Goal: Transaction & Acquisition: Purchase product/service

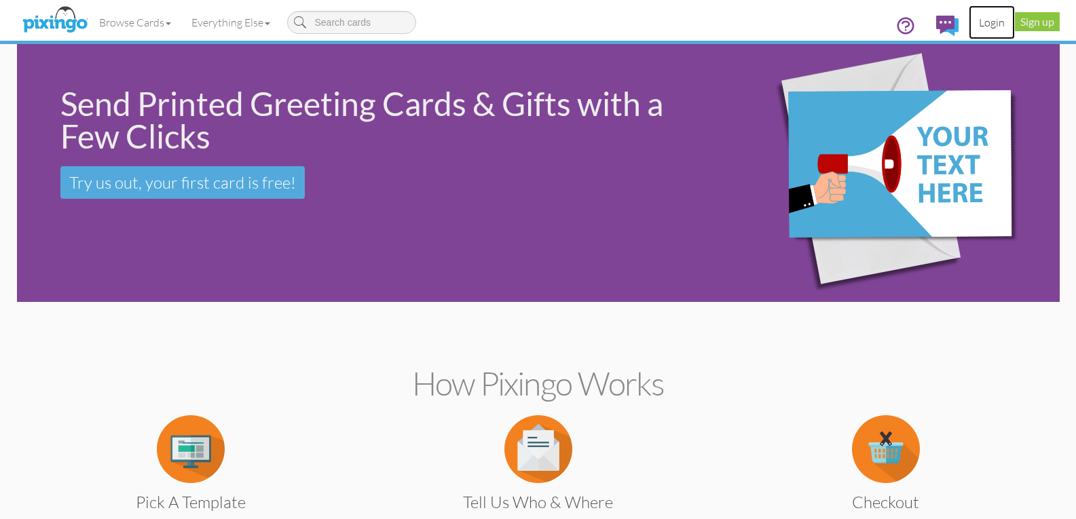
click at [990, 26] on link "Login" at bounding box center [992, 22] width 46 height 34
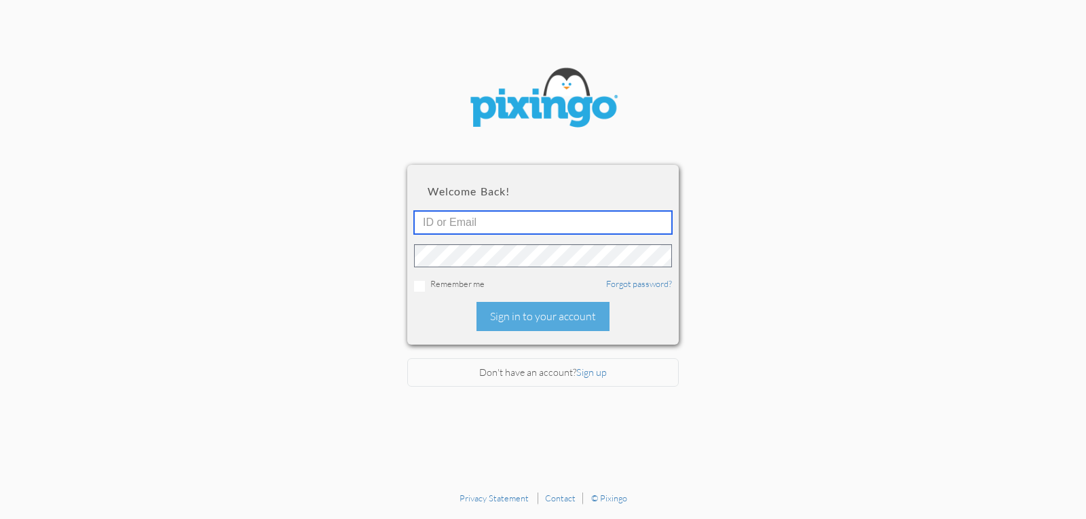
type input "4952"
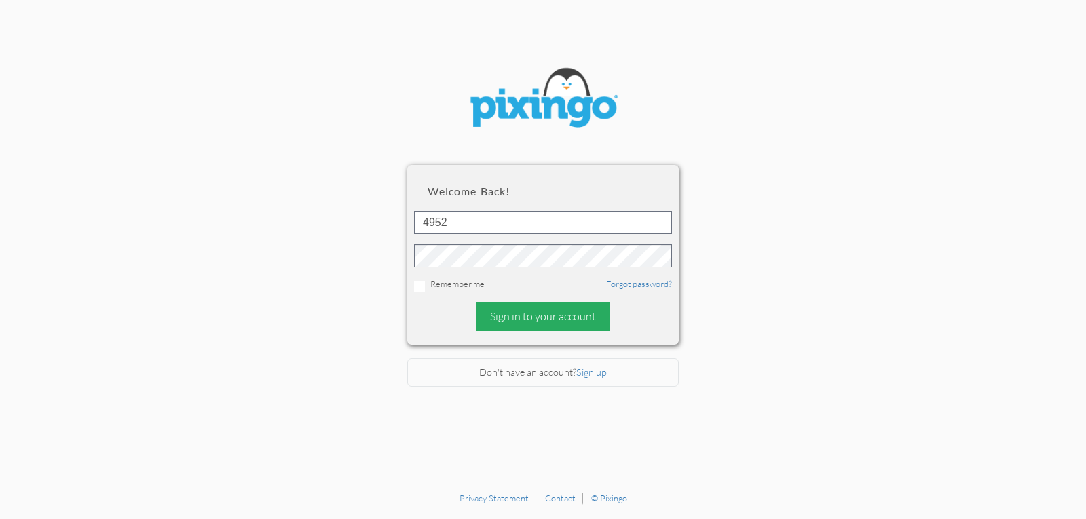
click at [513, 317] on div "Sign in to your account" at bounding box center [542, 316] width 133 height 29
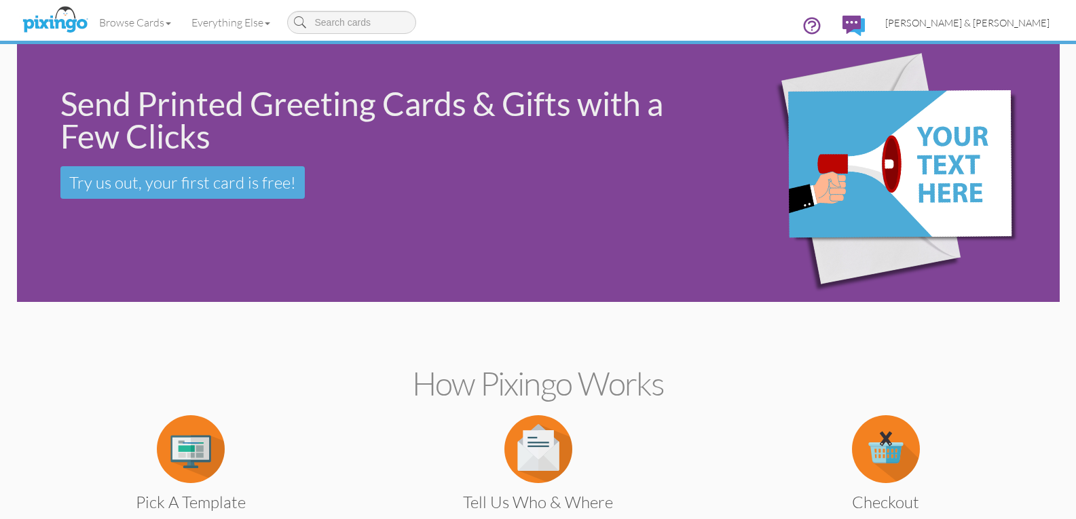
click at [999, 26] on span "[PERSON_NAME] & [PERSON_NAME]" at bounding box center [967, 23] width 164 height 12
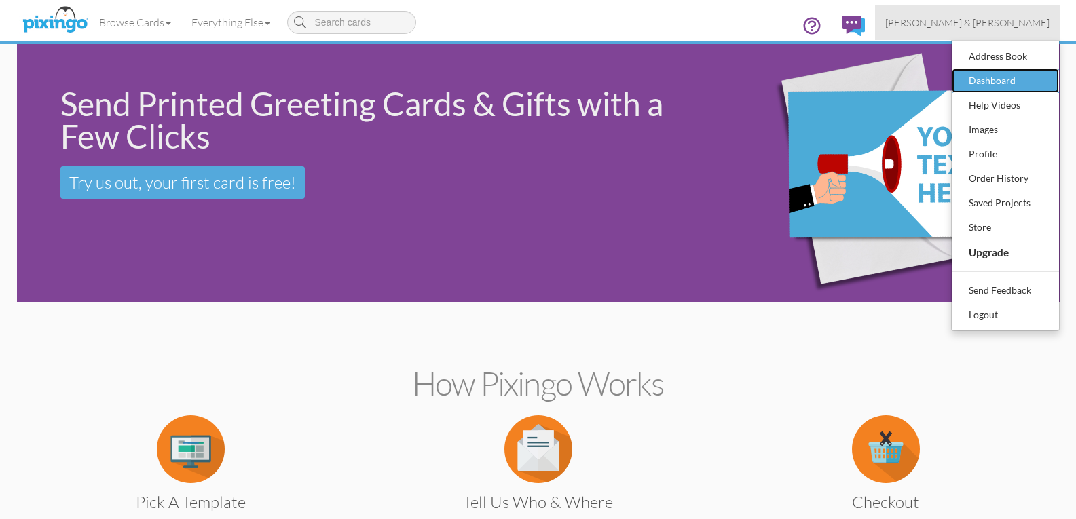
click at [981, 78] on div "Dashboard" at bounding box center [1005, 81] width 80 height 20
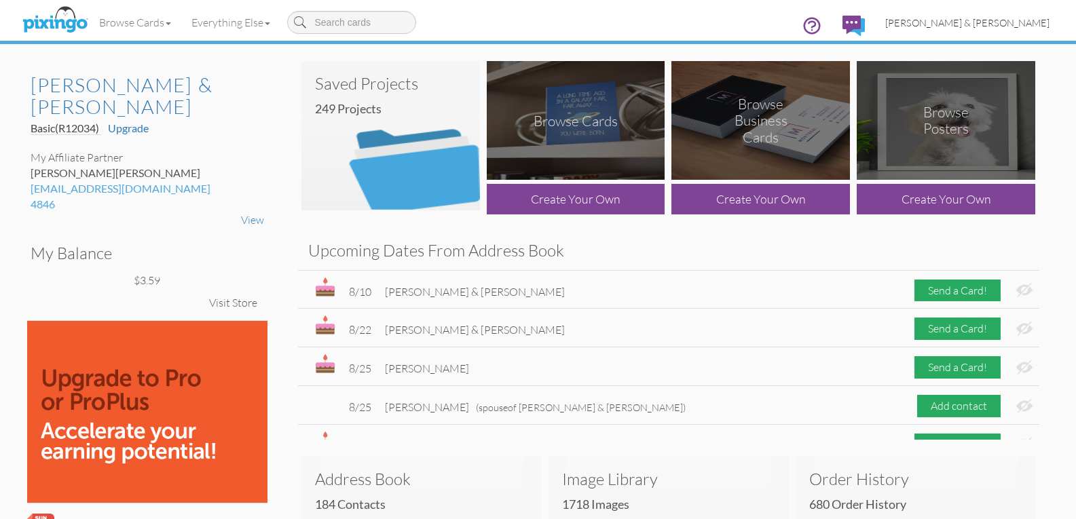
click at [975, 23] on span "[PERSON_NAME] & [PERSON_NAME]" at bounding box center [967, 23] width 164 height 12
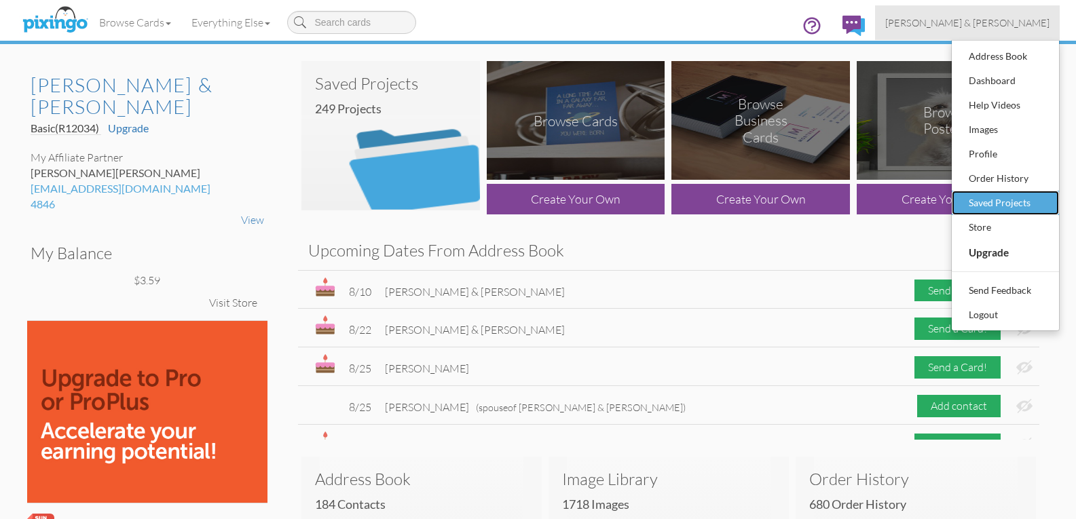
click at [992, 207] on div "Saved Projects" at bounding box center [1005, 203] width 80 height 20
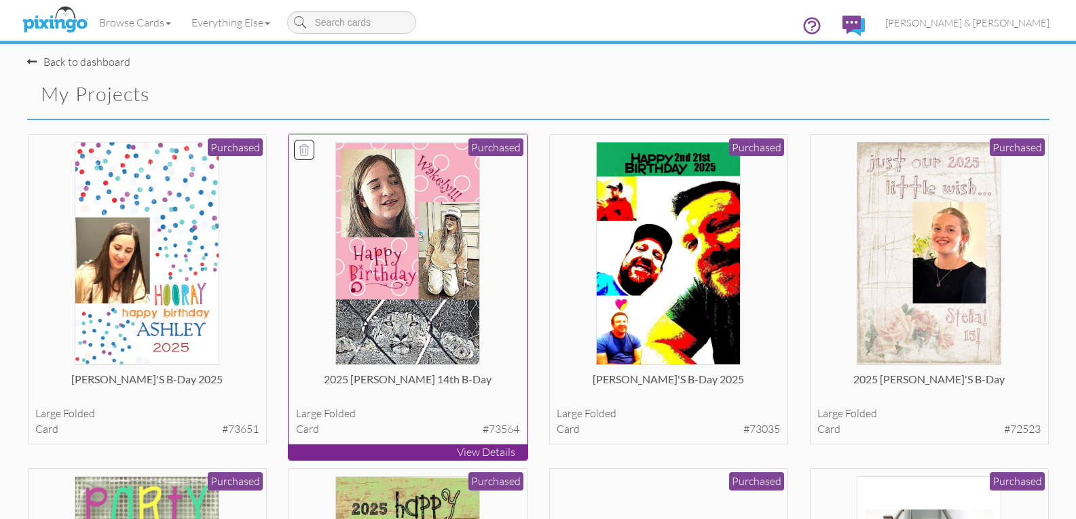
click at [422, 330] on img at bounding box center [407, 253] width 144 height 223
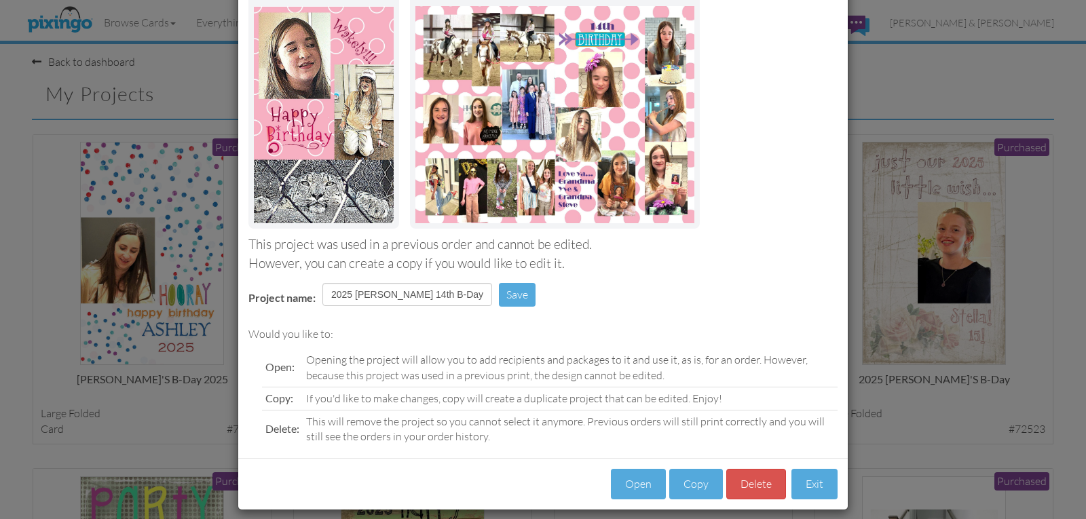
scroll to position [116, 0]
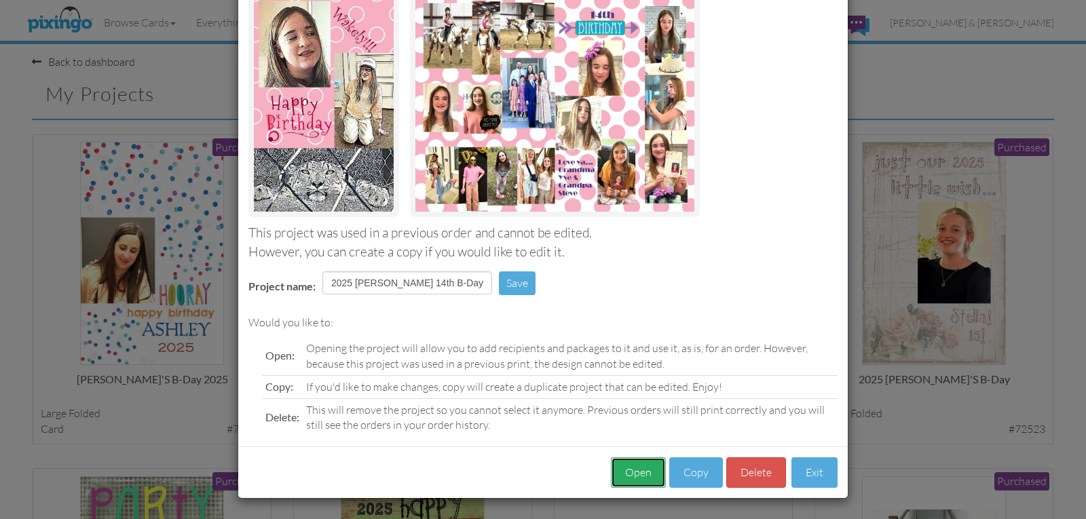
click at [637, 474] on button "Open" at bounding box center [638, 472] width 55 height 31
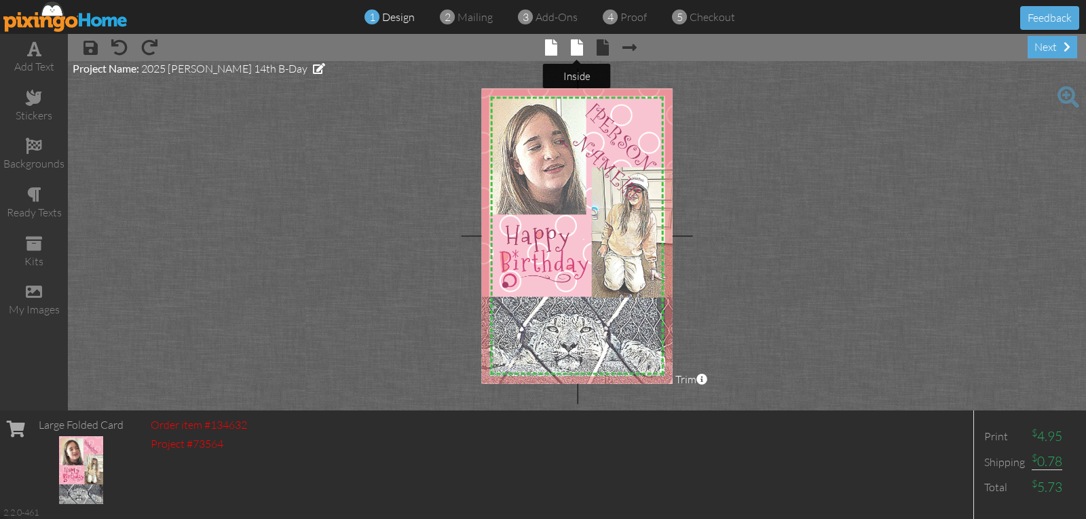
click at [573, 42] on span at bounding box center [577, 47] width 12 height 16
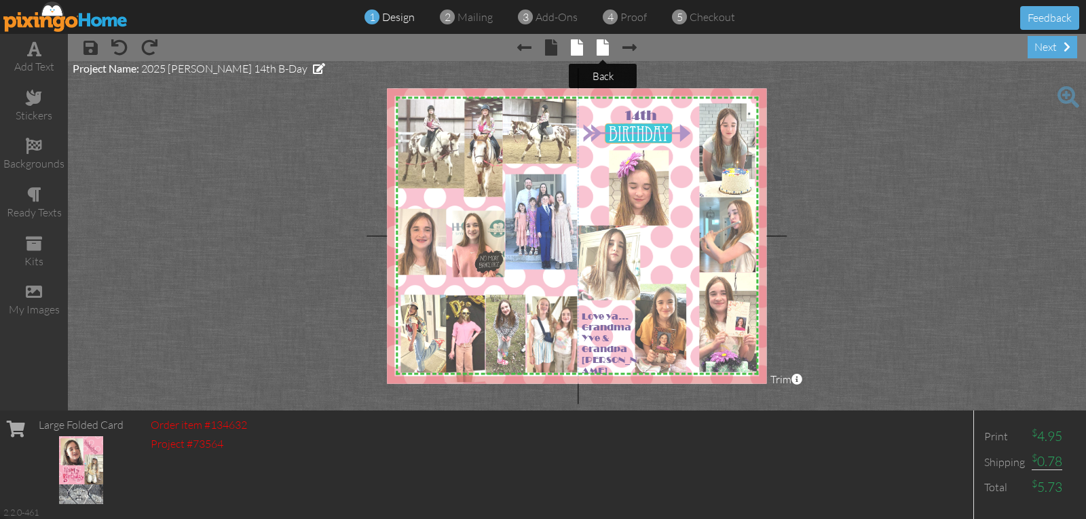
click at [601, 48] on span at bounding box center [603, 47] width 12 height 16
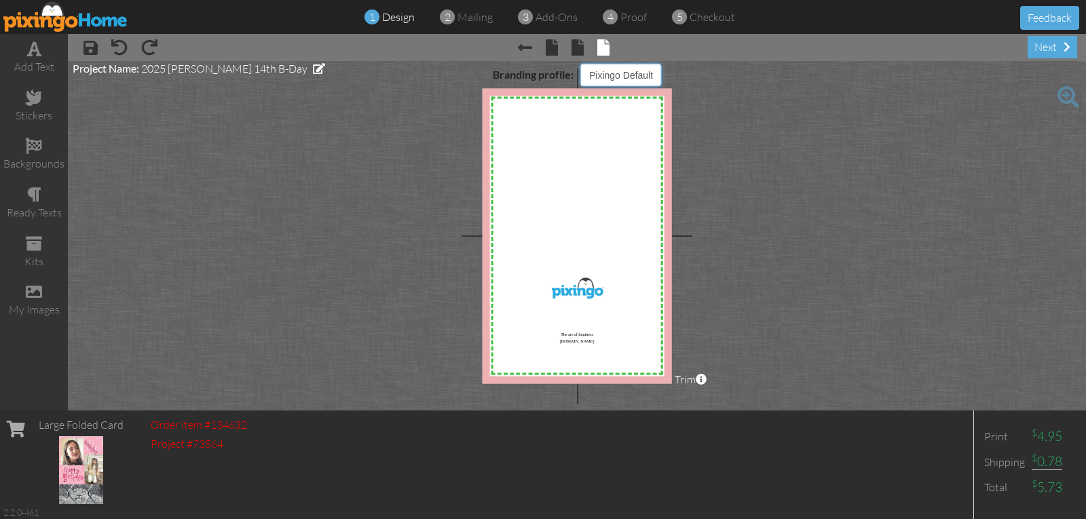
click at [628, 73] on select "Pixingo Default Profile [PERSON_NAME] & [PERSON_NAME] [PERSON_NAME] & [PERSON_N…" at bounding box center [620, 74] width 81 height 23
select select "object:1339"
click at [580, 63] on select "Pixingo Default Profile [PERSON_NAME] & [PERSON_NAME] [PERSON_NAME] & [PERSON_N…" at bounding box center [620, 74] width 81 height 23
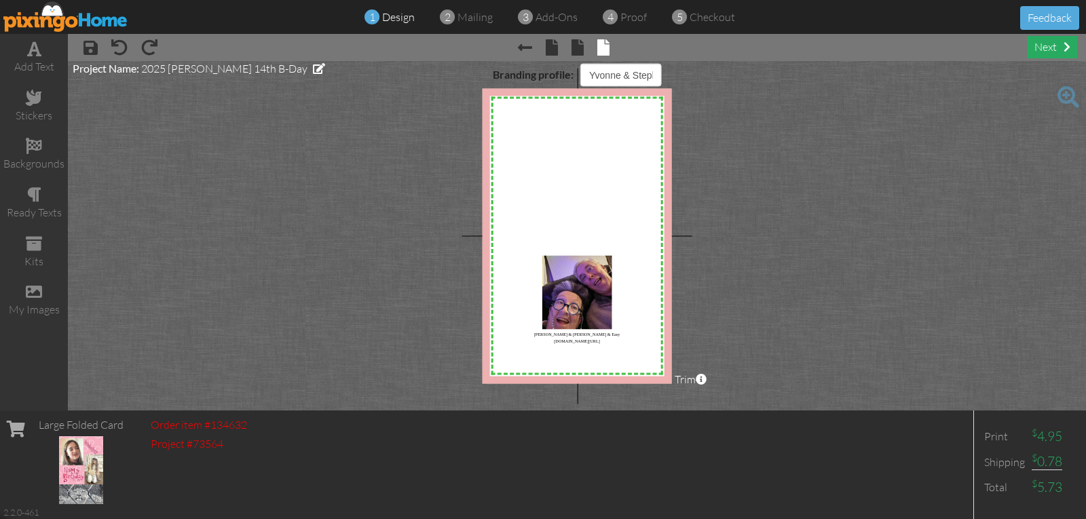
click at [1043, 46] on div "next" at bounding box center [1053, 47] width 50 height 22
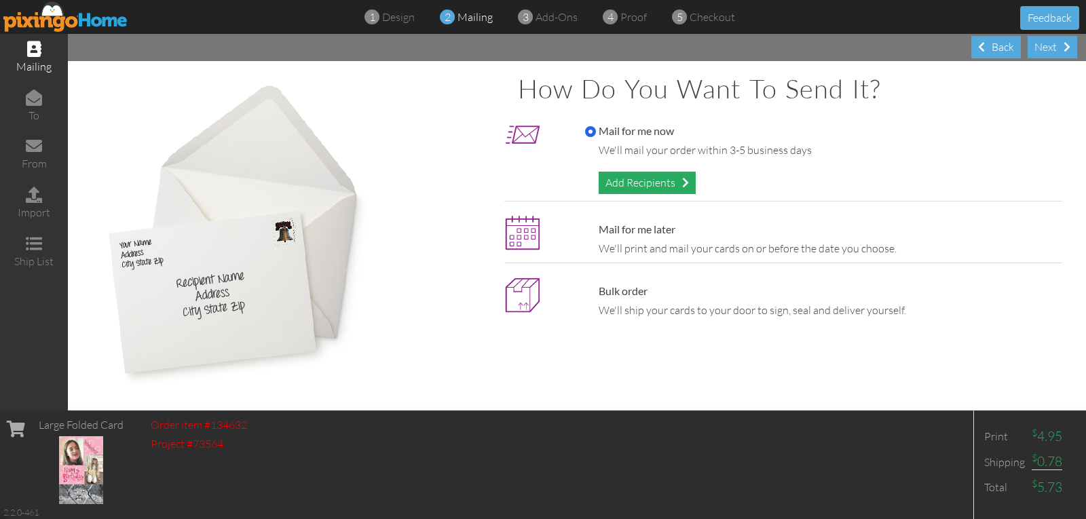
click at [686, 189] on div "Add Recipients" at bounding box center [647, 183] width 97 height 22
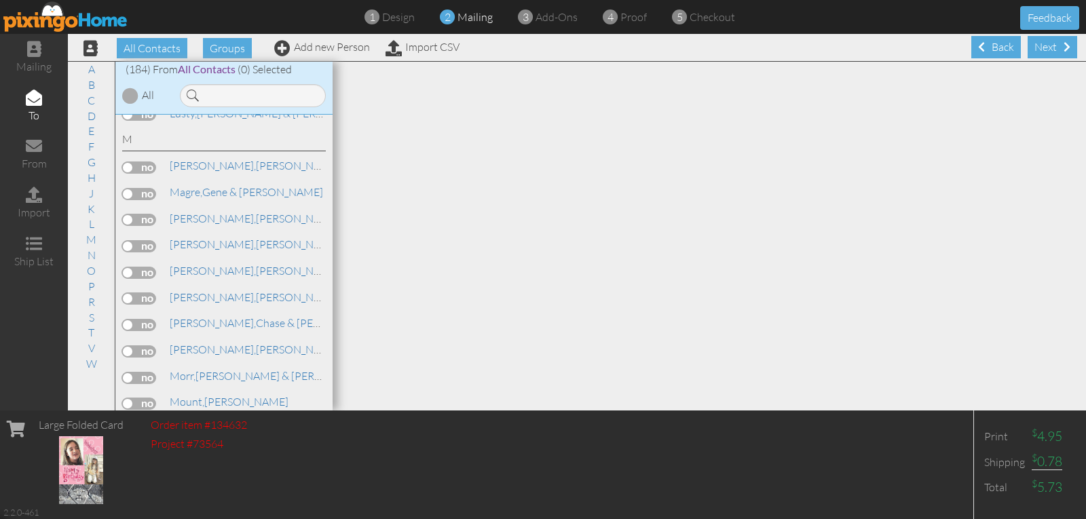
scroll to position [3733, 0]
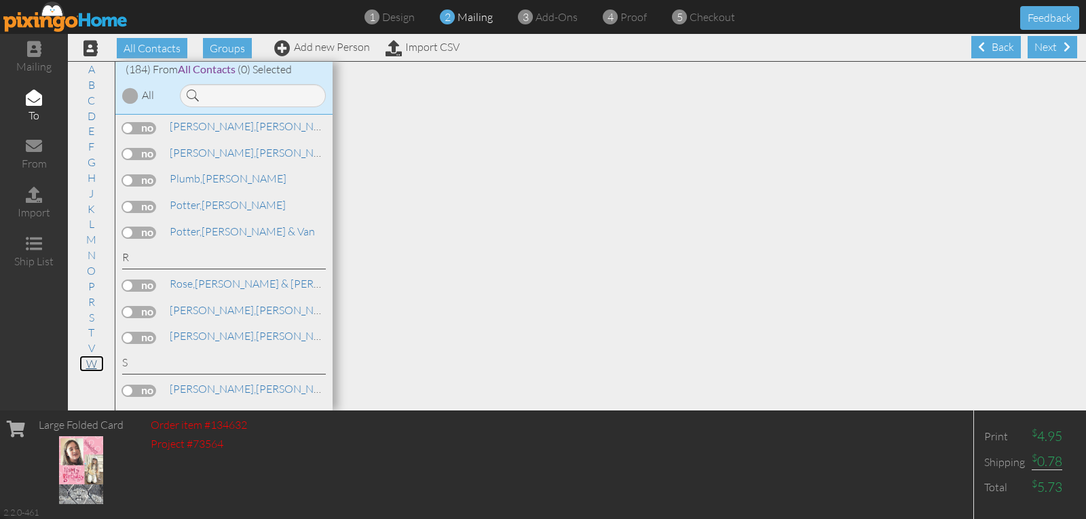
click at [93, 364] on link "W" at bounding box center [91, 364] width 24 height 16
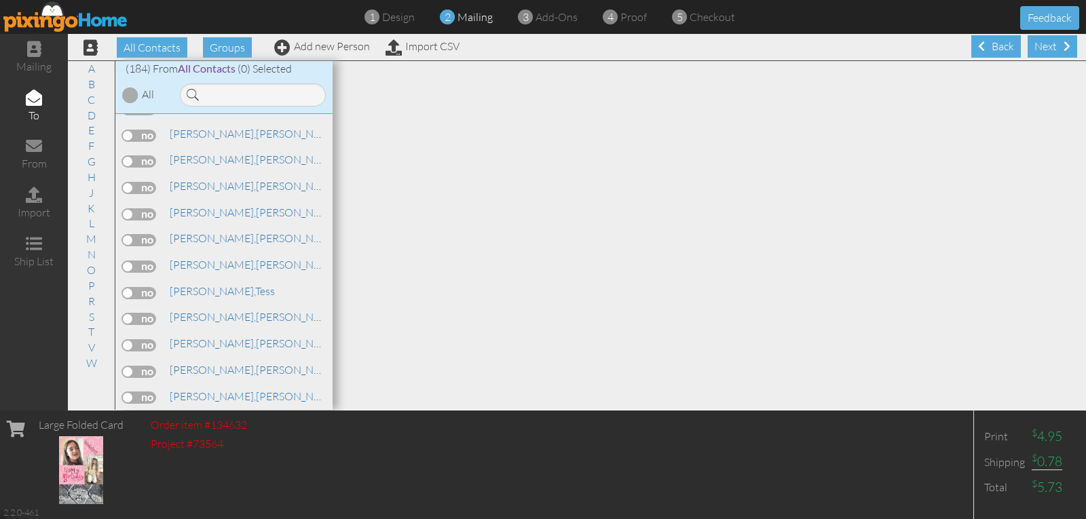
scroll to position [5069, 0]
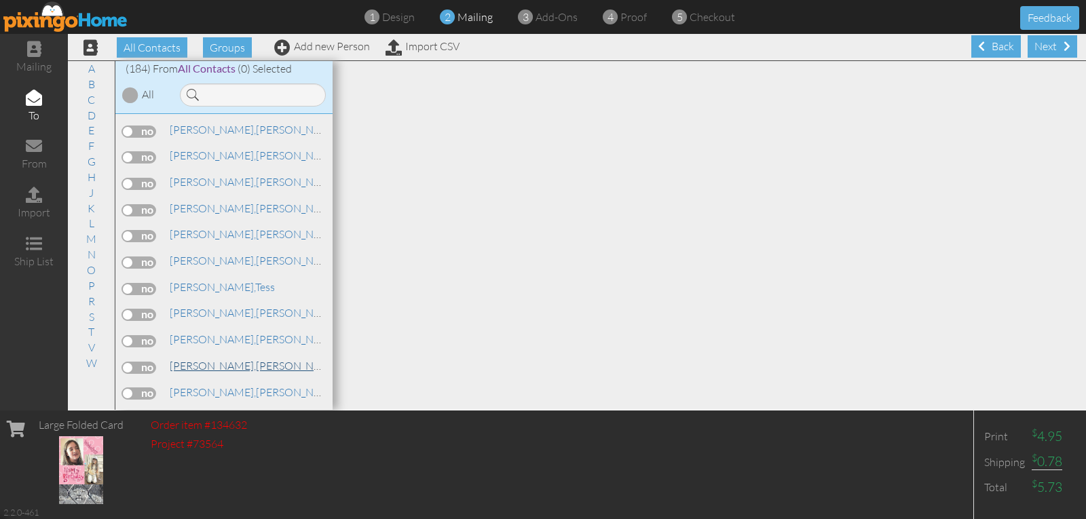
click at [194, 365] on span "[PERSON_NAME]," at bounding box center [213, 366] width 86 height 14
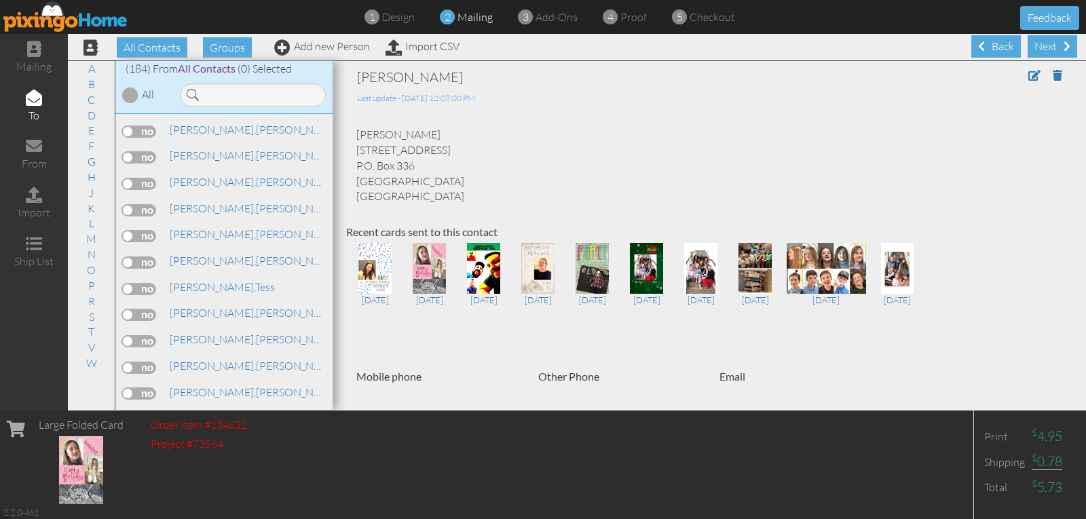
click at [139, 362] on label at bounding box center [139, 368] width 34 height 12
click at [0, 0] on input "checkbox" at bounding box center [0, 0] width 0 height 0
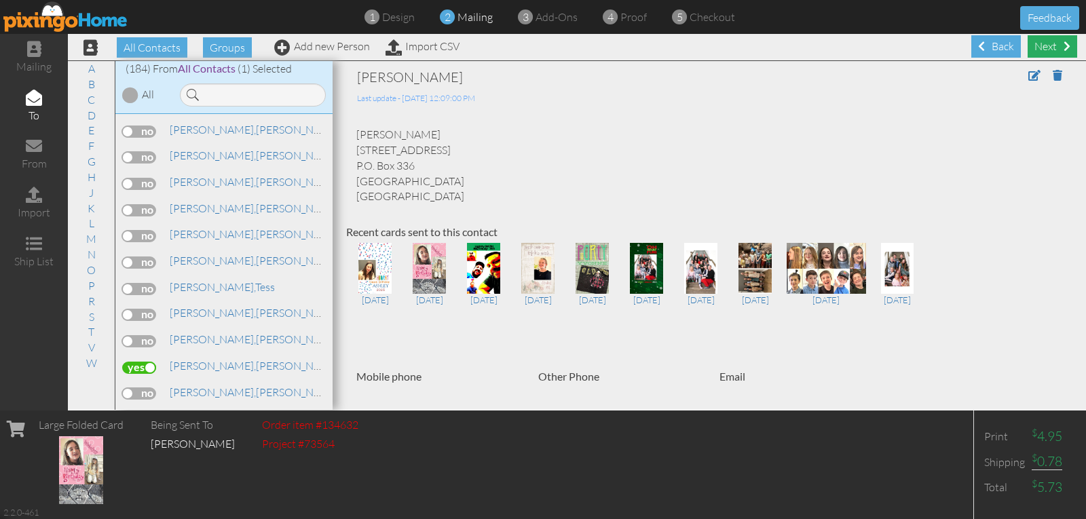
click at [1028, 47] on div "Next" at bounding box center [1053, 46] width 50 height 22
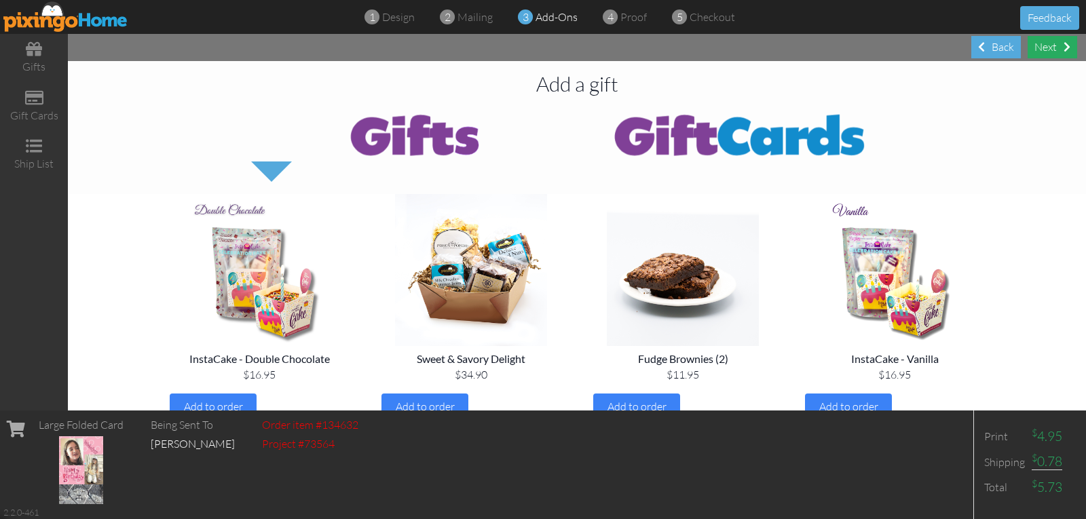
click at [1041, 43] on div "Next" at bounding box center [1053, 47] width 50 height 22
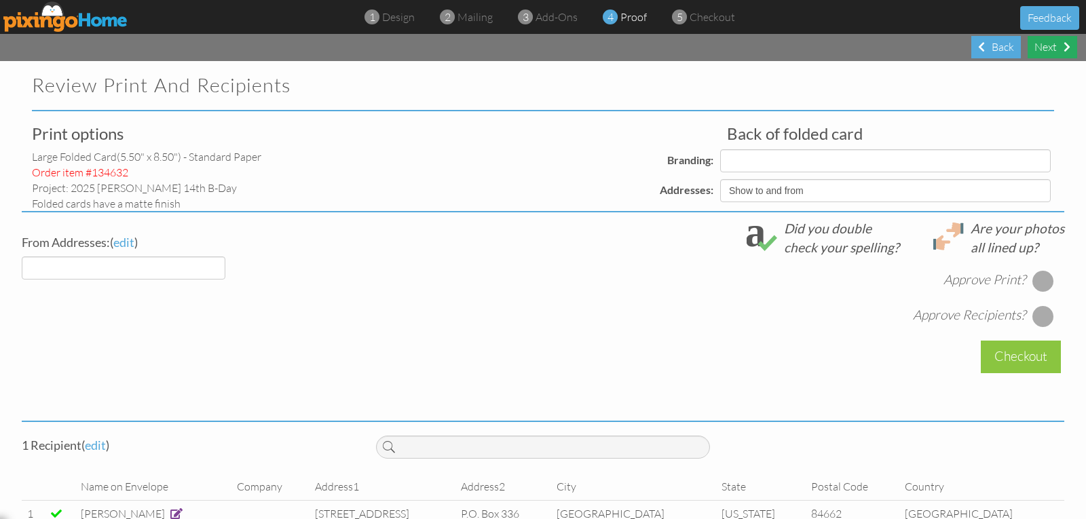
select select "object:2164"
select select "object:2168"
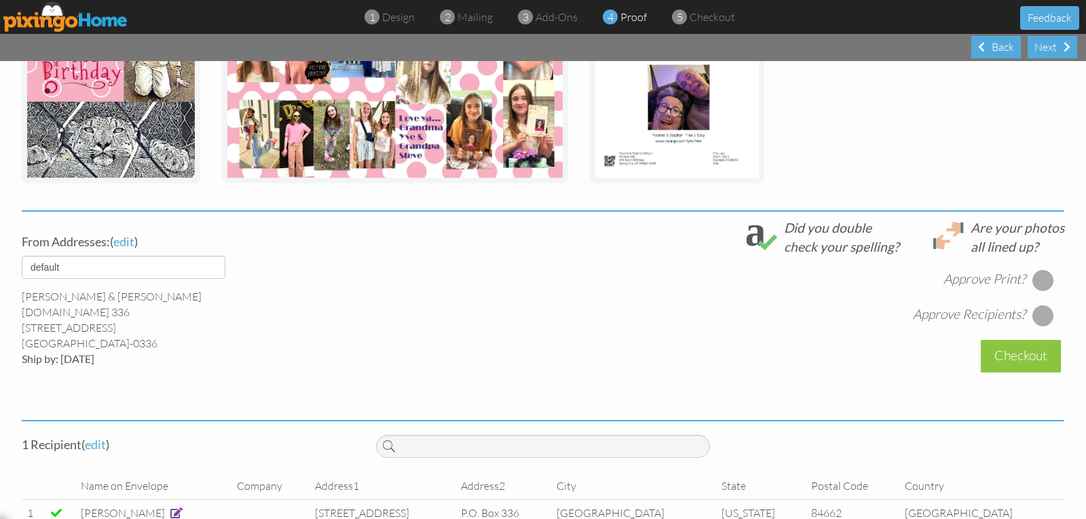
scroll to position [391, 0]
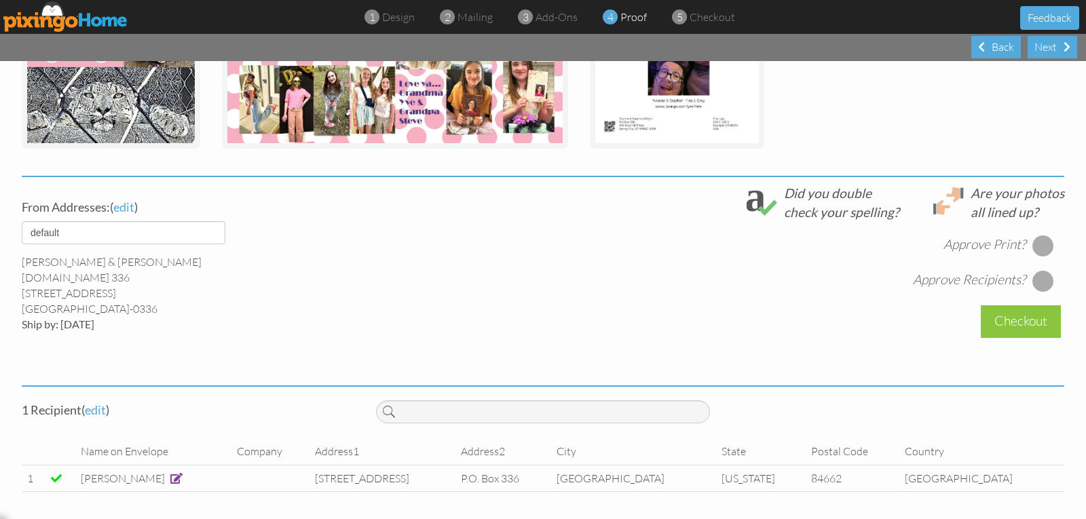
click at [1032, 249] on div at bounding box center [1043, 246] width 22 height 22
click at [1032, 276] on div at bounding box center [1043, 281] width 22 height 22
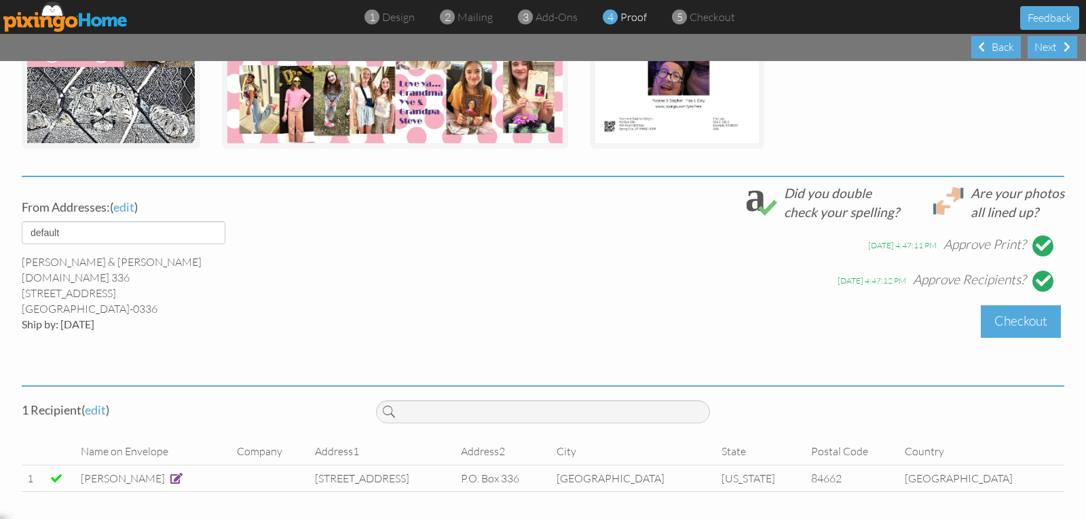
click at [1009, 320] on div "Checkout" at bounding box center [1021, 321] width 80 height 32
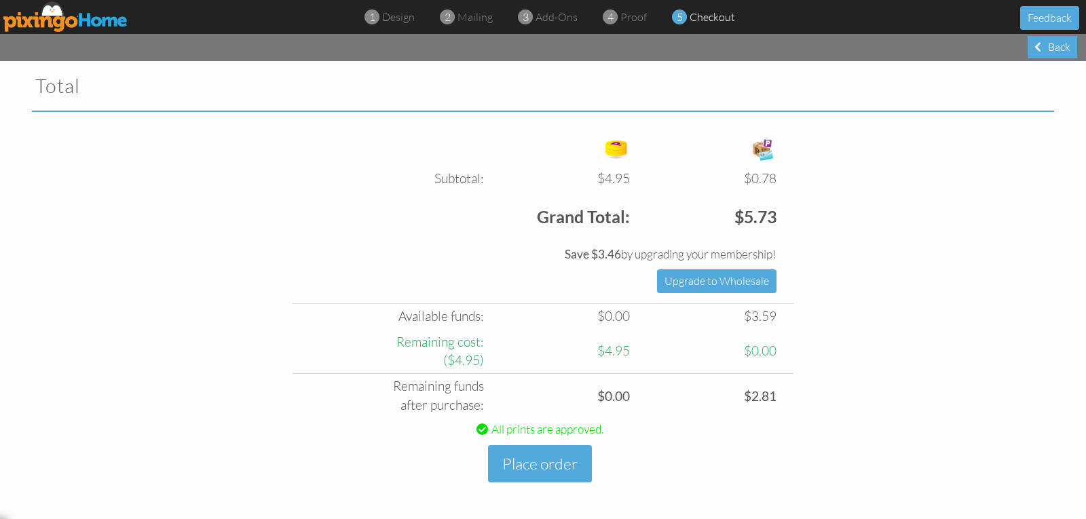
scroll to position [462, 0]
click at [521, 470] on button "Place order" at bounding box center [540, 463] width 104 height 37
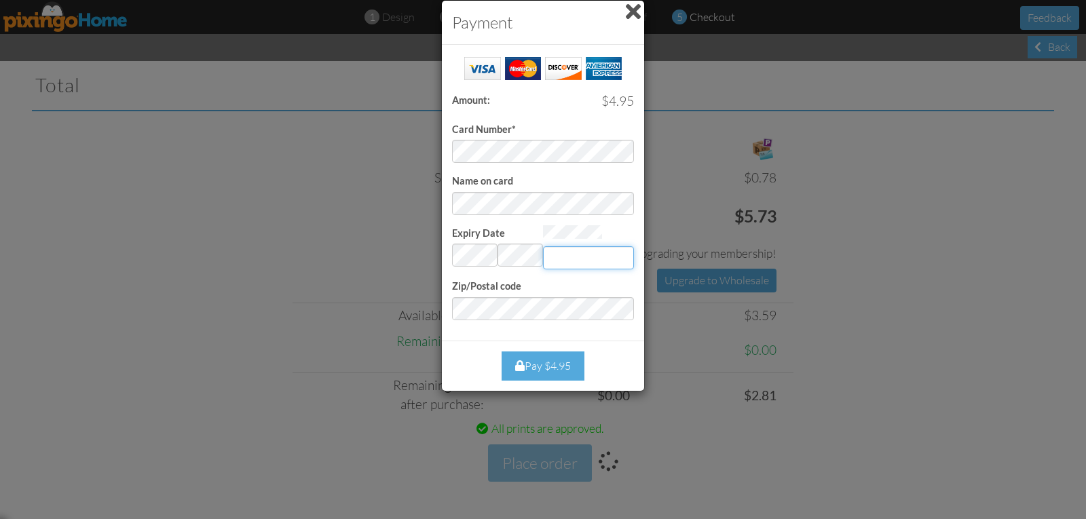
type input "945"
click at [537, 361] on div "Pay $4.95" at bounding box center [543, 366] width 83 height 29
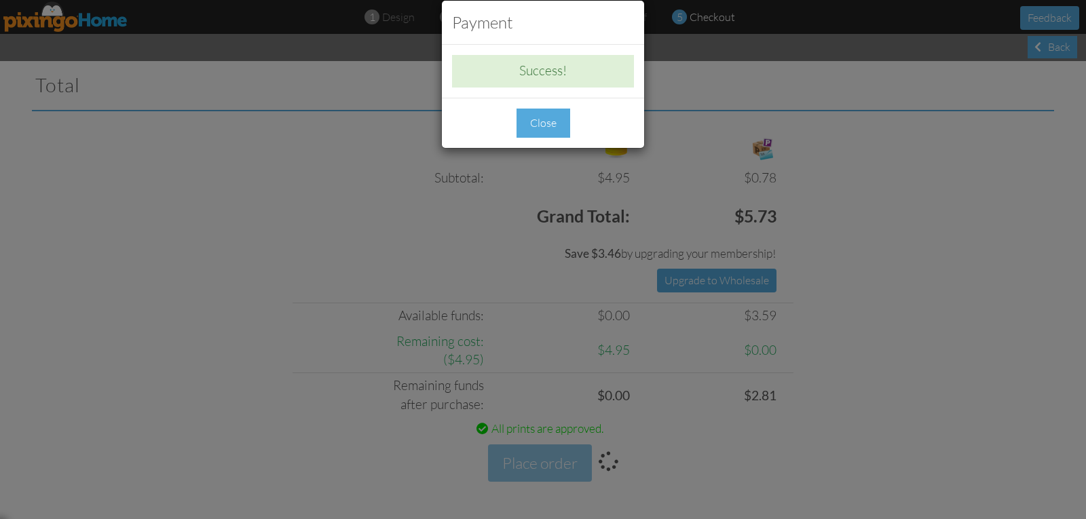
click at [534, 123] on div "Close" at bounding box center [544, 123] width 54 height 29
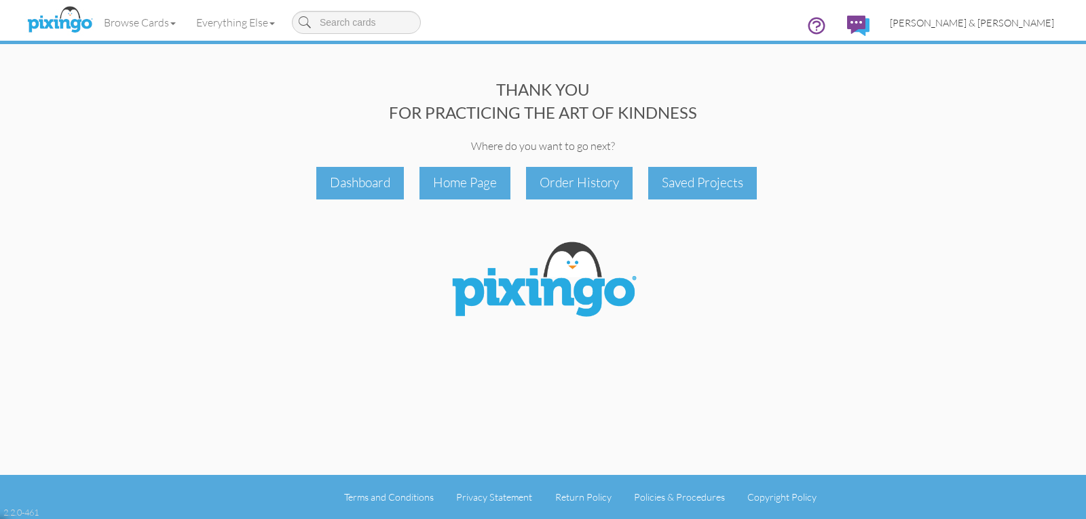
click at [1000, 23] on span "[PERSON_NAME] & [PERSON_NAME]" at bounding box center [972, 23] width 164 height 12
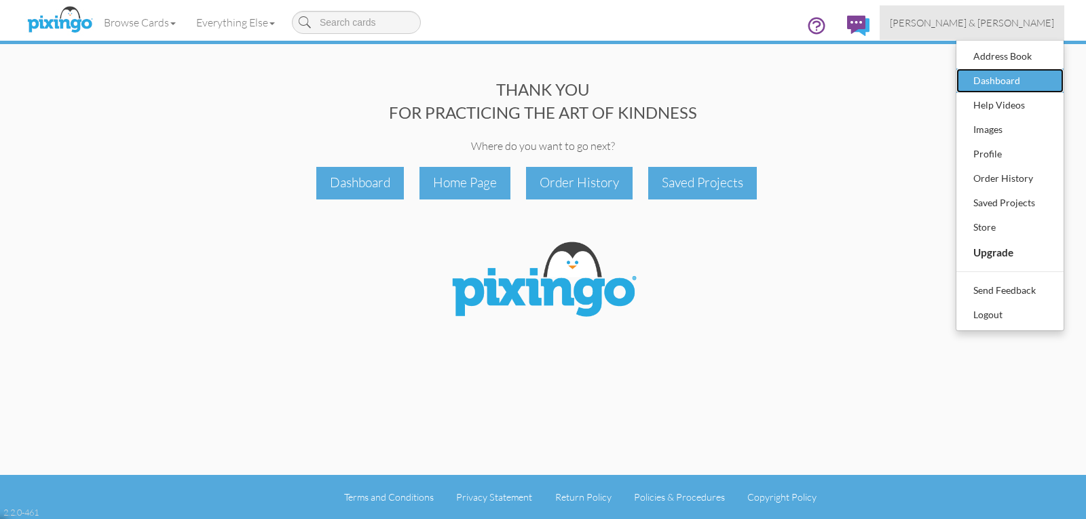
click at [984, 76] on div "Dashboard" at bounding box center [1010, 81] width 80 height 20
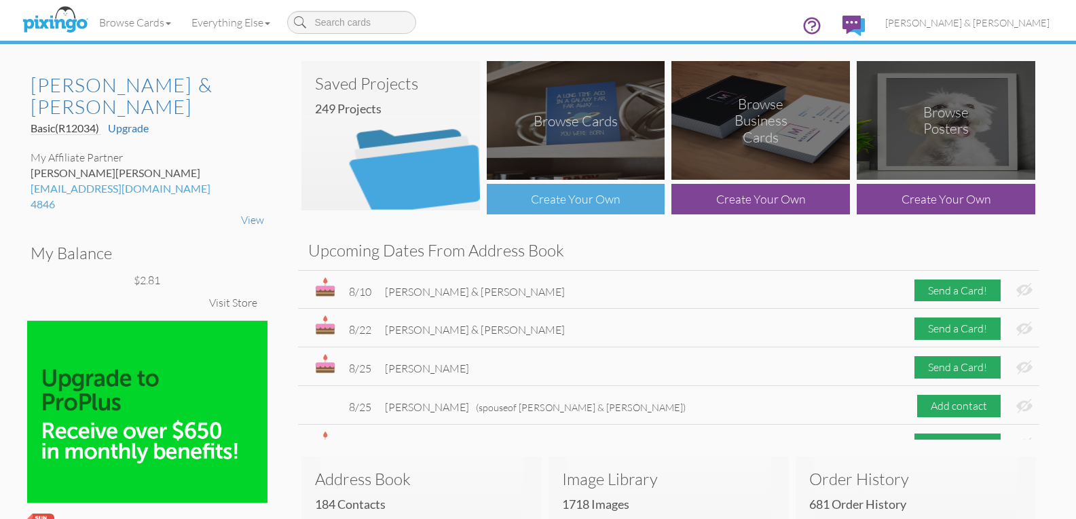
click at [559, 203] on div "Create Your Own" at bounding box center [576, 199] width 179 height 31
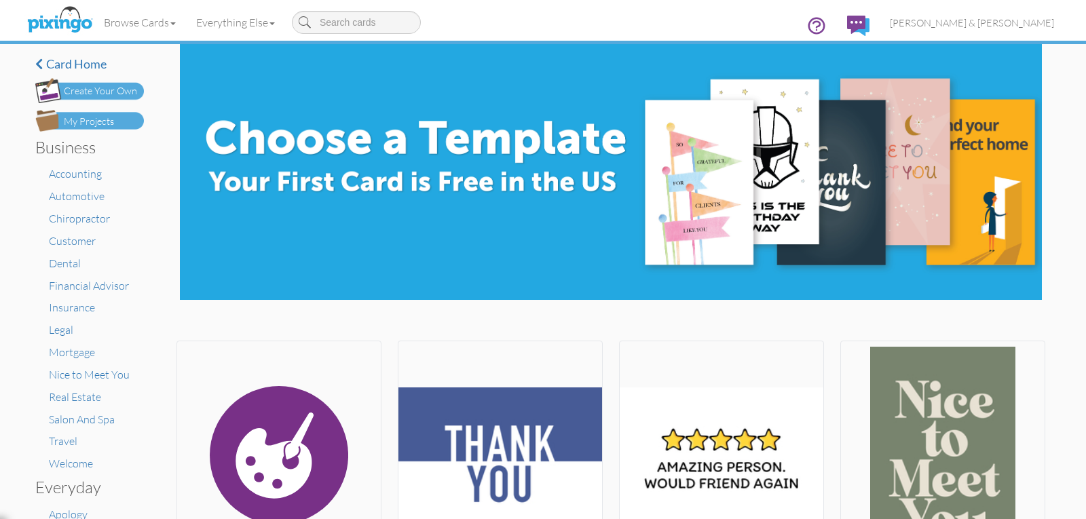
click at [99, 94] on div "Create Your Own" at bounding box center [100, 91] width 73 height 14
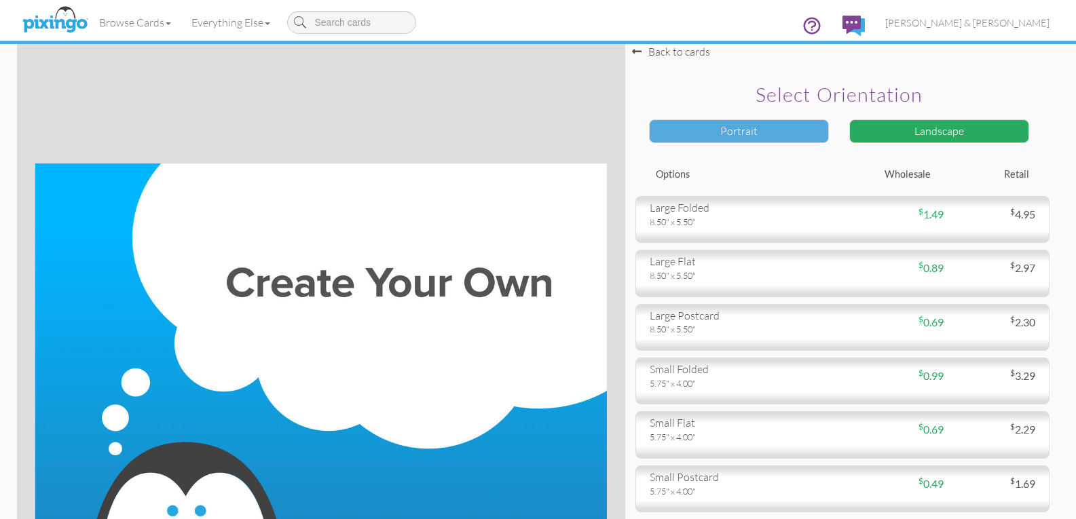
click at [769, 132] on div "Portrait" at bounding box center [739, 131] width 180 height 24
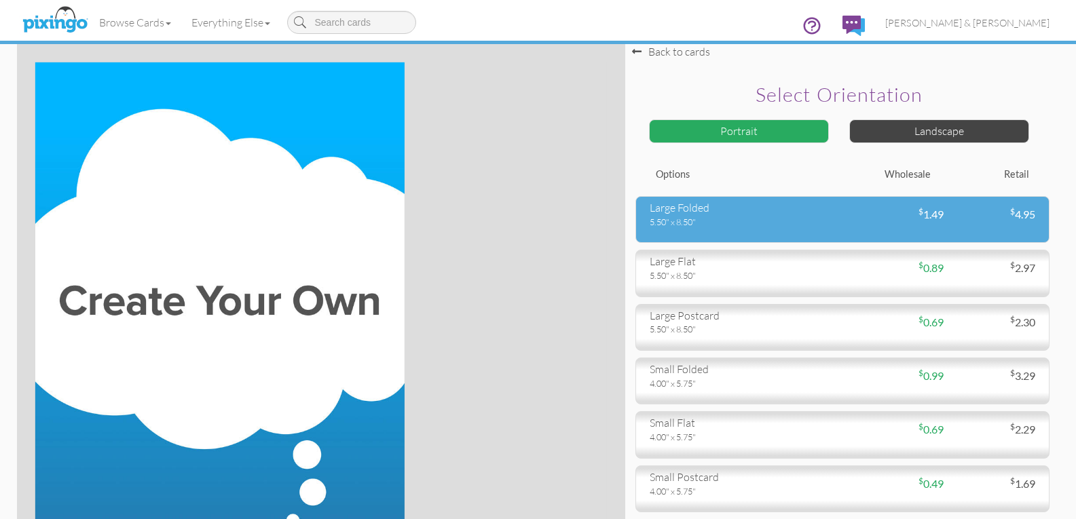
click at [753, 217] on div "5.50" x 8.50"" at bounding box center [741, 222] width 183 height 12
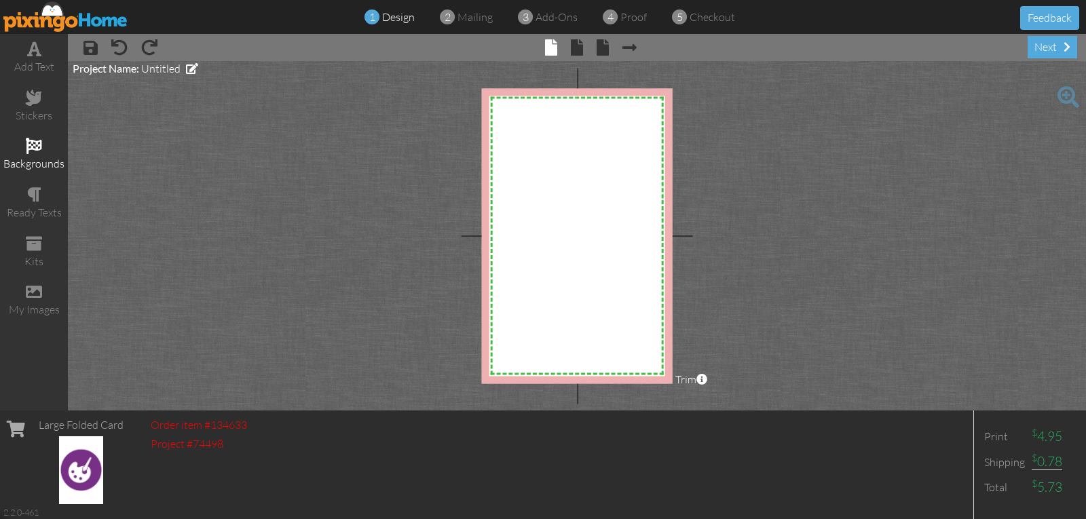
click at [31, 147] on span at bounding box center [34, 146] width 16 height 16
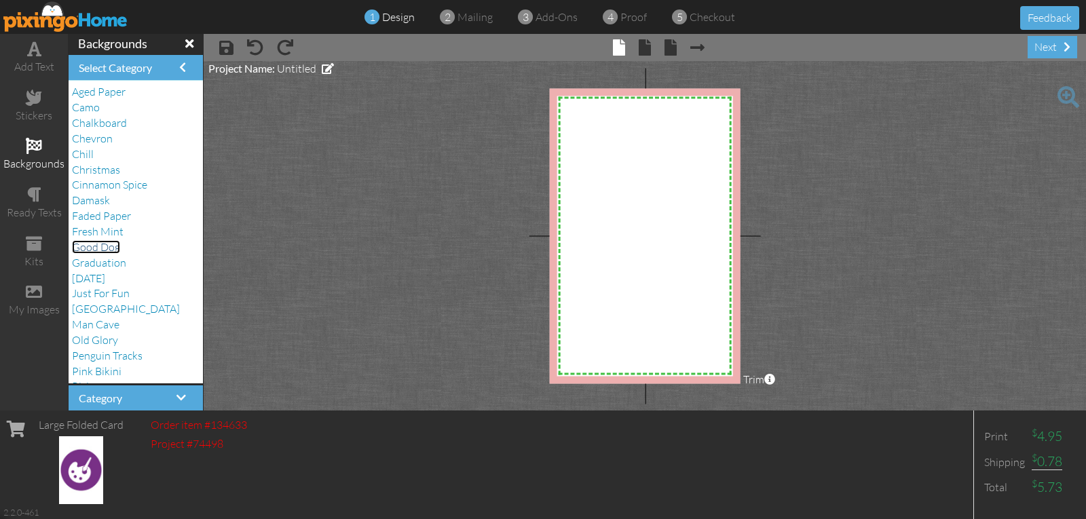
click at [115, 250] on span "Good Dog" at bounding box center [96, 247] width 48 height 14
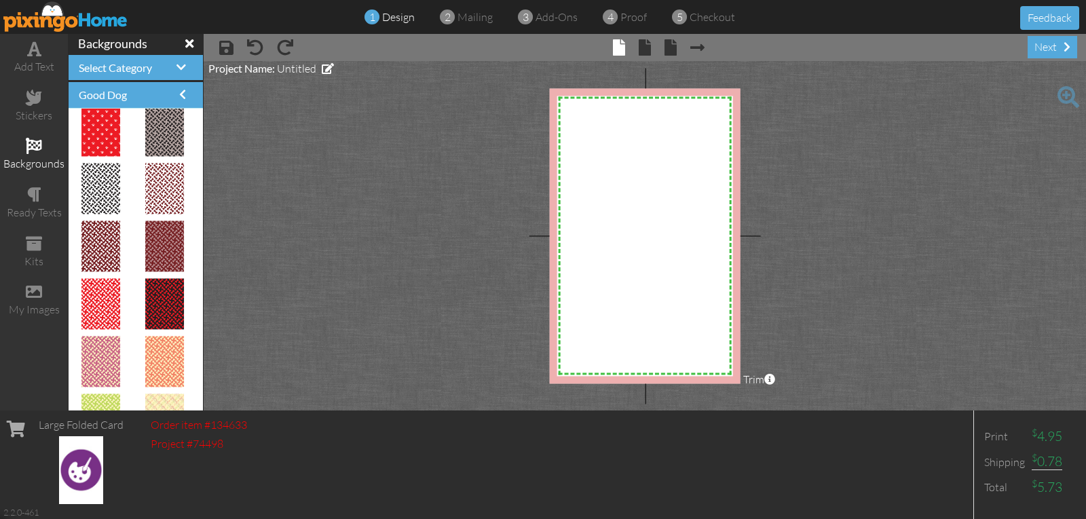
scroll to position [306, 0]
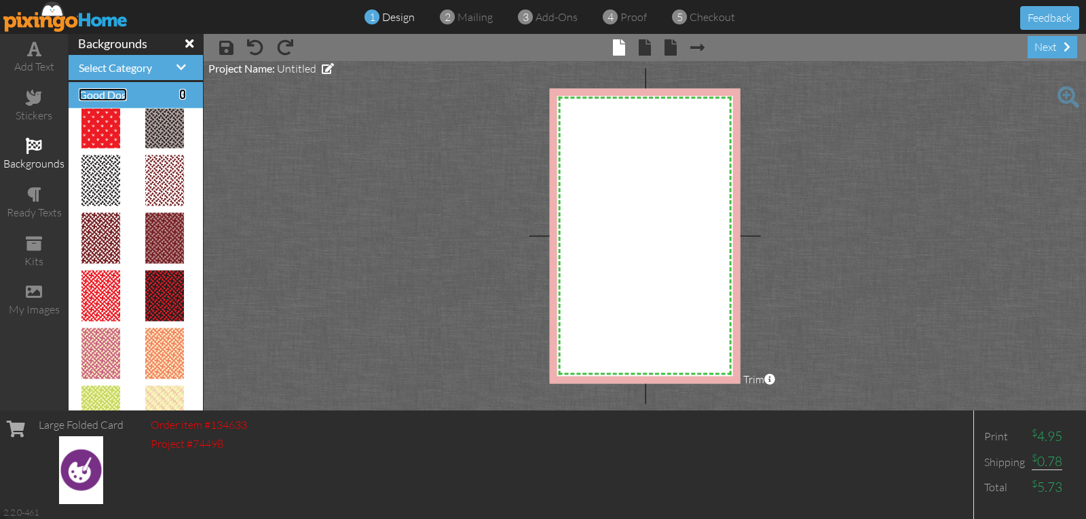
click at [109, 96] on span "Good Dog" at bounding box center [103, 94] width 48 height 13
click at [113, 69] on span "Select Category" at bounding box center [115, 67] width 73 height 13
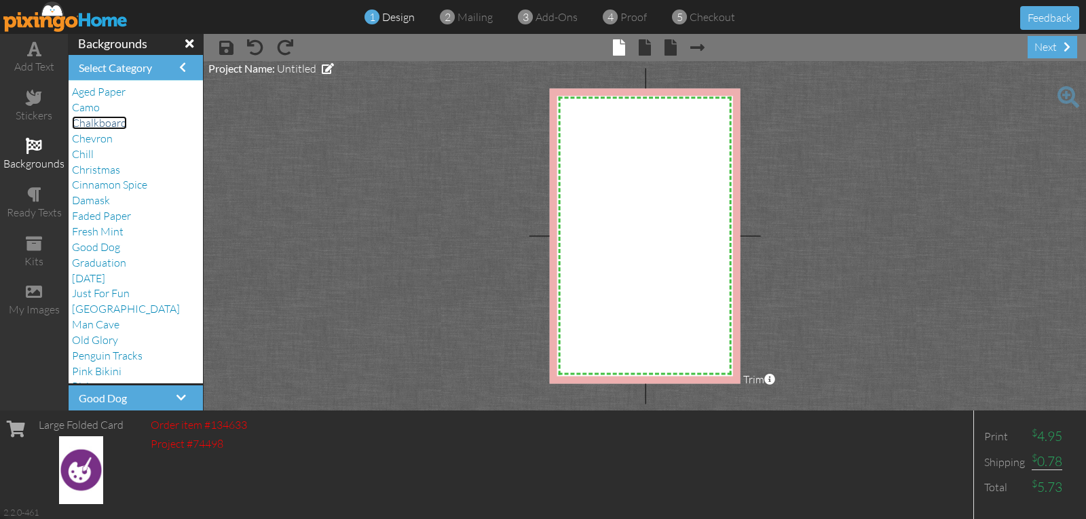
click at [116, 126] on span "Chalkboard" at bounding box center [99, 123] width 55 height 14
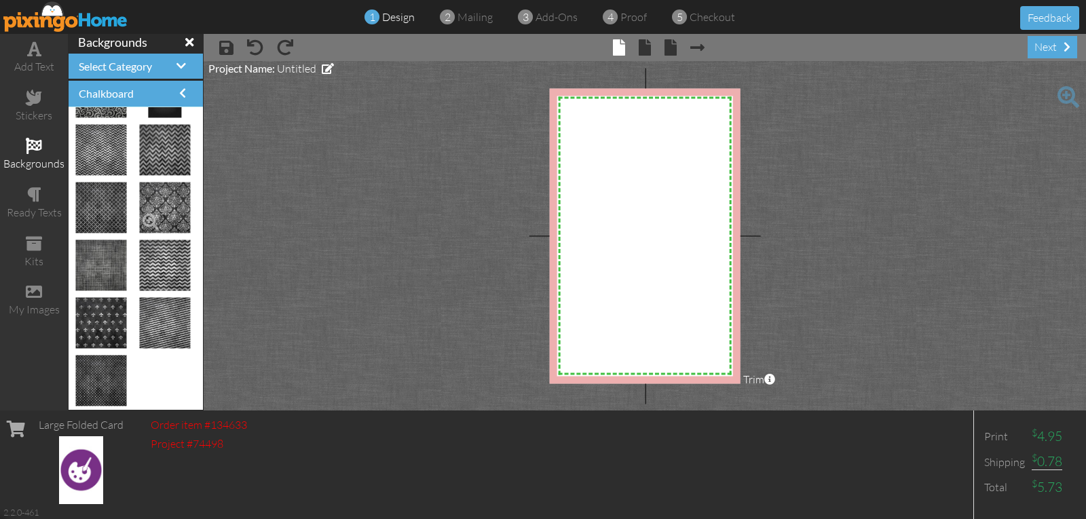
scroll to position [0, 0]
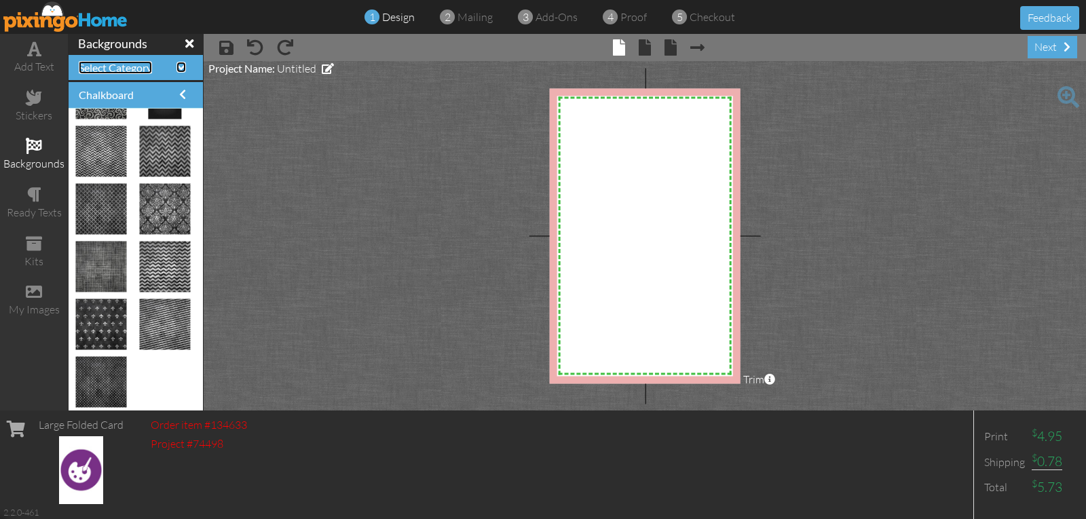
click at [141, 69] on span "Select Category" at bounding box center [115, 67] width 73 height 13
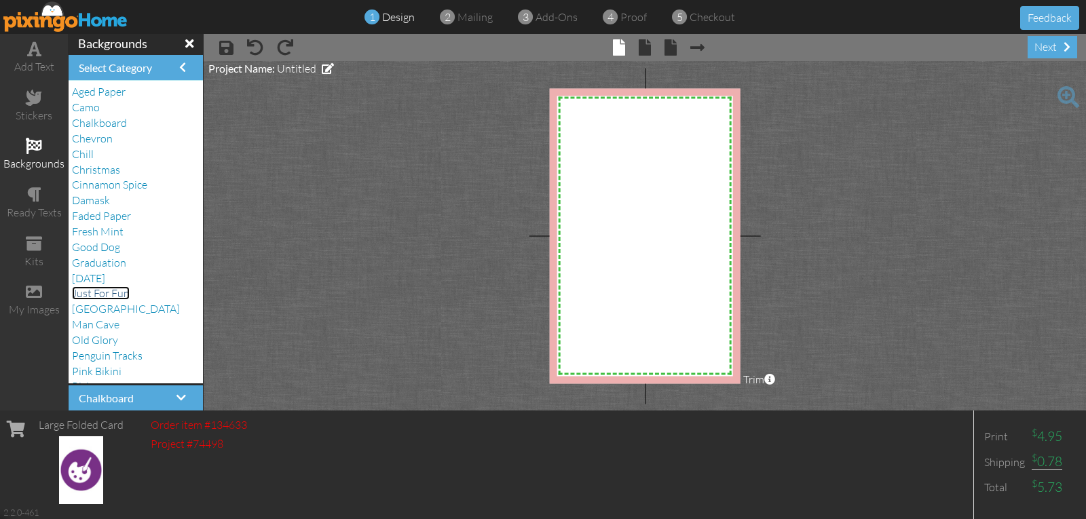
click at [110, 292] on span "Just For Fun" at bounding box center [101, 293] width 58 height 14
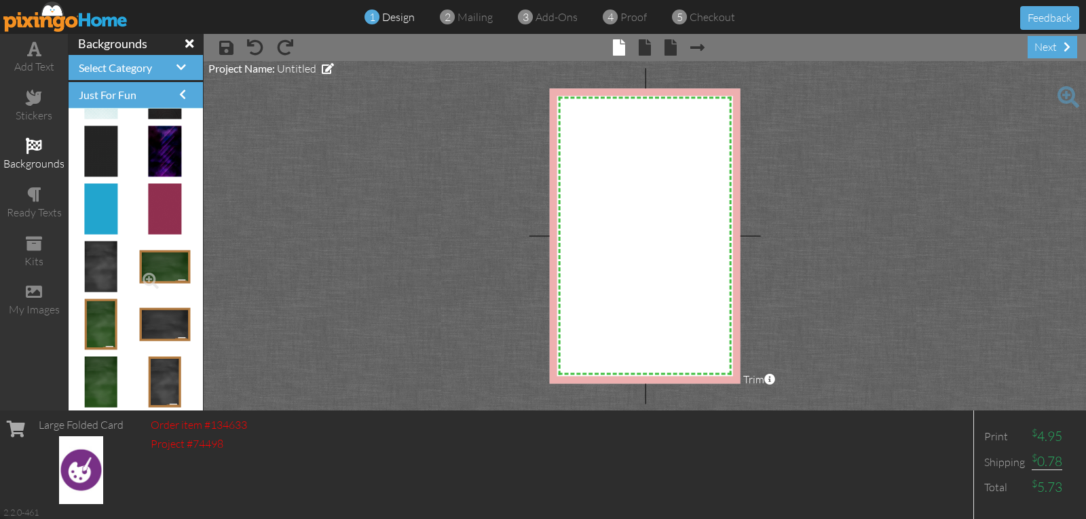
scroll to position [1, 0]
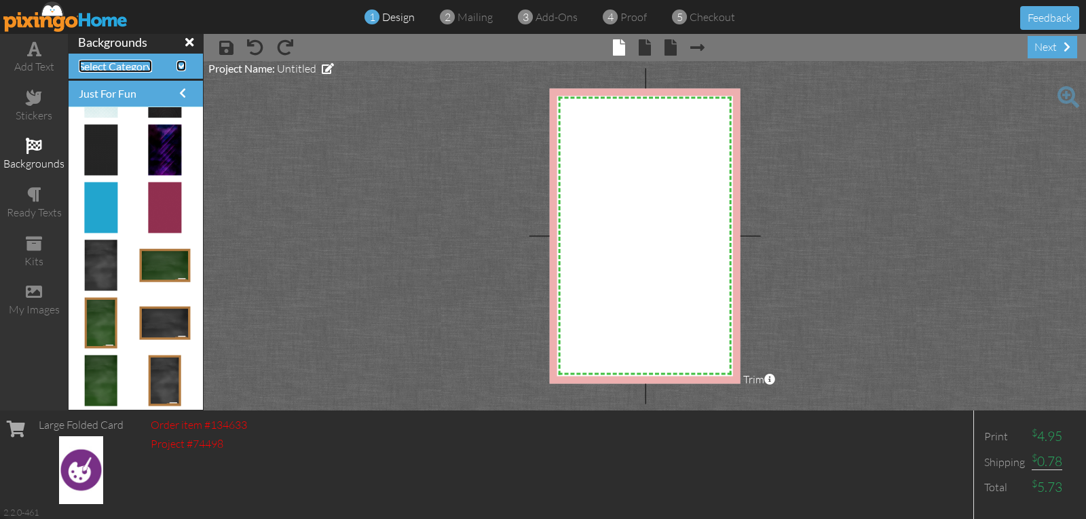
click at [176, 65] on span at bounding box center [181, 65] width 10 height 11
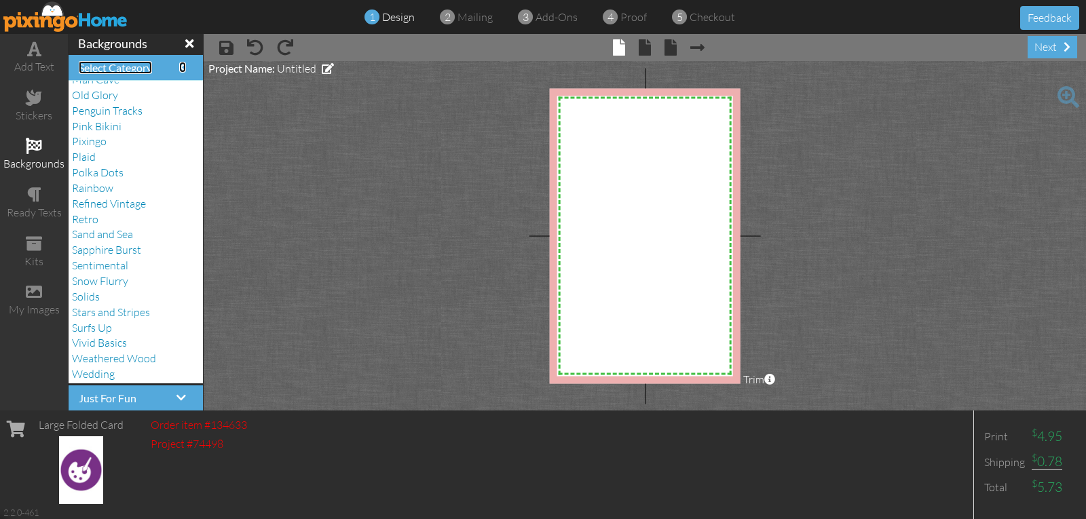
scroll to position [247, 0]
click at [103, 233] on span "Sand and Sea" at bounding box center [102, 232] width 61 height 14
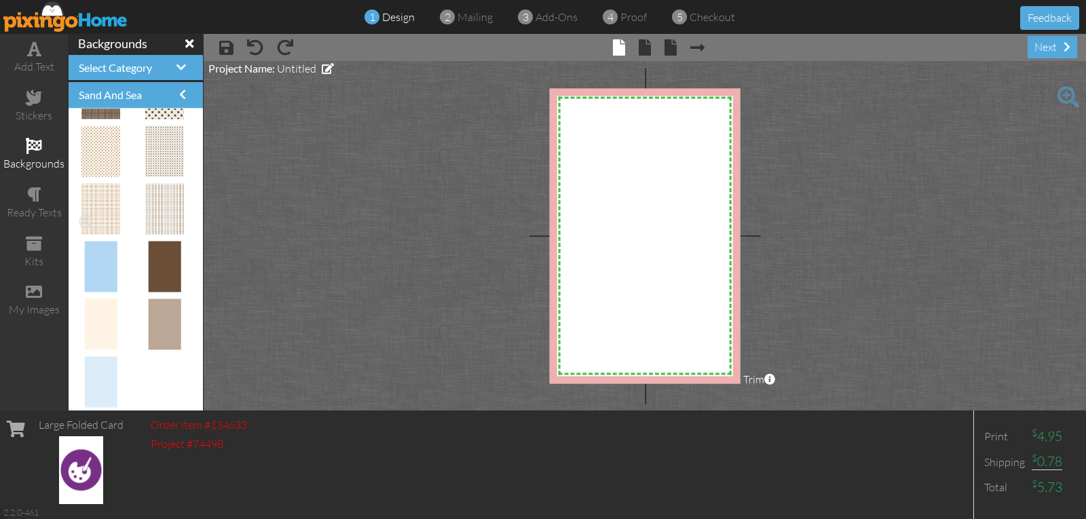
scroll to position [1, 0]
click at [176, 62] on span at bounding box center [181, 65] width 10 height 11
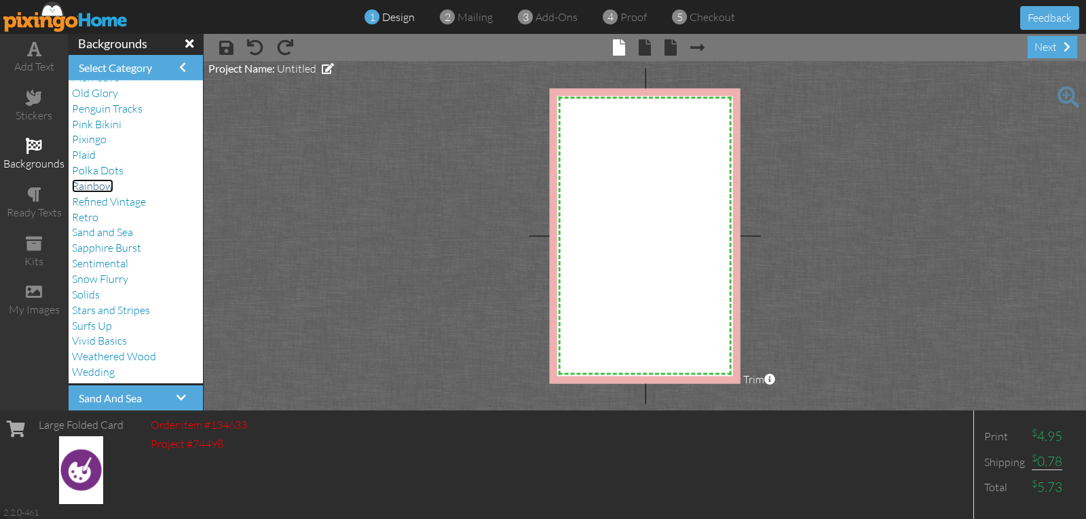
click at [92, 188] on span "Rainbow" at bounding box center [92, 186] width 41 height 14
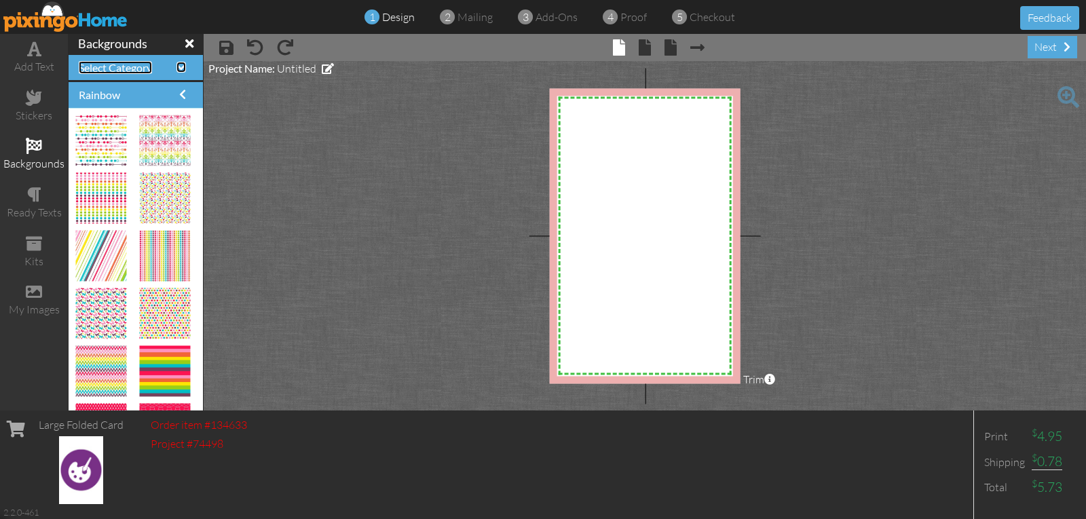
click at [176, 66] on span at bounding box center [181, 67] width 10 height 11
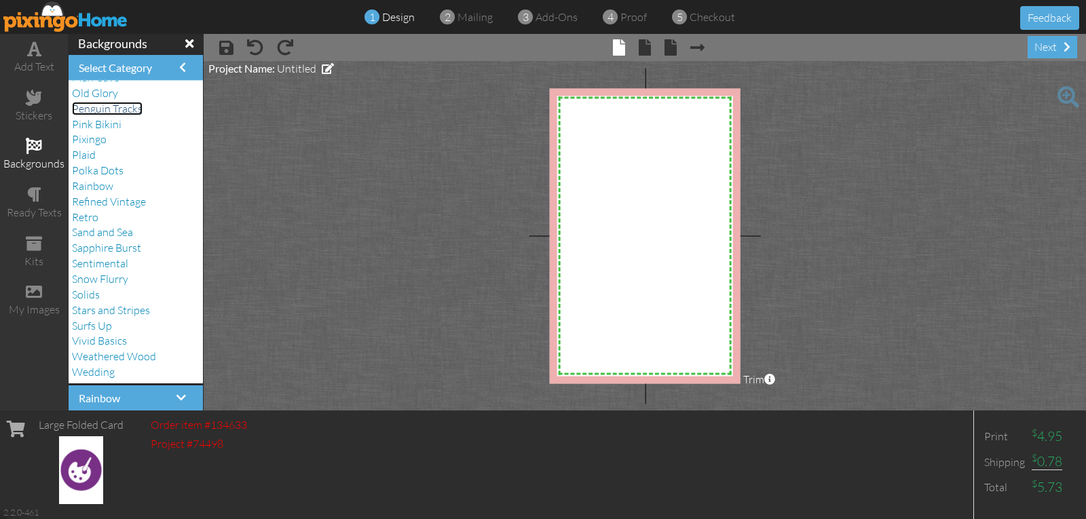
click at [118, 110] on span "Penguin Tracks" at bounding box center [107, 109] width 71 height 14
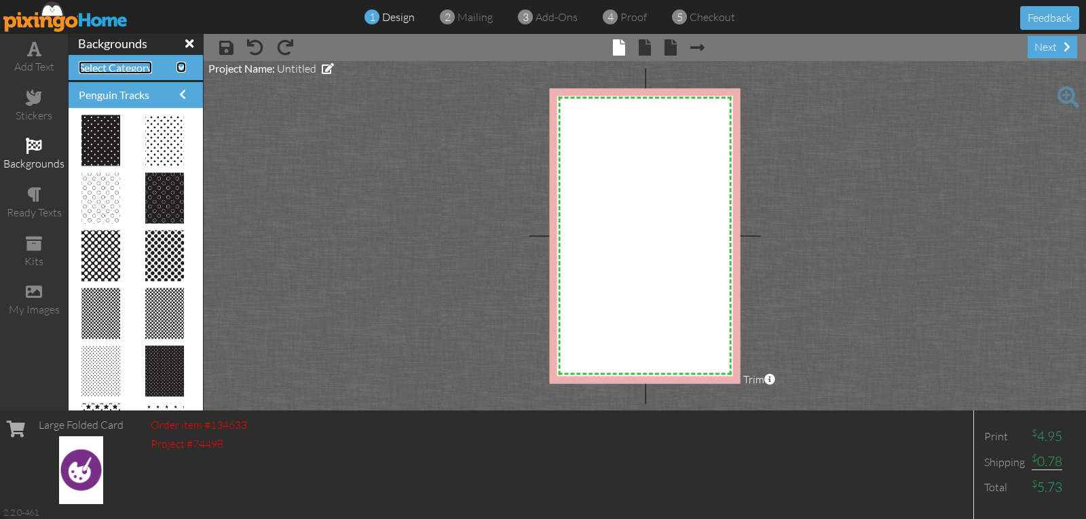
click at [176, 68] on span at bounding box center [181, 67] width 10 height 11
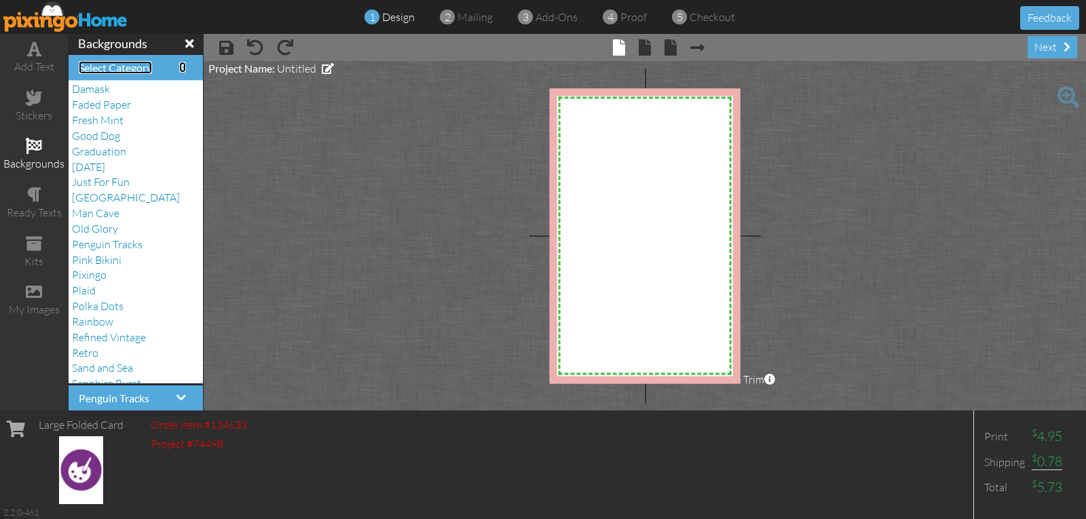
scroll to position [43, 0]
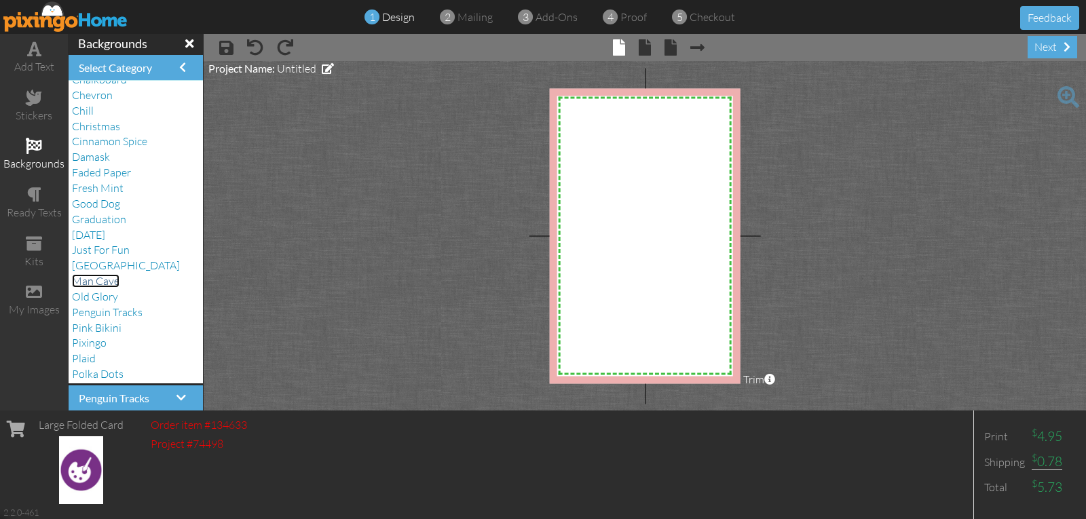
click at [106, 282] on span "Man Cave" at bounding box center [96, 281] width 48 height 14
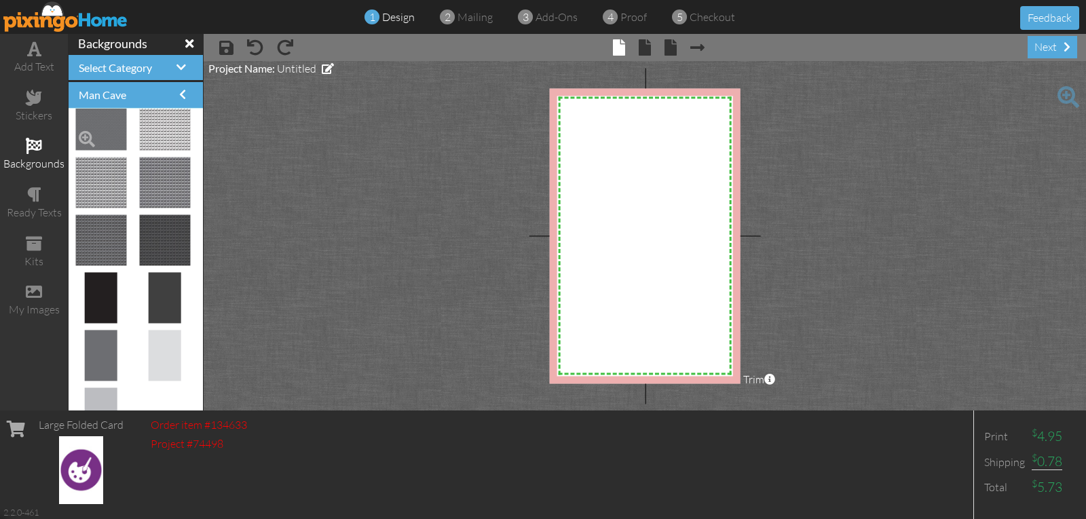
scroll to position [162, 0]
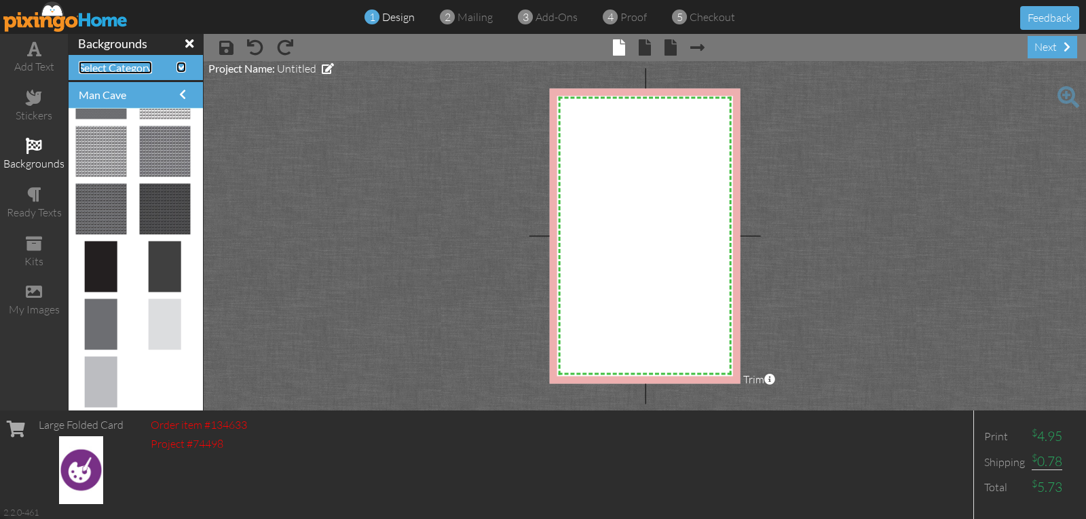
click at [176, 67] on span at bounding box center [181, 67] width 10 height 11
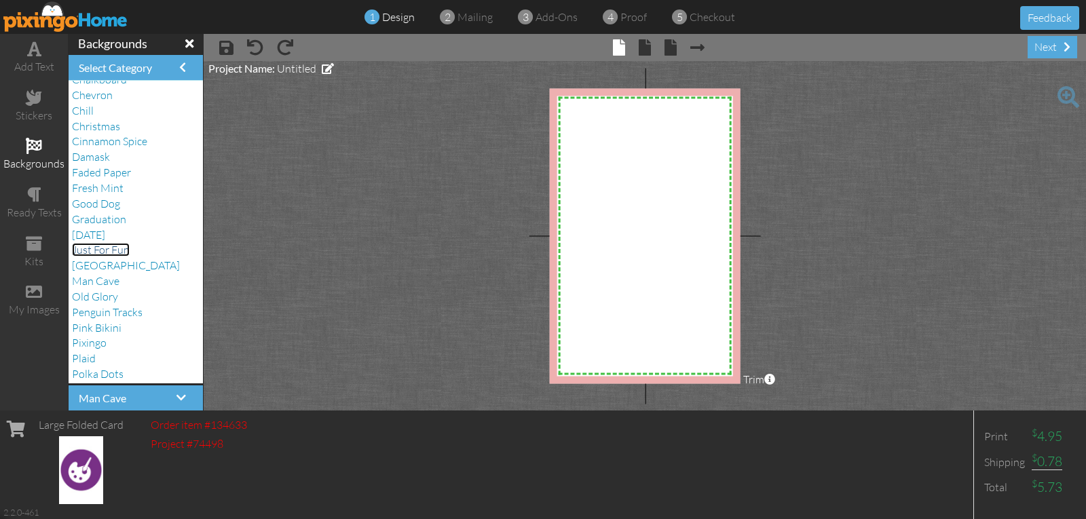
click at [119, 248] on span "Just For Fun" at bounding box center [101, 250] width 58 height 14
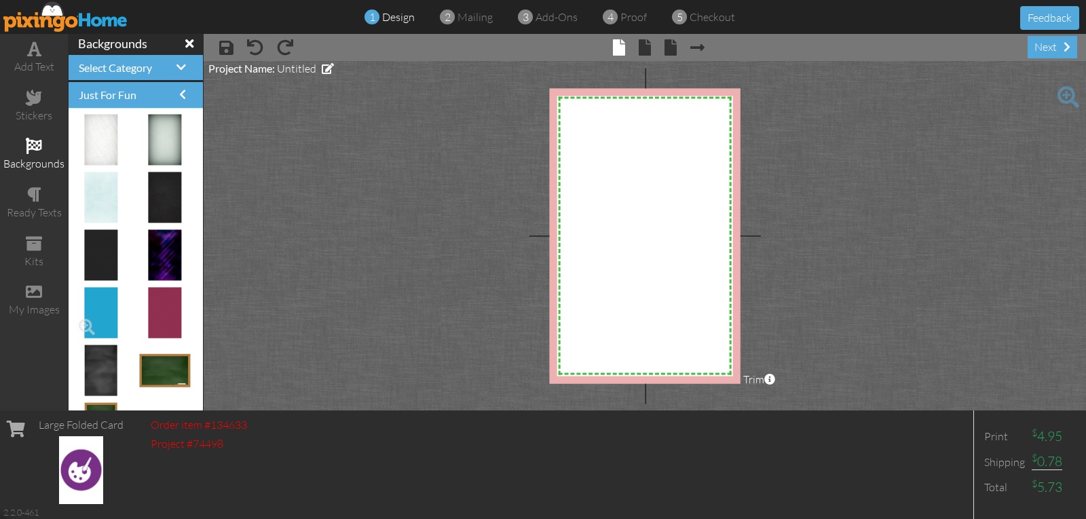
scroll to position [777, 0]
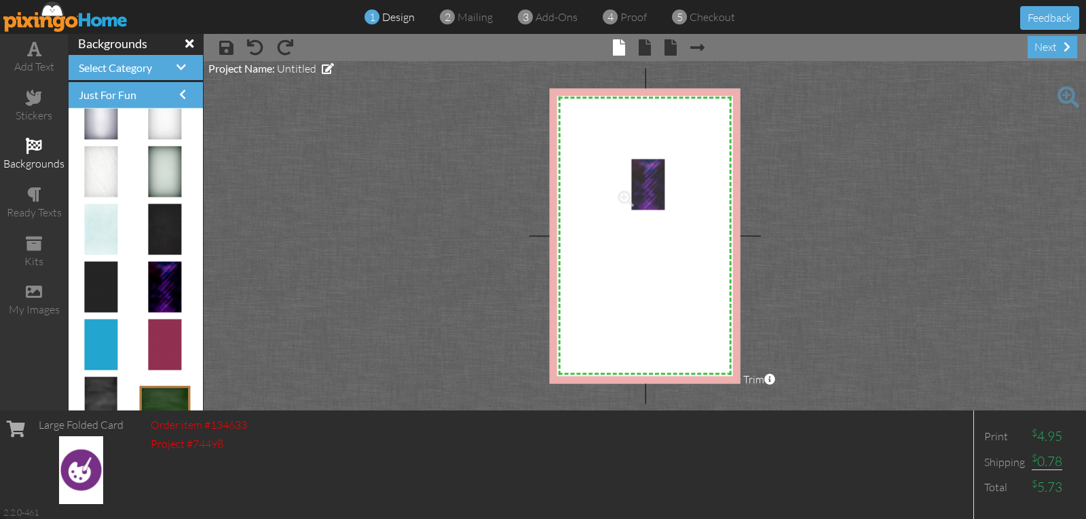
drag, startPoint x: 150, startPoint y: 276, endPoint x: 635, endPoint y: 173, distance: 496.2
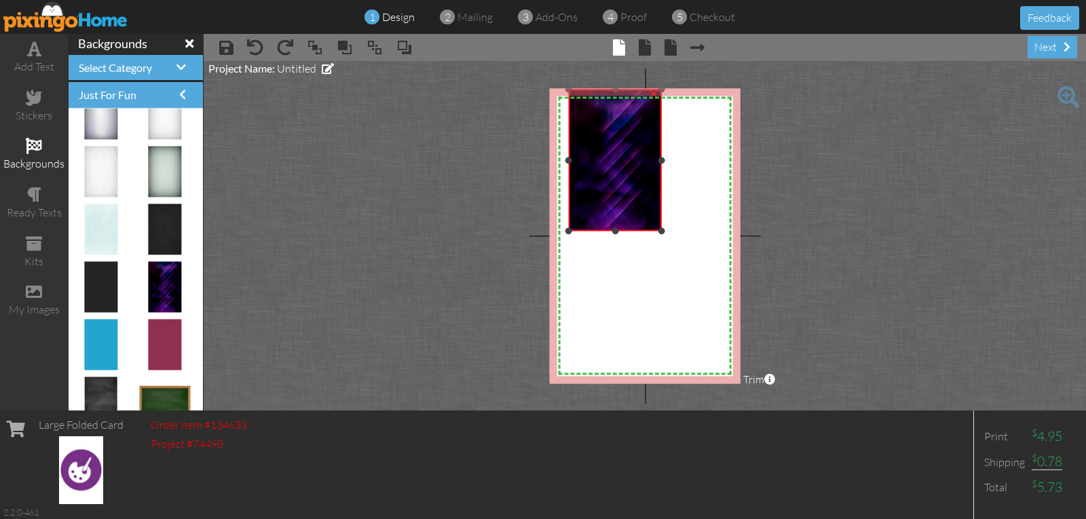
drag, startPoint x: 615, startPoint y: 158, endPoint x: 497, endPoint y: 89, distance: 136.9
click at [497, 89] on project-studio-wrapper "X X X X X X X X X X X X X X X X X X X X X X X X X X X X X X X X X X X X X X X X…" at bounding box center [645, 236] width 882 height 350
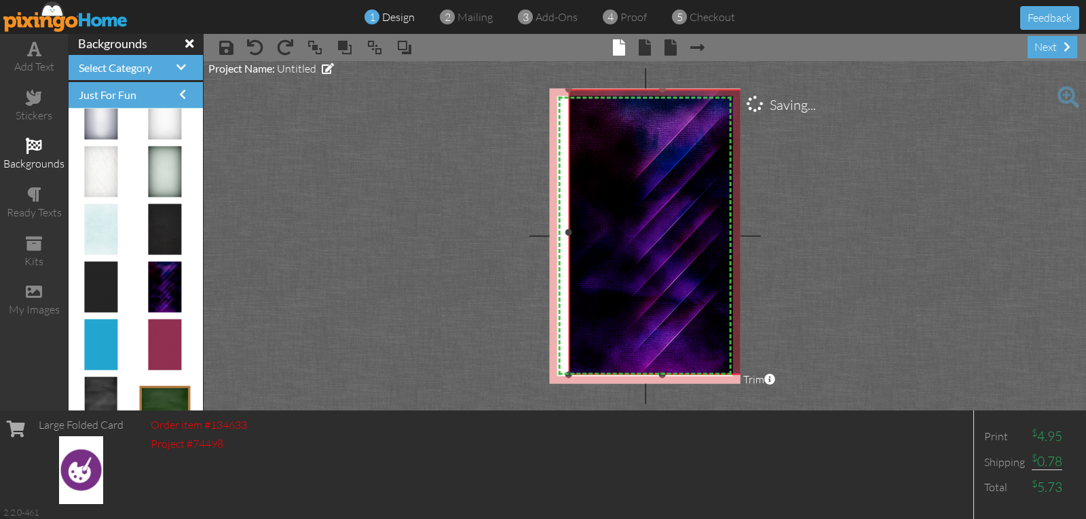
drag, startPoint x: 662, startPoint y: 233, endPoint x: 709, endPoint y: 360, distance: 135.5
click at [728, 375] on div "×" at bounding box center [662, 233] width 187 height 286
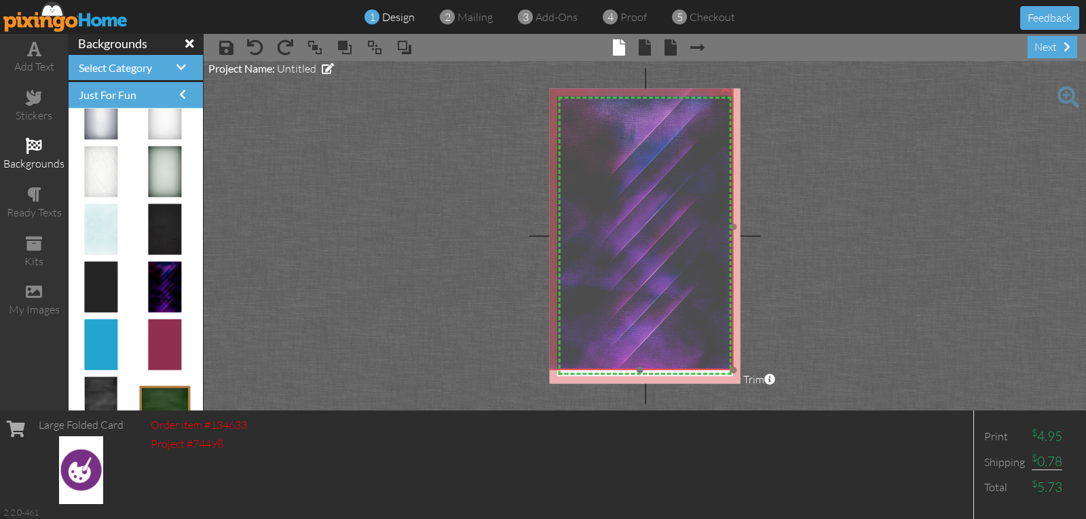
drag, startPoint x: 683, startPoint y: 332, endPoint x: 660, endPoint y: 326, distance: 23.7
click at [660, 326] on img at bounding box center [640, 227] width 188 height 286
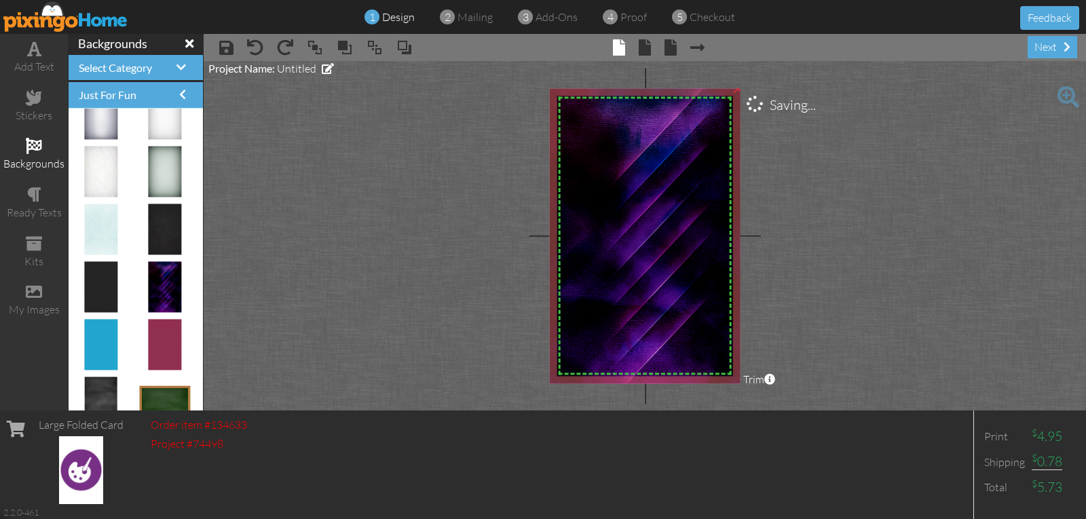
drag, startPoint x: 731, startPoint y: 371, endPoint x: 743, endPoint y: 390, distance: 22.6
click at [743, 390] on project-studio-wrapper "X X X X X X X X X X X X X X X X X X X X X X X X X X X X X X X X X X X X X X X X…" at bounding box center [645, 236] width 882 height 350
click at [637, 50] on span "× inside" at bounding box center [638, 47] width 26 height 22
click at [641, 48] on span at bounding box center [645, 47] width 12 height 16
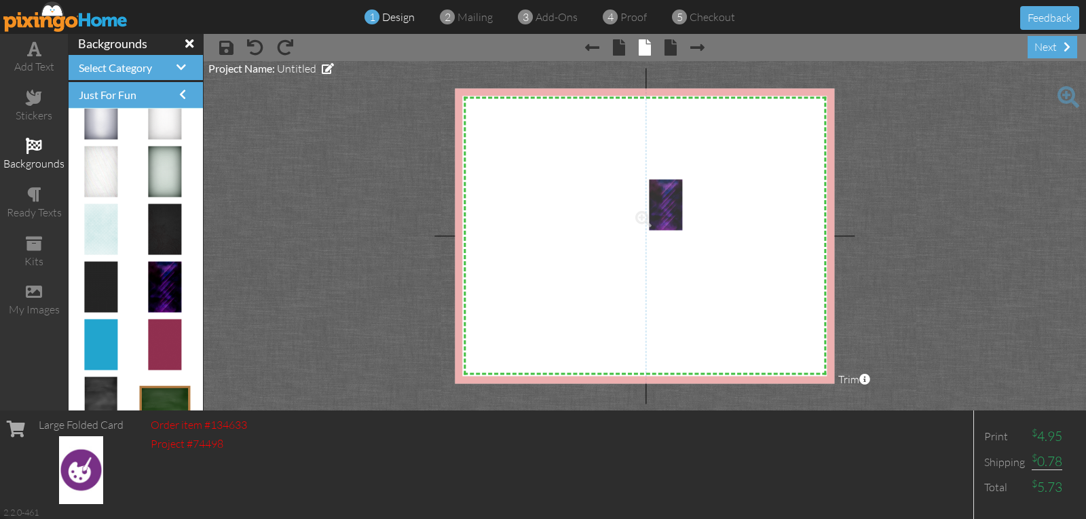
drag, startPoint x: 165, startPoint y: 288, endPoint x: 668, endPoint y: 206, distance: 509.6
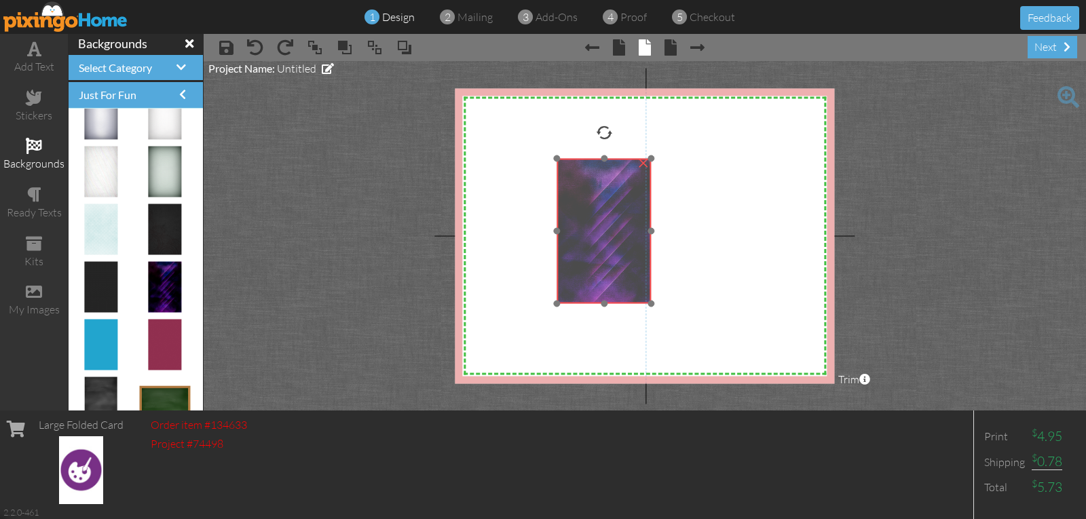
drag, startPoint x: 673, startPoint y: 203, endPoint x: 598, endPoint y: 182, distance: 78.2
click at [598, 182] on img at bounding box center [604, 231] width 95 height 145
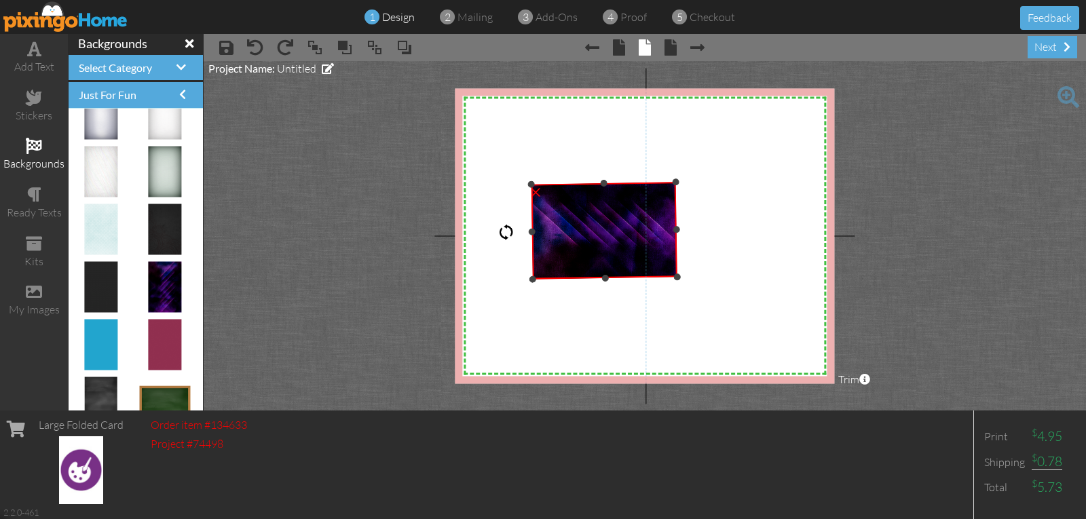
drag, startPoint x: 605, startPoint y: 131, endPoint x: 541, endPoint y: 232, distance: 119.9
click at [541, 232] on div "×" at bounding box center [604, 231] width 146 height 97
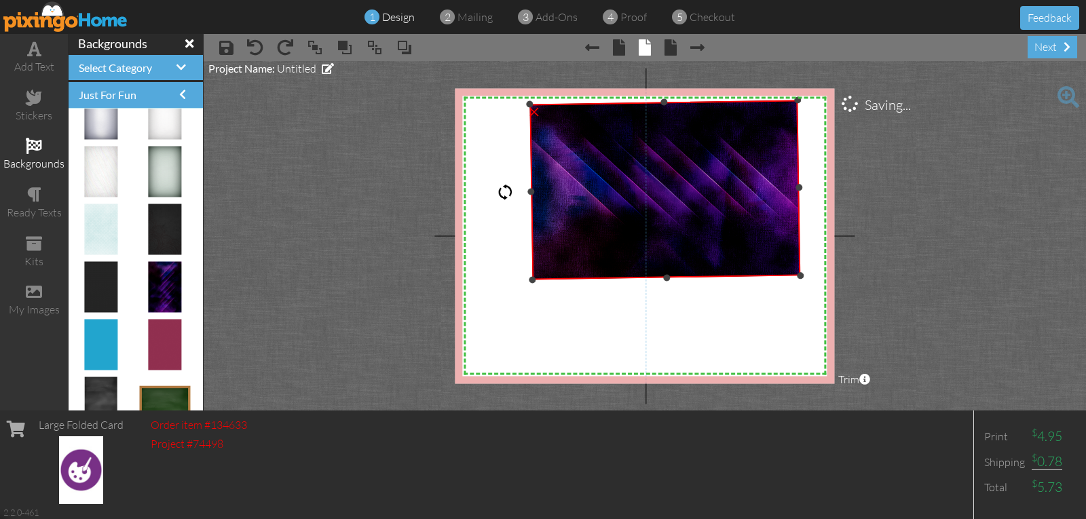
drag, startPoint x: 677, startPoint y: 181, endPoint x: 800, endPoint y: 124, distance: 135.7
click at [800, 124] on div "×" at bounding box center [664, 190] width 271 height 181
click at [504, 191] on div at bounding box center [505, 191] width 16 height 16
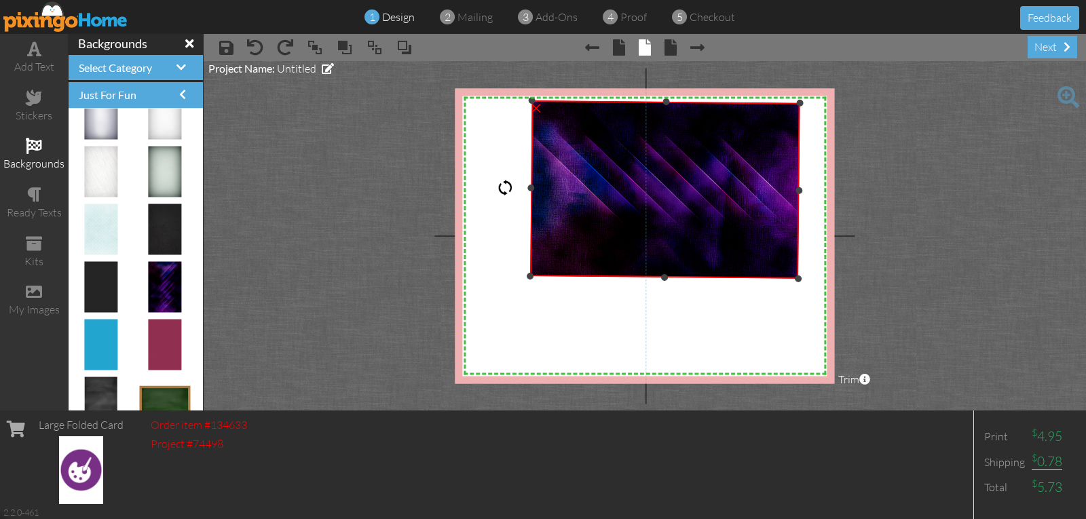
click at [500, 187] on div at bounding box center [505, 188] width 16 height 16
drag, startPoint x: 506, startPoint y: 188, endPoint x: 498, endPoint y: 186, distance: 8.4
click at [499, 189] on div at bounding box center [505, 190] width 16 height 16
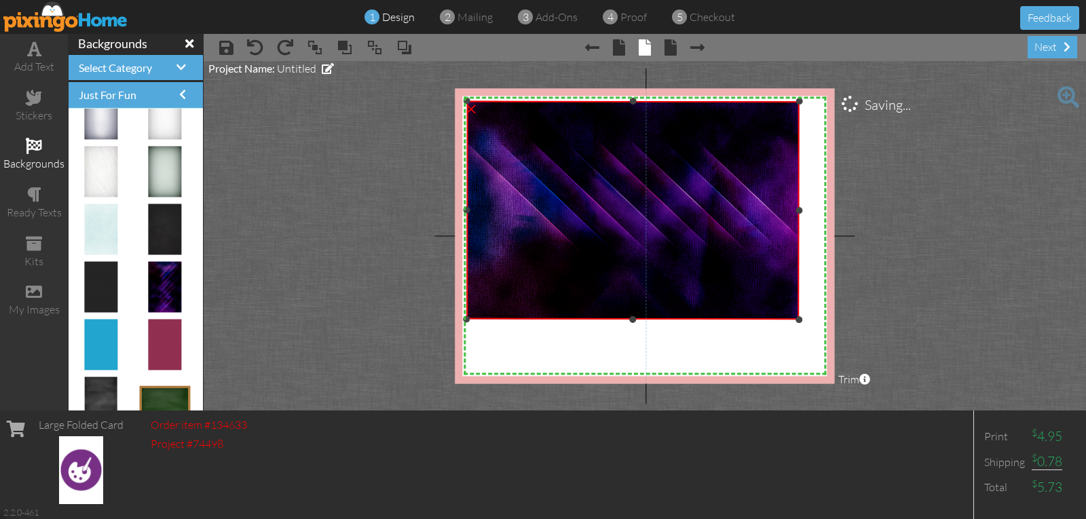
drag, startPoint x: 529, startPoint y: 276, endPoint x: 464, endPoint y: 379, distance: 121.1
click at [464, 379] on div "X X X X X X X X X X X X X X X X X X X X X X X X X X X X X X X X X X X X X X X X…" at bounding box center [644, 235] width 379 height 295
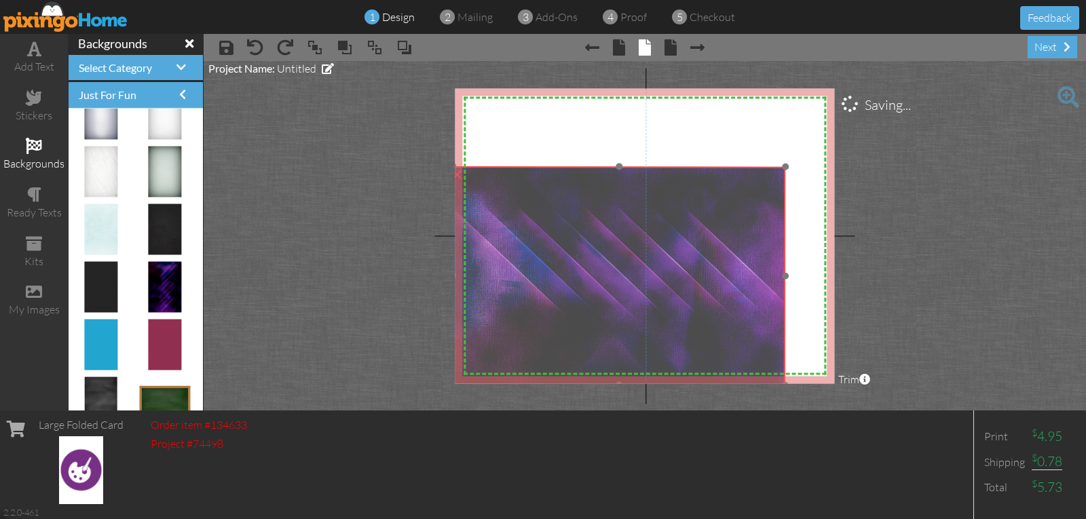
drag, startPoint x: 547, startPoint y: 250, endPoint x: 533, endPoint y: 316, distance: 66.7
click at [533, 316] on img at bounding box center [618, 275] width 333 height 219
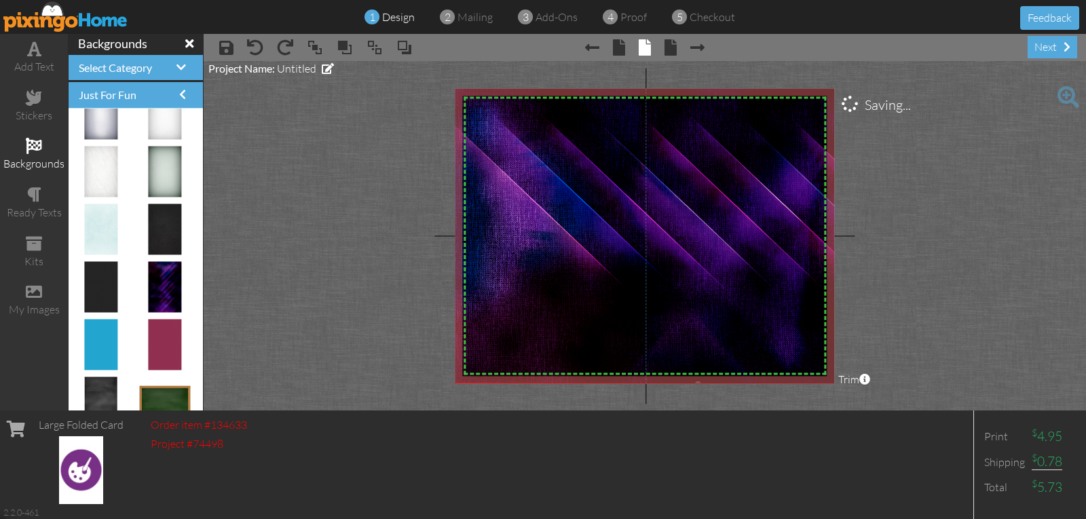
drag, startPoint x: 784, startPoint y: 166, endPoint x: 943, endPoint y: 17, distance: 218.5
click at [943, 17] on div "1 design 2 mailing 3 add-ons 4 proof 5 checkout Feedback add text stickers back…" at bounding box center [543, 259] width 1086 height 519
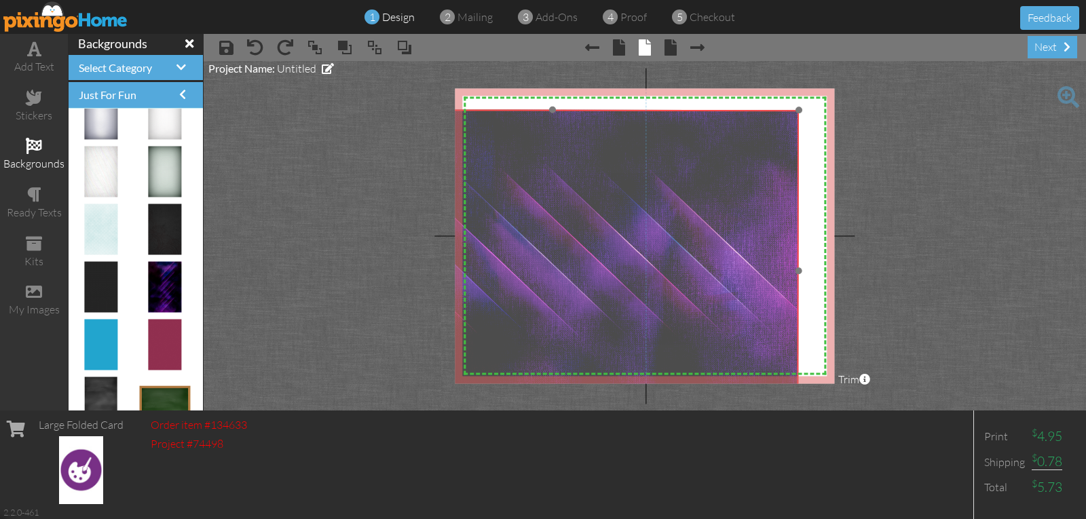
drag, startPoint x: 684, startPoint y: 253, endPoint x: 538, endPoint y: 300, distance: 153.3
click at [538, 300] on img at bounding box center [552, 271] width 493 height 324
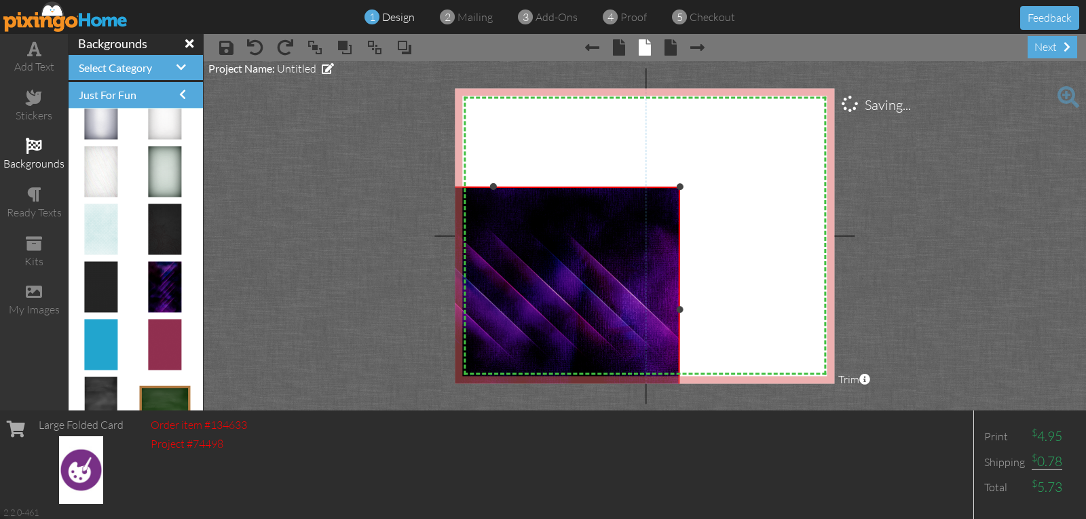
drag, startPoint x: 799, startPoint y: 111, endPoint x: 652, endPoint y: 229, distance: 187.8
click at [667, 225] on div "×" at bounding box center [493, 310] width 374 height 246
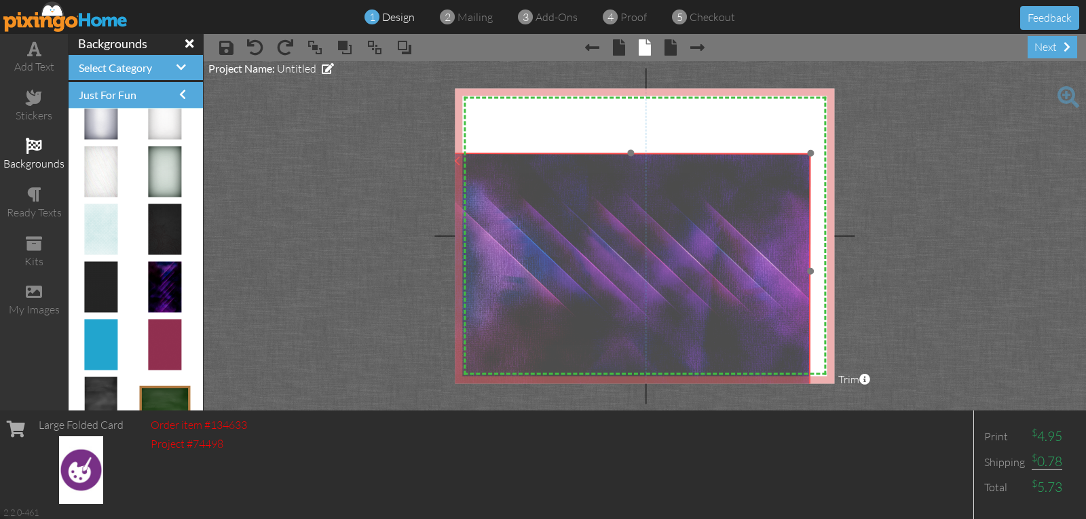
drag, startPoint x: 581, startPoint y: 280, endPoint x: 726, endPoint y: 237, distance: 150.8
click at [726, 237] on img at bounding box center [631, 271] width 360 height 237
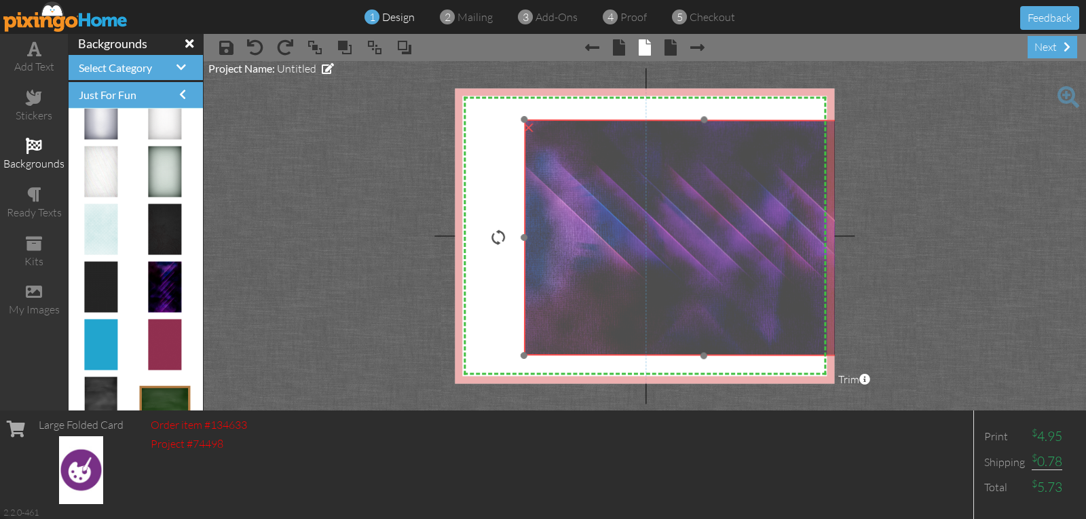
drag, startPoint x: 688, startPoint y: 253, endPoint x: 762, endPoint y: 219, distance: 80.5
click at [762, 219] on img at bounding box center [704, 237] width 360 height 237
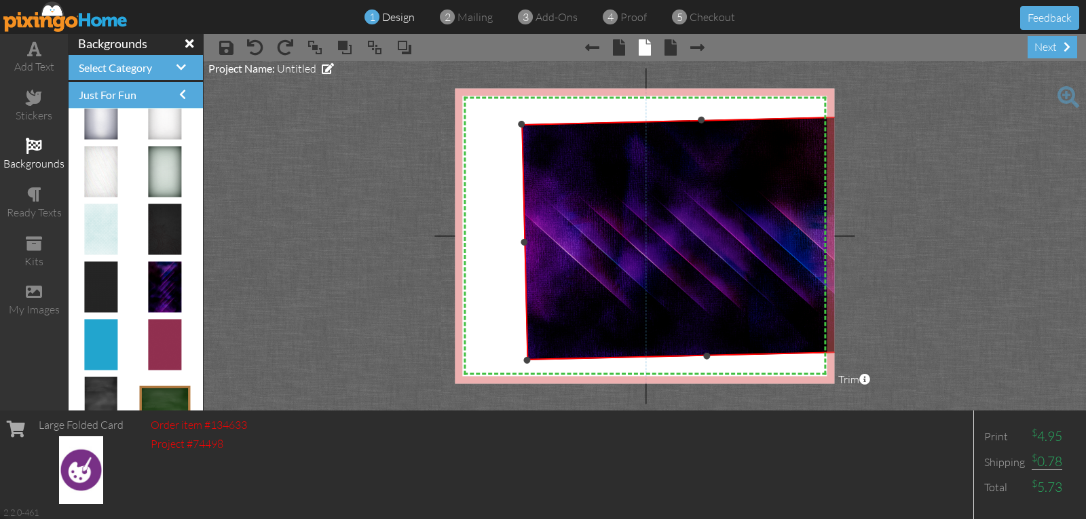
drag, startPoint x: 493, startPoint y: 239, endPoint x: 771, endPoint y: 236, distance: 278.3
click at [771, 236] on div "×" at bounding box center [704, 237] width 365 height 244
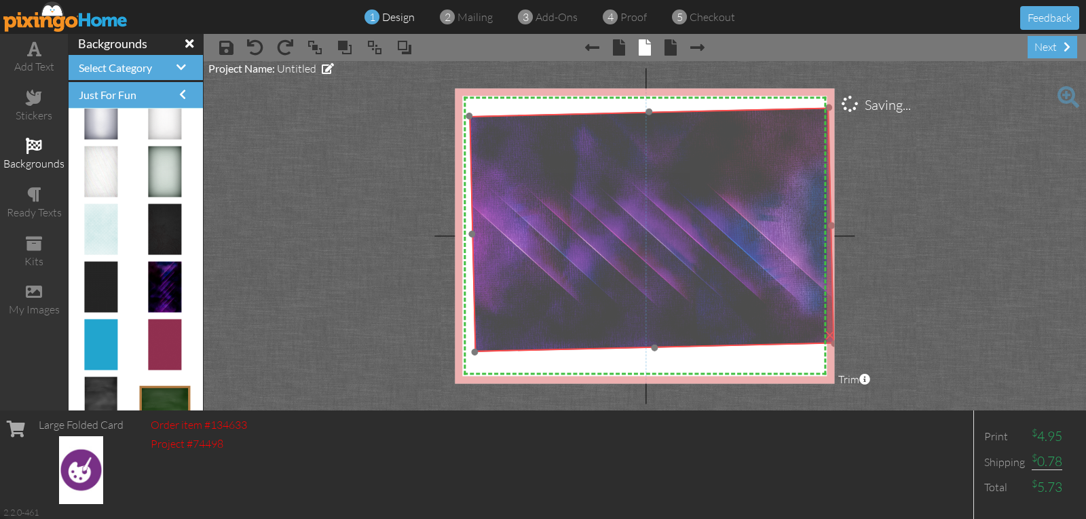
drag, startPoint x: 700, startPoint y: 240, endPoint x: 648, endPoint y: 232, distance: 53.6
click at [648, 232] on img at bounding box center [652, 229] width 365 height 244
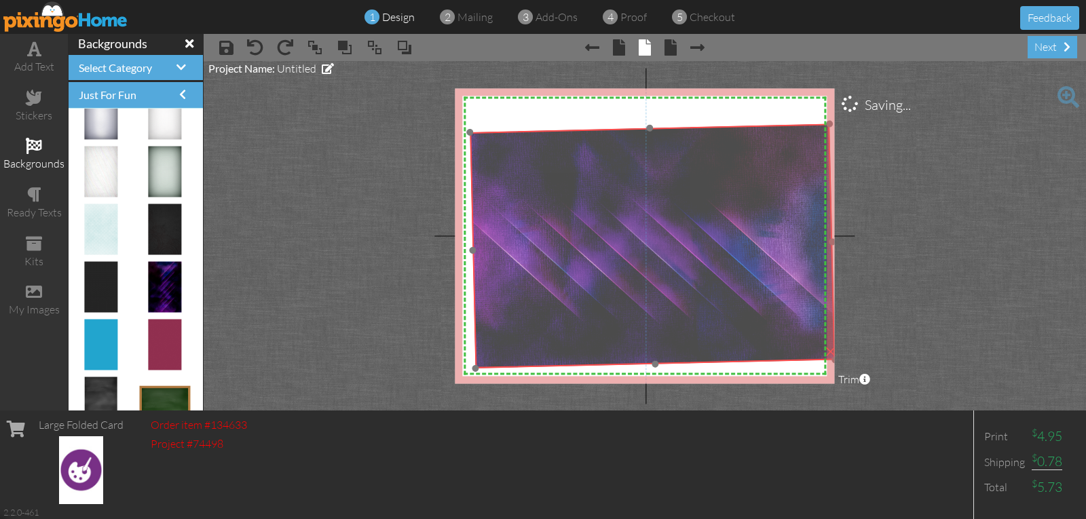
drag, startPoint x: 769, startPoint y: 187, endPoint x: 683, endPoint y: 255, distance: 109.3
click at [768, 205] on img at bounding box center [652, 246] width 365 height 244
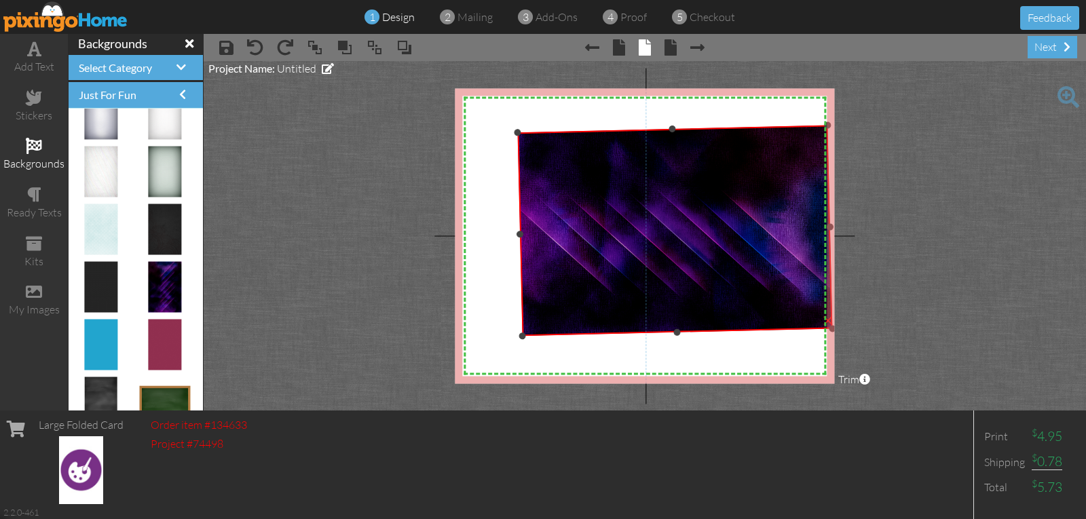
drag, startPoint x: 471, startPoint y: 367, endPoint x: 521, endPoint y: 314, distance: 72.0
click at [521, 314] on div "×" at bounding box center [674, 230] width 315 height 211
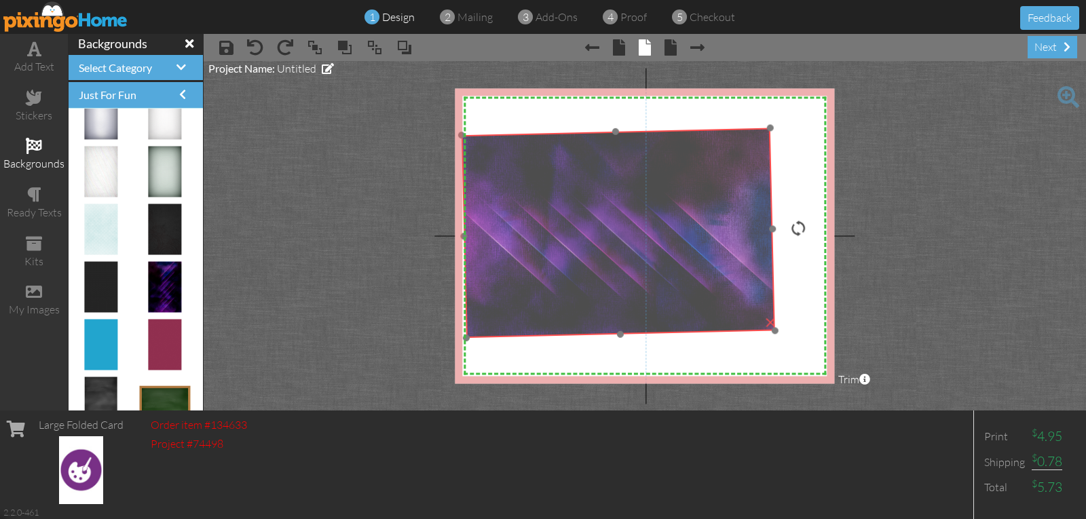
drag, startPoint x: 639, startPoint y: 273, endPoint x: 581, endPoint y: 270, distance: 58.4
click at [581, 270] on img at bounding box center [618, 233] width 314 height 210
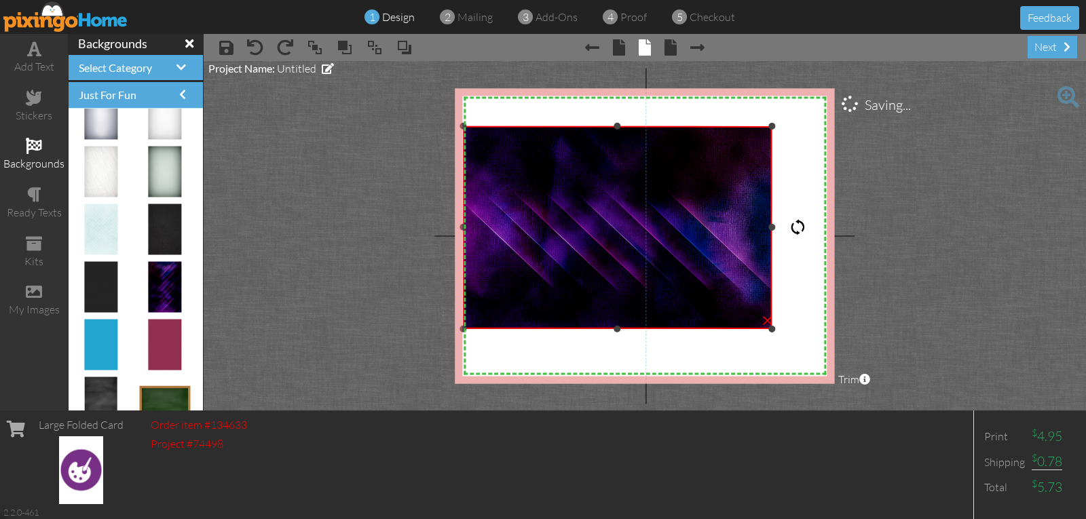
click at [802, 227] on div at bounding box center [797, 227] width 16 height 16
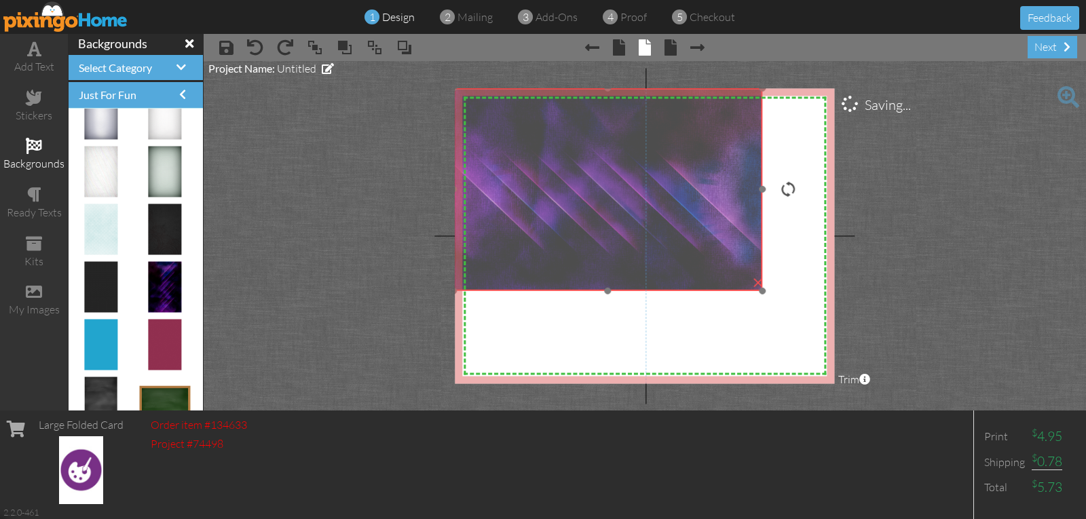
drag, startPoint x: 586, startPoint y: 227, endPoint x: 576, endPoint y: 189, distance: 39.2
click at [576, 189] on img at bounding box center [607, 189] width 309 height 203
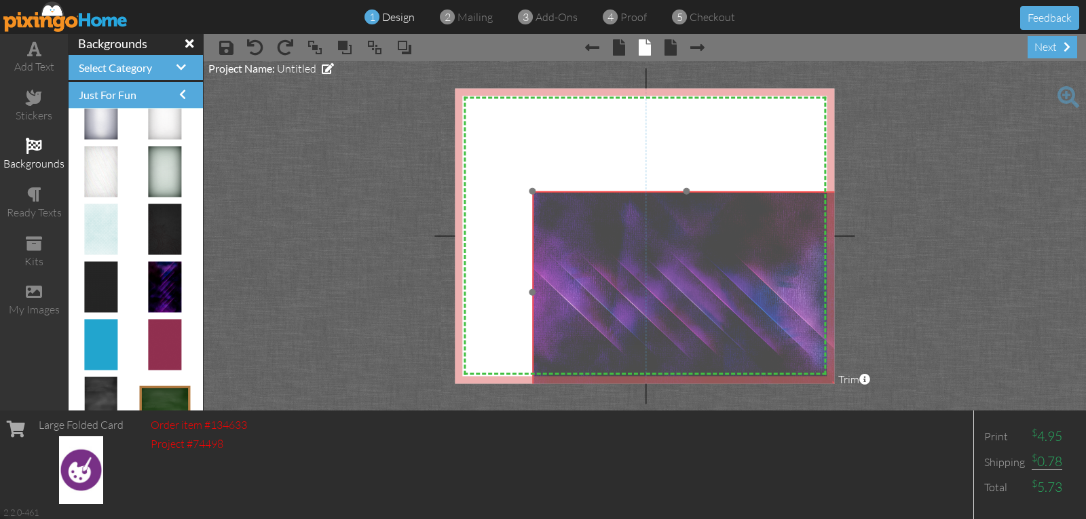
drag, startPoint x: 673, startPoint y: 198, endPoint x: 751, endPoint y: 301, distance: 129.8
click at [751, 301] on img at bounding box center [686, 292] width 309 height 203
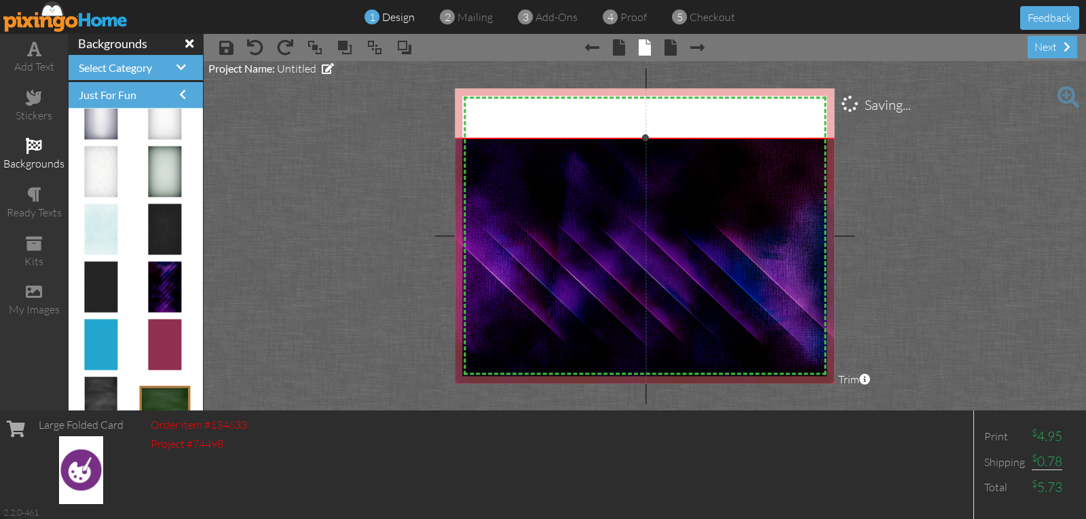
drag, startPoint x: 533, startPoint y: 190, endPoint x: 451, endPoint y: 74, distance: 141.8
click at [451, 74] on project-studio-wrapper "X X X X X X X X X X X X X X X X X X X X X X X X X X X X X X X X X X X X X X X X…" at bounding box center [645, 236] width 882 height 350
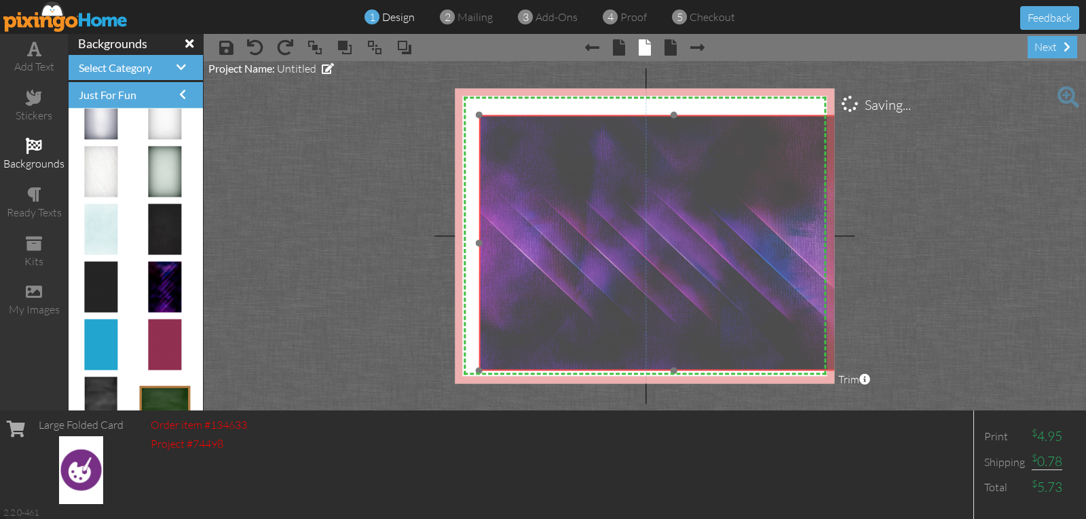
drag, startPoint x: 508, startPoint y: 164, endPoint x: 534, endPoint y: 137, distance: 37.0
click at [536, 141] on img at bounding box center [674, 243] width 390 height 257
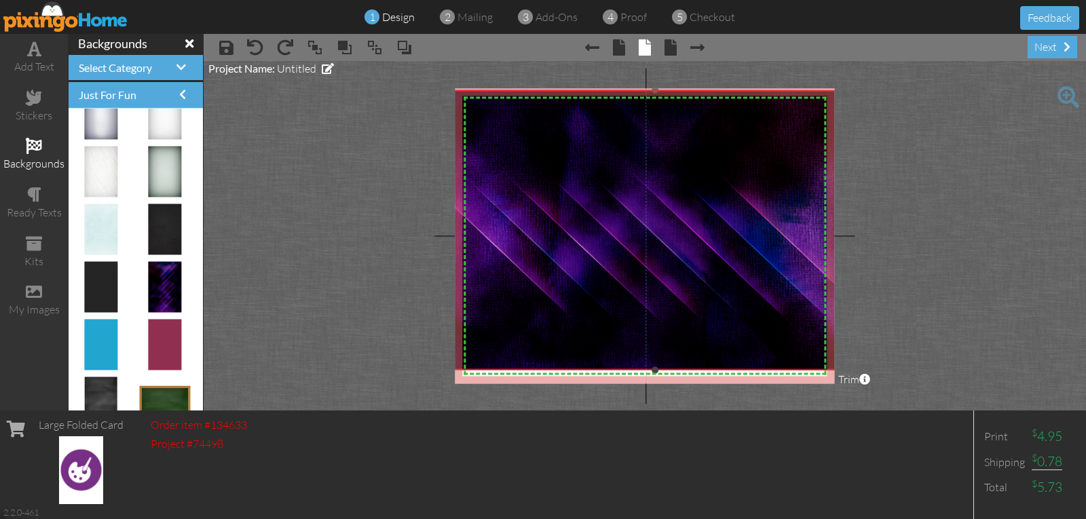
drag, startPoint x: 477, startPoint y: 113, endPoint x: 441, endPoint y: 82, distance: 47.7
click at [441, 82] on project-studio-wrapper "X X X X X X X X X X X X X X X X X X X X X X X X X X X X X X X X X X X X X X X X…" at bounding box center [645, 236] width 882 height 350
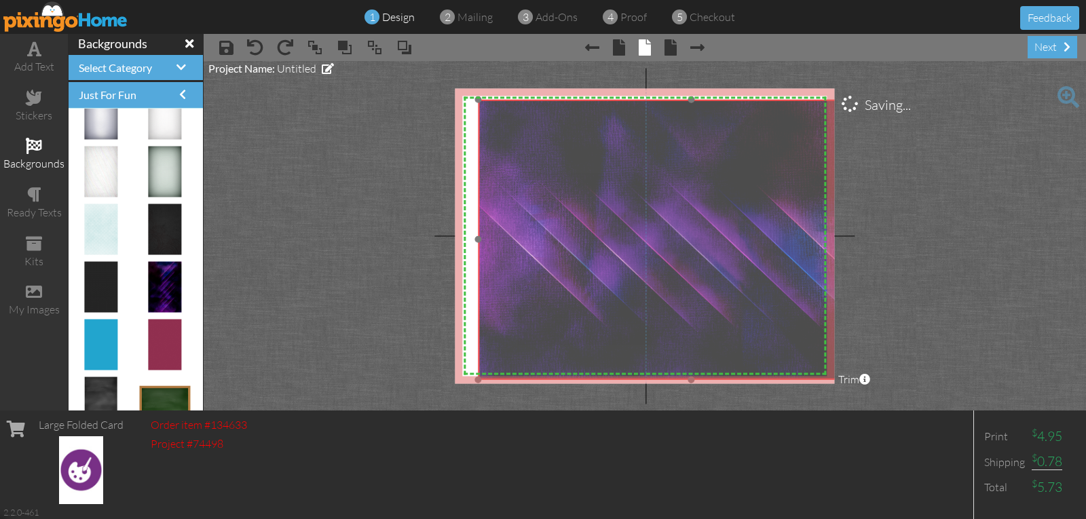
drag, startPoint x: 515, startPoint y: 168, endPoint x: 550, endPoint y: 176, distance: 37.0
click at [550, 176] on img at bounding box center [691, 239] width 427 height 280
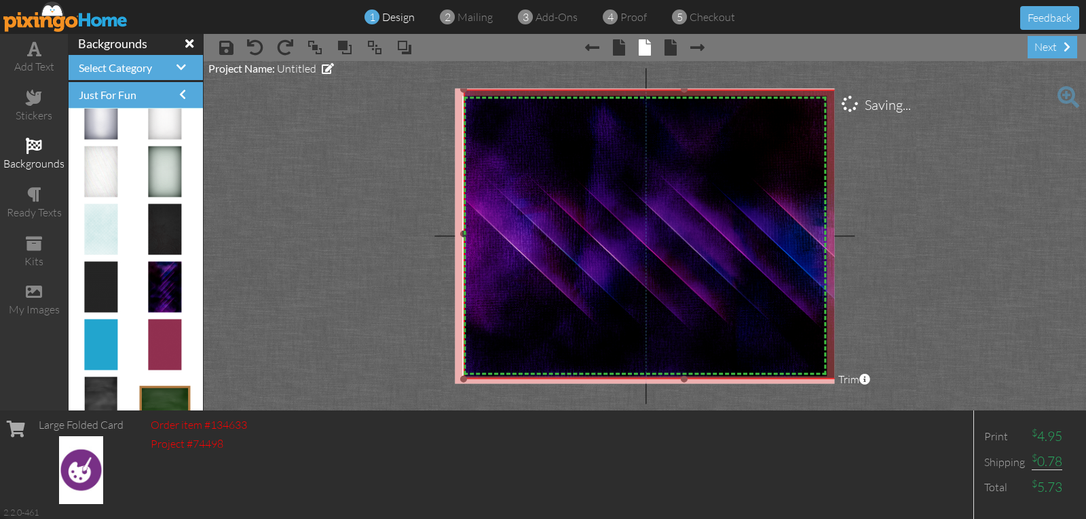
drag, startPoint x: 478, startPoint y: 98, endPoint x: 462, endPoint y: 82, distance: 23.0
click at [462, 82] on project-studio-wrapper "X X X X X X X X X X X X X X X X X X X X X X X X X X X X X X X X X X X X X X X X…" at bounding box center [645, 236] width 882 height 350
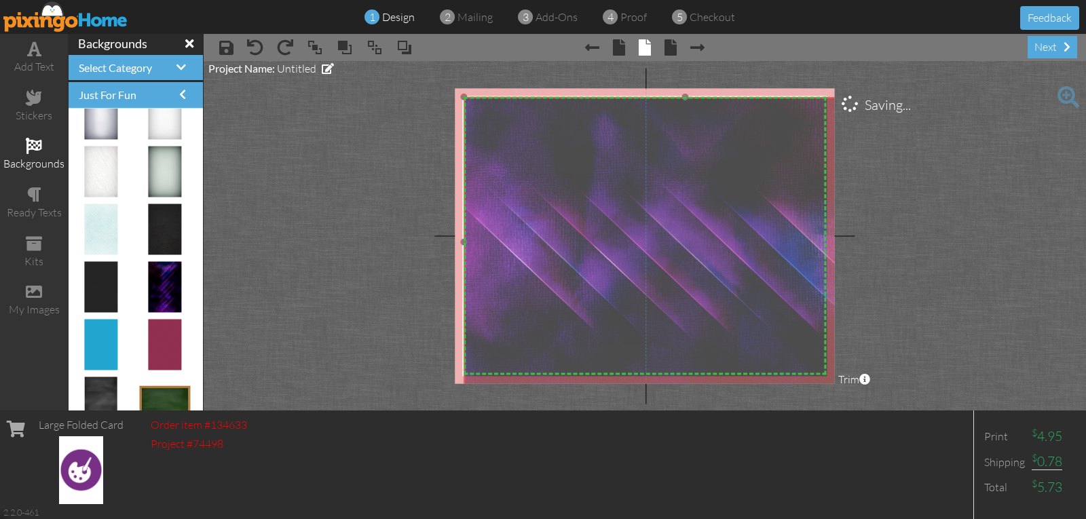
click at [520, 152] on img at bounding box center [685, 242] width 443 height 291
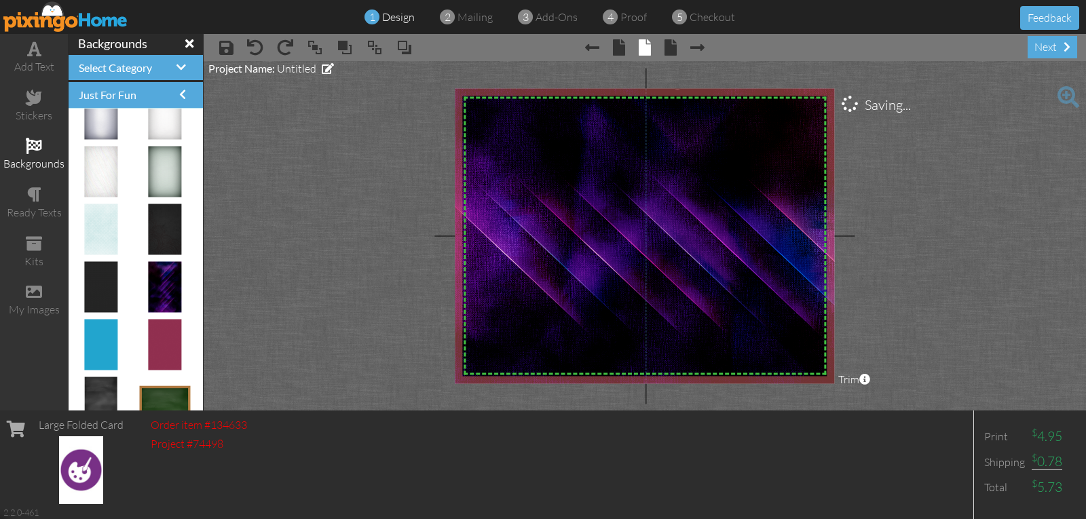
drag, startPoint x: 463, startPoint y: 95, endPoint x: 447, endPoint y: 64, distance: 34.3
click at [447, 64] on project-studio-wrapper "X X X X X X X X X X X X X X X X X X X X X X X X X X X X X X X X X X X X X X X X…" at bounding box center [645, 236] width 882 height 350
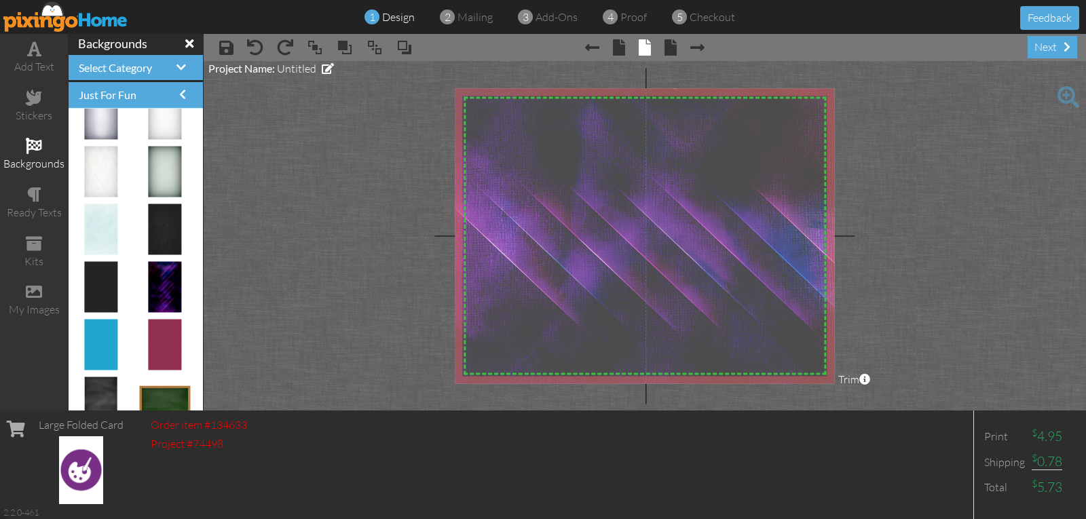
click at [574, 224] on img at bounding box center [674, 236] width 459 height 301
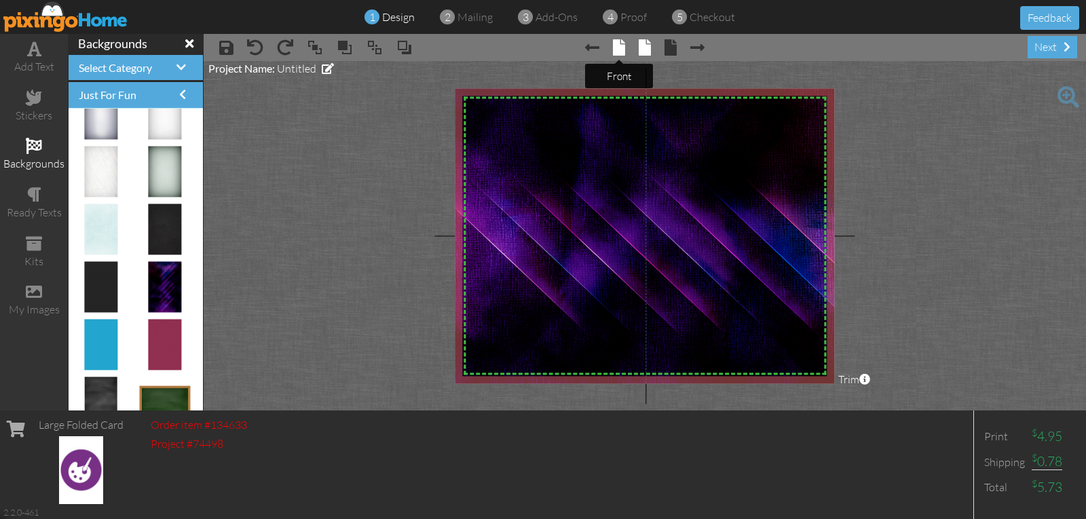
click at [616, 48] on span at bounding box center [619, 47] width 12 height 16
click at [616, 52] on span at bounding box center [619, 47] width 12 height 16
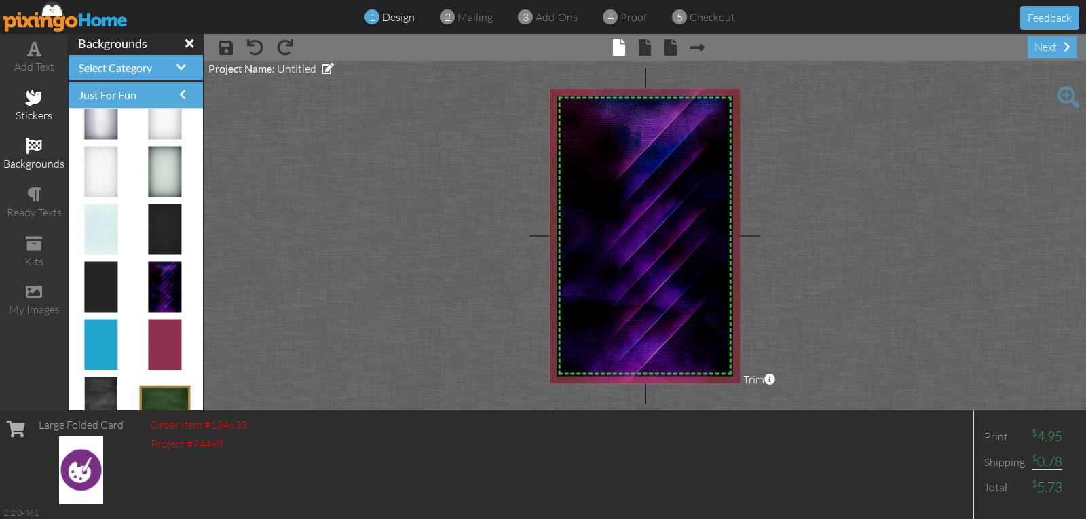
click at [29, 98] on span at bounding box center [34, 98] width 16 height 16
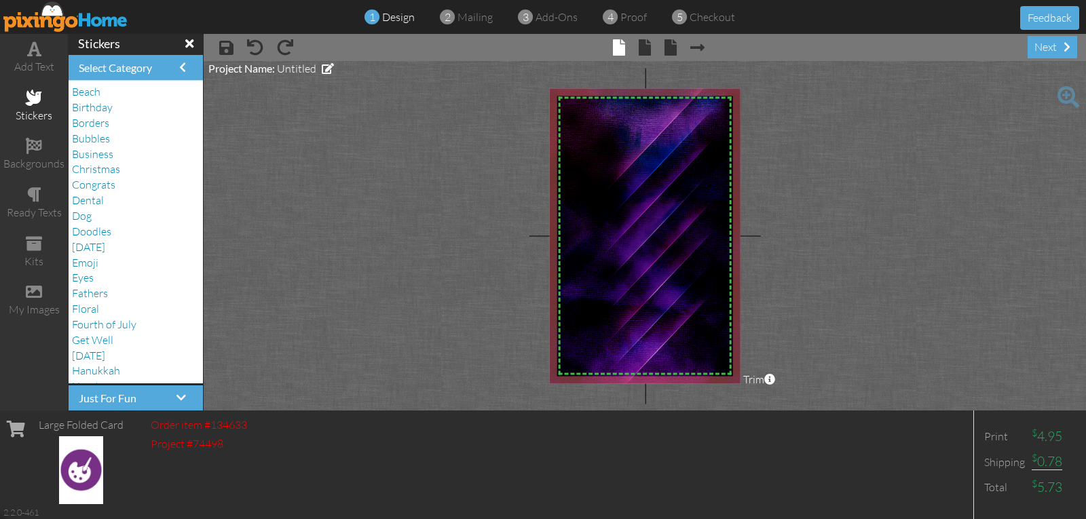
scroll to position [0, 0]
click at [97, 123] on span "Birthday" at bounding box center [92, 123] width 41 height 14
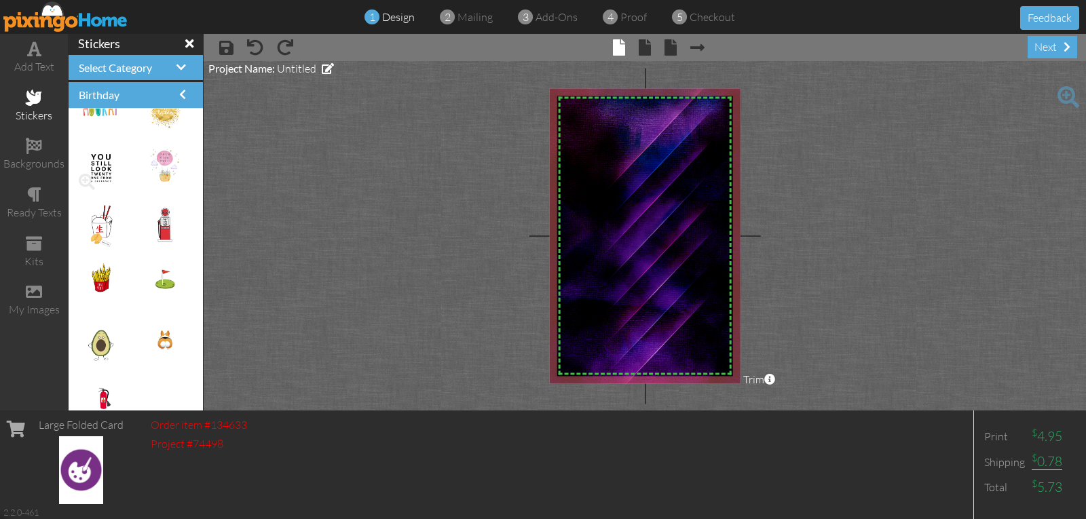
scroll to position [2444, 0]
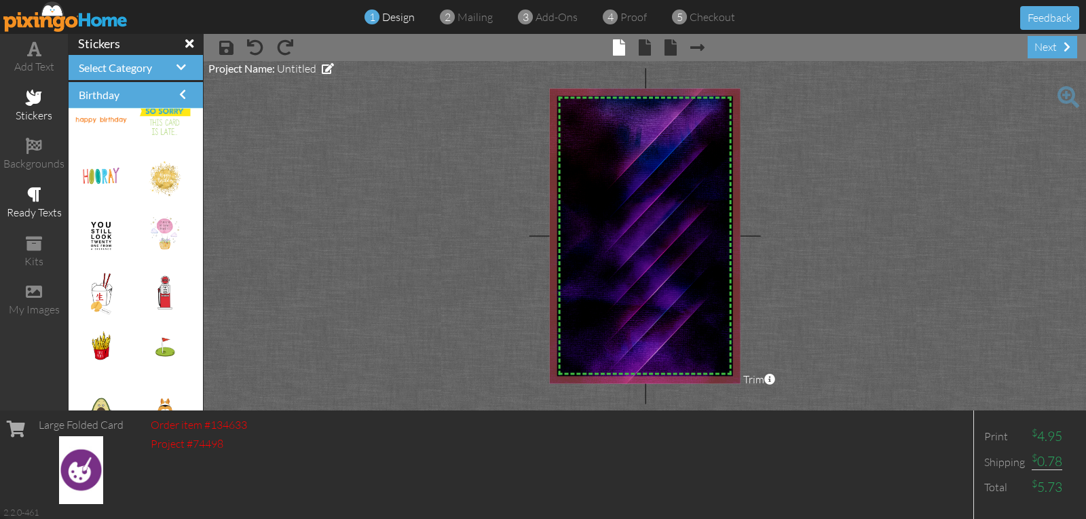
click at [34, 199] on span at bounding box center [34, 195] width 14 height 16
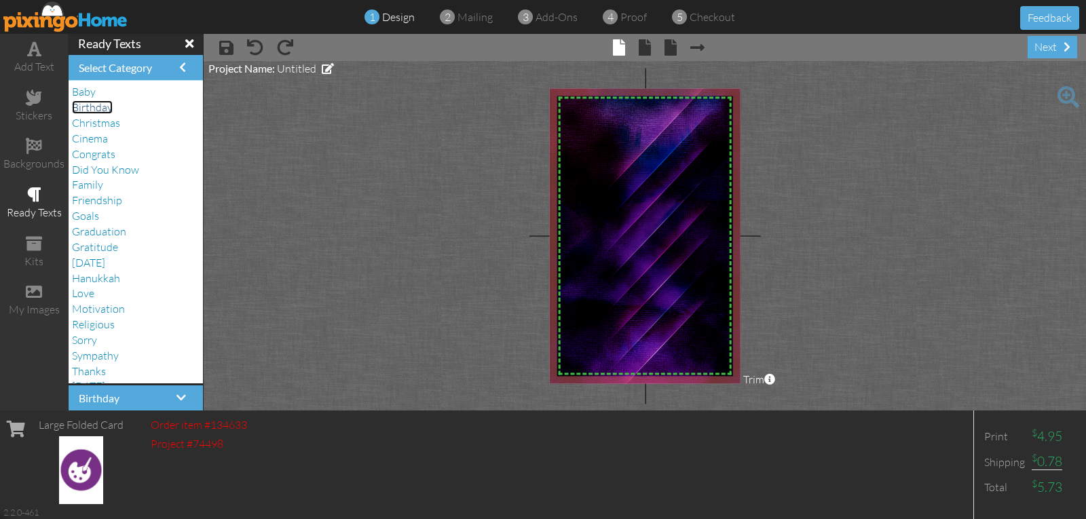
click at [97, 111] on span "Birthday" at bounding box center [92, 107] width 41 height 14
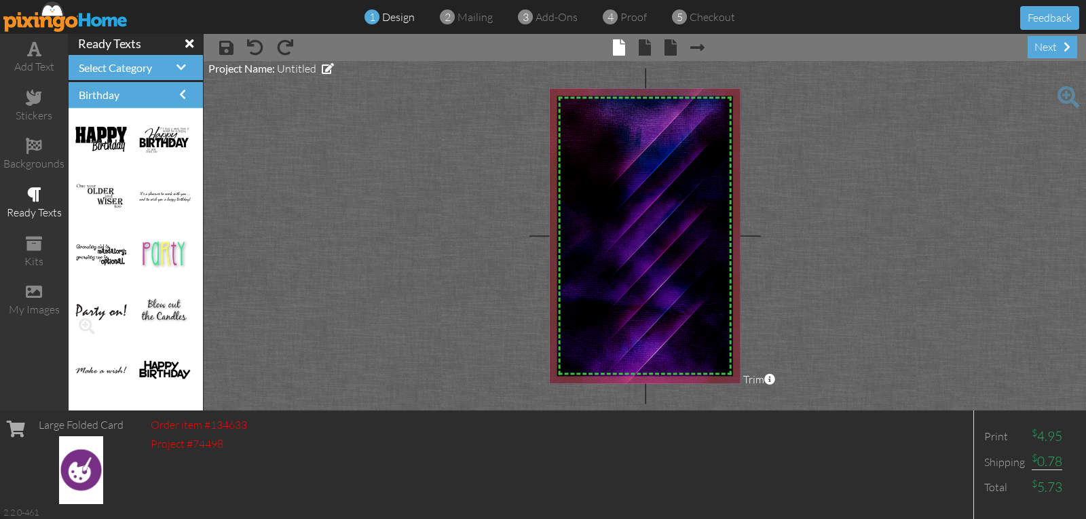
scroll to position [0, 0]
drag, startPoint x: 145, startPoint y: 253, endPoint x: 599, endPoint y: 138, distance: 468.4
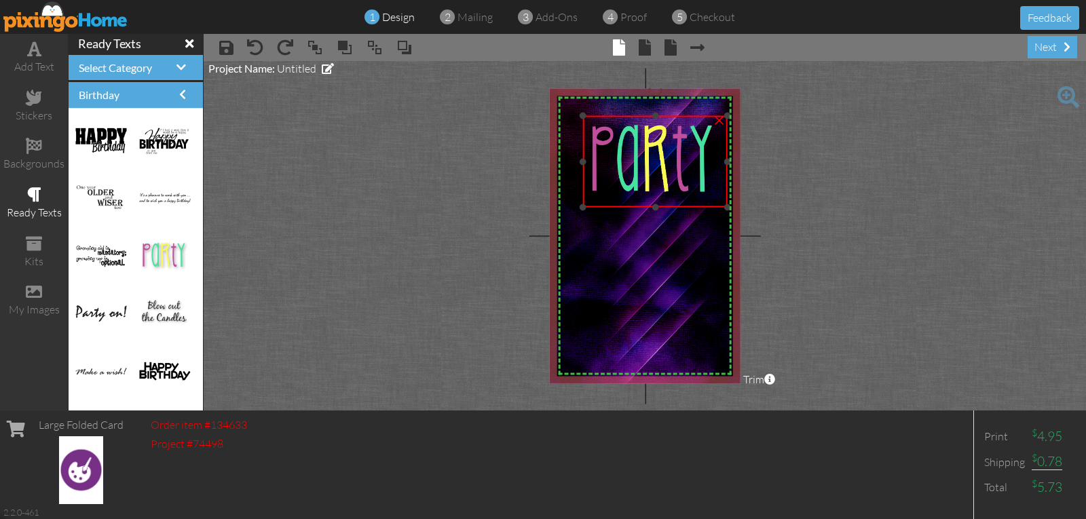
drag, startPoint x: 631, startPoint y: 147, endPoint x: 660, endPoint y: 208, distance: 67.7
click at [660, 207] on div "×" at bounding box center [655, 161] width 145 height 91
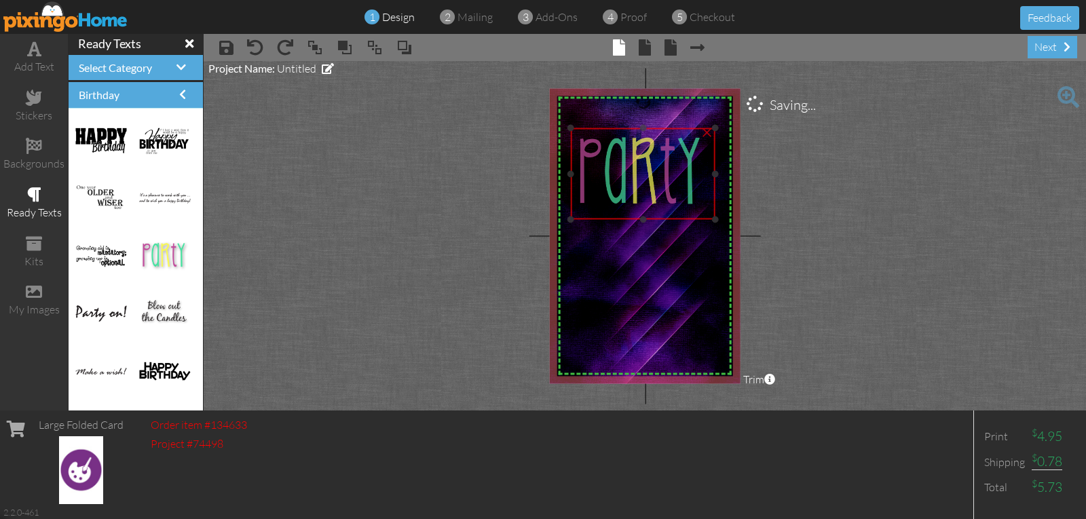
drag, startPoint x: 654, startPoint y: 199, endPoint x: 639, endPoint y: 213, distance: 21.1
click at [642, 212] on img at bounding box center [643, 173] width 145 height 91
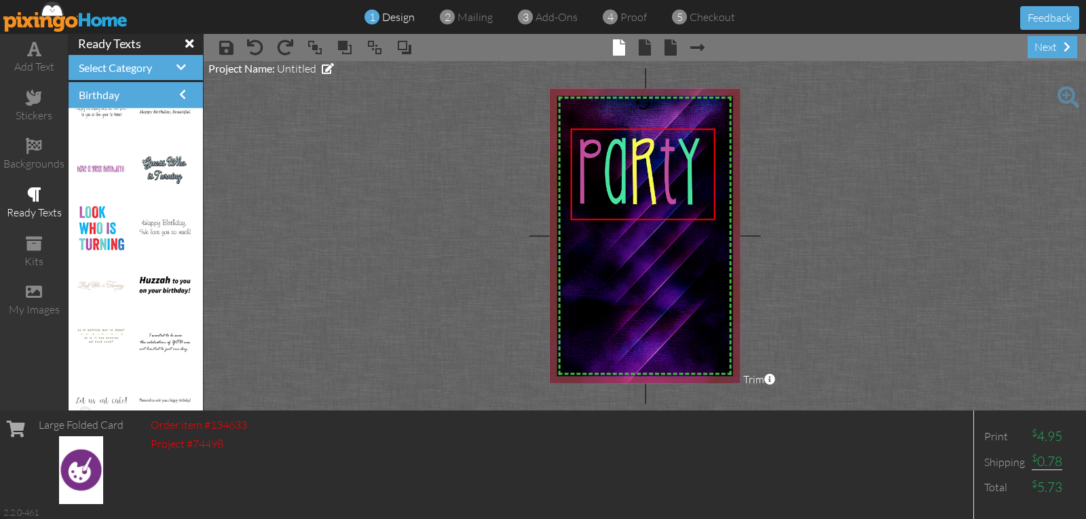
scroll to position [1901, 0]
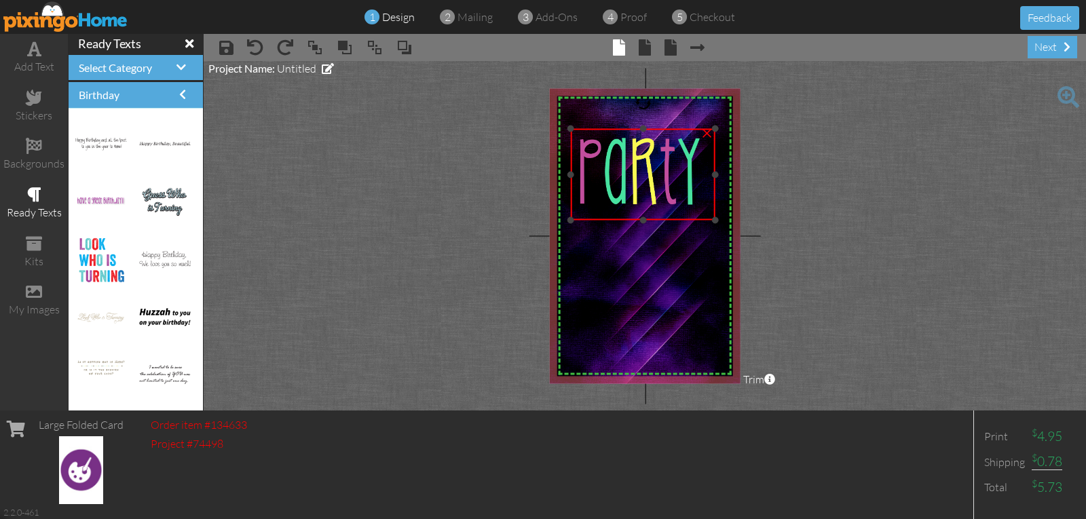
click at [707, 133] on div "×" at bounding box center [707, 132] width 22 height 22
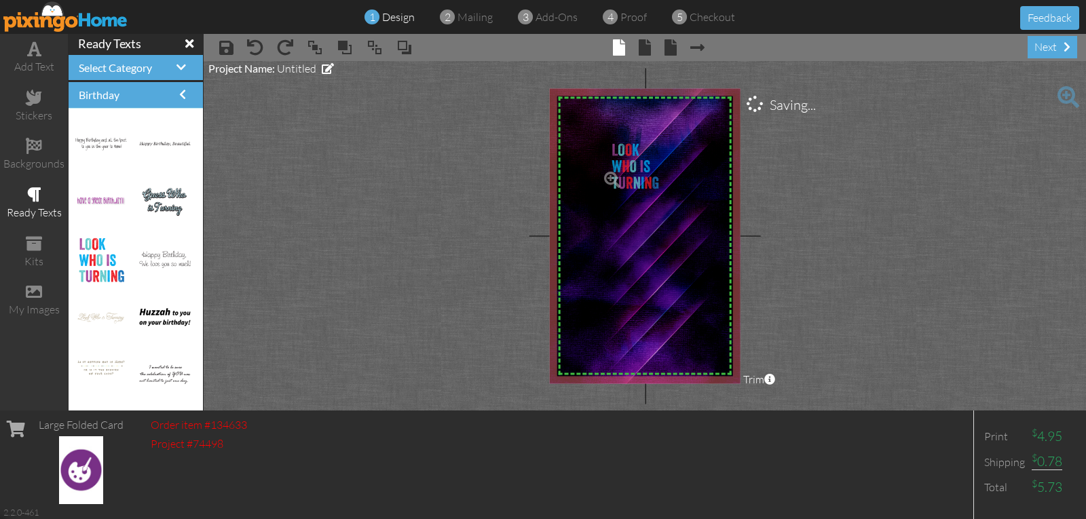
drag, startPoint x: 90, startPoint y: 259, endPoint x: 616, endPoint y: 166, distance: 533.6
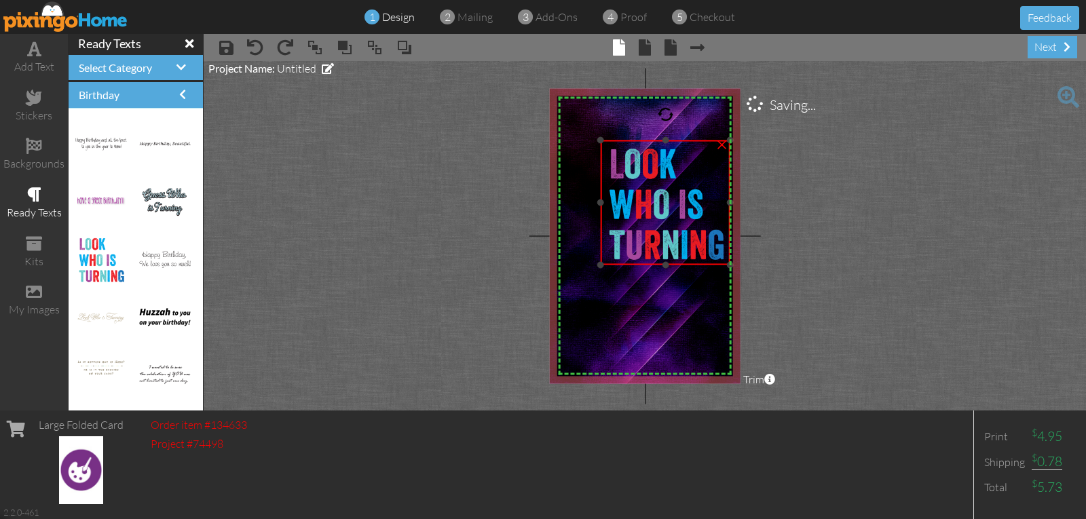
drag, startPoint x: 649, startPoint y: 185, endPoint x: 681, endPoint y: 264, distance: 85.0
click at [681, 264] on div "×" at bounding box center [665, 203] width 129 height 125
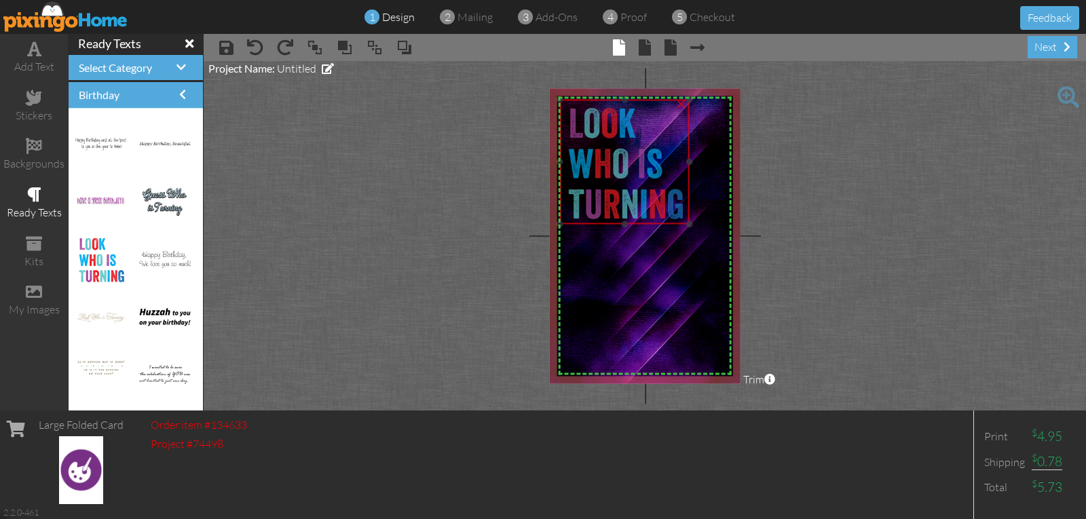
drag, startPoint x: 662, startPoint y: 247, endPoint x: 629, endPoint y: 211, distance: 49.5
click at [629, 211] on img at bounding box center [624, 162] width 129 height 125
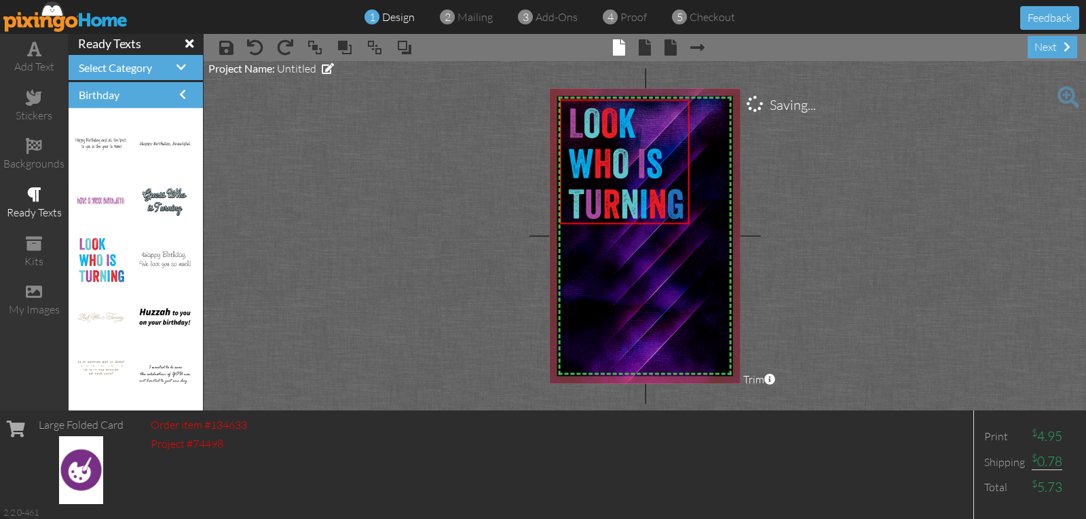
click at [36, 196] on span at bounding box center [34, 195] width 14 height 16
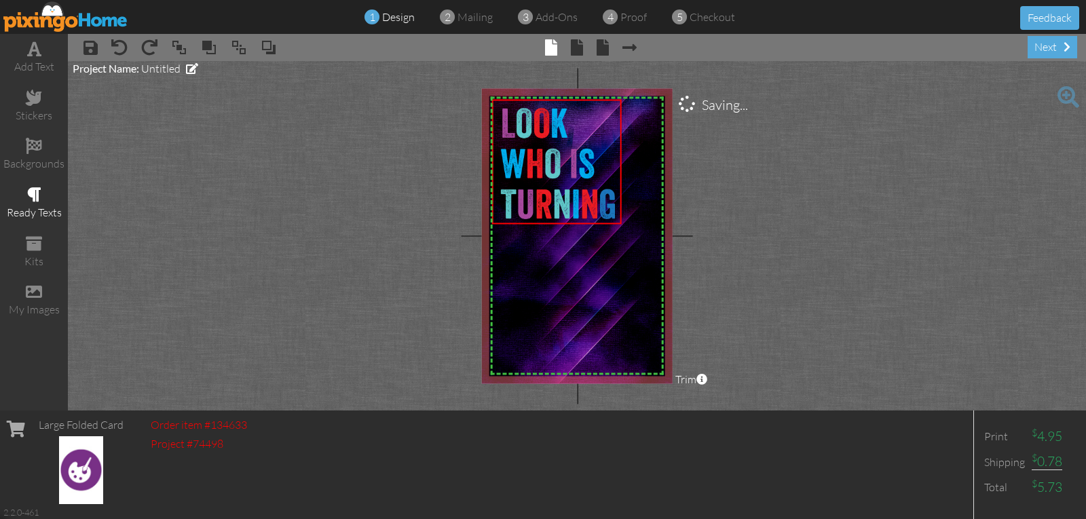
click at [36, 196] on span at bounding box center [34, 195] width 14 height 16
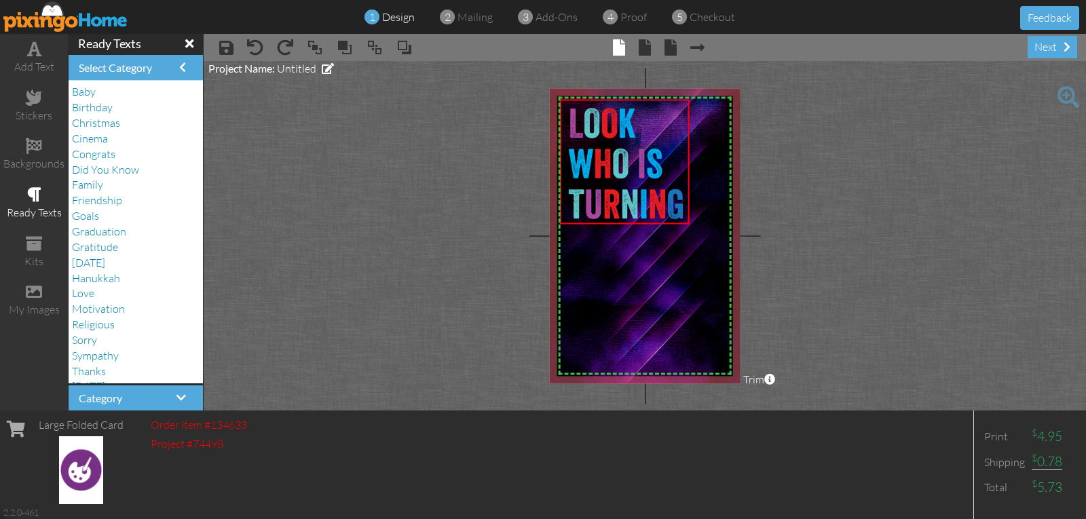
scroll to position [30, 0]
click at [30, 105] on span at bounding box center [34, 98] width 16 height 16
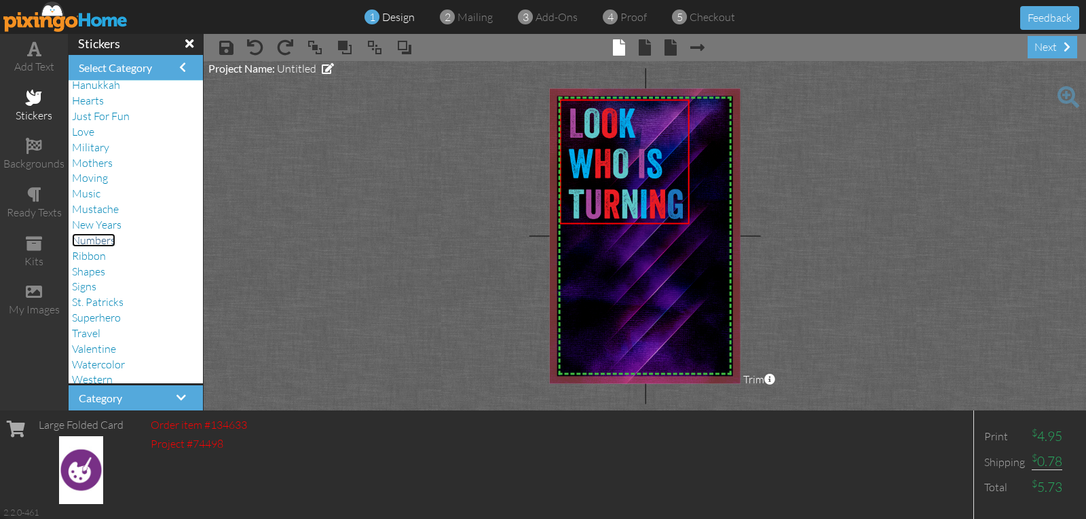
click at [100, 240] on span "Numbers" at bounding box center [93, 240] width 43 height 14
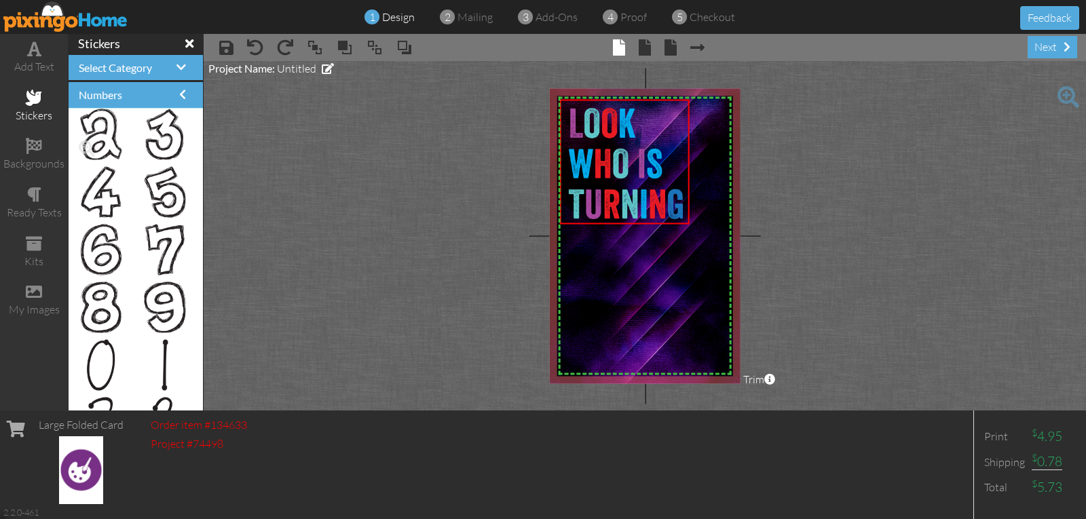
scroll to position [950, 0]
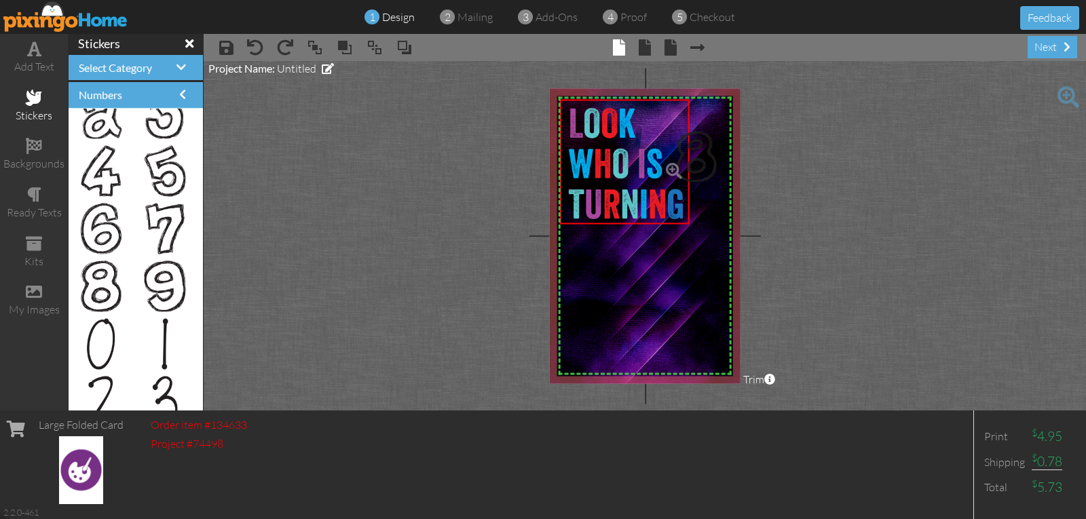
drag, startPoint x: 93, startPoint y: 273, endPoint x: 680, endPoint y: 143, distance: 601.3
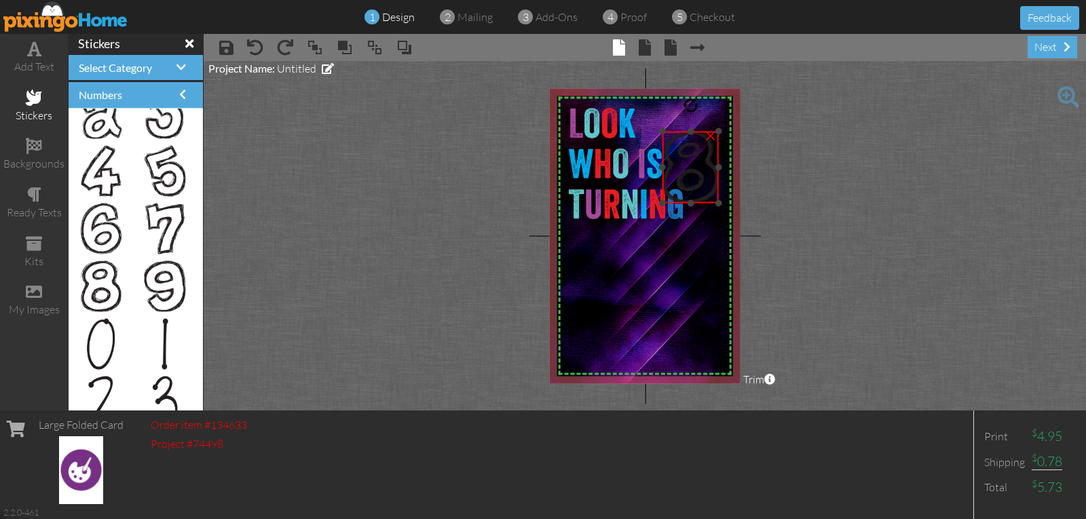
drag, startPoint x: 708, startPoint y: 194, endPoint x: 715, endPoint y: 205, distance: 12.8
click at [715, 203] on div "×" at bounding box center [690, 167] width 56 height 71
click at [710, 135] on div "×" at bounding box center [711, 135] width 22 height 22
click at [41, 57] on div "add text" at bounding box center [34, 58] width 68 height 48
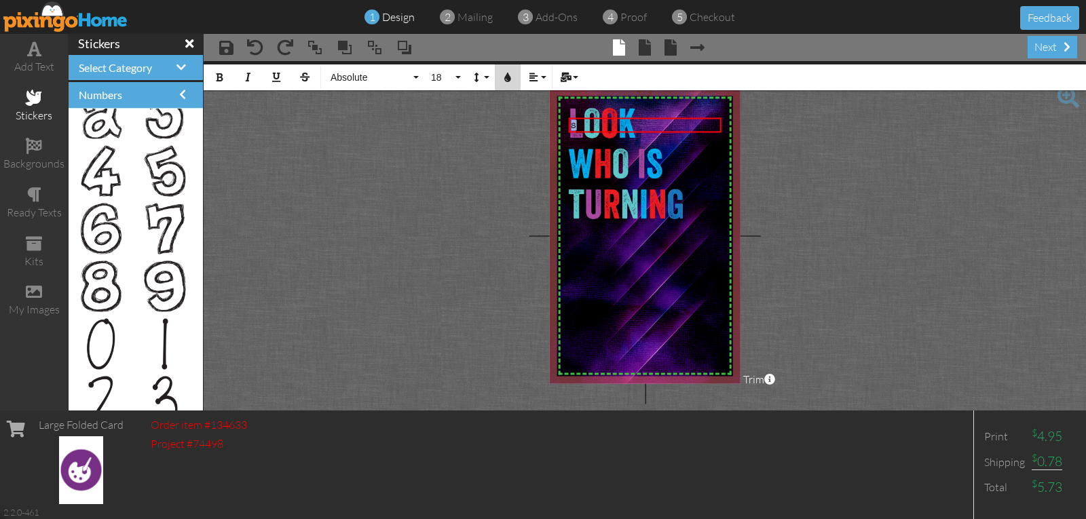
click at [506, 79] on icon "button" at bounding box center [508, 78] width 10 height 10
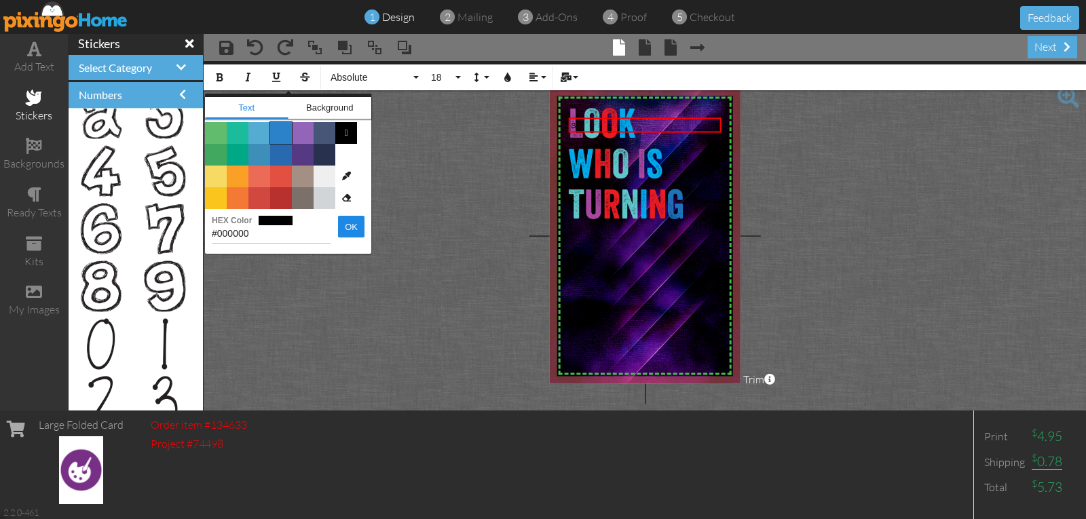
click at [284, 134] on span "Color #2C82C9" at bounding box center [281, 133] width 22 height 22
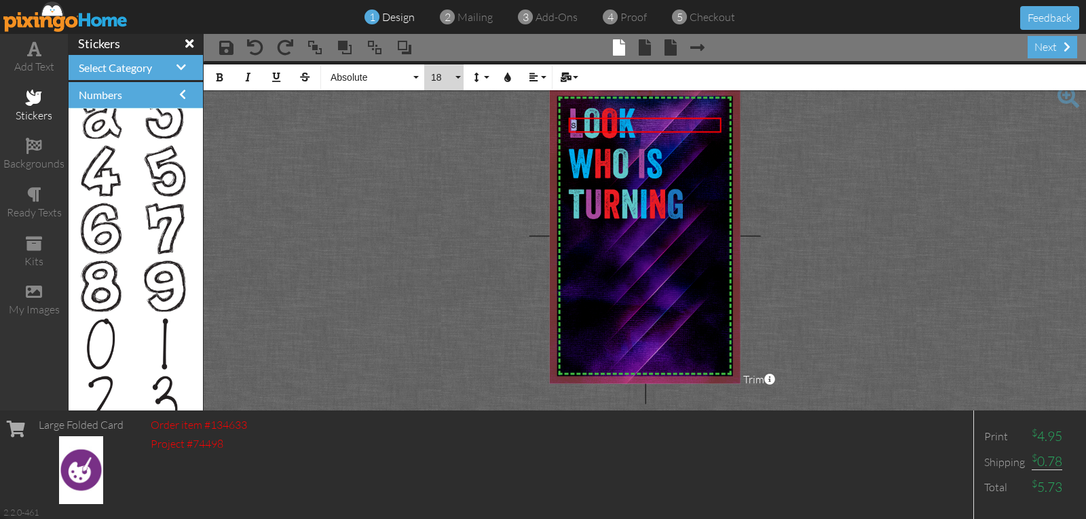
click at [438, 79] on span "18" at bounding box center [441, 78] width 23 height 12
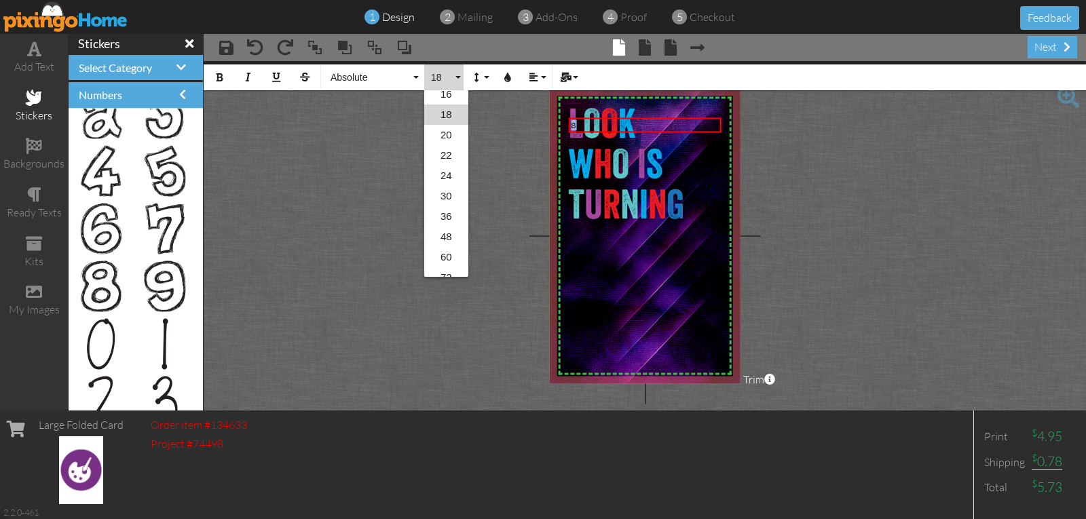
scroll to position [221, 0]
click at [447, 223] on link "60" at bounding box center [446, 226] width 44 height 20
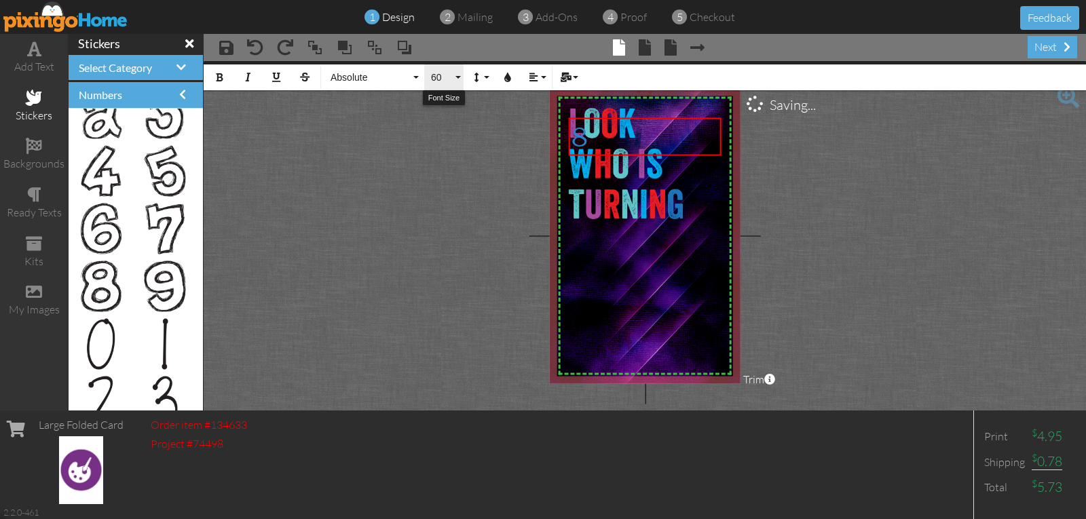
click at [437, 82] on span "60" at bounding box center [441, 78] width 23 height 12
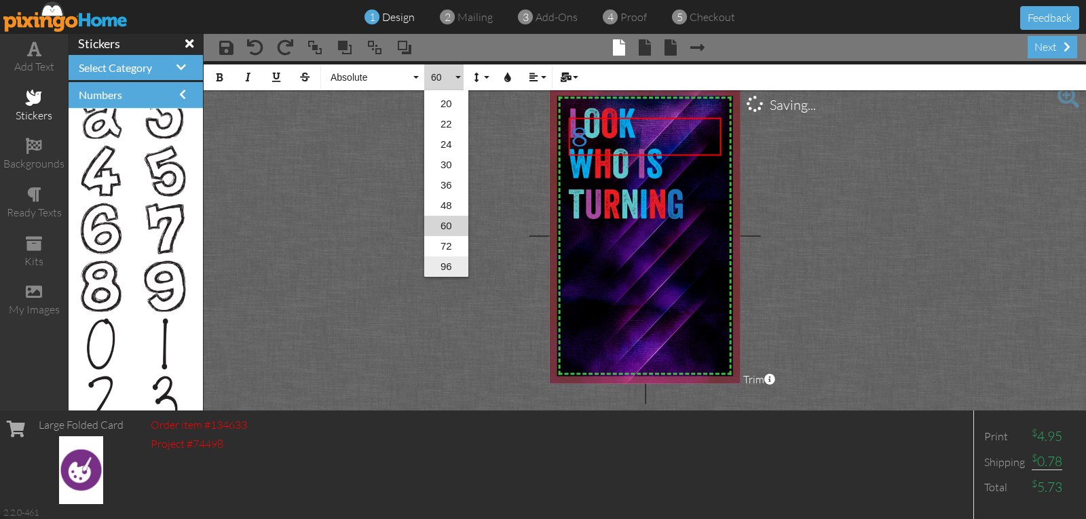
click at [455, 267] on link "96" at bounding box center [446, 267] width 44 height 20
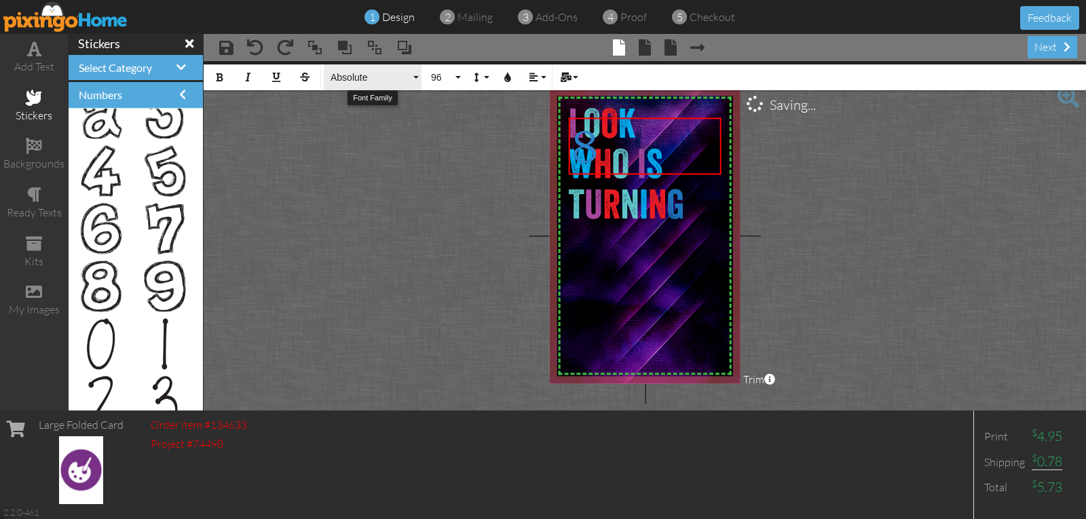
click at [356, 78] on span "Absolute" at bounding box center [369, 78] width 81 height 12
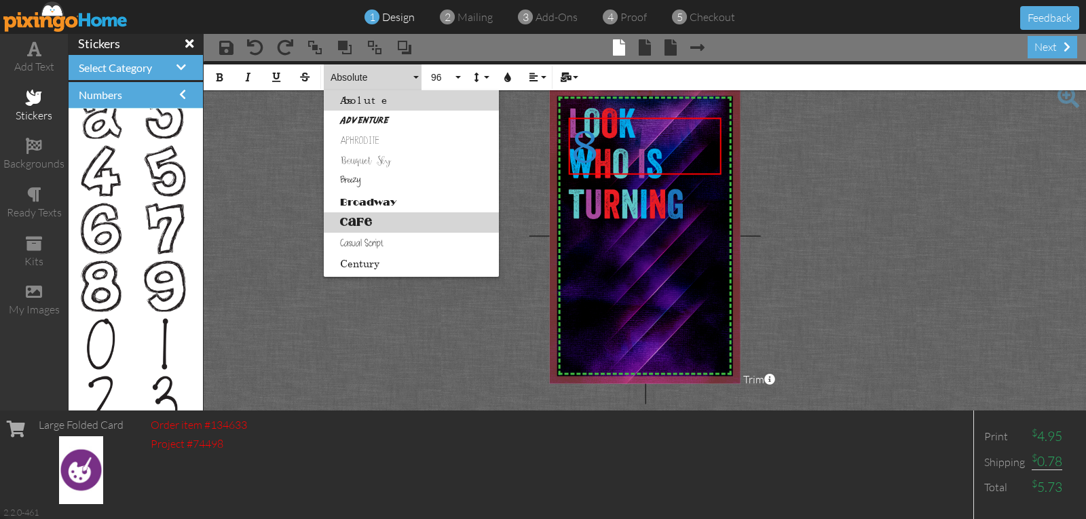
click at [355, 220] on link "Cafe" at bounding box center [411, 222] width 175 height 20
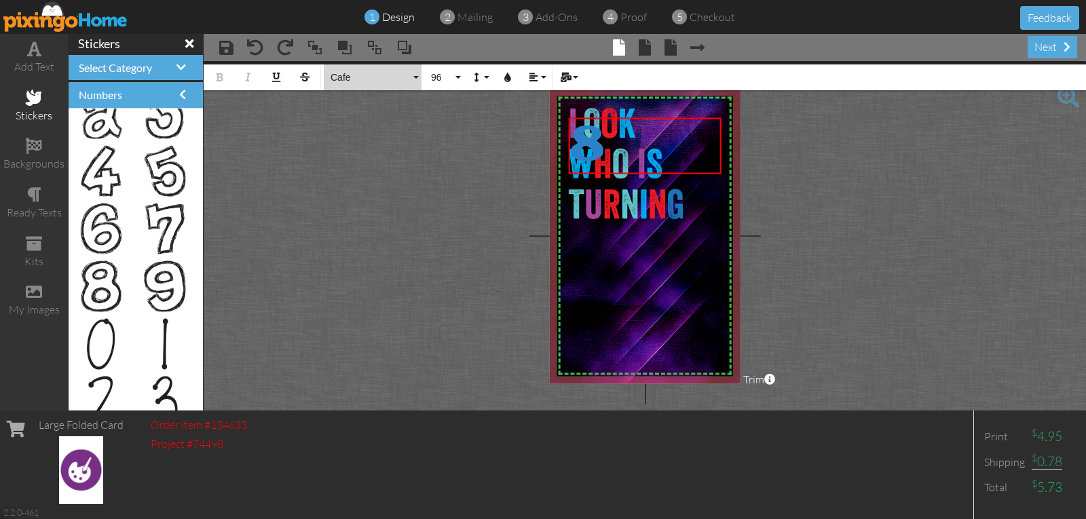
click at [343, 77] on span "Cafe" at bounding box center [369, 78] width 81 height 12
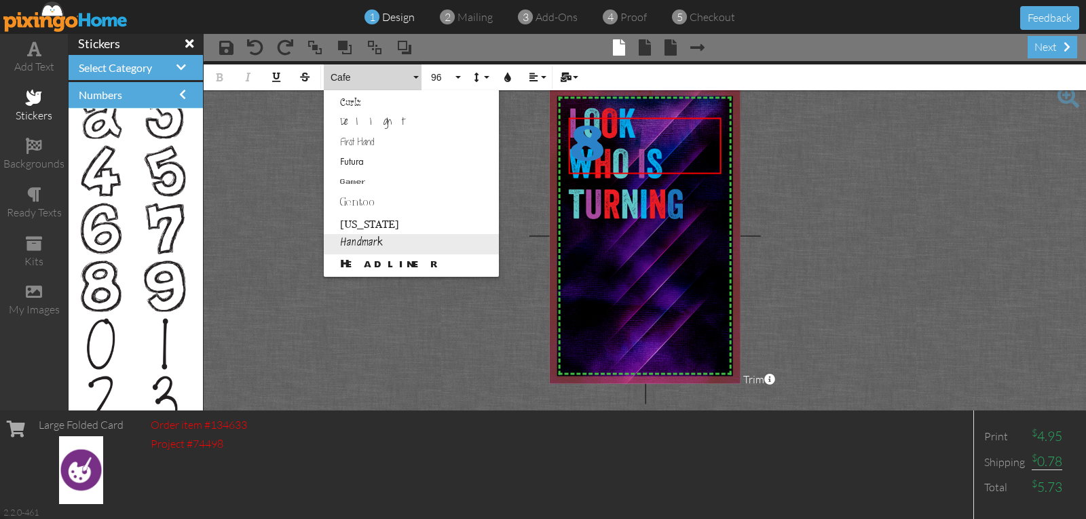
scroll to position [311, 0]
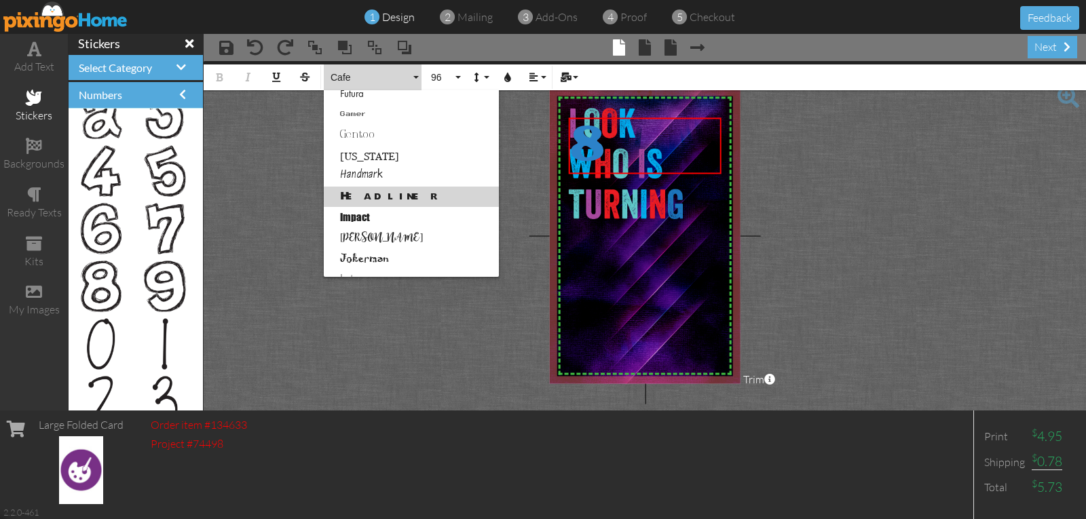
click at [359, 195] on link "Headliner" at bounding box center [411, 197] width 175 height 20
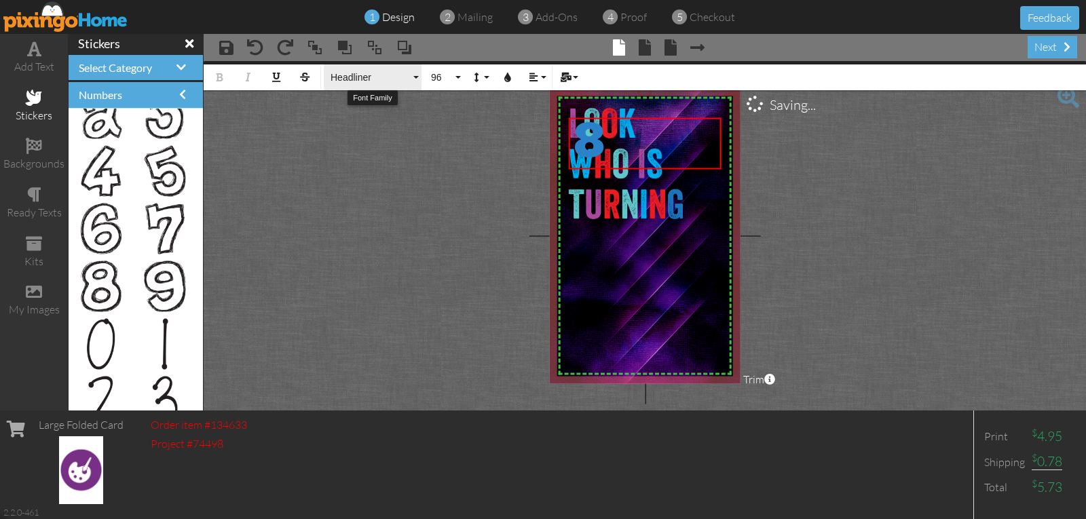
click at [346, 78] on span "Headliner" at bounding box center [369, 78] width 81 height 12
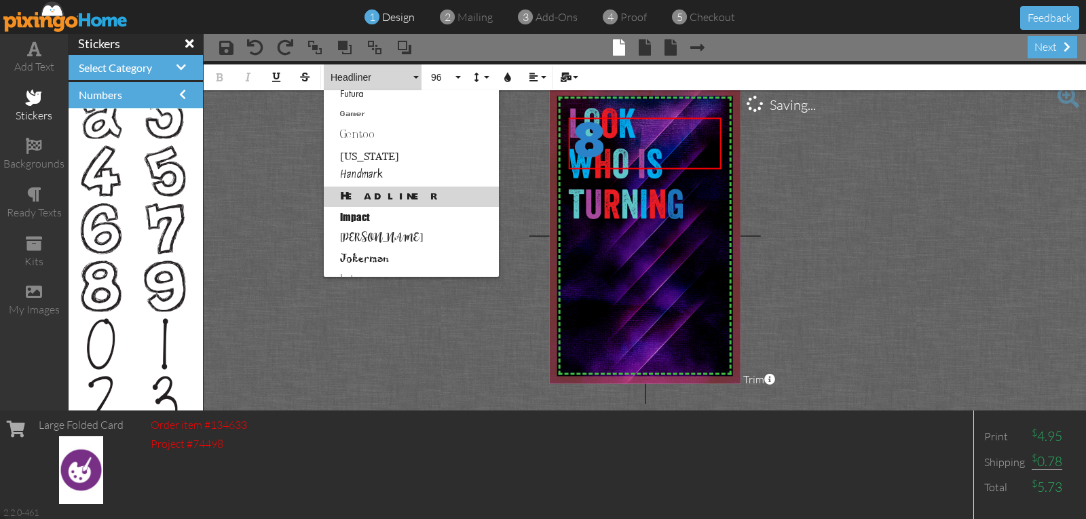
scroll to position [324, 0]
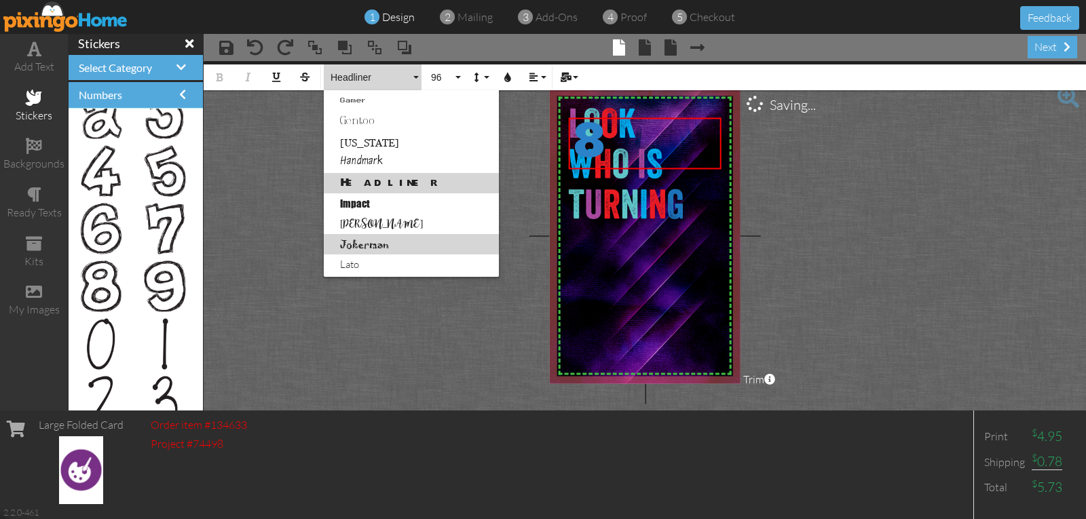
click at [356, 248] on link "Jokerman" at bounding box center [411, 244] width 175 height 20
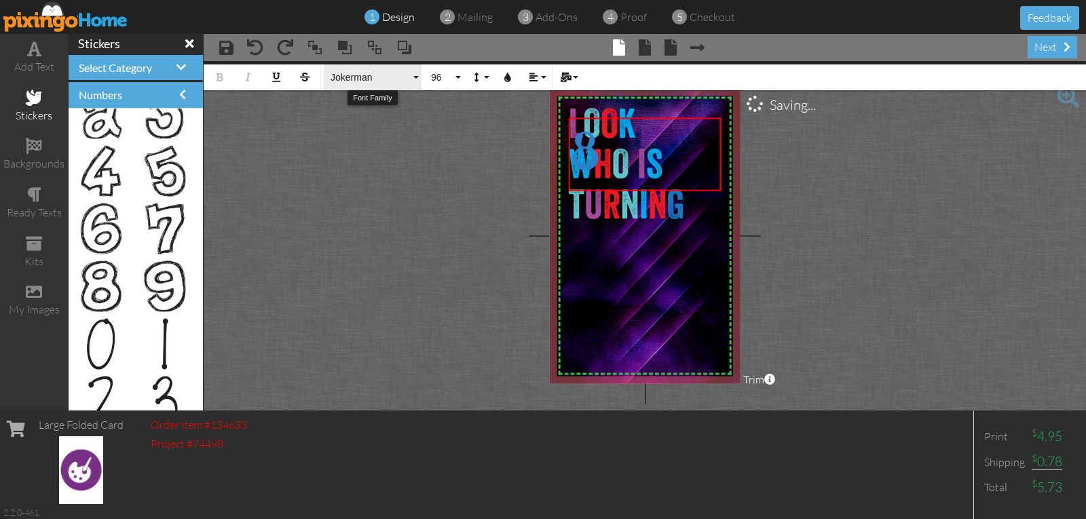
click at [355, 75] on span "Jokerman" at bounding box center [369, 78] width 81 height 12
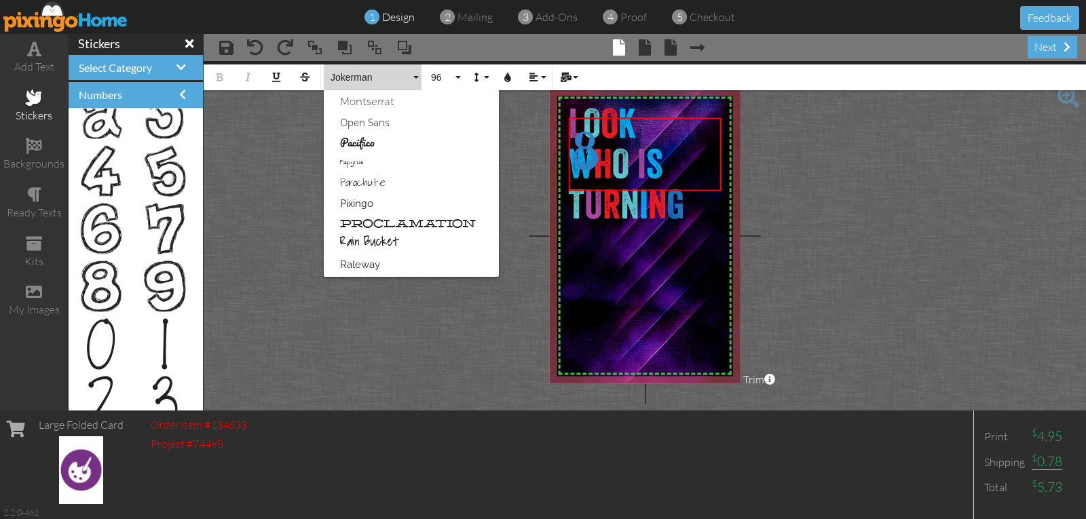
scroll to position [521, 0]
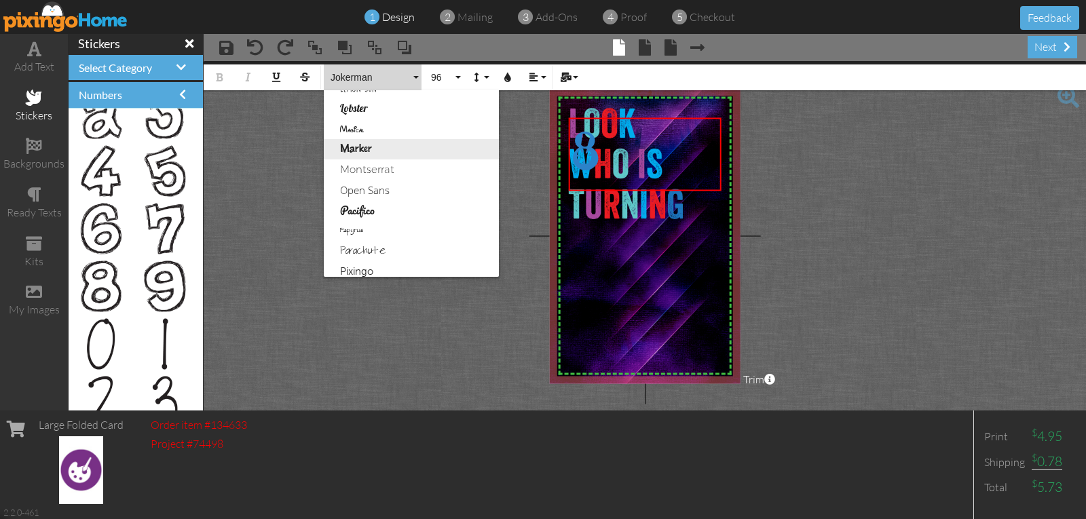
click at [348, 147] on link "Marker" at bounding box center [411, 149] width 175 height 20
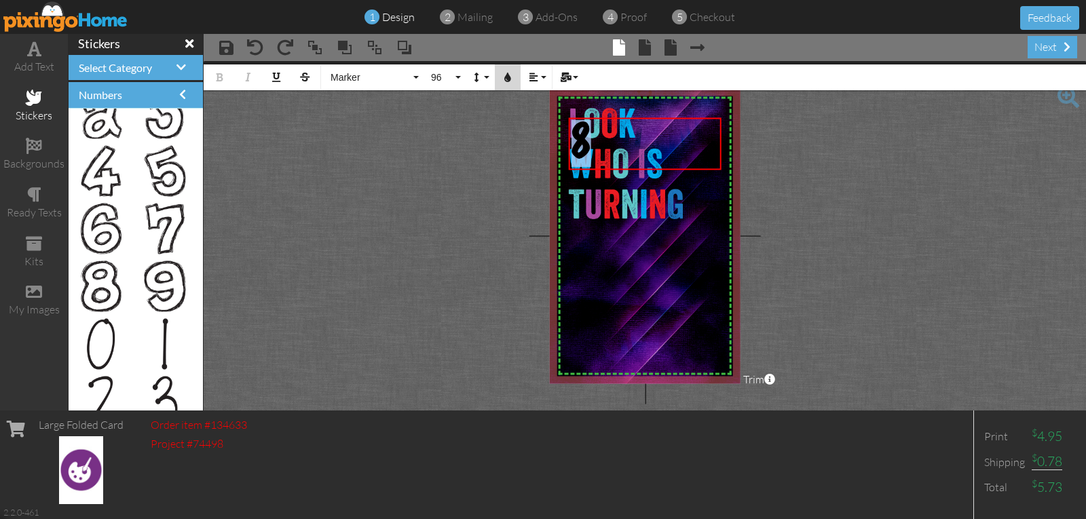
click at [506, 78] on icon "button" at bounding box center [508, 78] width 10 height 10
type input "#2C82C9"
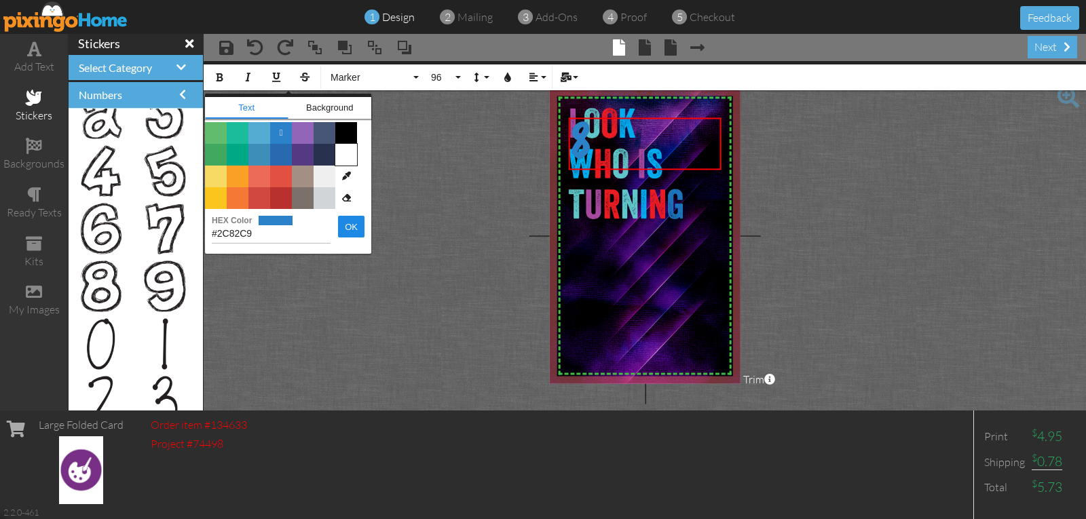
click at [348, 157] on span "Color #FFFFFF" at bounding box center [346, 155] width 22 height 22
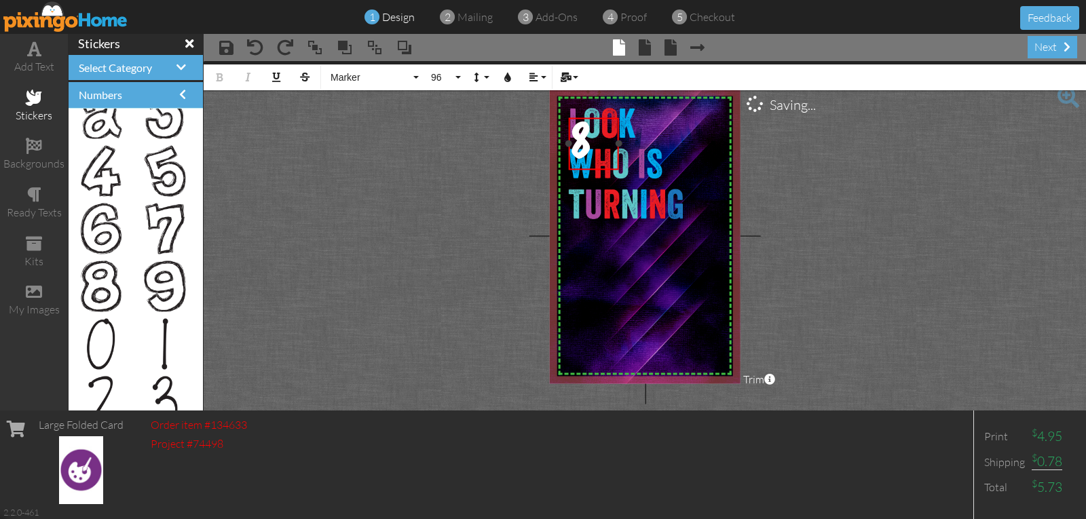
drag, startPoint x: 717, startPoint y: 143, endPoint x: 612, endPoint y: 154, distance: 105.8
click at [612, 154] on div "8 ×" at bounding box center [594, 144] width 50 height 52
drag, startPoint x: 599, startPoint y: 117, endPoint x: 722, endPoint y: 179, distance: 137.5
click at [722, 180] on div "​ 8 ​" at bounding box center [716, 206] width 48 height 52
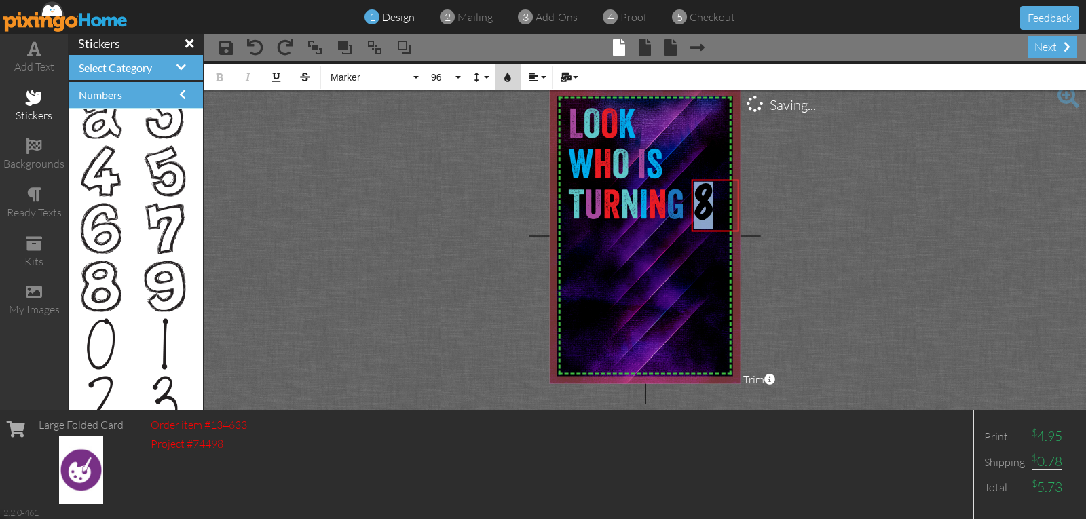
click at [505, 73] on icon "button" at bounding box center [508, 78] width 10 height 10
type input "#FFFFFF"
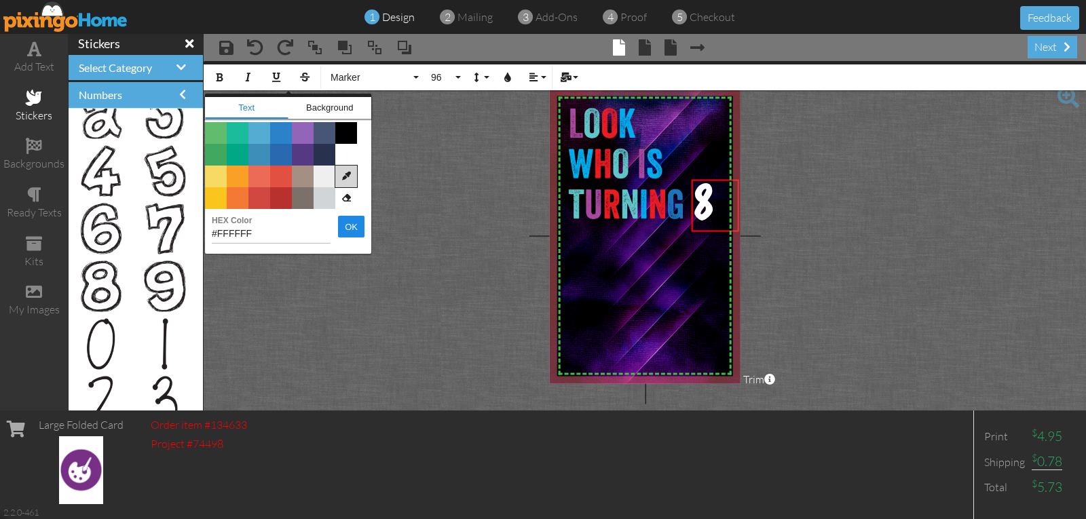
click at [349, 179] on icon at bounding box center [346, 177] width 22 height 22
click at [654, 213] on img at bounding box center [624, 162] width 129 height 125
type input "#EC1C23"
click at [605, 131] on img at bounding box center [624, 162] width 129 height 125
click at [344, 225] on button "OK" at bounding box center [351, 227] width 26 height 22
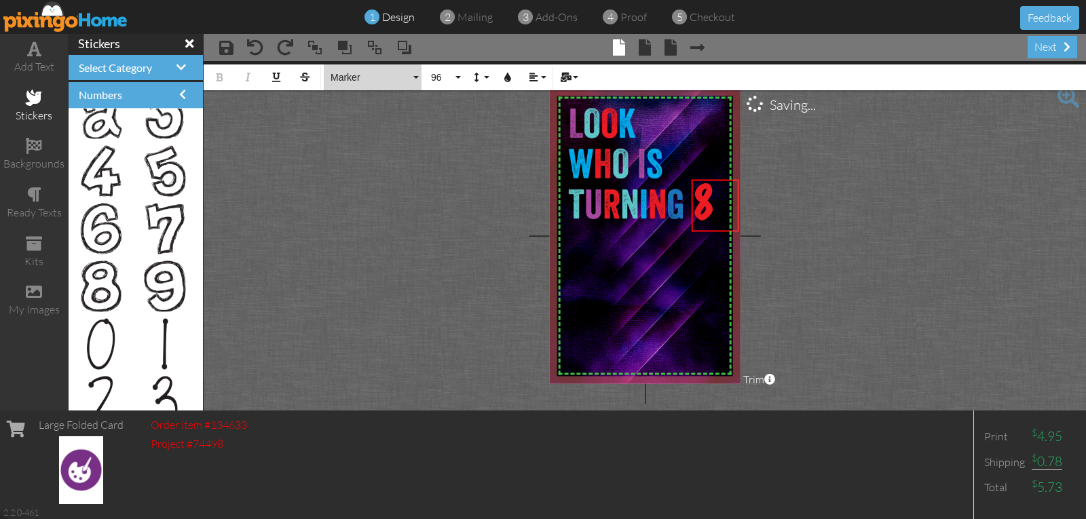
click at [365, 79] on span "Marker" at bounding box center [369, 78] width 81 height 12
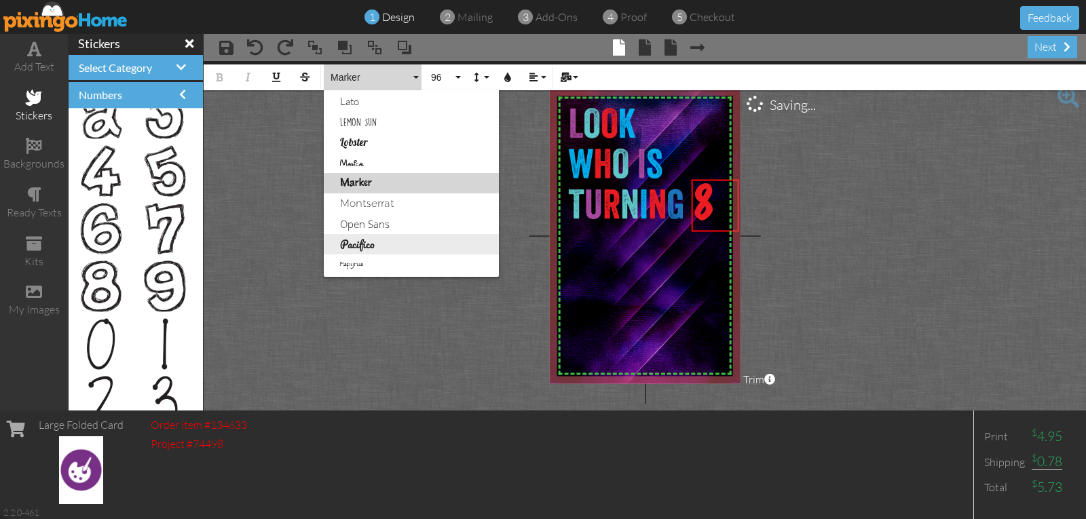
click at [354, 249] on link "Pacifico" at bounding box center [411, 244] width 175 height 20
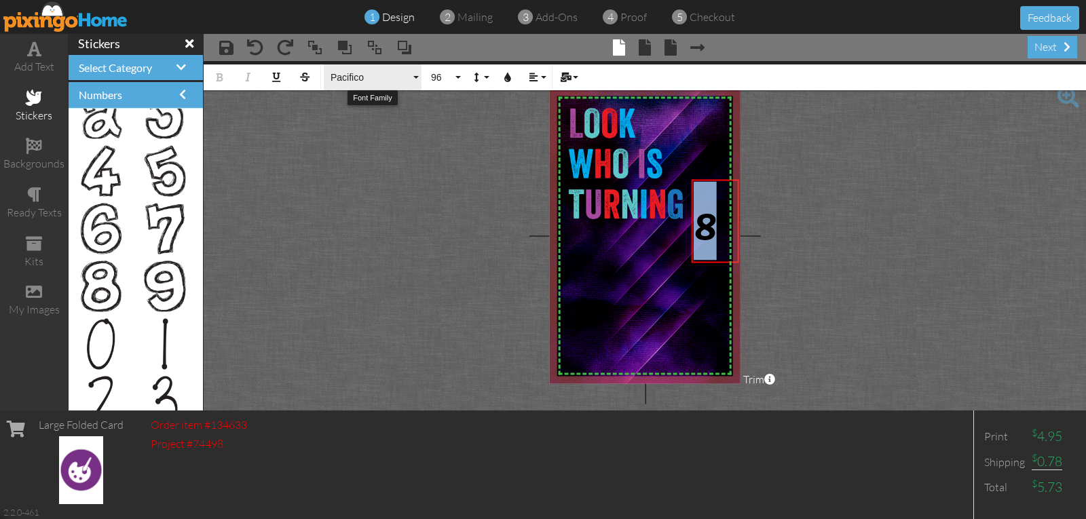
click at [359, 75] on span "Pacifico" at bounding box center [369, 78] width 81 height 12
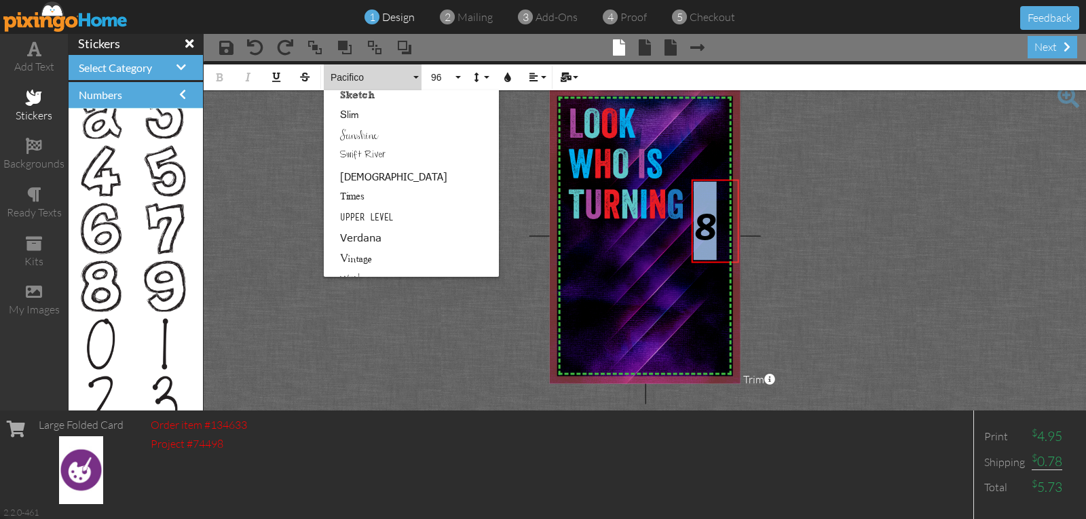
scroll to position [752, 0]
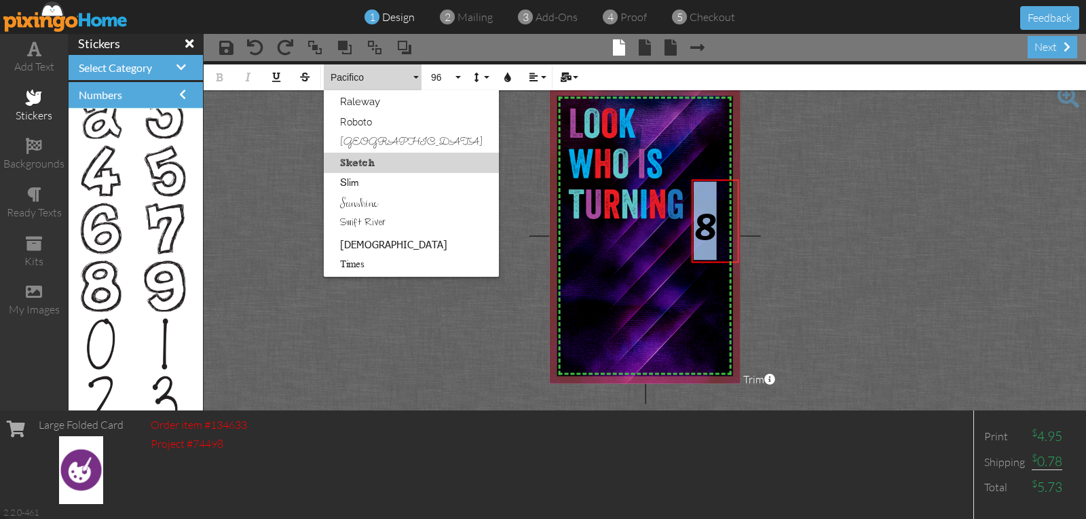
click at [370, 166] on link "Sketch" at bounding box center [411, 163] width 175 height 20
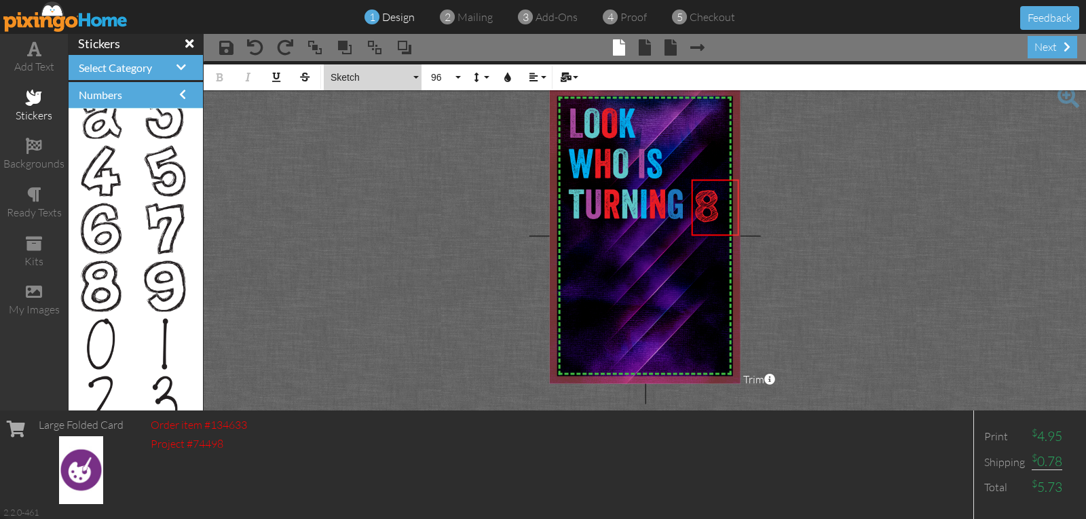
click at [353, 83] on button "Sketch" at bounding box center [373, 77] width 98 height 26
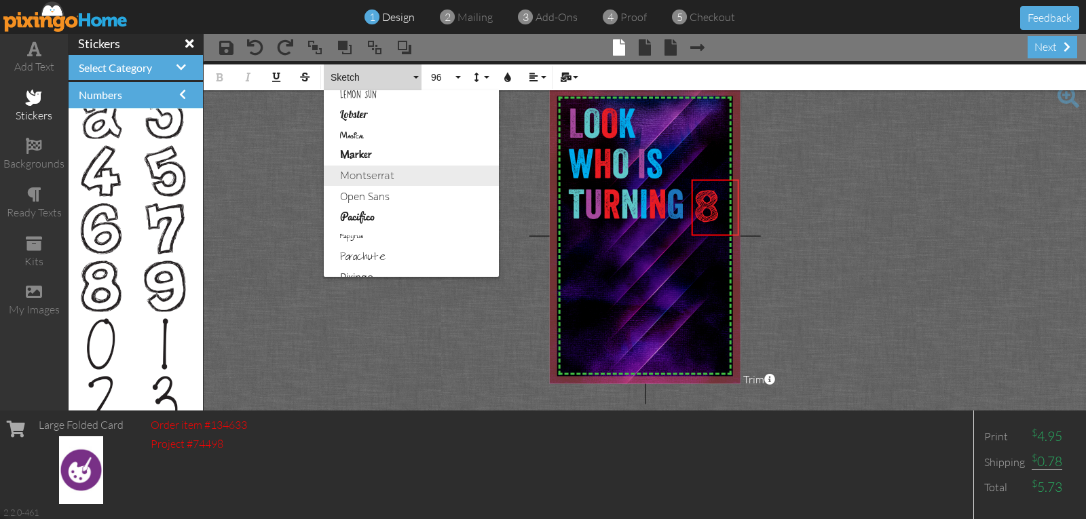
scroll to position [492, 0]
click at [361, 179] on link "Marker" at bounding box center [411, 178] width 175 height 20
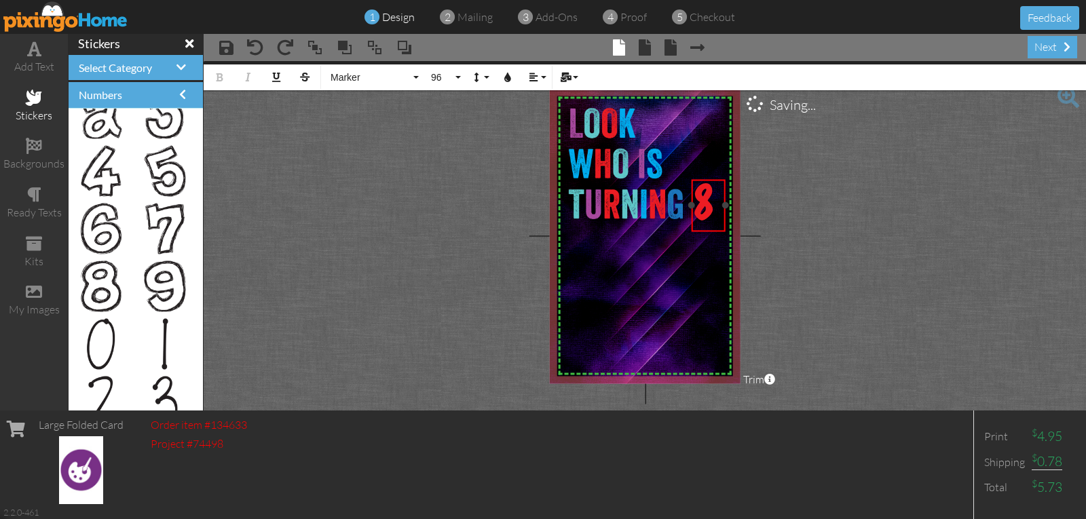
drag, startPoint x: 738, startPoint y: 206, endPoint x: 725, endPoint y: 206, distance: 13.6
click at [725, 206] on div at bounding box center [725, 205] width 7 height 7
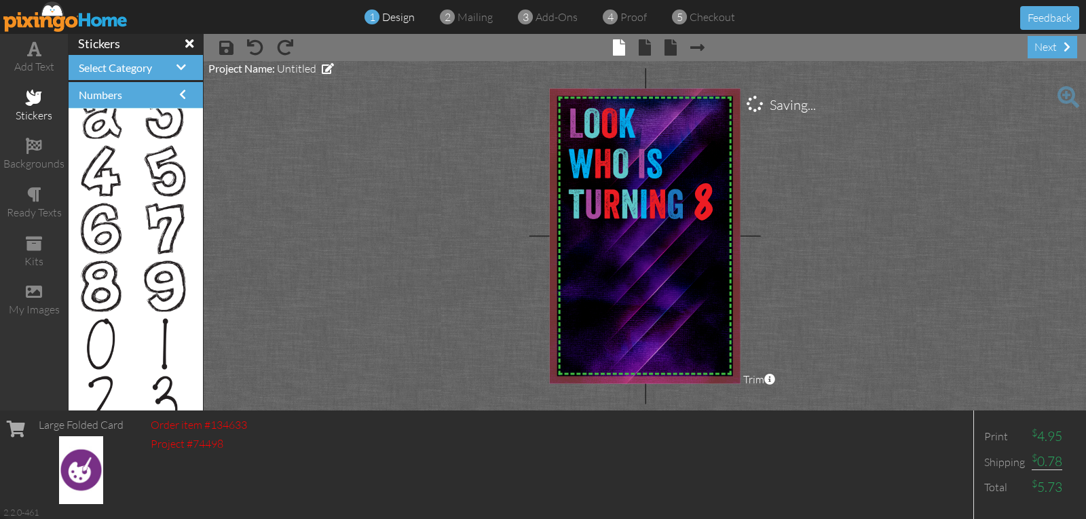
click at [802, 207] on project-studio-wrapper "X X X X X X X X X X X X X X X X X X X X X X X X X X X X X X X X X X X X X X X X…" at bounding box center [645, 236] width 882 height 350
click at [711, 206] on span "8" at bounding box center [704, 206] width 20 height 48
click at [711, 206] on span "8" at bounding box center [704, 205] width 20 height 48
click at [707, 207] on span "8" at bounding box center [704, 205] width 20 height 48
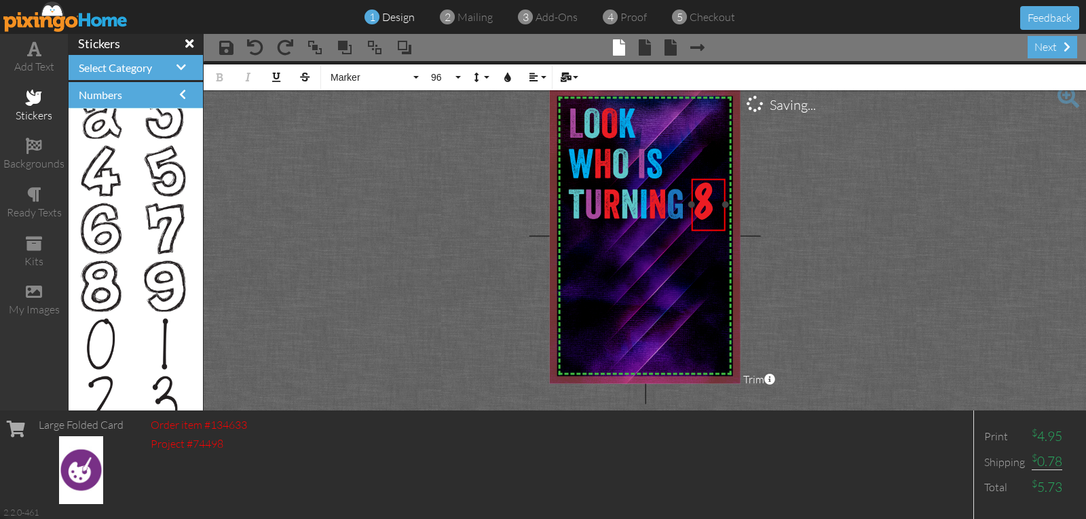
click at [711, 202] on span "8" at bounding box center [704, 205] width 20 height 48
click at [722, 202] on span "8!" at bounding box center [708, 205] width 29 height 48
click at [507, 77] on icon "button" at bounding box center [508, 78] width 10 height 10
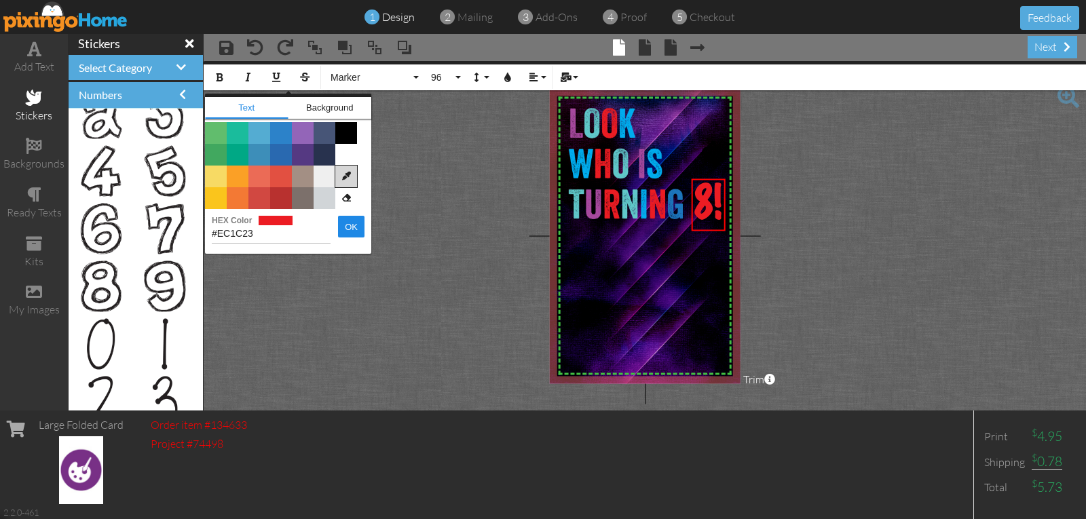
drag, startPoint x: 343, startPoint y: 176, endPoint x: 354, endPoint y: 176, distance: 11.6
click at [343, 176] on icon at bounding box center [346, 177] width 22 height 22
click at [572, 155] on img at bounding box center [624, 162] width 129 height 125
type input "#00ADEE"
click at [344, 216] on button "OK" at bounding box center [351, 227] width 26 height 22
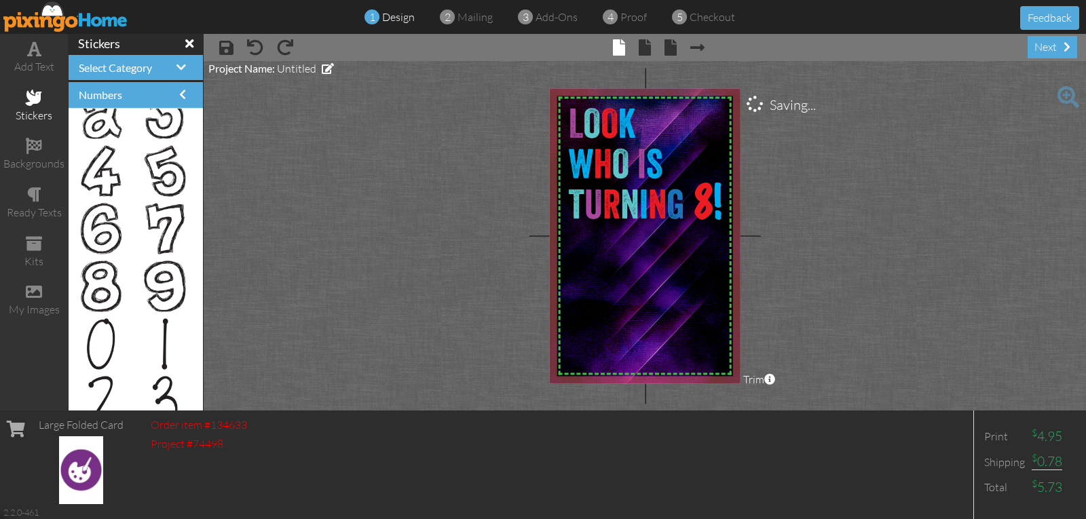
click at [473, 247] on project-studio-wrapper "X X X X X X X X X X X X X X X X X X X X X X X X X X X X X X X X X X X X X X X X…" at bounding box center [645, 236] width 882 height 350
click at [637, 200] on img at bounding box center [624, 162] width 129 height 125
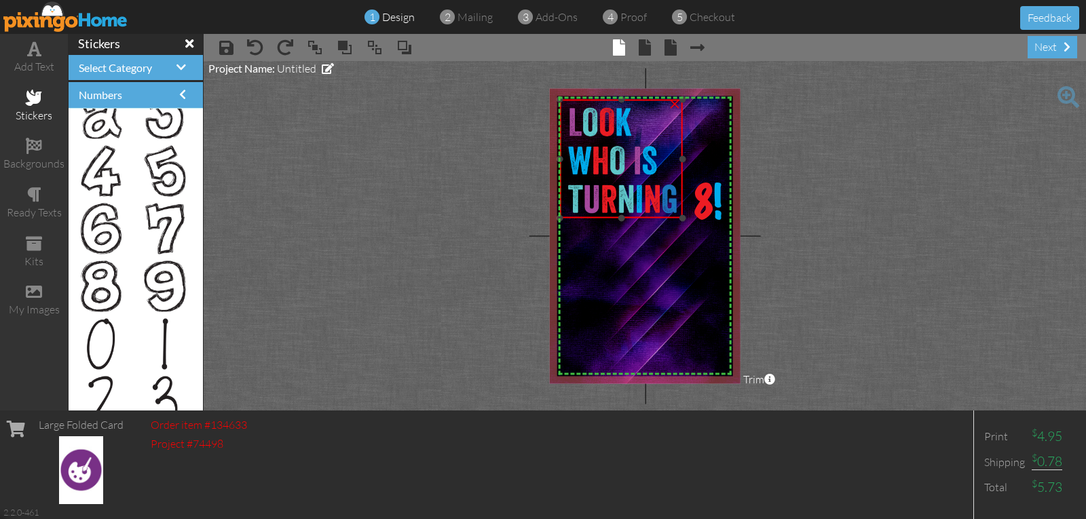
drag, startPoint x: 686, startPoint y: 224, endPoint x: 677, endPoint y: 218, distance: 10.2
click at [677, 218] on div "×" at bounding box center [621, 159] width 123 height 119
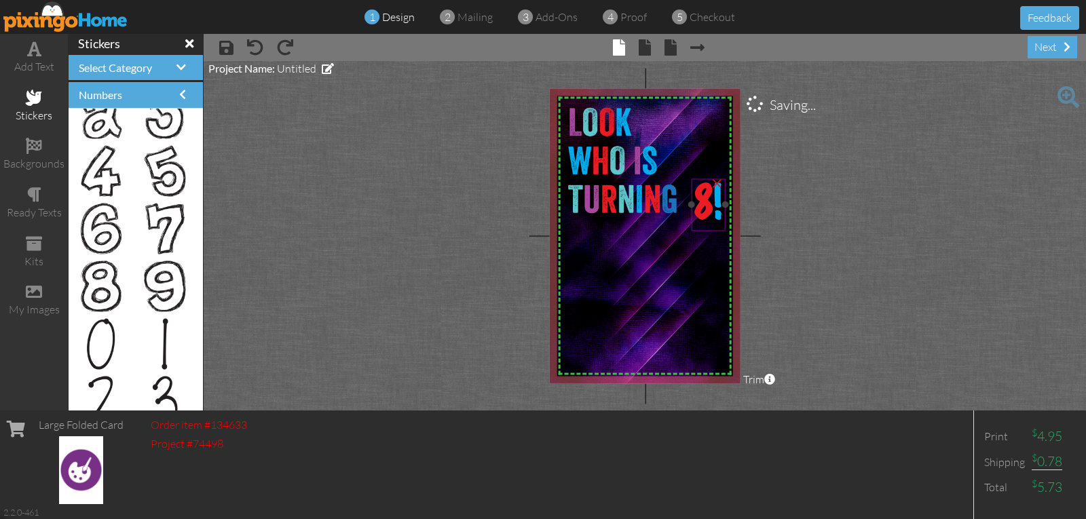
click at [707, 208] on span "8" at bounding box center [704, 205] width 20 height 48
click at [711, 207] on span "8" at bounding box center [704, 205] width 20 height 48
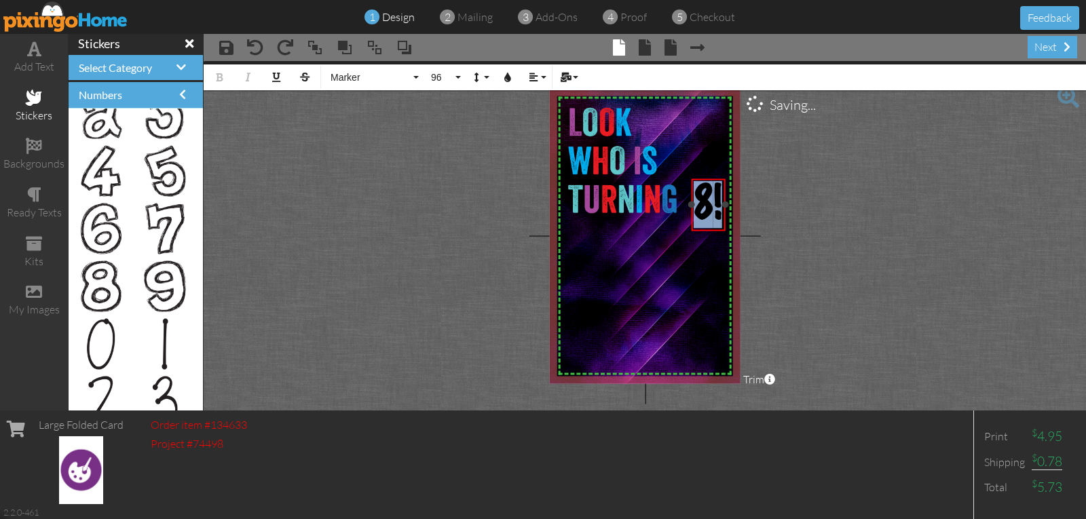
click at [711, 207] on span "8" at bounding box center [704, 205] width 20 height 48
drag, startPoint x: 688, startPoint y: 206, endPoint x: 644, endPoint y: 212, distance: 44.0
click at [648, 212] on div "×" at bounding box center [686, 205] width 77 height 52
drag, startPoint x: 700, startPoint y: 179, endPoint x: 680, endPoint y: 242, distance: 65.5
click at [680, 242] on div "​ ​" at bounding box center [667, 268] width 77 height 52
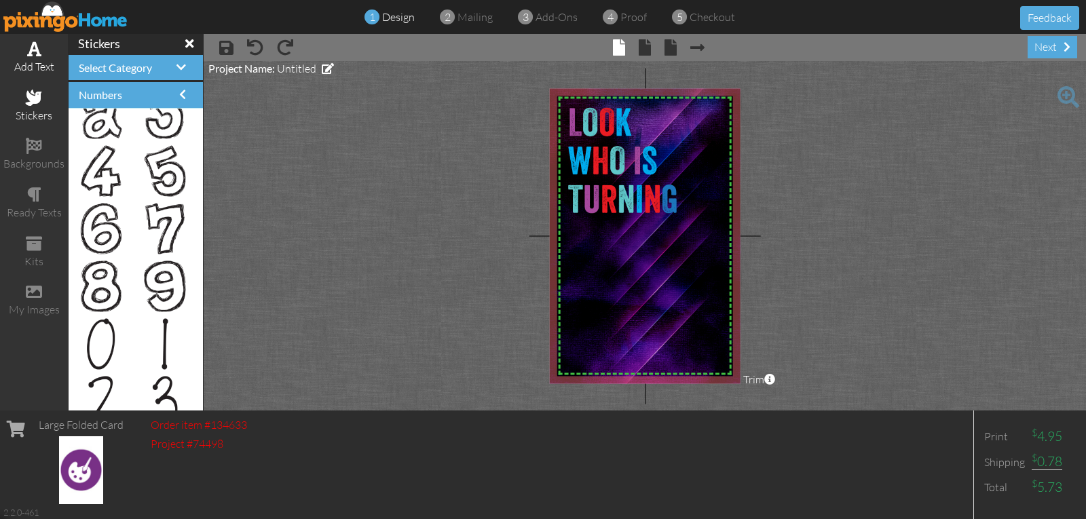
click at [41, 60] on div "add text" at bounding box center [34, 67] width 68 height 16
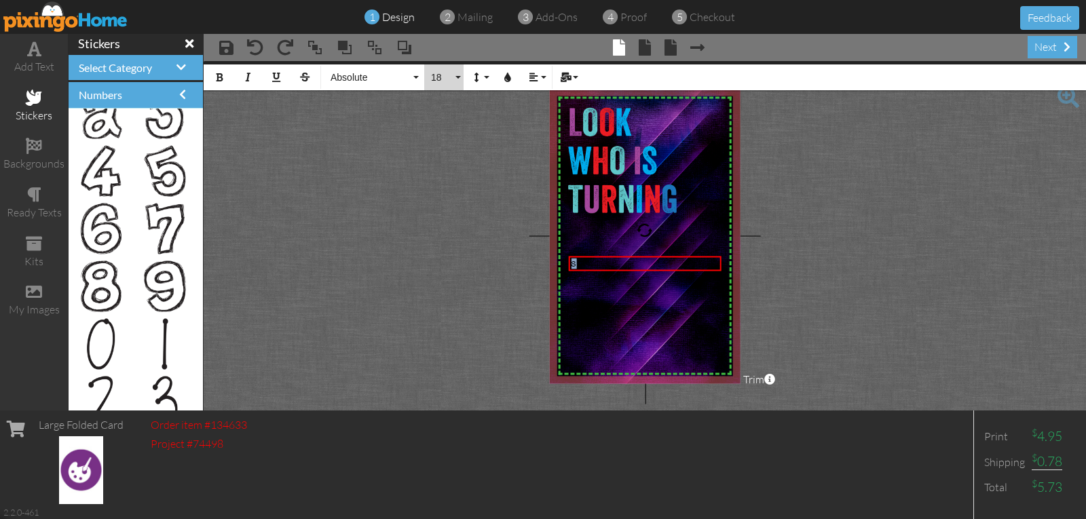
click at [452, 78] on span "18" at bounding box center [441, 78] width 23 height 12
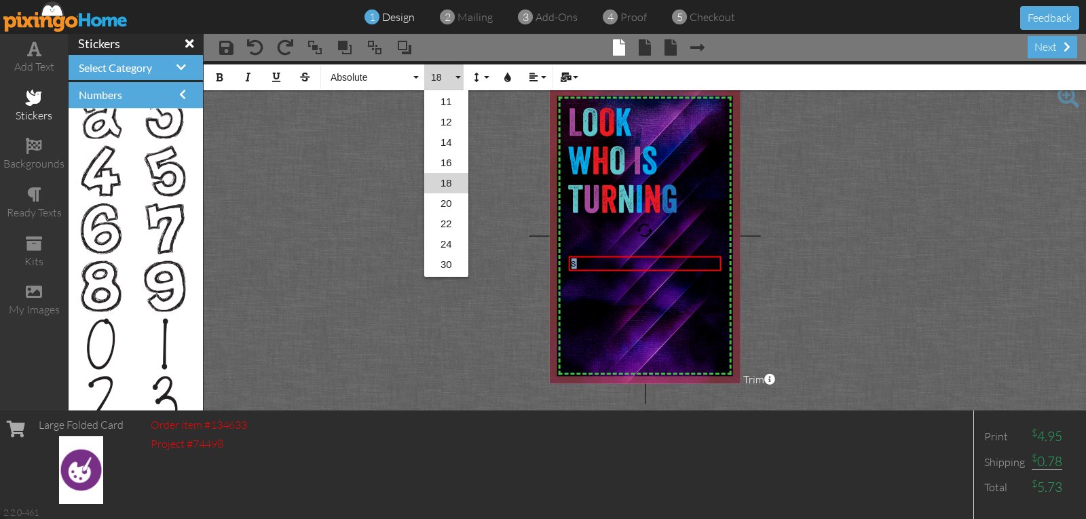
scroll to position [221, 0]
click at [449, 267] on link "96" at bounding box center [446, 267] width 44 height 20
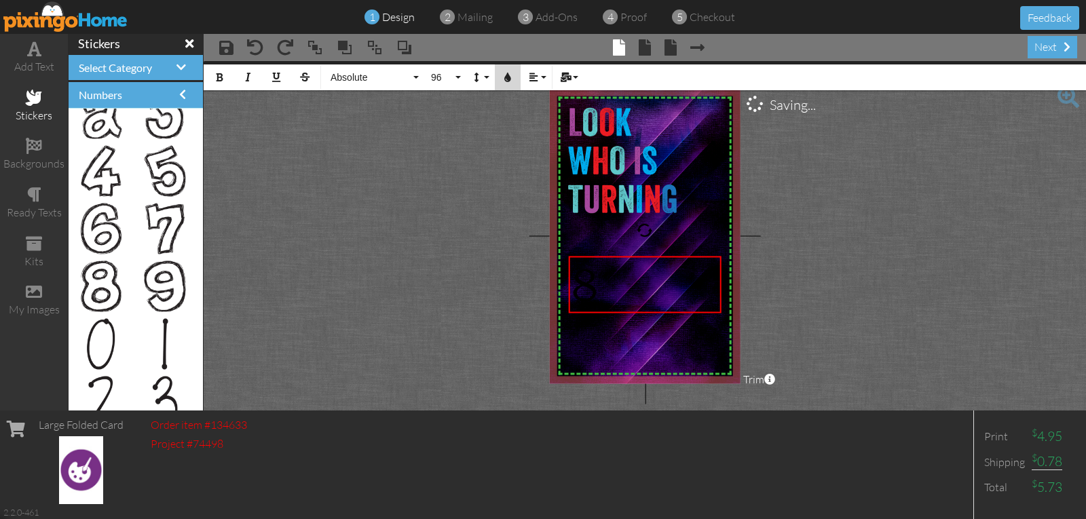
click at [509, 77] on icon "button" at bounding box center [508, 78] width 10 height 10
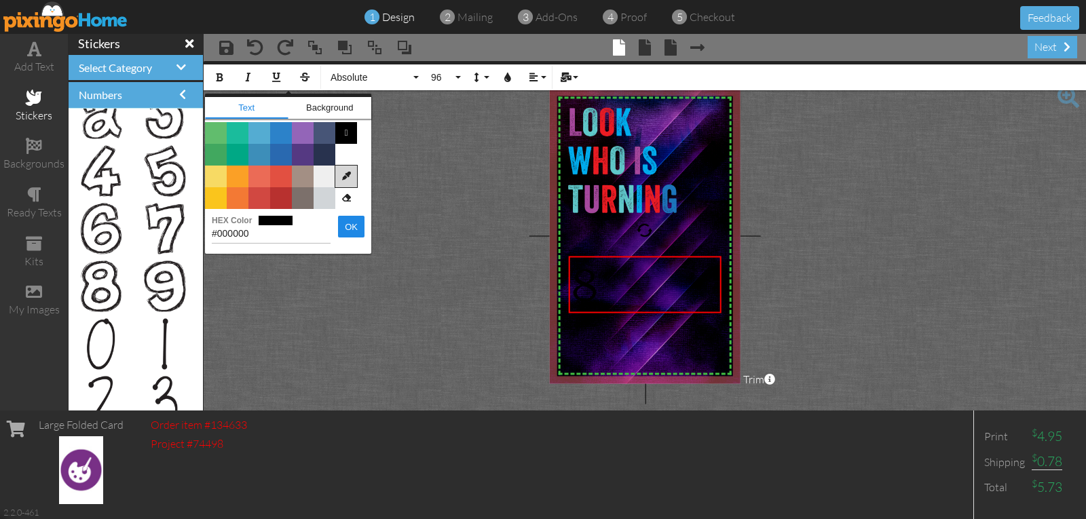
click at [348, 181] on icon at bounding box center [346, 177] width 22 height 22
click at [649, 203] on img at bounding box center [621, 159] width 123 height 119
type input "#EC1B22"
click at [348, 226] on button "OK" at bounding box center [351, 227] width 26 height 22
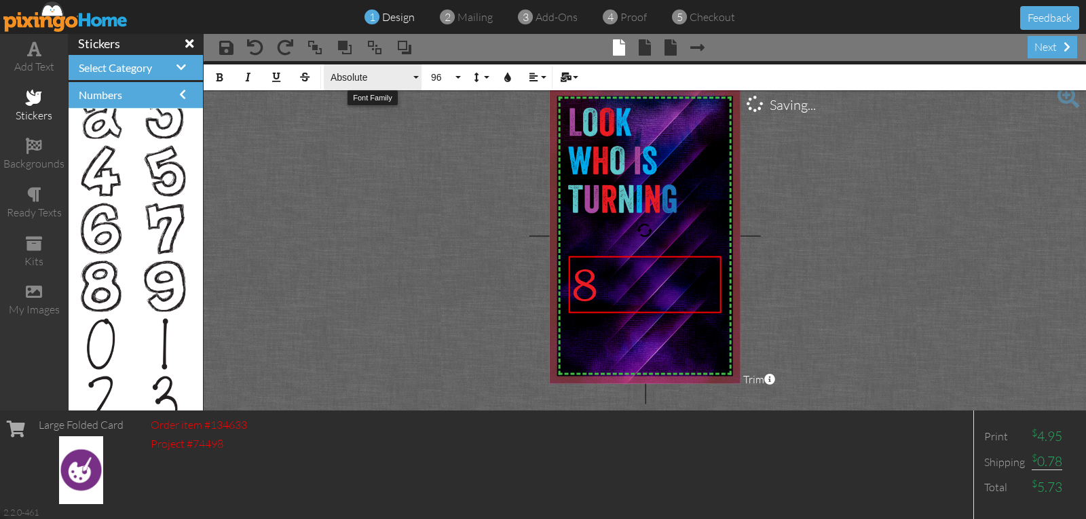
click at [364, 77] on span "Absolute" at bounding box center [369, 78] width 81 height 12
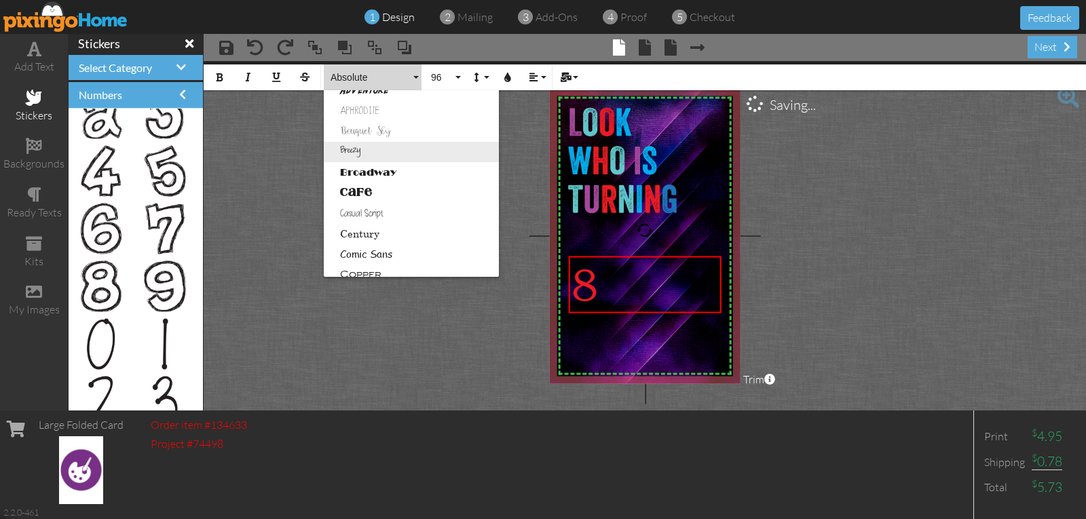
scroll to position [0, 0]
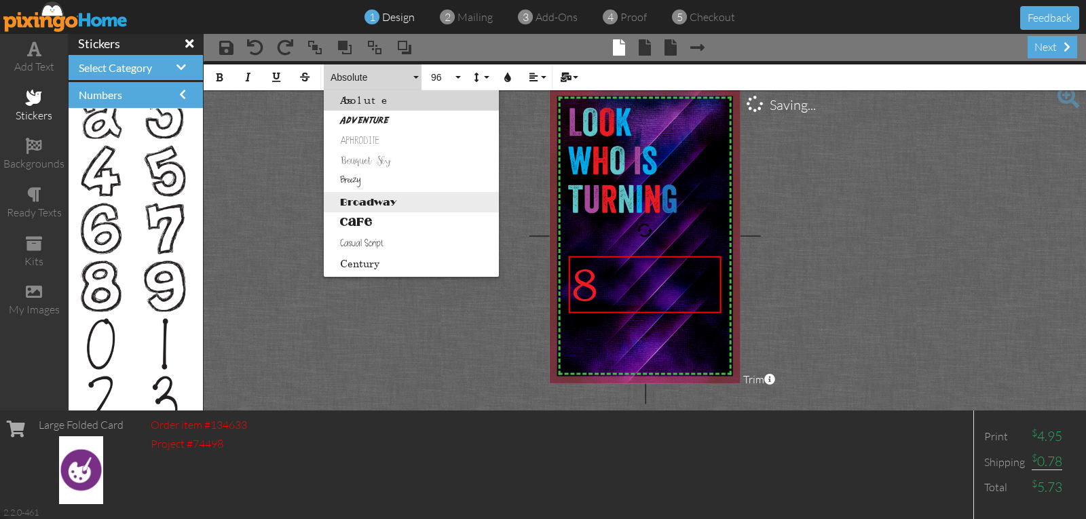
click at [369, 201] on link "Broadway" at bounding box center [411, 202] width 175 height 20
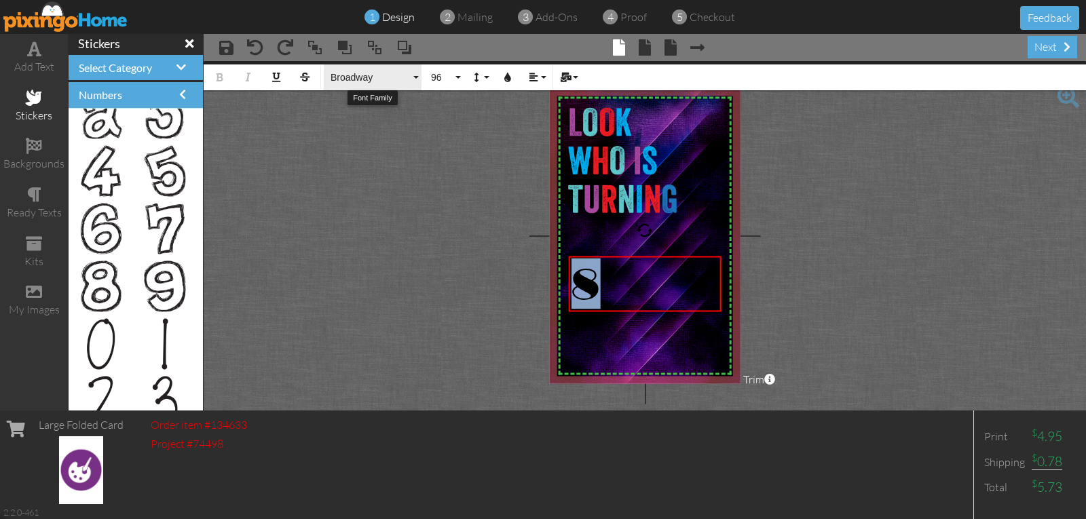
click at [369, 76] on span "Broadway" at bounding box center [369, 78] width 81 height 12
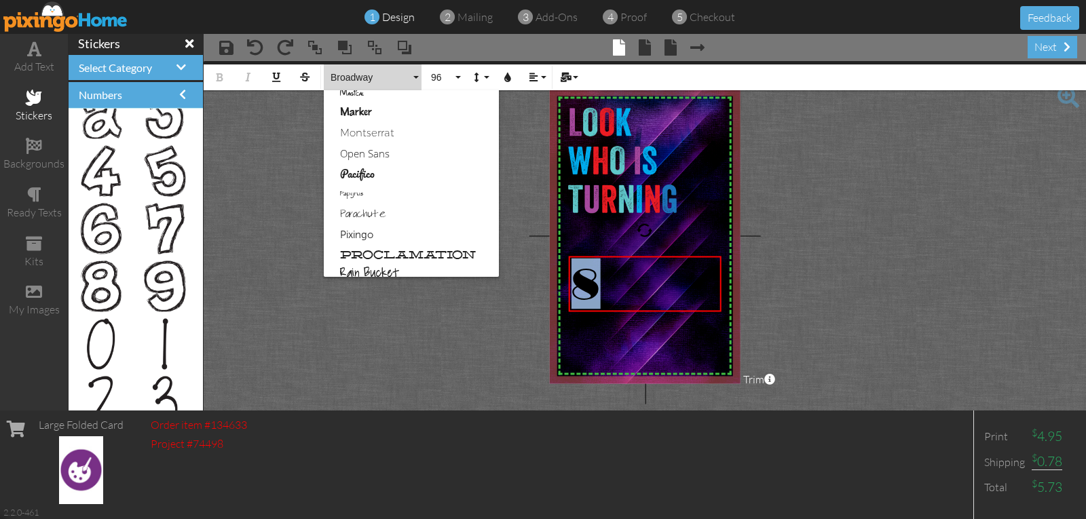
scroll to position [562, 0]
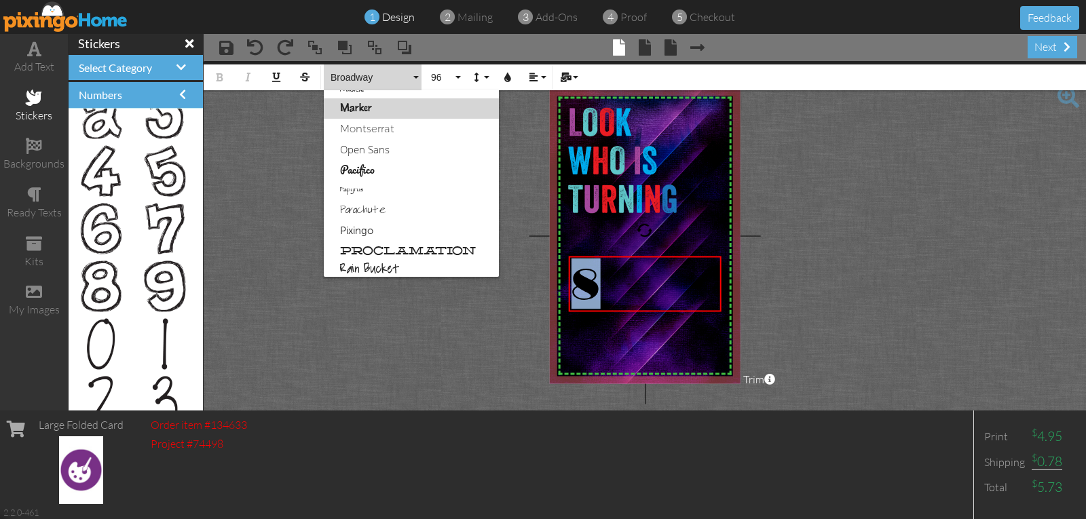
click at [362, 112] on link "Marker" at bounding box center [411, 108] width 175 height 20
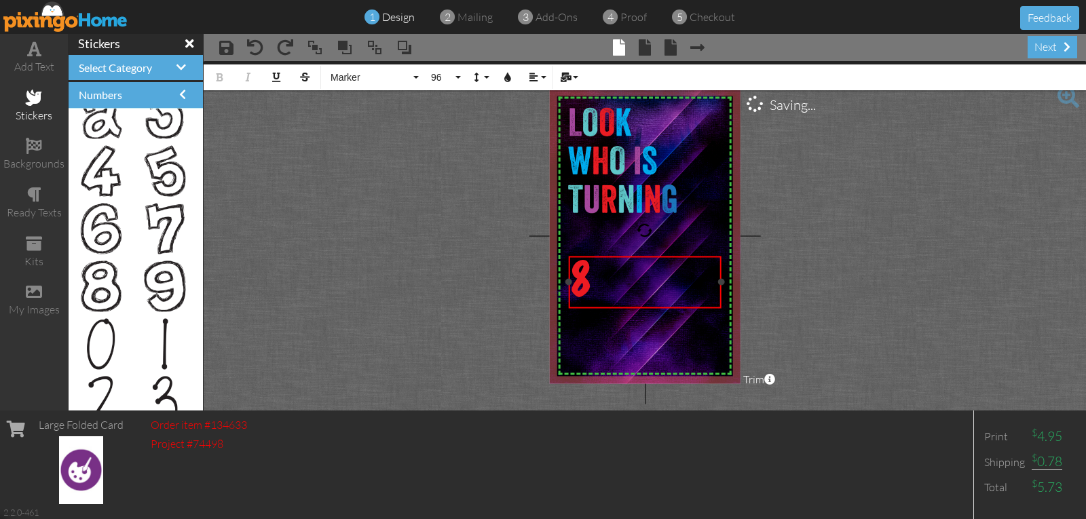
click at [612, 287] on div "8" at bounding box center [645, 283] width 148 height 48
drag, startPoint x: 722, startPoint y: 283, endPoint x: 671, endPoint y: 286, distance: 51.0
click at [671, 286] on div "8 ×" at bounding box center [620, 282] width 102 height 52
drag, startPoint x: 671, startPoint y: 282, endPoint x: 599, endPoint y: 295, distance: 73.1
click at [599, 295] on div "8 ×" at bounding box center [584, 282] width 30 height 52
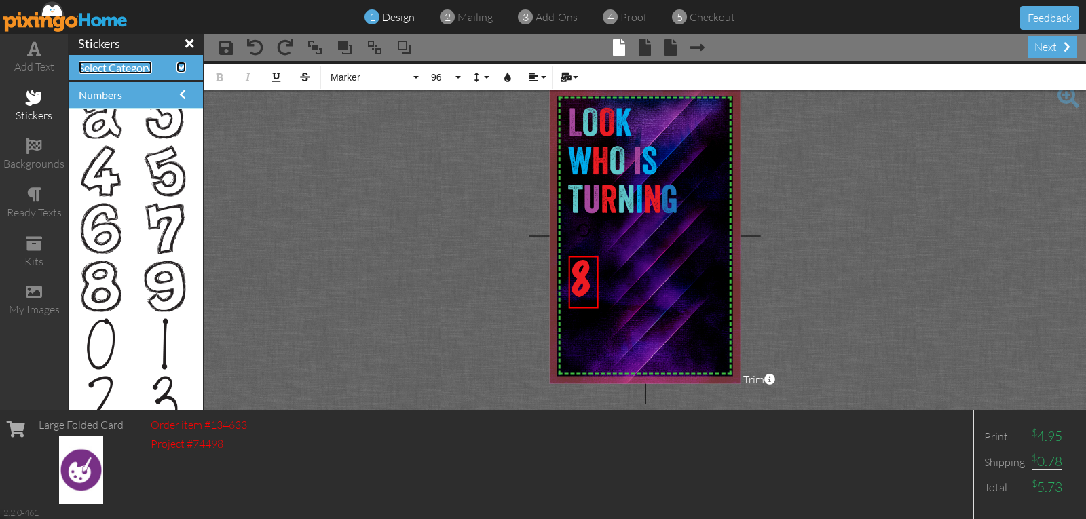
click at [95, 68] on span "Select Category" at bounding box center [115, 67] width 73 height 13
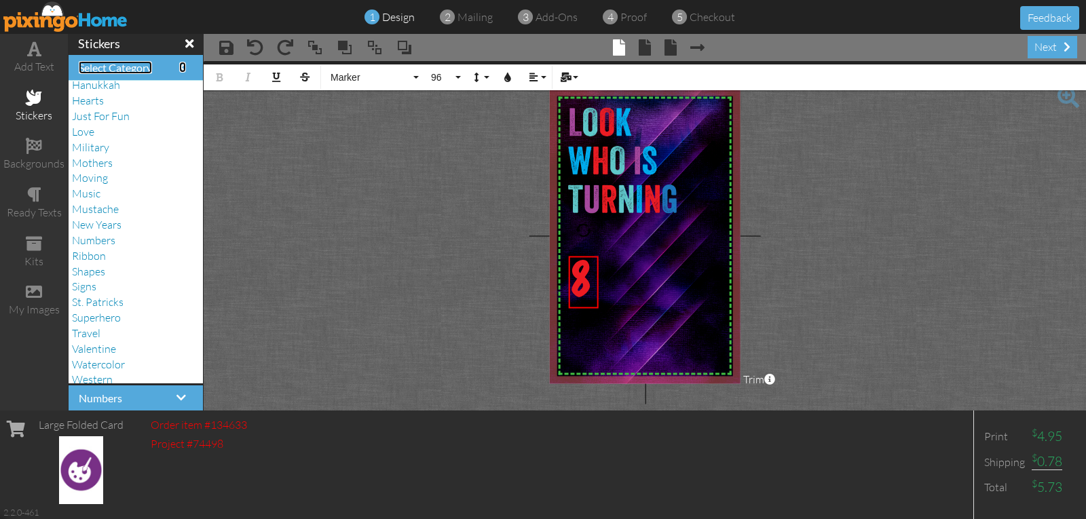
click at [95, 68] on span "Select Category" at bounding box center [115, 67] width 73 height 13
click at [40, 56] on span at bounding box center [34, 49] width 14 height 16
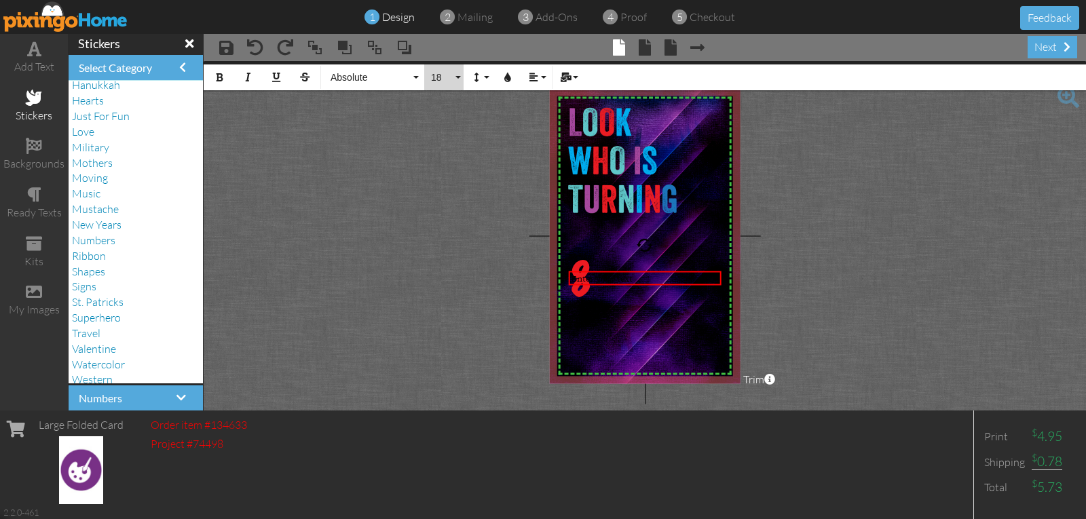
click at [436, 77] on span "18" at bounding box center [441, 78] width 23 height 12
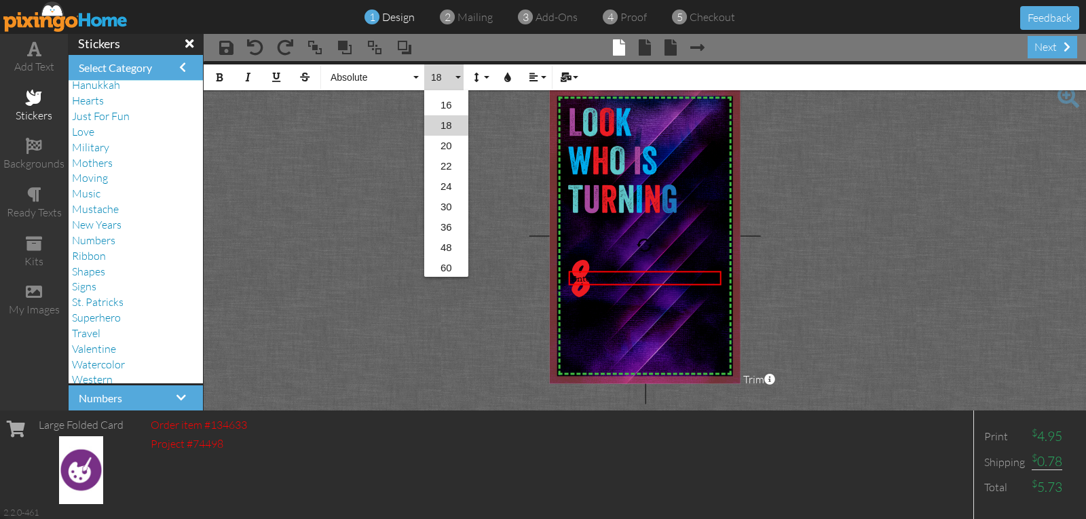
scroll to position [221, 0]
click at [455, 269] on link "96" at bounding box center [446, 267] width 44 height 20
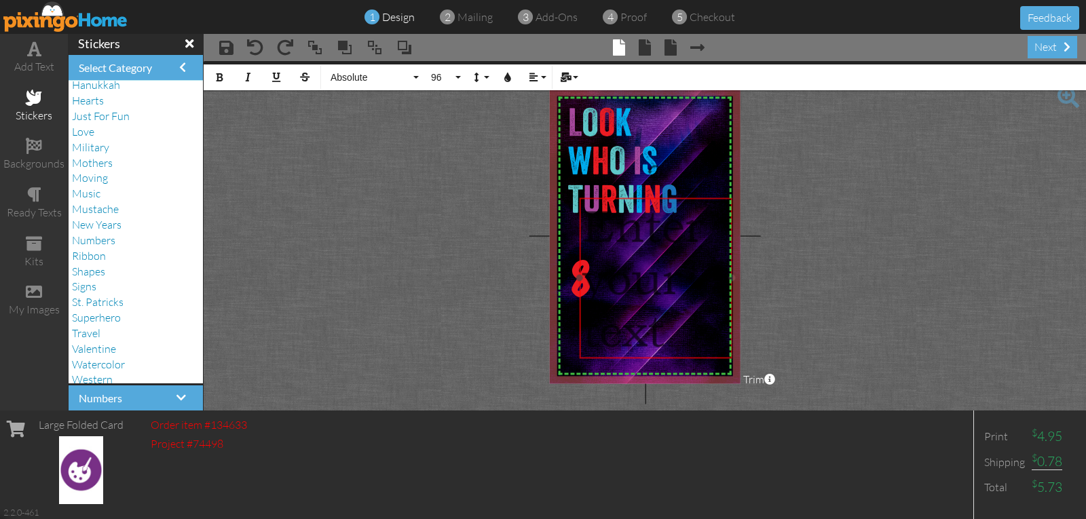
drag, startPoint x: 656, startPoint y: 272, endPoint x: 662, endPoint y: 195, distance: 76.3
click at [665, 198] on div "​ Enter your text ​" at bounding box center [656, 279] width 153 height 162
click at [671, 340] on div "Enter your text" at bounding box center [654, 277] width 148 height 157
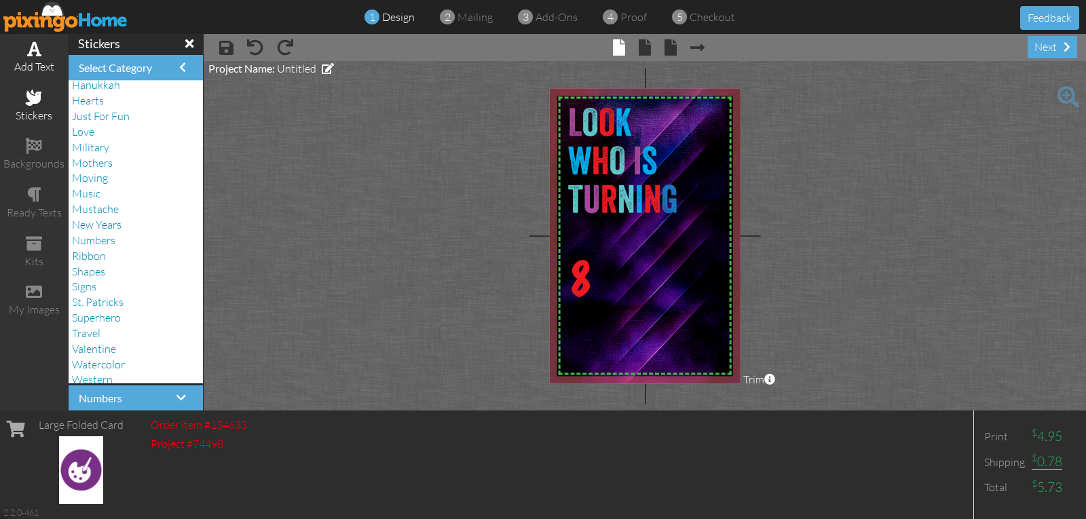
click at [25, 60] on div "add text" at bounding box center [34, 67] width 68 height 16
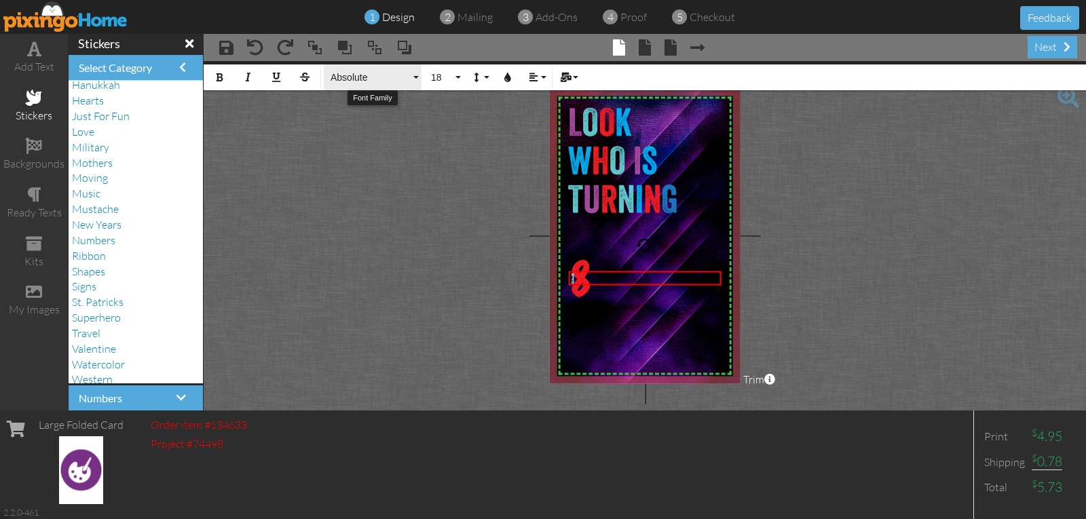
click at [352, 75] on span "Absolute" at bounding box center [369, 78] width 81 height 12
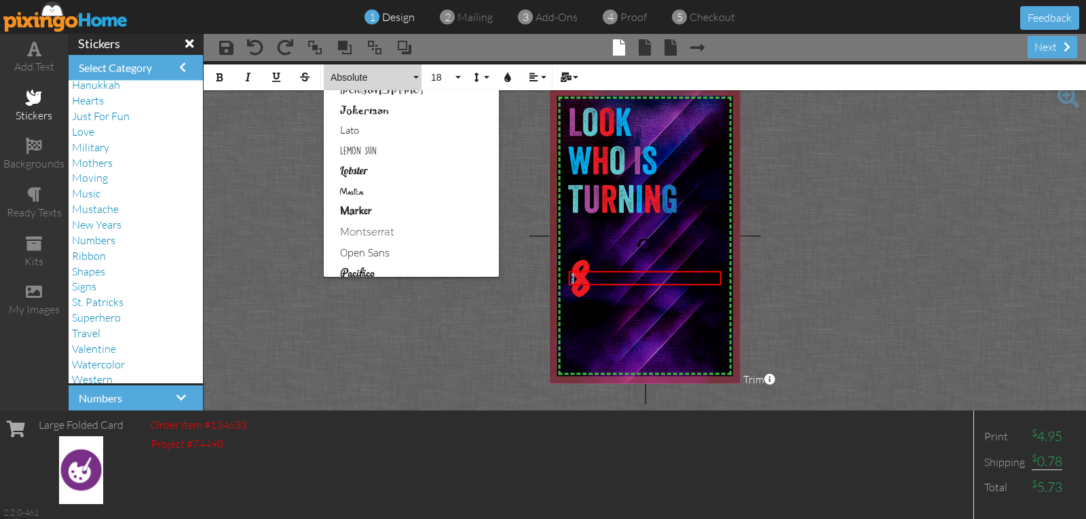
scroll to position [424, 0]
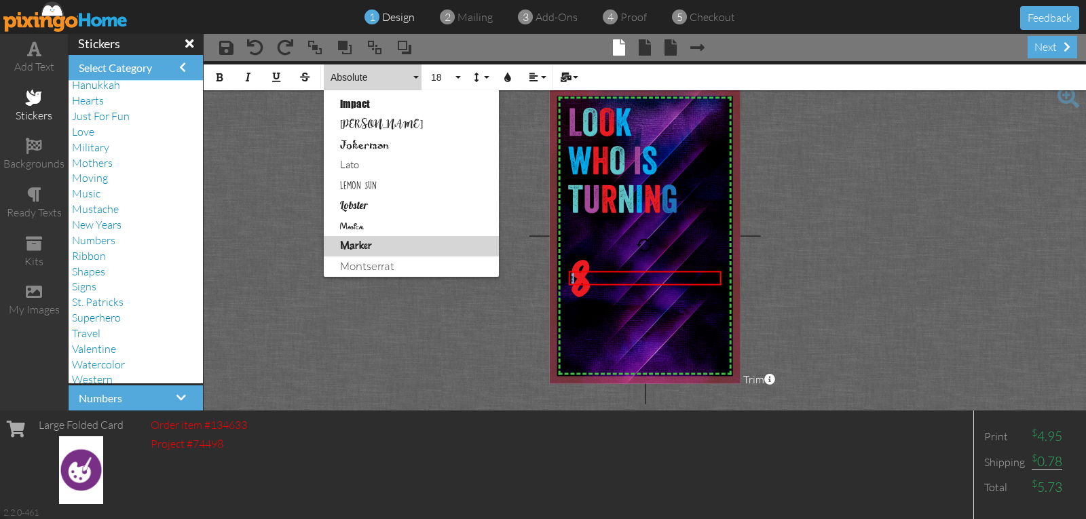
click at [357, 247] on link "Marker" at bounding box center [411, 246] width 175 height 20
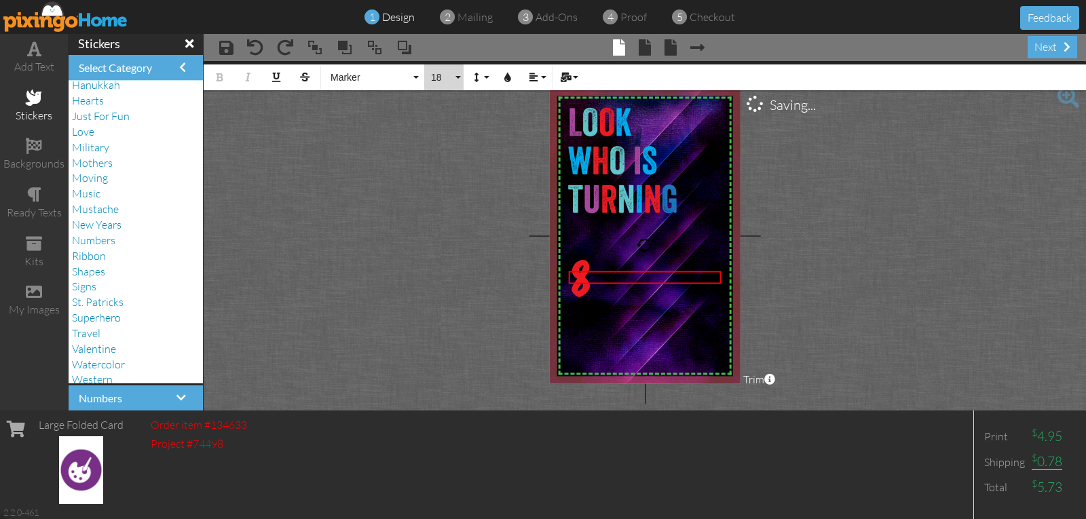
click at [437, 81] on span "18" at bounding box center [441, 78] width 23 height 12
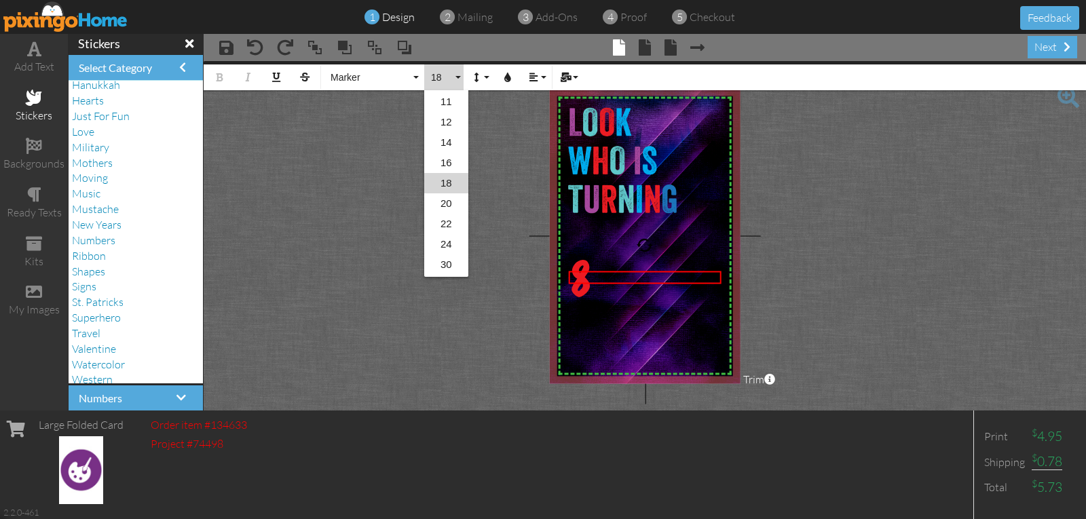
scroll to position [221, 0]
click at [450, 260] on link "96" at bounding box center [446, 267] width 44 height 20
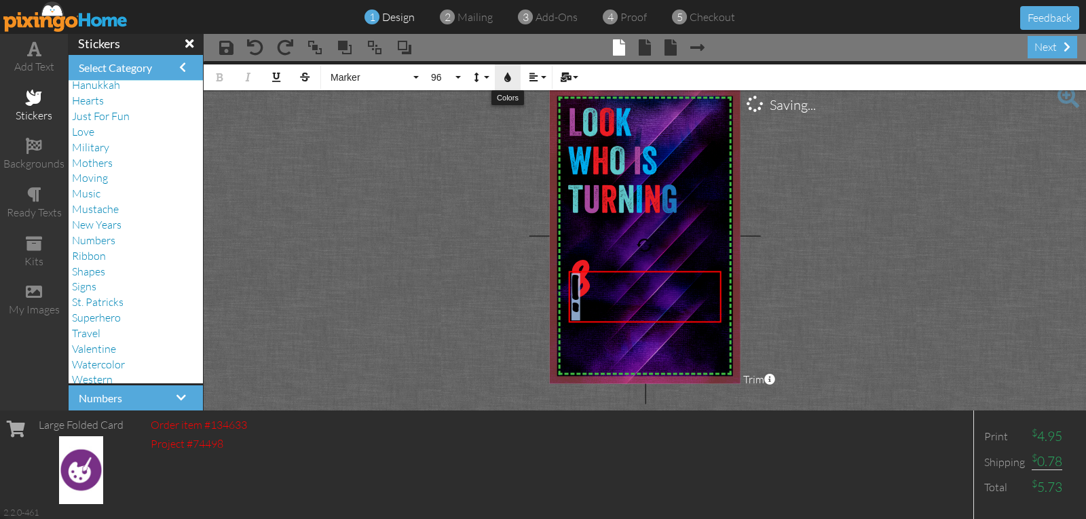
click at [504, 75] on icon "button" at bounding box center [508, 78] width 10 height 10
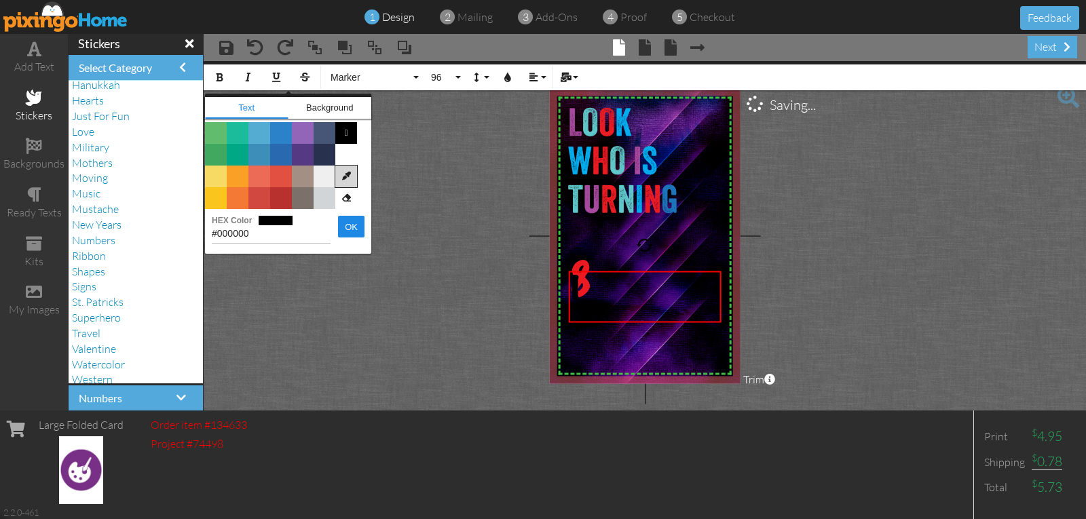
click at [346, 174] on icon at bounding box center [346, 177] width 22 height 22
click at [572, 152] on img at bounding box center [621, 159] width 123 height 119
type input "#00ADEE"
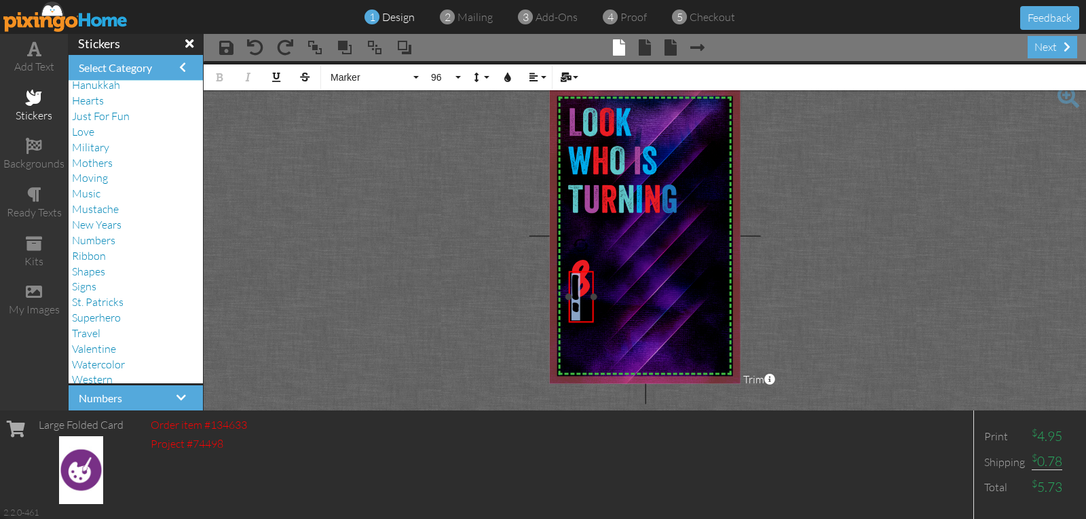
drag, startPoint x: 724, startPoint y: 295, endPoint x: 596, endPoint y: 303, distance: 127.9
click at [594, 303] on div "! ×" at bounding box center [581, 297] width 25 height 52
click at [590, 303] on div "!" at bounding box center [581, 297] width 20 height 48
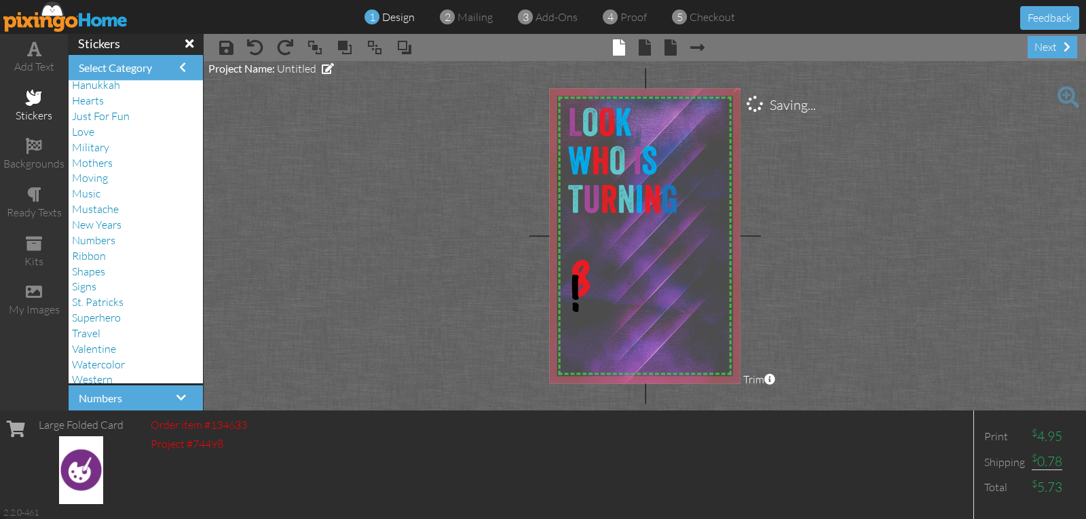
click at [643, 267] on img at bounding box center [646, 235] width 200 height 305
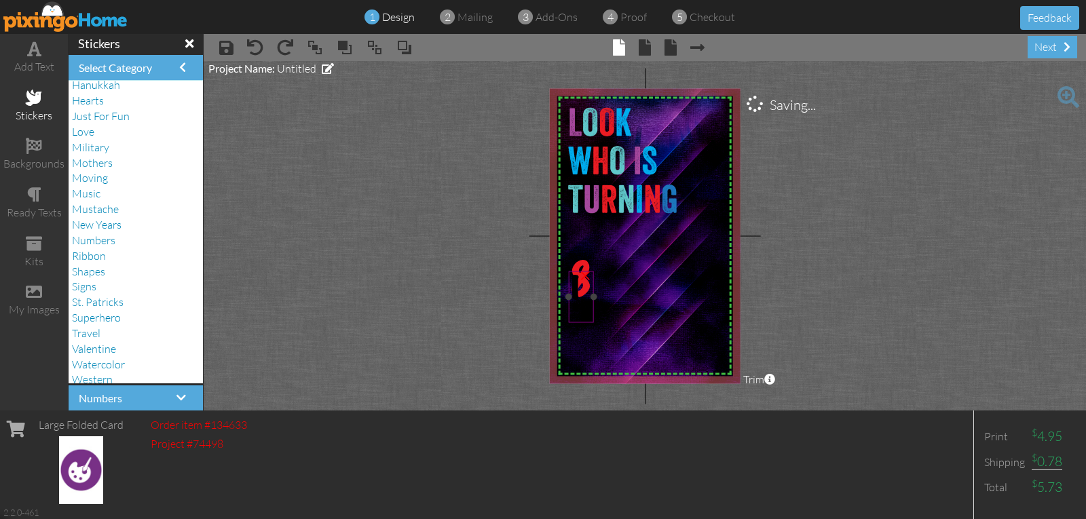
click at [577, 290] on span "!" at bounding box center [575, 297] width 9 height 48
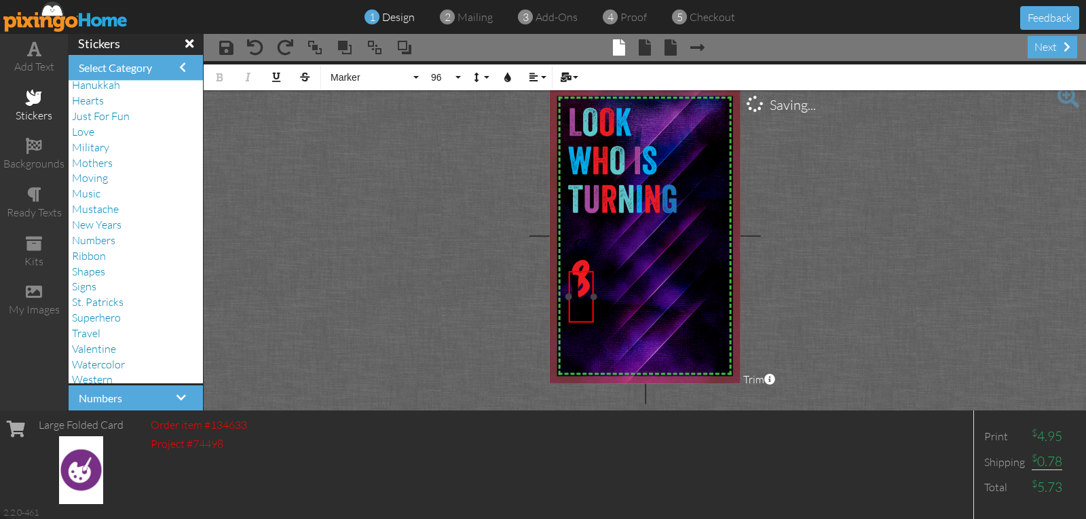
click at [577, 290] on span "!" at bounding box center [575, 297] width 9 height 48
click at [502, 77] on button "Colors" at bounding box center [508, 77] width 26 height 26
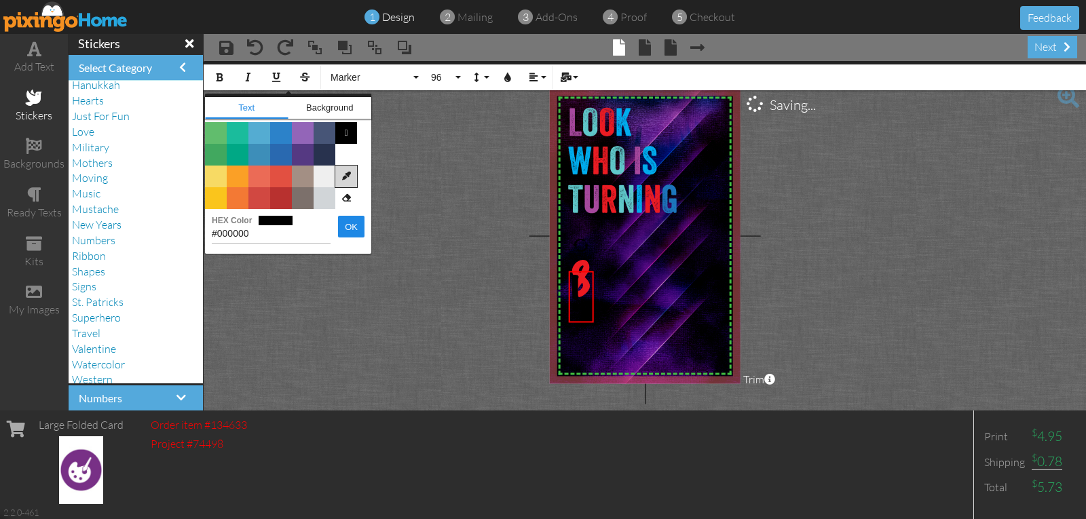
click at [343, 177] on icon at bounding box center [346, 177] width 22 height 22
click at [639, 202] on img at bounding box center [621, 159] width 123 height 119
type input "#00ADED"
click at [345, 226] on button "OK" at bounding box center [351, 227] width 26 height 22
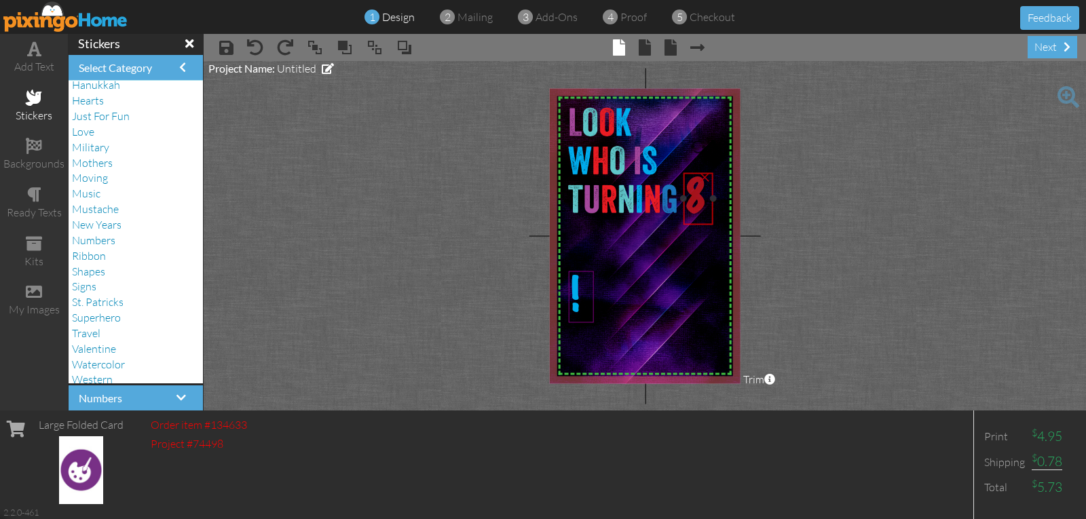
drag, startPoint x: 597, startPoint y: 298, endPoint x: 712, endPoint y: 214, distance: 141.9
click at [712, 214] on div "8" at bounding box center [699, 198] width 30 height 52
drag, startPoint x: 591, startPoint y: 291, endPoint x: 733, endPoint y: 191, distance: 173.8
click at [733, 191] on div "!" at bounding box center [723, 196] width 25 height 52
click at [810, 225] on project-studio-wrapper "X X X X X X X X X X X X X X X X X X X X X X X X X X X X X X X X X X X X X X X X…" at bounding box center [645, 236] width 882 height 350
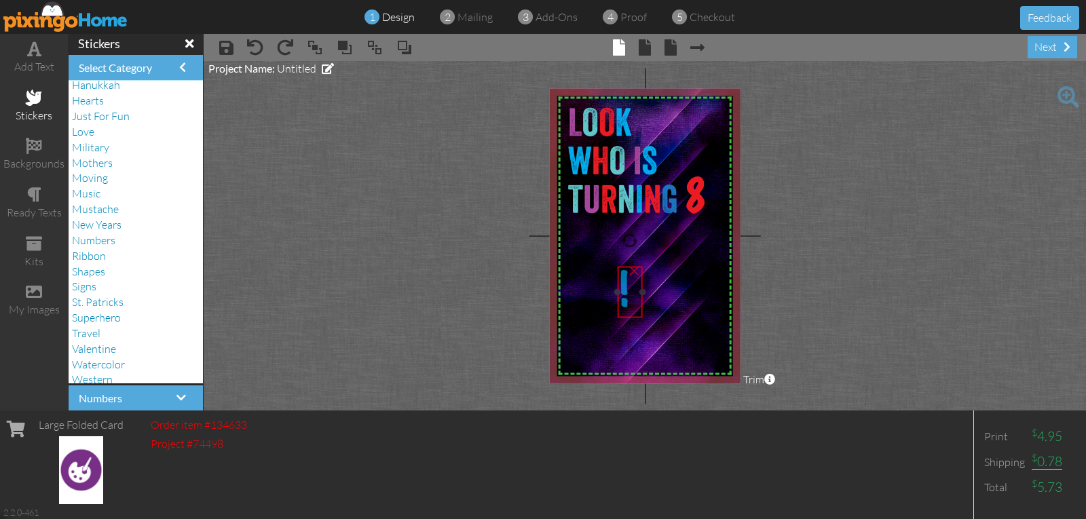
drag, startPoint x: 723, startPoint y: 205, endPoint x: 629, endPoint y: 301, distance: 133.9
click at [629, 301] on div "!" at bounding box center [630, 292] width 20 height 48
drag, startPoint x: 643, startPoint y: 291, endPoint x: 664, endPoint y: 291, distance: 21.0
click at [664, 291] on div at bounding box center [662, 291] width 7 height 7
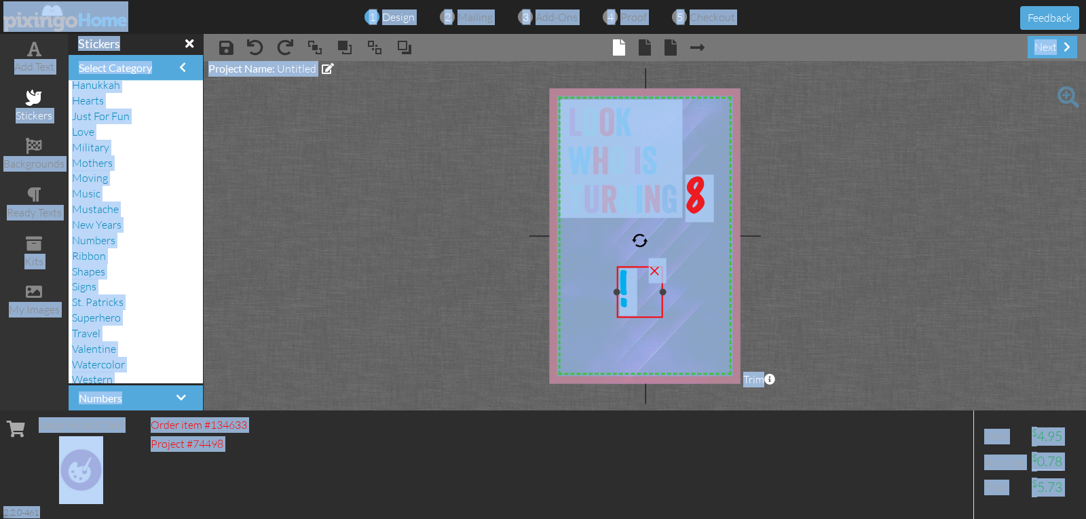
click at [642, 294] on div "!" at bounding box center [639, 292] width 41 height 48
click at [891, 250] on project-studio-wrapper "X X X X X X X X X X X X X X X X X X X X X X X X X X X X X X X X X X X X X X X X…" at bounding box center [645, 236] width 882 height 350
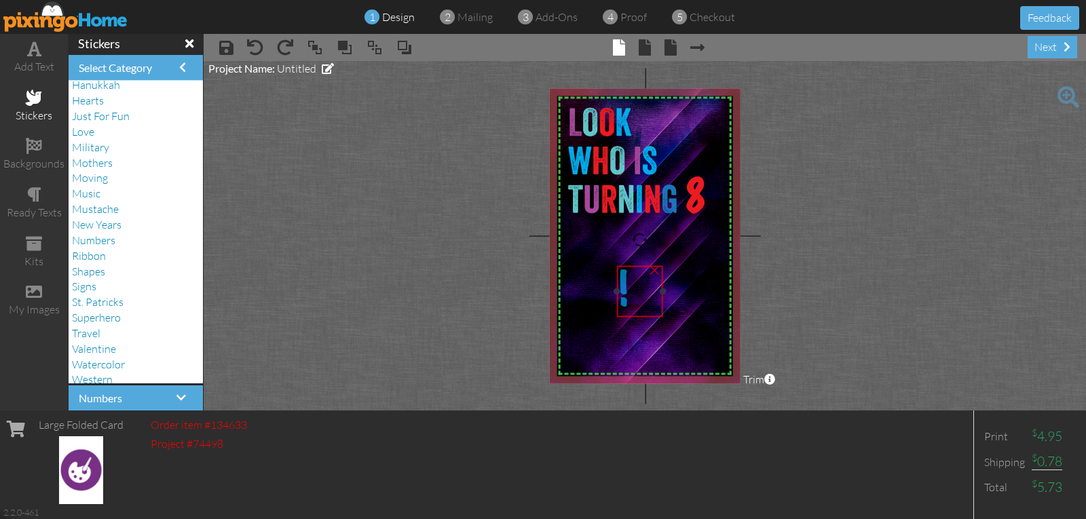
click at [624, 292] on span "!" at bounding box center [623, 291] width 9 height 48
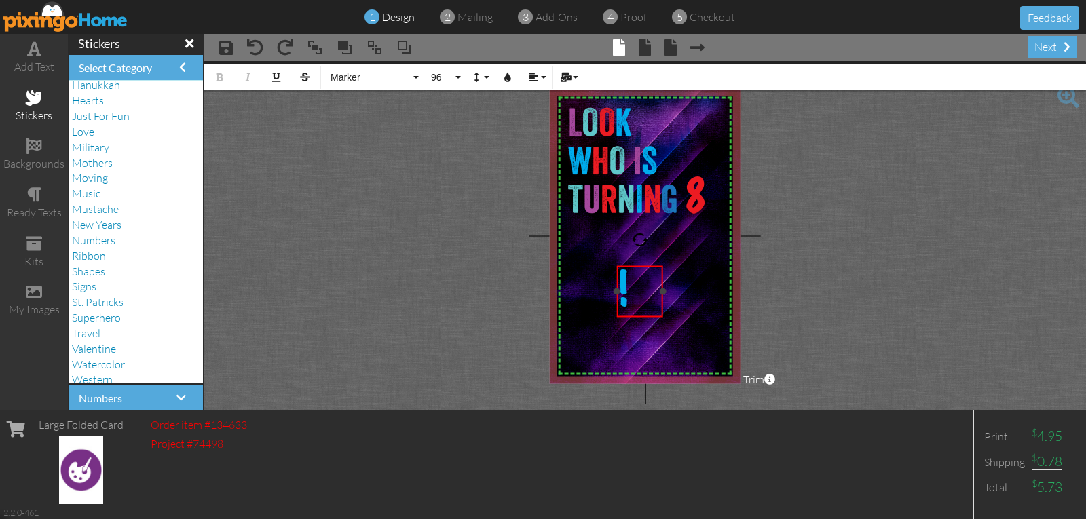
click at [627, 292] on span "!" at bounding box center [623, 291] width 9 height 48
drag, startPoint x: 662, startPoint y: 294, endPoint x: 651, endPoint y: 296, distance: 11.7
click at [651, 296] on div at bounding box center [651, 294] width 7 height 7
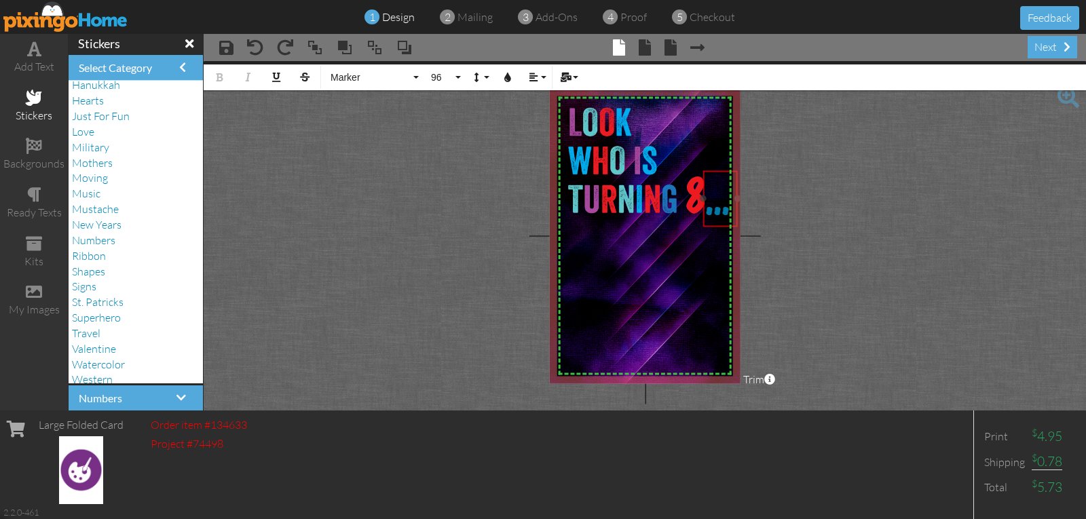
drag, startPoint x: 629, startPoint y: 266, endPoint x: 715, endPoint y: 171, distance: 128.3
click at [715, 171] on div "... ​ ​" at bounding box center [720, 198] width 35 height 57
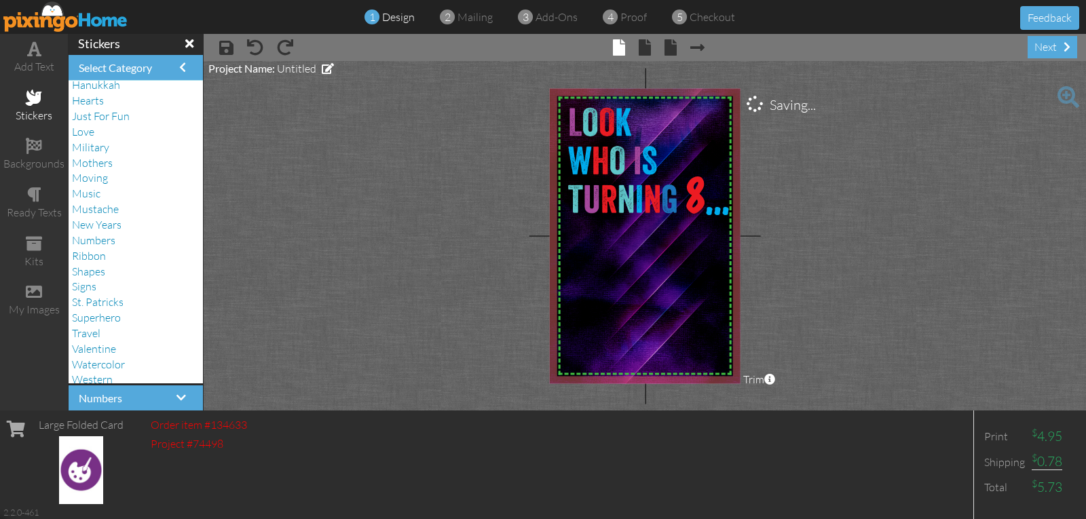
click at [857, 189] on project-studio-wrapper "X X X X X X X X X X X X X X X X X X X X X X X X X X X X X X X X X X X X X X X X…" at bounding box center [645, 236] width 882 height 350
click at [32, 290] on span at bounding box center [34, 292] width 16 height 16
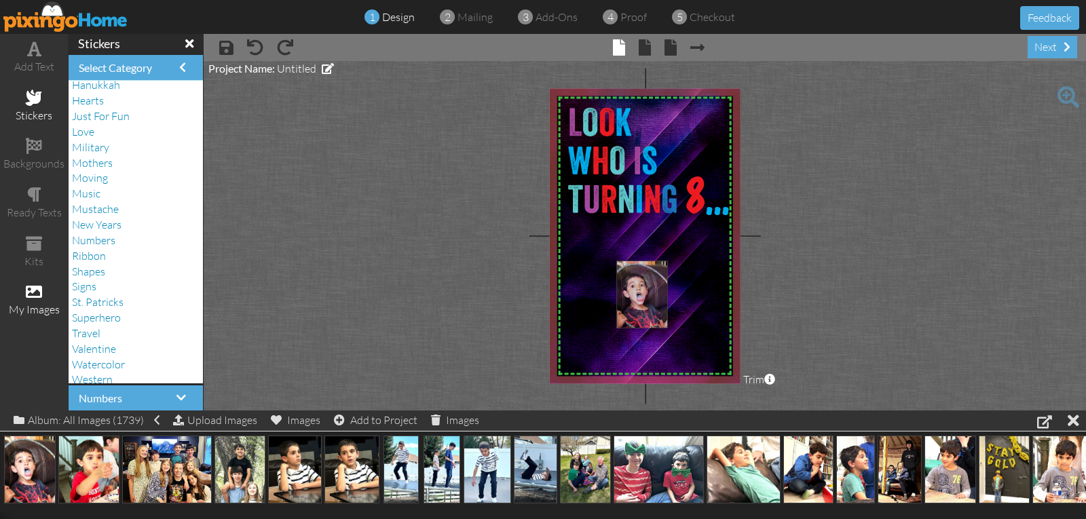
drag, startPoint x: 31, startPoint y: 466, endPoint x: 642, endPoint y: 288, distance: 636.7
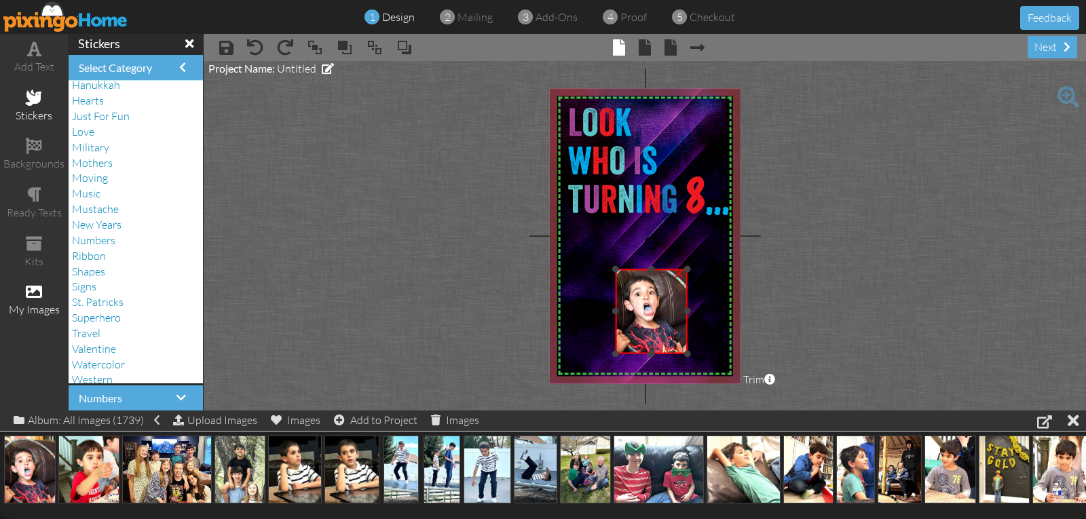
drag, startPoint x: 651, startPoint y: 259, endPoint x: 647, endPoint y: 270, distance: 11.6
click at [647, 270] on div "×" at bounding box center [651, 311] width 71 height 84
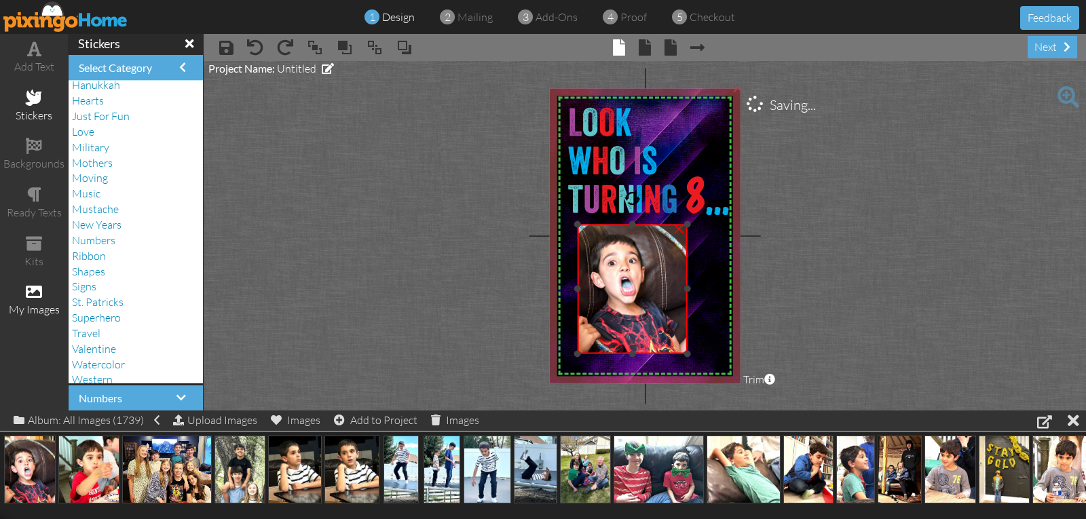
drag, startPoint x: 617, startPoint y: 271, endPoint x: 565, endPoint y: 226, distance: 68.3
click at [565, 226] on div "X X X X X X X X X X X X X X X X X X X X X X X X X X X X X X X X X X X X X X X X…" at bounding box center [645, 235] width 191 height 295
click at [627, 350] on div "×" at bounding box center [632, 287] width 109 height 125
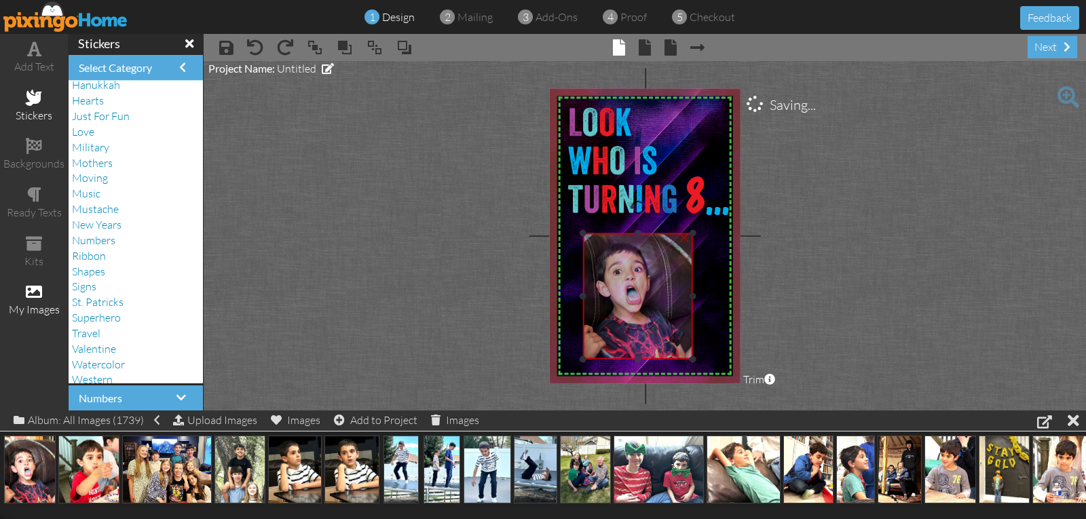
drag, startPoint x: 689, startPoint y: 291, endPoint x: 694, endPoint y: 299, distance: 10.4
click at [694, 299] on div at bounding box center [638, 296] width 116 height 132
click at [688, 297] on img at bounding box center [636, 287] width 109 height 146
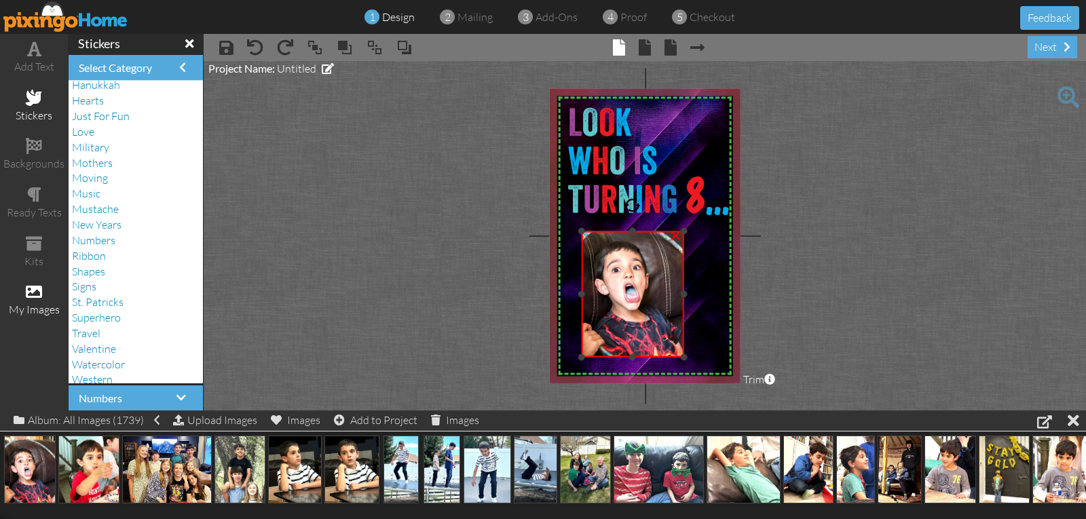
drag, startPoint x: 692, startPoint y: 294, endPoint x: 684, endPoint y: 296, distance: 7.7
click at [684, 296] on div at bounding box center [683, 294] width 7 height 7
drag, startPoint x: 684, startPoint y: 295, endPoint x: 705, endPoint y: 303, distance: 21.9
click at [705, 303] on div "X X X X X X X X X X X X X X X X X X X X X X X X X X X X X X X X X X X X X X X X…" at bounding box center [645, 235] width 191 height 295
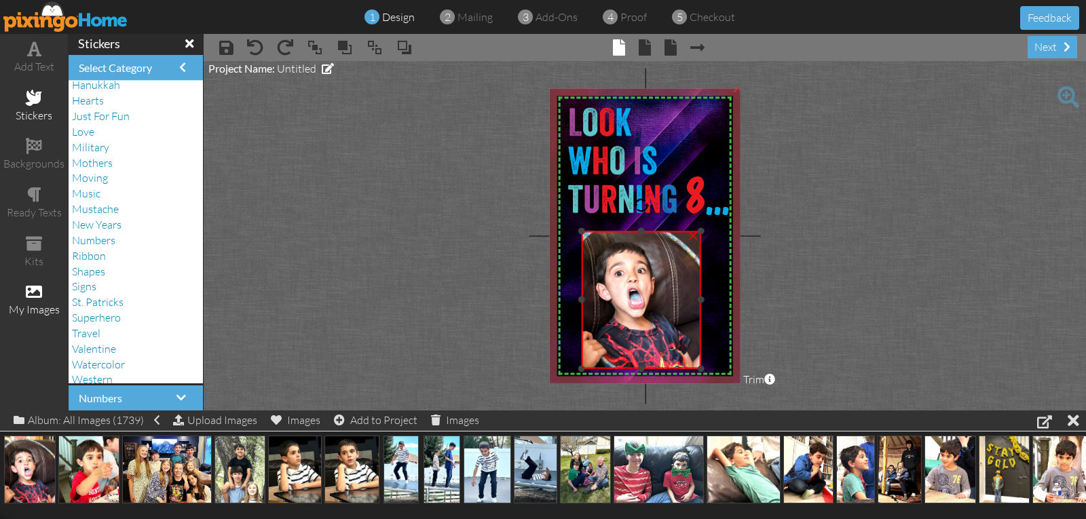
drag, startPoint x: 690, startPoint y: 355, endPoint x: 714, endPoint y: 367, distance: 27.0
click at [714, 367] on div "X X X X X X X X X X X X X X X X X X X X X X X X X X X X X X X X X X X X X X X X…" at bounding box center [645, 235] width 191 height 295
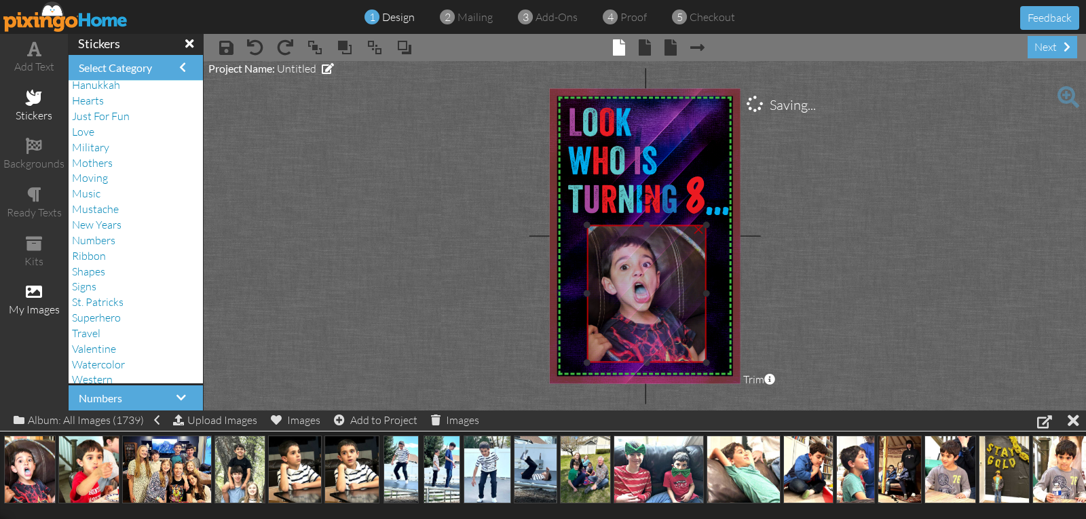
drag, startPoint x: 661, startPoint y: 331, endPoint x: 667, endPoint y: 324, distance: 8.2
click at [667, 324] on img at bounding box center [646, 287] width 119 height 160
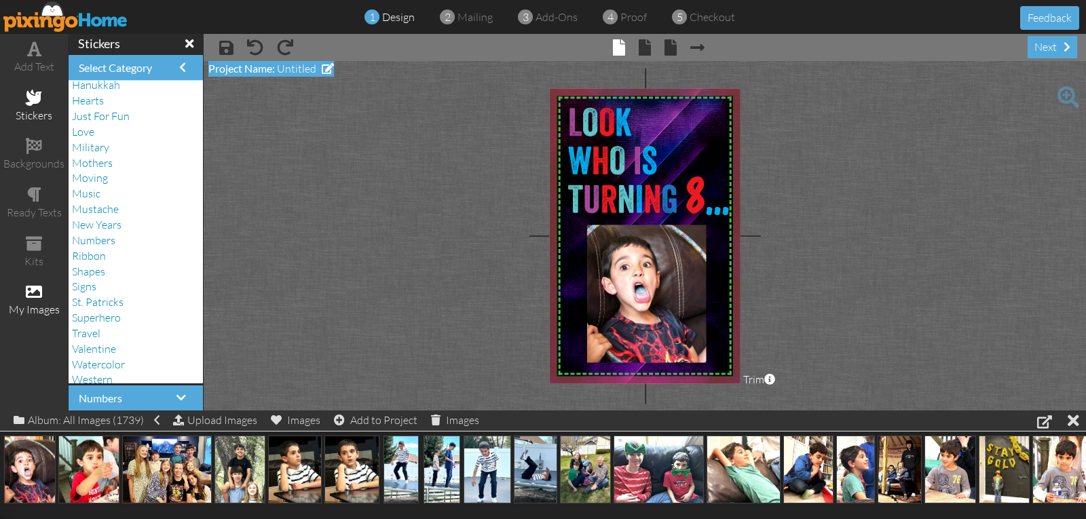
click at [236, 67] on span "Project Name:" at bounding box center [241, 68] width 67 height 13
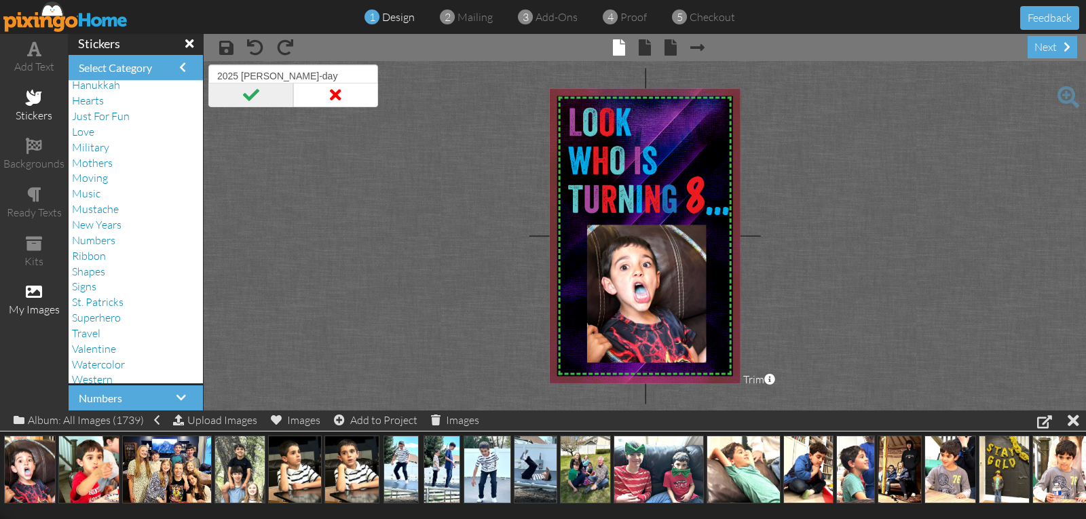
type input "2025 [PERSON_NAME]-day"
click at [245, 95] on span at bounding box center [250, 95] width 85 height 24
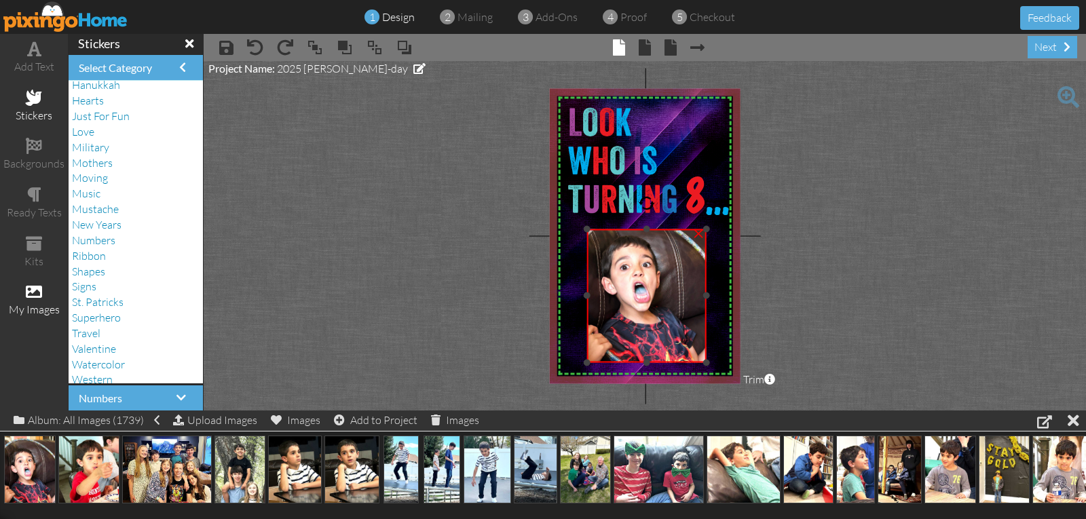
click at [646, 229] on div at bounding box center [646, 229] width 7 height 7
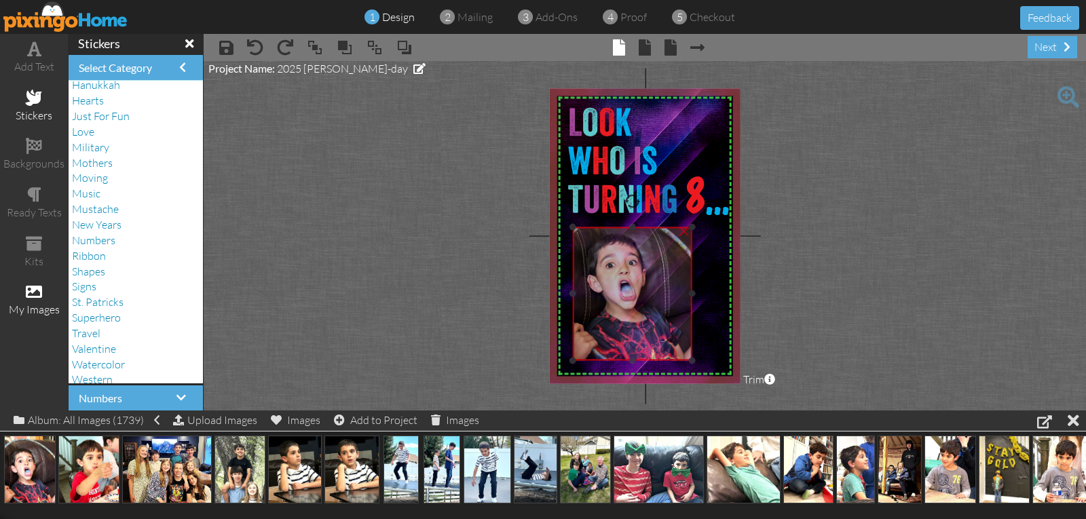
drag, startPoint x: 629, startPoint y: 297, endPoint x: 615, endPoint y: 295, distance: 14.4
click at [615, 295] on img at bounding box center [632, 285] width 119 height 160
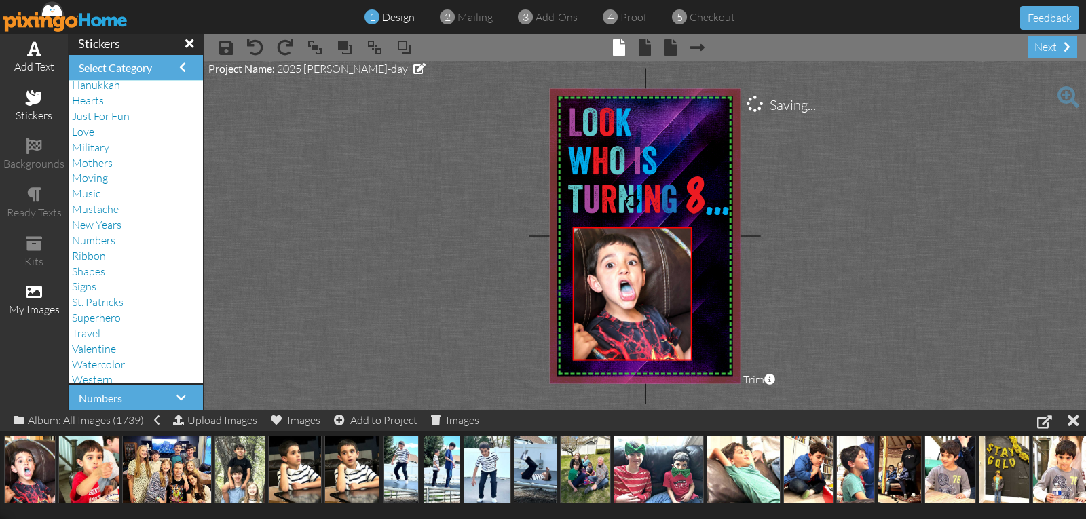
click at [37, 48] on span at bounding box center [34, 49] width 14 height 16
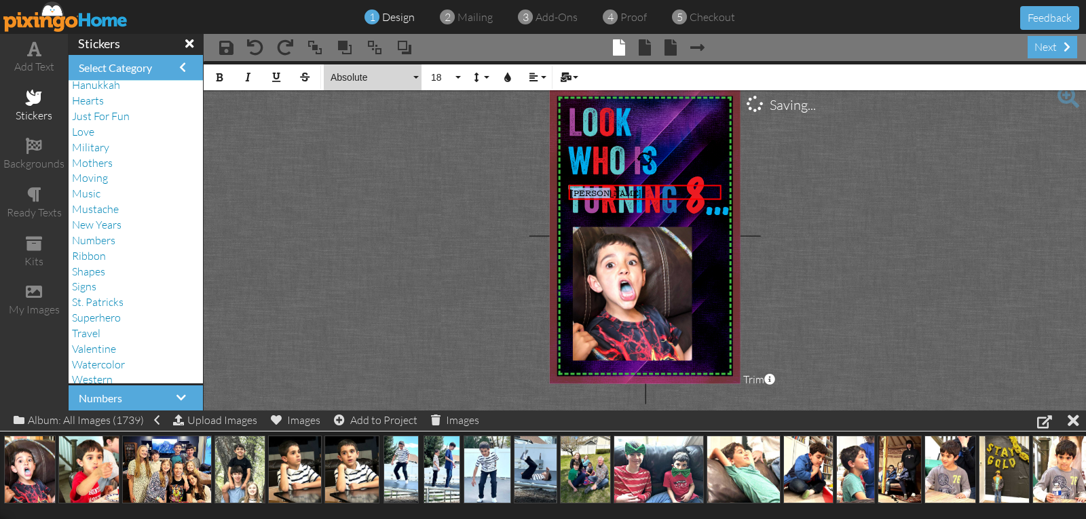
click at [362, 79] on span "Absolute" at bounding box center [369, 78] width 81 height 12
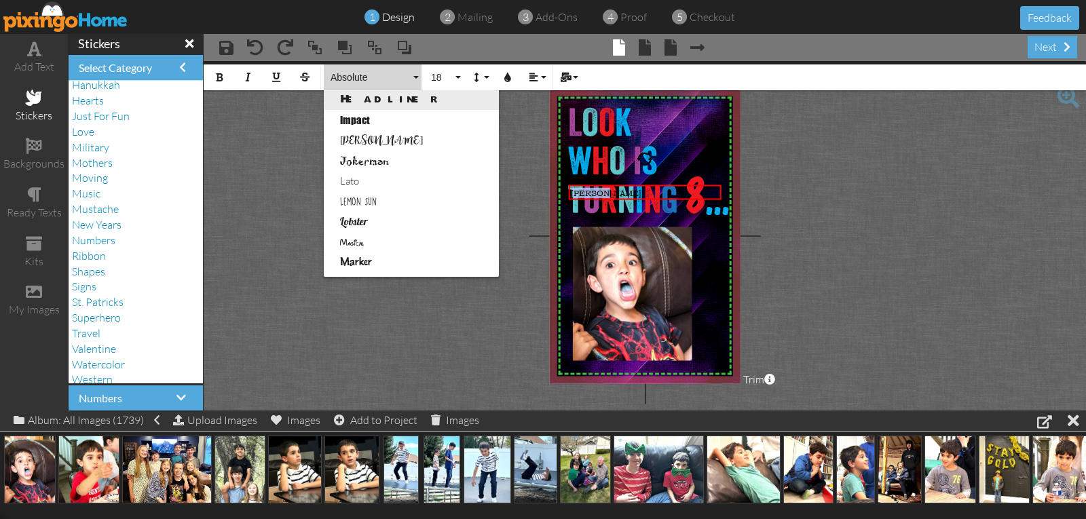
scroll to position [475, 0]
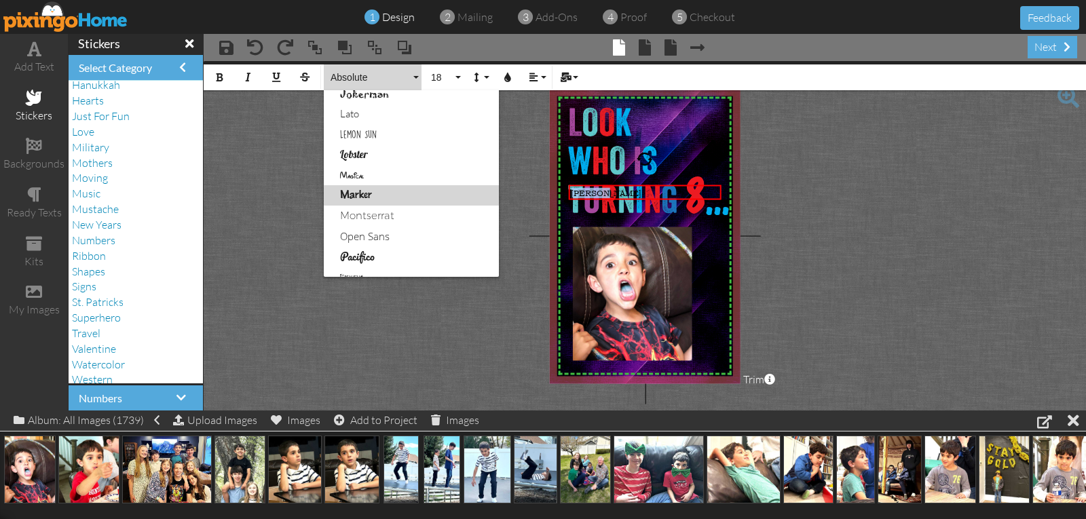
click at [360, 192] on link "Marker" at bounding box center [411, 195] width 175 height 20
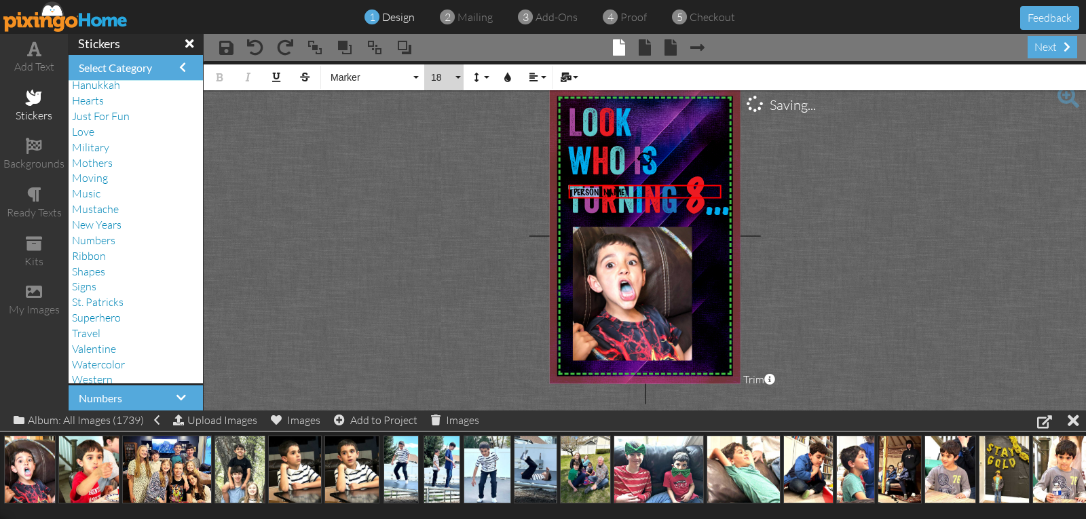
click at [436, 78] on span "18" at bounding box center [441, 78] width 23 height 12
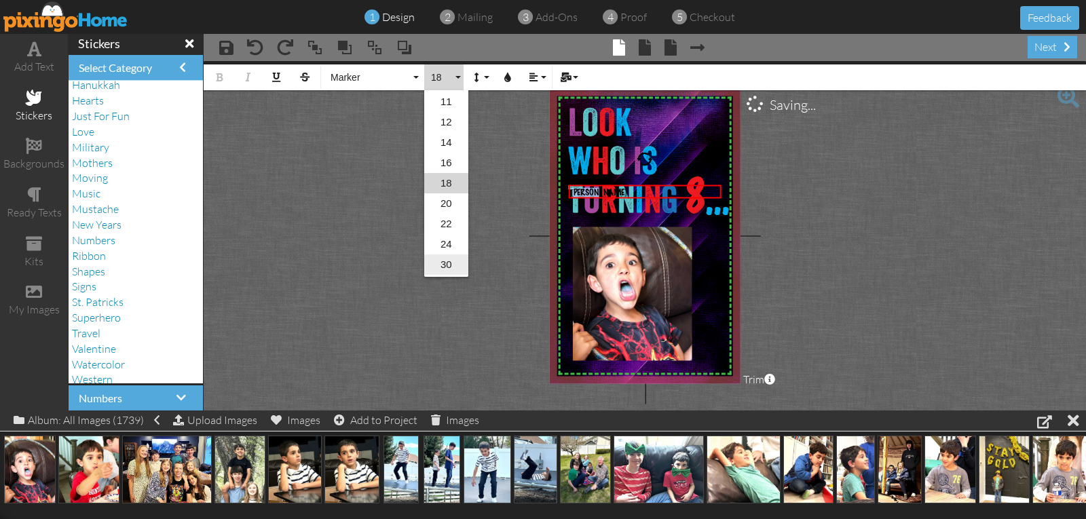
click at [453, 263] on link "30" at bounding box center [446, 265] width 44 height 20
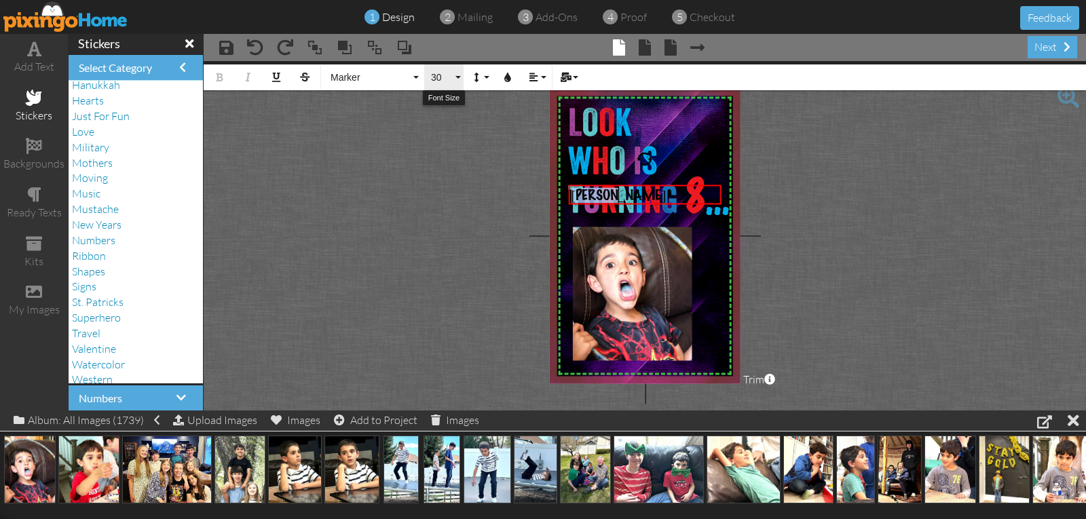
click at [444, 79] on span "30" at bounding box center [441, 78] width 23 height 12
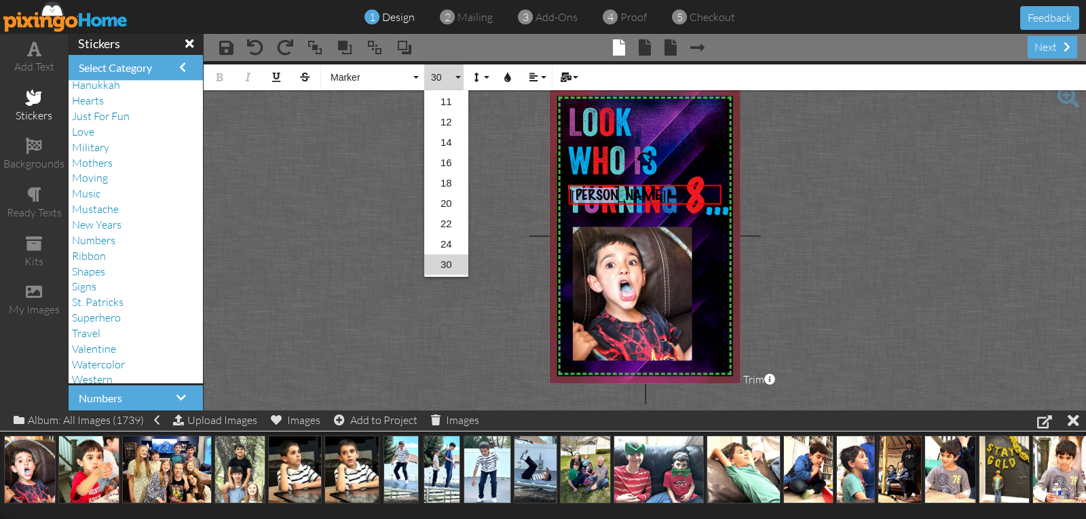
scroll to position [202, 0]
click at [451, 242] on link "60" at bounding box center [446, 244] width 44 height 20
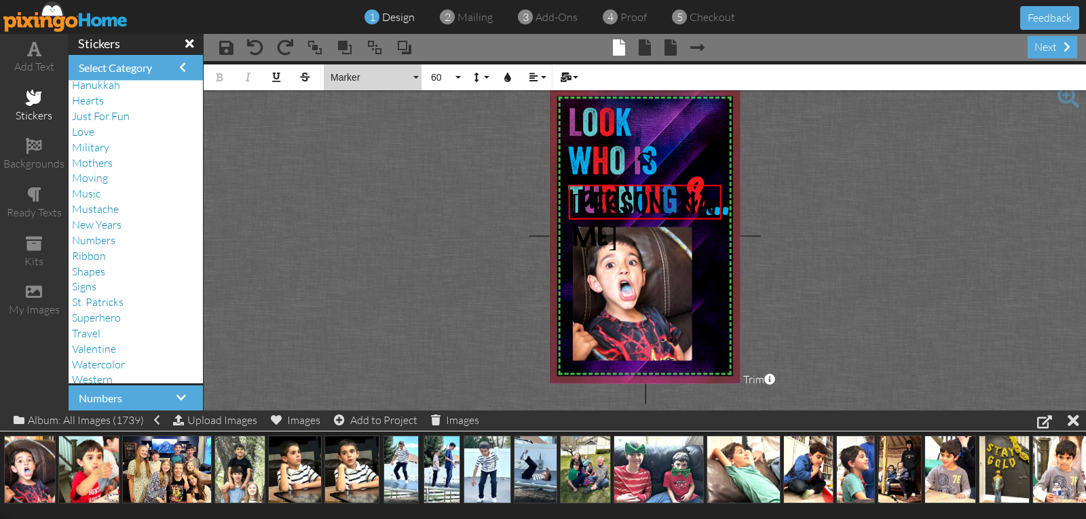
click at [344, 79] on span "Marker" at bounding box center [369, 78] width 81 height 12
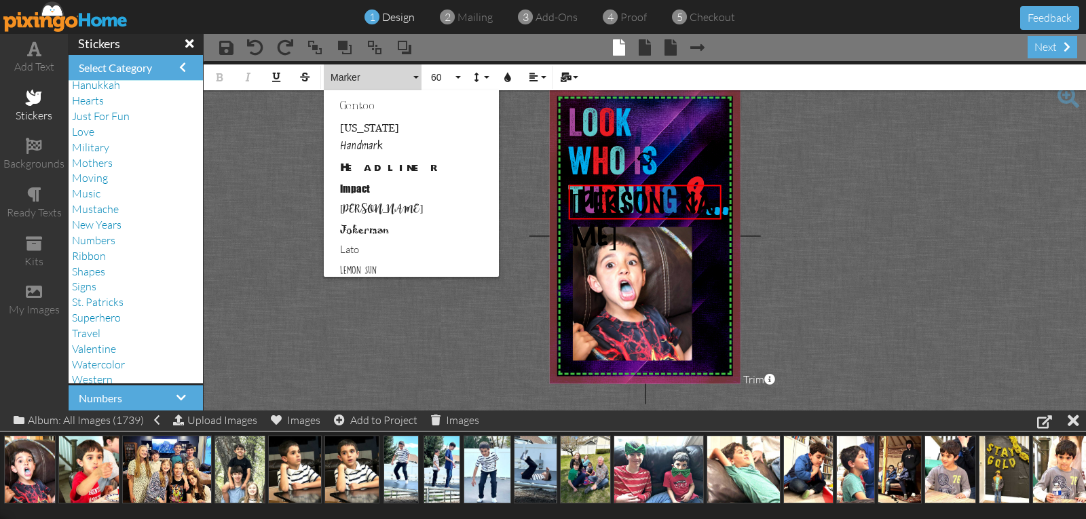
scroll to position [407, 0]
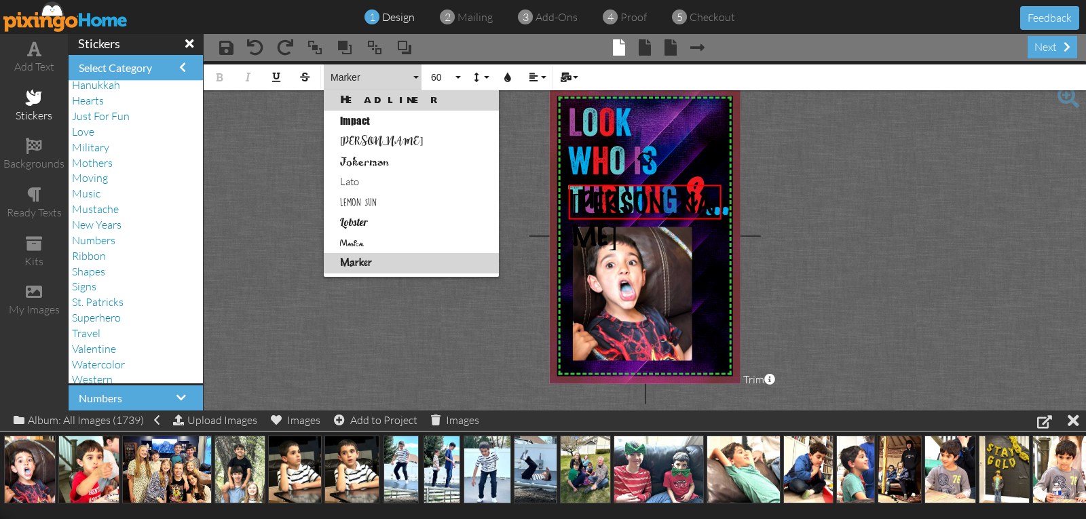
click at [361, 98] on link "Headliner" at bounding box center [411, 100] width 175 height 20
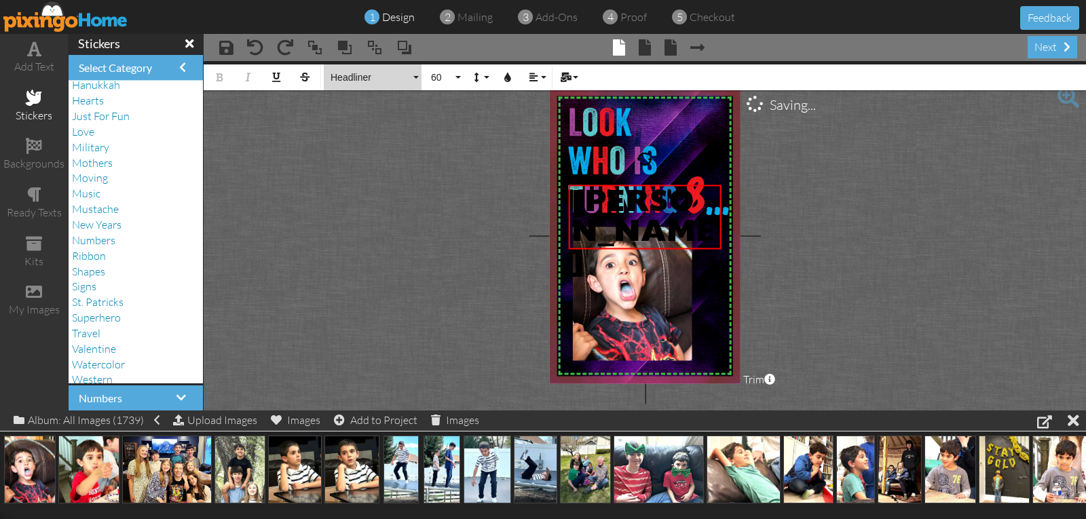
click at [358, 75] on span "Headliner" at bounding box center [369, 78] width 81 height 12
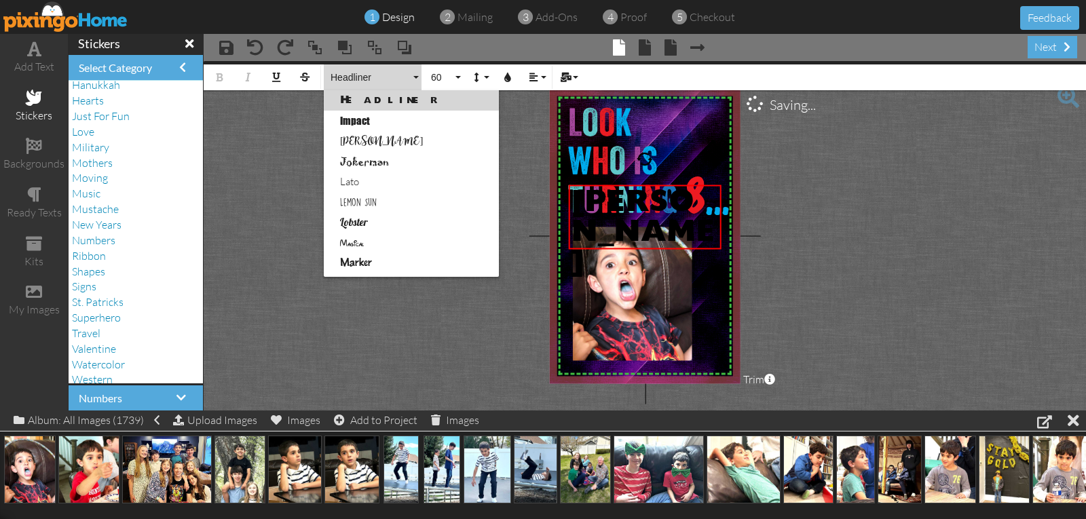
scroll to position [324, 0]
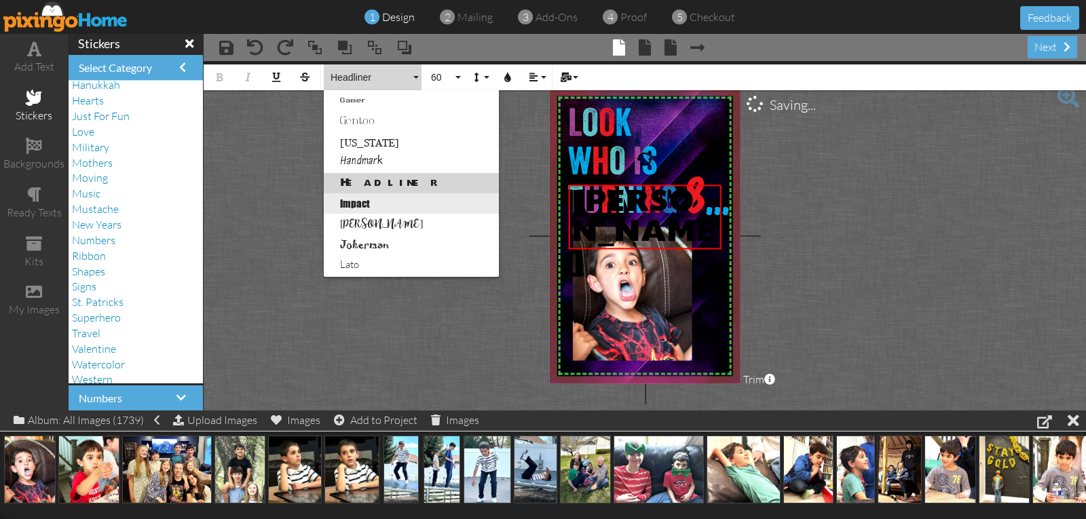
click at [336, 208] on link "Impact" at bounding box center [411, 203] width 175 height 20
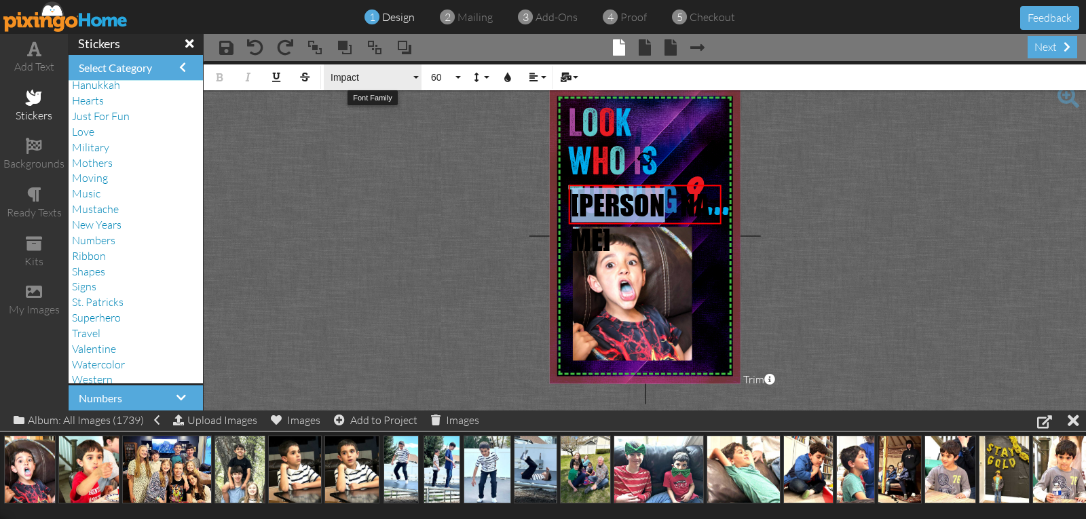
click at [353, 80] on span "Impact" at bounding box center [369, 78] width 81 height 12
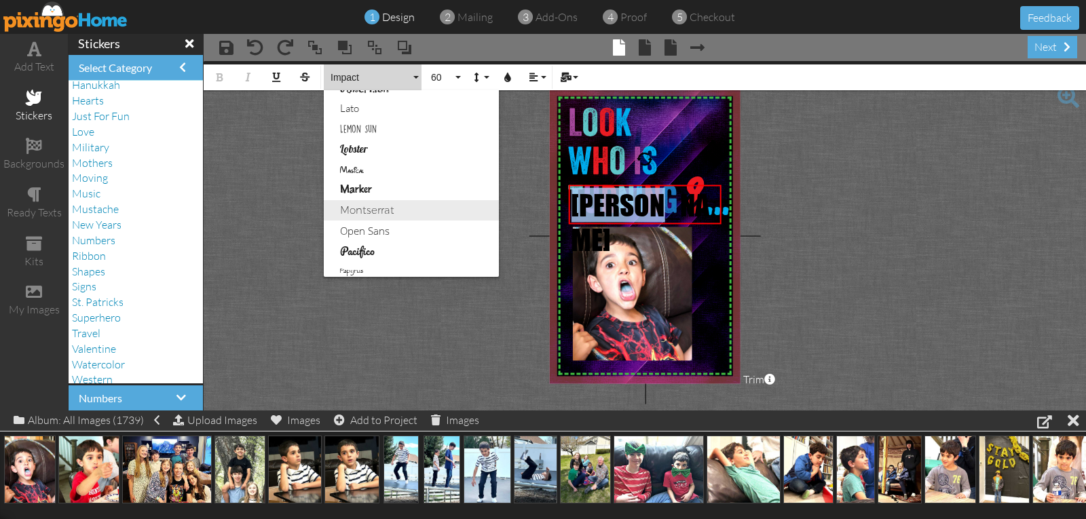
scroll to position [413, 0]
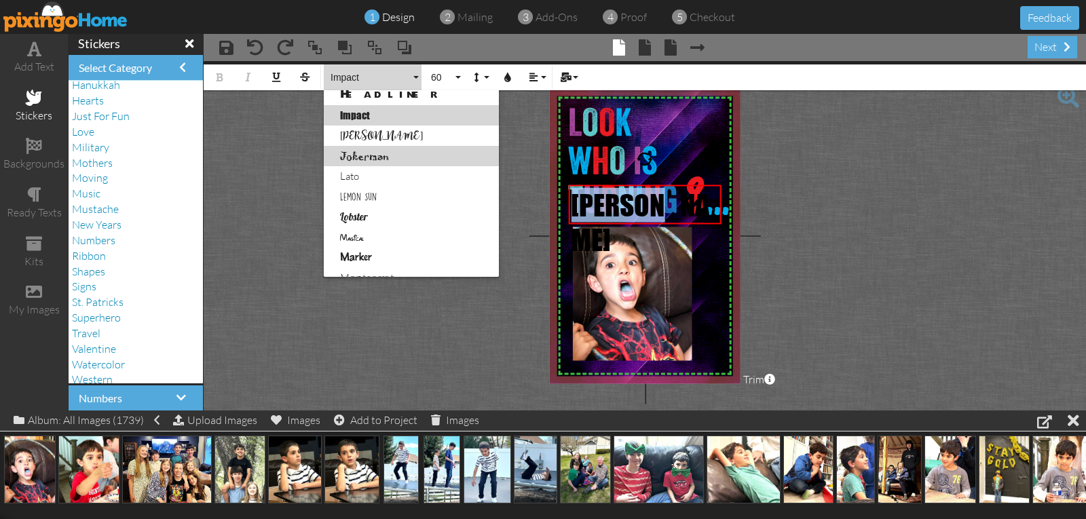
click at [364, 160] on link "Jokerman" at bounding box center [411, 156] width 175 height 20
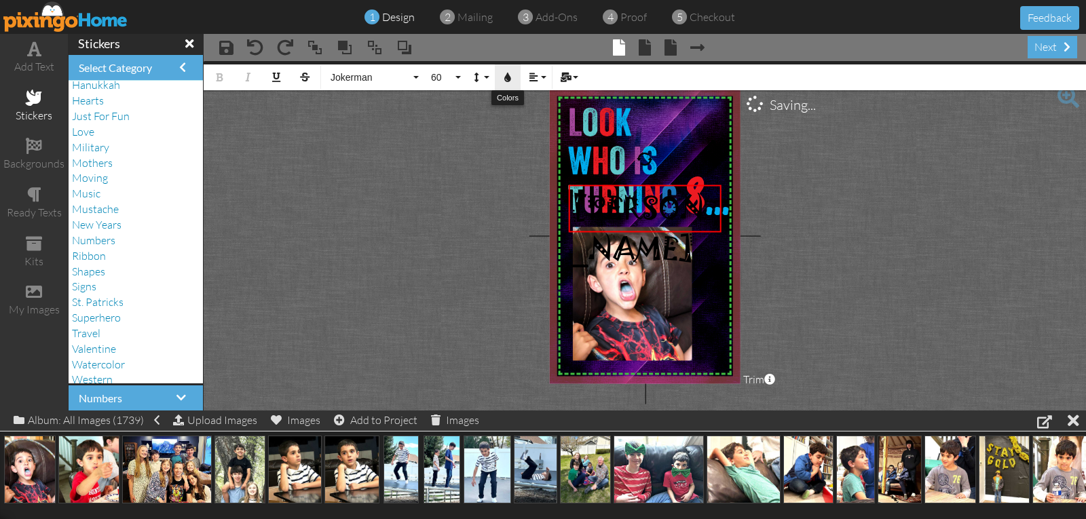
click at [510, 79] on icon "button" at bounding box center [508, 78] width 10 height 10
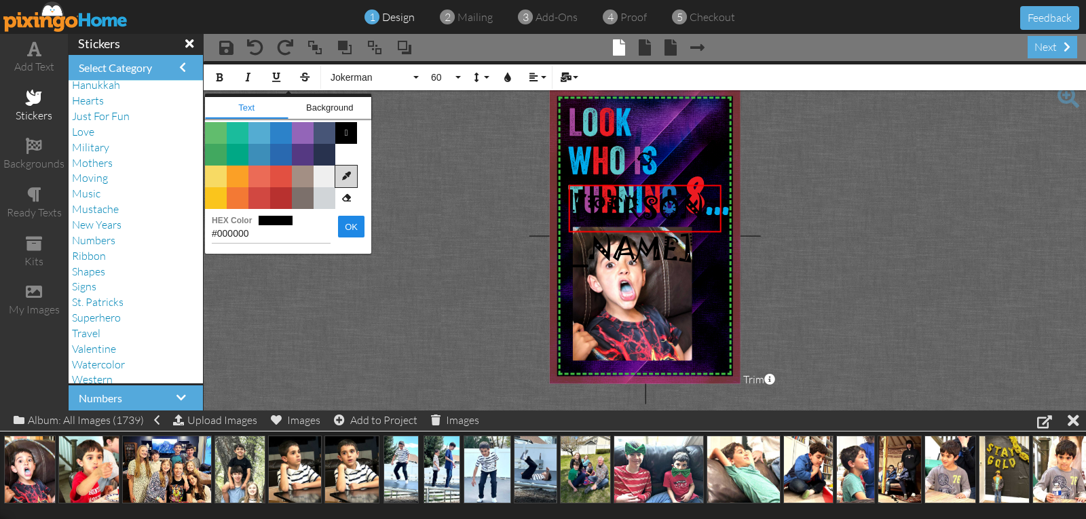
click at [343, 171] on icon at bounding box center [346, 177] width 22 height 22
click at [608, 133] on img at bounding box center [621, 159] width 123 height 119
type input "#EC1C23"
click at [350, 229] on button "OK" at bounding box center [351, 227] width 26 height 22
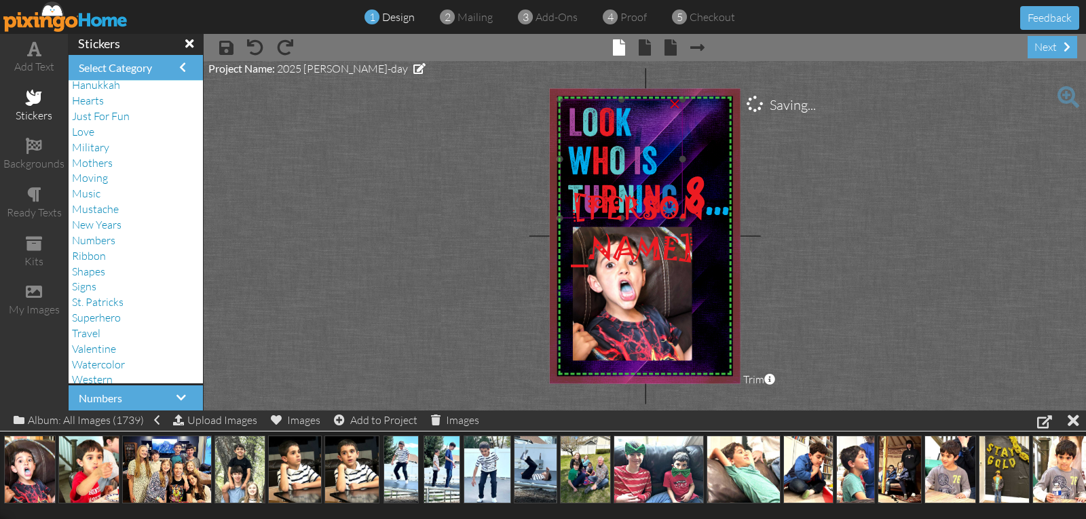
click at [661, 166] on img at bounding box center [621, 159] width 123 height 119
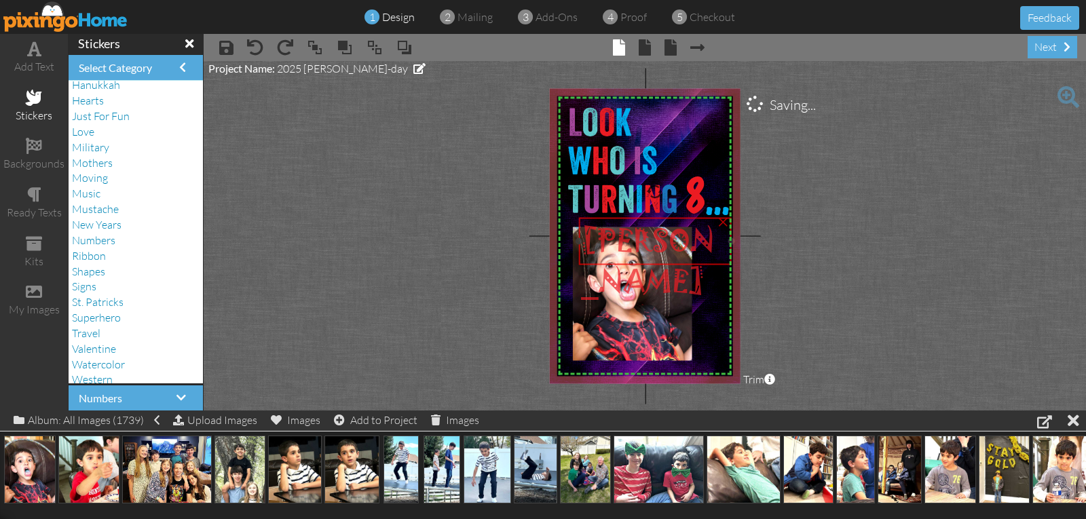
drag, startPoint x: 677, startPoint y: 220, endPoint x: 688, endPoint y: 253, distance: 34.1
click at [688, 253] on span "[PERSON_NAME]" at bounding box center [648, 260] width 134 height 81
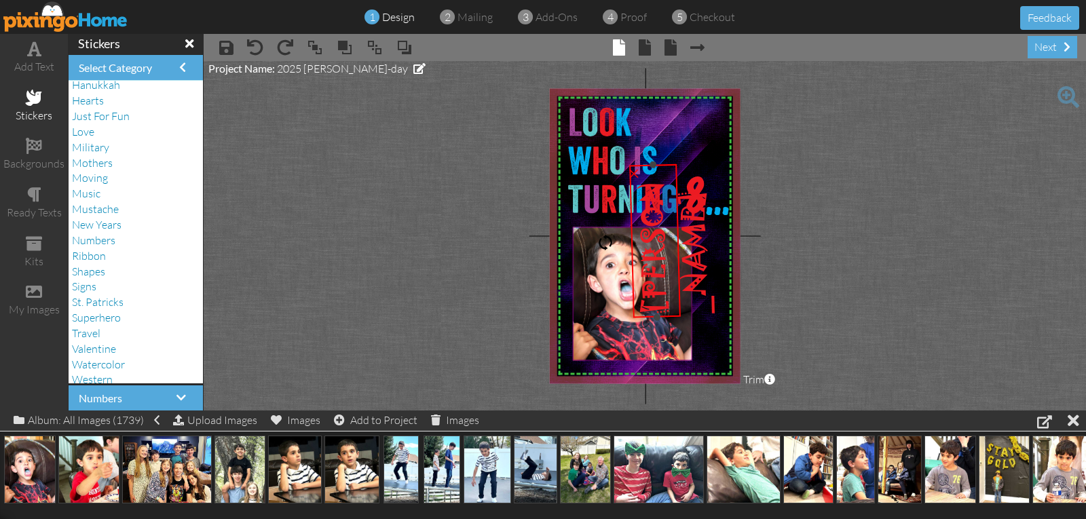
drag, startPoint x: 651, startPoint y: 190, endPoint x: 593, endPoint y: 243, distance: 78.3
click at [593, 243] on div "X X X X X X X X X X X X X X X X X X X X X X X X X X X X X X X X X X X X X X X X…" at bounding box center [645, 235] width 191 height 295
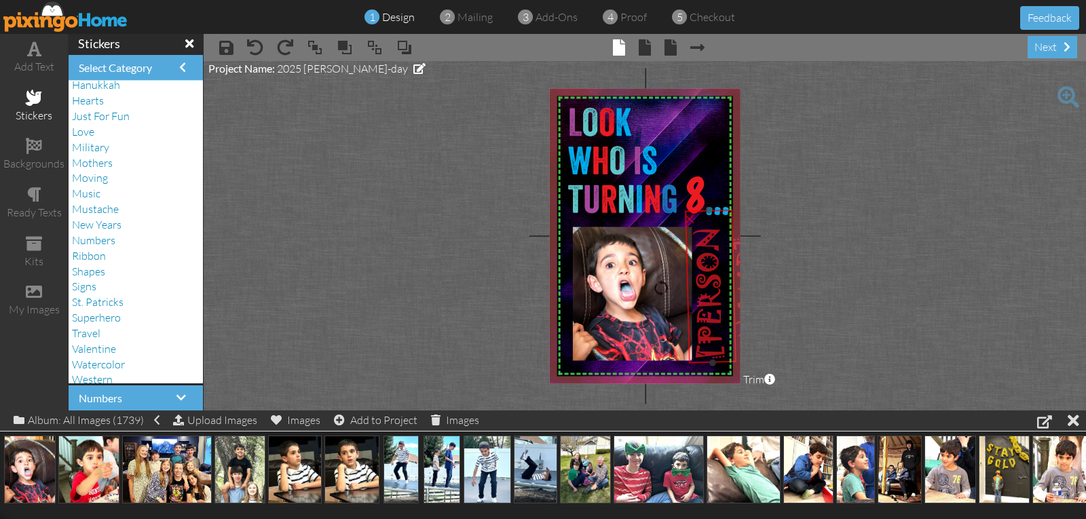
drag, startPoint x: 639, startPoint y: 225, endPoint x: 694, endPoint y: 270, distance: 70.9
click at [694, 270] on span "[PERSON_NAME]" at bounding box center [730, 294] width 85 height 134
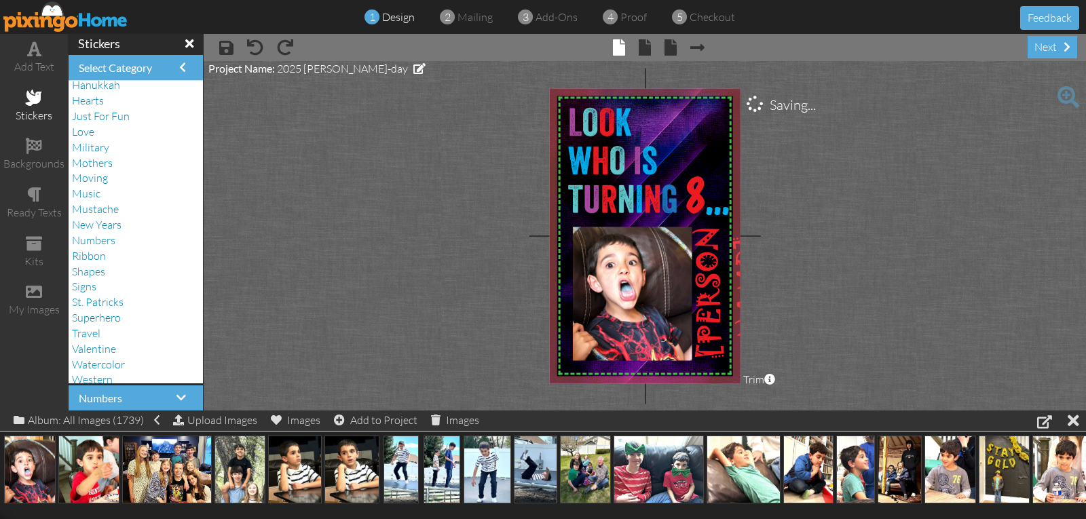
click at [801, 251] on project-studio-wrapper "X X X X X X X X X X X X X X X X X X X X X X X X X X X X X X X X X X X X X X X X…" at bounding box center [645, 236] width 882 height 350
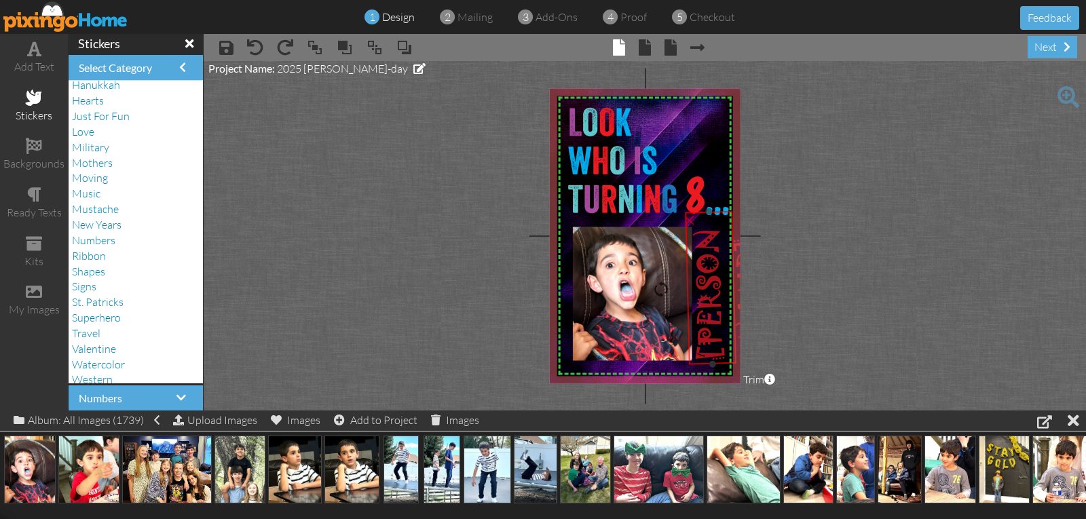
click at [708, 267] on span "[PERSON_NAME]" at bounding box center [730, 295] width 85 height 134
click at [816, 248] on project-studio-wrapper "X X X X X X X X X X X X X X X X X X X X X X X X X X X X X X X X X X X X X X X X…" at bounding box center [645, 236] width 882 height 350
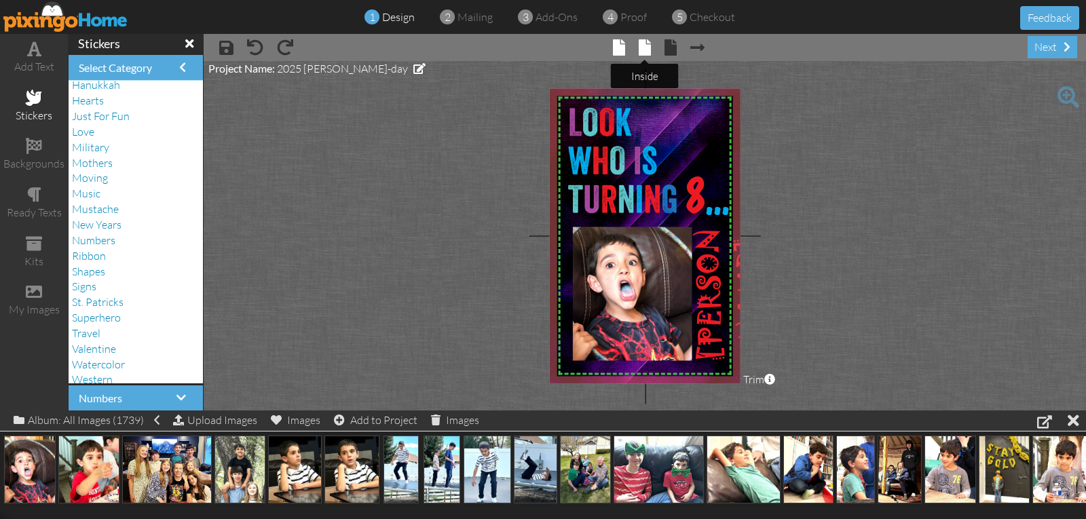
click at [643, 53] on span at bounding box center [645, 47] width 12 height 16
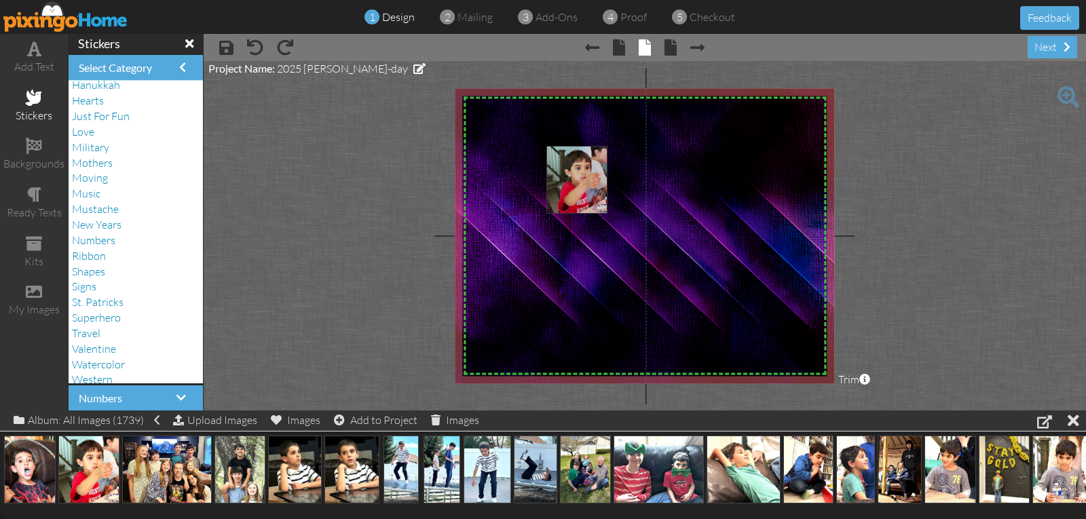
drag, startPoint x: 93, startPoint y: 449, endPoint x: 581, endPoint y: 159, distance: 567.6
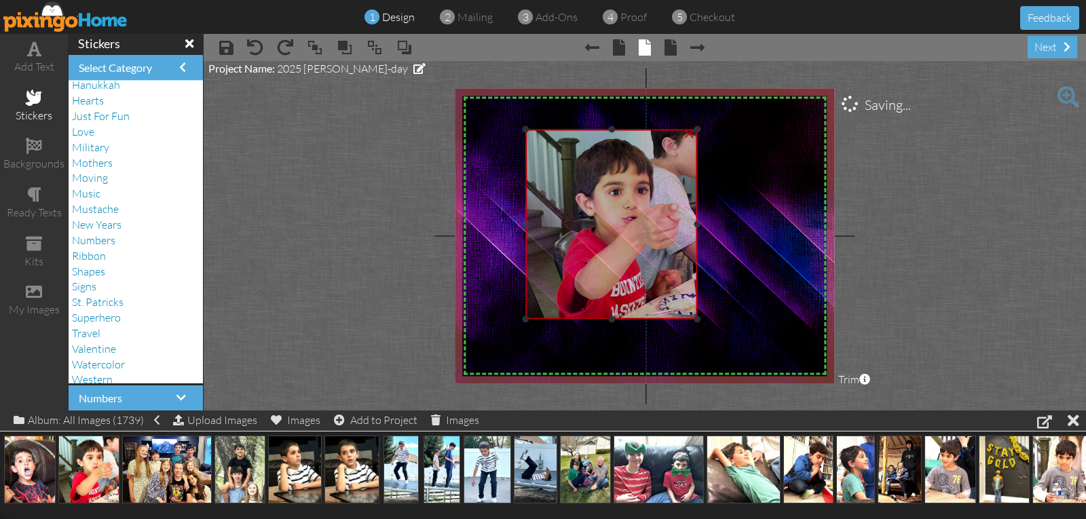
drag, startPoint x: 585, startPoint y: 215, endPoint x: 565, endPoint y: 199, distance: 26.1
click at [565, 199] on img at bounding box center [612, 225] width 172 height 190
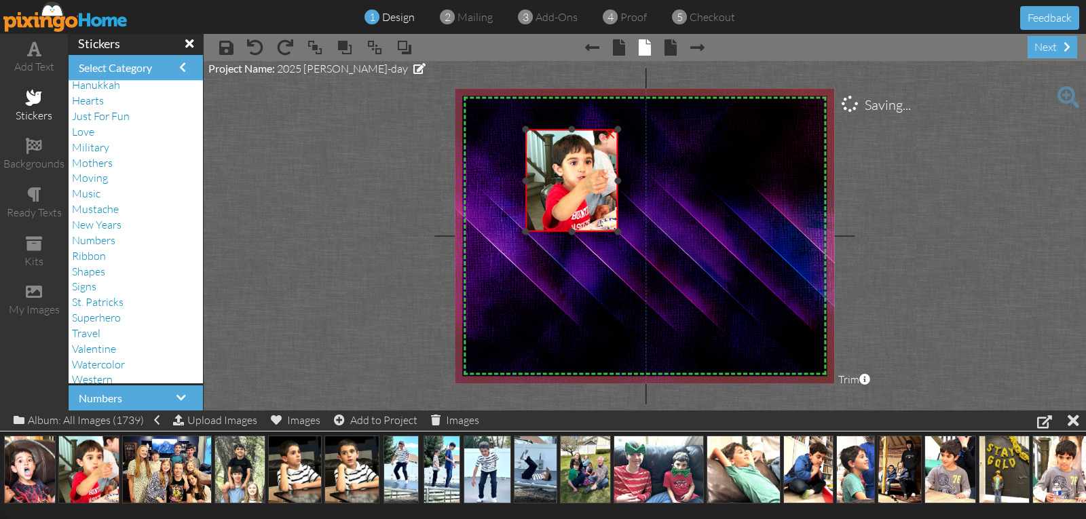
drag, startPoint x: 694, startPoint y: 318, endPoint x: 595, endPoint y: 230, distance: 132.2
click at [595, 230] on div "×" at bounding box center [572, 181] width 92 height 102
drag, startPoint x: 440, startPoint y: 463, endPoint x: 500, endPoint y: 287, distance: 185.9
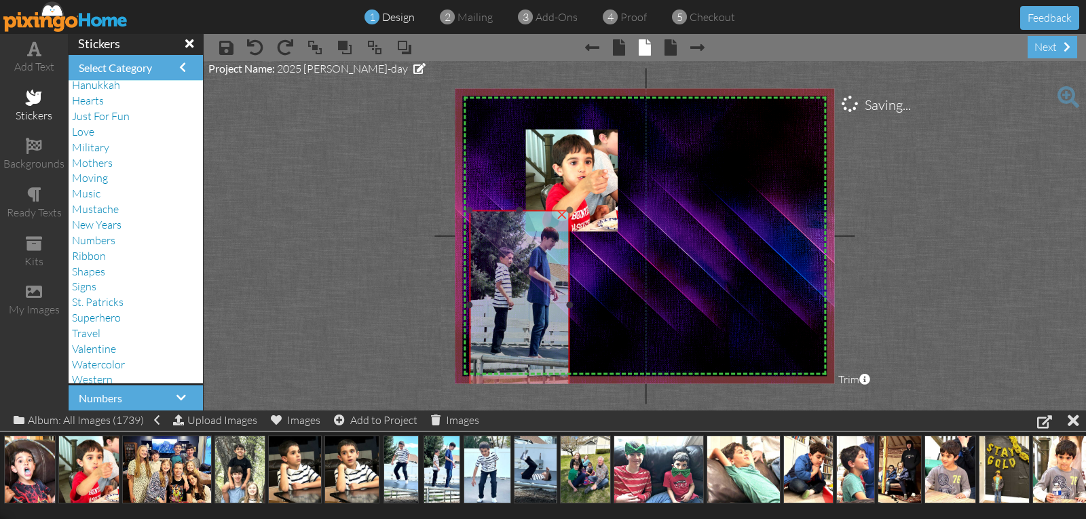
drag, startPoint x: 520, startPoint y: 337, endPoint x: 508, endPoint y: 281, distance: 57.0
click at [508, 281] on img at bounding box center [519, 305] width 101 height 190
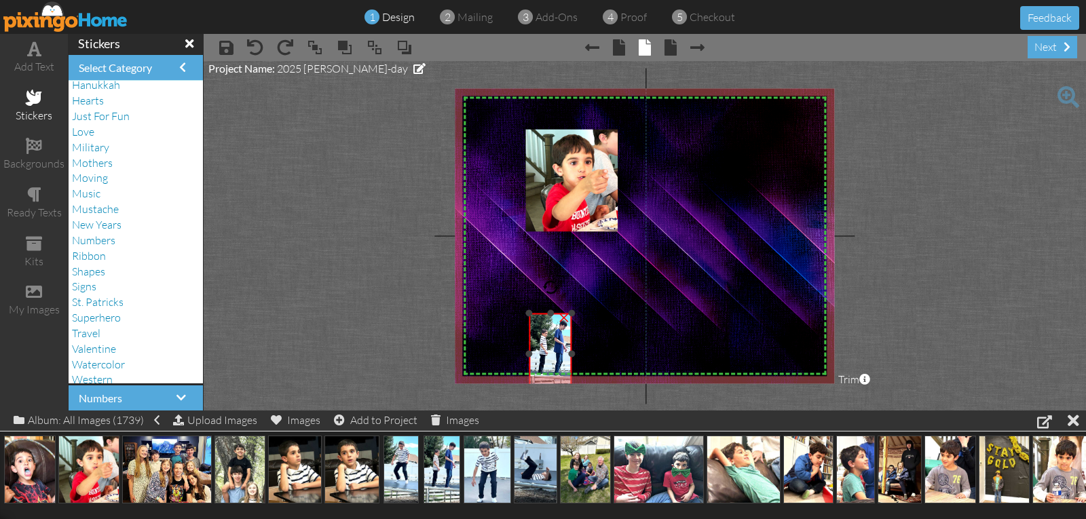
drag, startPoint x: 468, startPoint y: 205, endPoint x: 519, endPoint y: 314, distance: 120.3
click at [519, 314] on div "X X X X X X X X X X X X X X X X X X X X X X X X X X X X X X X X X X X X X X X X…" at bounding box center [644, 235] width 379 height 295
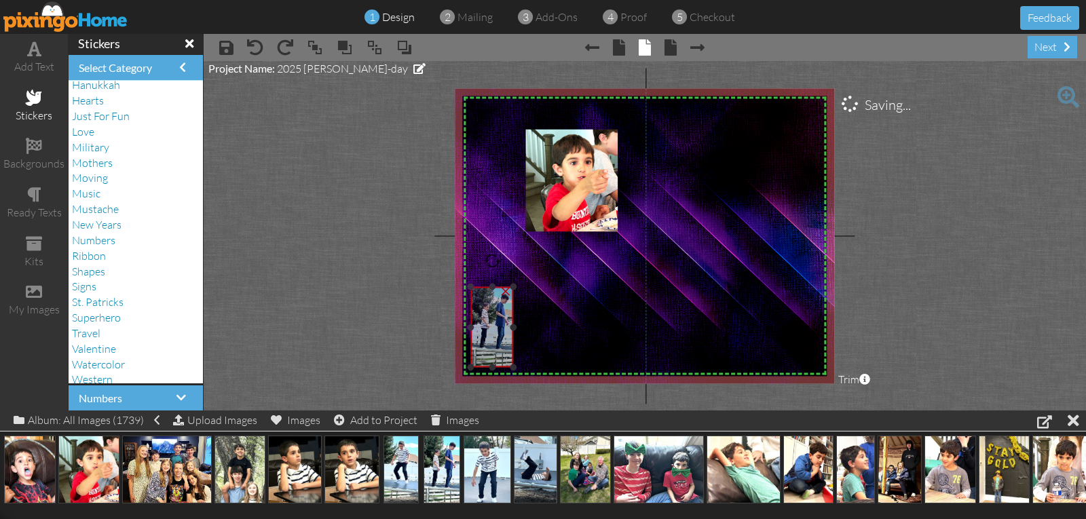
drag, startPoint x: 550, startPoint y: 345, endPoint x: 493, endPoint y: 319, distance: 62.9
click at [493, 319] on img at bounding box center [492, 327] width 43 height 81
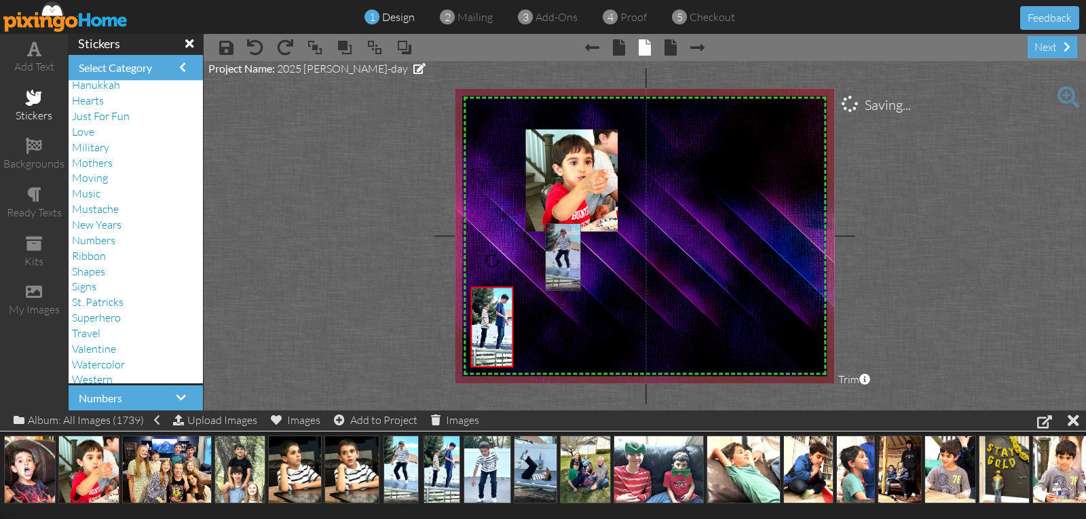
drag, startPoint x: 396, startPoint y: 468, endPoint x: 557, endPoint y: 250, distance: 270.4
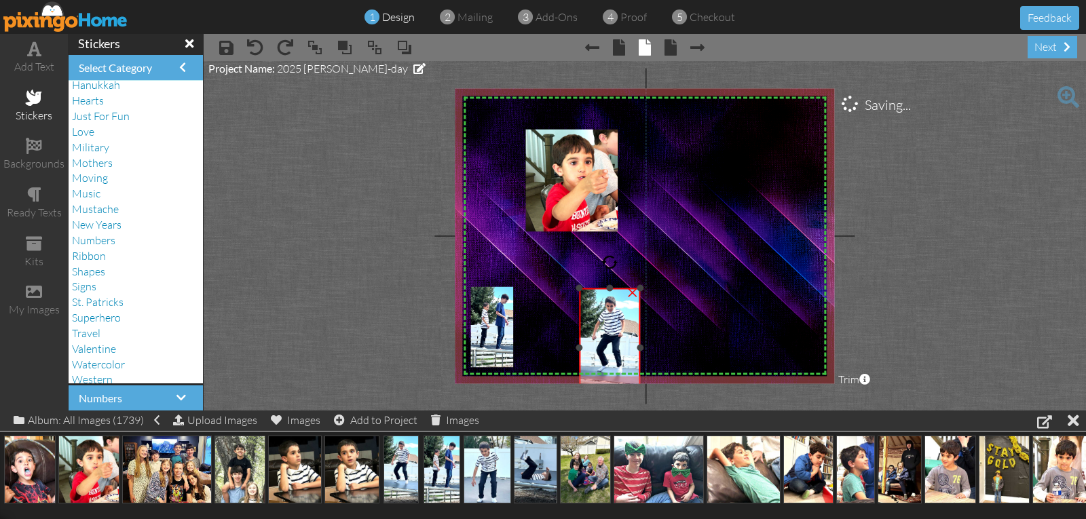
drag, startPoint x: 541, startPoint y: 217, endPoint x: 550, endPoint y: 292, distance: 75.2
click at [550, 292] on div "X X X X X X X X X X X X X X X X X X X X X X X X X X X X X X X X X X X X X X X X…" at bounding box center [644, 235] width 379 height 295
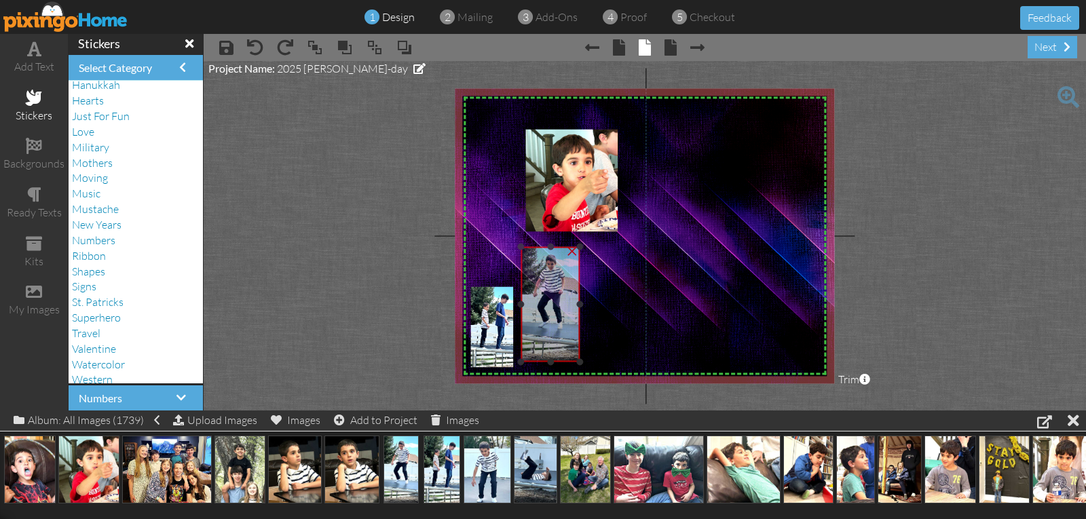
drag, startPoint x: 589, startPoint y: 351, endPoint x: 529, endPoint y: 305, distance: 75.6
click at [529, 305] on img at bounding box center [551, 304] width 60 height 115
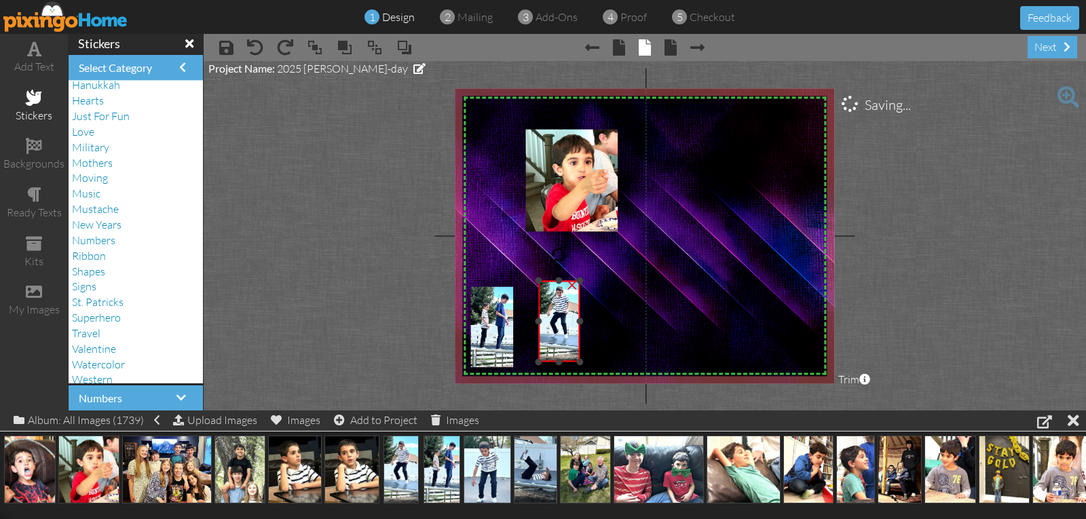
drag, startPoint x: 523, startPoint y: 246, endPoint x: 523, endPoint y: 280, distance: 33.9
click at [523, 280] on div "X X X X X X X X X X X X X X X X X X X X X X X X X X X X X X X X X X X X X X X X…" at bounding box center [644, 235] width 379 height 295
drag, startPoint x: 555, startPoint y: 329, endPoint x: 534, endPoint y: 337, distance: 22.6
click at [534, 337] on img at bounding box center [538, 329] width 42 height 81
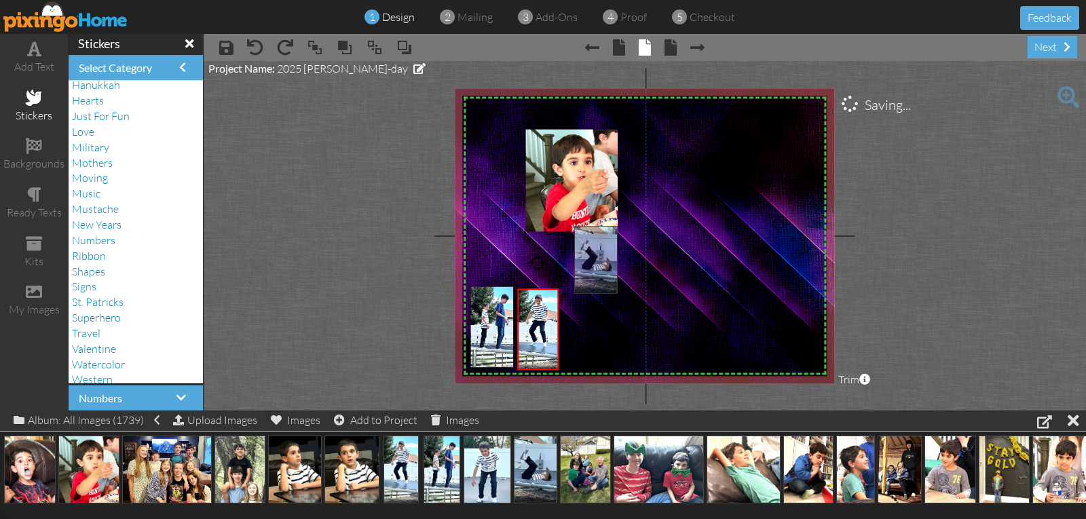
drag, startPoint x: 536, startPoint y: 472, endPoint x: 592, endPoint y: 244, distance: 234.8
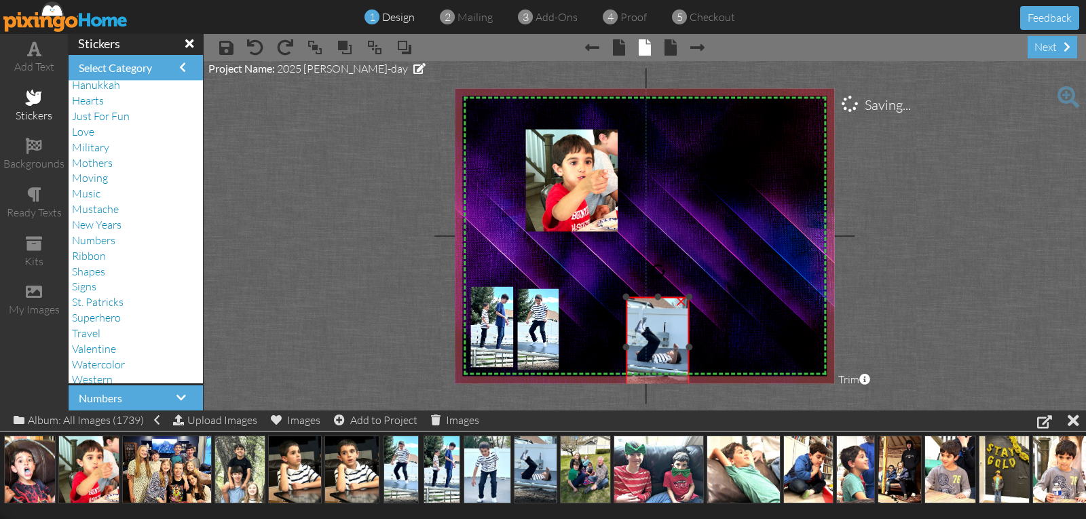
drag, startPoint x: 570, startPoint y: 207, endPoint x: 599, endPoint y: 303, distance: 99.9
click at [599, 302] on div "X X X X X X X X X X X X X X X X X X X X X X X X X X X X X X X X X X X X X X X X…" at bounding box center [644, 235] width 379 height 295
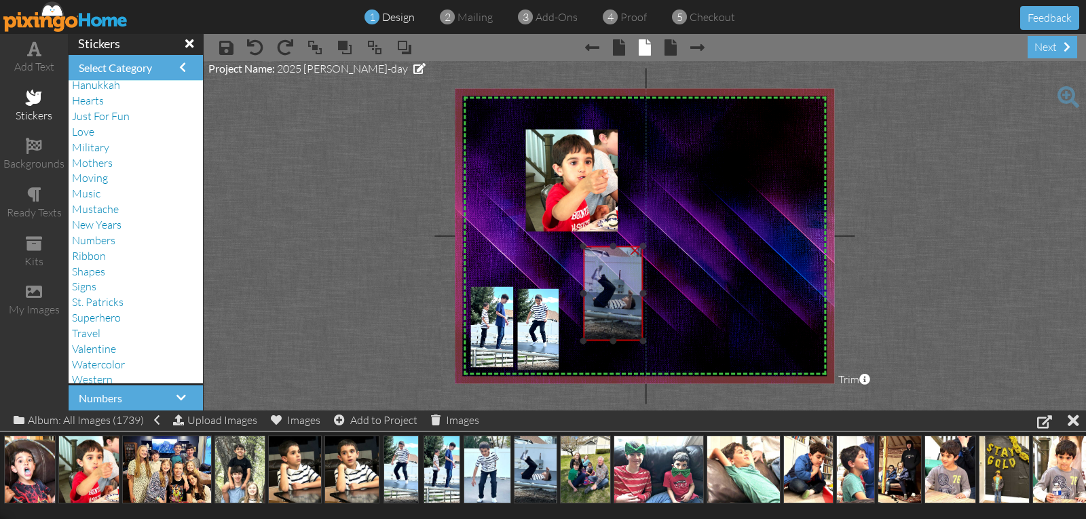
drag, startPoint x: 650, startPoint y: 332, endPoint x: 601, endPoint y: 278, distance: 73.5
click at [602, 278] on img at bounding box center [613, 293] width 60 height 95
drag, startPoint x: 581, startPoint y: 252, endPoint x: 589, endPoint y: 272, distance: 21.3
click at [589, 272] on div "X X X X X X X X X X X X X X X X X X X X X X X X X X X X X X X X X X X X X X X X…" at bounding box center [644, 235] width 379 height 295
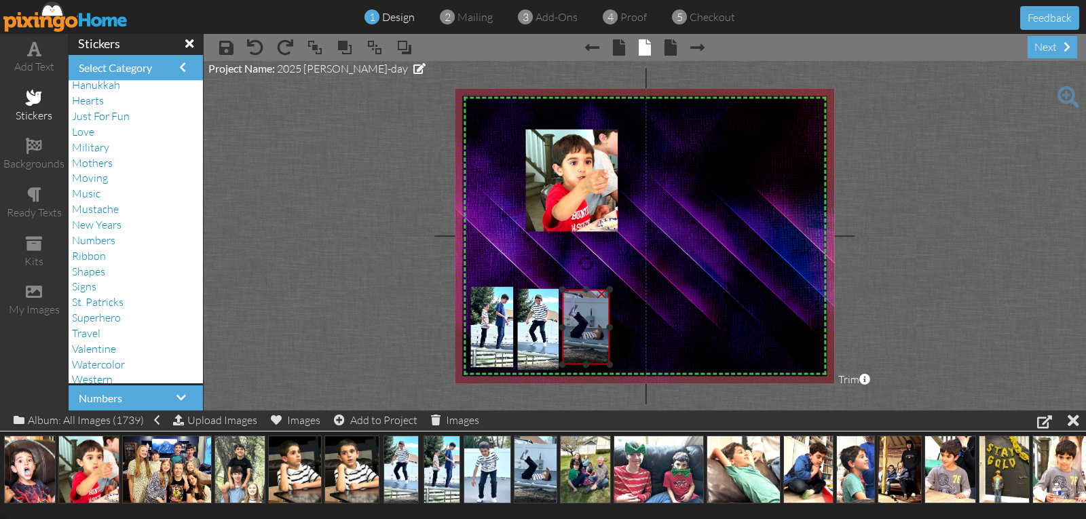
drag, startPoint x: 610, startPoint y: 299, endPoint x: 578, endPoint y: 320, distance: 37.7
click at [578, 320] on img at bounding box center [587, 327] width 48 height 75
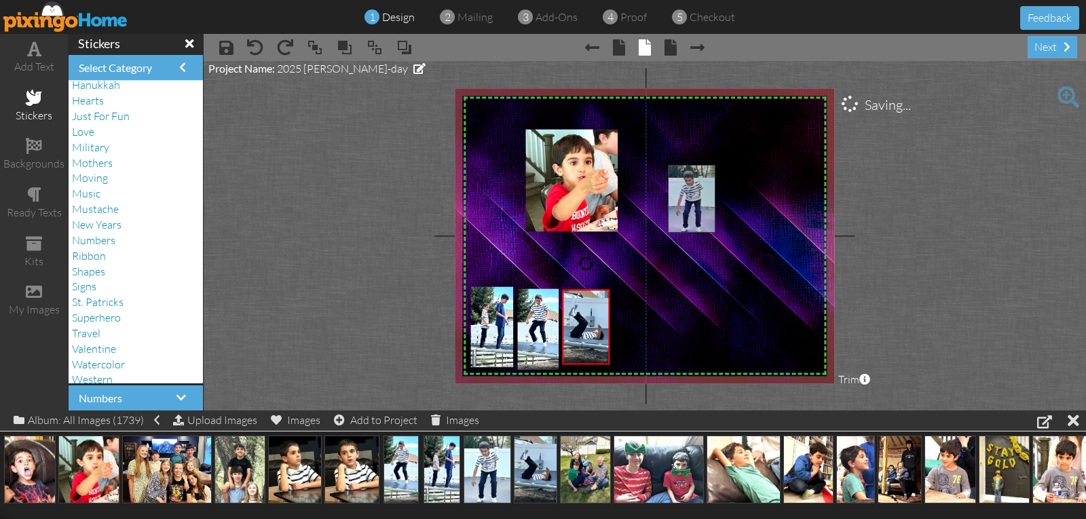
drag, startPoint x: 485, startPoint y: 472, endPoint x: 688, endPoint y: 201, distance: 338.8
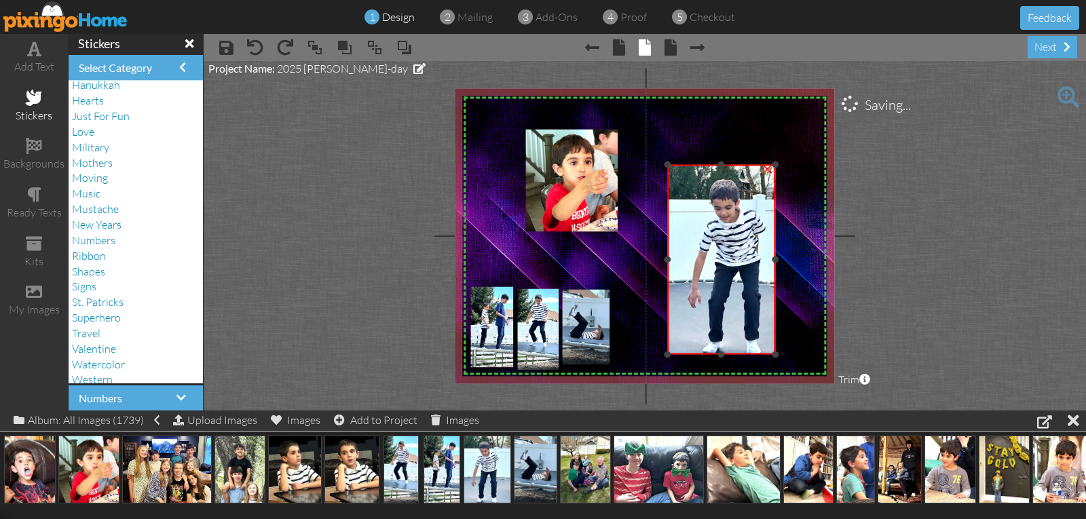
drag, startPoint x: 798, startPoint y: 258, endPoint x: 774, endPoint y: 268, distance: 25.8
click at [774, 268] on div "×" at bounding box center [721, 260] width 109 height 190
drag, startPoint x: 668, startPoint y: 259, endPoint x: 682, endPoint y: 256, distance: 14.7
click at [682, 257] on div at bounding box center [681, 260] width 7 height 7
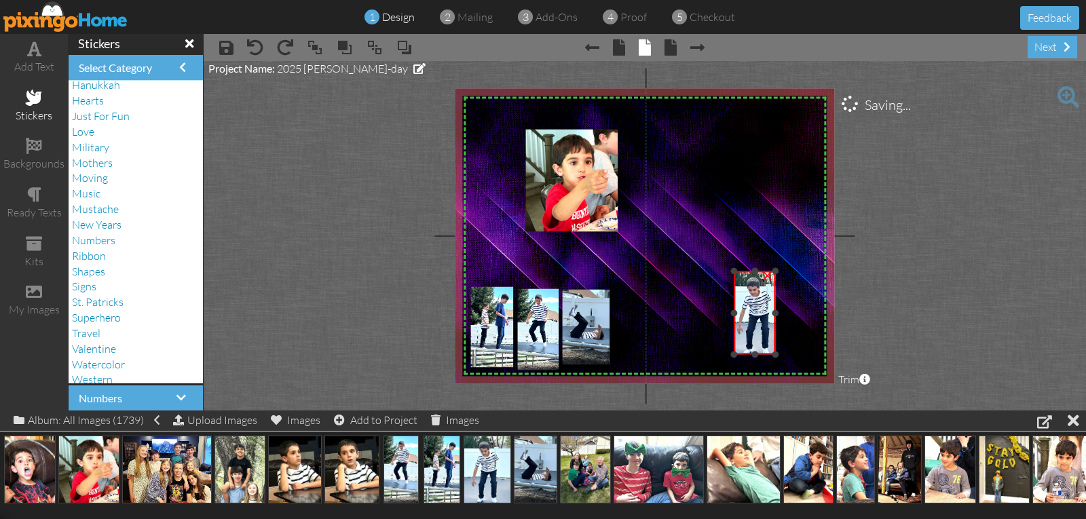
drag, startPoint x: 681, startPoint y: 168, endPoint x: 705, endPoint y: 274, distance: 109.2
click at [705, 274] on div "X X X X X X X X X X X X X X X X X X X X X X X X X X X X X X X X X X X X X X X X…" at bounding box center [644, 235] width 379 height 295
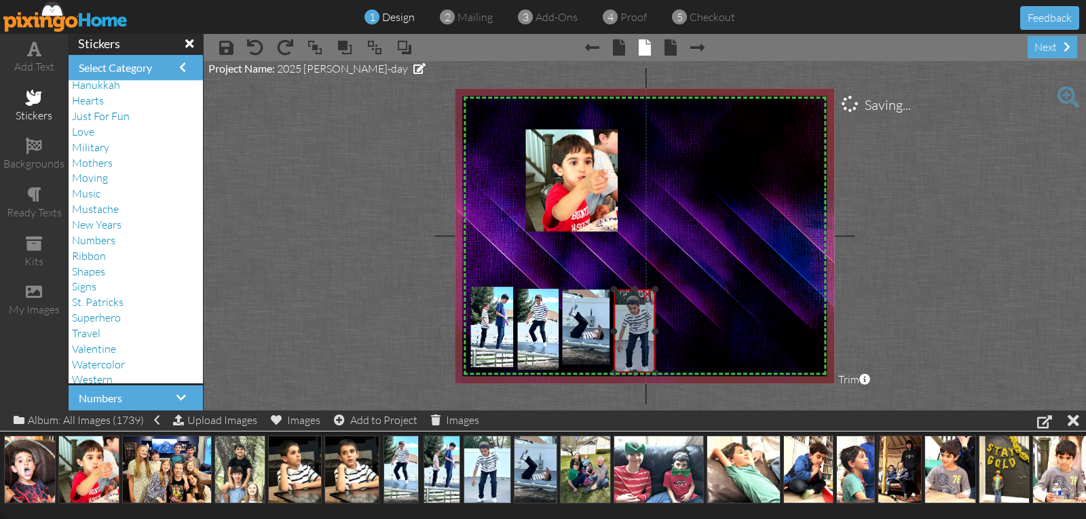
drag, startPoint x: 742, startPoint y: 304, endPoint x: 622, endPoint y: 322, distance: 121.5
click at [622, 322] on img at bounding box center [637, 331] width 58 height 83
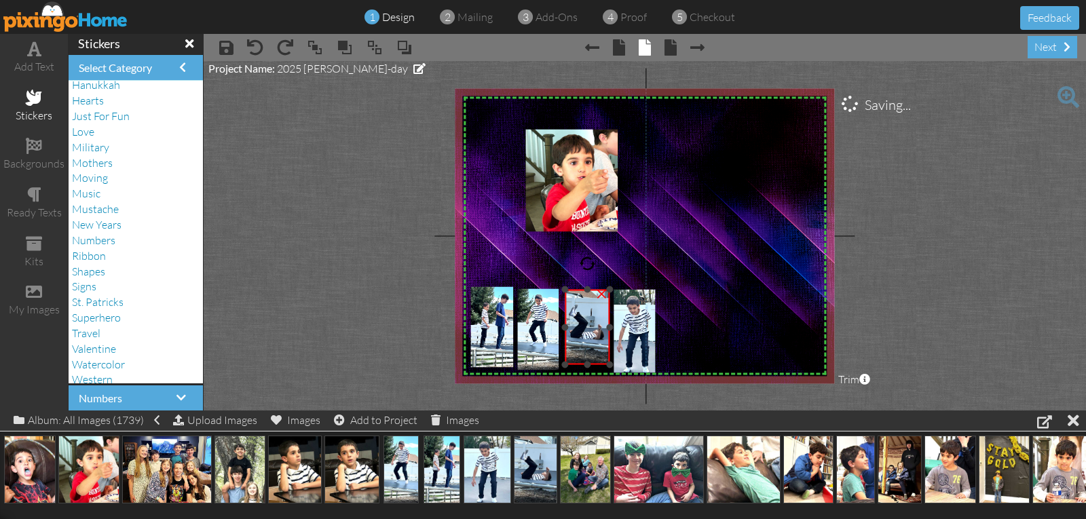
click at [565, 326] on div at bounding box center [565, 327] width 7 height 7
click at [561, 281] on div at bounding box center [561, 283] width 7 height 7
click at [573, 318] on img at bounding box center [584, 328] width 51 height 81
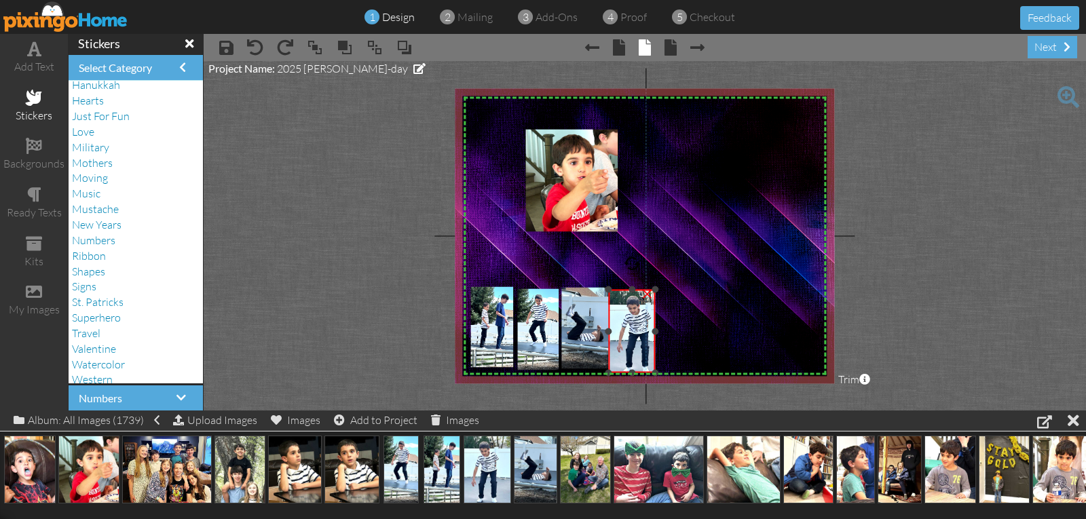
click at [607, 331] on div at bounding box center [608, 331] width 7 height 7
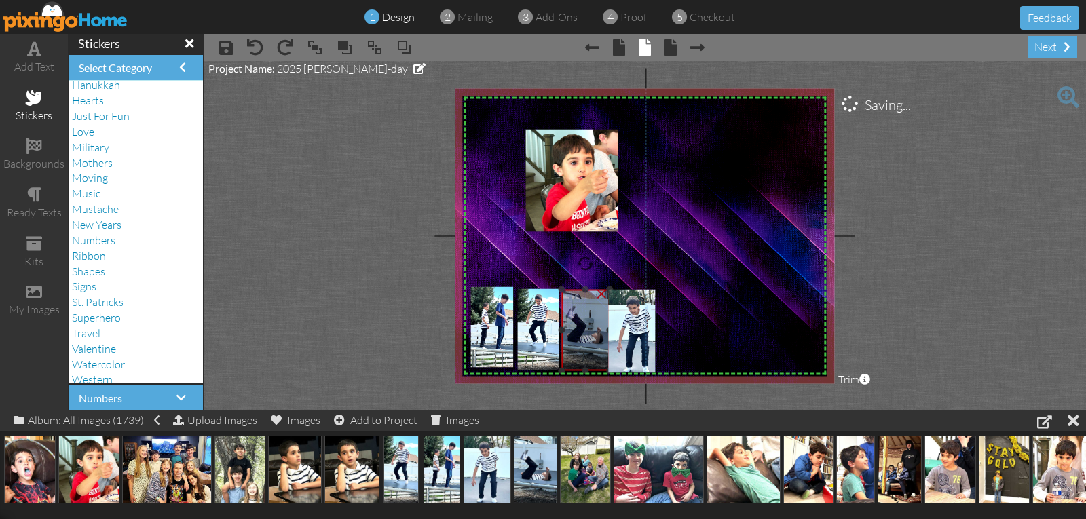
click at [573, 305] on img at bounding box center [584, 330] width 51 height 81
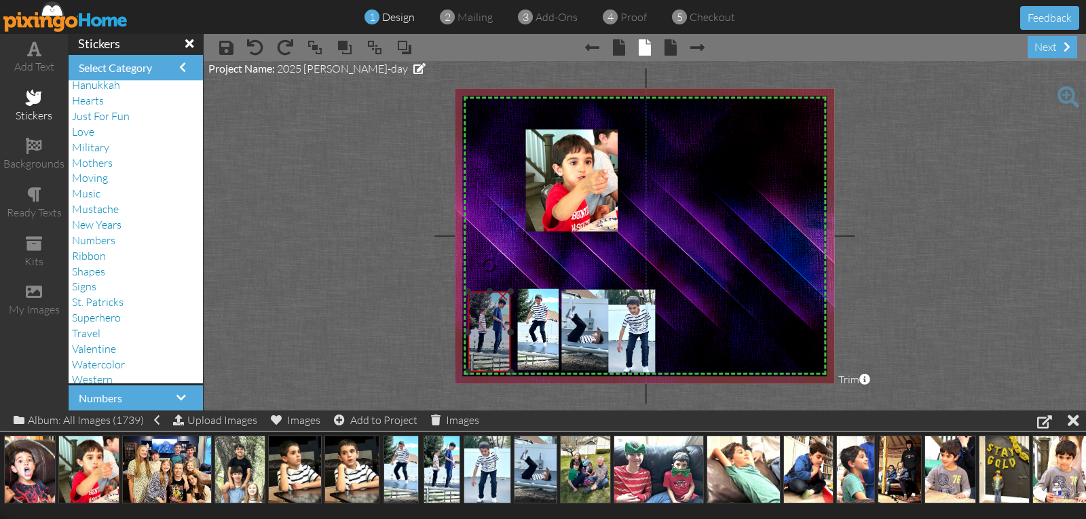
click at [489, 326] on img at bounding box center [489, 332] width 43 height 81
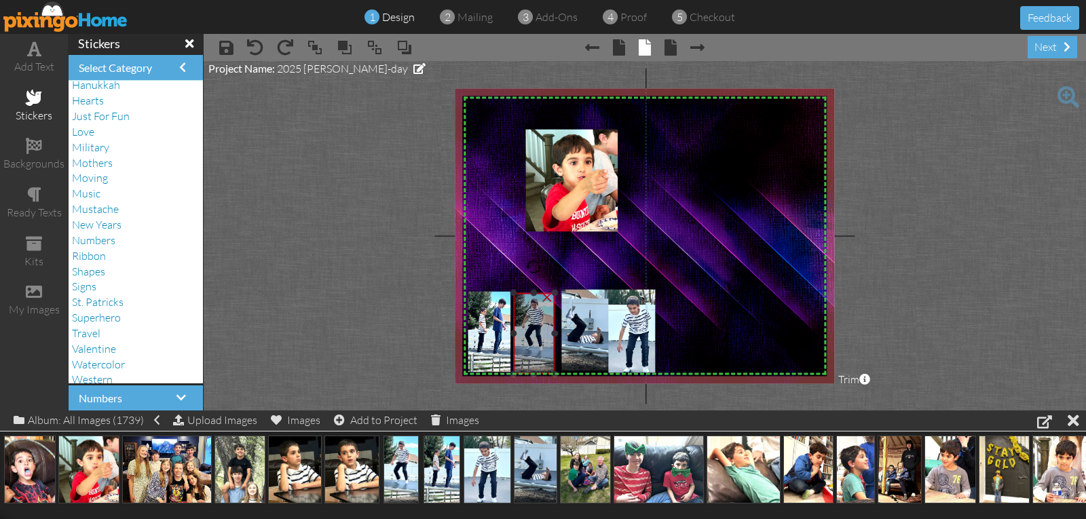
click at [531, 331] on img at bounding box center [534, 333] width 42 height 81
click at [511, 289] on div at bounding box center [511, 291] width 7 height 7
click at [529, 329] on img at bounding box center [533, 334] width 43 height 83
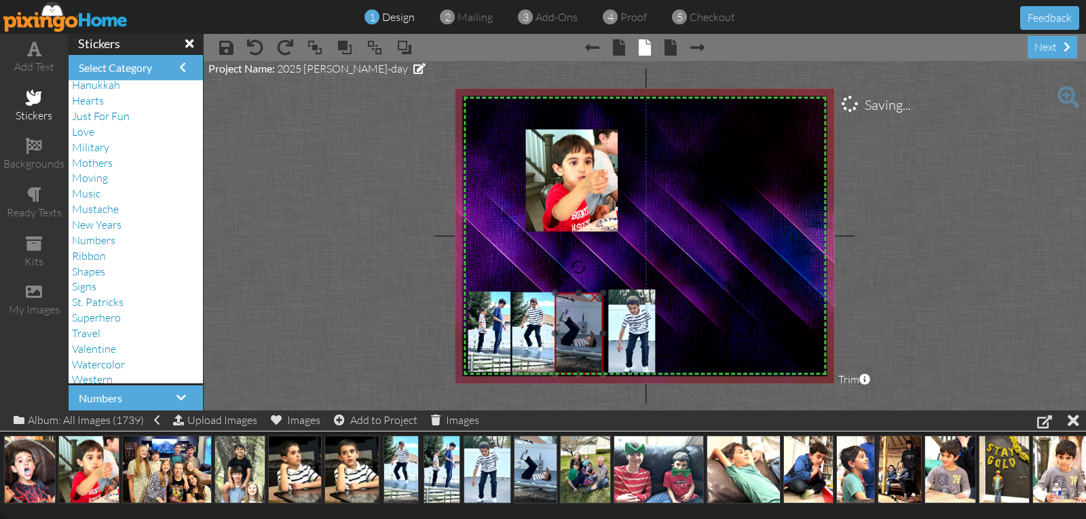
drag, startPoint x: 574, startPoint y: 349, endPoint x: 567, endPoint y: 352, distance: 7.6
click at [567, 352] on img at bounding box center [577, 333] width 51 height 81
click at [567, 351] on img at bounding box center [577, 333] width 51 height 81
click at [529, 352] on img at bounding box center [533, 334] width 43 height 83
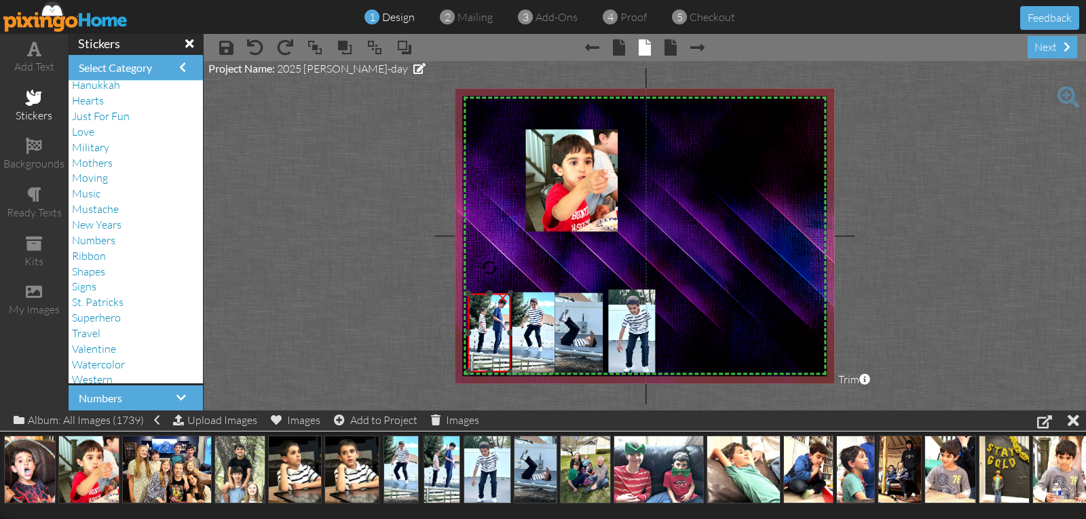
click at [487, 291] on div at bounding box center [489, 294] width 7 height 7
click at [530, 294] on div at bounding box center [533, 294] width 7 height 7
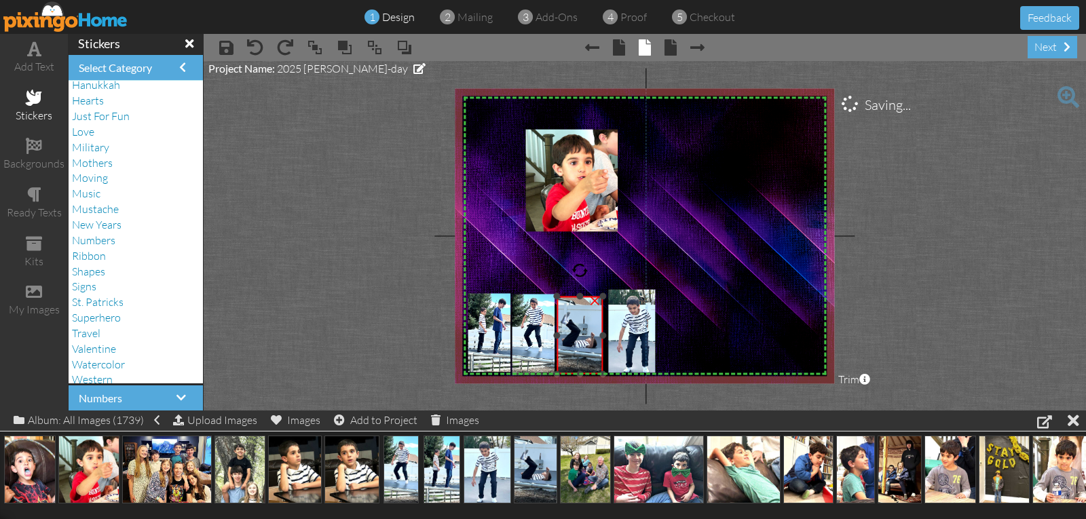
click at [557, 295] on div at bounding box center [556, 296] width 7 height 7
click at [569, 311] on img at bounding box center [576, 334] width 49 height 78
click at [578, 373] on div at bounding box center [577, 372] width 7 height 7
click at [582, 366] on img at bounding box center [576, 333] width 49 height 78
click at [601, 375] on div at bounding box center [602, 373] width 7 height 7
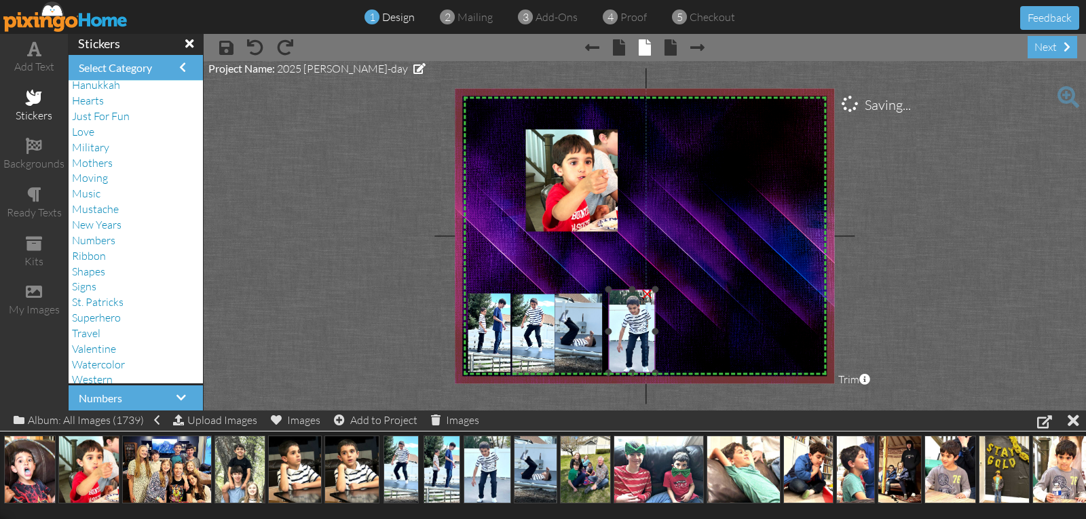
click at [612, 364] on img at bounding box center [637, 331] width 58 height 83
click at [614, 332] on div at bounding box center [611, 331] width 7 height 7
drag, startPoint x: 617, startPoint y: 318, endPoint x: 613, endPoint y: 312, distance: 7.3
click at [613, 312] on img at bounding box center [633, 325] width 58 height 83
click at [609, 288] on div at bounding box center [610, 289] width 7 height 7
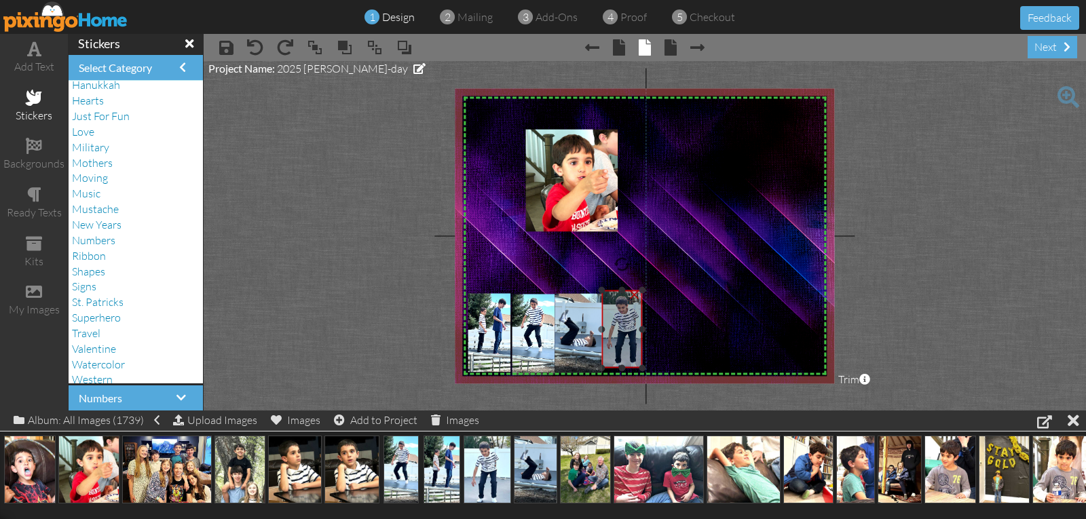
drag, startPoint x: 613, startPoint y: 308, endPoint x: 604, endPoint y: 310, distance: 8.9
click at [604, 310] on img at bounding box center [625, 330] width 54 height 78
click at [641, 369] on div at bounding box center [643, 370] width 7 height 7
click at [616, 342] on img at bounding box center [627, 330] width 56 height 80
click at [623, 294] on div at bounding box center [623, 293] width 7 height 7
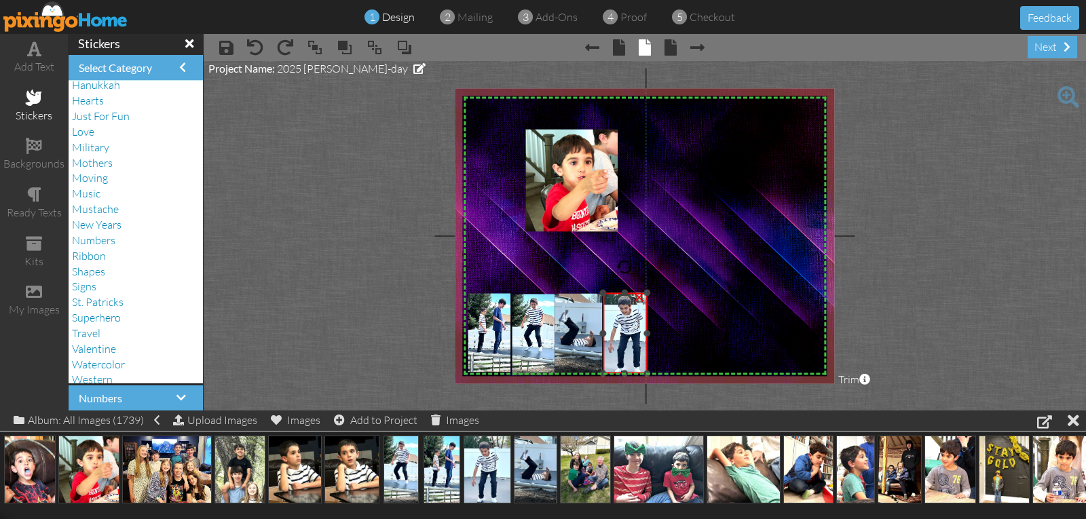
click at [646, 371] on div at bounding box center [646, 373] width 7 height 7
click at [874, 274] on project-studio-wrapper "X X X X X X X X X X X X X X X X X X X X X X X X X X X X X X X X X X X X X X X X…" at bounding box center [645, 236] width 882 height 350
click at [528, 362] on img at bounding box center [531, 334] width 43 height 83
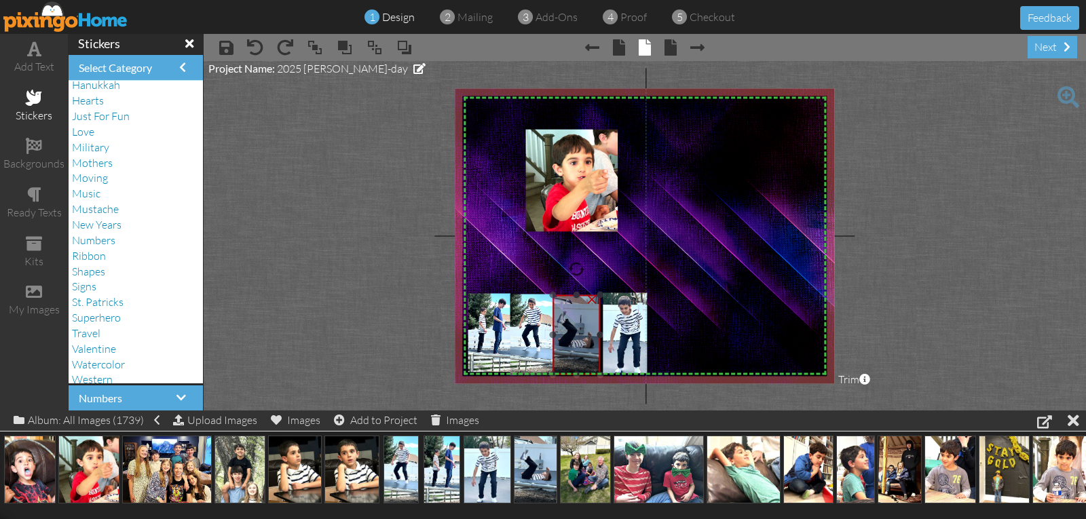
click at [563, 363] on img at bounding box center [575, 335] width 50 height 80
click at [563, 361] on img at bounding box center [574, 333] width 50 height 80
click at [567, 364] on img at bounding box center [574, 334] width 50 height 80
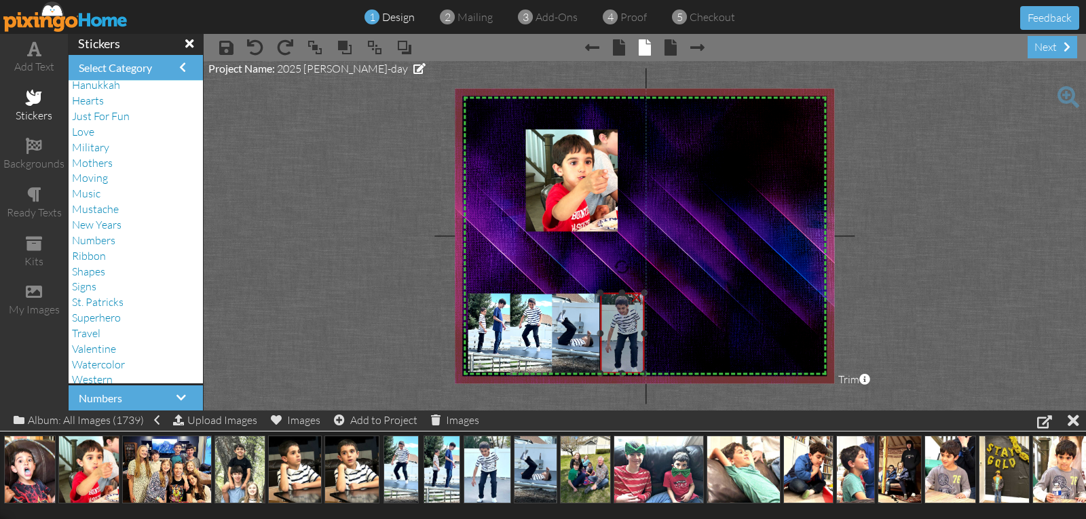
click at [607, 359] on img at bounding box center [626, 332] width 58 height 84
click at [863, 305] on project-studio-wrapper "X X X X X X X X X X X X X X X X X X X X X X X X X X X X X X X X X X X X X X X X…" at bounding box center [645, 236] width 882 height 350
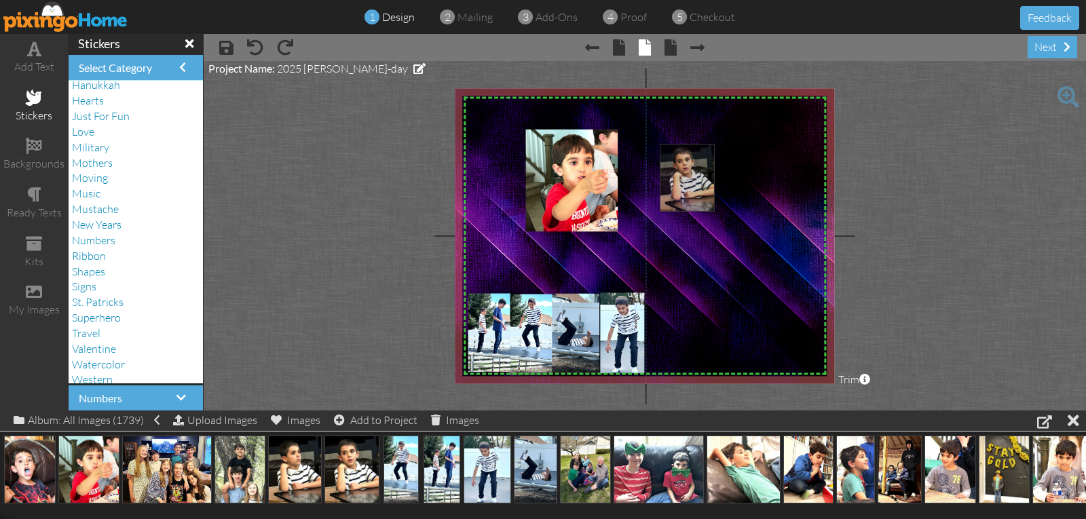
drag, startPoint x: 355, startPoint y: 473, endPoint x: 690, endPoint y: 175, distance: 448.6
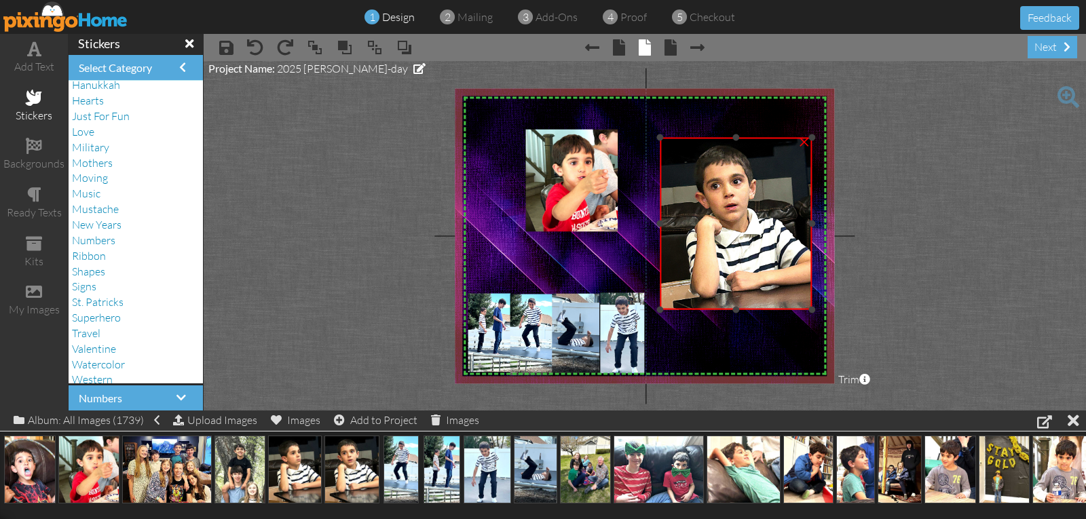
drag, startPoint x: 734, startPoint y: 325, endPoint x: 734, endPoint y: 307, distance: 17.7
click at [734, 307] on div at bounding box center [736, 309] width 7 height 7
drag, startPoint x: 660, startPoint y: 225, endPoint x: 669, endPoint y: 226, distance: 8.2
click at [669, 226] on div at bounding box center [668, 224] width 7 height 7
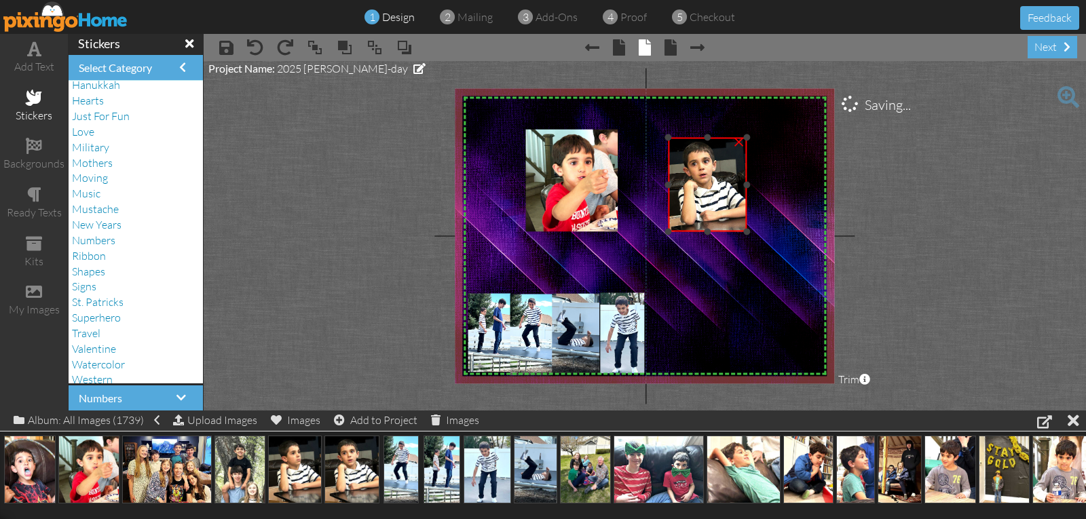
drag, startPoint x: 810, startPoint y: 307, endPoint x: 741, endPoint y: 229, distance: 104.8
click at [741, 229] on div "×" at bounding box center [707, 185] width 79 height 94
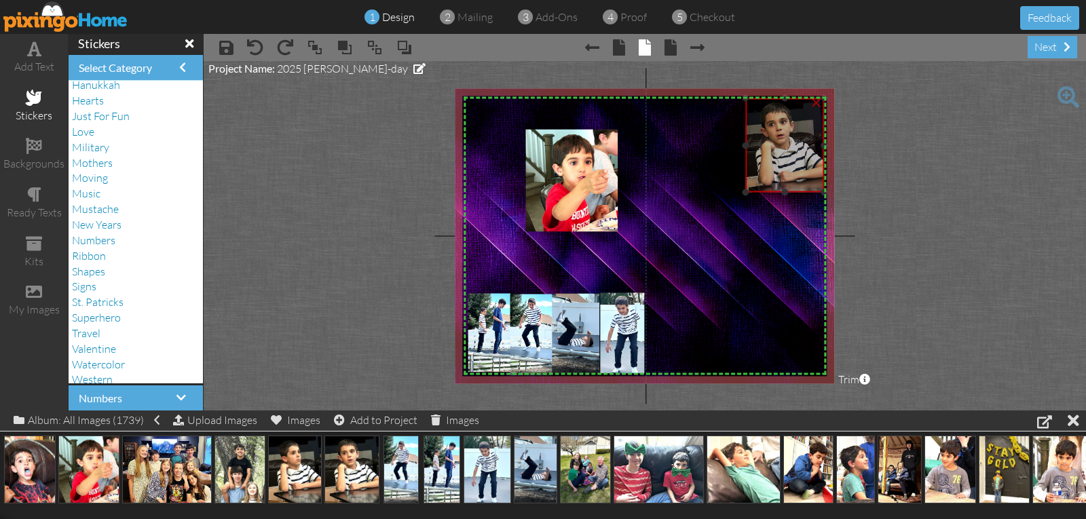
drag, startPoint x: 721, startPoint y: 217, endPoint x: 798, endPoint y: 178, distance: 86.8
click at [798, 178] on img at bounding box center [782, 150] width 83 height 104
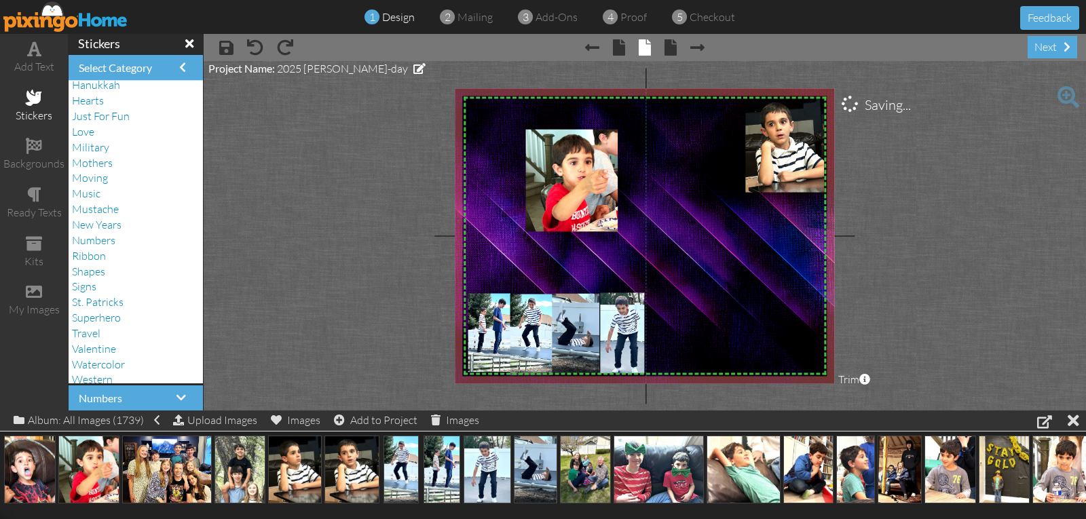
click at [790, 236] on img at bounding box center [674, 236] width 459 height 301
click at [34, 56] on span at bounding box center [34, 49] width 14 height 16
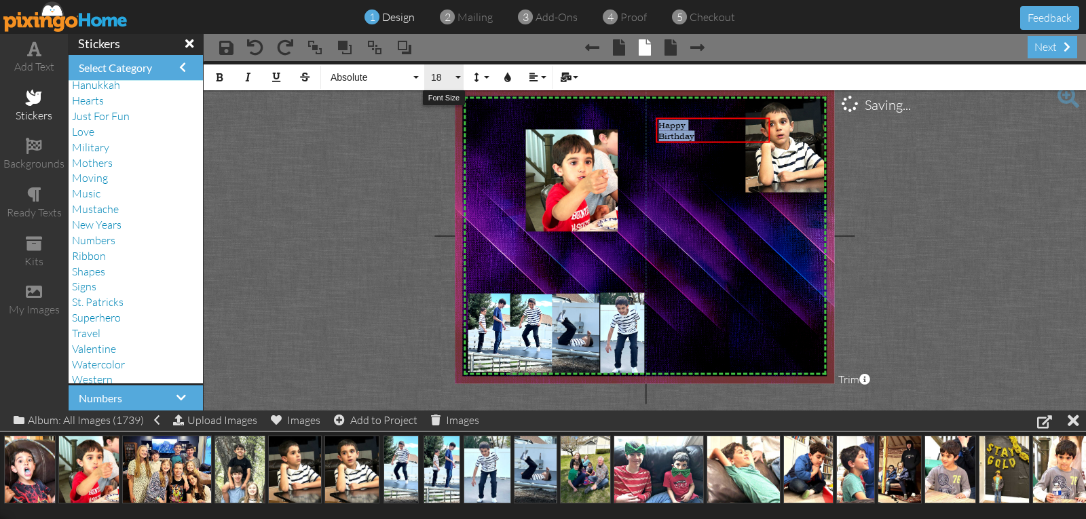
click at [437, 76] on span "18" at bounding box center [441, 78] width 23 height 12
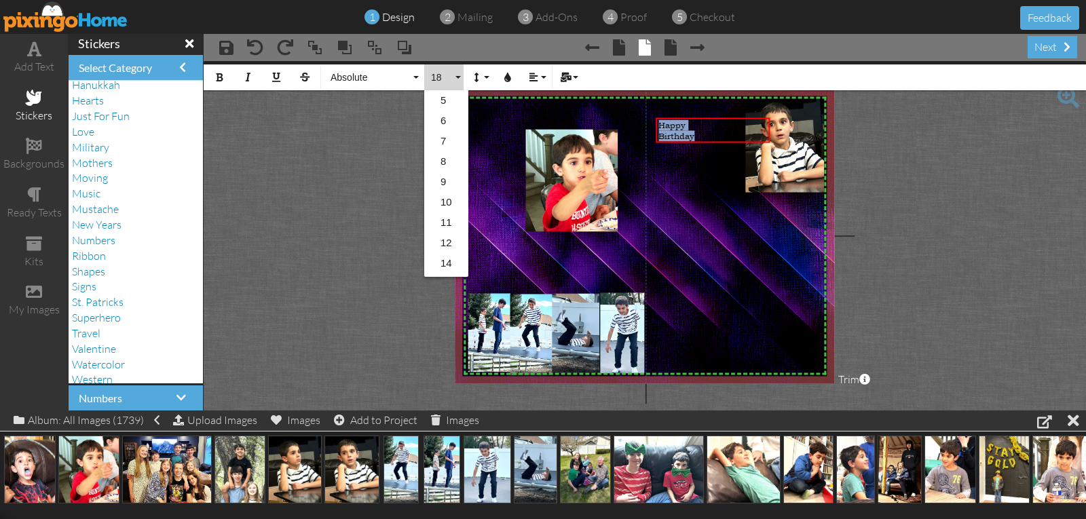
scroll to position [121, 0]
click at [448, 263] on link "30" at bounding box center [446, 265] width 44 height 20
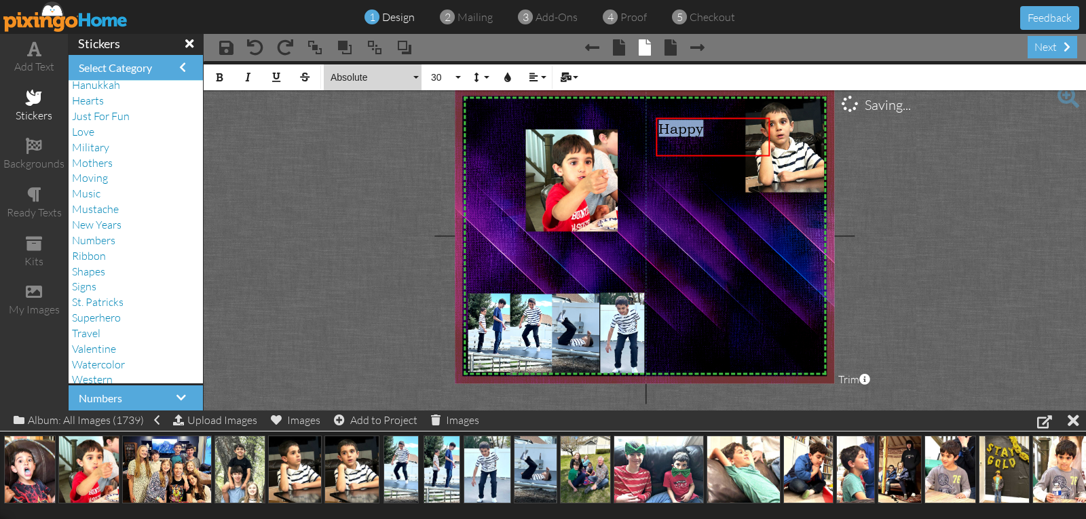
click at [355, 75] on span "Absolute" at bounding box center [369, 78] width 81 height 12
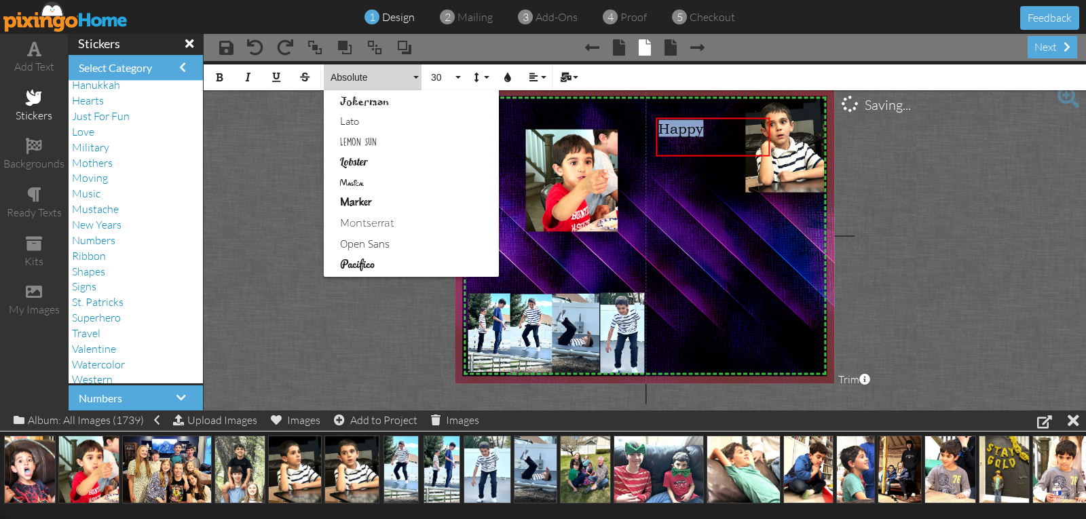
scroll to position [475, 0]
click at [350, 198] on link "Marker" at bounding box center [411, 195] width 175 height 20
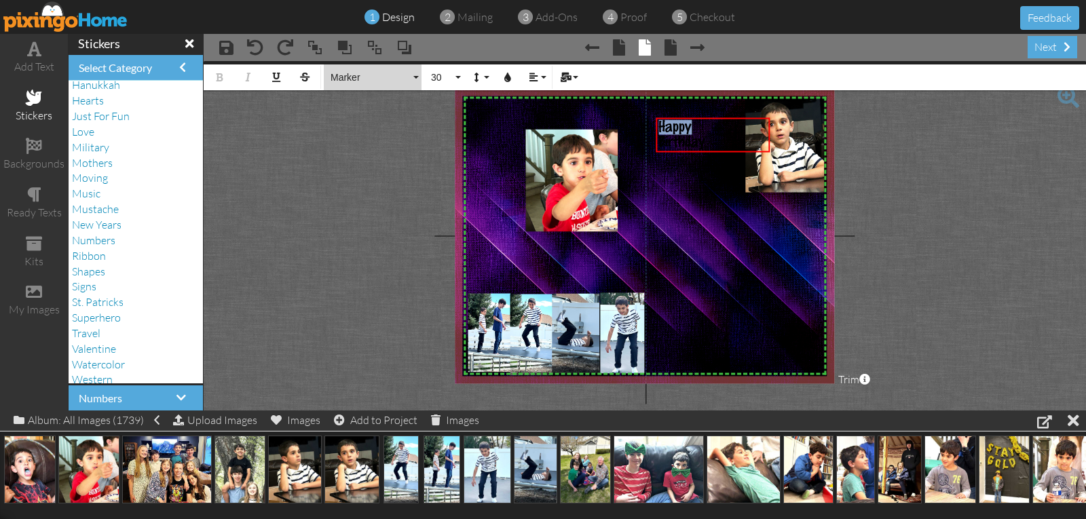
click at [347, 83] on span "Marker" at bounding box center [369, 78] width 81 height 12
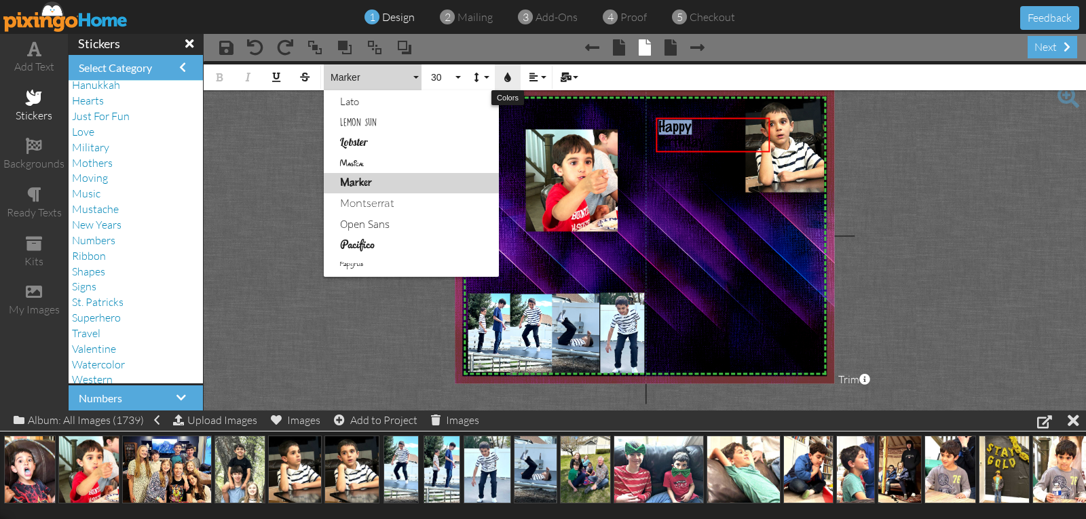
click at [504, 77] on icon "button" at bounding box center [508, 78] width 10 height 10
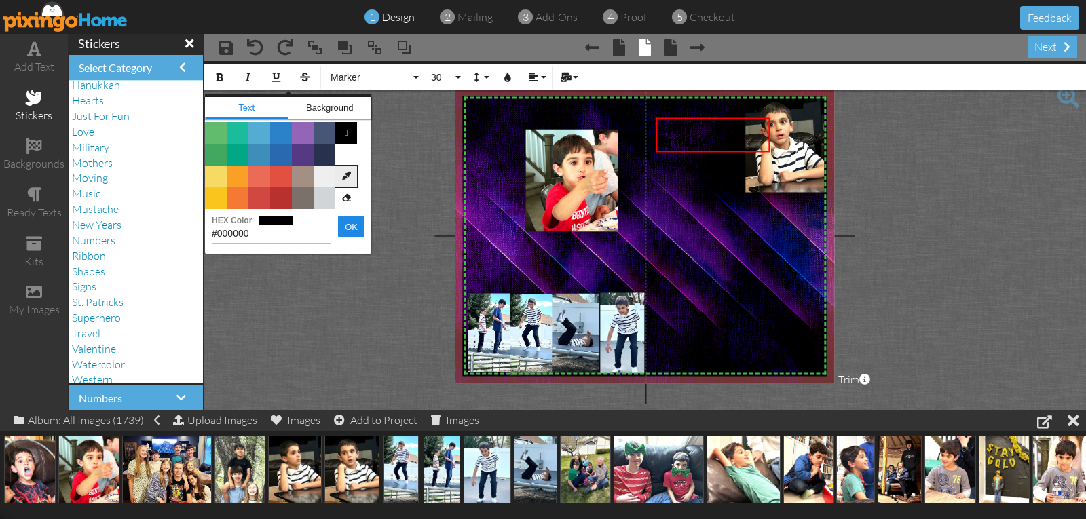
click at [343, 179] on icon at bounding box center [346, 177] width 22 height 22
click at [551, 199] on img at bounding box center [572, 181] width 92 height 102
type input "#FF0C44"
click at [352, 223] on button "OK" at bounding box center [351, 227] width 26 height 22
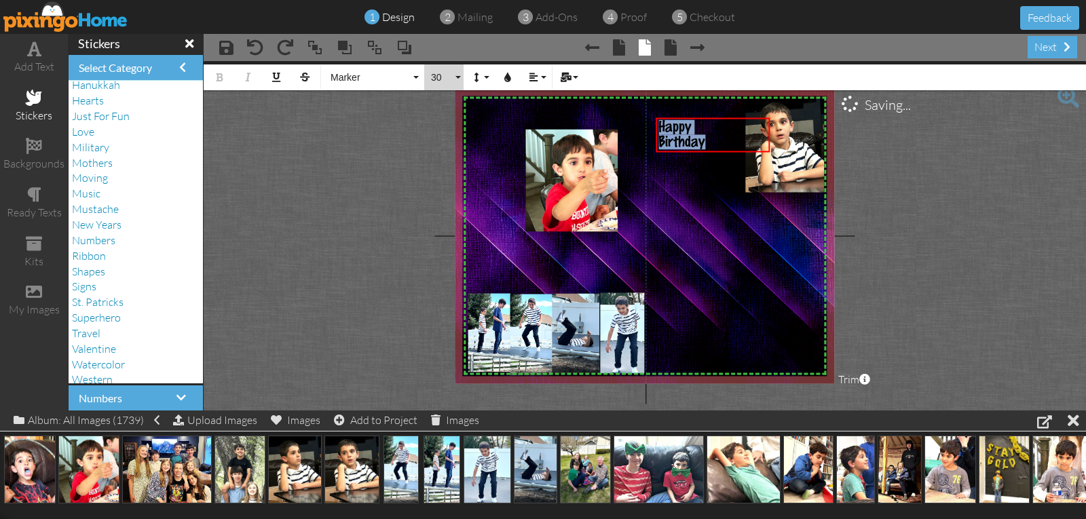
click at [432, 73] on span "30" at bounding box center [441, 78] width 23 height 12
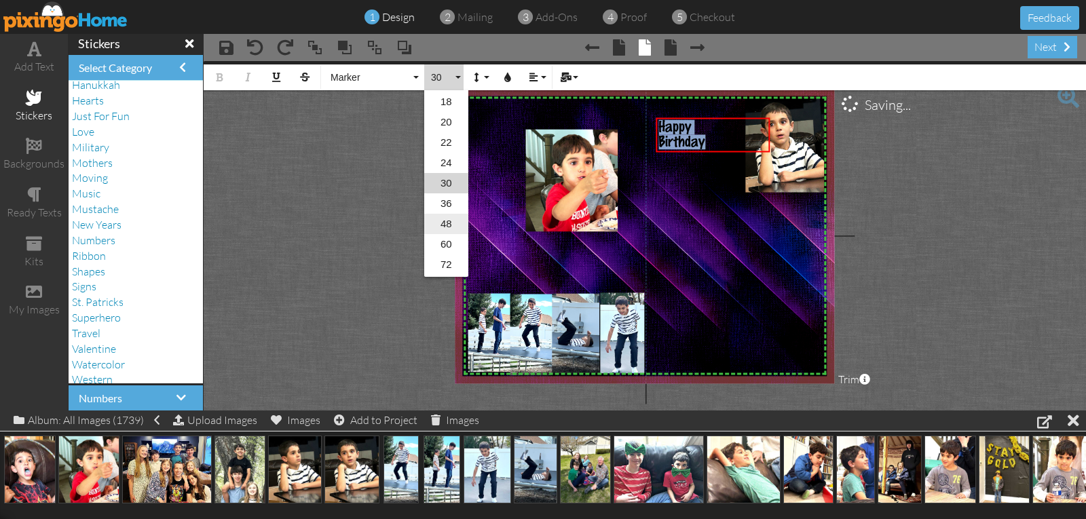
click at [447, 226] on link "48" at bounding box center [446, 224] width 44 height 20
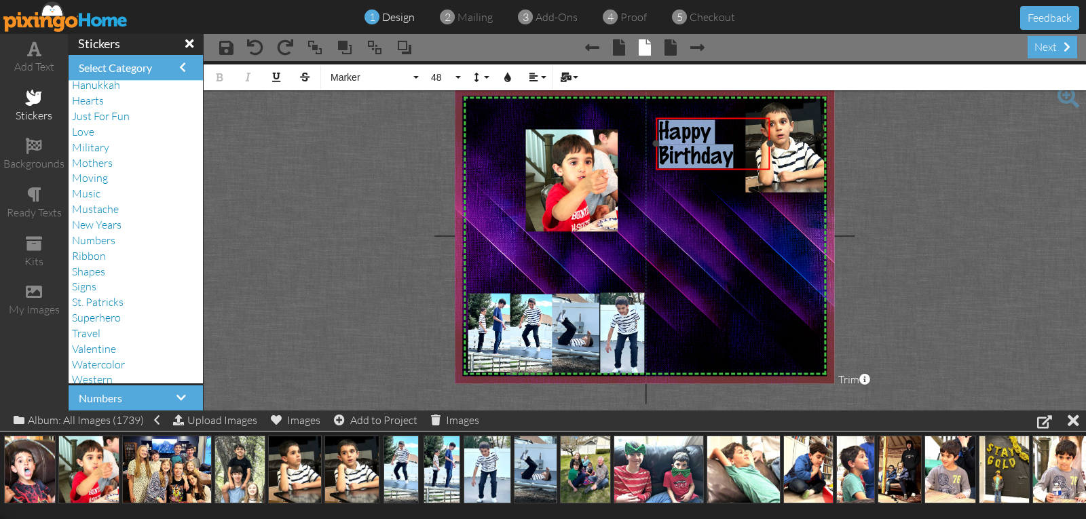
click at [736, 154] on div "Birthday" at bounding box center [712, 157] width 109 height 24
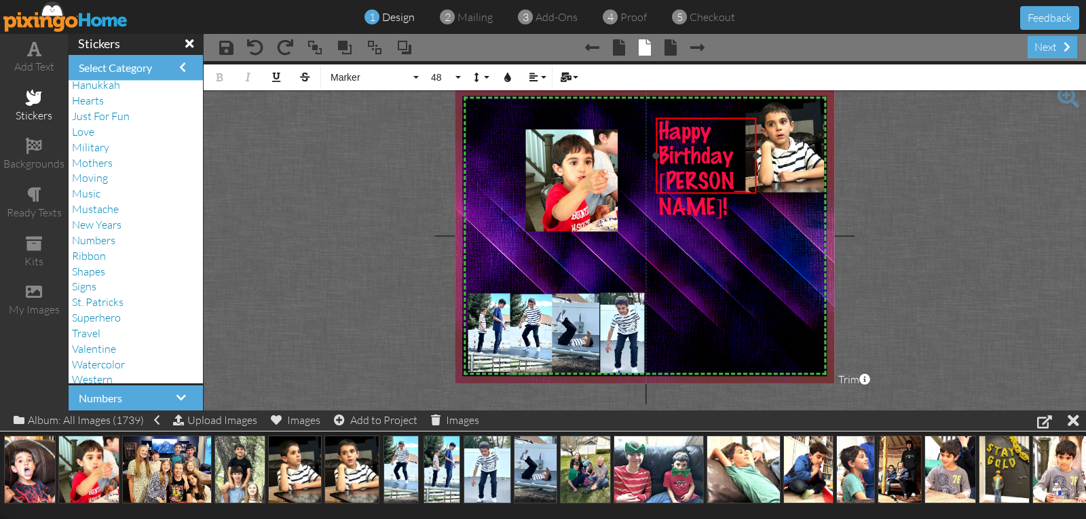
drag, startPoint x: 770, startPoint y: 154, endPoint x: 757, endPoint y: 155, distance: 13.6
click at [757, 155] on div at bounding box center [756, 155] width 7 height 7
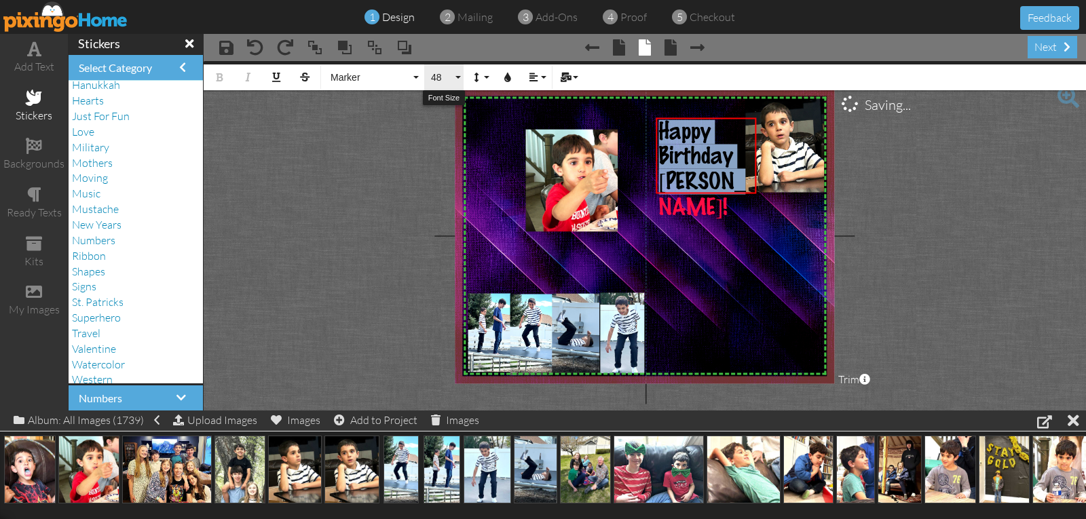
click at [438, 80] on span "48" at bounding box center [441, 78] width 23 height 12
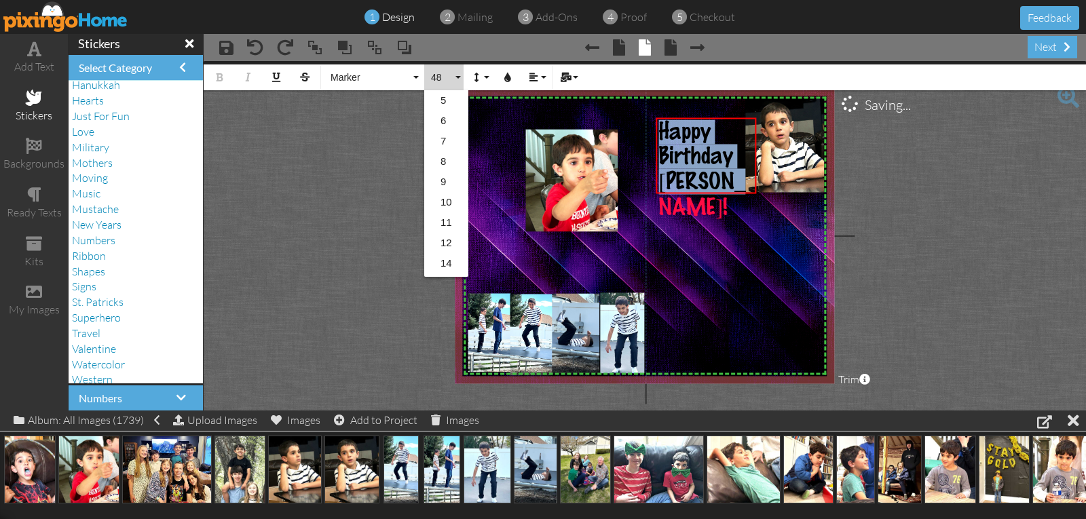
scroll to position [221, 0]
click at [445, 226] on link "60" at bounding box center [446, 226] width 44 height 20
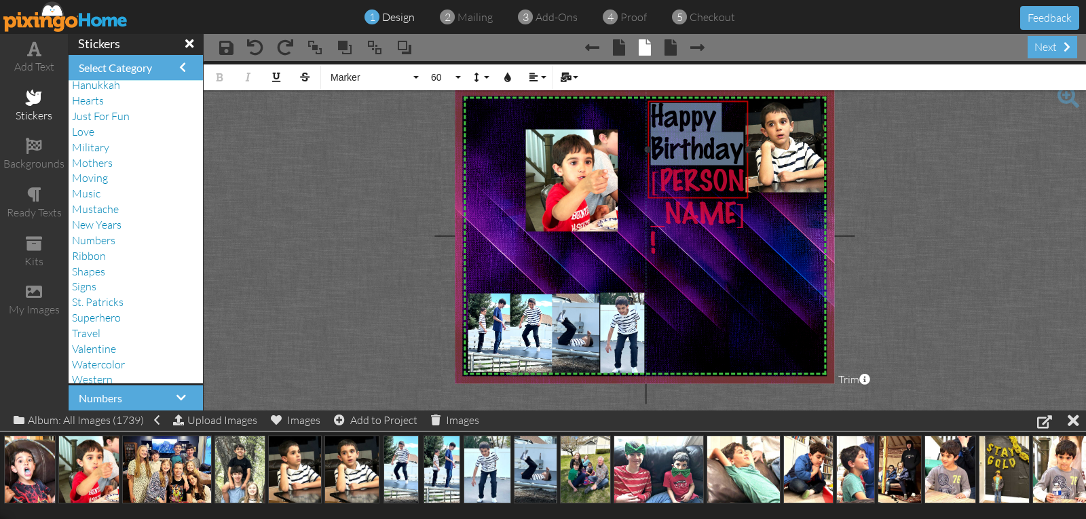
drag, startPoint x: 679, startPoint y: 214, endPoint x: 671, endPoint y: 198, distance: 18.8
click at [671, 198] on div "​ Happy Birthday Nicolas! ​" at bounding box center [698, 182] width 100 height 162
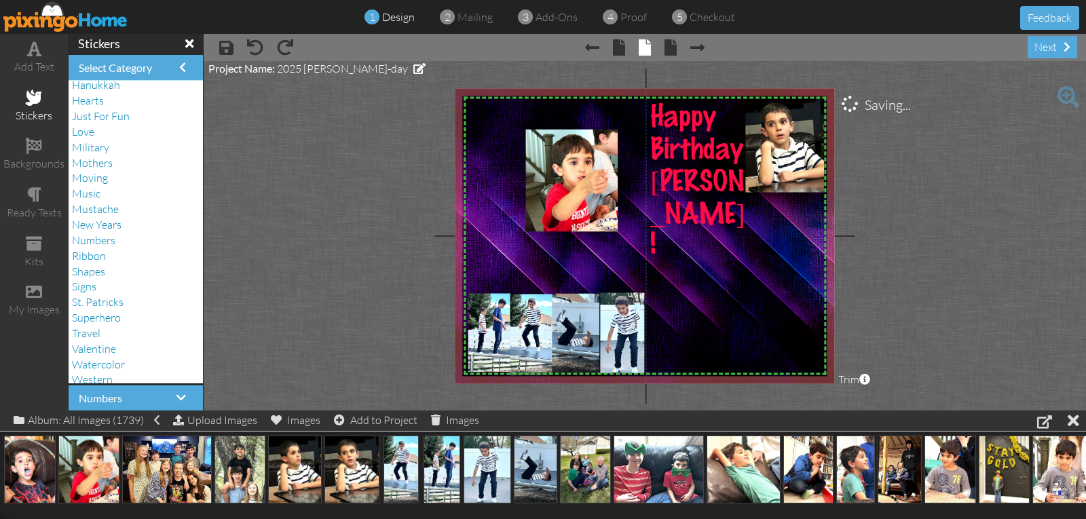
click at [882, 221] on project-studio-wrapper "X X X X X X X X X X X X X X X X X X X X X X X X X X X X X X X X X X X X X X X X…" at bounding box center [645, 236] width 882 height 350
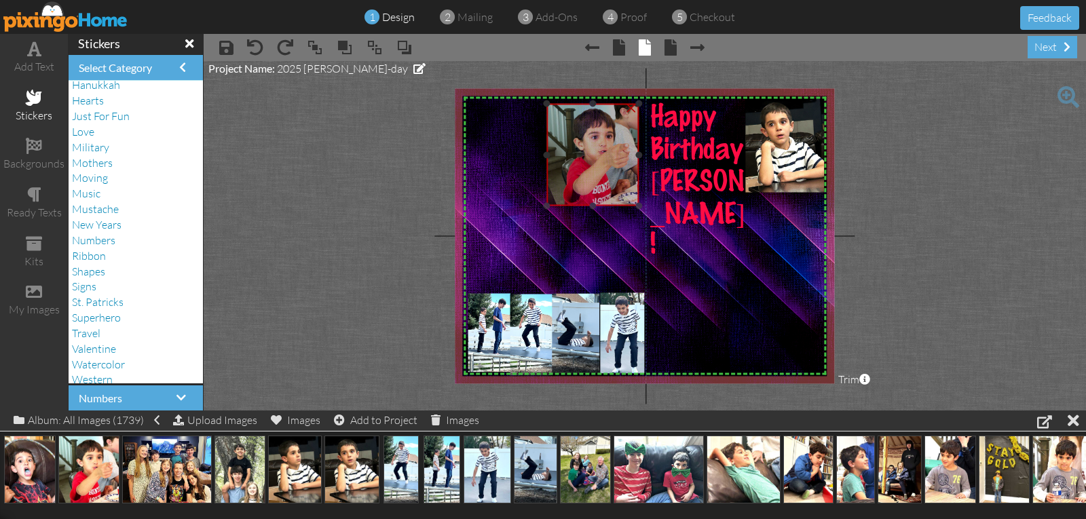
drag, startPoint x: 584, startPoint y: 183, endPoint x: 605, endPoint y: 157, distance: 33.3
click at [605, 157] on img at bounding box center [593, 155] width 92 height 102
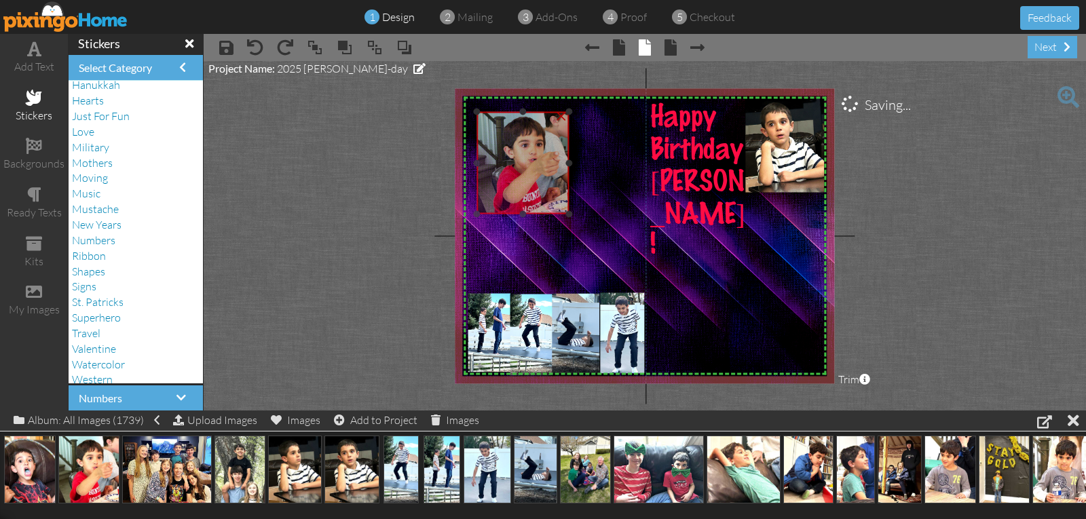
drag, startPoint x: 599, startPoint y: 163, endPoint x: 530, endPoint y: 171, distance: 69.7
click at [530, 171] on img at bounding box center [522, 163] width 92 height 102
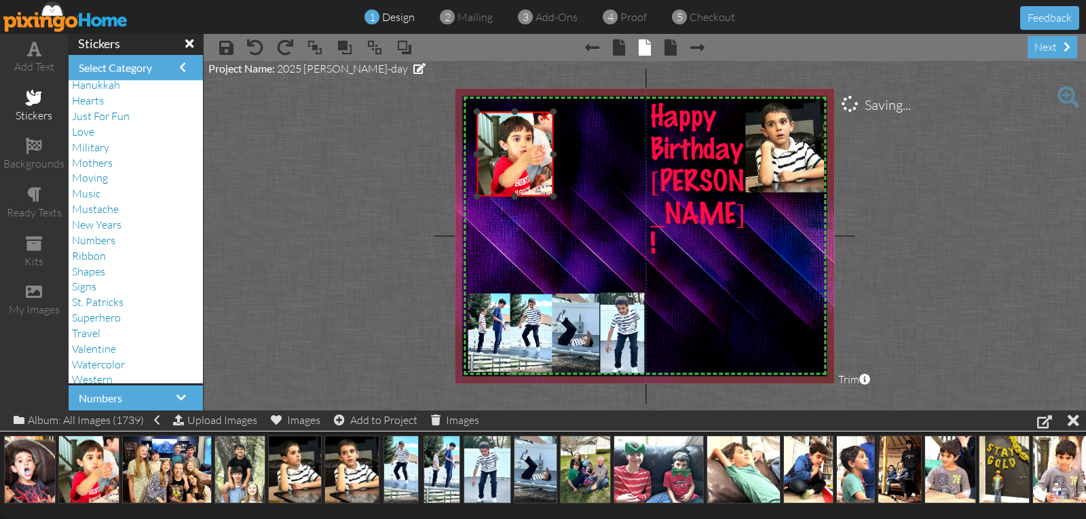
drag, startPoint x: 567, startPoint y: 212, endPoint x: 547, endPoint y: 194, distance: 26.4
click at [548, 194] on div "×" at bounding box center [514, 154] width 77 height 85
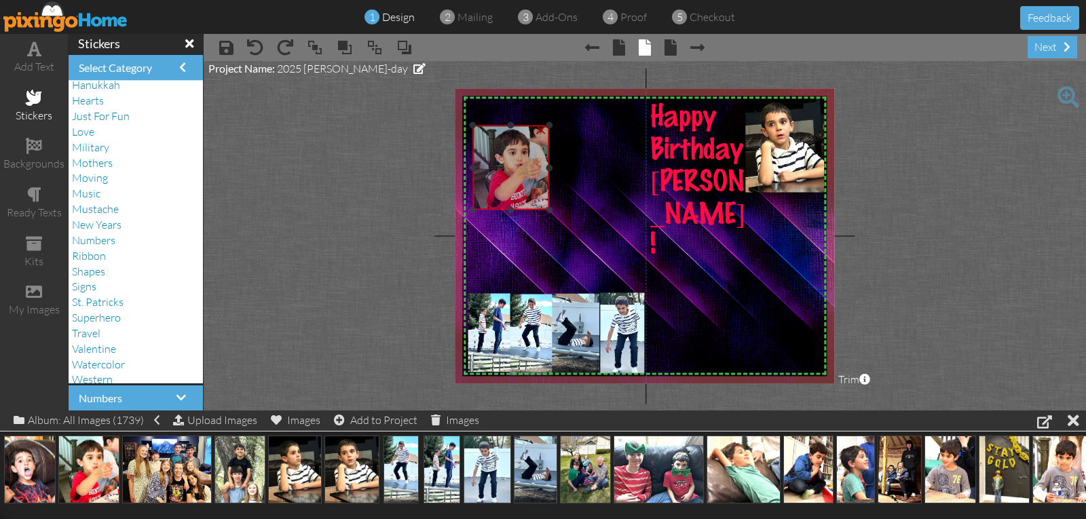
drag, startPoint x: 534, startPoint y: 174, endPoint x: 527, endPoint y: 188, distance: 14.9
click at [528, 188] on img at bounding box center [510, 168] width 77 height 85
click at [522, 188] on img at bounding box center [503, 168] width 77 height 85
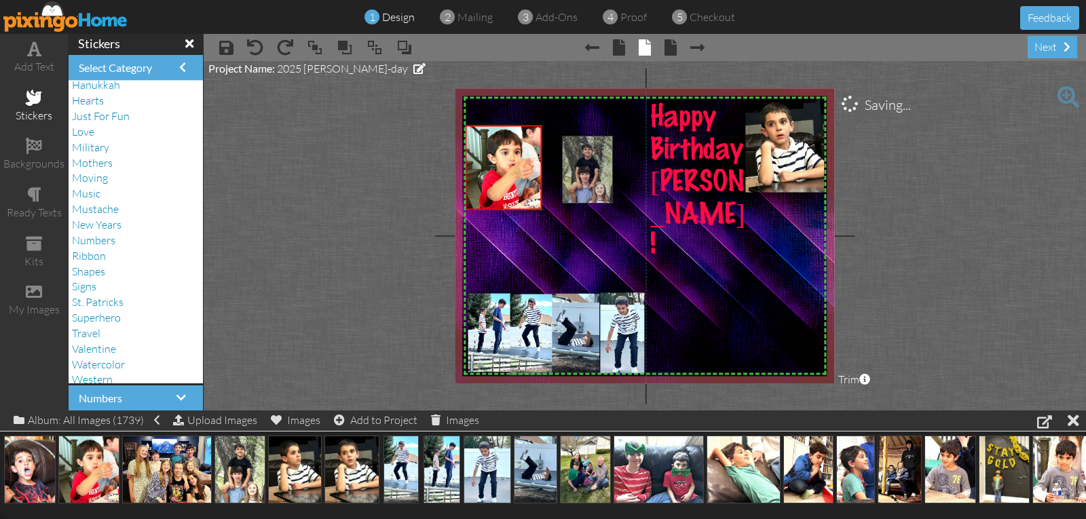
drag, startPoint x: 243, startPoint y: 466, endPoint x: 591, endPoint y: 165, distance: 459.6
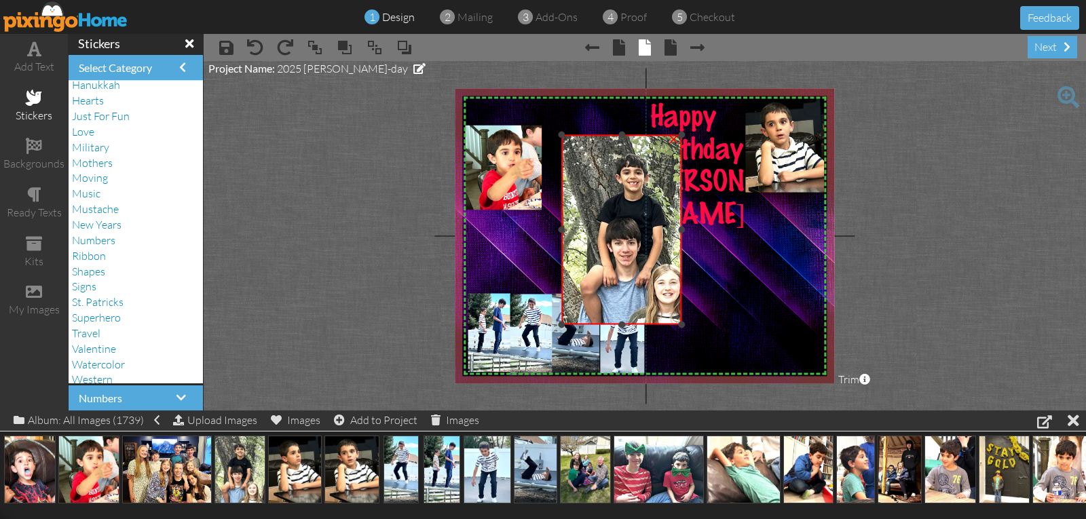
drag, startPoint x: 701, startPoint y: 232, endPoint x: 675, endPoint y: 246, distance: 29.7
click at [679, 242] on div "×" at bounding box center [622, 230] width 120 height 190
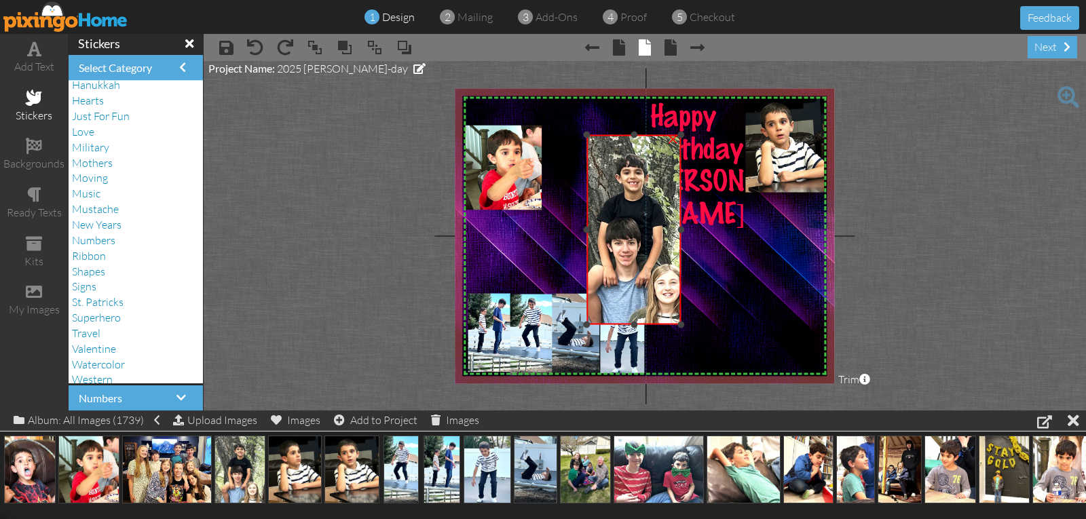
drag, startPoint x: 559, startPoint y: 231, endPoint x: 584, endPoint y: 227, distance: 25.3
click at [584, 227] on div at bounding box center [587, 230] width 7 height 7
drag, startPoint x: 631, startPoint y: 138, endPoint x: 632, endPoint y: 147, distance: 9.5
click at [632, 147] on div at bounding box center [634, 144] width 7 height 7
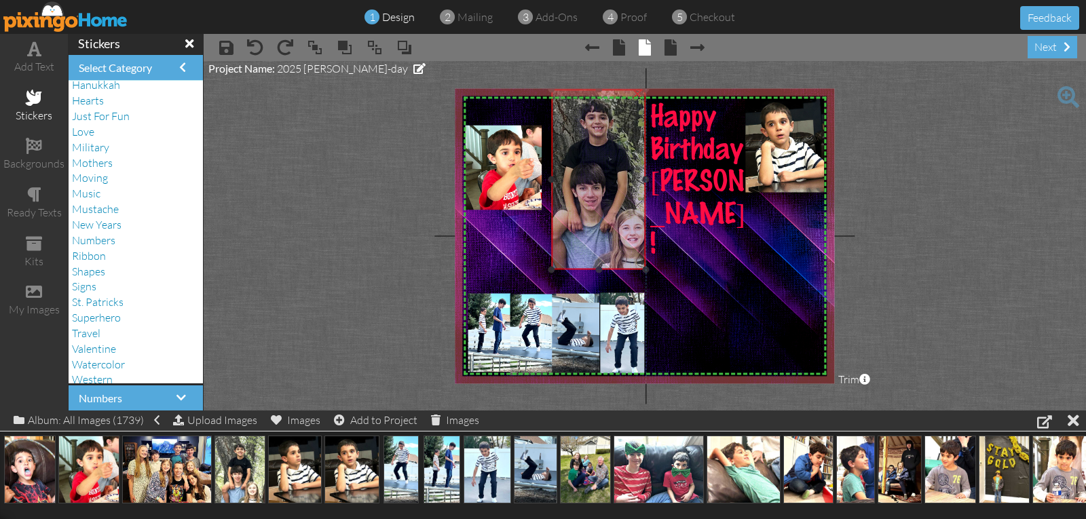
drag, startPoint x: 633, startPoint y: 217, endPoint x: 597, endPoint y: 162, distance: 65.3
click at [597, 162] on img at bounding box center [598, 175] width 142 height 190
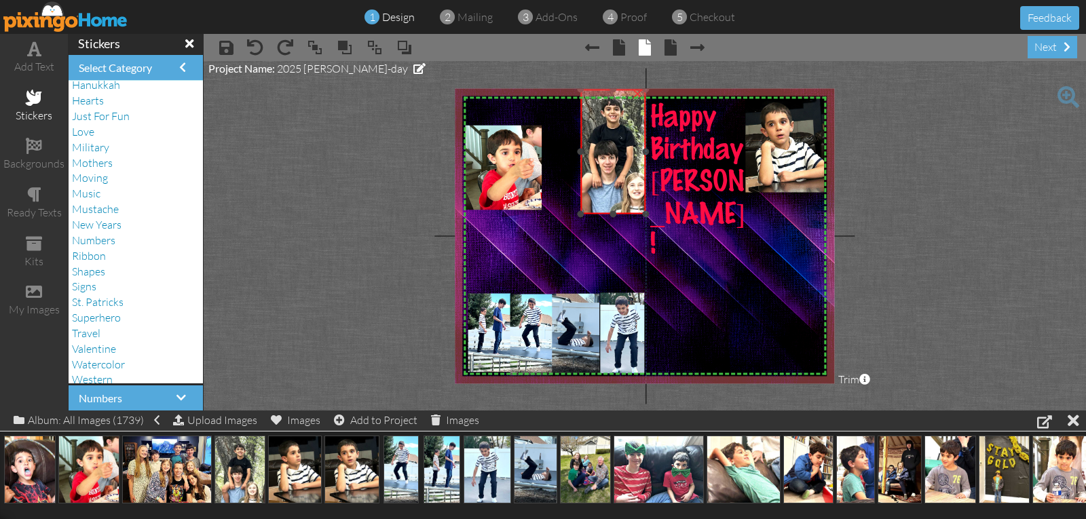
drag, startPoint x: 553, startPoint y: 268, endPoint x: 587, endPoint y: 212, distance: 65.2
click at [587, 212] on div "×" at bounding box center [612, 152] width 65 height 125
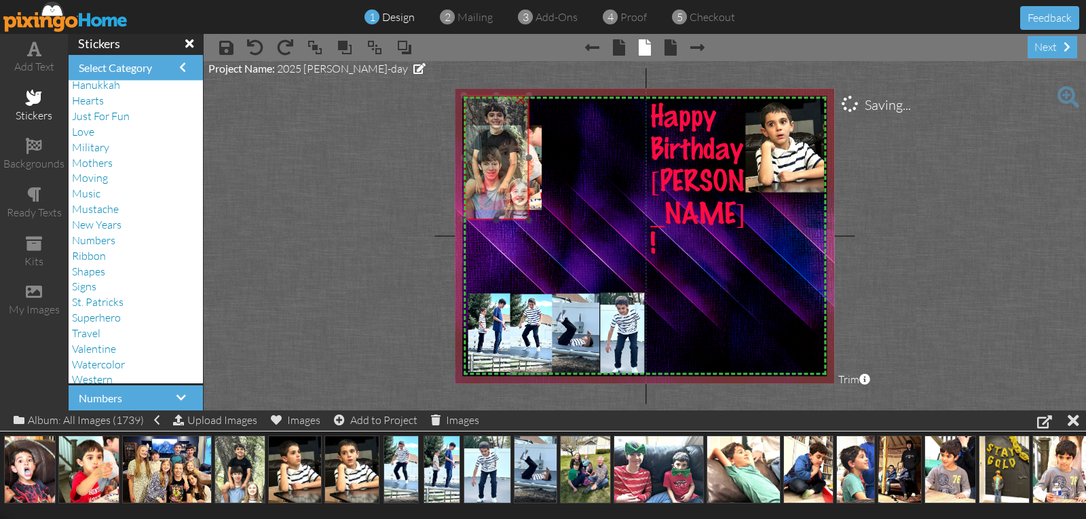
drag, startPoint x: 600, startPoint y: 200, endPoint x: 483, endPoint y: 206, distance: 116.9
click at [483, 206] on img at bounding box center [496, 154] width 98 height 131
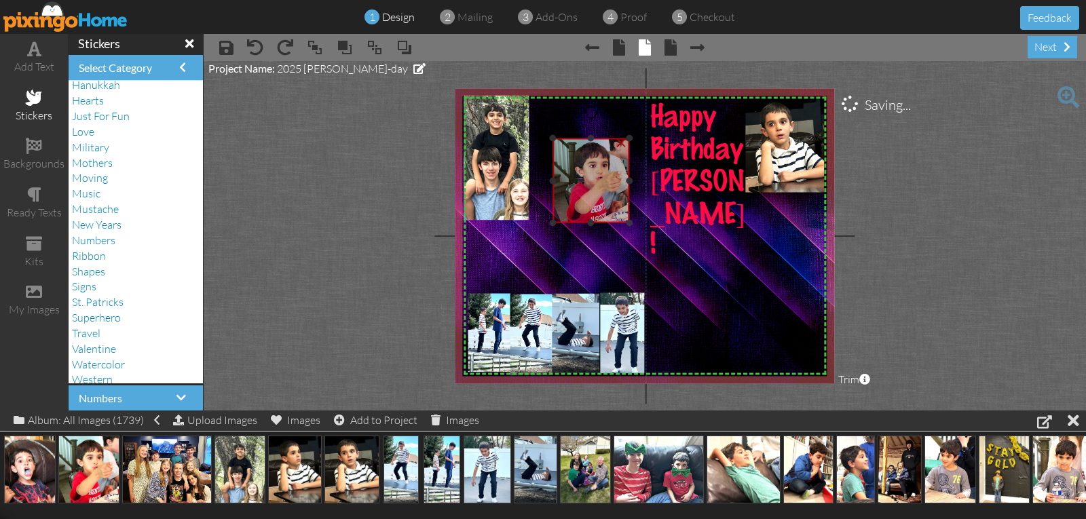
drag, startPoint x: 534, startPoint y: 195, endPoint x: 621, endPoint y: 208, distance: 88.5
click at [621, 208] on img at bounding box center [591, 180] width 77 height 85
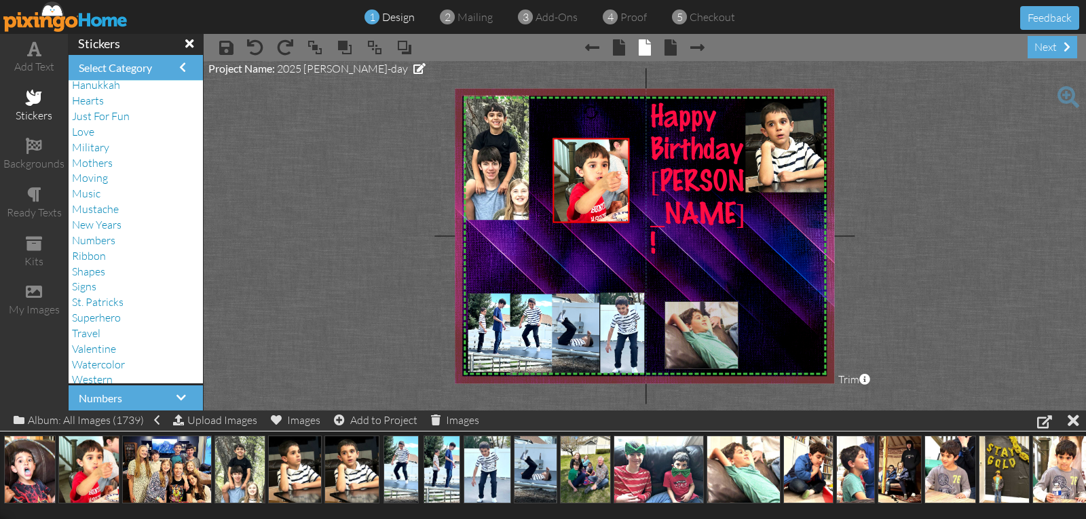
drag, startPoint x: 742, startPoint y: 443, endPoint x: 690, endPoint y: 301, distance: 150.5
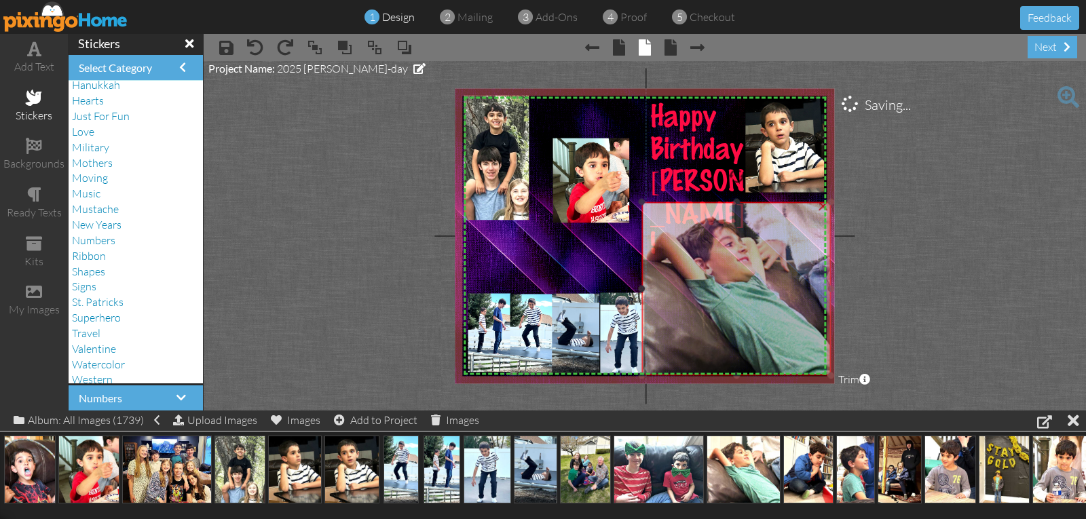
drag, startPoint x: 711, startPoint y: 313, endPoint x: 699, endPoint y: 211, distance: 102.5
click at [699, 211] on img at bounding box center [736, 289] width 190 height 174
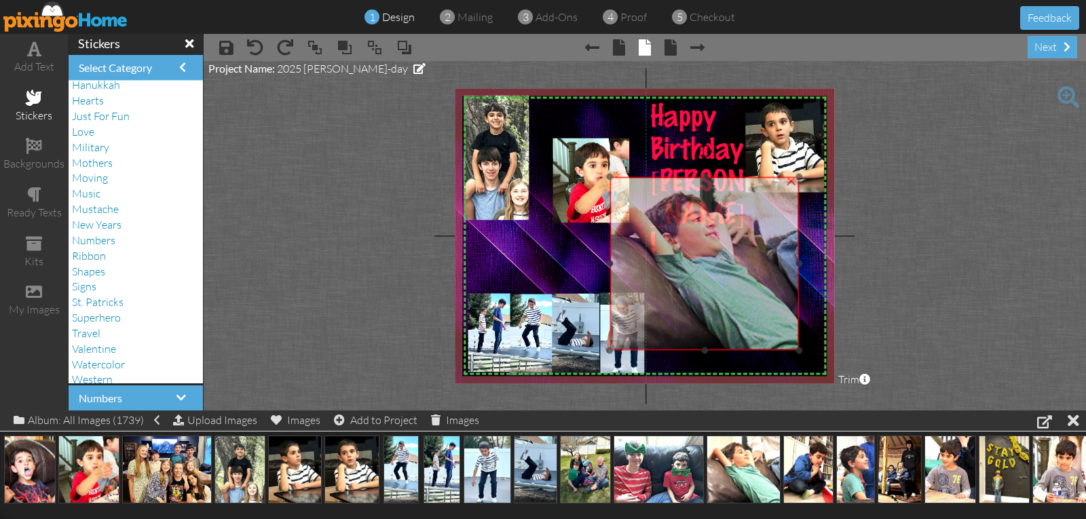
drag, startPoint x: 724, startPoint y: 233, endPoint x: 692, endPoint y: 217, distance: 35.8
click at [692, 217] on img at bounding box center [705, 264] width 190 height 174
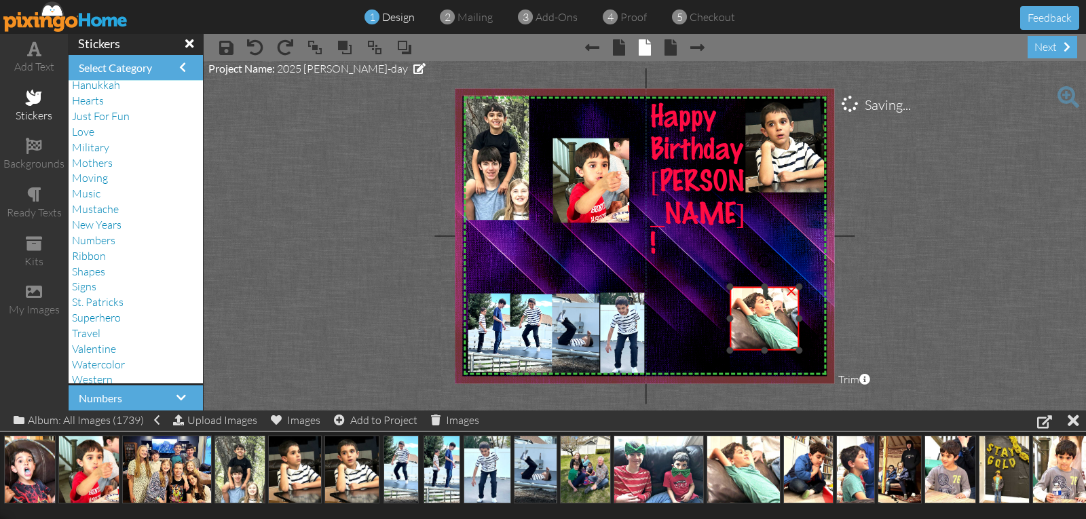
drag, startPoint x: 610, startPoint y: 175, endPoint x: 704, endPoint y: 285, distance: 144.9
click at [704, 285] on div "X X X X X X X X X X X X X X X X X X X X X X X X X X X X X X X X X X X X X X X X…" at bounding box center [644, 235] width 379 height 295
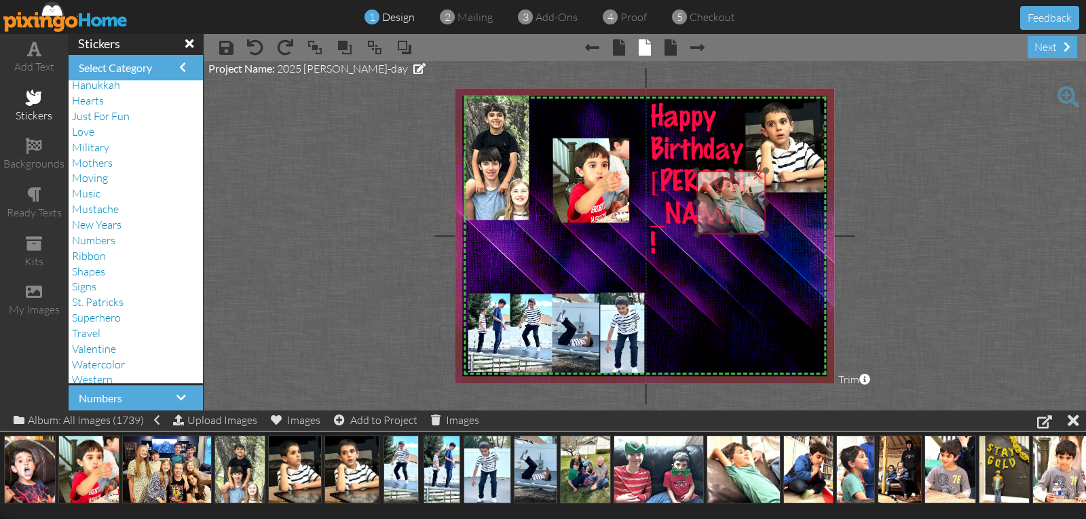
drag, startPoint x: 758, startPoint y: 333, endPoint x: 724, endPoint y: 217, distance: 120.7
click at [724, 217] on img at bounding box center [731, 203] width 70 height 64
click at [673, 187] on span "Nicolas!" at bounding box center [697, 214] width 95 height 92
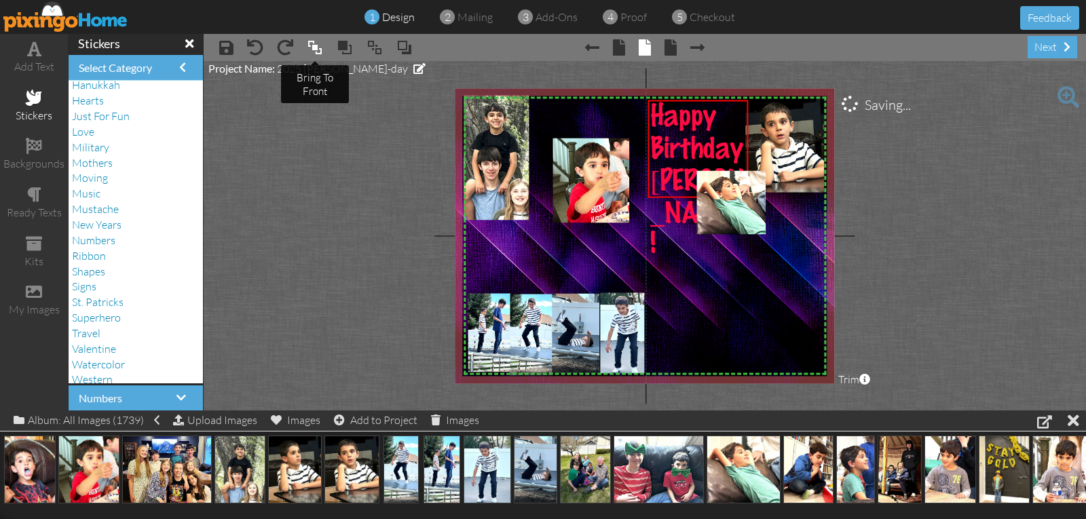
click at [312, 48] on span at bounding box center [315, 47] width 16 height 20
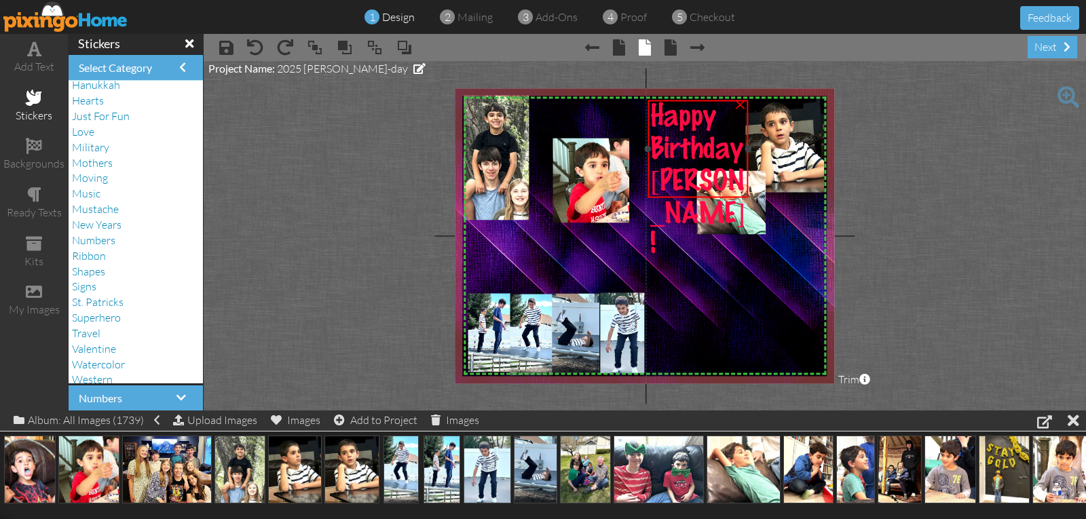
click at [735, 188] on div "Nicolas!" at bounding box center [698, 212] width 96 height 94
click at [735, 187] on div "Nicolas!" at bounding box center [698, 212] width 96 height 94
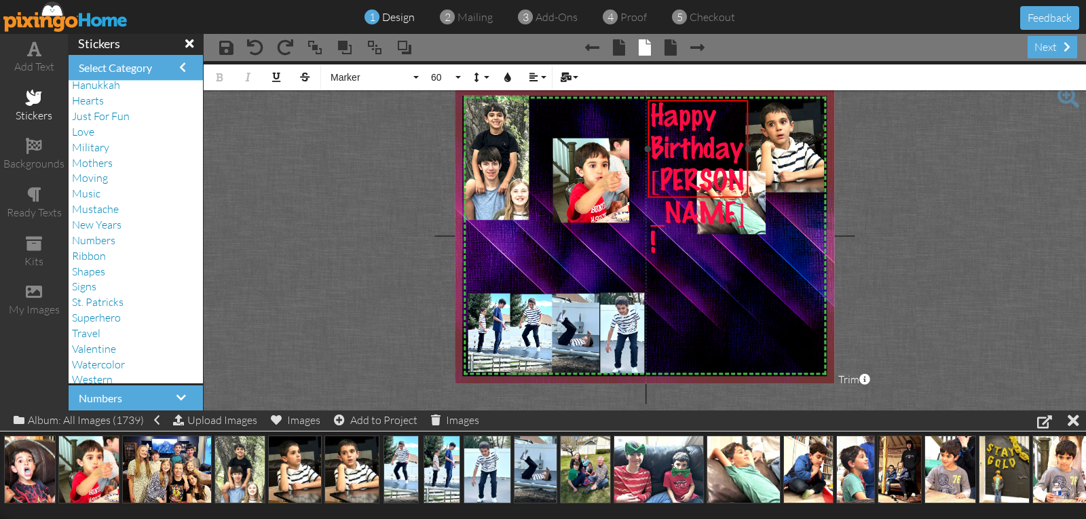
click at [733, 185] on div "Nicolas!" at bounding box center [698, 212] width 96 height 94
click at [752, 151] on div "Happy Birthday! ×" at bounding box center [700, 134] width 105 height 68
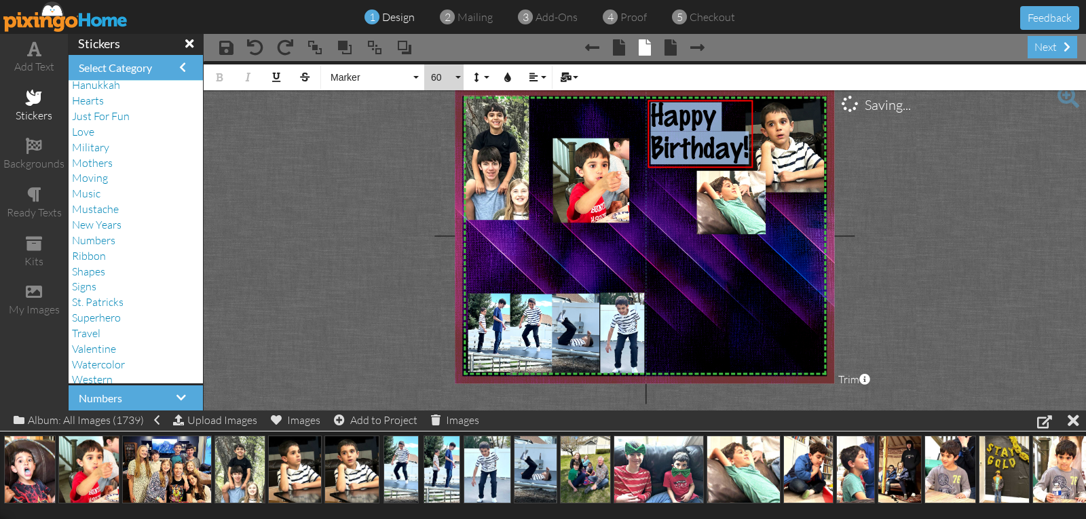
click at [432, 79] on span "60" at bounding box center [441, 78] width 23 height 12
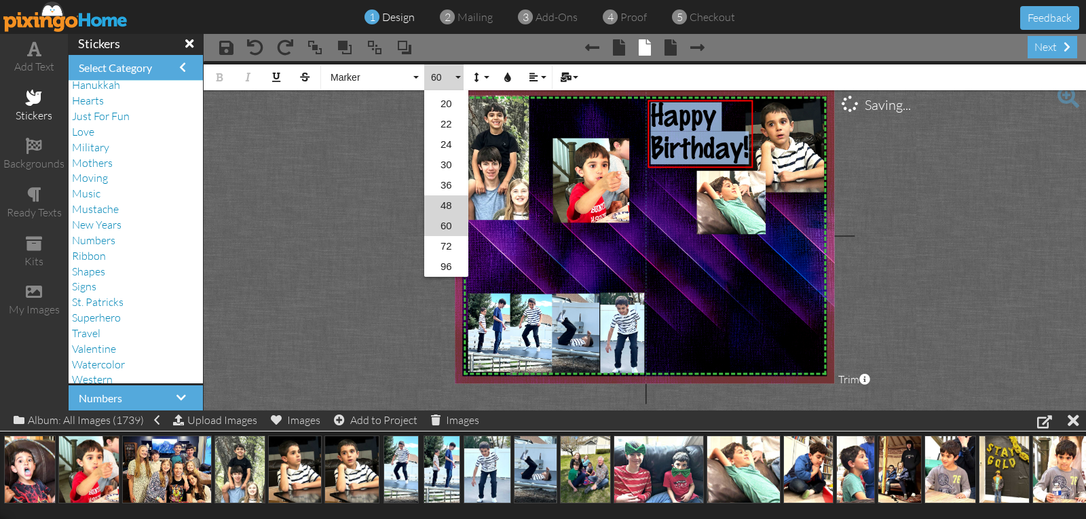
click at [445, 210] on link "48" at bounding box center [446, 205] width 44 height 20
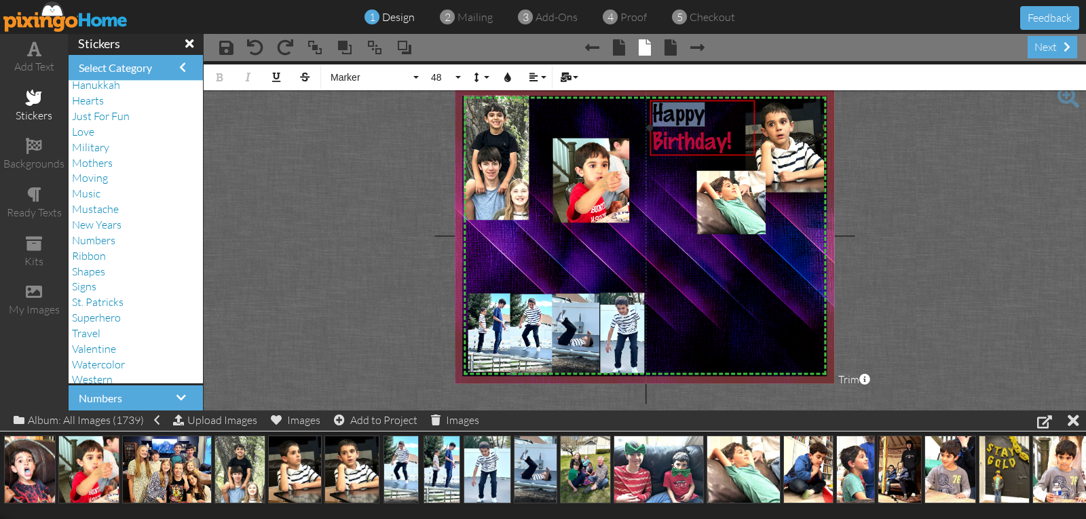
click at [722, 100] on div "​ Happy Birthday! ​" at bounding box center [702, 128] width 105 height 57
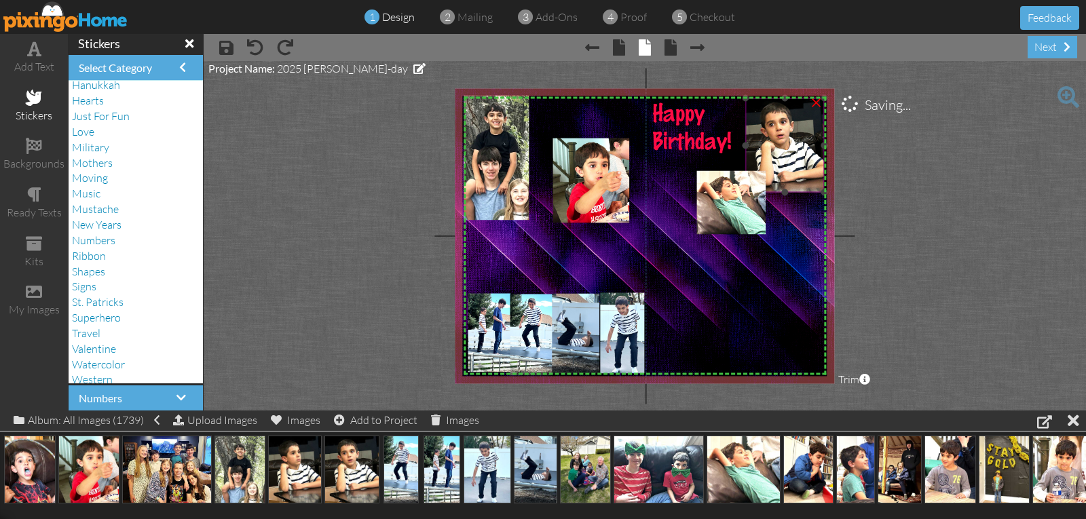
click at [780, 160] on img at bounding box center [782, 150] width 83 height 104
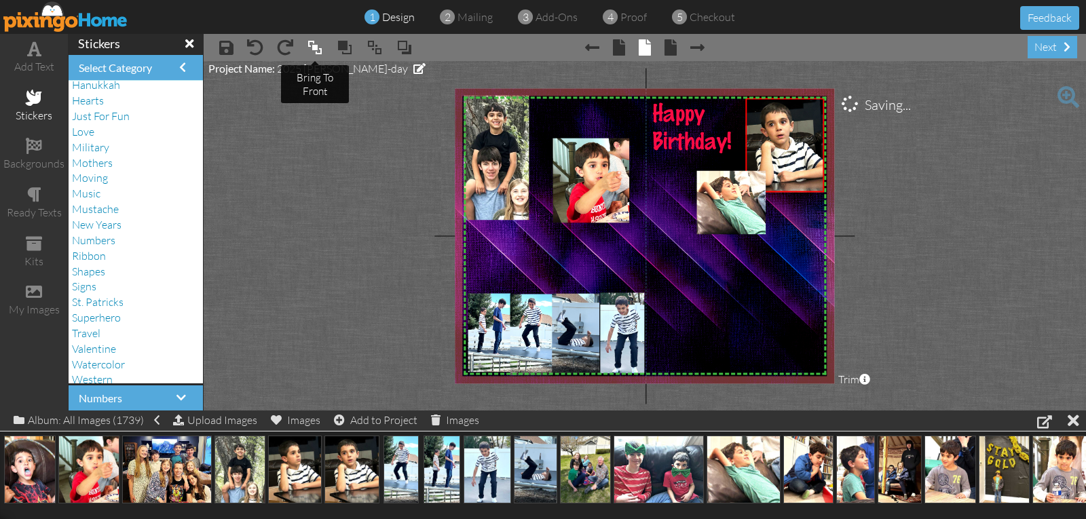
click at [314, 50] on span at bounding box center [315, 47] width 16 height 20
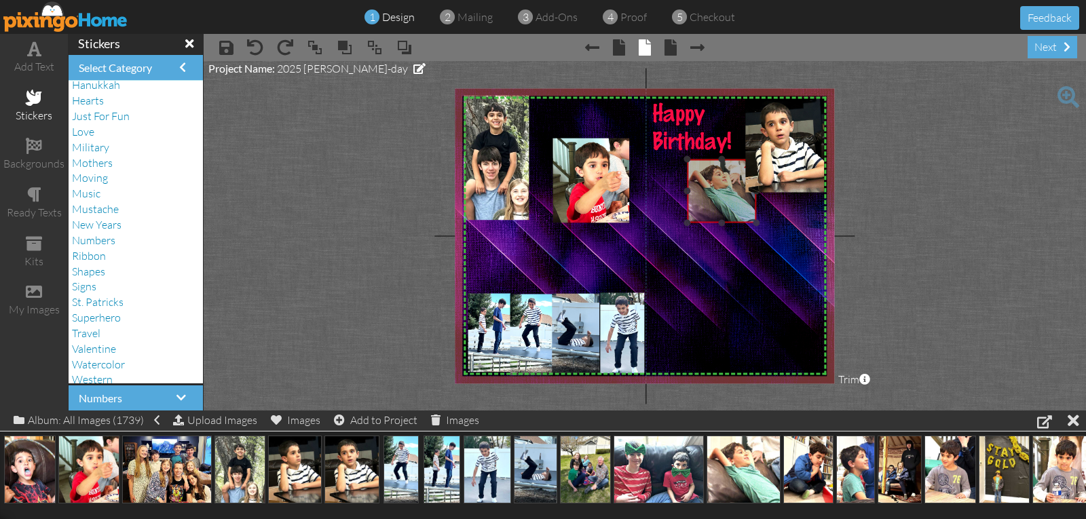
drag, startPoint x: 726, startPoint y: 200, endPoint x: 716, endPoint y: 189, distance: 14.9
click at [716, 189] on img at bounding box center [722, 192] width 70 height 64
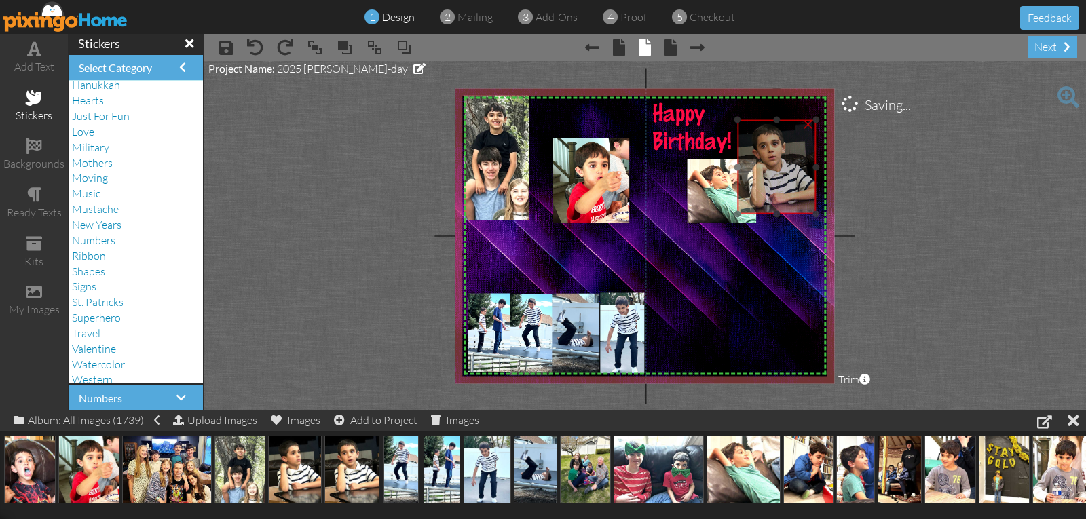
drag, startPoint x: 775, startPoint y: 160, endPoint x: 767, endPoint y: 182, distance: 23.2
click at [767, 182] on img at bounding box center [774, 172] width 83 height 104
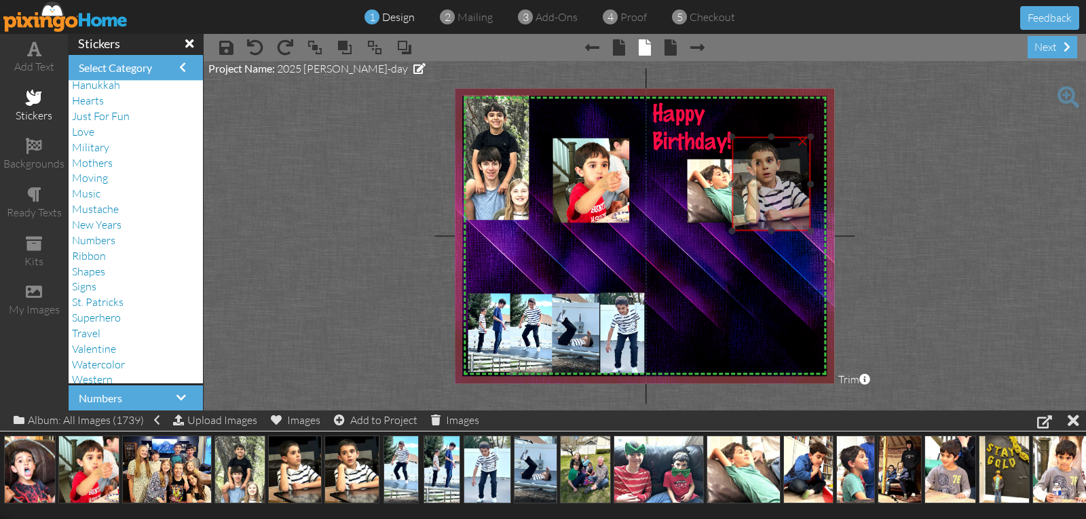
drag, startPoint x: 770, startPoint y: 171, endPoint x: 765, endPoint y: 188, distance: 17.8
click at [765, 188] on img at bounding box center [769, 189] width 83 height 104
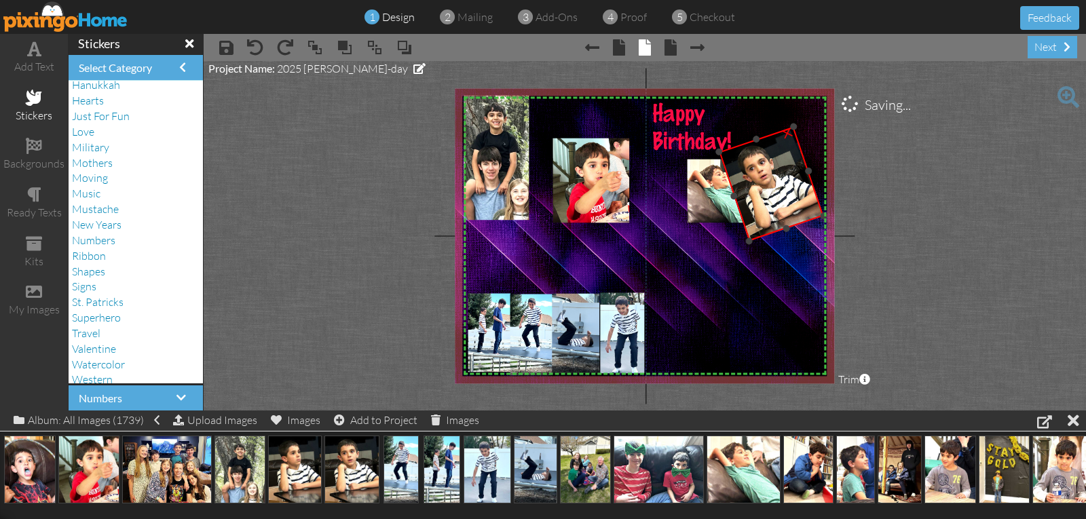
drag, startPoint x: 770, startPoint y: 112, endPoint x: 749, endPoint y: 117, distance: 21.6
click at [749, 117] on div at bounding box center [748, 115] width 20 height 20
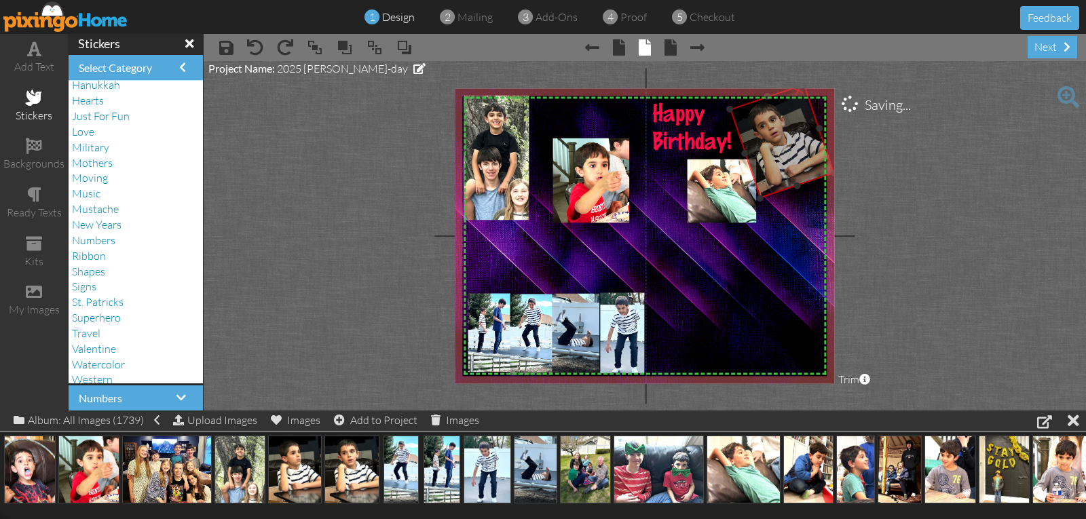
drag, startPoint x: 775, startPoint y: 183, endPoint x: 786, endPoint y: 141, distance: 44.1
click at [786, 141] on img at bounding box center [782, 146] width 112 height 125
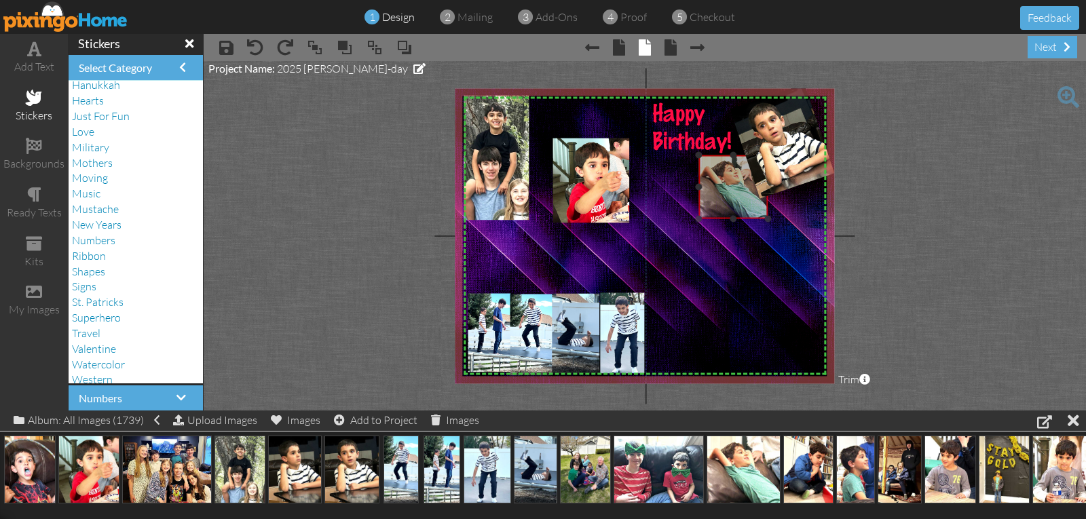
drag, startPoint x: 738, startPoint y: 191, endPoint x: 750, endPoint y: 187, distance: 12.2
click at [750, 187] on img at bounding box center [733, 187] width 70 height 64
drag, startPoint x: 719, startPoint y: 189, endPoint x: 726, endPoint y: 192, distance: 7.3
click at [726, 192] on img at bounding box center [740, 190] width 70 height 64
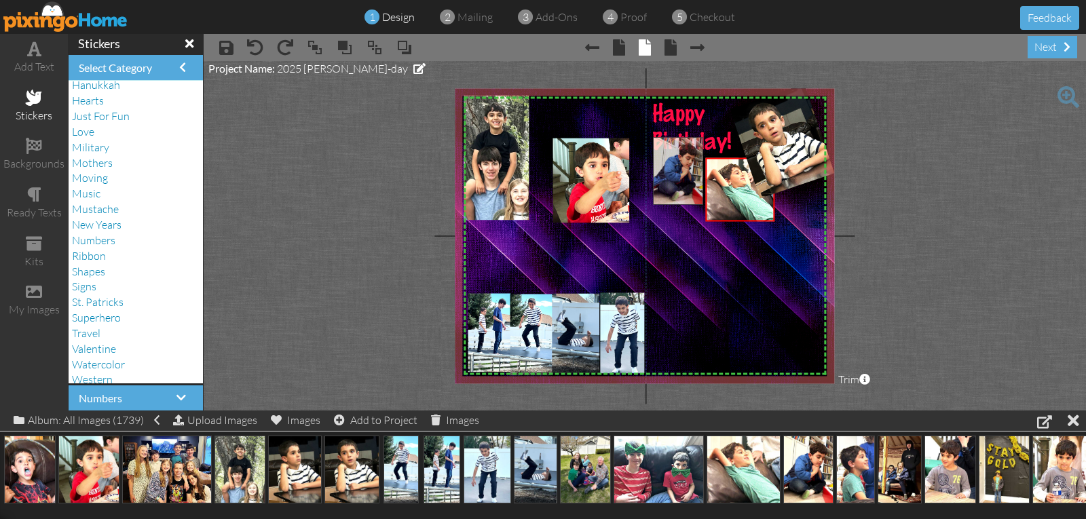
drag, startPoint x: 804, startPoint y: 466, endPoint x: 667, endPoint y: 160, distance: 335.1
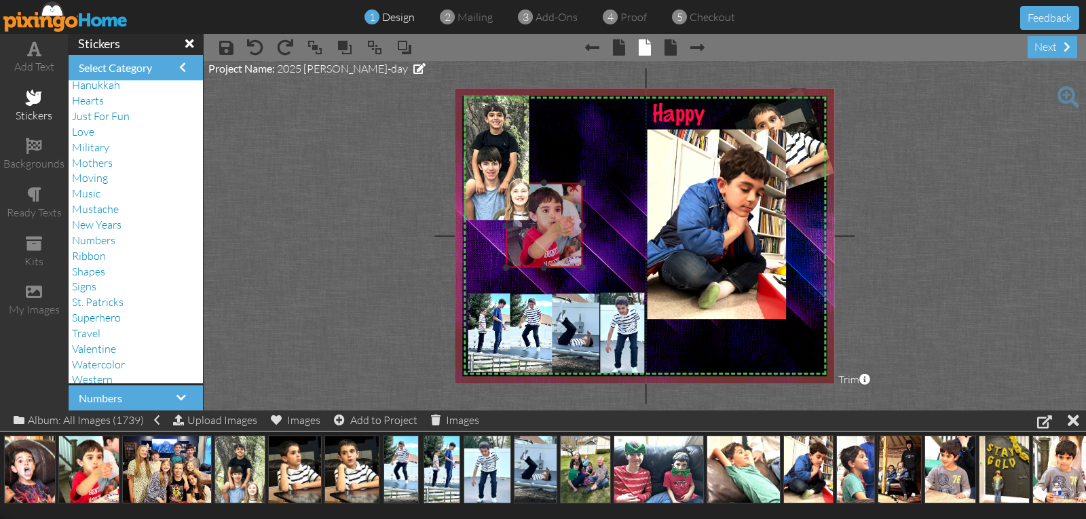
drag, startPoint x: 594, startPoint y: 174, endPoint x: 547, endPoint y: 219, distance: 64.8
click at [547, 219] on img at bounding box center [544, 225] width 77 height 85
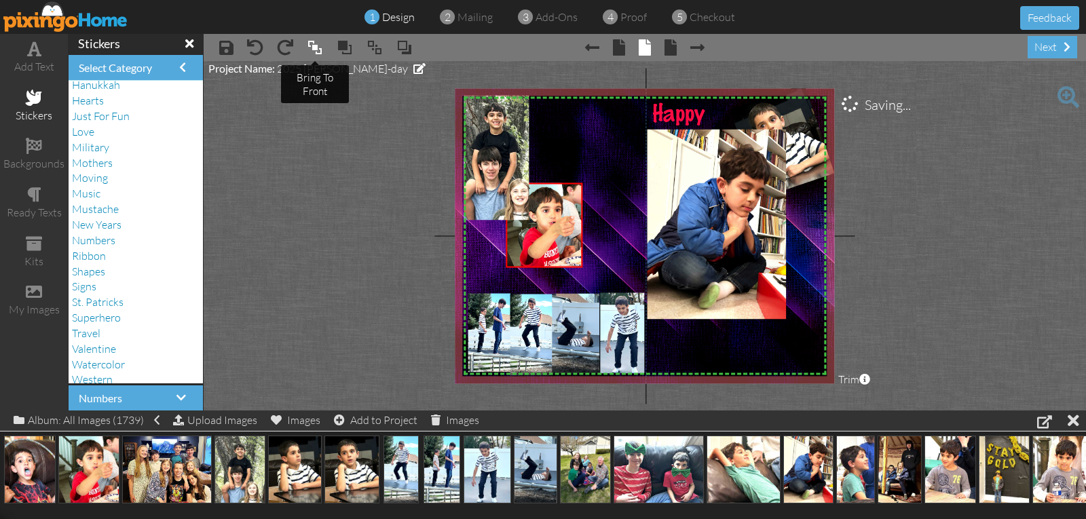
click at [316, 47] on span at bounding box center [315, 47] width 16 height 20
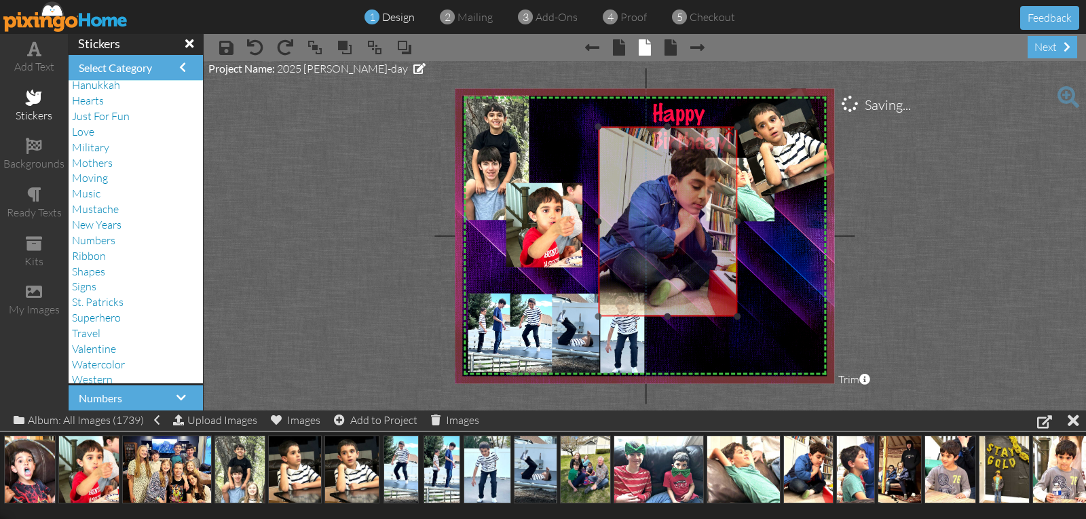
drag, startPoint x: 673, startPoint y: 201, endPoint x: 623, endPoint y: 198, distance: 49.6
click at [623, 198] on img at bounding box center [667, 222] width 139 height 190
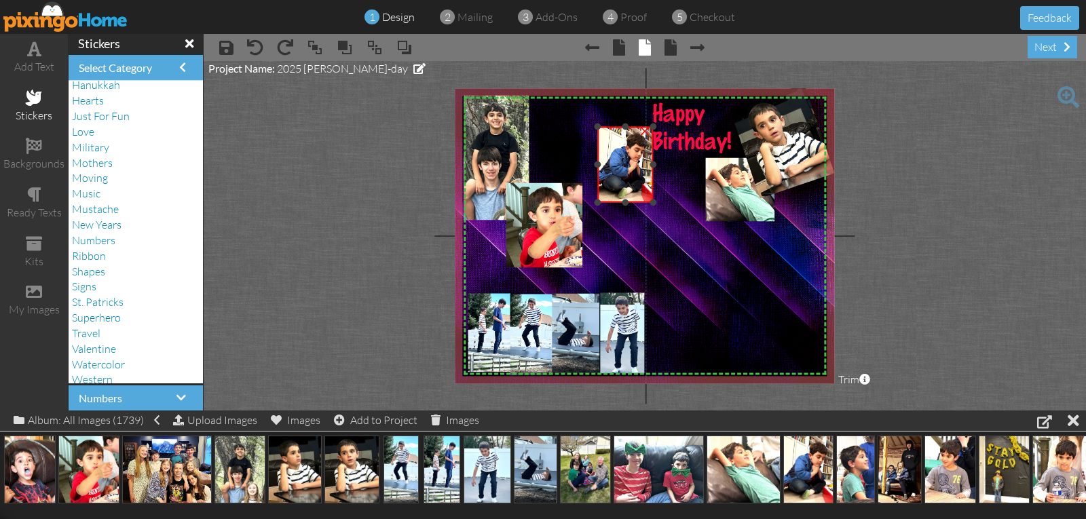
drag, startPoint x: 734, startPoint y: 316, endPoint x: 652, endPoint y: 202, distance: 140.5
click at [652, 202] on div at bounding box center [653, 202] width 7 height 7
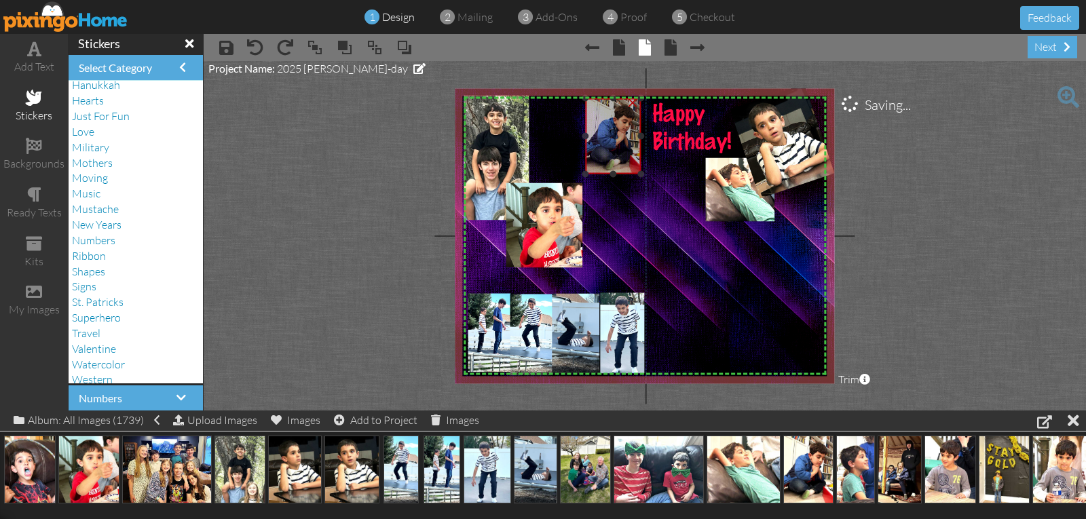
drag, startPoint x: 628, startPoint y: 176, endPoint x: 616, endPoint y: 147, distance: 31.0
click at [616, 147] on img at bounding box center [613, 136] width 56 height 76
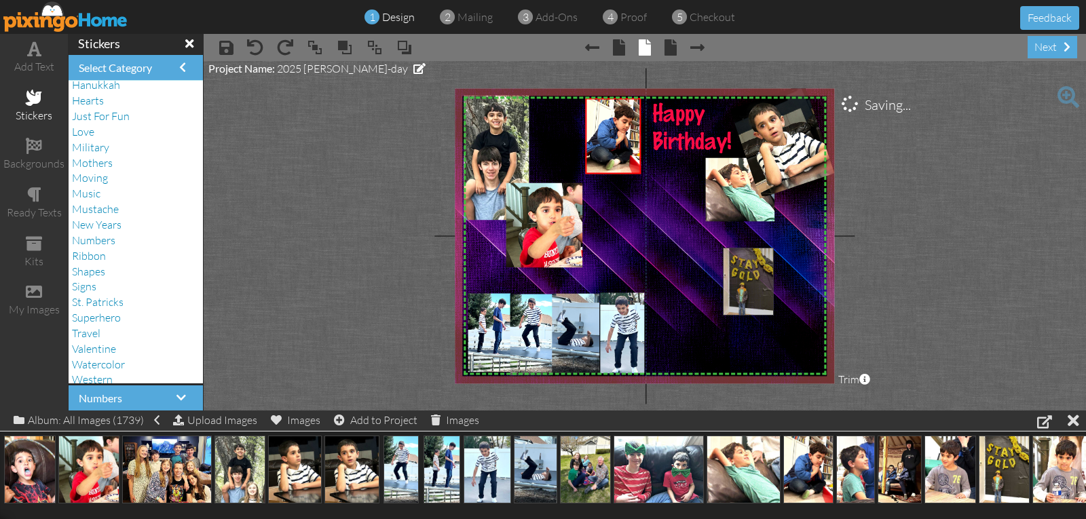
drag, startPoint x: 999, startPoint y: 480, endPoint x: 740, endPoint y: 289, distance: 321.9
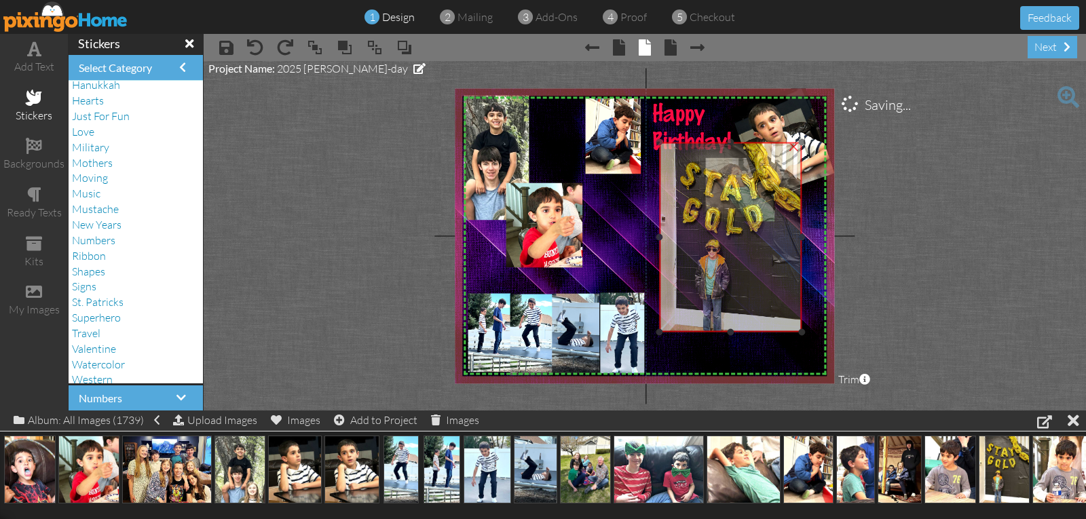
drag, startPoint x: 745, startPoint y: 308, endPoint x: 685, endPoint y: 206, distance: 118.6
click at [685, 206] on img at bounding box center [731, 238] width 143 height 190
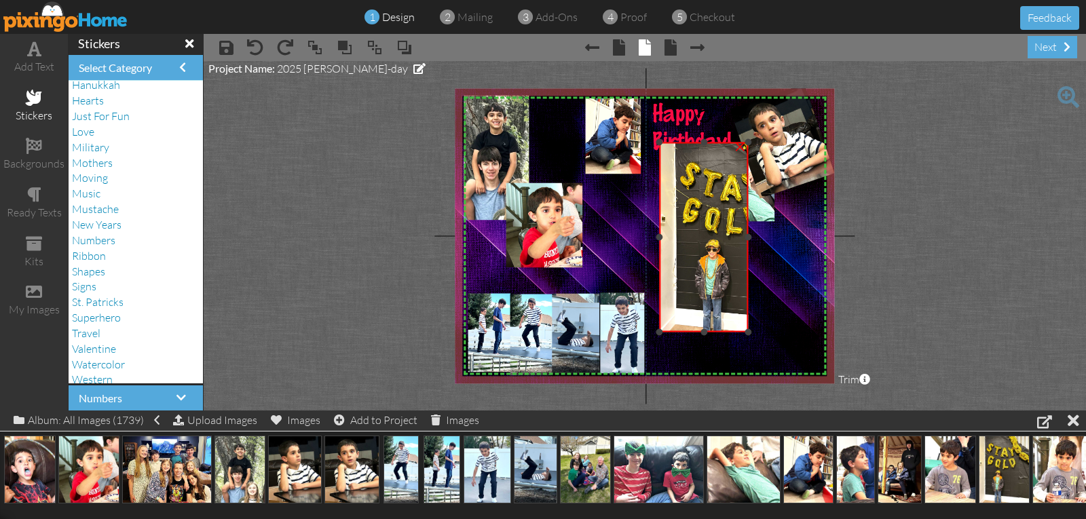
drag, startPoint x: 801, startPoint y: 236, endPoint x: 746, endPoint y: 239, distance: 55.1
click at [747, 239] on div at bounding box center [748, 237] width 7 height 7
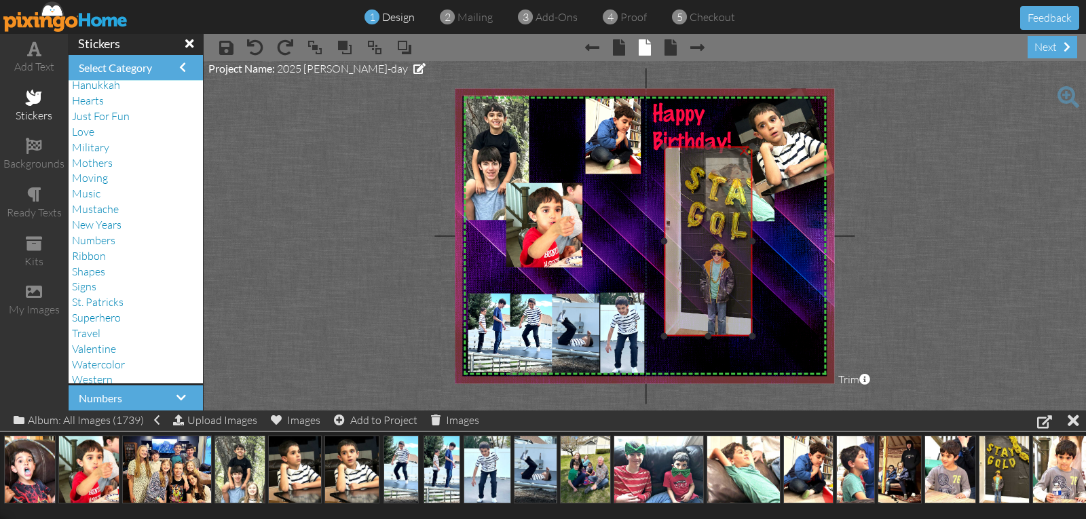
click at [665, 223] on img at bounding box center [736, 242] width 143 height 190
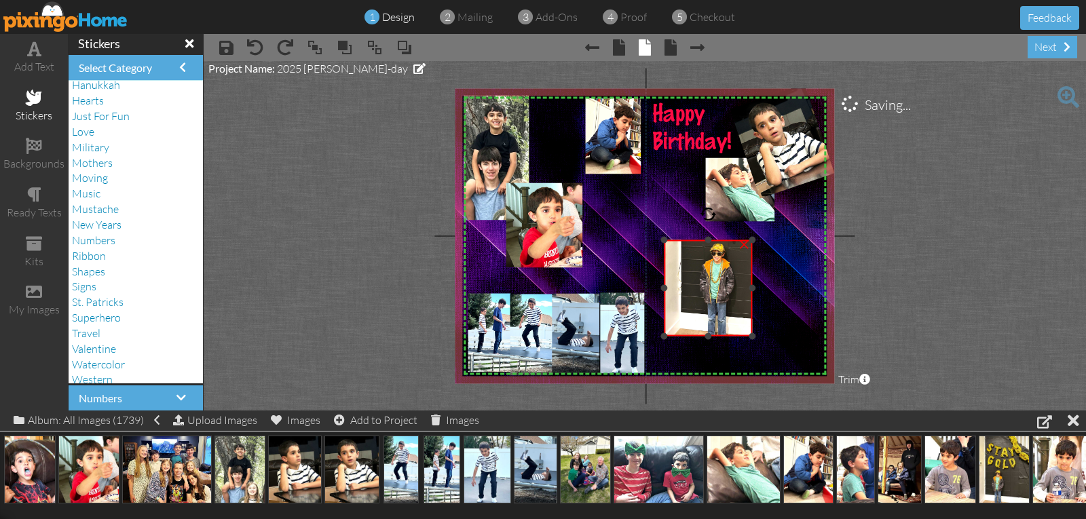
drag, startPoint x: 710, startPoint y: 147, endPoint x: 691, endPoint y: 240, distance: 95.6
click at [691, 240] on div "×" at bounding box center [709, 288] width 88 height 96
drag, startPoint x: 663, startPoint y: 286, endPoint x: 681, endPoint y: 282, distance: 18.8
click at [683, 282] on div "×" at bounding box center [718, 288] width 70 height 96
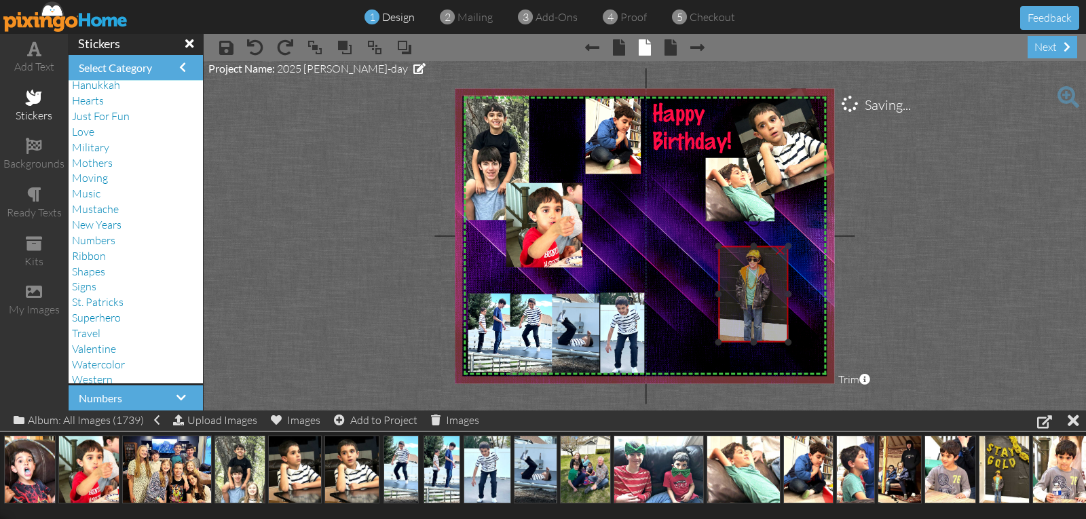
drag, startPoint x: 733, startPoint y: 312, endPoint x: 768, endPoint y: 316, distance: 34.9
click at [768, 316] on img at bounding box center [771, 248] width 143 height 190
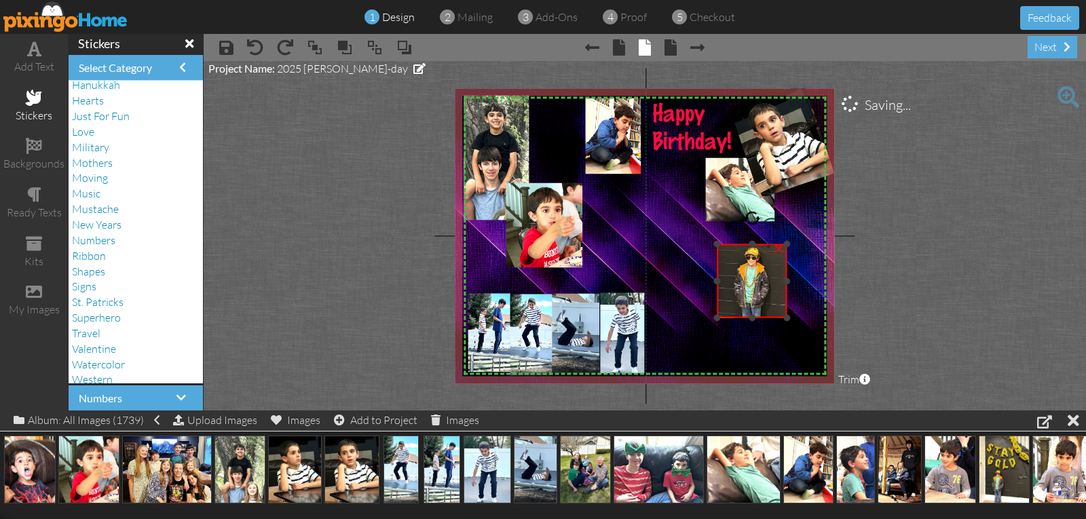
drag, startPoint x: 751, startPoint y: 339, endPoint x: 752, endPoint y: 317, distance: 22.4
click at [752, 317] on div at bounding box center [752, 317] width 7 height 7
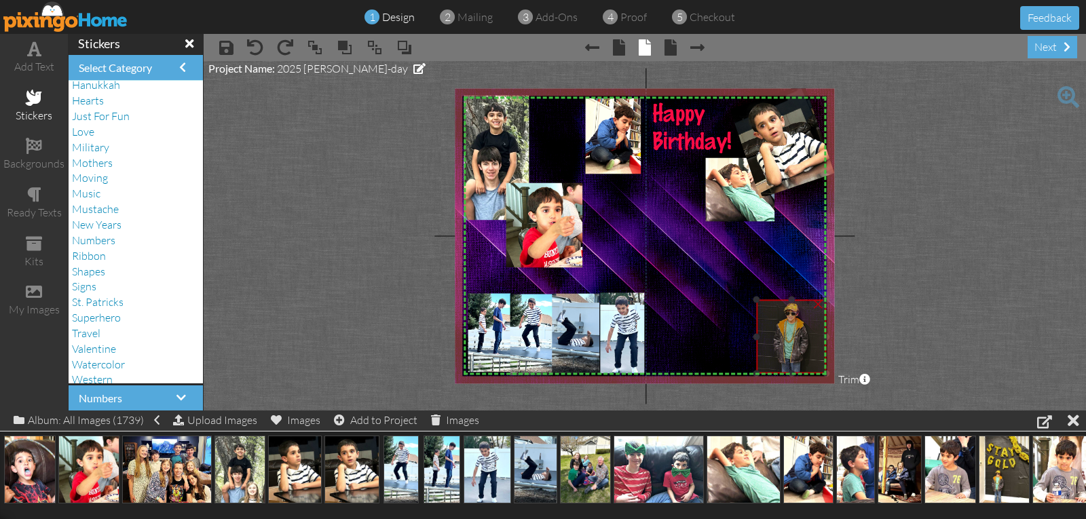
drag, startPoint x: 771, startPoint y: 310, endPoint x: 810, endPoint y: 366, distance: 68.2
click at [810, 366] on img at bounding box center [809, 301] width 143 height 190
click at [888, 337] on project-studio-wrapper "X X X X X X X X X X X X X X X X X X X X X X X X X X X X X X X X X X X X X X X X…" at bounding box center [645, 236] width 882 height 350
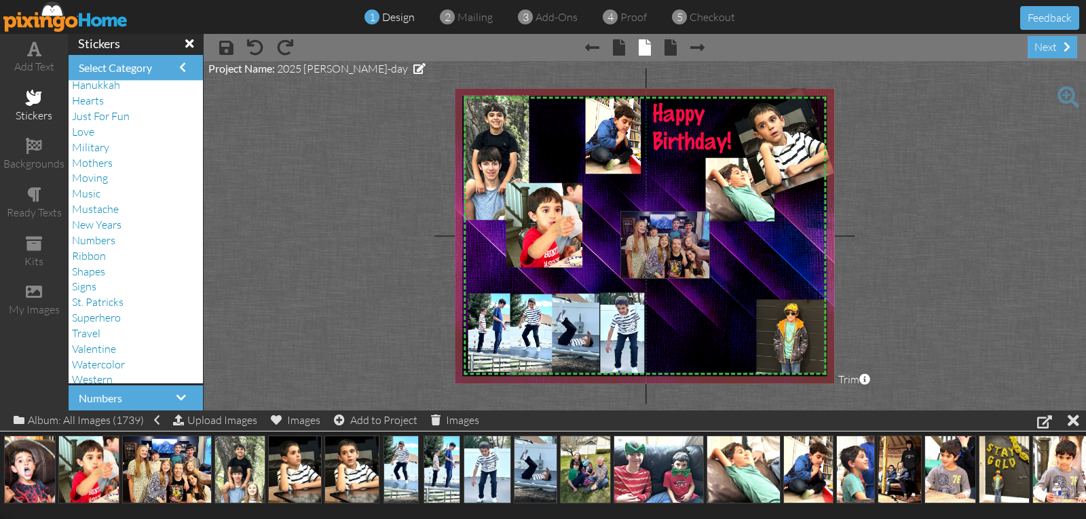
drag, startPoint x: 172, startPoint y: 466, endPoint x: 673, endPoint y: 240, distance: 549.2
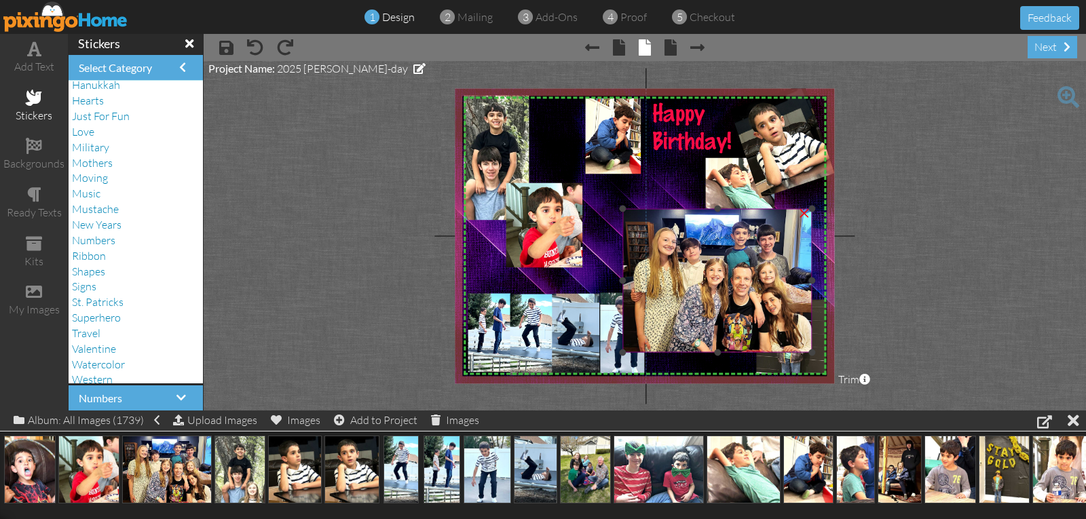
click at [803, 213] on div "×" at bounding box center [804, 212] width 22 height 22
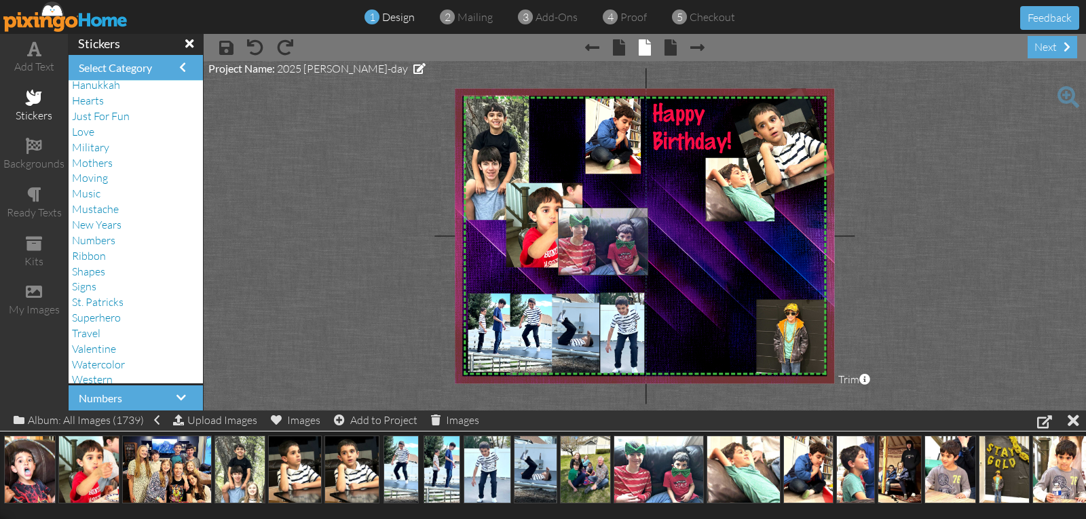
drag, startPoint x: 679, startPoint y: 471, endPoint x: 623, endPoint y: 242, distance: 236.2
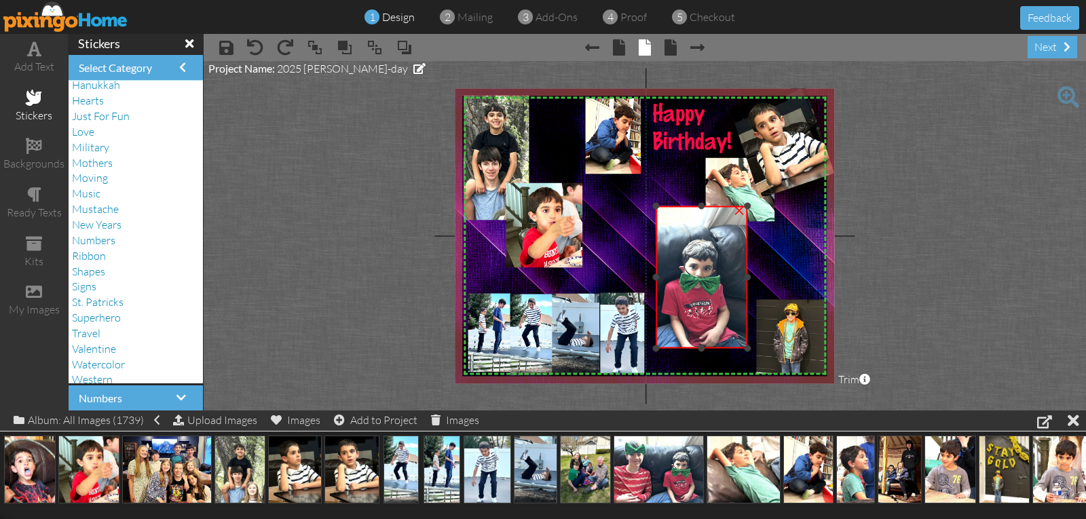
drag, startPoint x: 558, startPoint y: 276, endPoint x: 656, endPoint y: 282, distance: 98.6
click at [656, 282] on div "×" at bounding box center [702, 277] width 92 height 143
drag, startPoint x: 746, startPoint y: 275, endPoint x: 738, endPoint y: 276, distance: 7.5
click at [738, 276] on div at bounding box center [739, 277] width 7 height 7
drag, startPoint x: 696, startPoint y: 347, endPoint x: 691, endPoint y: 315, distance: 32.4
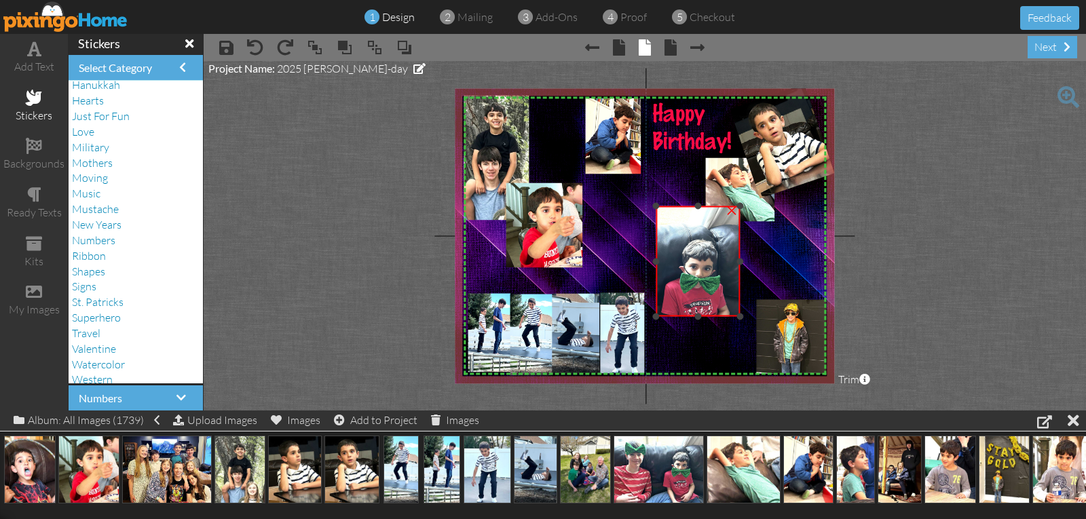
click at [691, 315] on div "×" at bounding box center [698, 261] width 84 height 111
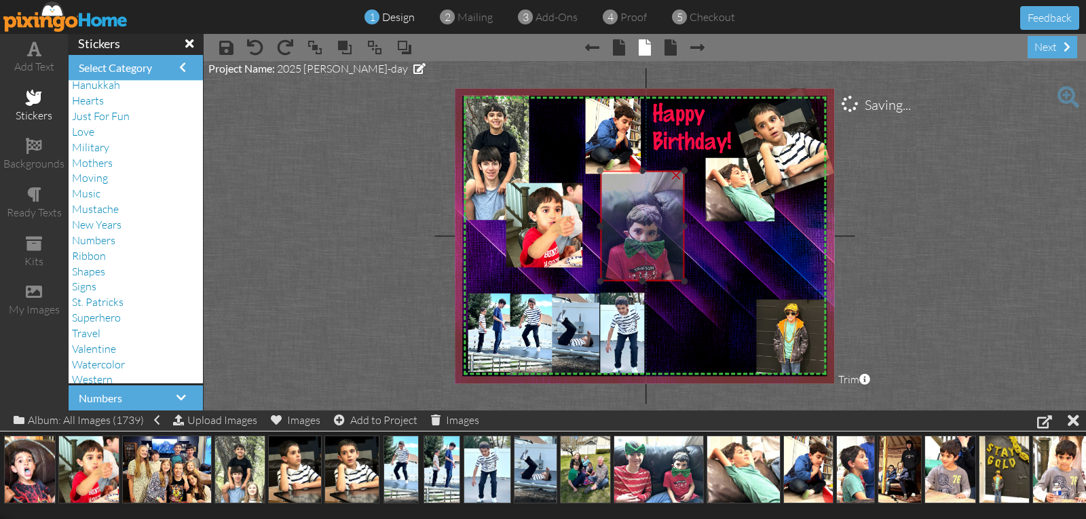
drag, startPoint x: 691, startPoint y: 269, endPoint x: 635, endPoint y: 233, distance: 65.9
click at [635, 233] on img at bounding box center [597, 242] width 190 height 143
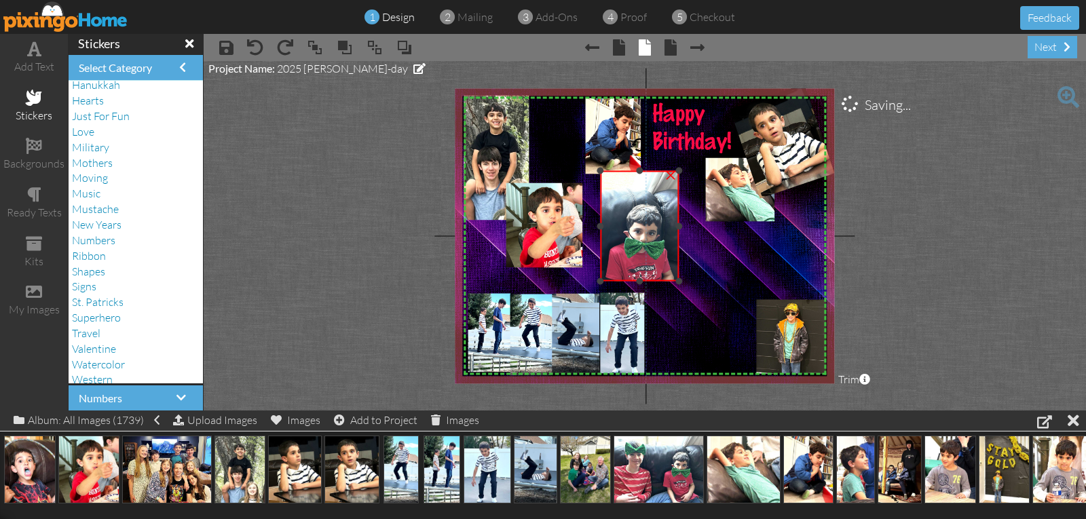
click at [679, 227] on div at bounding box center [678, 226] width 7 height 7
drag, startPoint x: 639, startPoint y: 172, endPoint x: 643, endPoint y: 199, distance: 26.7
click at [643, 199] on div "×" at bounding box center [639, 240] width 79 height 84
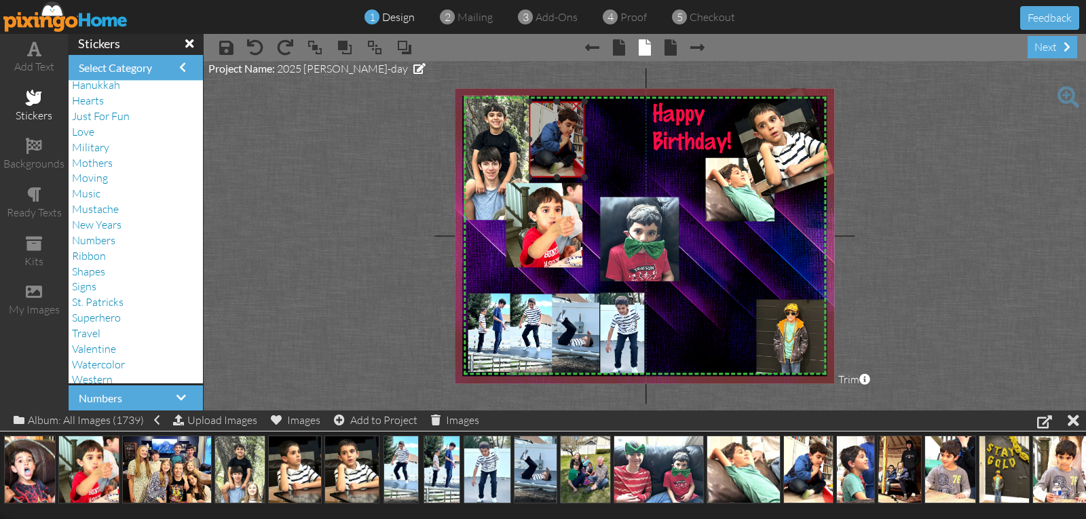
drag, startPoint x: 610, startPoint y: 147, endPoint x: 553, endPoint y: 150, distance: 56.4
click at [553, 150] on img at bounding box center [557, 140] width 56 height 76
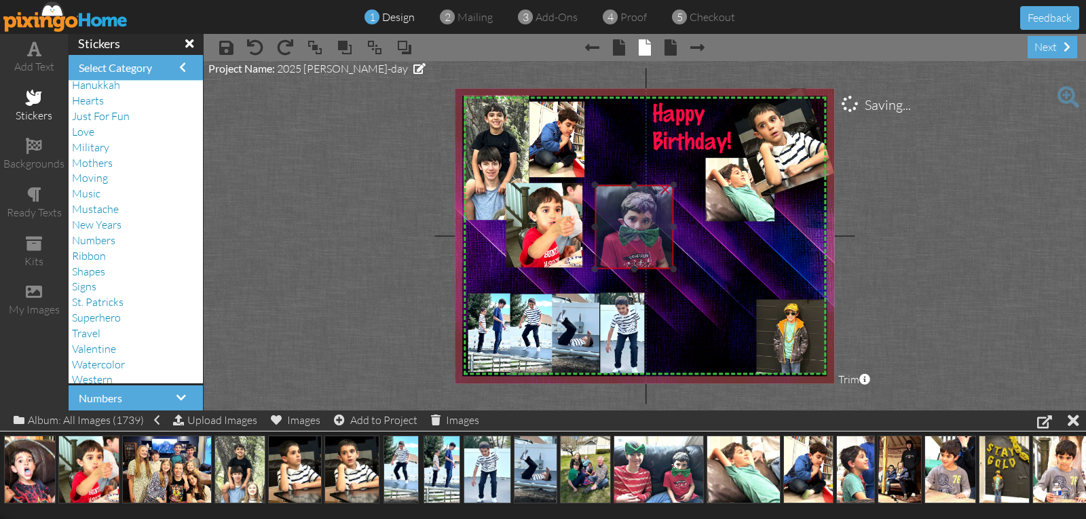
drag, startPoint x: 636, startPoint y: 234, endPoint x: 631, endPoint y: 215, distance: 19.8
click at [631, 215] on img at bounding box center [591, 230] width 190 height 143
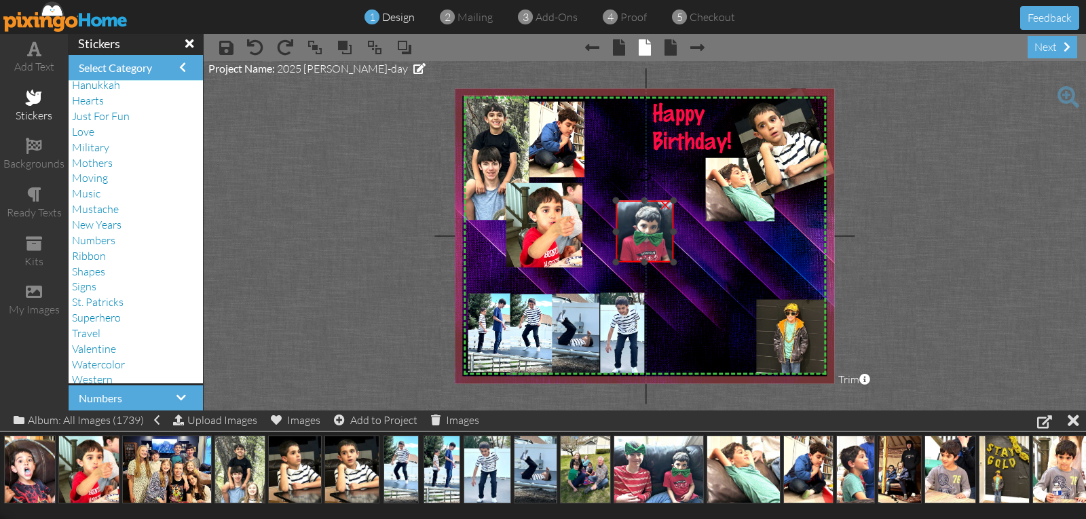
drag, startPoint x: 597, startPoint y: 180, endPoint x: 616, endPoint y: 204, distance: 30.9
click at [616, 204] on div at bounding box center [615, 201] width 7 height 7
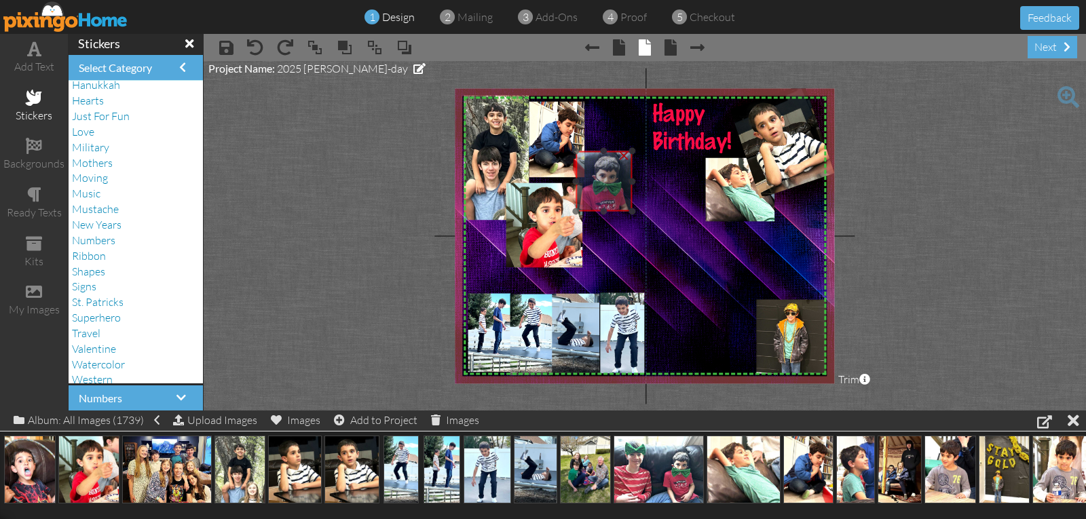
drag, startPoint x: 646, startPoint y: 242, endPoint x: 604, endPoint y: 191, distance: 66.1
click at [604, 191] on img at bounding box center [573, 183] width 136 height 102
click at [563, 150] on img at bounding box center [557, 140] width 56 height 76
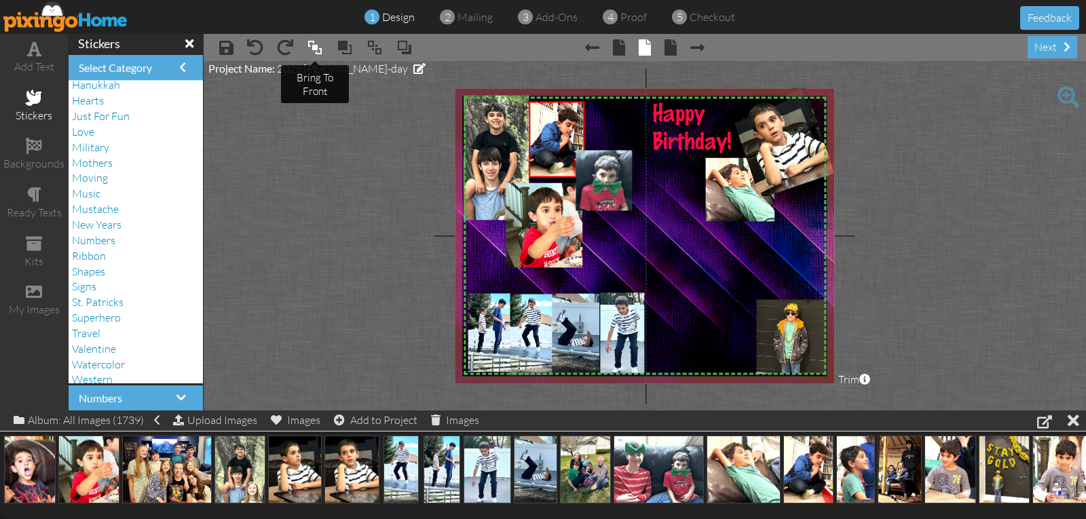
click at [315, 41] on span at bounding box center [315, 47] width 16 height 20
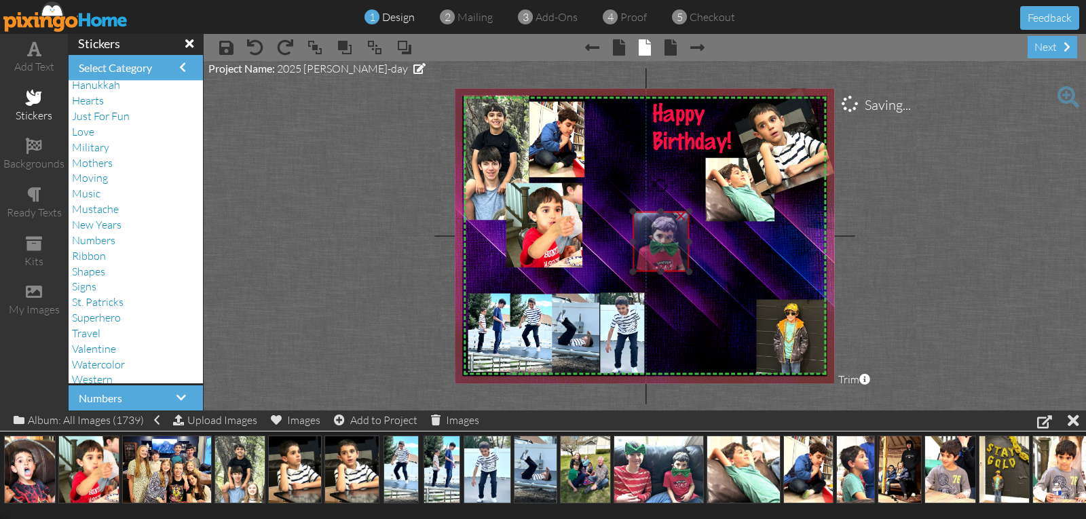
drag, startPoint x: 609, startPoint y: 177, endPoint x: 666, endPoint y: 238, distance: 83.6
click at [666, 238] on img at bounding box center [630, 244] width 136 height 102
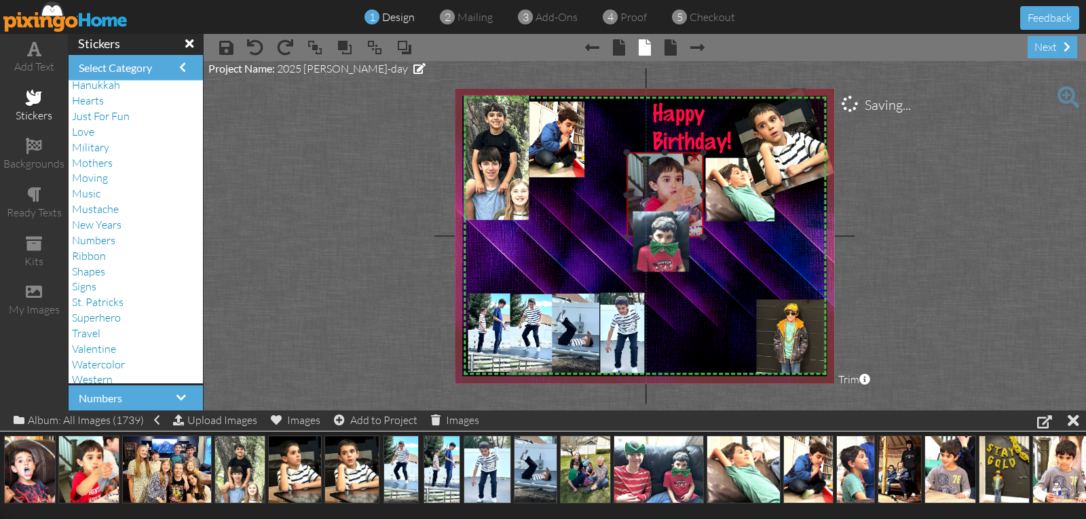
drag, startPoint x: 523, startPoint y: 235, endPoint x: 644, endPoint y: 204, distance: 124.6
click at [644, 204] on img at bounding box center [664, 195] width 77 height 85
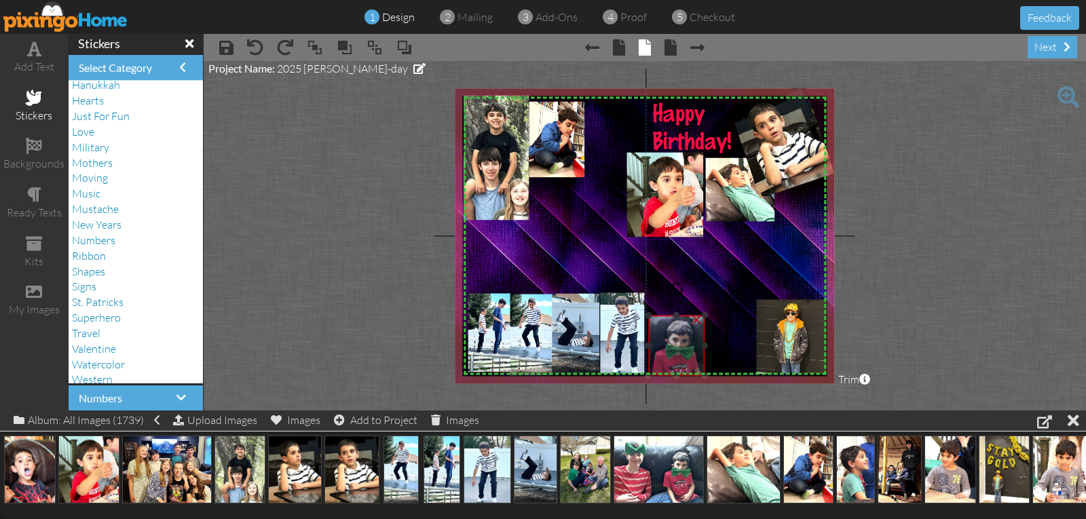
drag, startPoint x: 650, startPoint y: 242, endPoint x: 666, endPoint y: 345, distance: 105.0
click at [666, 345] on img at bounding box center [646, 348] width 136 height 102
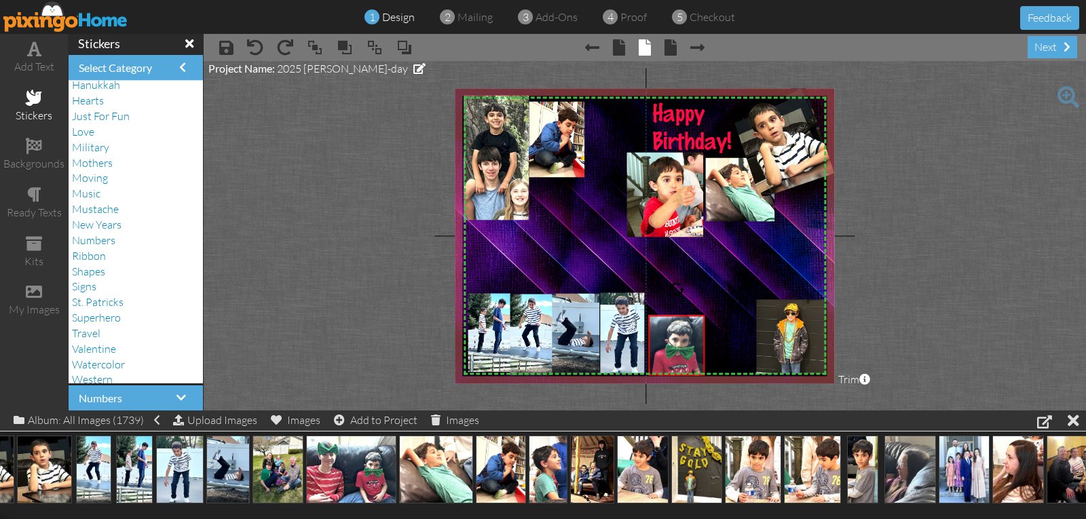
scroll to position [0, 353]
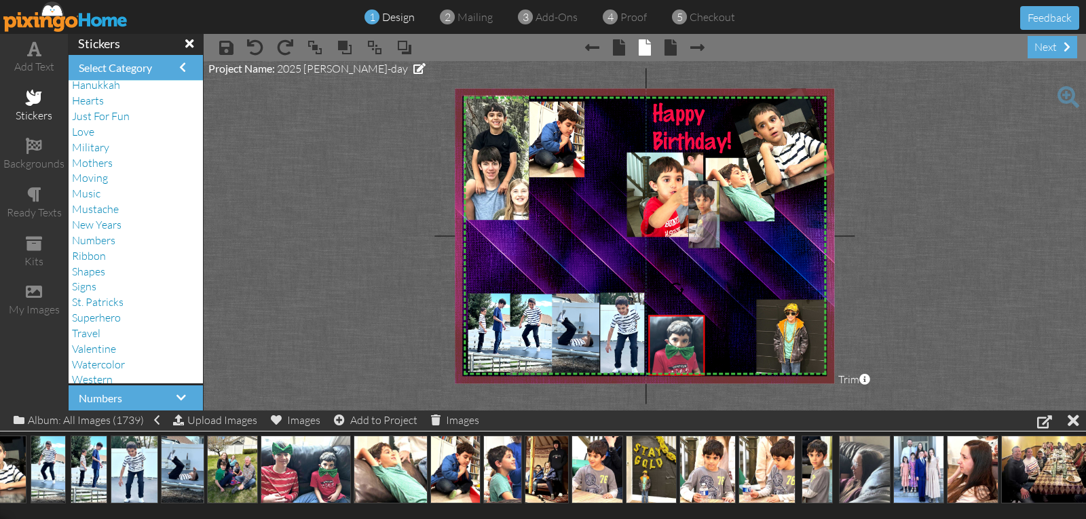
drag, startPoint x: 812, startPoint y: 461, endPoint x: 702, endPoint y: 206, distance: 277.9
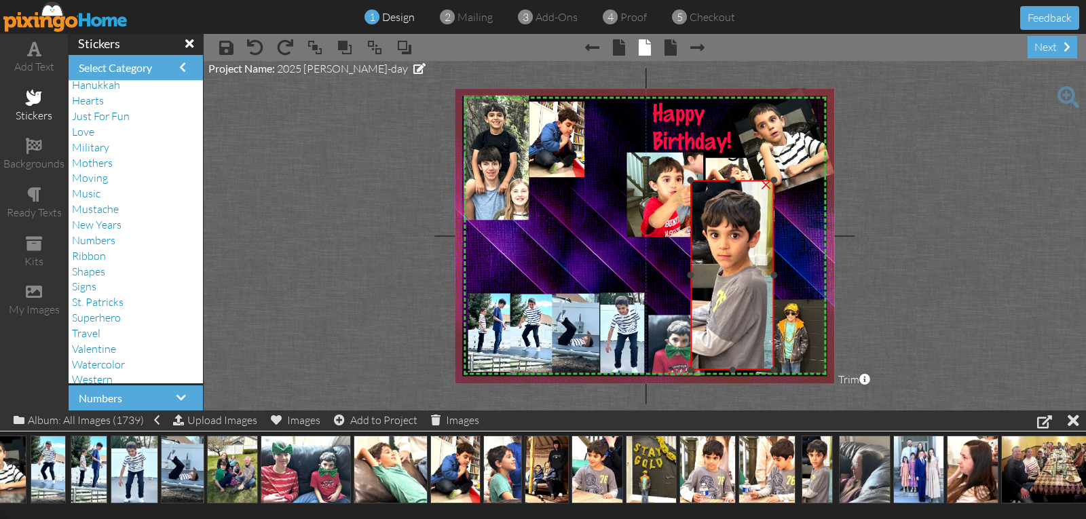
click at [690, 276] on div at bounding box center [690, 275] width 7 height 7
drag, startPoint x: 772, startPoint y: 276, endPoint x: 764, endPoint y: 276, distance: 7.5
click at [764, 276] on div at bounding box center [767, 275] width 7 height 7
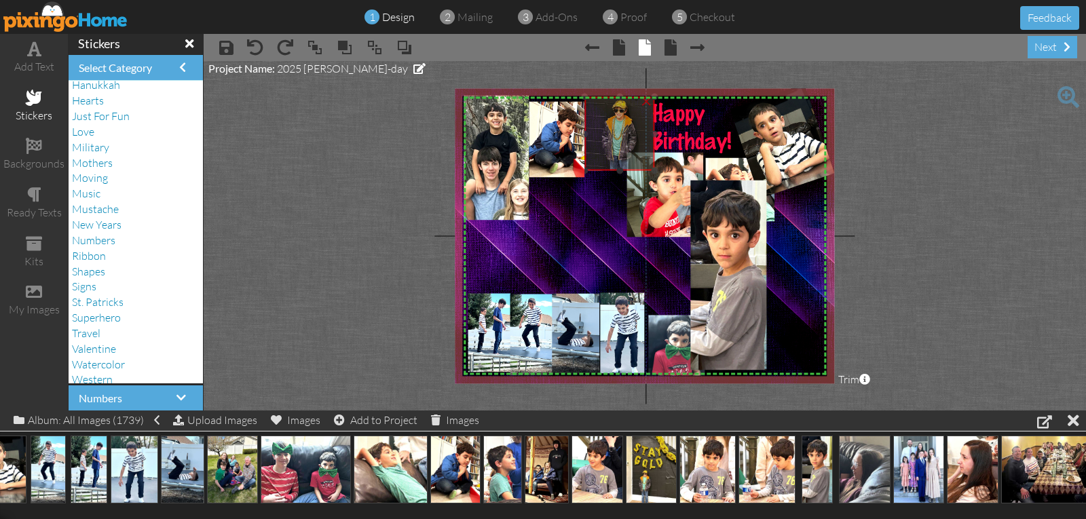
drag, startPoint x: 781, startPoint y: 337, endPoint x: 610, endPoint y: 134, distance: 265.9
click at [610, 134] on img at bounding box center [638, 98] width 143 height 190
drag, startPoint x: 654, startPoint y: 132, endPoint x: 646, endPoint y: 132, distance: 8.1
click at [646, 132] on div at bounding box center [646, 133] width 7 height 7
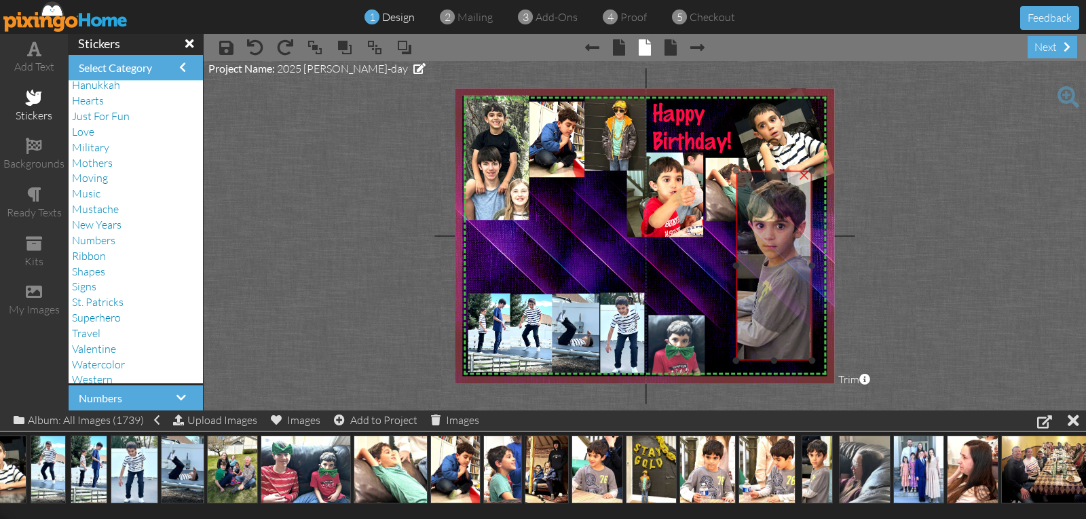
drag, startPoint x: 734, startPoint y: 263, endPoint x: 778, endPoint y: 251, distance: 45.1
click at [779, 254] on img at bounding box center [777, 266] width 86 height 190
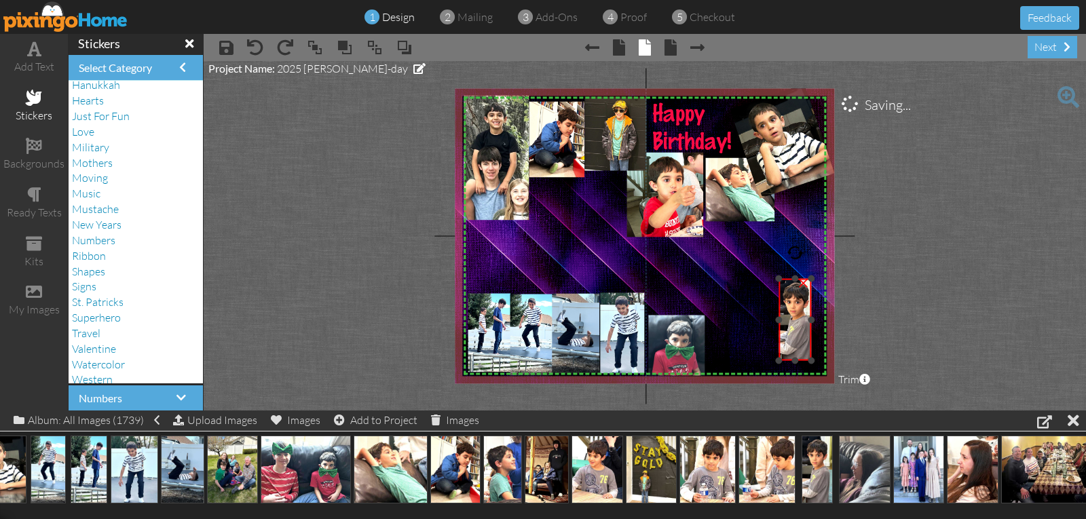
drag, startPoint x: 734, startPoint y: 170, endPoint x: 794, endPoint y: 278, distance: 123.4
click at [794, 279] on div "×" at bounding box center [795, 320] width 33 height 82
drag, startPoint x: 799, startPoint y: 314, endPoint x: 779, endPoint y: 306, distance: 21.1
click at [779, 306] on img at bounding box center [778, 313] width 37 height 82
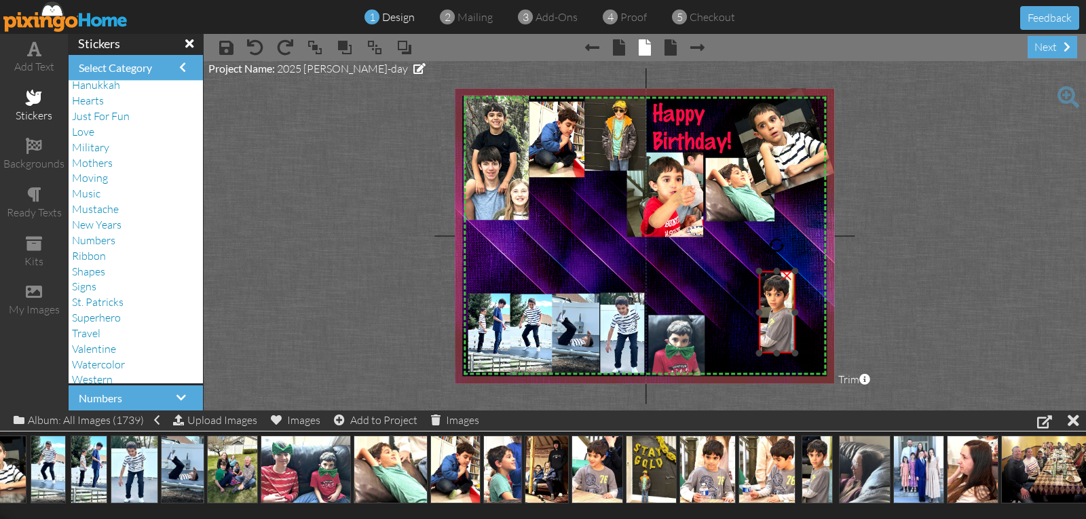
drag, startPoint x: 791, startPoint y: 312, endPoint x: 815, endPoint y: 312, distance: 23.8
click at [814, 312] on div "X X X X X X X X X X X X X X X X X X X X X X X X X X X X X X X X X X X X X X X X…" at bounding box center [644, 235] width 379 height 295
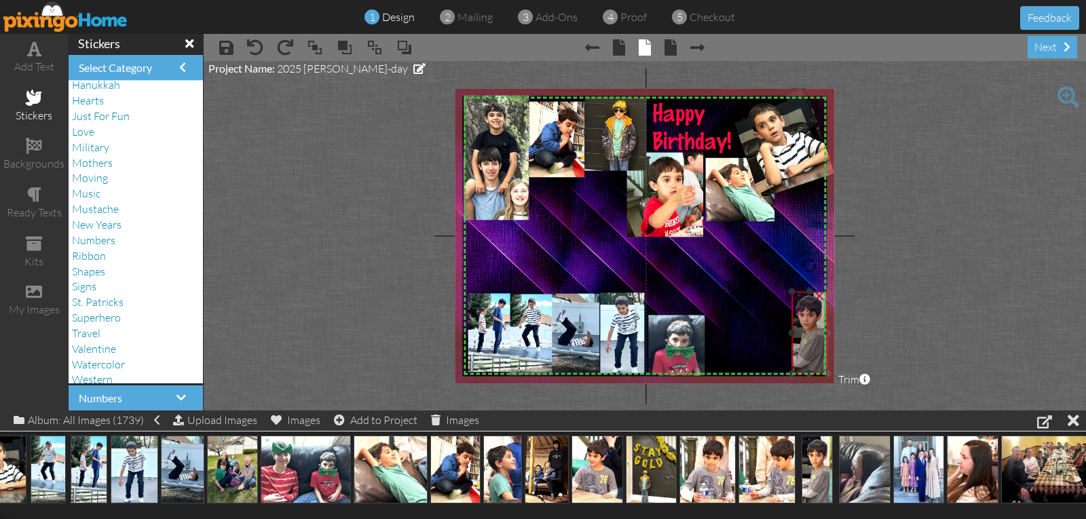
drag, startPoint x: 778, startPoint y: 322, endPoint x: 810, endPoint y: 343, distance: 38.4
click at [810, 343] on img at bounding box center [809, 333] width 37 height 82
drag, startPoint x: 789, startPoint y: 293, endPoint x: 752, endPoint y: 244, distance: 61.5
click at [758, 250] on div "X X X X X X X X X X X X X X X X X X X X X X X X X X X X X X X X X X X X X X X X…" at bounding box center [644, 235] width 379 height 295
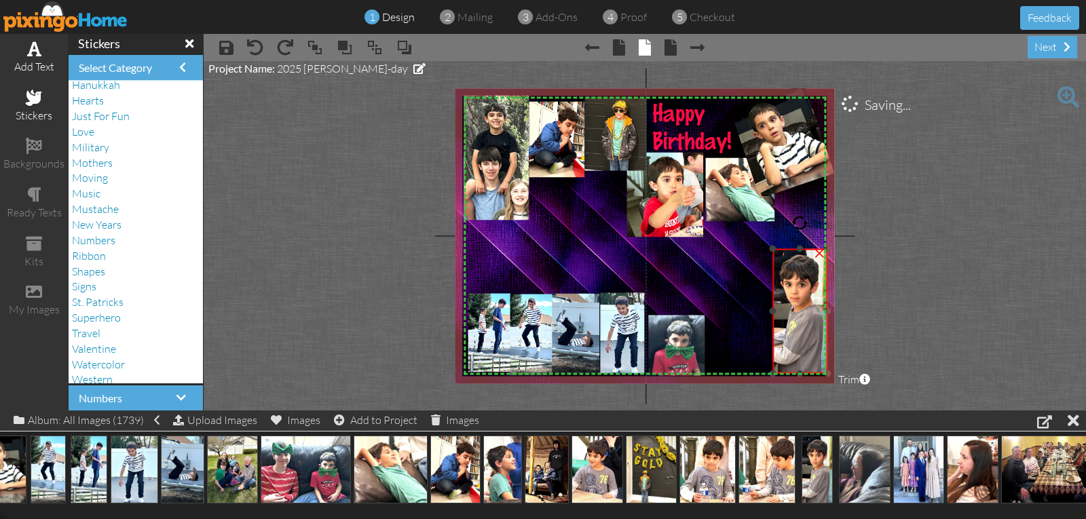
click at [32, 69] on div "add text" at bounding box center [34, 67] width 68 height 16
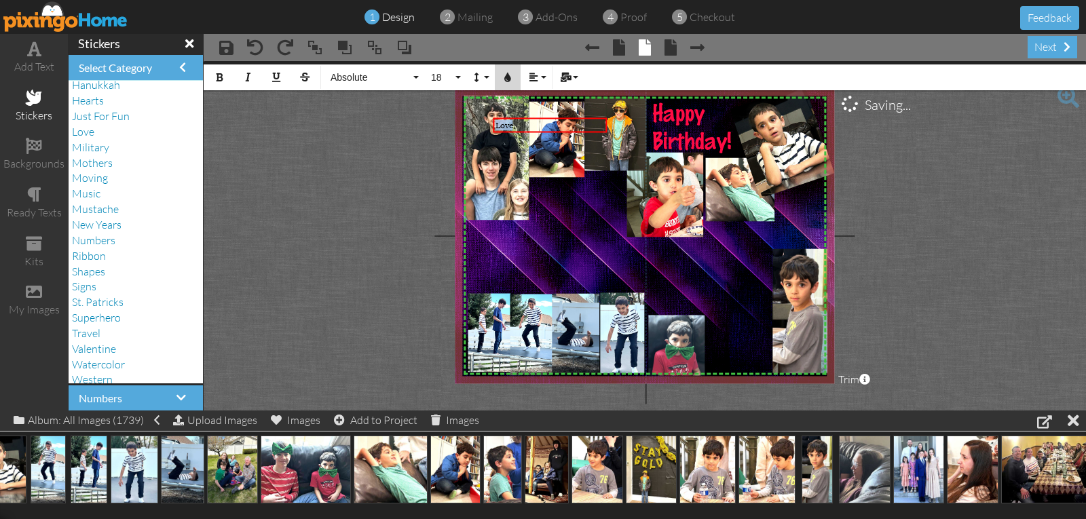
click at [508, 80] on icon "button" at bounding box center [508, 78] width 10 height 10
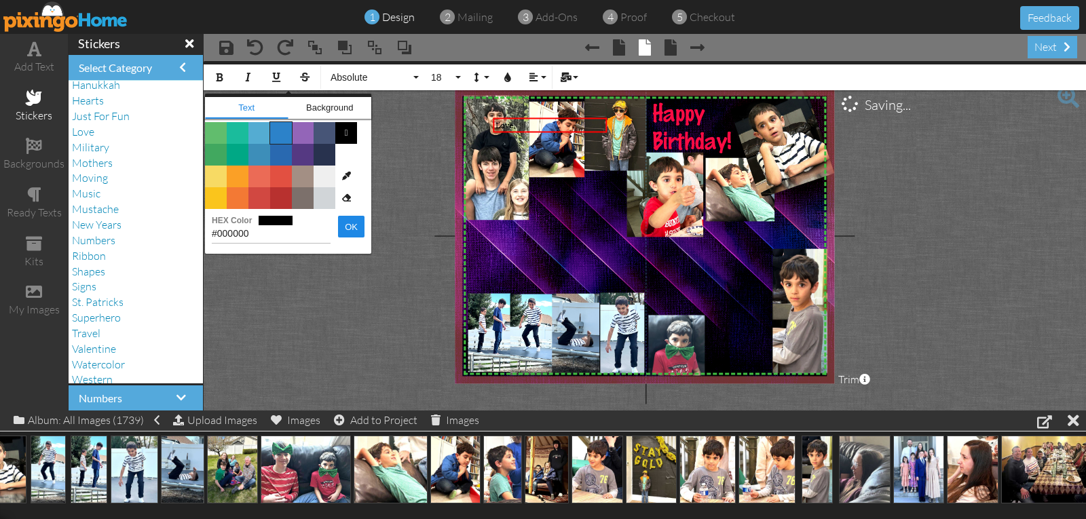
click at [282, 132] on span "Color #2C82C9" at bounding box center [281, 133] width 22 height 22
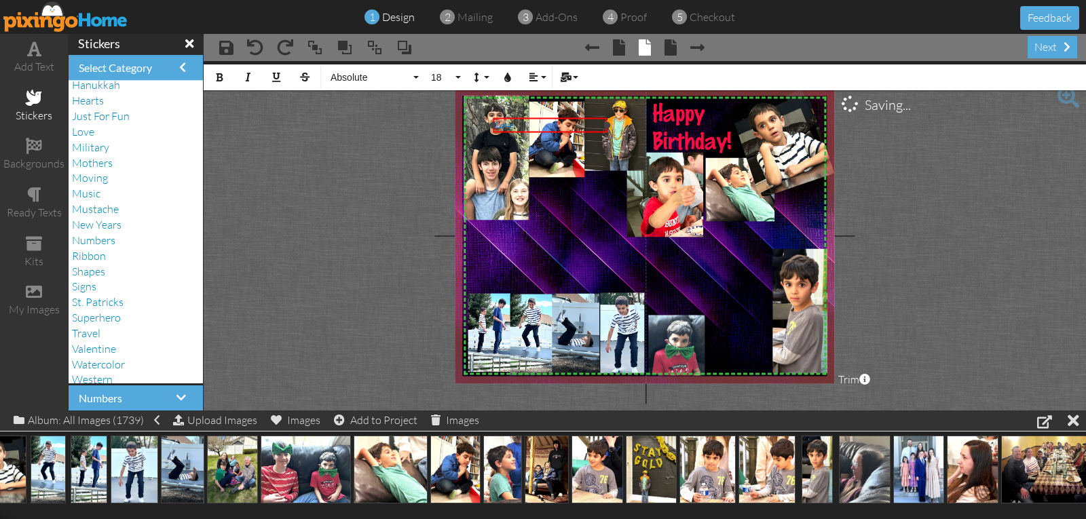
click at [519, 124] on div "Love" at bounding box center [549, 125] width 109 height 11
click at [366, 79] on span "Absolute" at bounding box center [369, 78] width 81 height 12
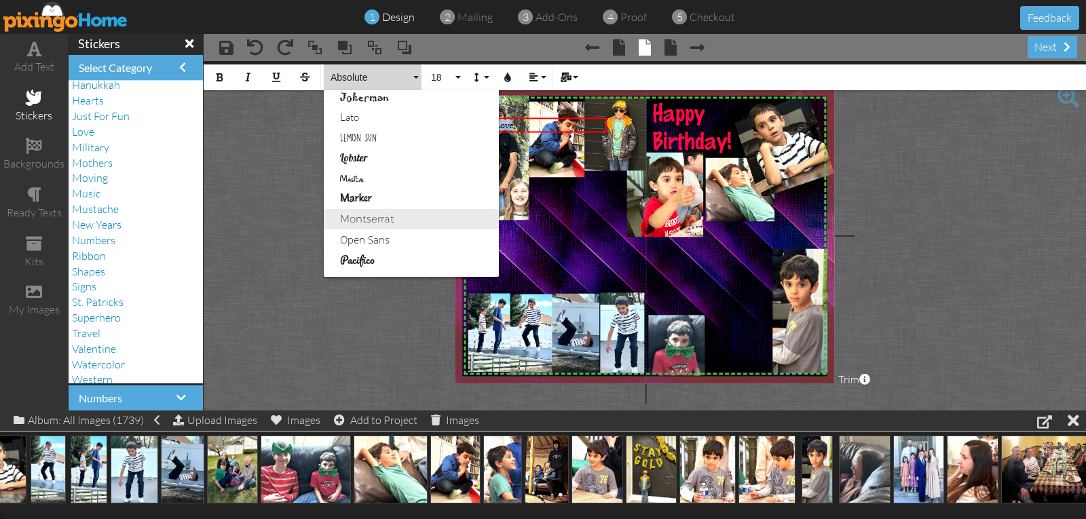
scroll to position [492, 0]
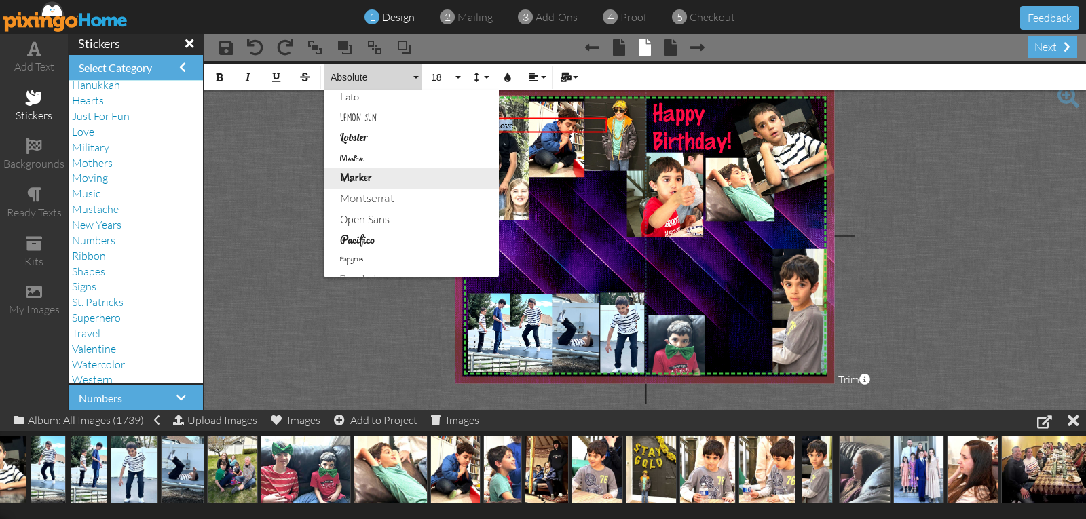
click at [363, 177] on link "Marker" at bounding box center [411, 178] width 175 height 20
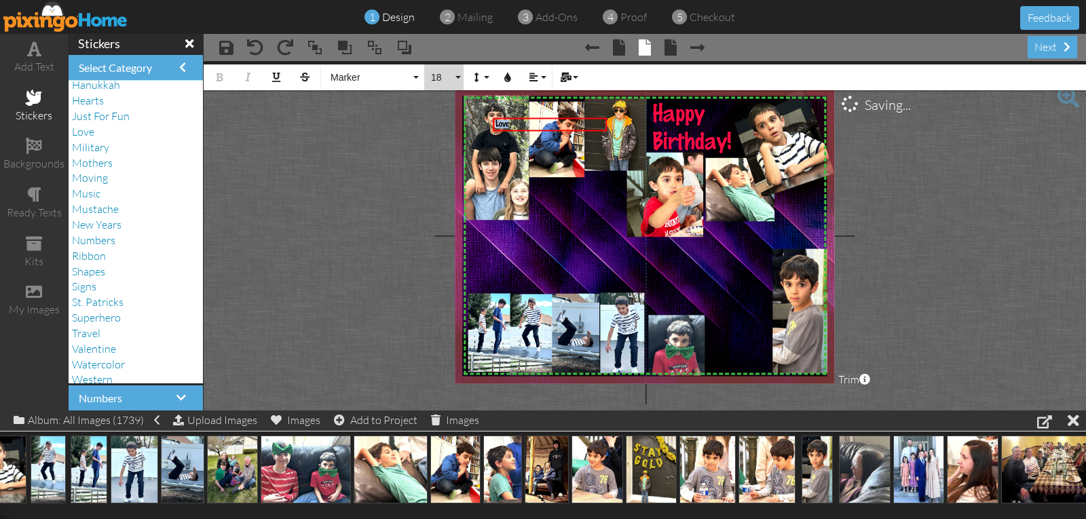
click at [442, 74] on span "18" at bounding box center [441, 78] width 23 height 12
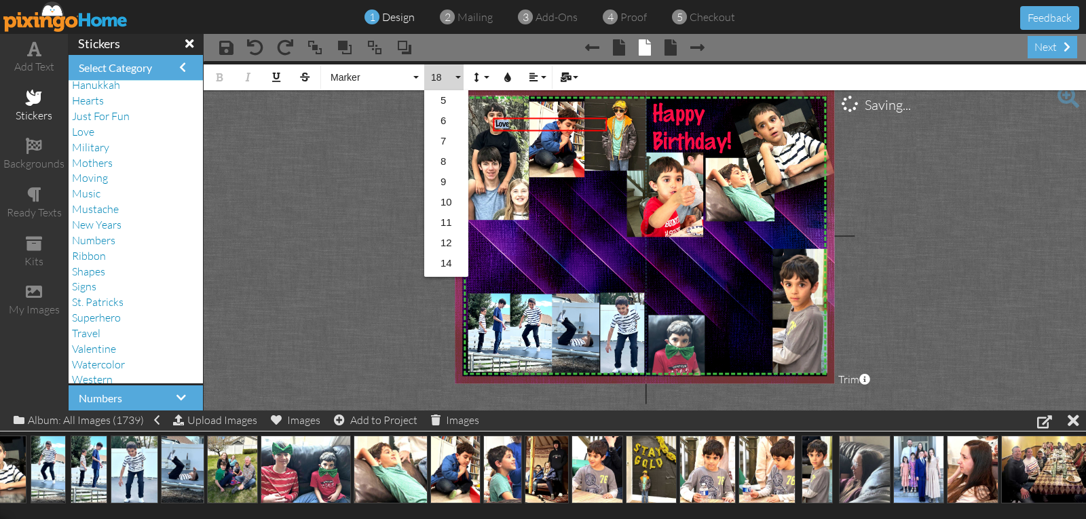
scroll to position [121, 0]
click at [441, 261] on link "30" at bounding box center [446, 265] width 44 height 20
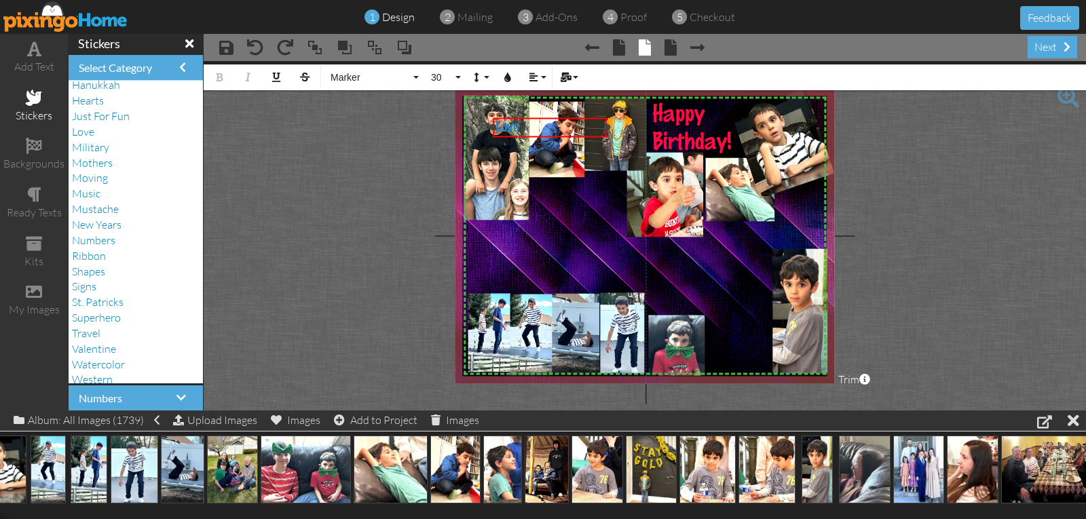
click at [526, 124] on div "Love" at bounding box center [549, 127] width 109 height 15
drag, startPoint x: 546, startPoint y: 116, endPoint x: 559, endPoint y: 242, distance: 126.3
click at [559, 242] on div at bounding box center [563, 253] width 121 height 26
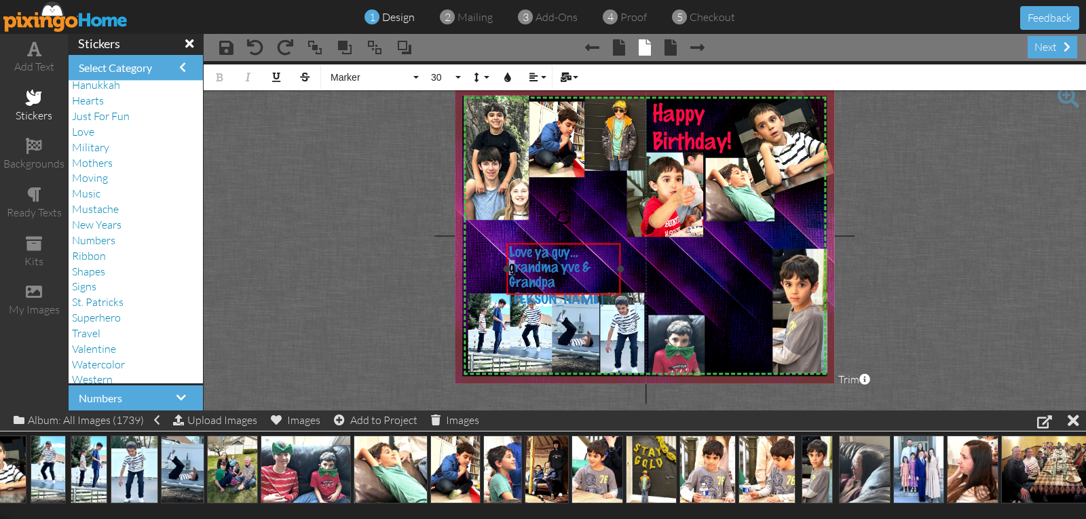
drag, startPoint x: 513, startPoint y: 267, endPoint x: 507, endPoint y: 272, distance: 8.2
click at [507, 272] on div "Love ya guy... grandma yve & Grandpa Steve ×" at bounding box center [563, 270] width 114 height 52
drag, startPoint x: 558, startPoint y: 267, endPoint x: 567, endPoint y: 271, distance: 10.1
click at [567, 271] on span "Grandma yve & Grandpa Steve" at bounding box center [556, 284] width 95 height 47
drag, startPoint x: 619, startPoint y: 269, endPoint x: 597, endPoint y: 273, distance: 22.8
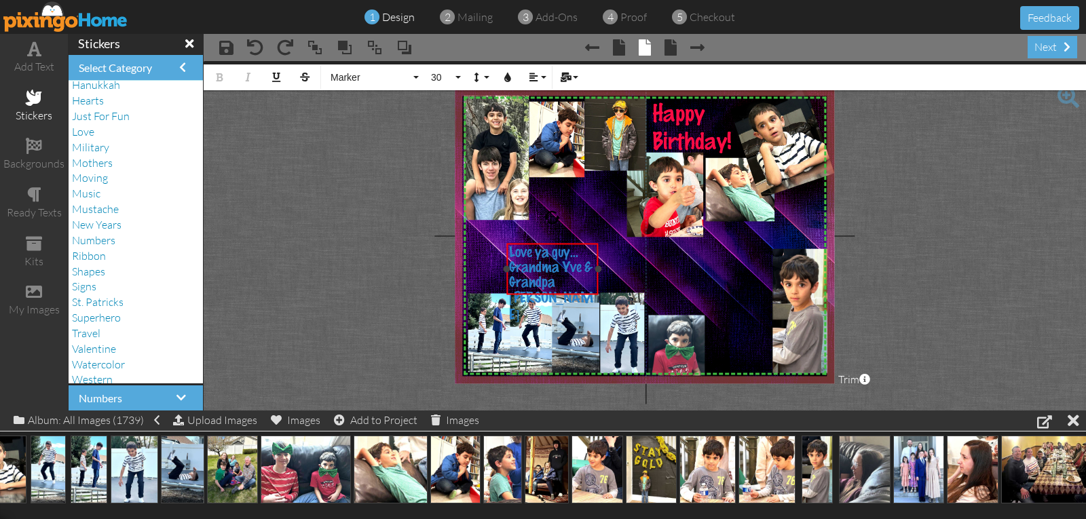
click at [597, 273] on div "Love ya guy... Grandma Yve & Grandpa Steve ×" at bounding box center [552, 270] width 92 height 52
click at [429, 75] on button "30" at bounding box center [443, 77] width 39 height 26
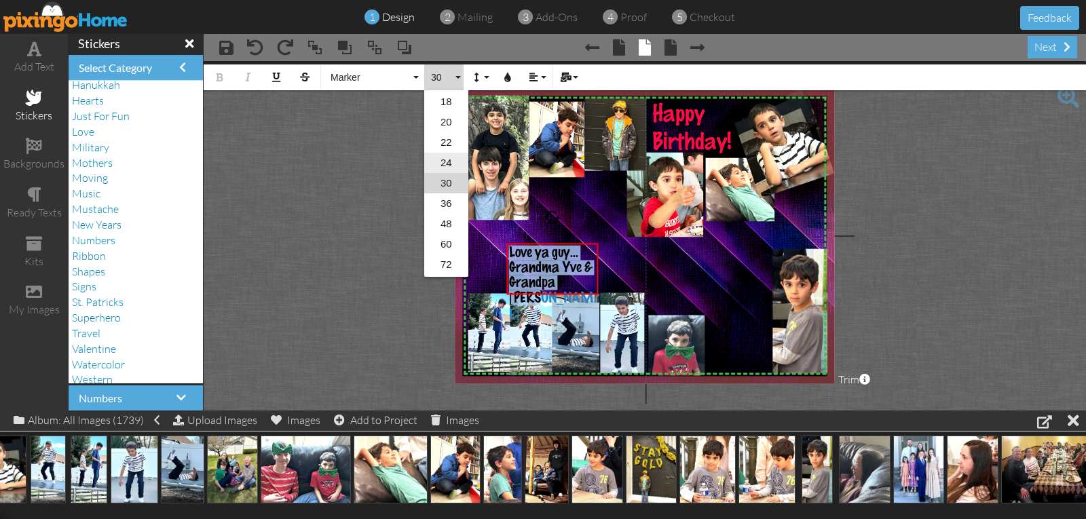
click at [446, 164] on link "24" at bounding box center [446, 163] width 44 height 20
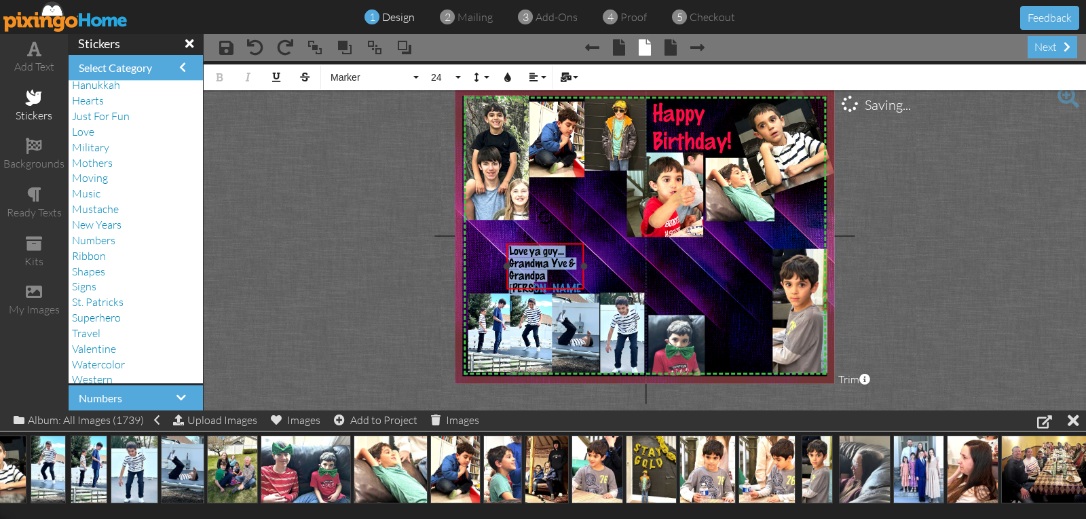
drag, startPoint x: 600, startPoint y: 266, endPoint x: 580, endPoint y: 262, distance: 20.8
click at [585, 267] on div at bounding box center [583, 266] width 7 height 7
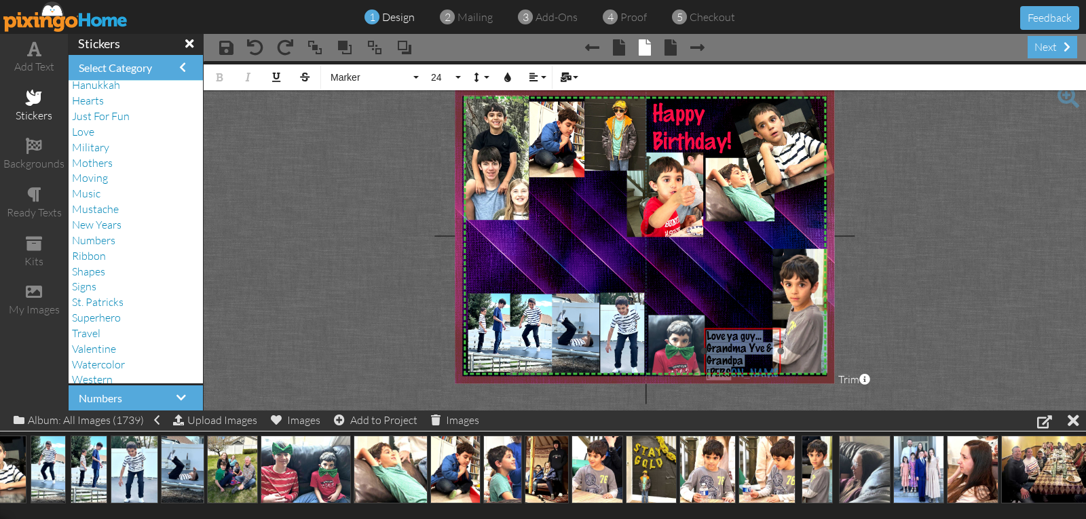
drag, startPoint x: 550, startPoint y: 243, endPoint x: 748, endPoint y: 328, distance: 215.0
click at [748, 329] on div "​ Love ya guy... Grandma Yve & Grandpa Steve ​" at bounding box center [742, 365] width 77 height 72
click at [880, 309] on project-studio-wrapper "X X X X X X X X X X X X X X X X X X X X X X X X X X X X X X X X X X X X X X X X…" at bounding box center [645, 236] width 882 height 350
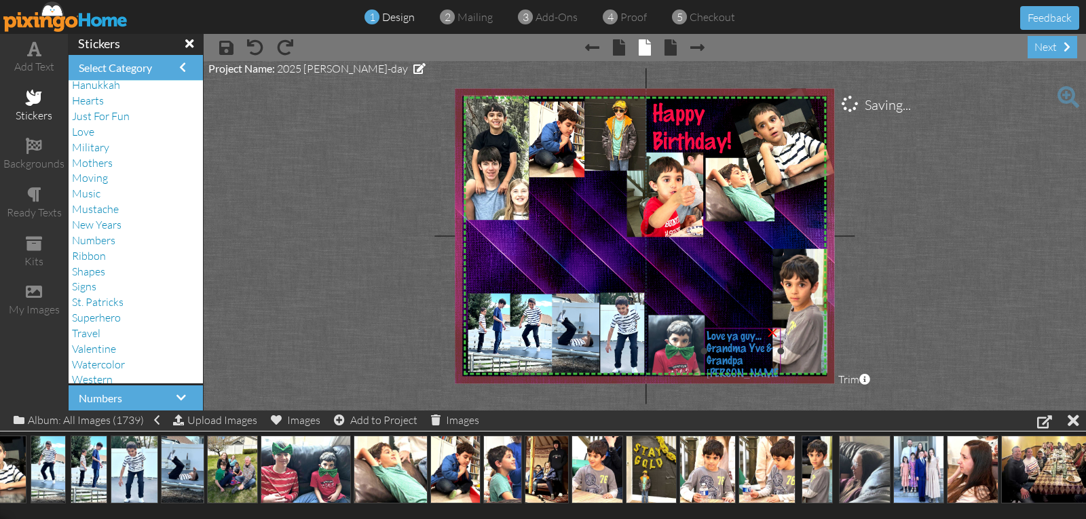
click at [728, 356] on div "Grandma Yve & Grandpa Steve" at bounding box center [743, 370] width 72 height 55
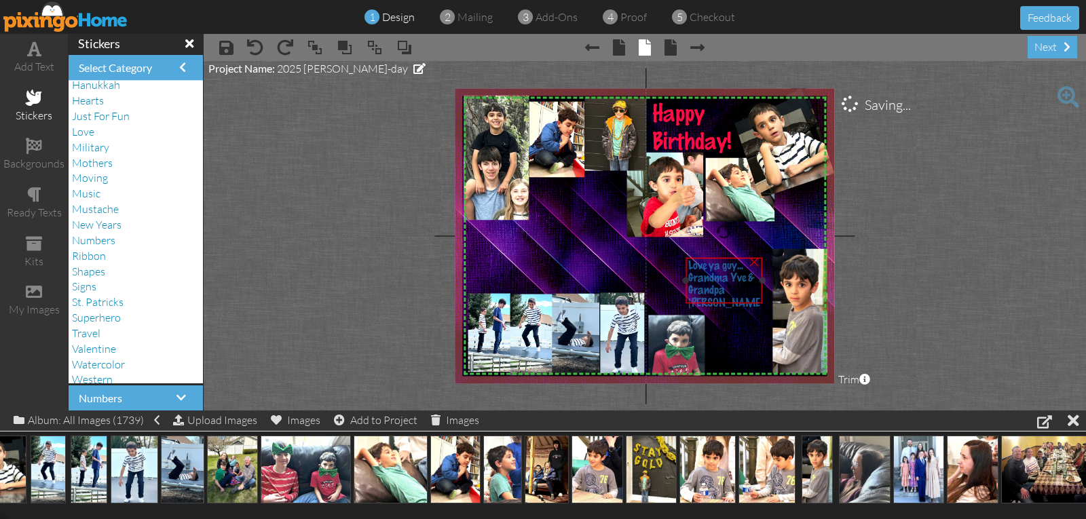
drag, startPoint x: 729, startPoint y: 332, endPoint x: 710, endPoint y: 243, distance: 90.9
click at [710, 260] on span "Love ya guy..." at bounding box center [715, 266] width 55 height 12
click at [755, 259] on div "Grandma Yve & Grandpa Steve" at bounding box center [724, 282] width 72 height 55
click at [688, 276] on span "Grandma Yve & Grandpa Steve" at bounding box center [724, 282] width 72 height 54
click at [690, 276] on span "Grandma Yve & Grandpa Steve" at bounding box center [724, 282] width 72 height 54
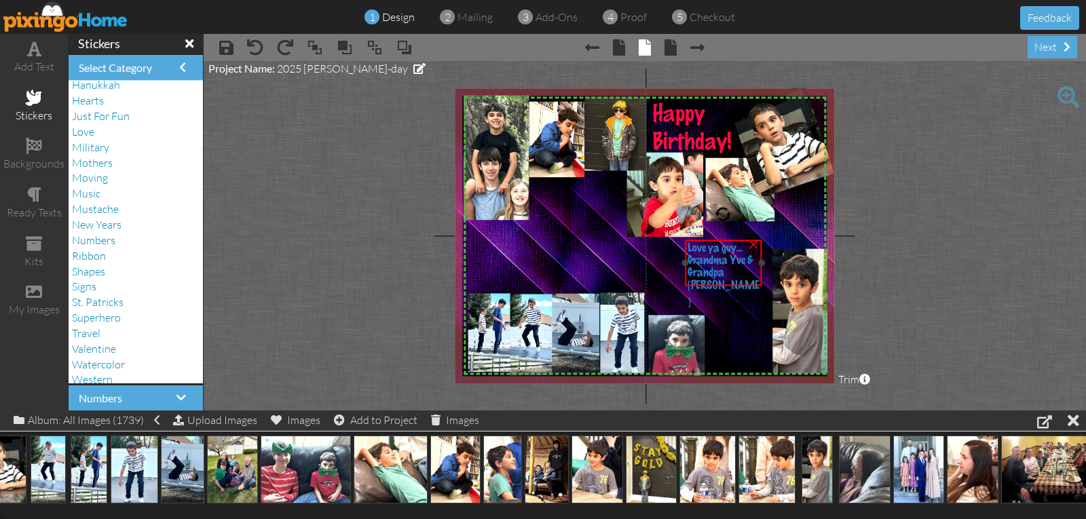
click at [690, 276] on span "Grandma Yve & Grandpa Steve" at bounding box center [724, 282] width 72 height 54
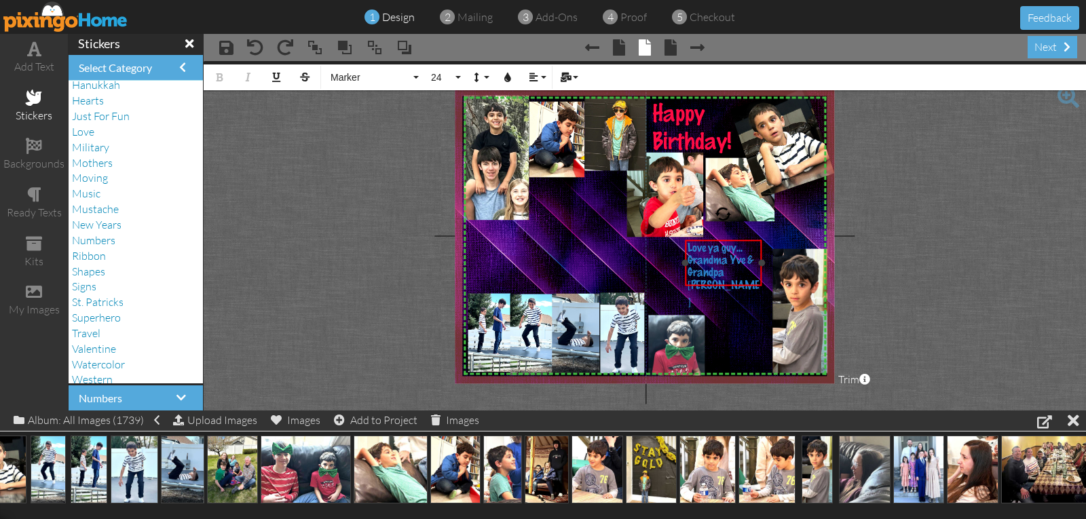
click at [715, 258] on span "Grandma Yve & Grandpa Steve" at bounding box center [724, 282] width 72 height 54
click at [744, 248] on div "Love ya guy..." at bounding box center [724, 248] width 72 height 12
click at [752, 257] on span "Grandma Yve & Grandpa Steve" at bounding box center [724, 282] width 72 height 54
drag, startPoint x: 764, startPoint y: 269, endPoint x: 770, endPoint y: 269, distance: 6.8
click at [768, 269] on div "Love ya guy... Grandma Yve & Grandpa Steve ×" at bounding box center [726, 263] width 83 height 46
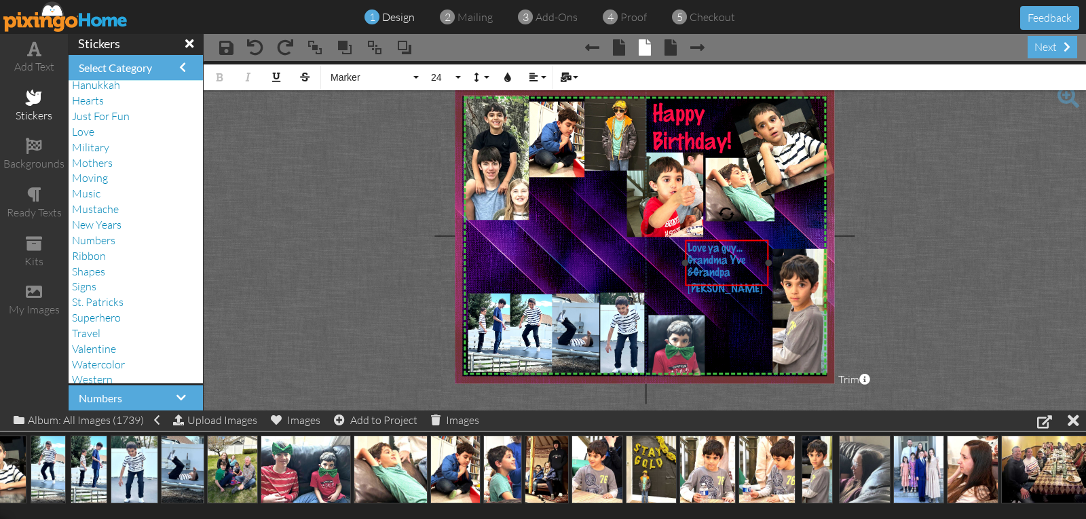
click at [688, 275] on span "Grandma Yve &" at bounding box center [717, 267] width 58 height 24
drag, startPoint x: 748, startPoint y: 260, endPoint x: 757, endPoint y: 261, distance: 8.9
click at [757, 261] on div "Grandma Yve & Grandpa Steve" at bounding box center [727, 275] width 79 height 41
click at [689, 275] on span "Grandma Yve &" at bounding box center [717, 267] width 58 height 24
drag, startPoint x: 770, startPoint y: 267, endPoint x: 789, endPoint y: 268, distance: 19.0
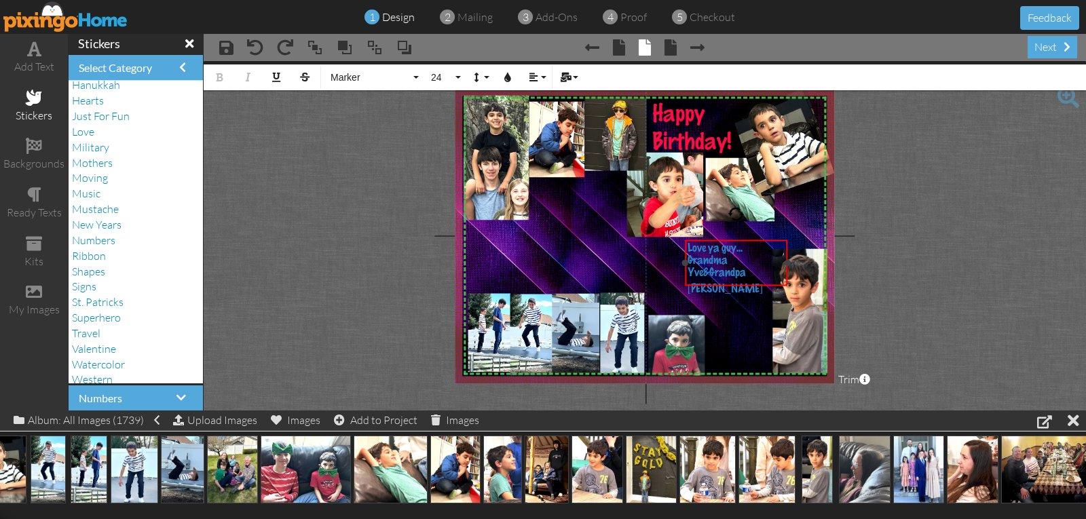
click at [787, 268] on div "Love ya guy... Grandma Yve& Grandpa Steve ×" at bounding box center [736, 263] width 102 height 46
click at [714, 276] on span "Grandma Yve&" at bounding box center [708, 267] width 40 height 24
click at [747, 259] on span "Grandma Yve&" at bounding box center [720, 261] width 64 height 12
drag, startPoint x: 787, startPoint y: 262, endPoint x: 774, endPoint y: 269, distance: 14.3
click at [774, 269] on div "Love ya guy... Grandma Yve & ​ Grandpa Steve ×" at bounding box center [730, 263] width 90 height 46
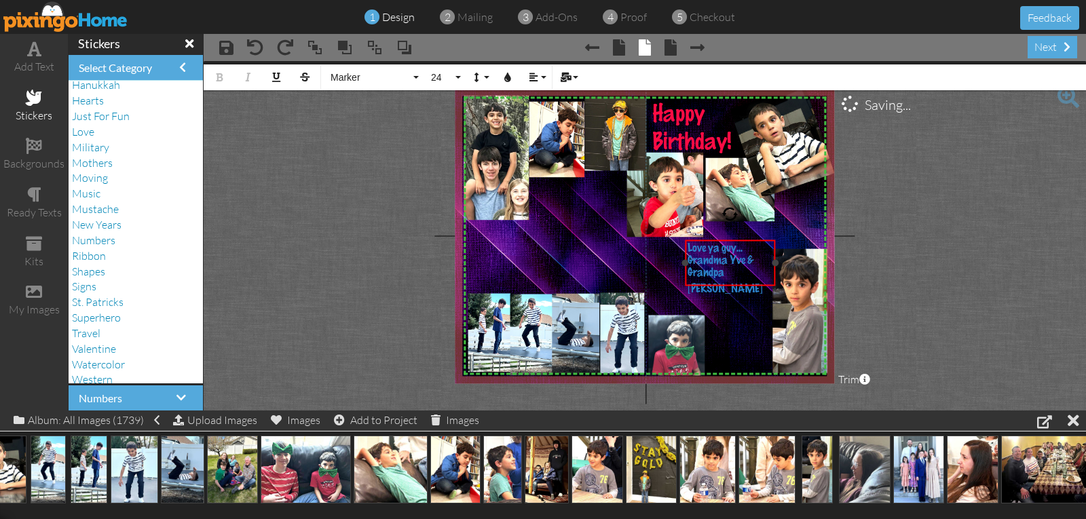
click at [768, 262] on div "Grandma Yve &" at bounding box center [731, 261] width 86 height 12
drag, startPoint x: 777, startPoint y: 262, endPoint x: 760, endPoint y: 264, distance: 17.1
click at [760, 264] on div at bounding box center [758, 262] width 7 height 7
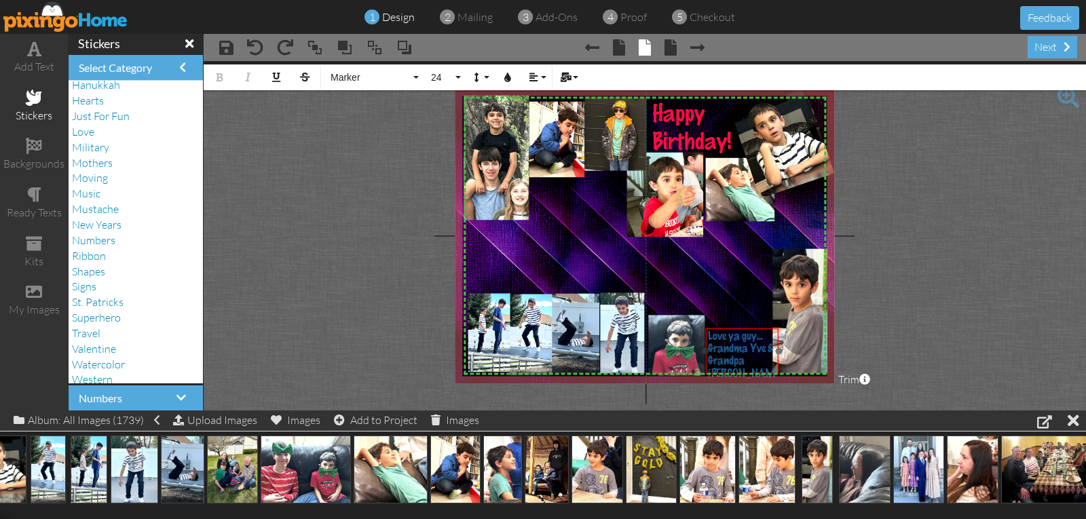
drag, startPoint x: 726, startPoint y: 240, endPoint x: 746, endPoint y: 328, distance: 90.6
click at [746, 329] on div "Love ya guy... Grandma Yve & ​ ​ ​ Grandpa Steve" at bounding box center [741, 365] width 73 height 72
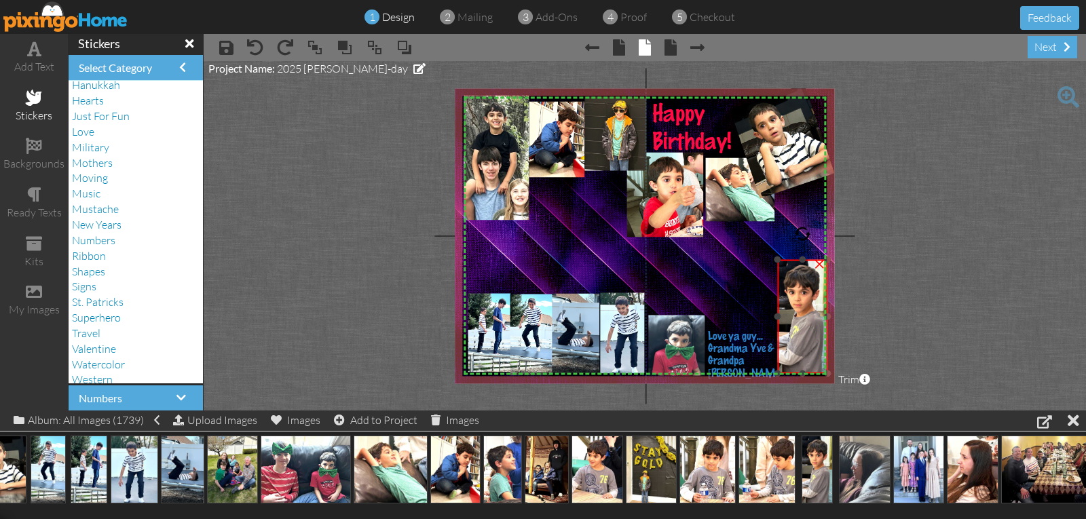
drag, startPoint x: 770, startPoint y: 246, endPoint x: 774, endPoint y: 257, distance: 11.6
click at [777, 260] on div "×" at bounding box center [802, 317] width 50 height 114
drag, startPoint x: 702, startPoint y: 463, endPoint x: 578, endPoint y: 212, distance: 279.3
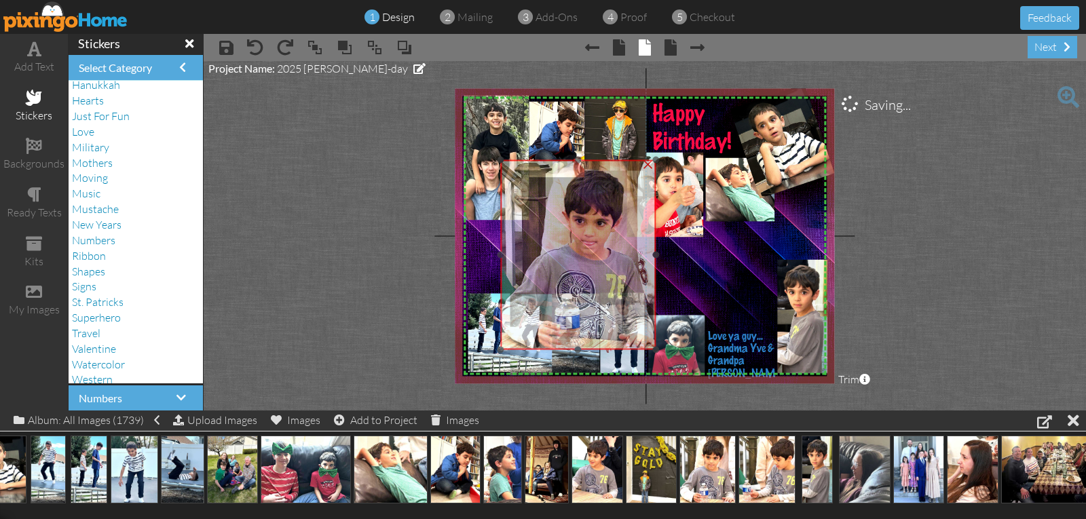
drag, startPoint x: 607, startPoint y: 249, endPoint x: 579, endPoint y: 243, distance: 28.5
click at [579, 243] on img at bounding box center [577, 255] width 155 height 190
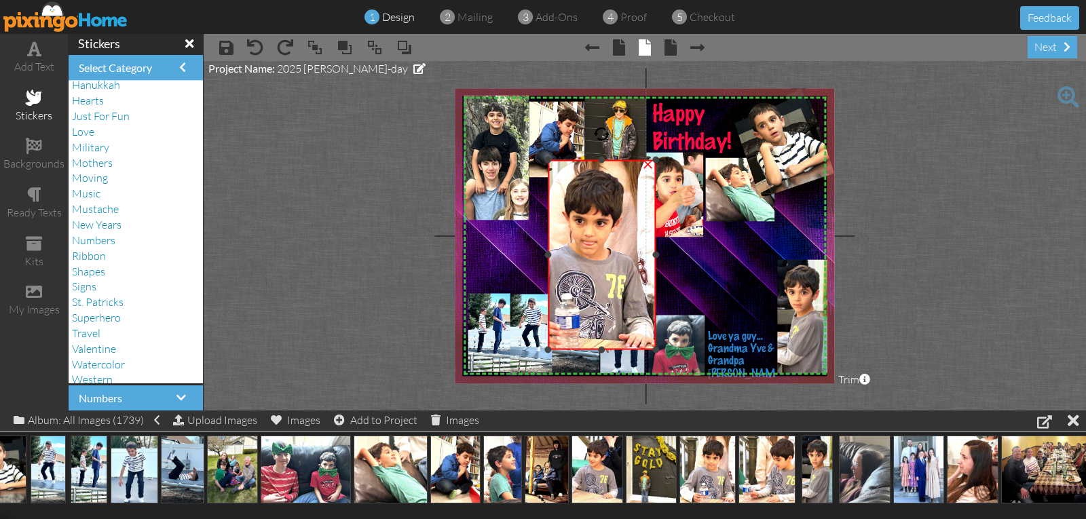
drag, startPoint x: 500, startPoint y: 252, endPoint x: 547, endPoint y: 259, distance: 48.1
click at [548, 259] on div "×" at bounding box center [602, 255] width 108 height 190
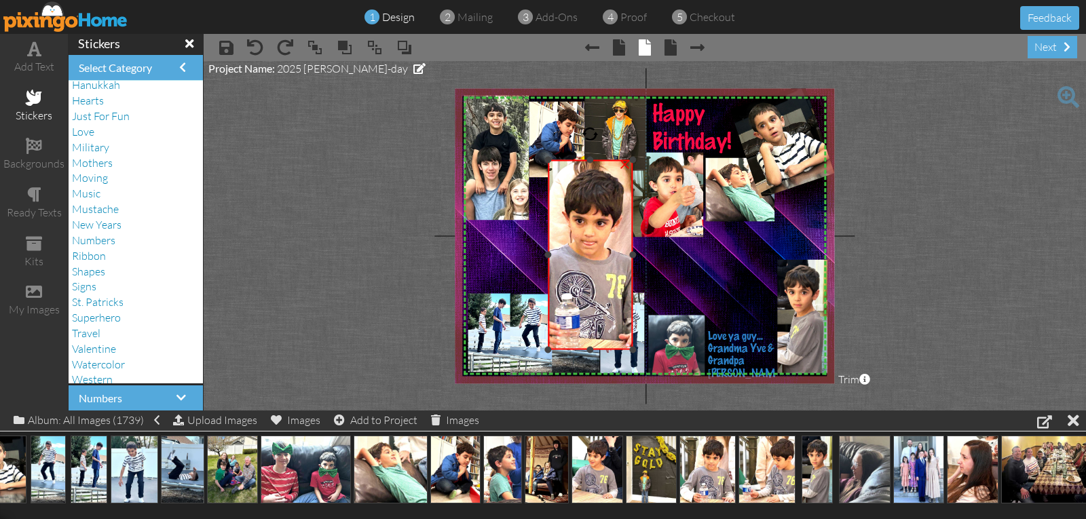
drag, startPoint x: 656, startPoint y: 255, endPoint x: 633, endPoint y: 260, distance: 23.7
click at [633, 260] on div "×" at bounding box center [590, 255] width 85 height 190
drag, startPoint x: 592, startPoint y: 160, endPoint x: 591, endPoint y: 168, distance: 7.5
click at [591, 168] on div at bounding box center [590, 167] width 7 height 7
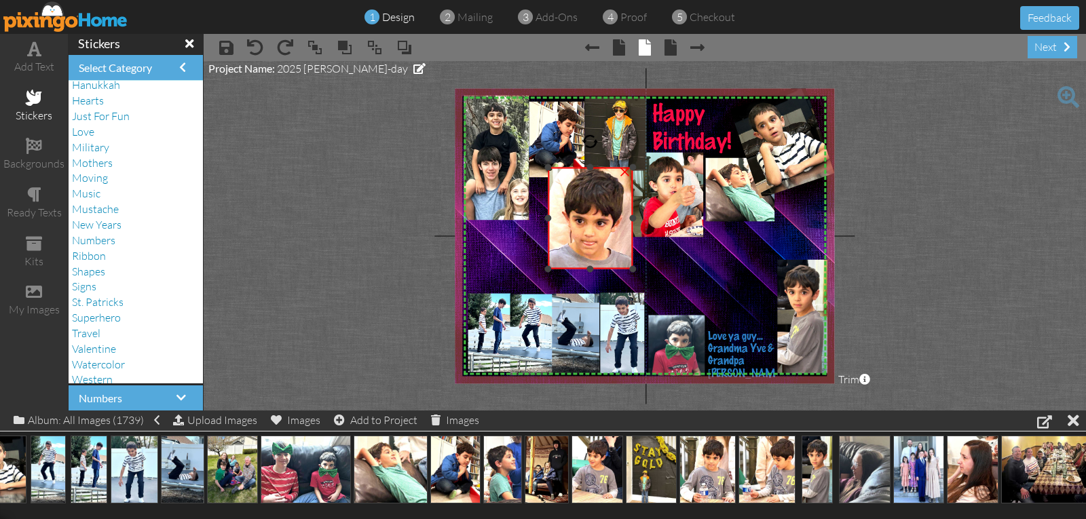
drag, startPoint x: 591, startPoint y: 350, endPoint x: 590, endPoint y: 269, distance: 80.8
click at [590, 269] on div at bounding box center [590, 268] width 7 height 7
click at [597, 283] on img at bounding box center [674, 236] width 459 height 301
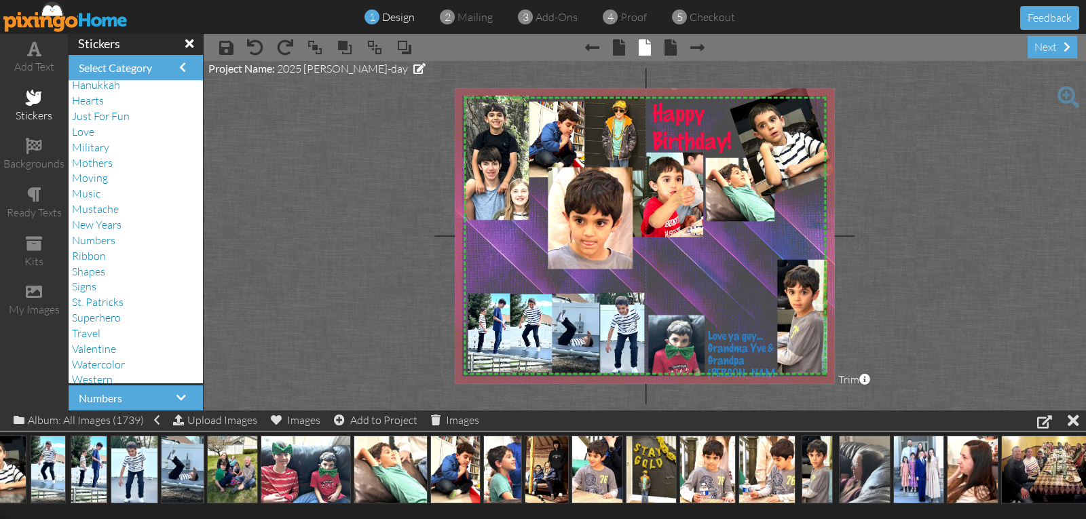
click at [597, 284] on img at bounding box center [674, 237] width 459 height 301
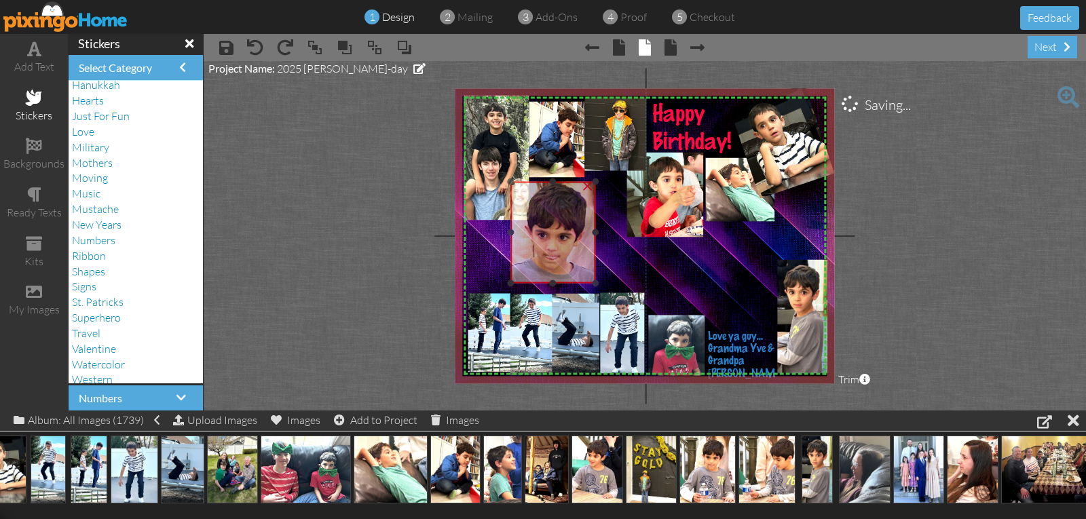
drag, startPoint x: 597, startPoint y: 224, endPoint x: 560, endPoint y: 238, distance: 40.0
click at [560, 238] on img at bounding box center [540, 269] width 155 height 190
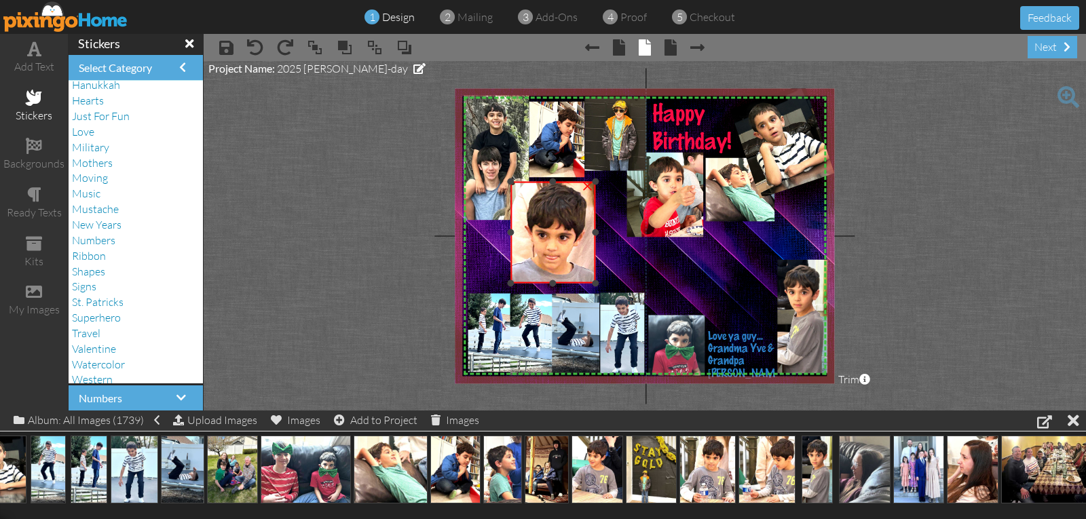
click at [560, 245] on img at bounding box center [540, 269] width 155 height 190
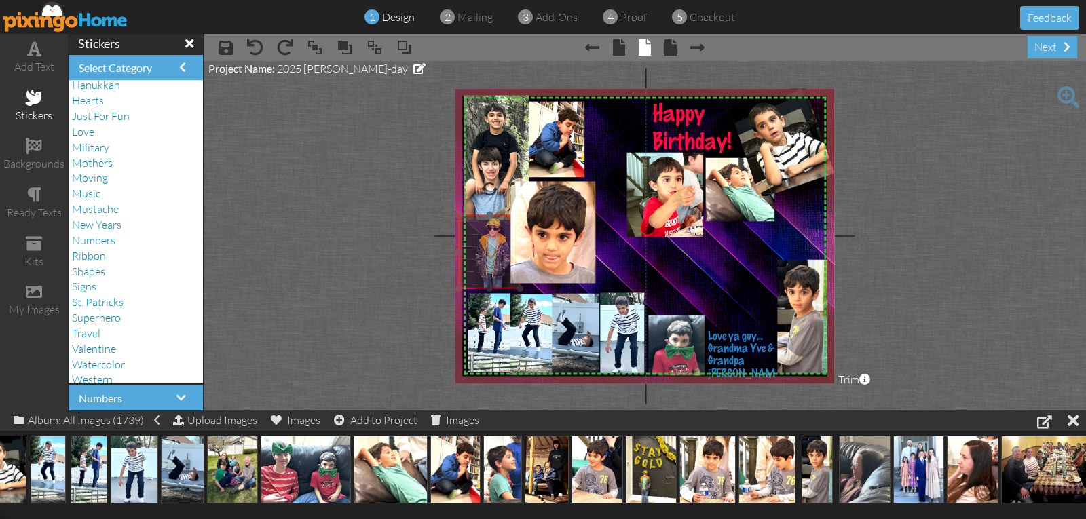
drag, startPoint x: 624, startPoint y: 151, endPoint x: 502, endPoint y: 267, distance: 168.5
click at [499, 268] on img at bounding box center [512, 216] width 143 height 190
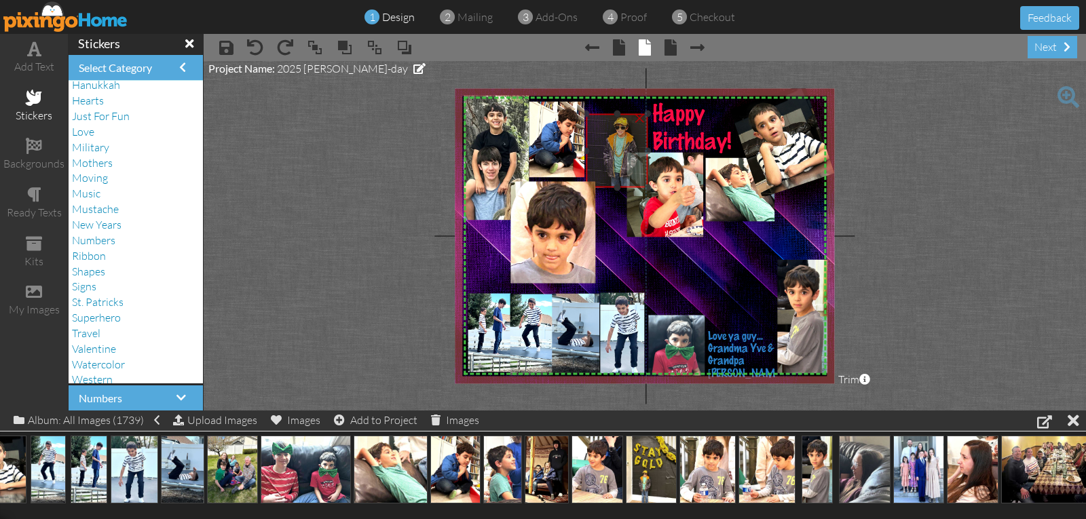
drag, startPoint x: 485, startPoint y: 237, endPoint x: 612, endPoint y: 136, distance: 161.3
click at [612, 136] on img at bounding box center [639, 115] width 143 height 190
click at [619, 114] on div at bounding box center [617, 112] width 7 height 7
drag, startPoint x: 616, startPoint y: 128, endPoint x: 616, endPoint y: 118, distance: 10.2
click at [616, 118] on img at bounding box center [639, 105] width 143 height 190
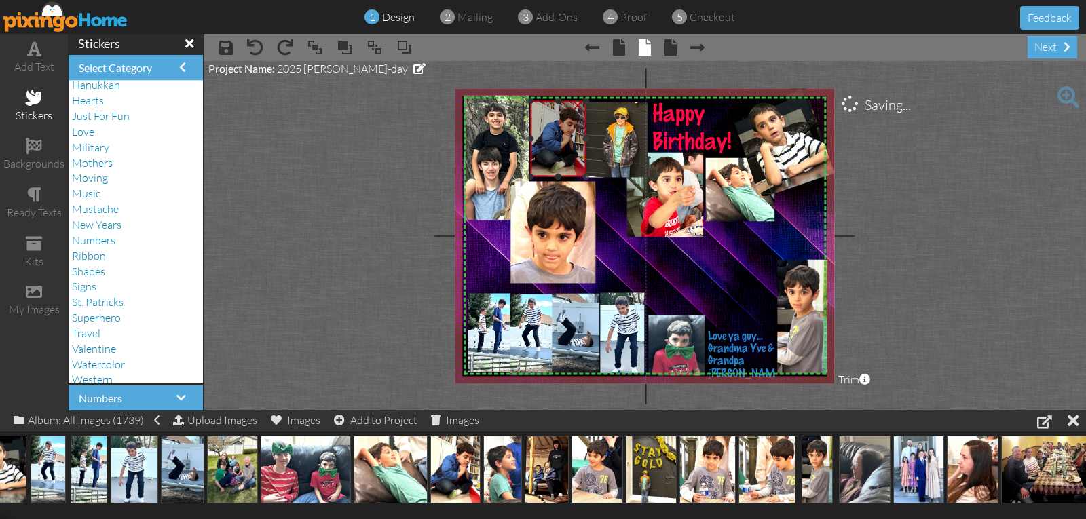
click at [588, 135] on div at bounding box center [558, 139] width 62 height 83
click at [586, 142] on div at bounding box center [585, 139] width 7 height 7
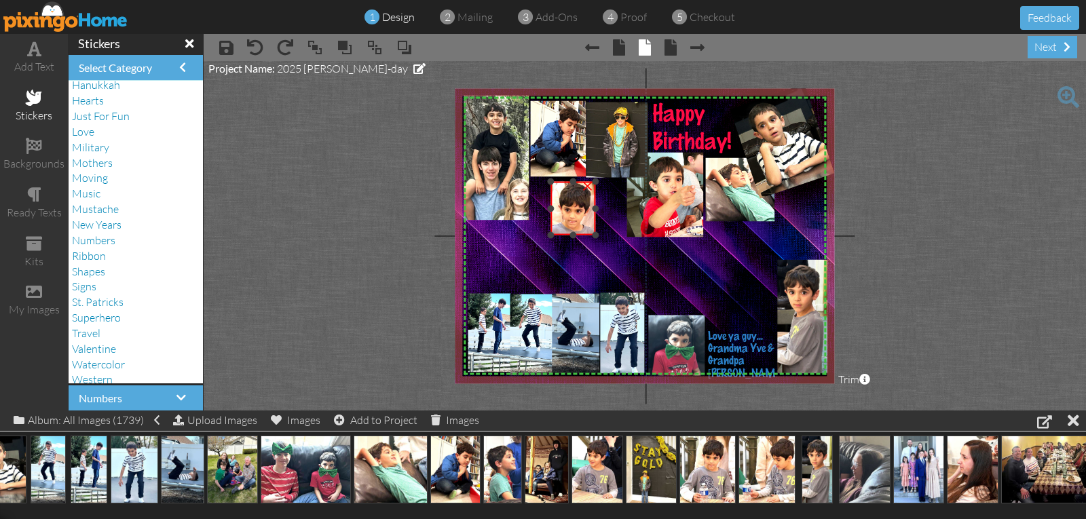
drag, startPoint x: 511, startPoint y: 280, endPoint x: 551, endPoint y: 231, distance: 62.7
click at [551, 231] on div at bounding box center [551, 234] width 7 height 7
drag, startPoint x: 565, startPoint y: 217, endPoint x: 732, endPoint y: 284, distance: 179.4
click at [733, 284] on img at bounding box center [735, 296] width 82 height 100
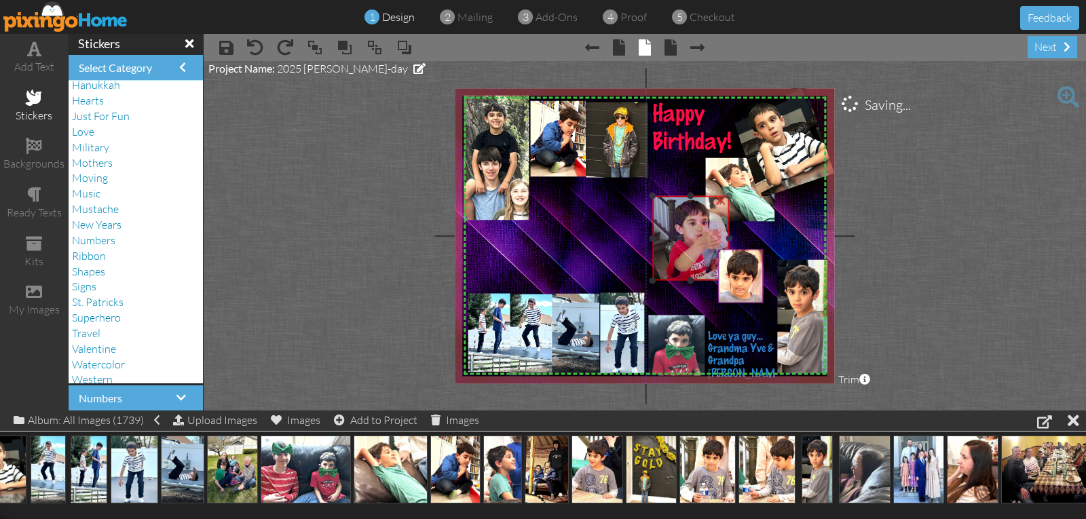
drag, startPoint x: 673, startPoint y: 223, endPoint x: 716, endPoint y: 277, distance: 69.1
click at [704, 268] on img at bounding box center [690, 238] width 77 height 85
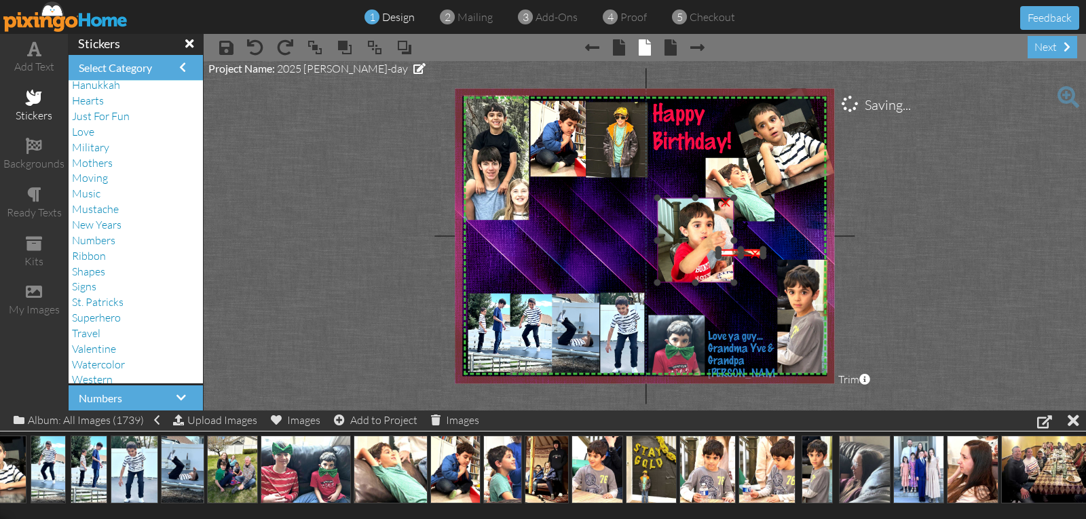
drag, startPoint x: 739, startPoint y: 300, endPoint x: 681, endPoint y: 215, distance: 103.0
click at [680, 215] on div "X X X X X X X X X X X X X X X X X X X X X X X X X X X X X X X X X X X X X X X X…" at bounding box center [644, 235] width 379 height 295
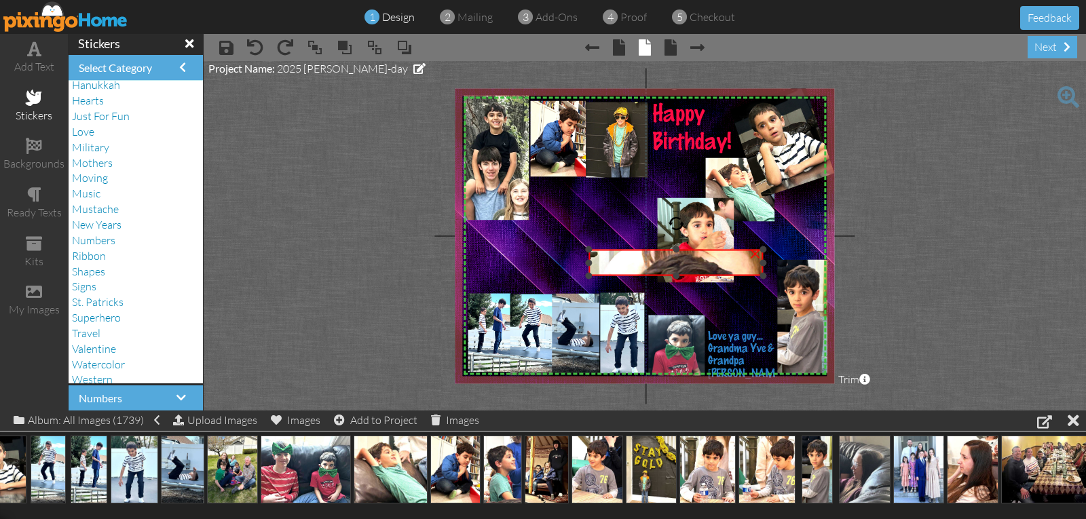
drag, startPoint x: 719, startPoint y: 255, endPoint x: 770, endPoint y: 275, distance: 53.9
click at [770, 275] on div "X X X X X X X X X X X X X X X X X X X X X X X X X X X X X X X X X X X X X X X X…" at bounding box center [644, 235] width 379 height 295
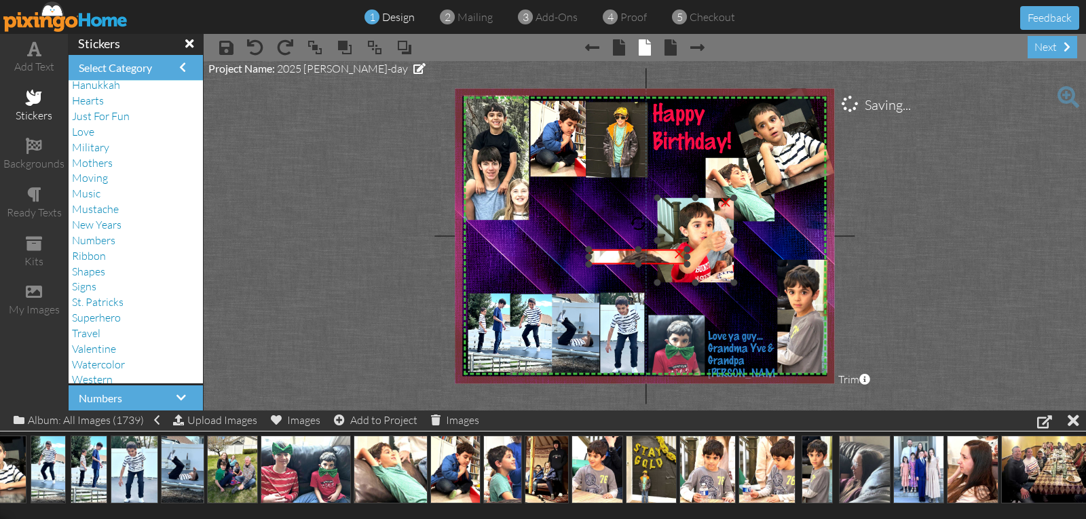
drag, startPoint x: 764, startPoint y: 276, endPoint x: 642, endPoint y: 257, distance: 123.6
click at [685, 261] on div "X X X X X X X X X X X X X X X X X X X X X X X X X X X X X X X X X X X X X X X X…" at bounding box center [644, 235] width 379 height 295
drag, startPoint x: 590, startPoint y: 261, endPoint x: 618, endPoint y: 263, distance: 28.6
click at [641, 265] on div "×" at bounding box center [614, 258] width 112 height 17
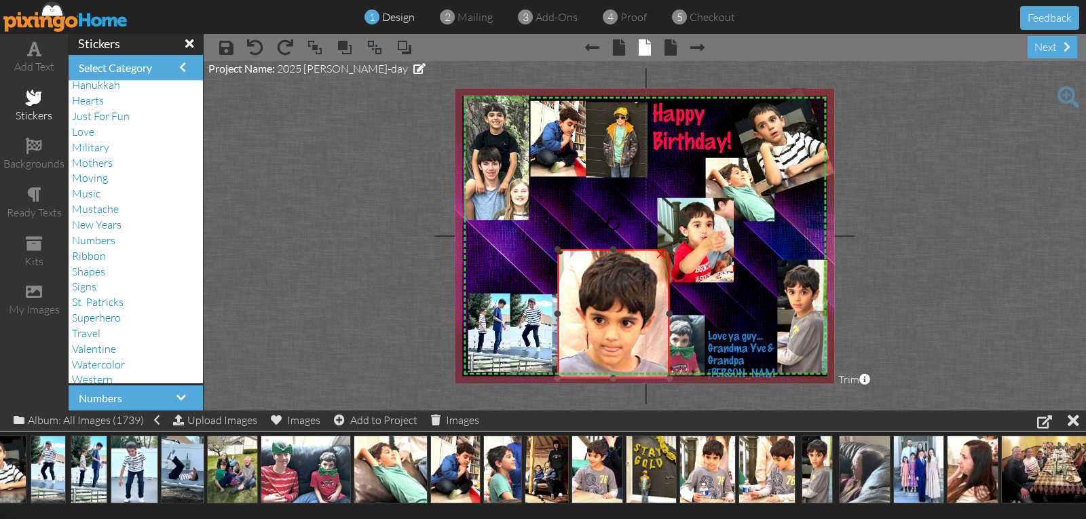
drag, startPoint x: 613, startPoint y: 265, endPoint x: 621, endPoint y: 367, distance: 102.1
click at [629, 376] on div "×" at bounding box center [614, 314] width 112 height 129
drag, startPoint x: 556, startPoint y: 312, endPoint x: 574, endPoint y: 316, distance: 18.8
click at [568, 315] on div at bounding box center [569, 313] width 7 height 7
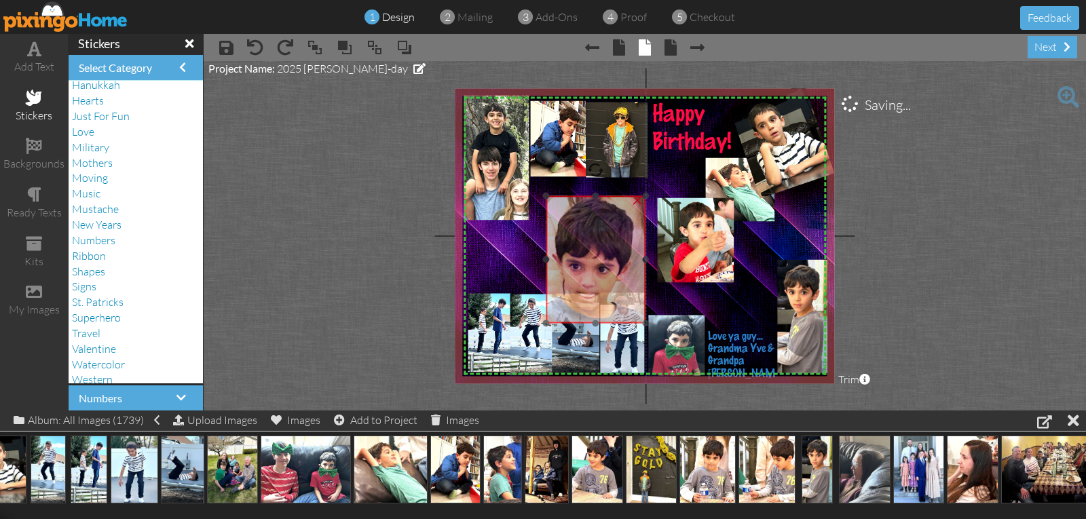
drag, startPoint x: 665, startPoint y: 312, endPoint x: 641, endPoint y: 259, distance: 58.0
click at [641, 259] on img at bounding box center [574, 310] width 204 height 249
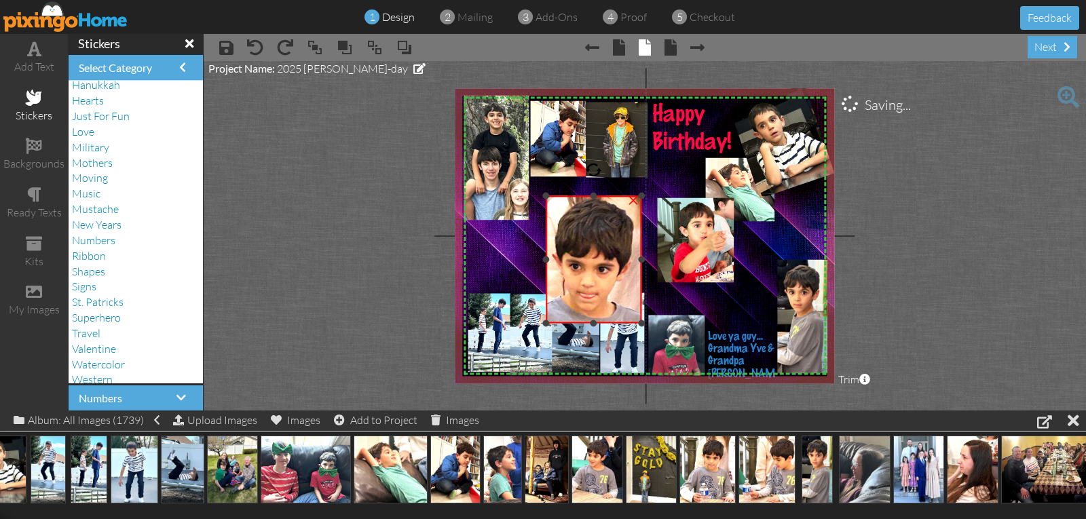
click at [638, 262] on div "×" at bounding box center [594, 260] width 96 height 128
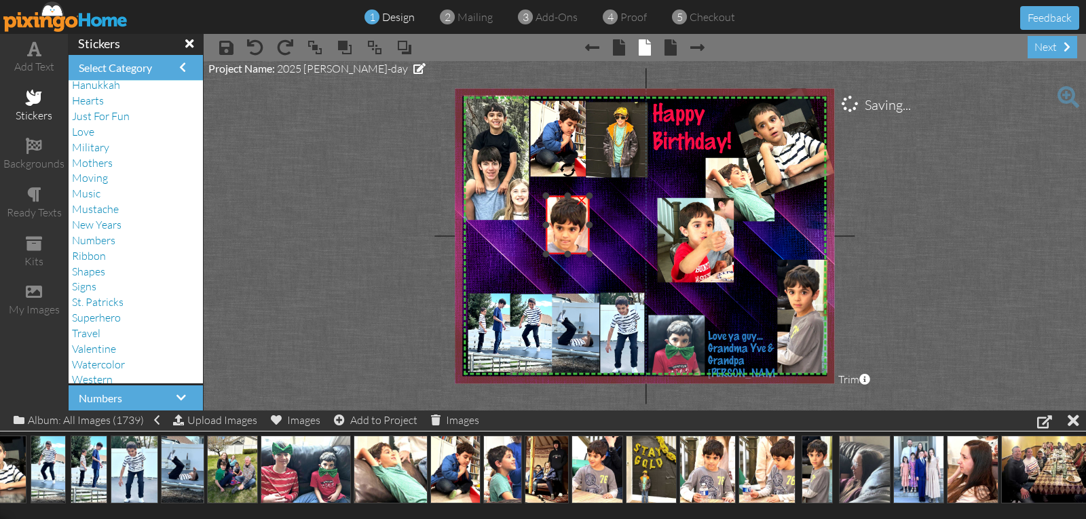
drag, startPoint x: 638, startPoint y: 324, endPoint x: 606, endPoint y: 255, distance: 76.2
click at [606, 255] on div "X X X X X X X X X X X X X X X X X X X X X X X X X X X X X X X X X X X X X X X X…" at bounding box center [644, 235] width 379 height 295
click at [741, 174] on img at bounding box center [740, 190] width 70 height 64
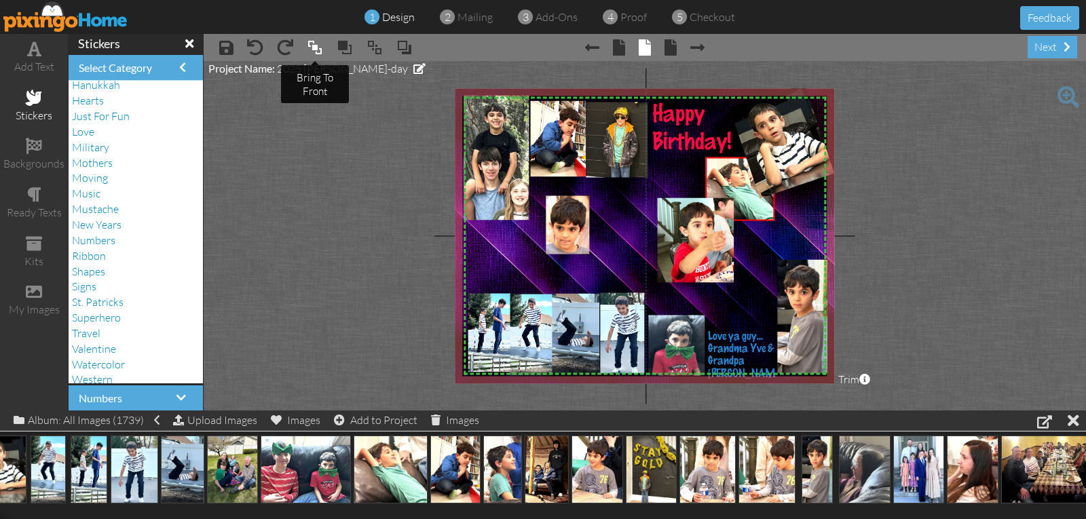
click at [312, 47] on span at bounding box center [315, 47] width 16 height 20
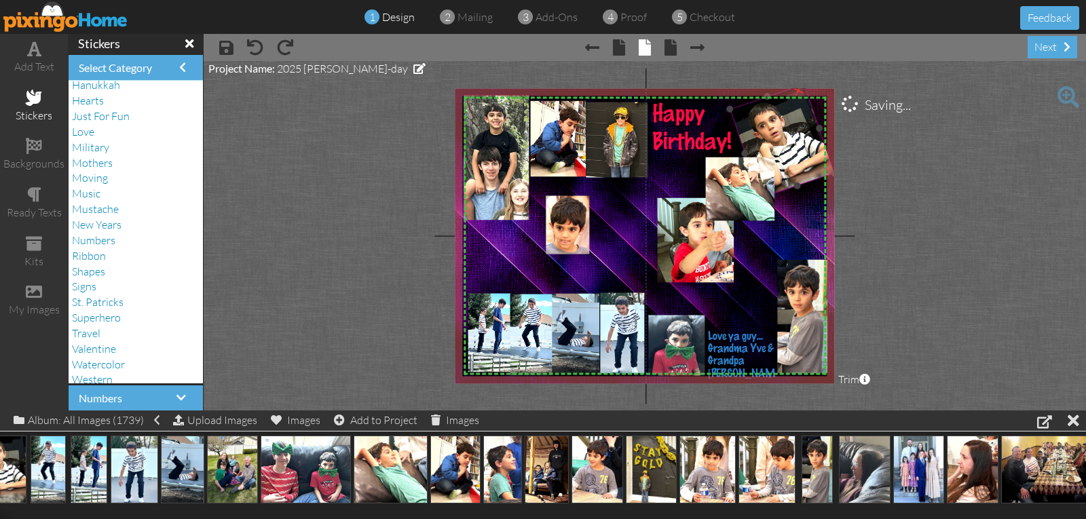
click at [772, 146] on img at bounding box center [782, 146] width 112 height 125
click at [310, 47] on span at bounding box center [315, 47] width 16 height 20
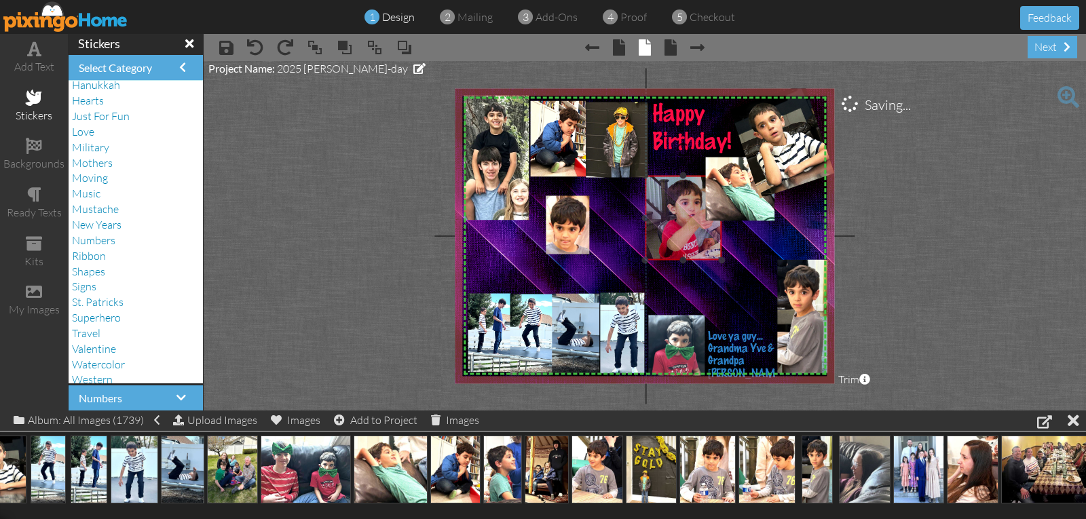
drag, startPoint x: 673, startPoint y: 238, endPoint x: 660, endPoint y: 216, distance: 25.5
click at [660, 216] on img at bounding box center [683, 218] width 77 height 85
drag, startPoint x: 643, startPoint y: 216, endPoint x: 652, endPoint y: 216, distance: 9.5
click at [652, 216] on div at bounding box center [654, 217] width 7 height 7
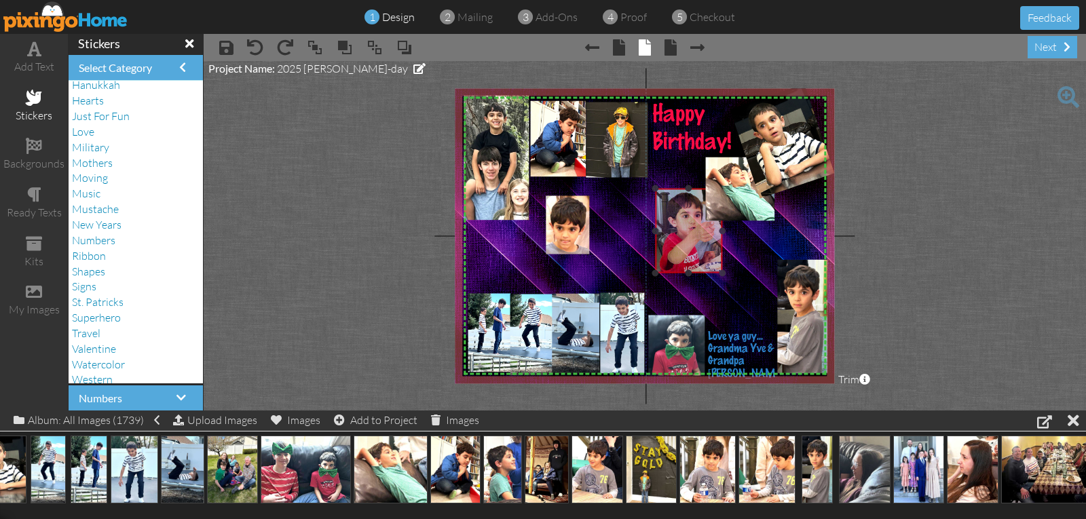
drag, startPoint x: 679, startPoint y: 237, endPoint x: 679, endPoint y: 250, distance: 12.9
click at [679, 250] on img at bounding box center [684, 231] width 77 height 85
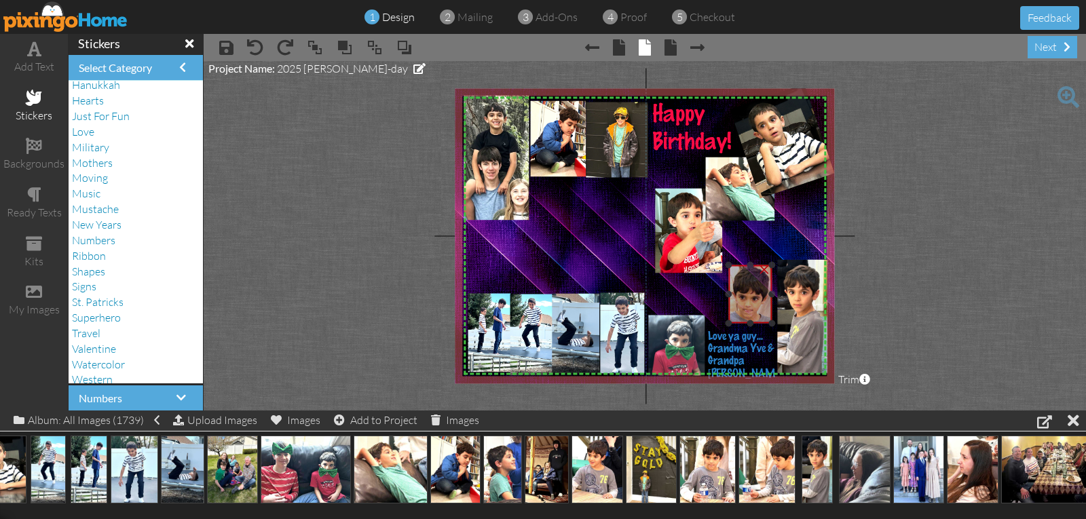
drag, startPoint x: 569, startPoint y: 226, endPoint x: 751, endPoint y: 295, distance: 194.6
click at [751, 295] on img at bounding box center [741, 318] width 94 height 114
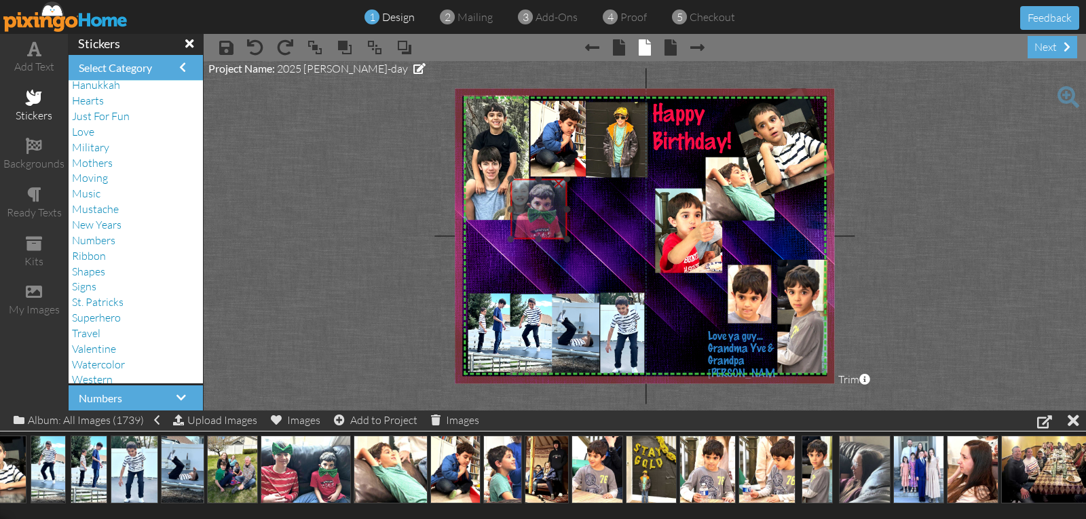
drag, startPoint x: 679, startPoint y: 340, endPoint x: 542, endPoint y: 204, distance: 193.9
click at [542, 204] on img at bounding box center [508, 211] width 136 height 102
drag, startPoint x: 534, startPoint y: 199, endPoint x: 535, endPoint y: 243, distance: 44.1
click at [535, 243] on img at bounding box center [511, 249] width 136 height 102
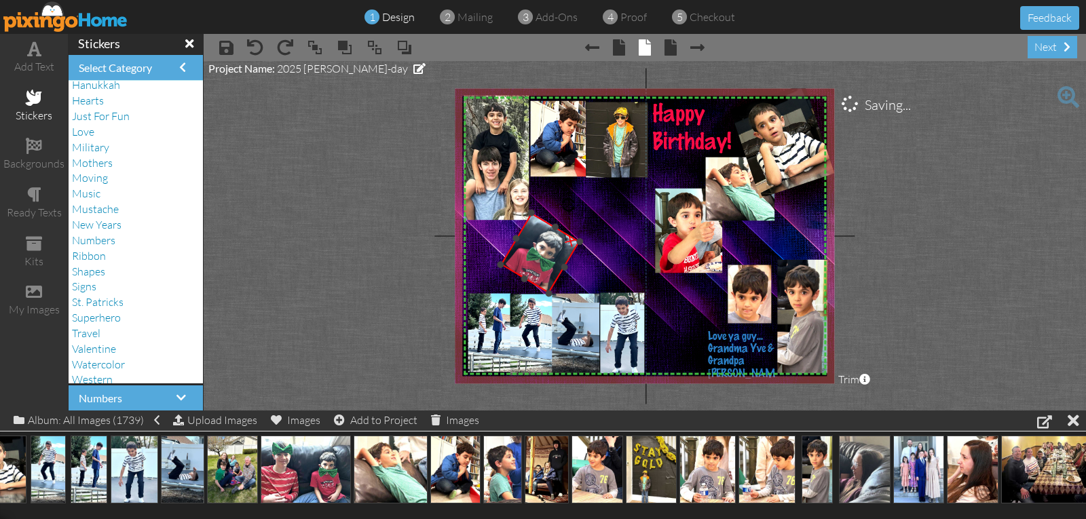
drag, startPoint x: 538, startPoint y: 194, endPoint x: 567, endPoint y: 208, distance: 32.5
click at [567, 208] on div at bounding box center [568, 205] width 22 height 22
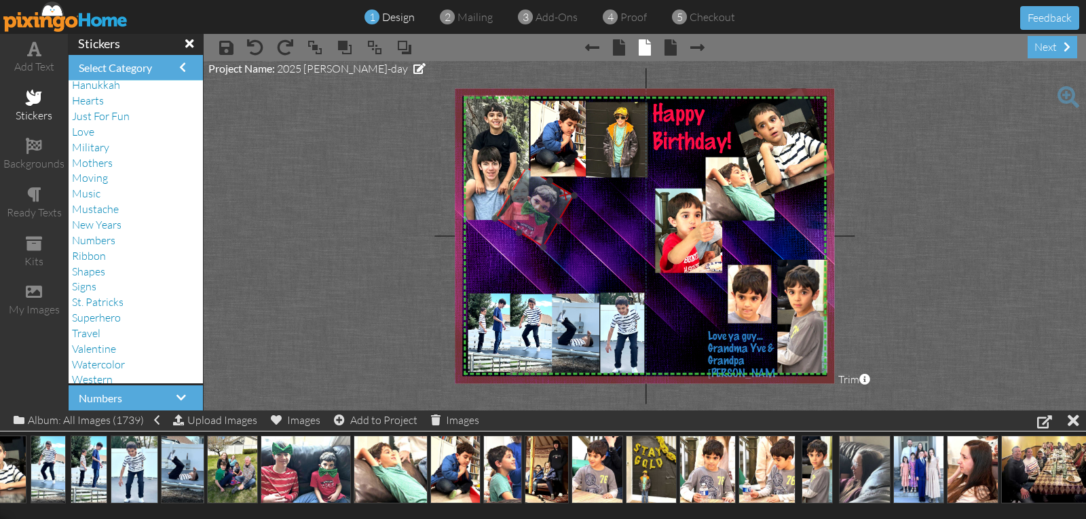
drag, startPoint x: 545, startPoint y: 245, endPoint x: 540, endPoint y: 199, distance: 46.5
click at [540, 199] on img at bounding box center [507, 193] width 169 height 157
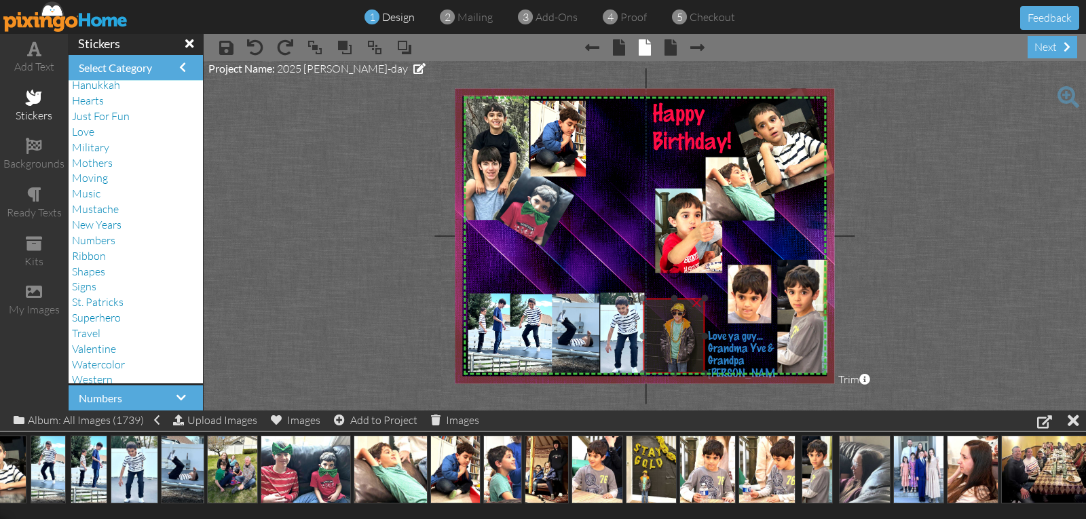
drag, startPoint x: 597, startPoint y: 164, endPoint x: 654, endPoint y: 360, distance: 204.3
click at [654, 360] on img at bounding box center [696, 301] width 143 height 190
drag, startPoint x: 643, startPoint y: 337, endPoint x: 654, endPoint y: 337, distance: 10.9
click at [654, 337] on div at bounding box center [654, 336] width 7 height 7
click at [667, 343] on img at bounding box center [692, 301] width 143 height 190
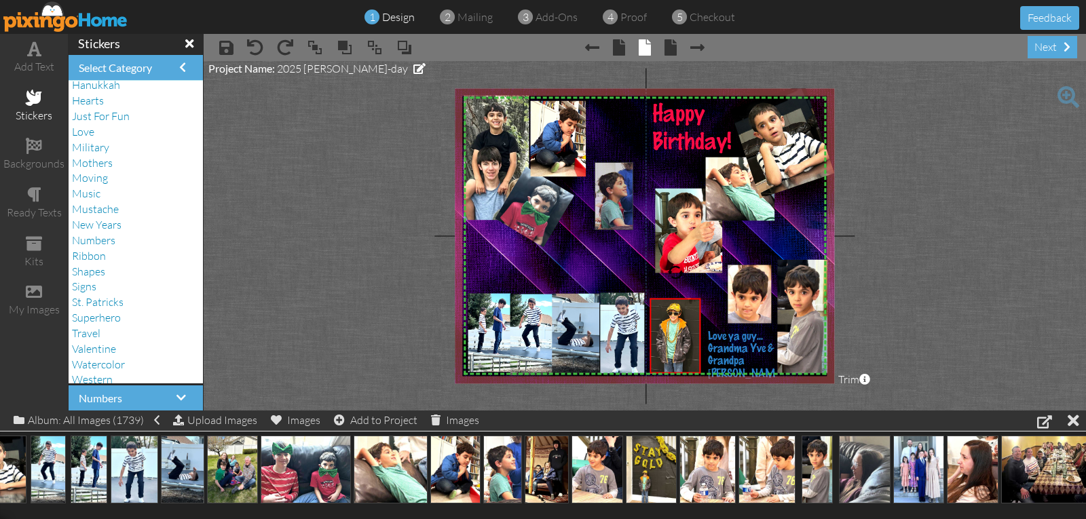
drag, startPoint x: 505, startPoint y: 479, endPoint x: 616, endPoint y: 206, distance: 295.3
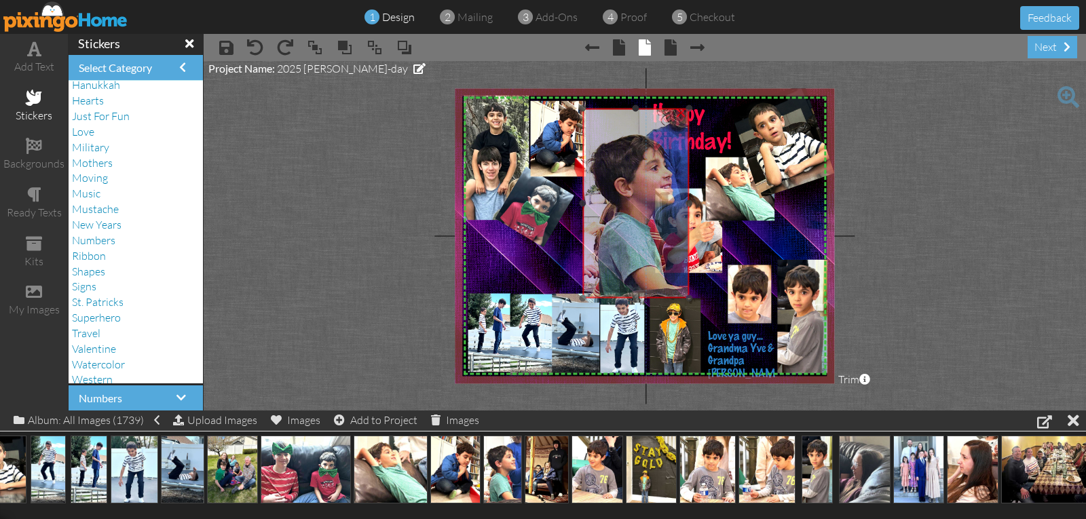
drag, startPoint x: 626, startPoint y: 244, endPoint x: 614, endPoint y: 190, distance: 55.5
click at [614, 190] on img at bounding box center [635, 204] width 107 height 190
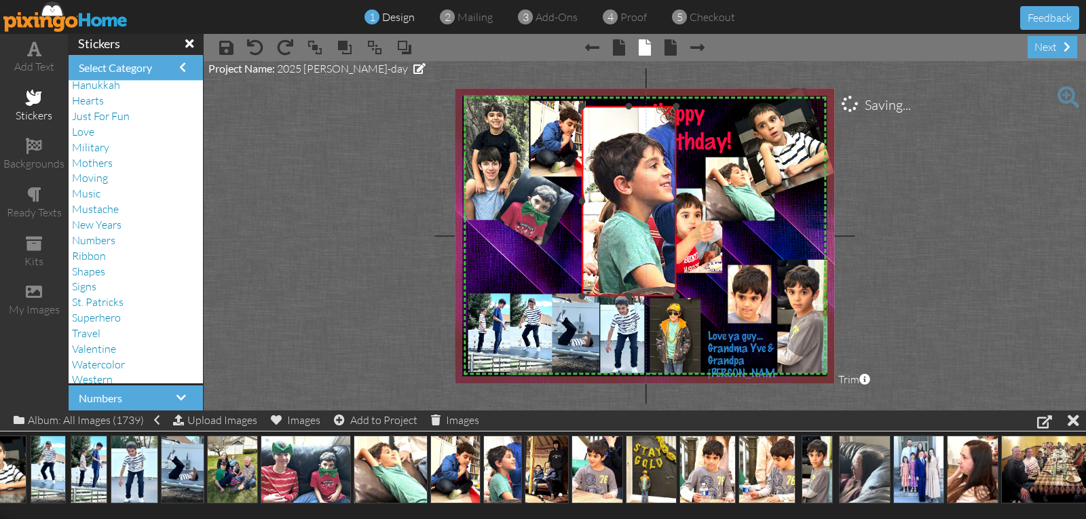
drag, startPoint x: 688, startPoint y: 200, endPoint x: 676, endPoint y: 202, distance: 12.3
click at [676, 202] on div at bounding box center [676, 201] width 7 height 7
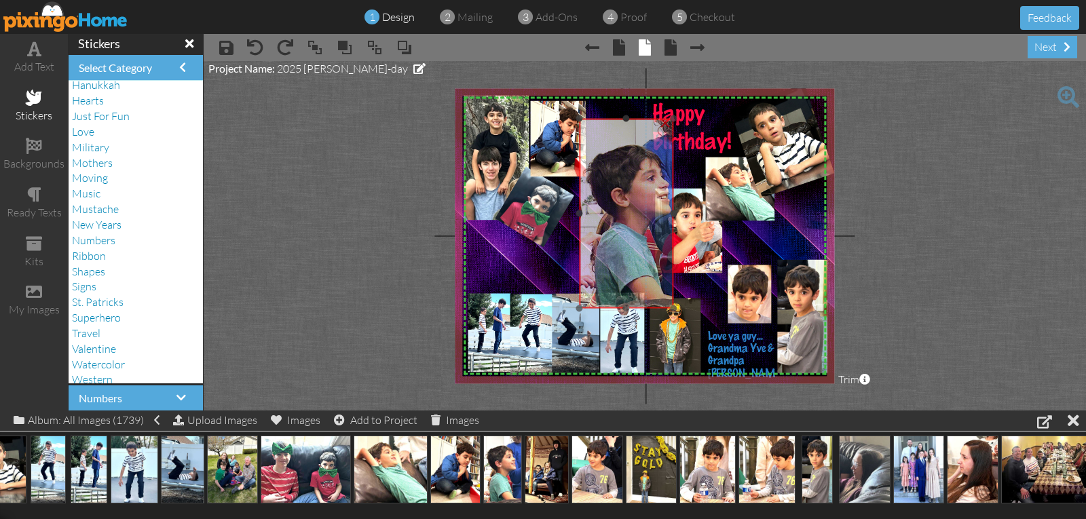
drag, startPoint x: 626, startPoint y: 111, endPoint x: 624, endPoint y: 123, distance: 12.5
click at [624, 123] on img at bounding box center [632, 214] width 107 height 190
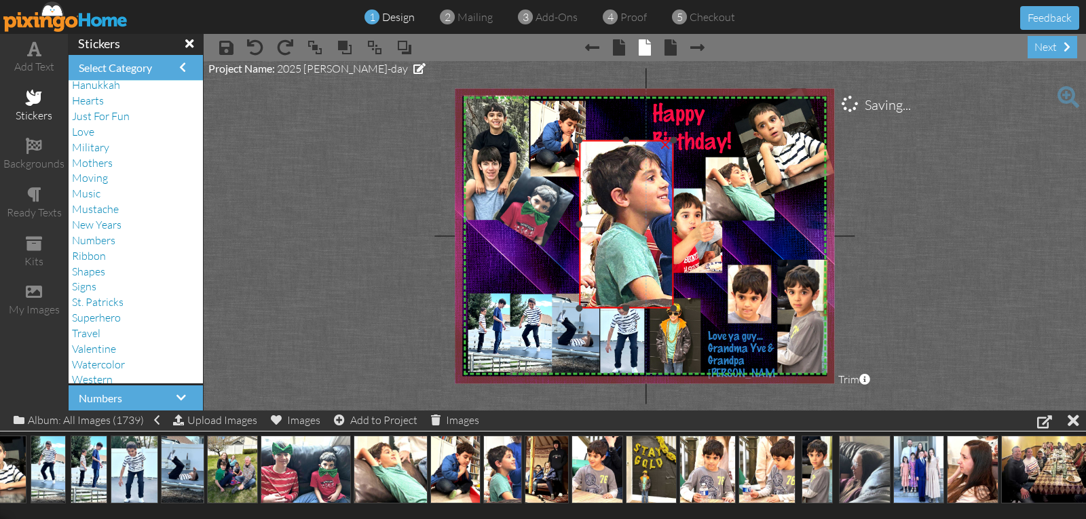
drag, startPoint x: 628, startPoint y: 120, endPoint x: 628, endPoint y: 142, distance: 21.7
click at [628, 142] on div at bounding box center [626, 140] width 7 height 7
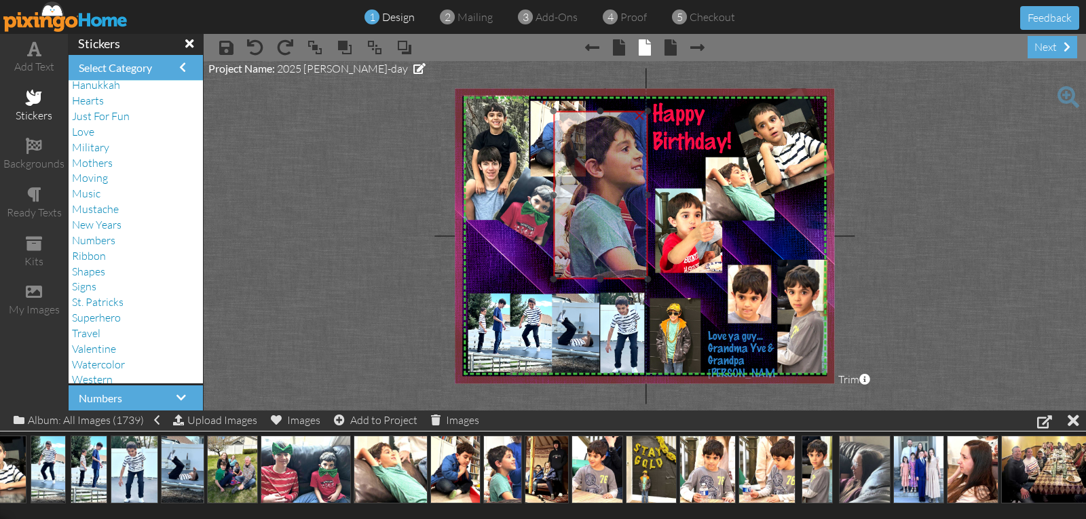
drag, startPoint x: 625, startPoint y: 223, endPoint x: 599, endPoint y: 194, distance: 39.0
click at [599, 194] on img at bounding box center [606, 185] width 107 height 190
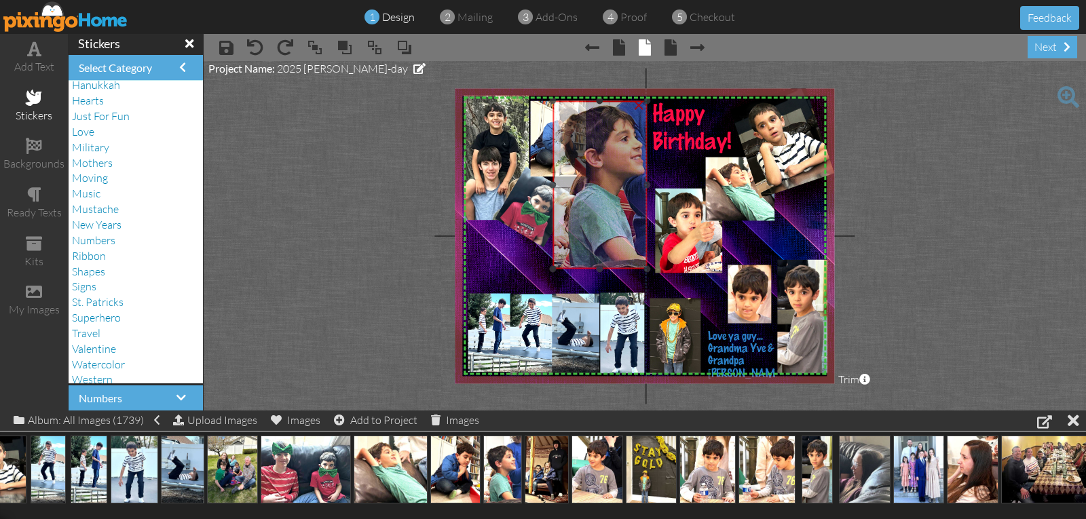
drag, startPoint x: 600, startPoint y: 275, endPoint x: 599, endPoint y: 265, distance: 10.2
click at [599, 265] on img at bounding box center [606, 174] width 107 height 190
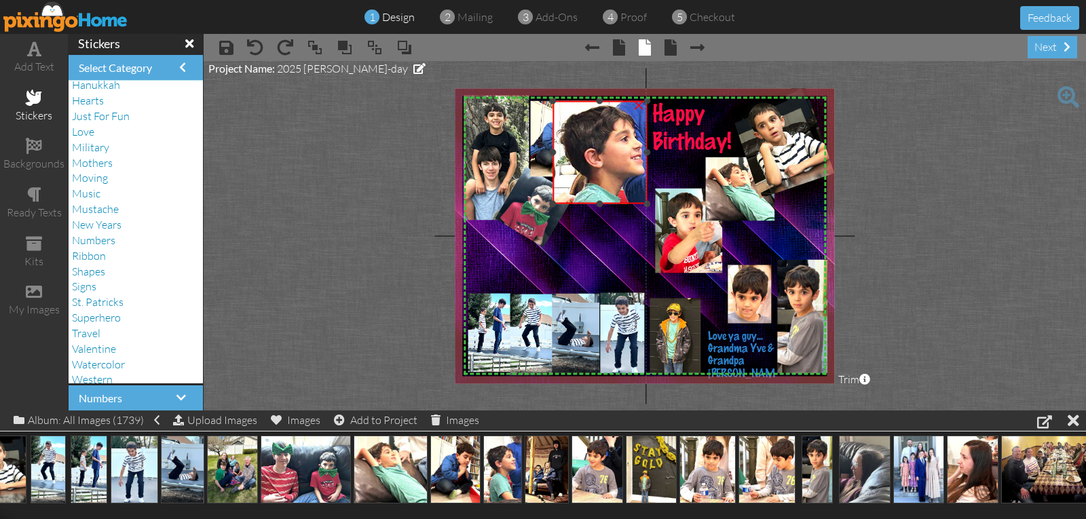
drag, startPoint x: 599, startPoint y: 269, endPoint x: 593, endPoint y: 204, distance: 65.5
click at [593, 204] on div "×" at bounding box center [600, 152] width 94 height 103
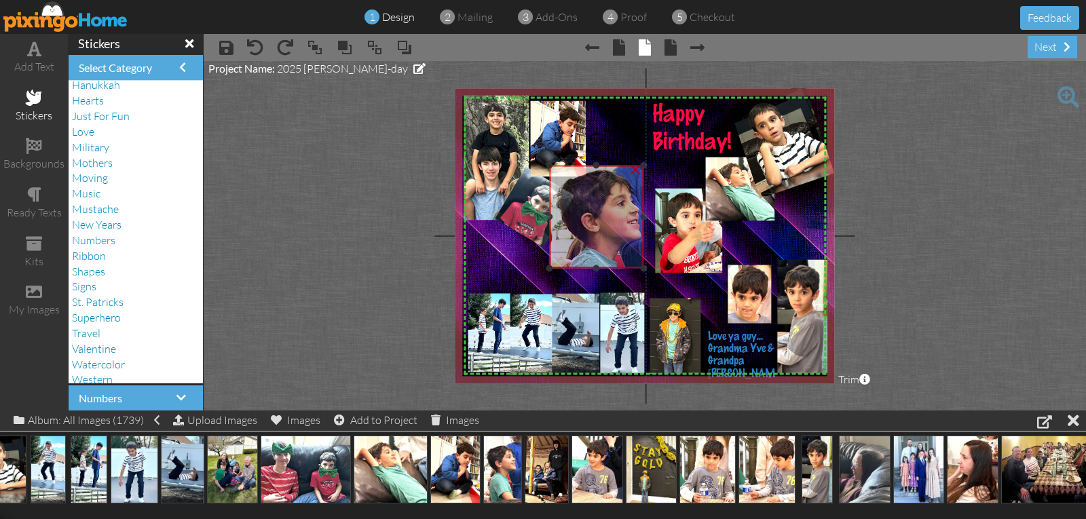
drag, startPoint x: 594, startPoint y: 186, endPoint x: 591, endPoint y: 250, distance: 64.6
click at [591, 250] on img at bounding box center [602, 239] width 107 height 190
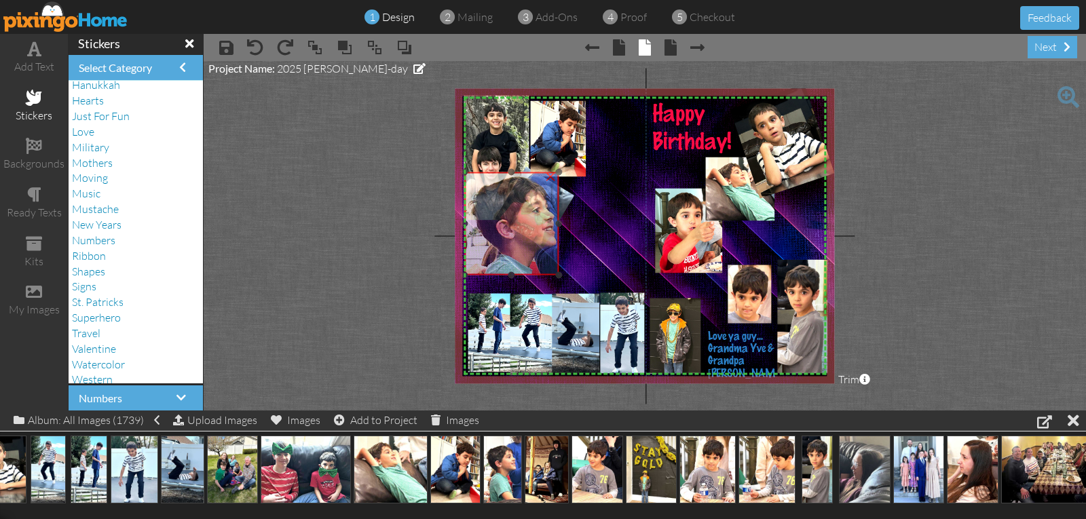
drag, startPoint x: 575, startPoint y: 212, endPoint x: 490, endPoint y: 219, distance: 85.1
click at [490, 219] on img at bounding box center [517, 246] width 107 height 190
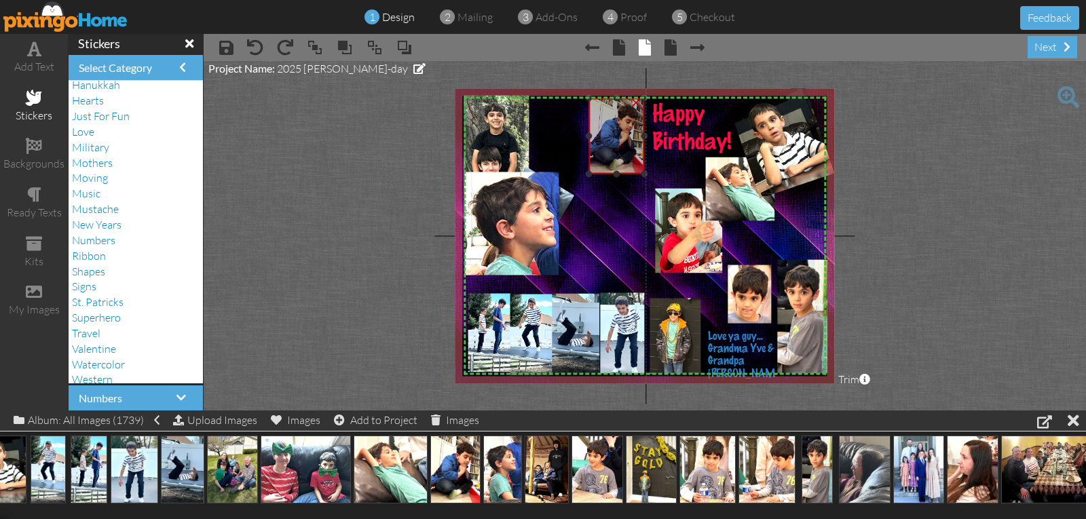
drag, startPoint x: 552, startPoint y: 147, endPoint x: 610, endPoint y: 145, distance: 58.4
click at [610, 145] on img at bounding box center [616, 136] width 56 height 76
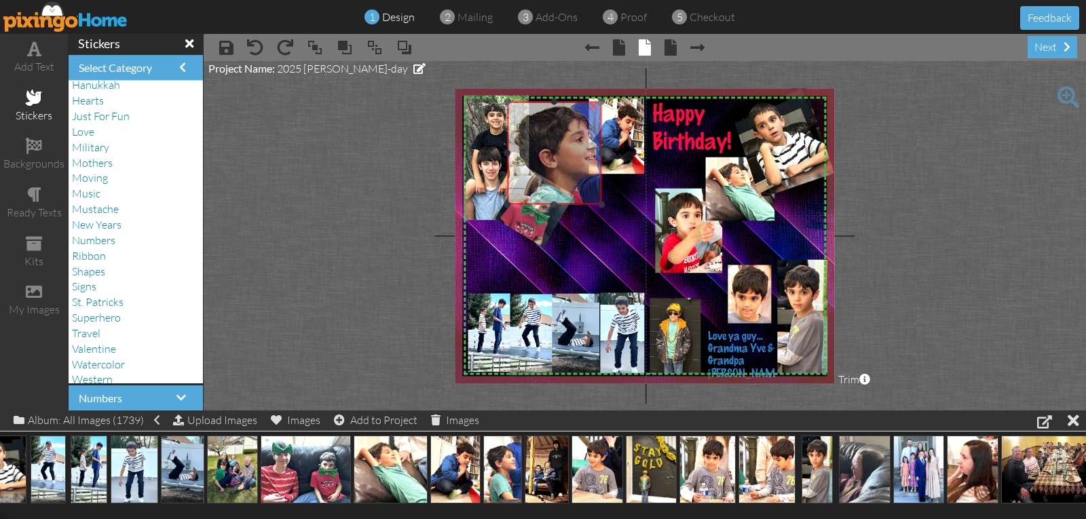
drag, startPoint x: 512, startPoint y: 221, endPoint x: 555, endPoint y: 151, distance: 82.5
click at [555, 151] on img at bounding box center [560, 175] width 107 height 190
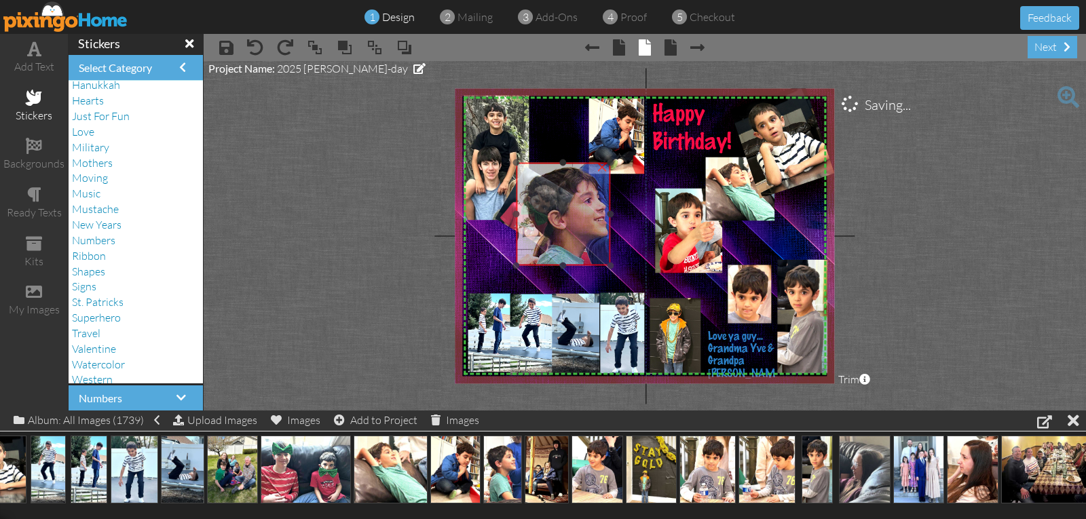
drag, startPoint x: 550, startPoint y: 130, endPoint x: 559, endPoint y: 191, distance: 61.7
click at [559, 191] on img at bounding box center [569, 236] width 107 height 190
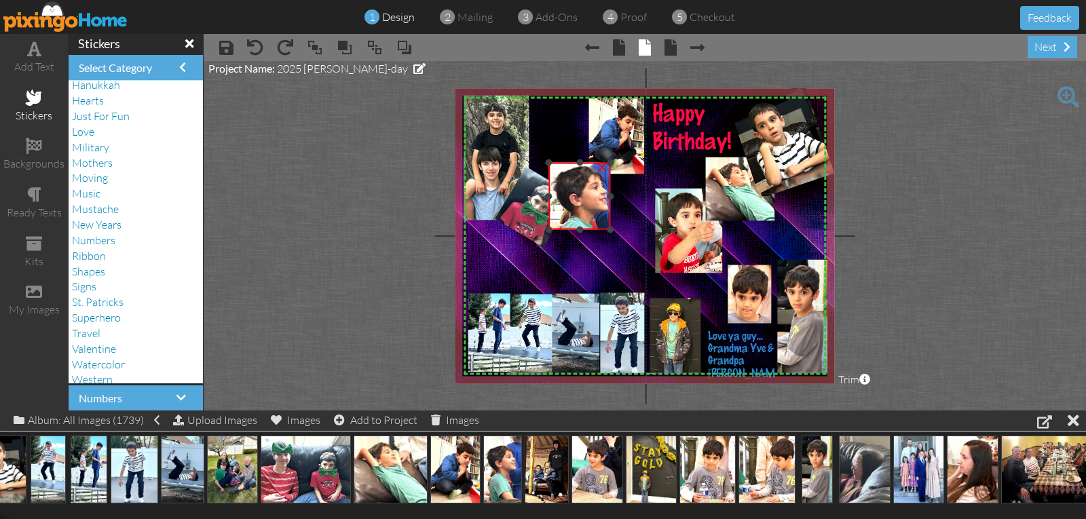
drag, startPoint x: 516, startPoint y: 265, endPoint x: 551, endPoint y: 229, distance: 50.4
click at [551, 229] on div at bounding box center [549, 229] width 7 height 7
drag, startPoint x: 578, startPoint y: 131, endPoint x: 555, endPoint y: 145, distance: 26.2
click at [555, 145] on div at bounding box center [555, 143] width 22 height 22
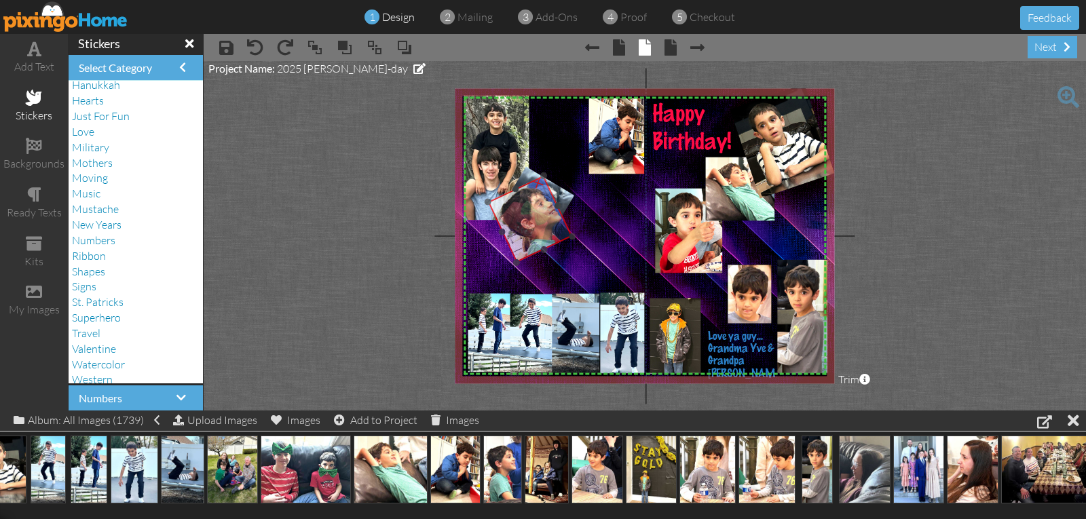
drag, startPoint x: 574, startPoint y: 201, endPoint x: 525, endPoint y: 224, distance: 54.7
click at [525, 224] on img at bounding box center [539, 230] width 115 height 141
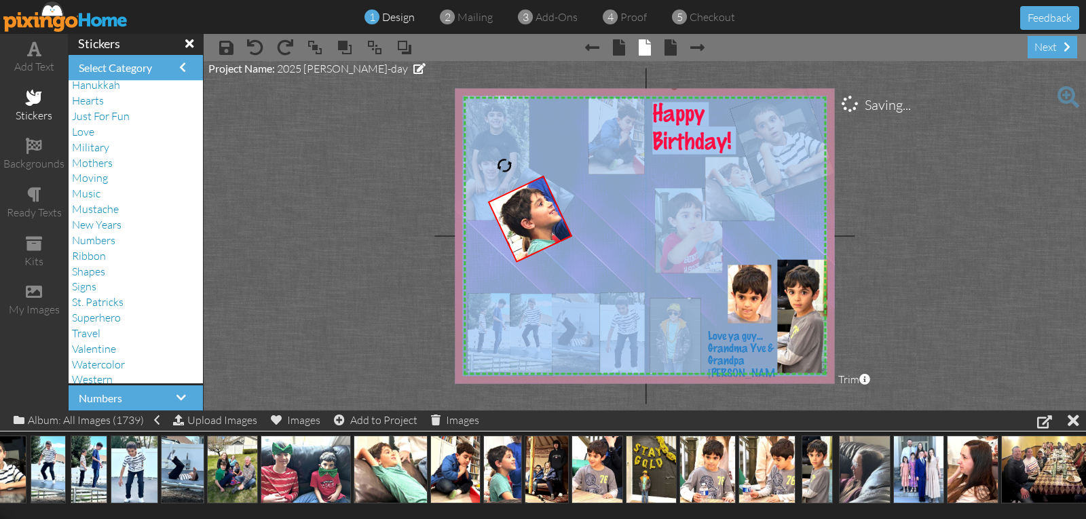
drag, startPoint x: 562, startPoint y: 200, endPoint x: 590, endPoint y: 199, distance: 27.9
click at [590, 199] on div "X X X X X X X X X X X X X X X X X X X X X X X X X X X X X X X X X X X X X X X X…" at bounding box center [644, 235] width 379 height 295
click at [598, 222] on img at bounding box center [674, 237] width 459 height 301
click at [526, 171] on img at bounding box center [507, 193] width 169 height 157
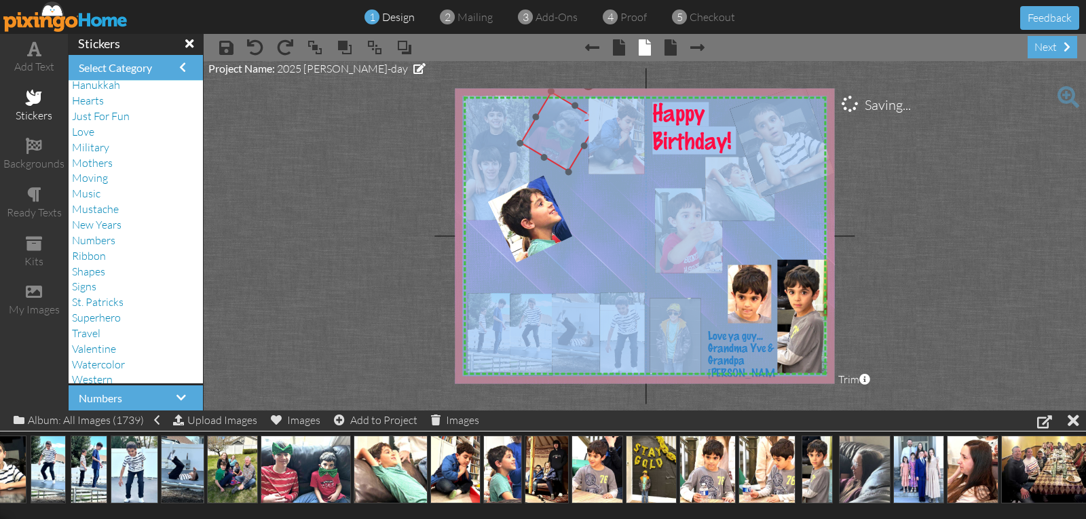
drag, startPoint x: 526, startPoint y: 171, endPoint x: 551, endPoint y: 96, distance: 79.4
click at [551, 96] on img at bounding box center [532, 117] width 169 height 157
click at [588, 193] on img at bounding box center [674, 237] width 459 height 301
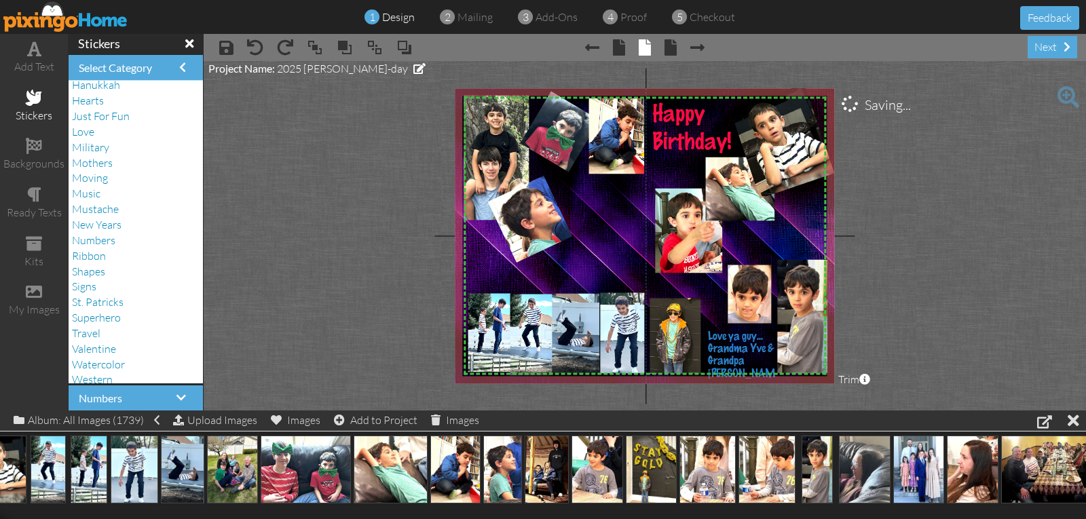
click at [869, 206] on project-studio-wrapper "X X X X X X X X X X X X X X X X X X X X X X X X X X X X X X X X X X X X X X X X…" at bounding box center [645, 236] width 882 height 350
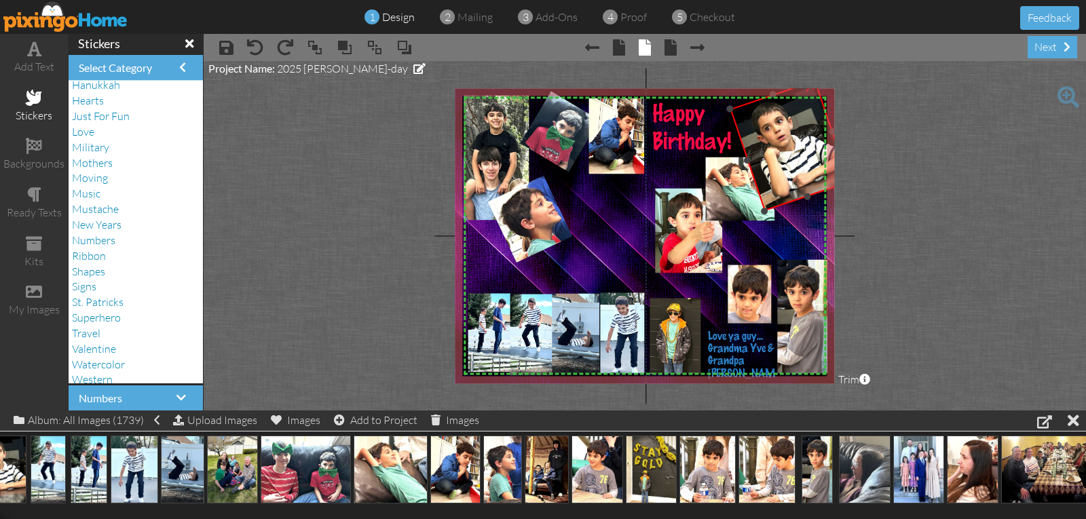
drag, startPoint x: 831, startPoint y: 172, endPoint x: 848, endPoint y: 179, distance: 17.6
click at [847, 181] on project-studio-wrapper "X X X X X X X X X X X X X X X X X X X X X X X X X X X X X X X X X X X X X X X X…" at bounding box center [645, 236] width 882 height 350
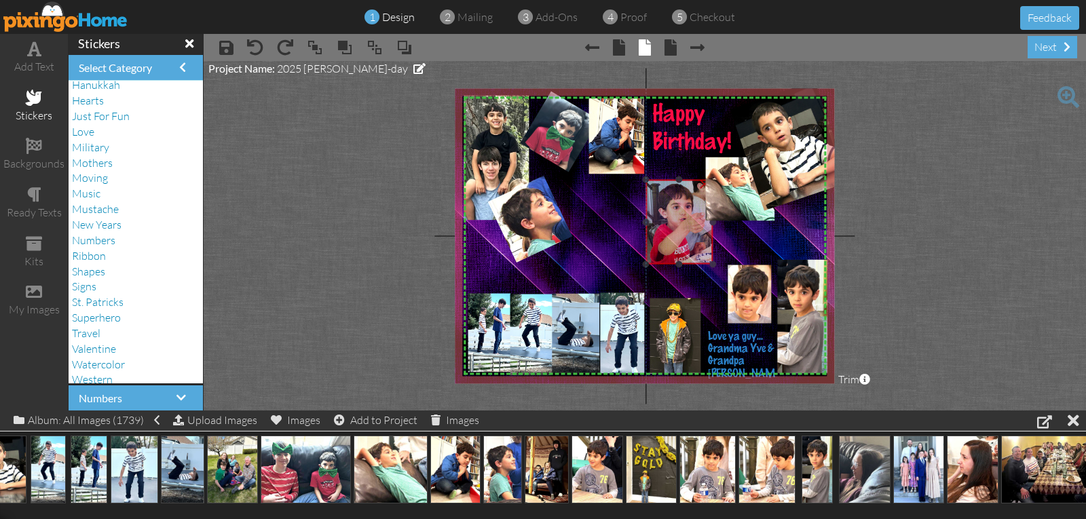
drag, startPoint x: 671, startPoint y: 237, endPoint x: 662, endPoint y: 227, distance: 13.4
click at [662, 227] on img at bounding box center [674, 222] width 77 height 85
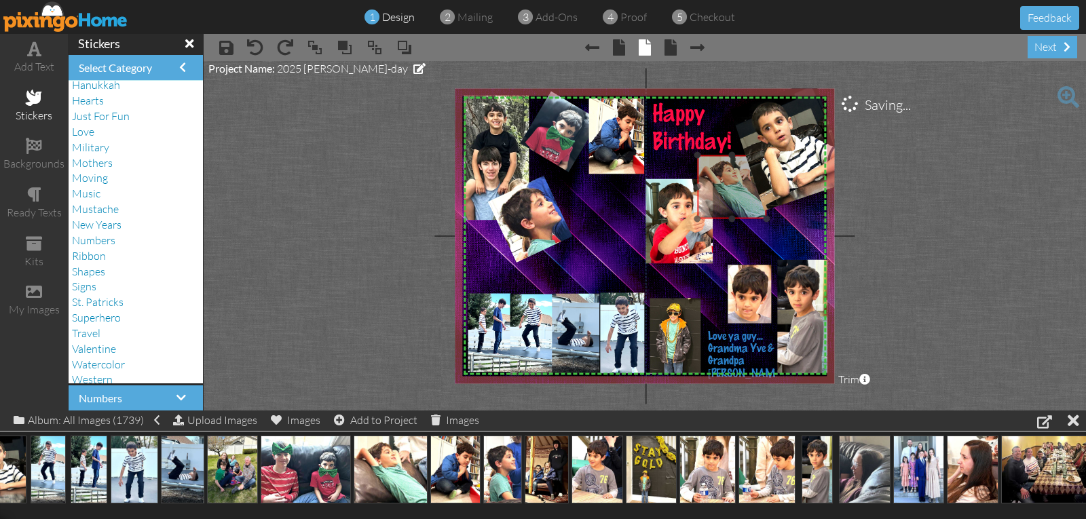
drag, startPoint x: 715, startPoint y: 203, endPoint x: 707, endPoint y: 201, distance: 8.4
click at [707, 201] on img at bounding box center [732, 187] width 70 height 64
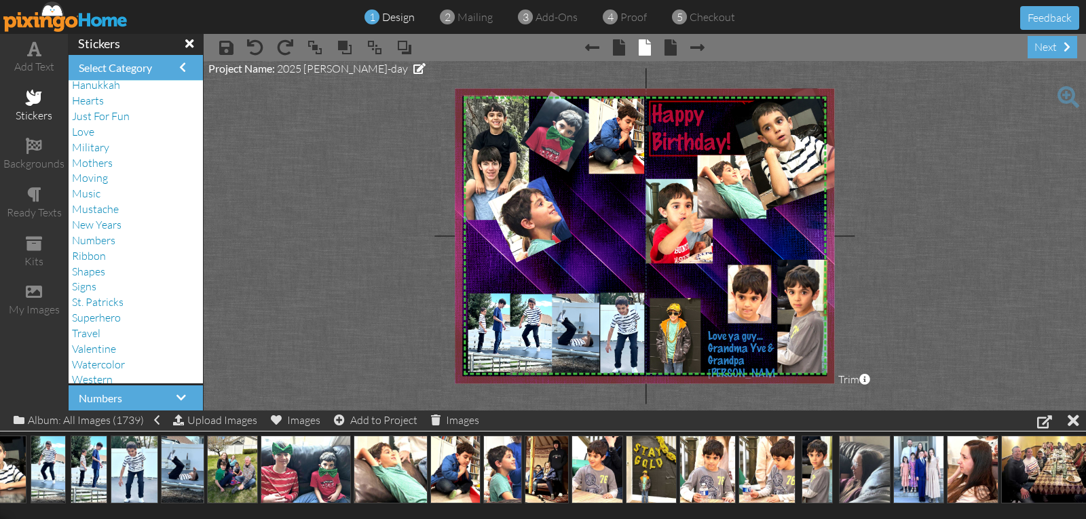
click at [724, 140] on span "Birthday!" at bounding box center [691, 143] width 79 height 24
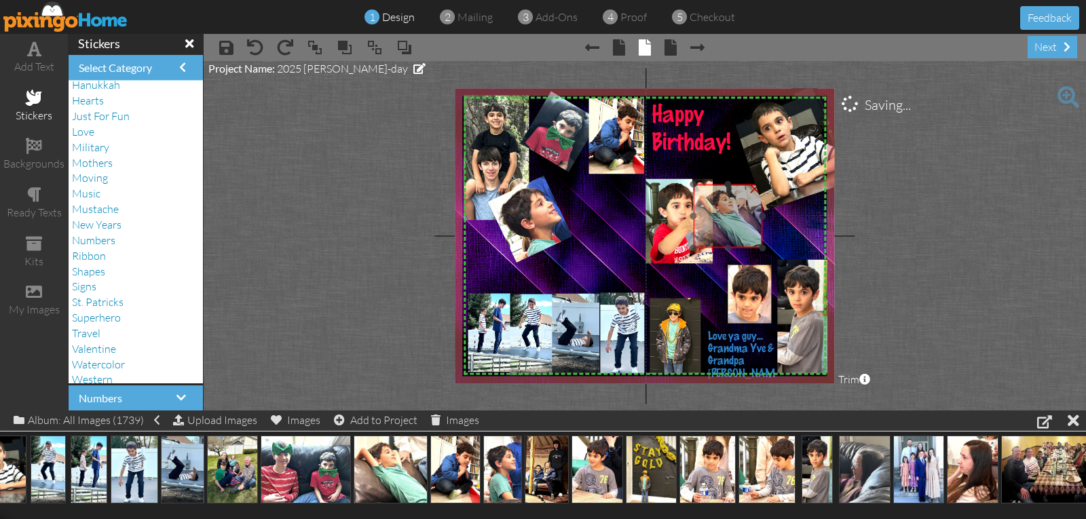
drag, startPoint x: 727, startPoint y: 191, endPoint x: 724, endPoint y: 213, distance: 22.7
click at [722, 218] on img at bounding box center [728, 217] width 70 height 64
drag, startPoint x: 728, startPoint y: 201, endPoint x: 727, endPoint y: 221, distance: 20.4
click at [727, 221] on img at bounding box center [731, 238] width 70 height 64
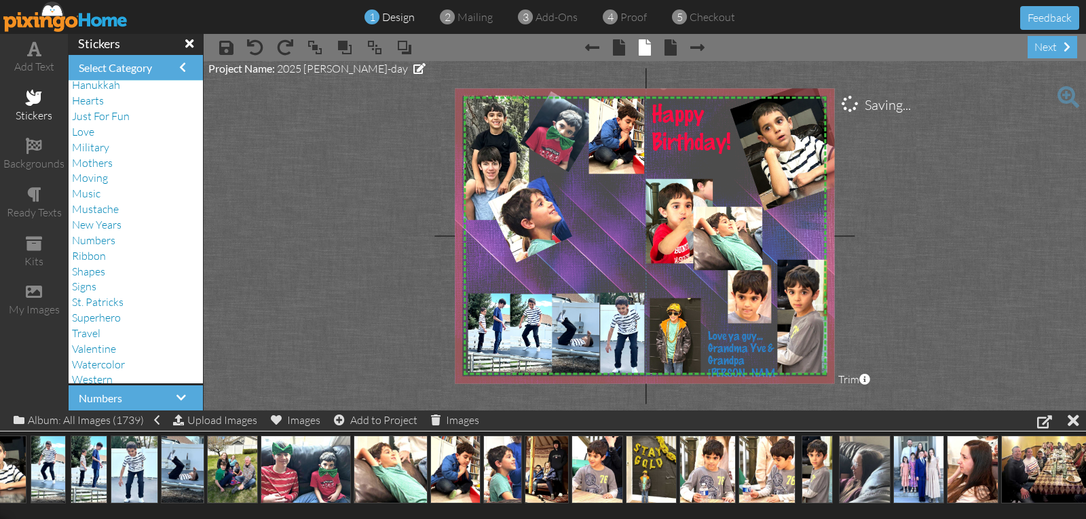
drag, startPoint x: 731, startPoint y: 169, endPoint x: 720, endPoint y: 169, distance: 10.9
click at [720, 169] on img at bounding box center [663, 237] width 459 height 301
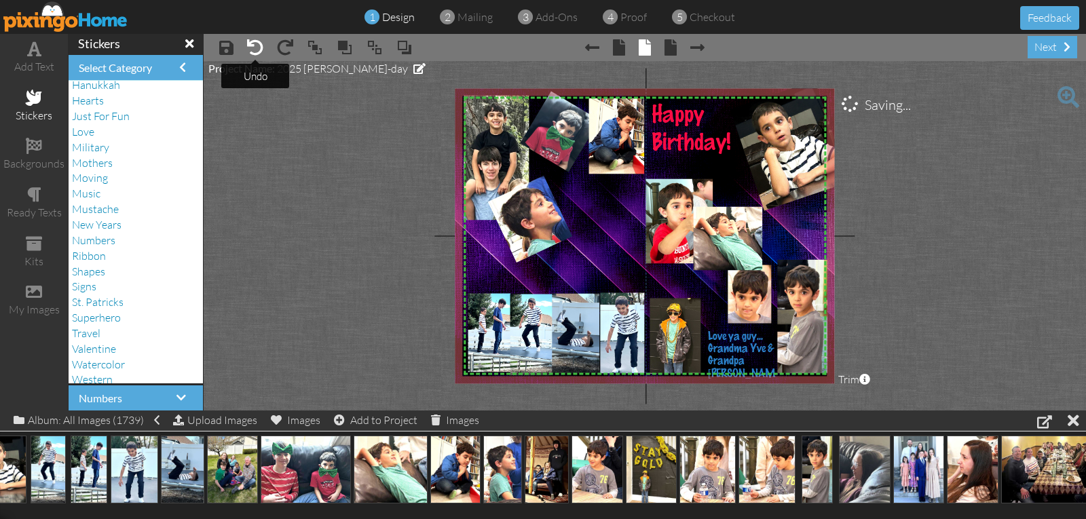
click at [253, 50] on span at bounding box center [255, 47] width 16 height 16
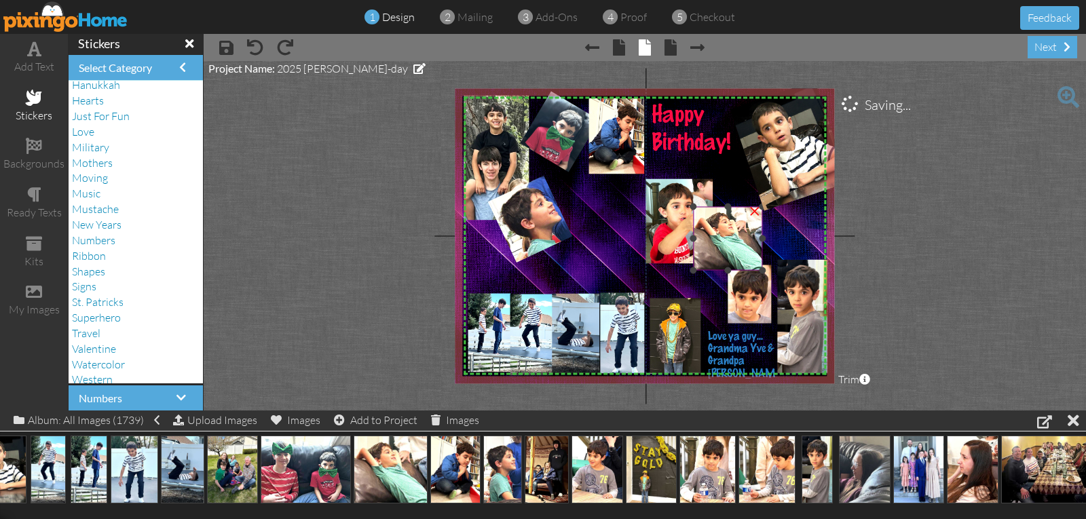
click at [728, 233] on img at bounding box center [728, 239] width 70 height 64
drag, startPoint x: 731, startPoint y: 185, endPoint x: 737, endPoint y: 198, distance: 14.3
click at [737, 198] on div "X X X X X X X X X X X X X X X X X X X X X X X X X X X X X X X X X X X X X X X X…" at bounding box center [644, 235] width 379 height 295
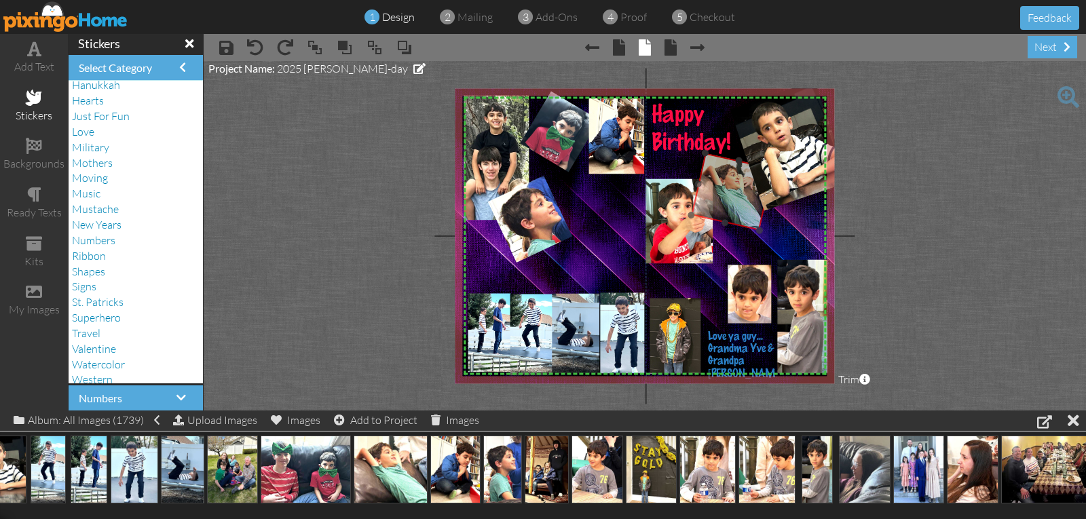
drag, startPoint x: 721, startPoint y: 225, endPoint x: 725, endPoint y: 179, distance: 47.0
click at [725, 179] on img at bounding box center [732, 191] width 82 height 77
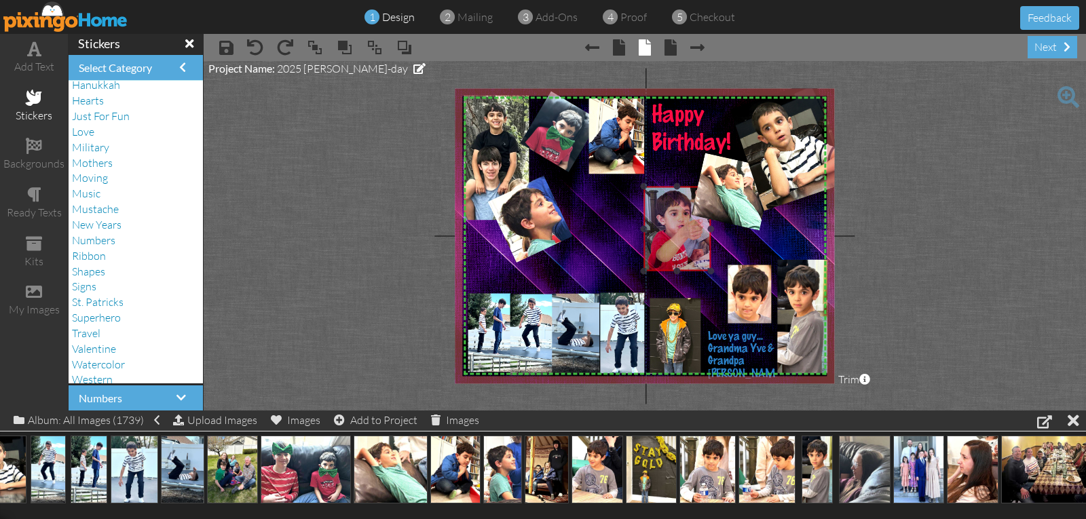
drag, startPoint x: 678, startPoint y: 233, endPoint x: 676, endPoint y: 240, distance: 7.7
click at [676, 240] on img at bounding box center [672, 229] width 77 height 85
click at [545, 229] on img at bounding box center [539, 230] width 115 height 141
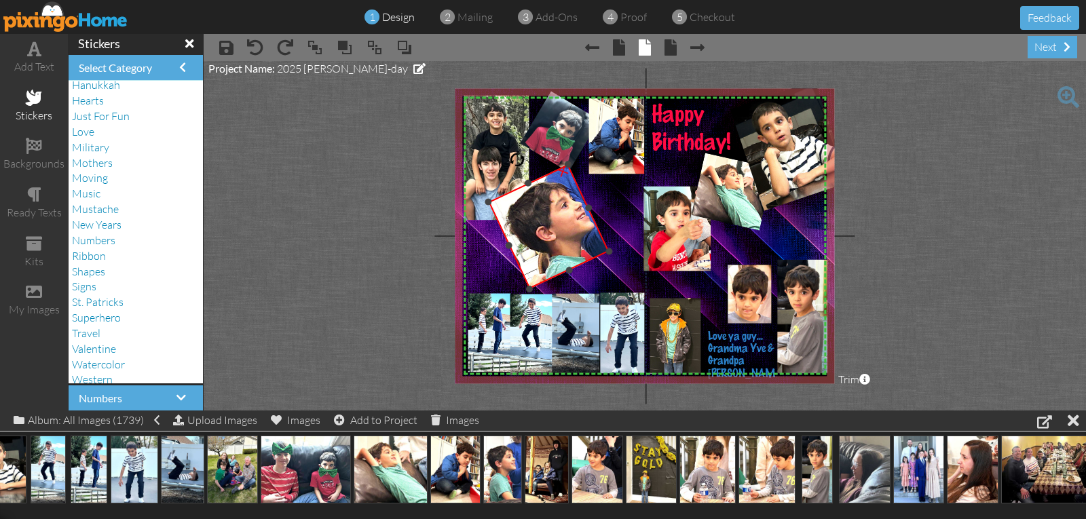
drag, startPoint x: 572, startPoint y: 237, endPoint x: 609, endPoint y: 252, distance: 40.2
click at [609, 252] on div at bounding box center [609, 251] width 9 height 9
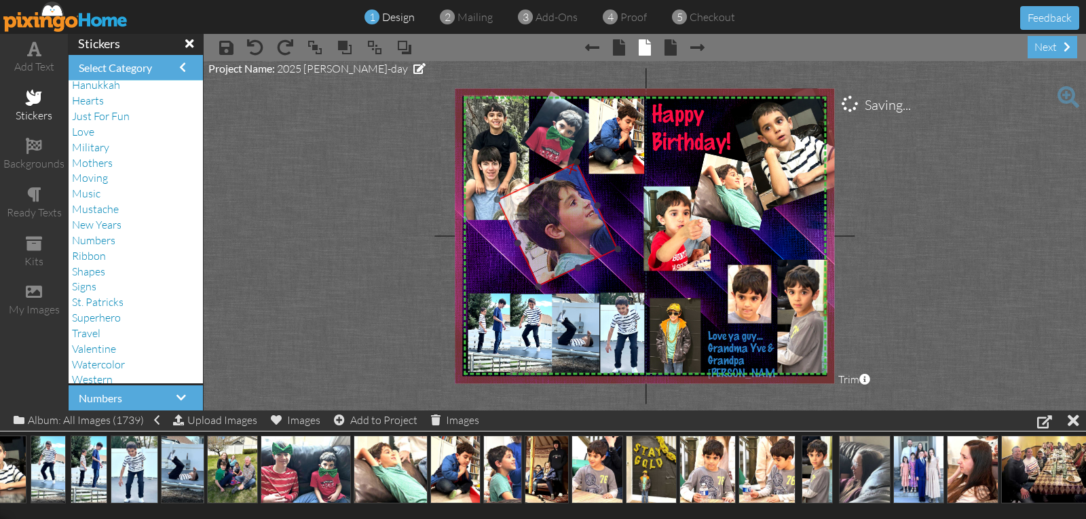
drag, startPoint x: 584, startPoint y: 236, endPoint x: 593, endPoint y: 233, distance: 9.2
click at [593, 233] on img at bounding box center [571, 240] width 166 height 204
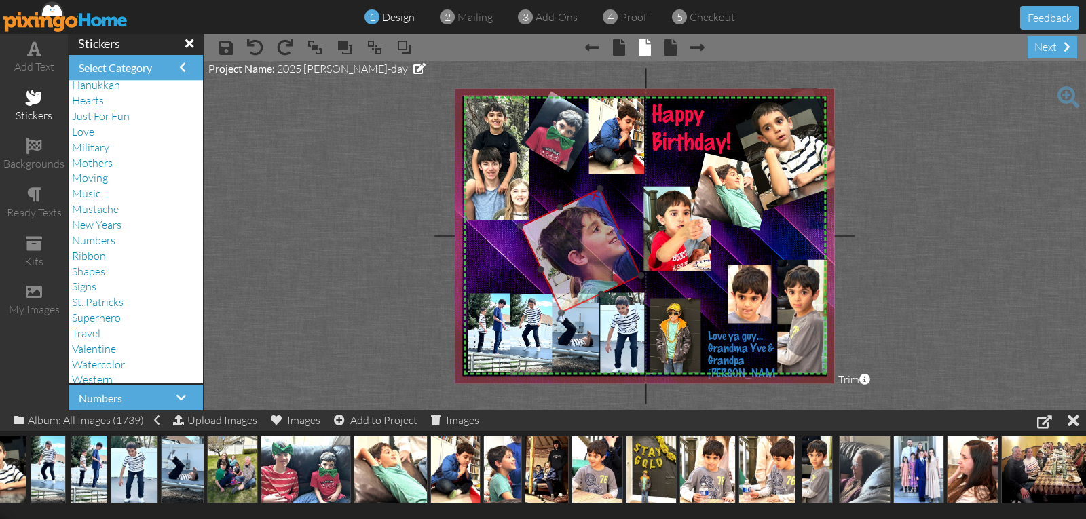
drag, startPoint x: 557, startPoint y: 202, endPoint x: 576, endPoint y: 225, distance: 29.8
click at [576, 225] on img at bounding box center [594, 267] width 166 height 204
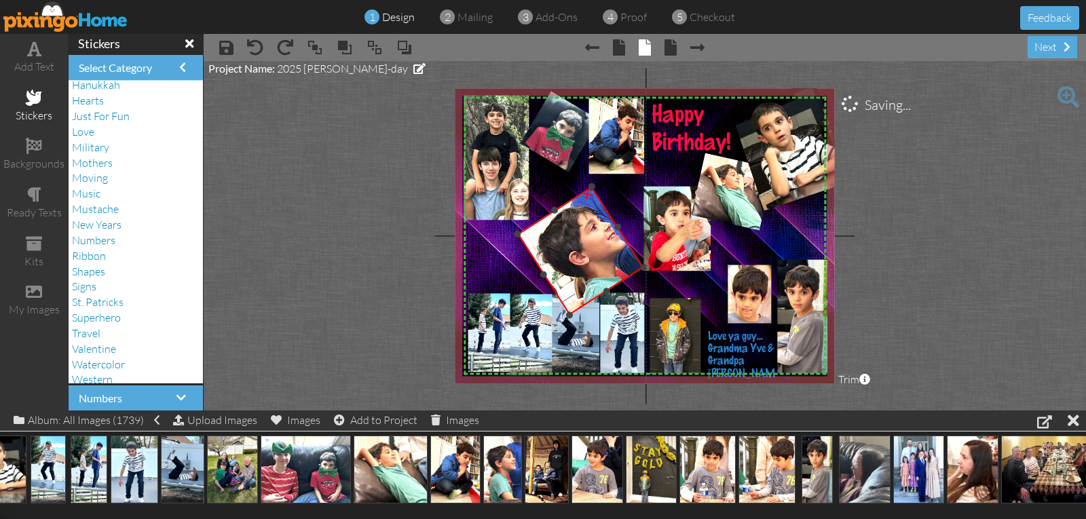
drag, startPoint x: 551, startPoint y: 183, endPoint x: 538, endPoint y: 184, distance: 13.6
click at [538, 184] on div at bounding box center [540, 188] width 22 height 22
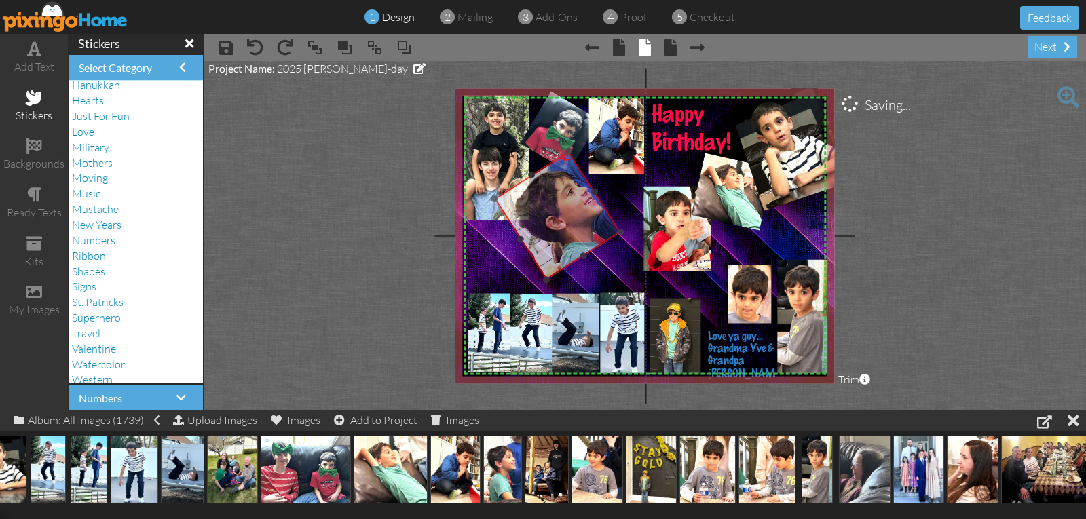
drag, startPoint x: 573, startPoint y: 238, endPoint x: 550, endPoint y: 202, distance: 42.2
click at [550, 202] on img at bounding box center [573, 230] width 180 height 204
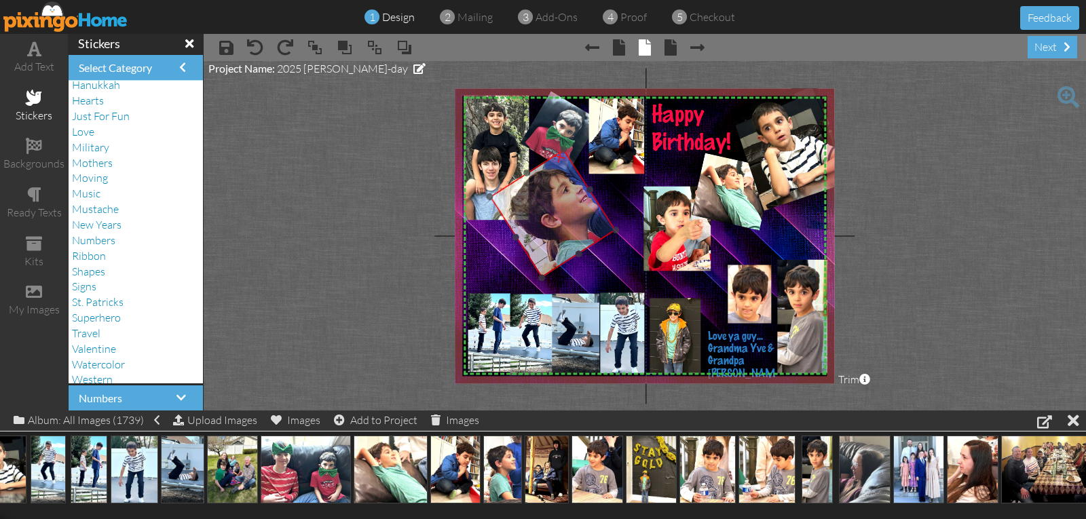
click at [570, 198] on img at bounding box center [569, 228] width 180 height 204
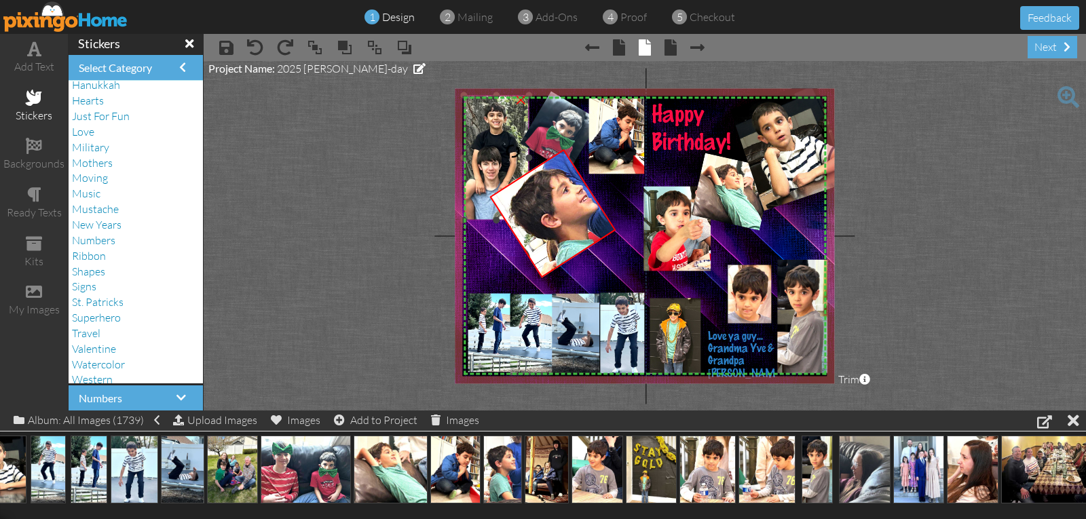
click at [476, 211] on img at bounding box center [496, 154] width 98 height 131
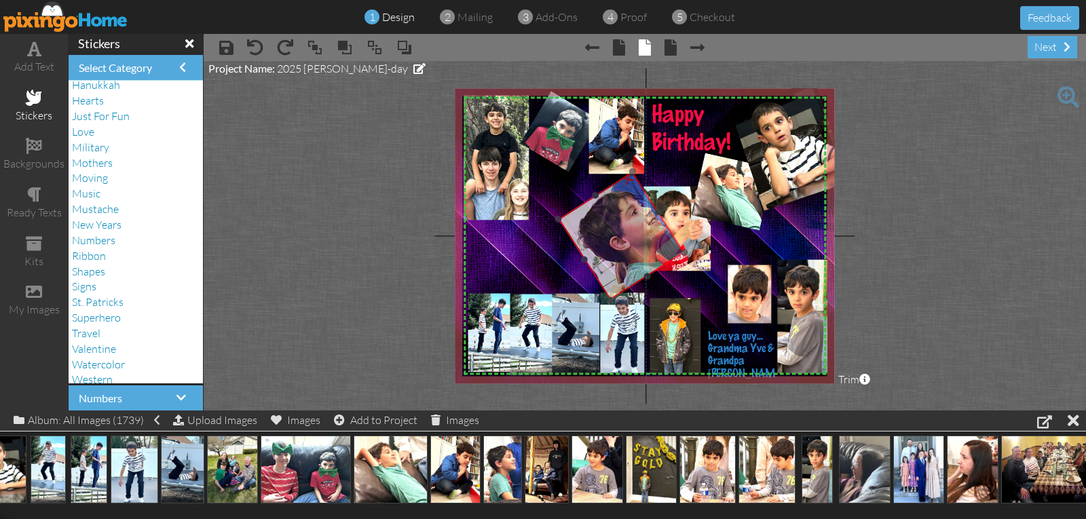
drag, startPoint x: 539, startPoint y: 219, endPoint x: 607, endPoint y: 242, distance: 72.1
click at [607, 242] on img at bounding box center [637, 250] width 180 height 204
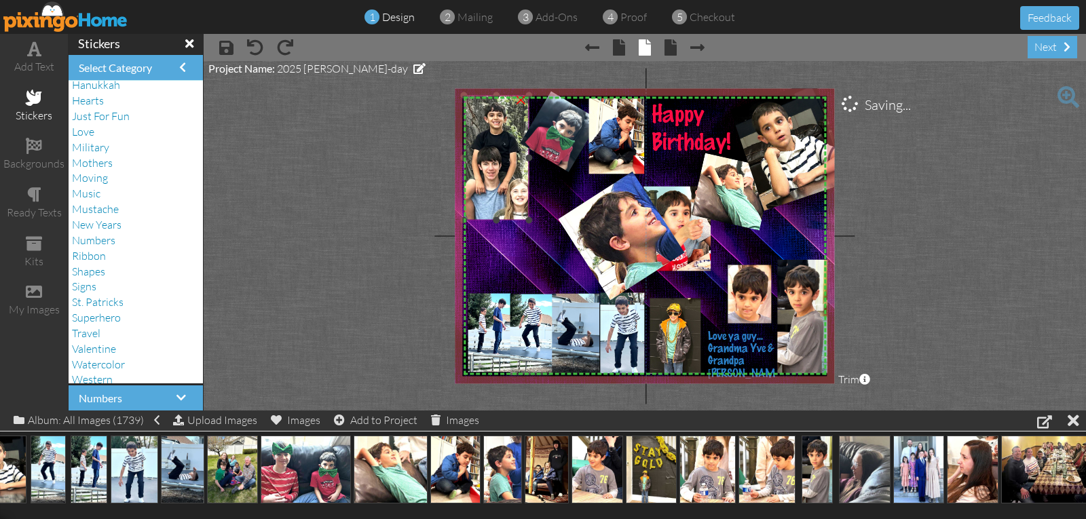
click at [506, 191] on img at bounding box center [496, 154] width 98 height 131
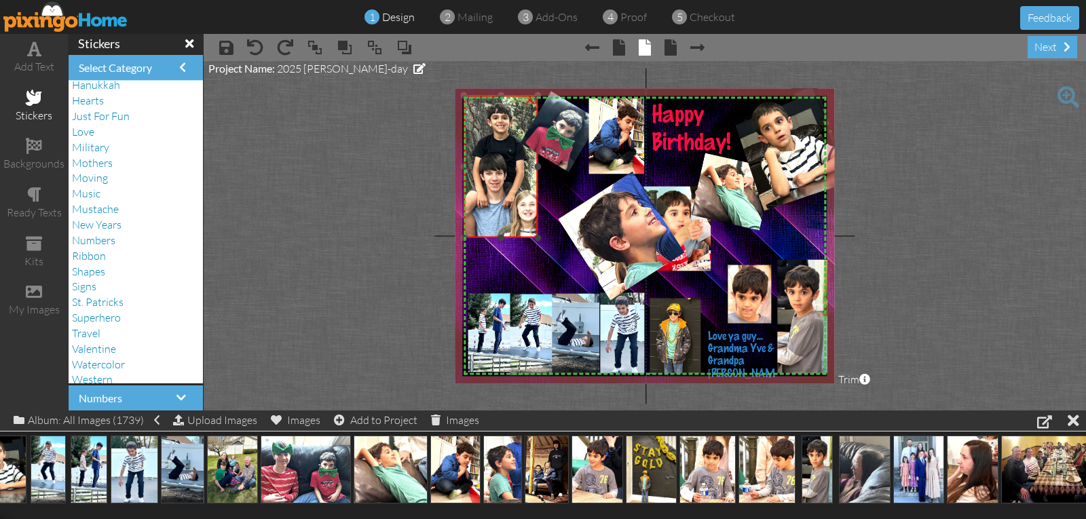
drag, startPoint x: 529, startPoint y: 219, endPoint x: 529, endPoint y: 236, distance: 17.7
click at [529, 236] on div "×" at bounding box center [501, 167] width 74 height 143
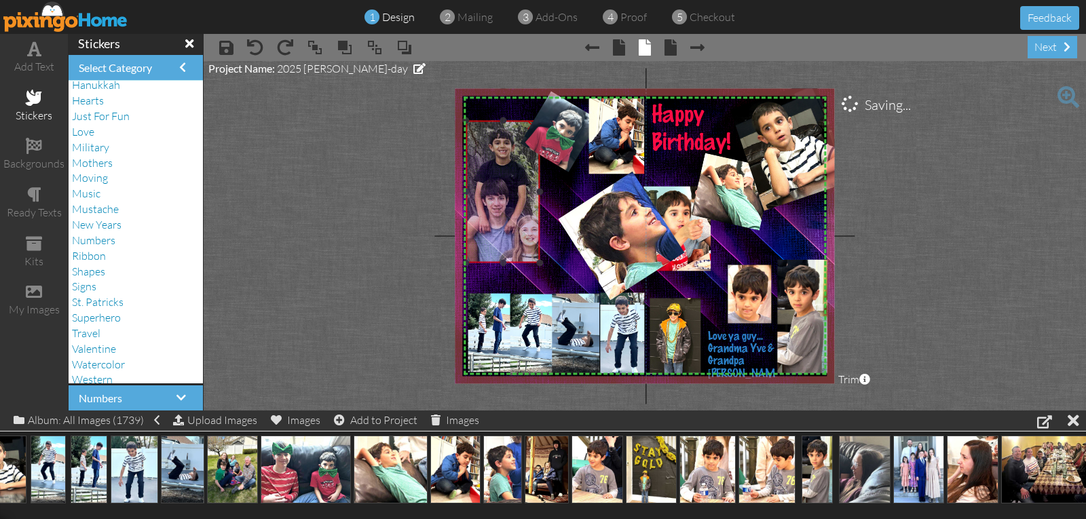
drag, startPoint x: 507, startPoint y: 193, endPoint x: 508, endPoint y: 219, distance: 25.8
click at [508, 219] on img at bounding box center [502, 188] width 112 height 150
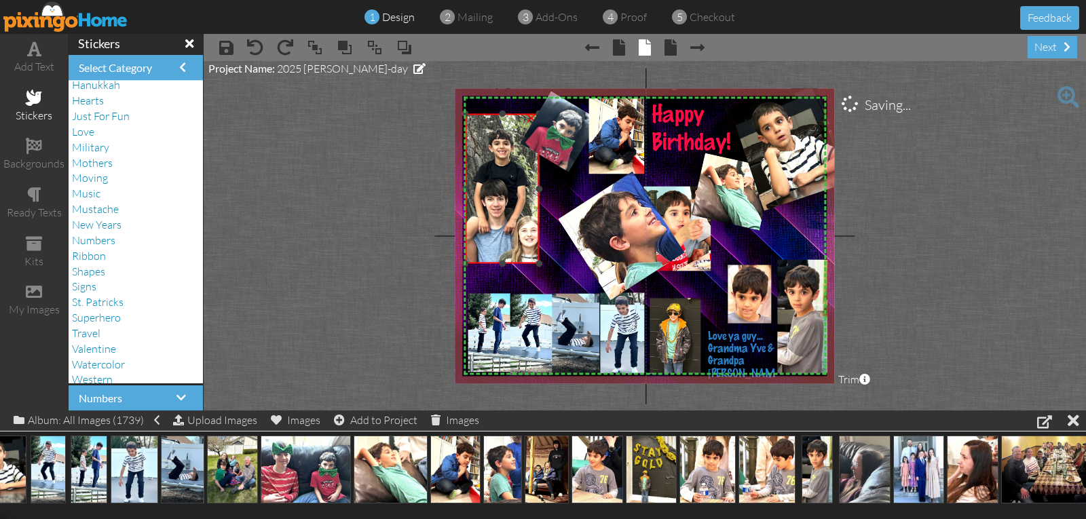
drag, startPoint x: 502, startPoint y: 118, endPoint x: 504, endPoint y: 100, distance: 17.8
click at [504, 100] on div "X X X X X X X X X X X X X X X X X X X X X X X X X X X X X X X X X X X X X X X X…" at bounding box center [644, 235] width 379 height 295
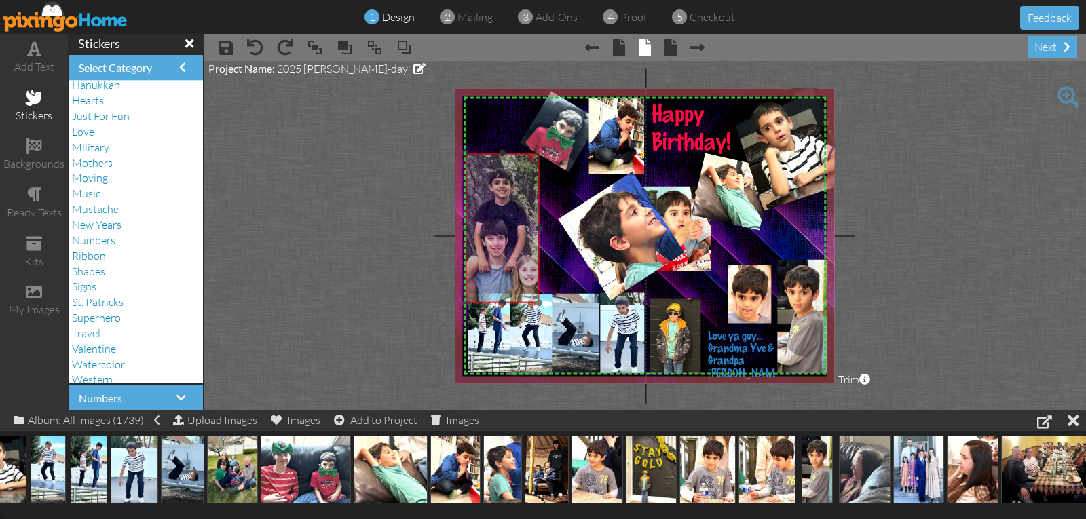
drag, startPoint x: 508, startPoint y: 194, endPoint x: 508, endPoint y: 235, distance: 40.7
click at [508, 235] on img at bounding box center [501, 228] width 112 height 150
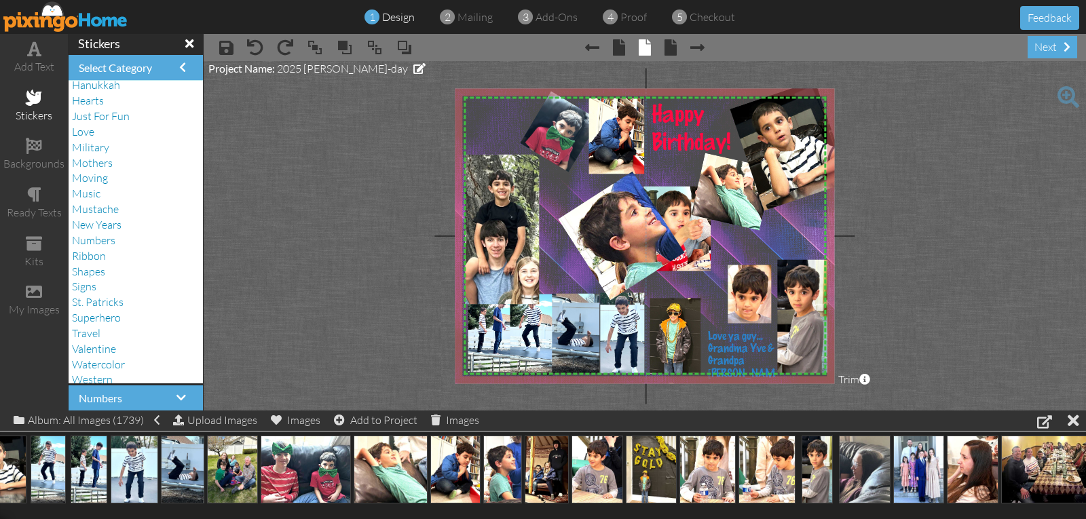
click at [502, 115] on img at bounding box center [671, 235] width 459 height 301
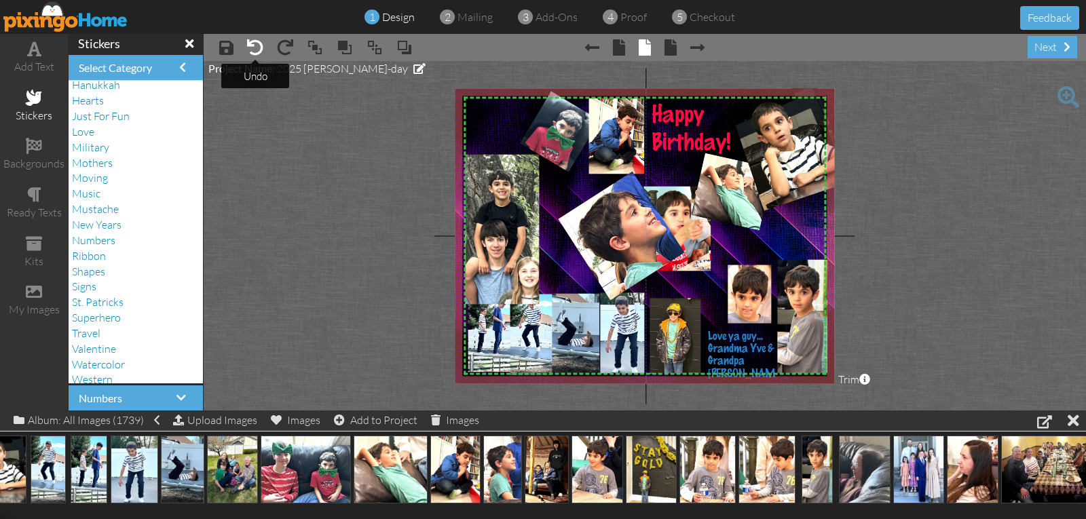
click at [250, 45] on span at bounding box center [255, 47] width 16 height 16
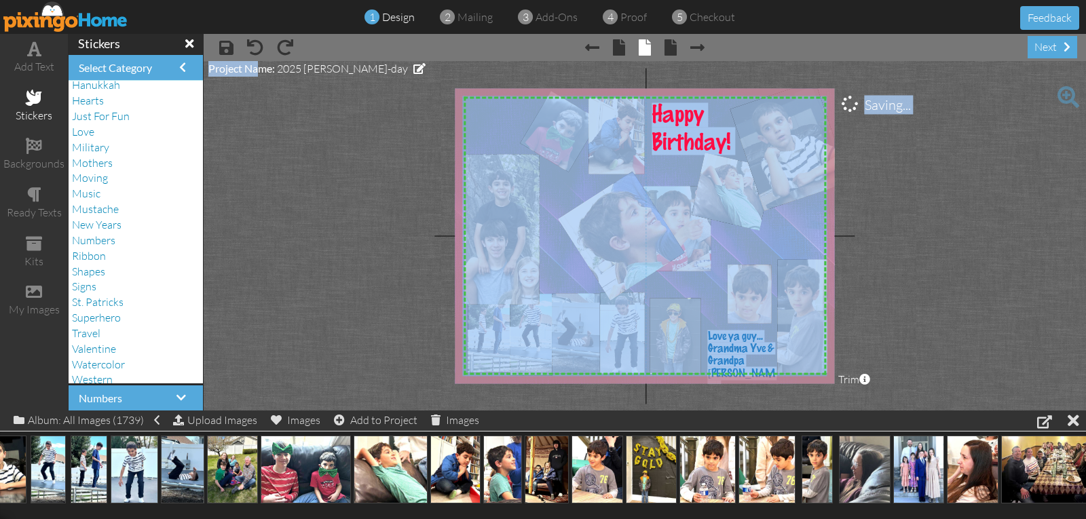
drag, startPoint x: 259, startPoint y: 71, endPoint x: 270, endPoint y: 96, distance: 27.0
click at [270, 96] on project-studio-wrapper "X X X X X X X X X X X X X X X X X X X X X X X X X X X X X X X X X X X X X X X X…" at bounding box center [645, 236] width 882 height 350
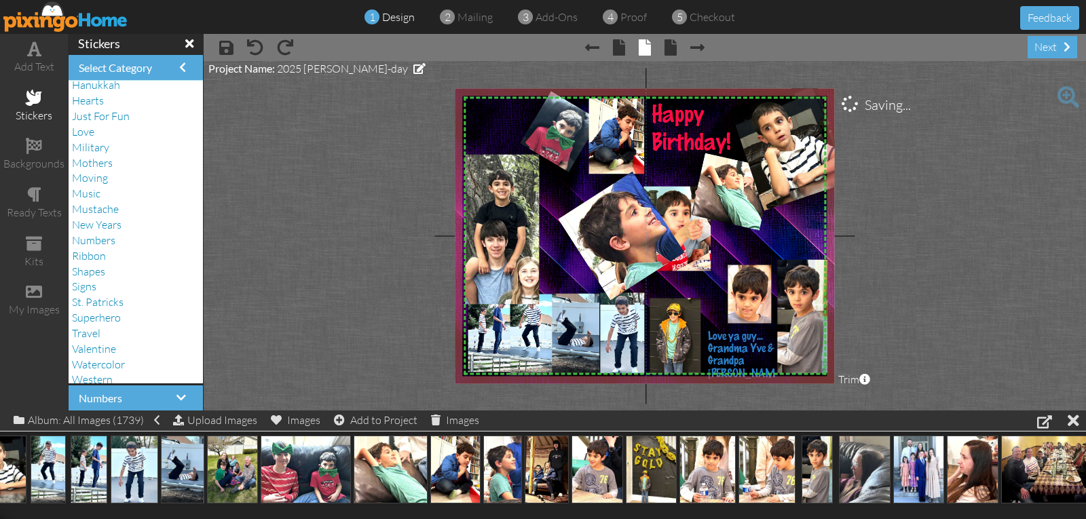
click at [299, 168] on project-studio-wrapper "X X X X X X X X X X X X X X X X X X X X X X X X X X X X X X X X X X X X X X X X…" at bounding box center [645, 236] width 882 height 350
click at [258, 44] on span at bounding box center [255, 47] width 16 height 16
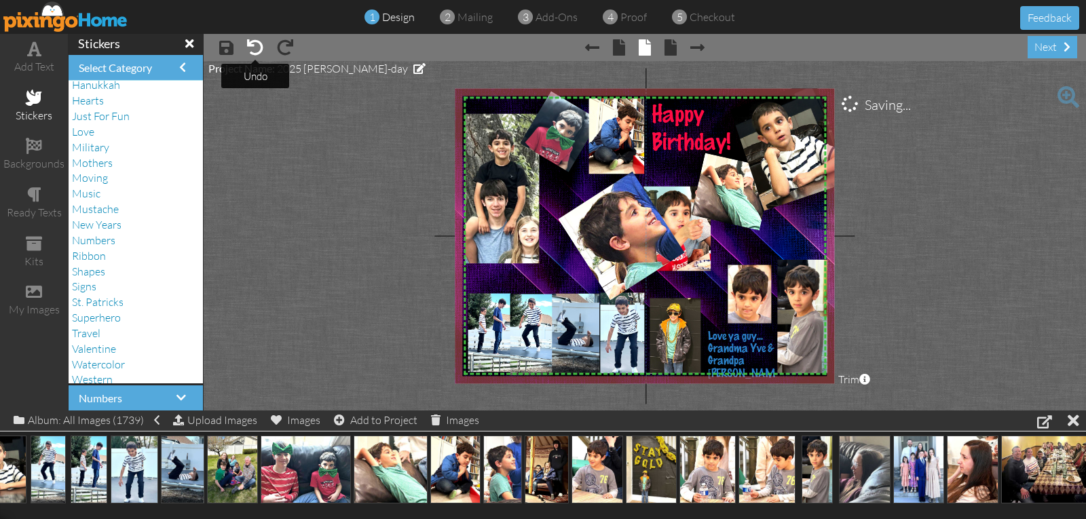
click at [258, 79] on tip-tip "× undo" at bounding box center [256, 76] width 24 height 13
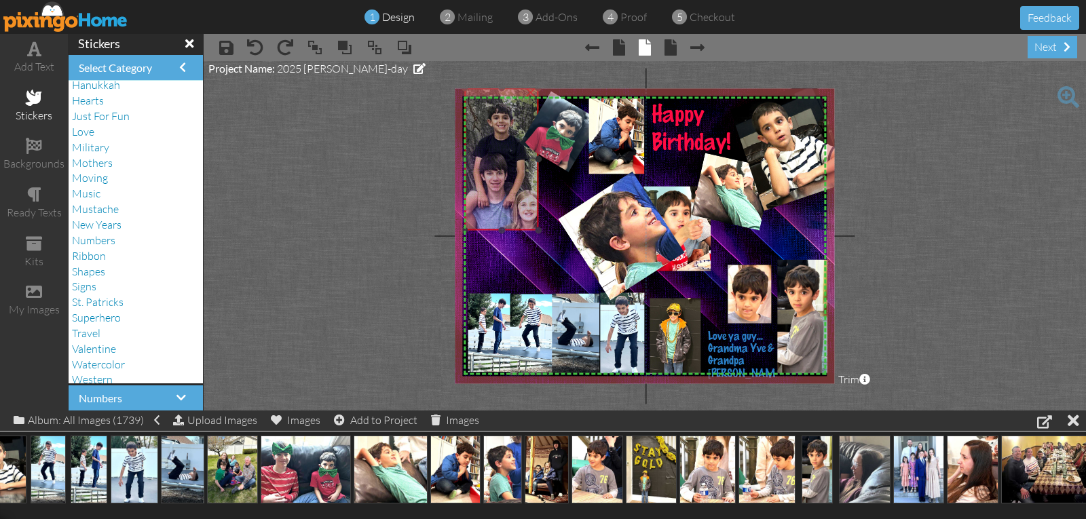
drag, startPoint x: 502, startPoint y: 130, endPoint x: 501, endPoint y: 97, distance: 33.3
click at [501, 97] on img at bounding box center [501, 163] width 112 height 150
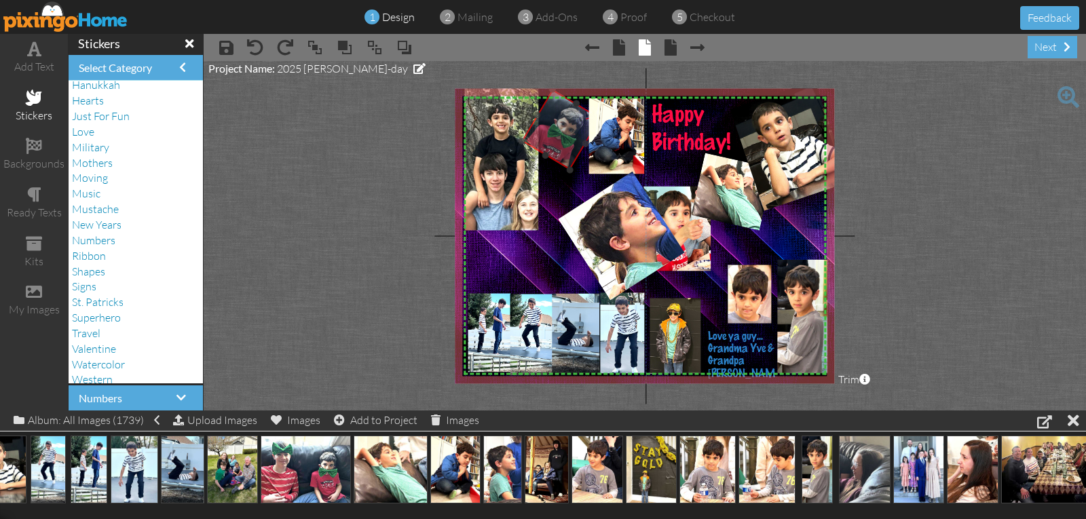
click at [567, 151] on img at bounding box center [533, 115] width 169 height 157
click at [511, 172] on img at bounding box center [501, 163] width 112 height 150
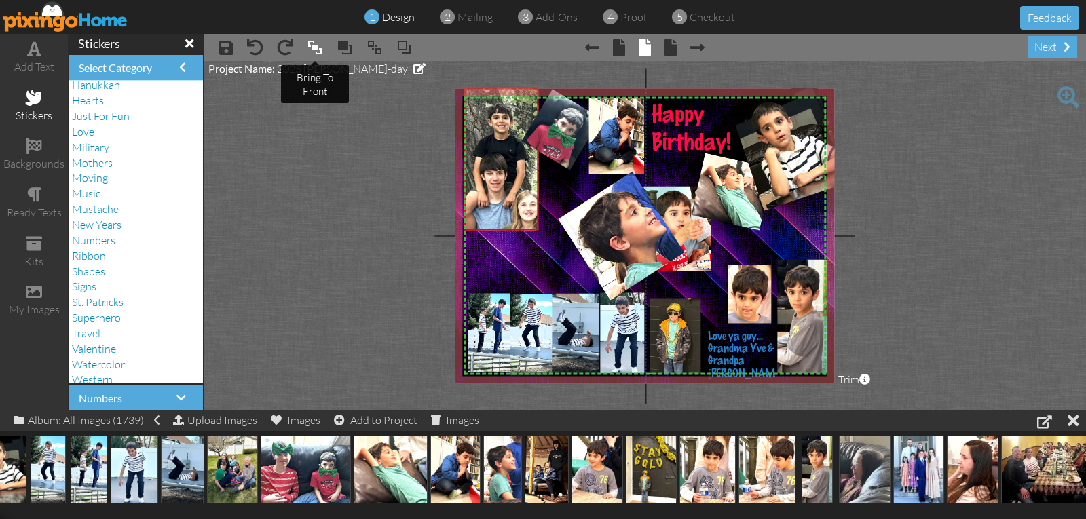
click at [317, 54] on span at bounding box center [315, 47] width 16 height 20
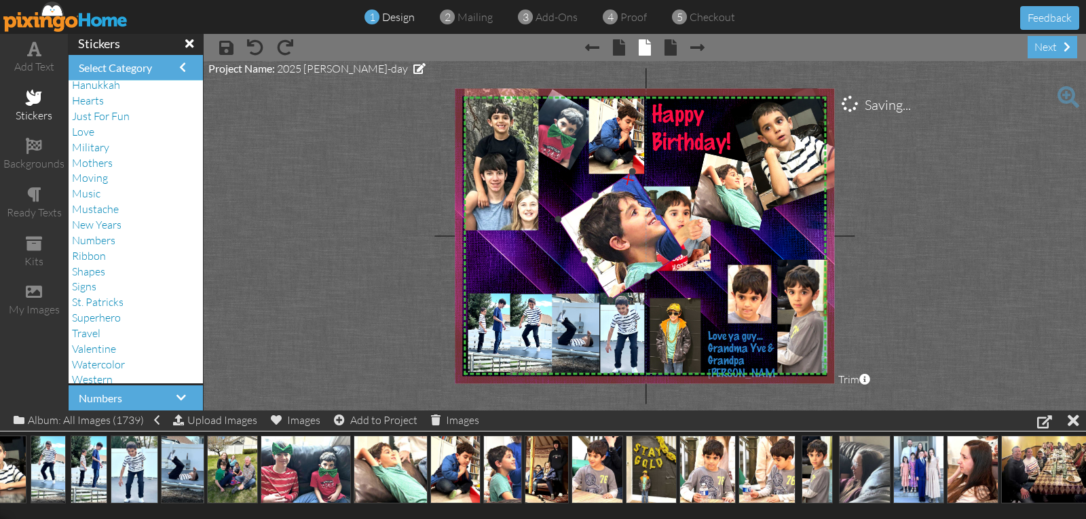
click at [597, 216] on img at bounding box center [637, 250] width 180 height 204
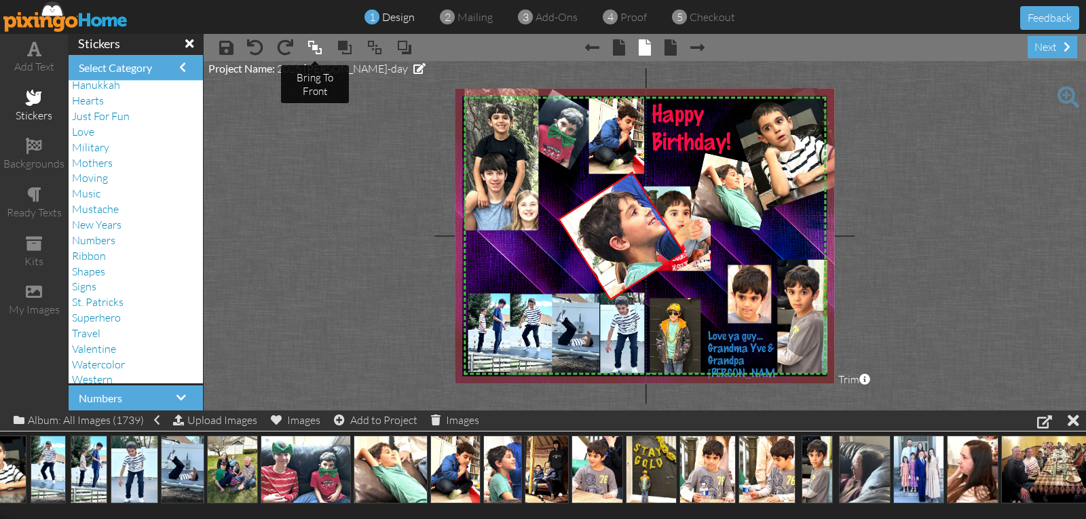
click at [315, 44] on span at bounding box center [315, 47] width 16 height 20
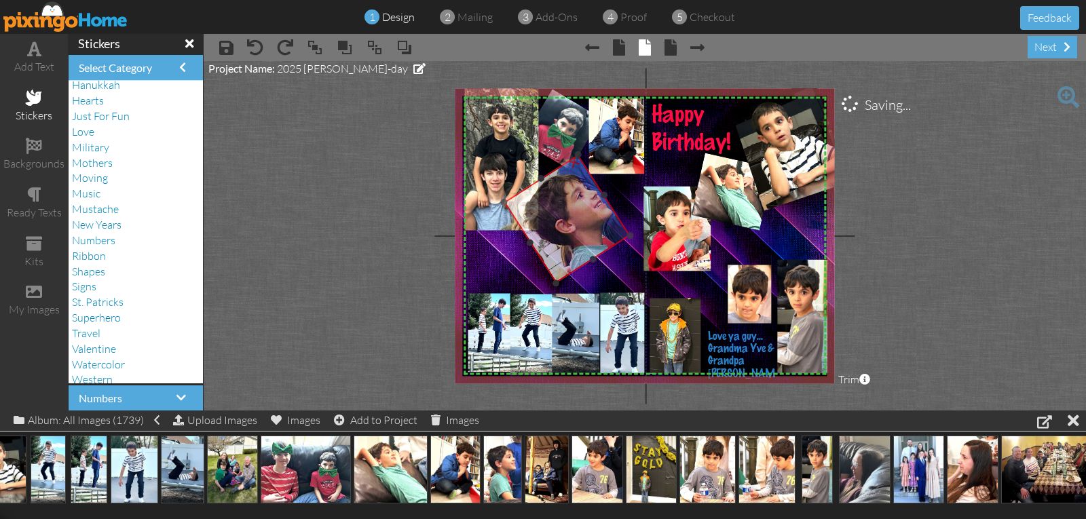
drag, startPoint x: 601, startPoint y: 219, endPoint x: 547, endPoint y: 202, distance: 56.9
click at [547, 202] on img at bounding box center [583, 233] width 180 height 204
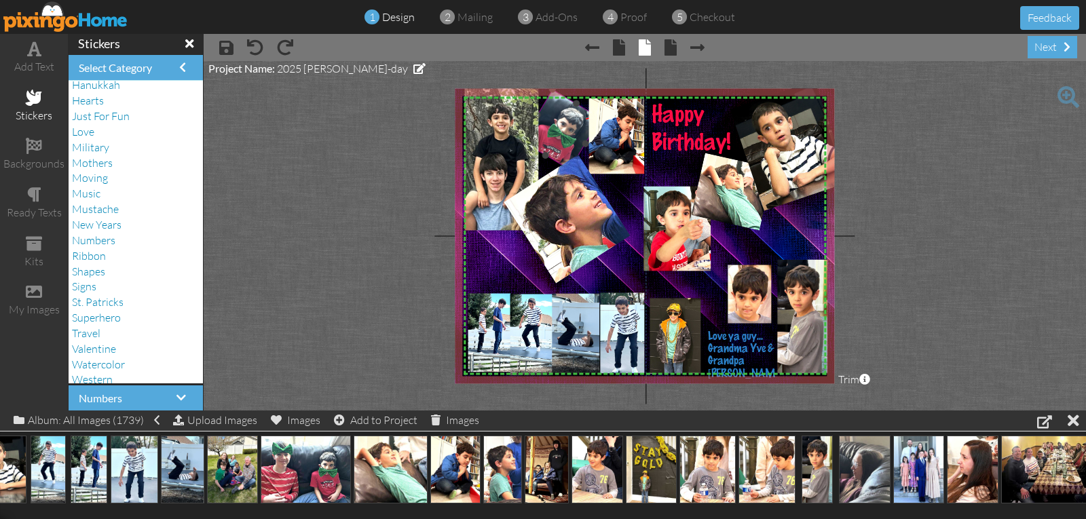
click at [554, 130] on img at bounding box center [533, 115] width 169 height 157
click at [554, 124] on img at bounding box center [533, 109] width 169 height 157
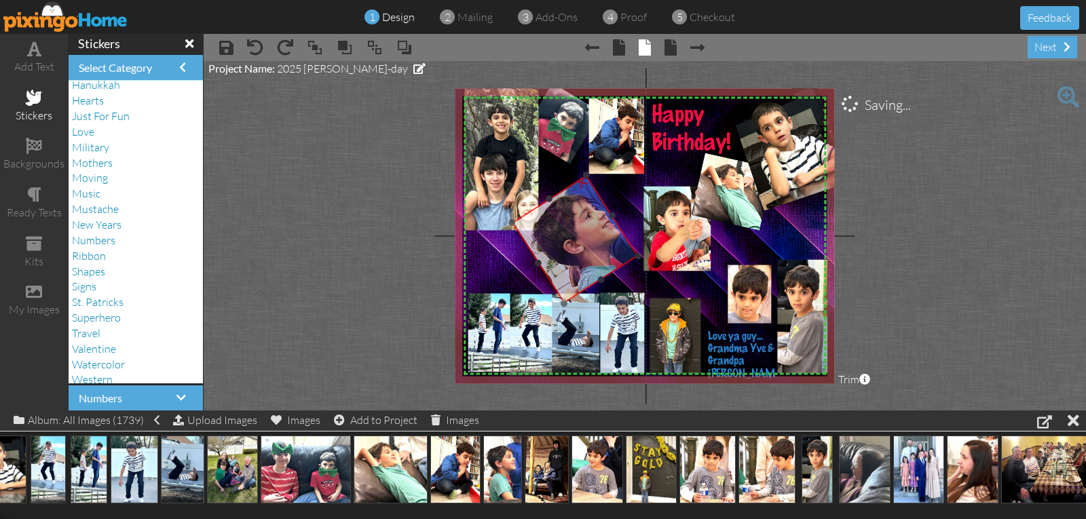
drag, startPoint x: 576, startPoint y: 179, endPoint x: 584, endPoint y: 200, distance: 22.6
click at [584, 200] on img at bounding box center [591, 253] width 180 height 204
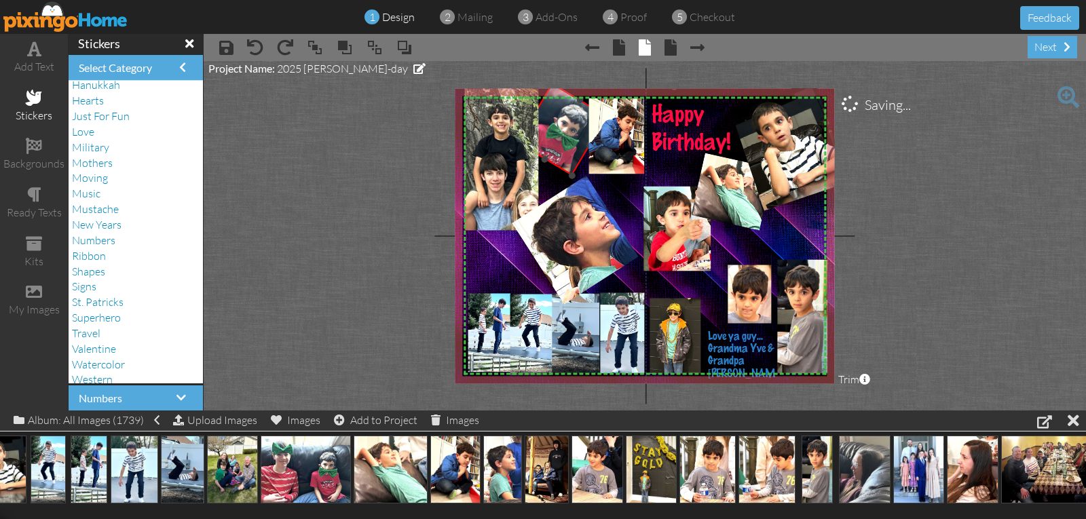
drag, startPoint x: 569, startPoint y: 160, endPoint x: 577, endPoint y: 175, distance: 16.7
click at [577, 175] on div "X X X X X X X X X X X X X X X X X X X X X X X X X X X X X X X X X X X X X X X X…" at bounding box center [644, 235] width 379 height 295
click at [565, 160] on img at bounding box center [527, 112] width 194 height 181
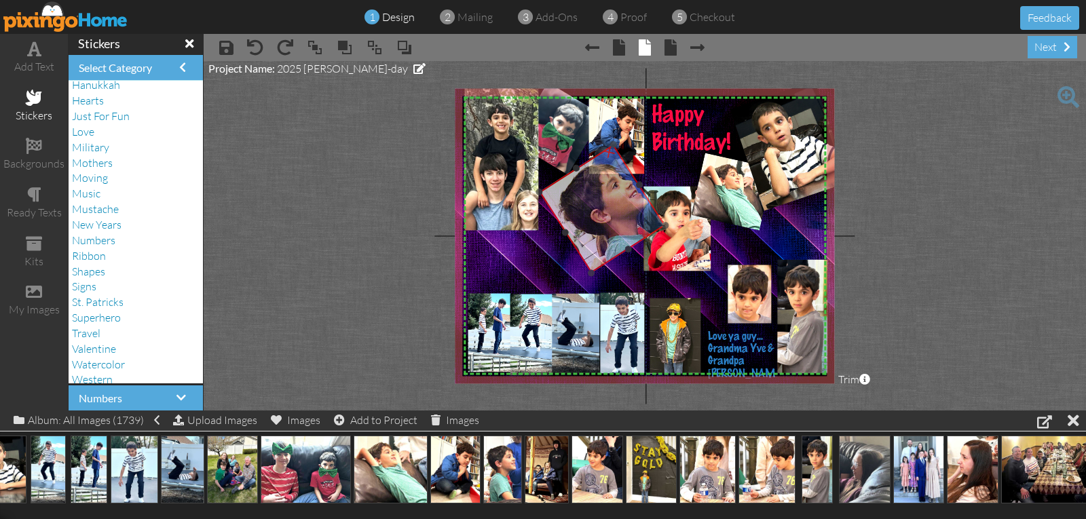
drag, startPoint x: 582, startPoint y: 221, endPoint x: 610, endPoint y: 190, distance: 41.4
click at [610, 190] on img at bounding box center [618, 223] width 180 height 204
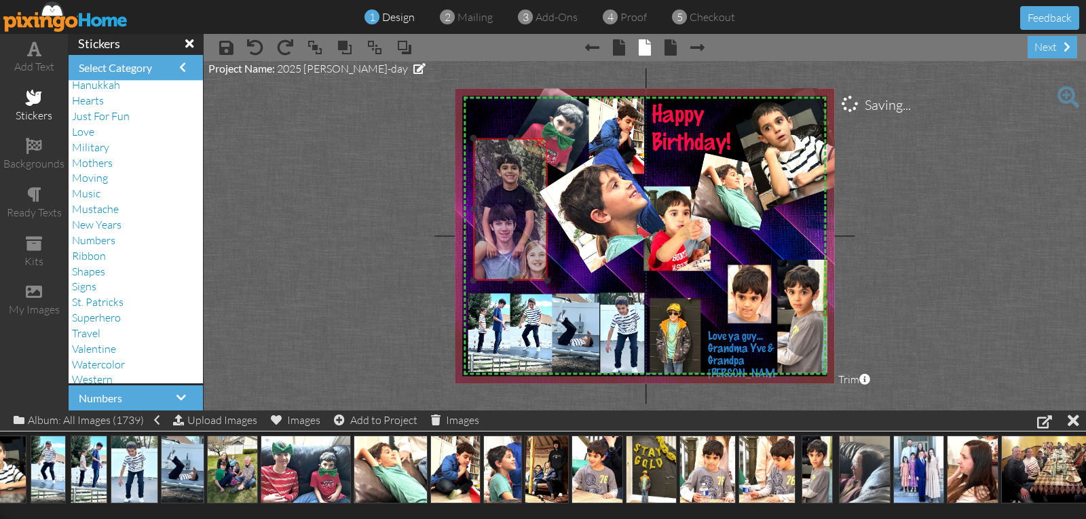
drag, startPoint x: 488, startPoint y: 190, endPoint x: 497, endPoint y: 230, distance: 41.0
click at [497, 240] on img at bounding box center [509, 213] width 112 height 150
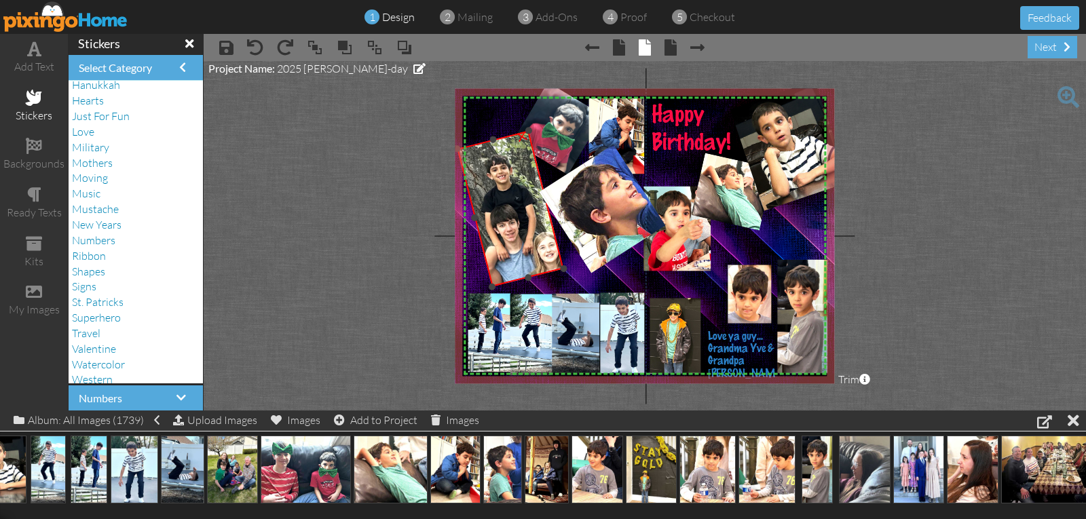
drag, startPoint x: 510, startPoint y: 111, endPoint x: 488, endPoint y: 120, distance: 23.4
click at [488, 120] on div at bounding box center [486, 115] width 20 height 20
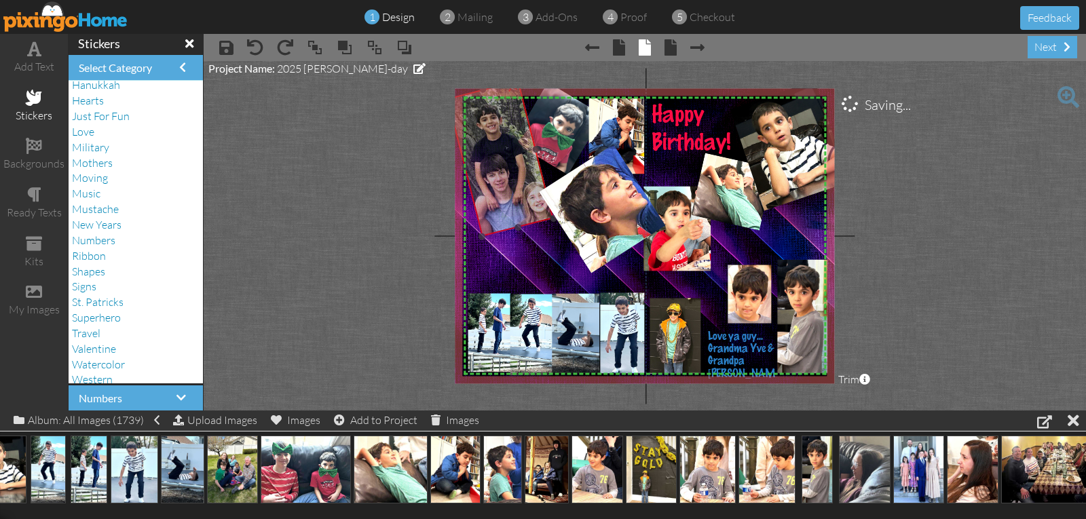
drag, startPoint x: 499, startPoint y: 187, endPoint x: 489, endPoint y: 136, distance: 51.3
click at [489, 136] on img at bounding box center [500, 162] width 145 height 172
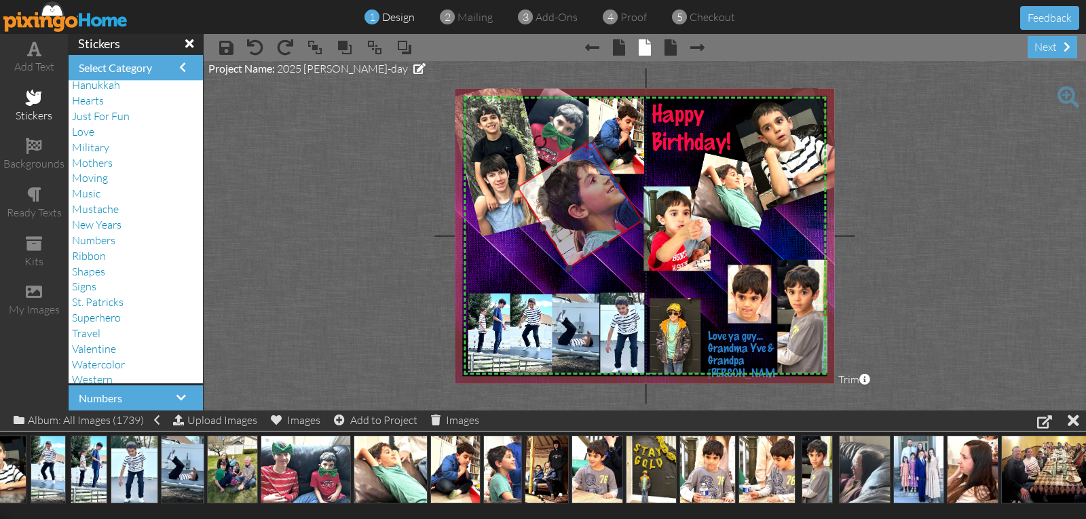
drag, startPoint x: 577, startPoint y: 208, endPoint x: 555, endPoint y: 204, distance: 22.9
click at [555, 204] on img at bounding box center [596, 218] width 180 height 204
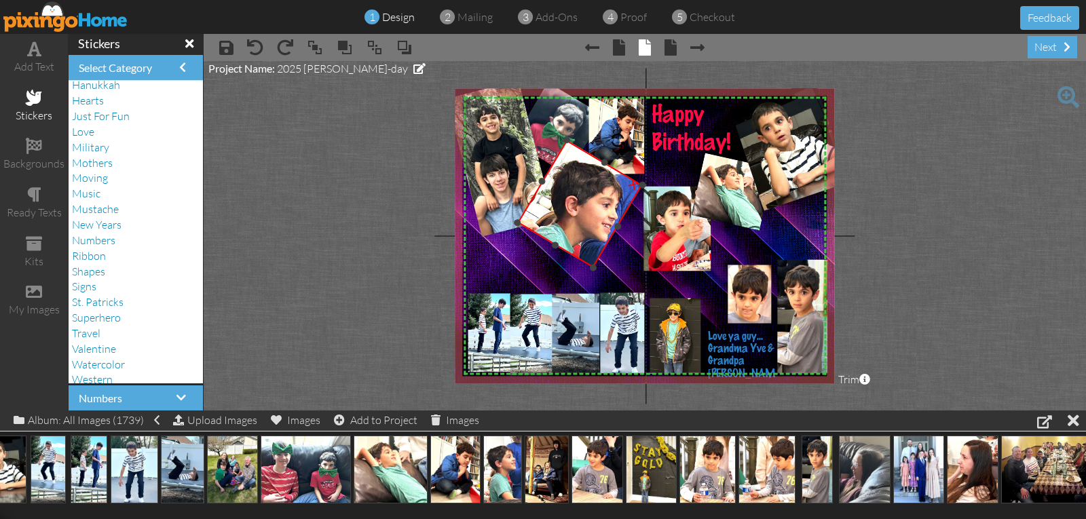
drag, startPoint x: 540, startPoint y: 142, endPoint x: 598, endPoint y: 173, distance: 65.6
click at [598, 173] on div "×" at bounding box center [580, 204] width 126 height 128
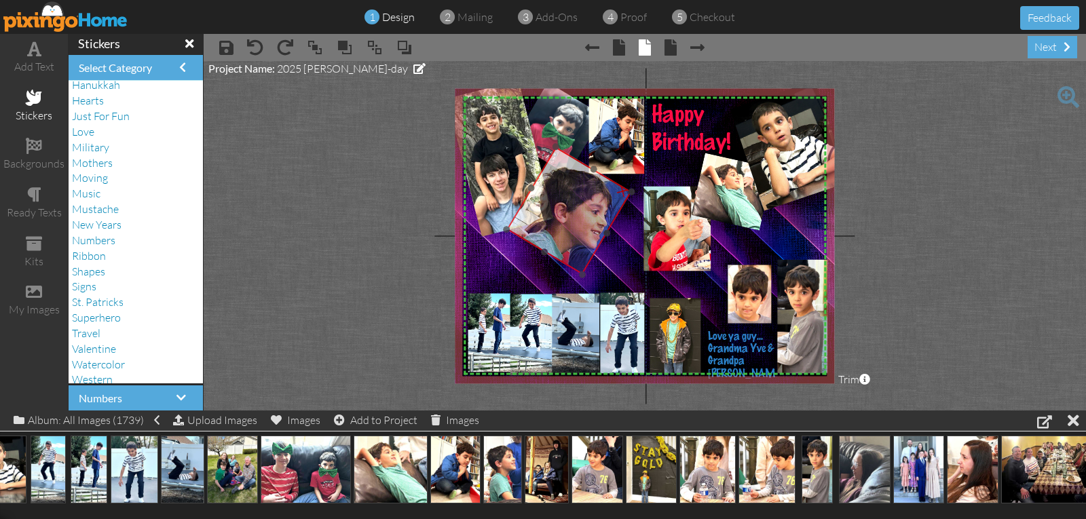
drag, startPoint x: 580, startPoint y: 183, endPoint x: 569, endPoint y: 190, distance: 12.8
click at [569, 190] on img at bounding box center [563, 231] width 176 height 204
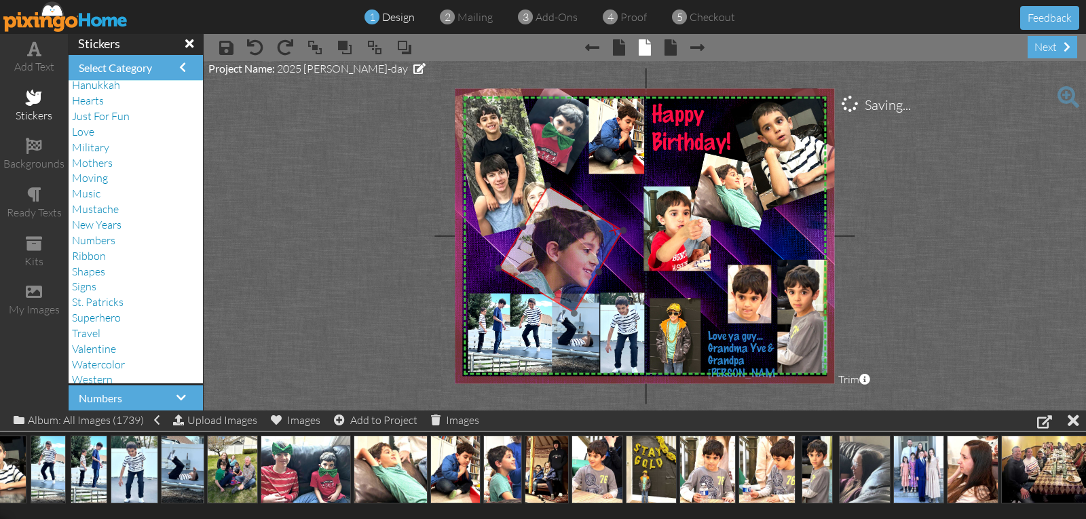
drag, startPoint x: 582, startPoint y: 187, endPoint x: 584, endPoint y: 206, distance: 19.2
click at [575, 225] on img at bounding box center [555, 270] width 176 height 204
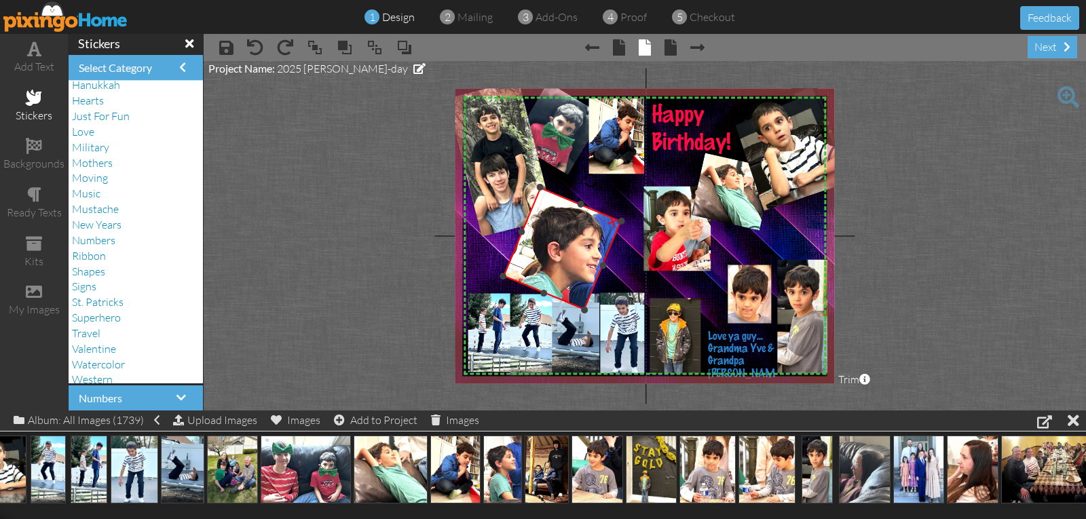
drag, startPoint x: 597, startPoint y: 183, endPoint x: 591, endPoint y: 179, distance: 7.3
click at [591, 179] on div at bounding box center [590, 180] width 21 height 21
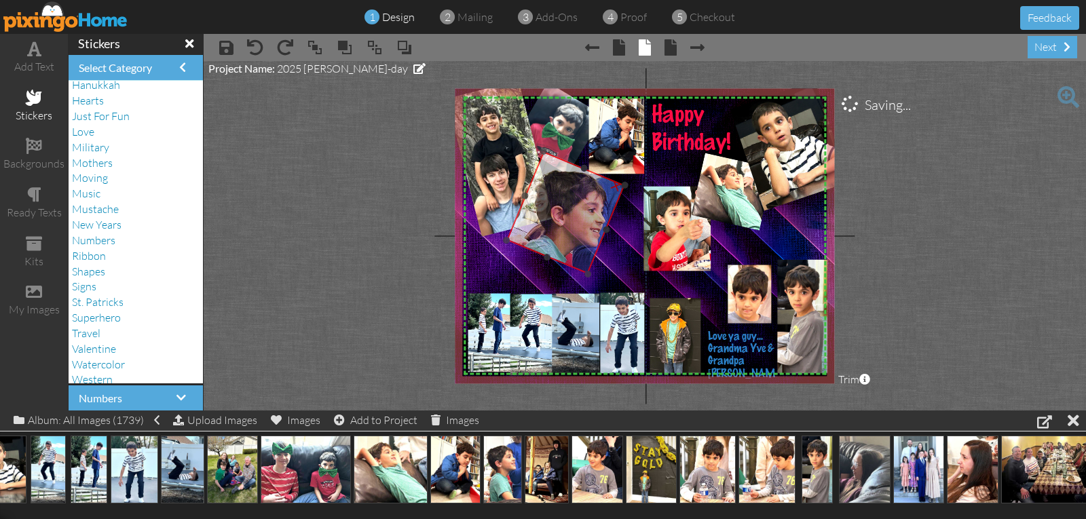
drag, startPoint x: 563, startPoint y: 211, endPoint x: 567, endPoint y: 175, distance: 36.1
click at [567, 175] on img at bounding box center [563, 233] width 160 height 202
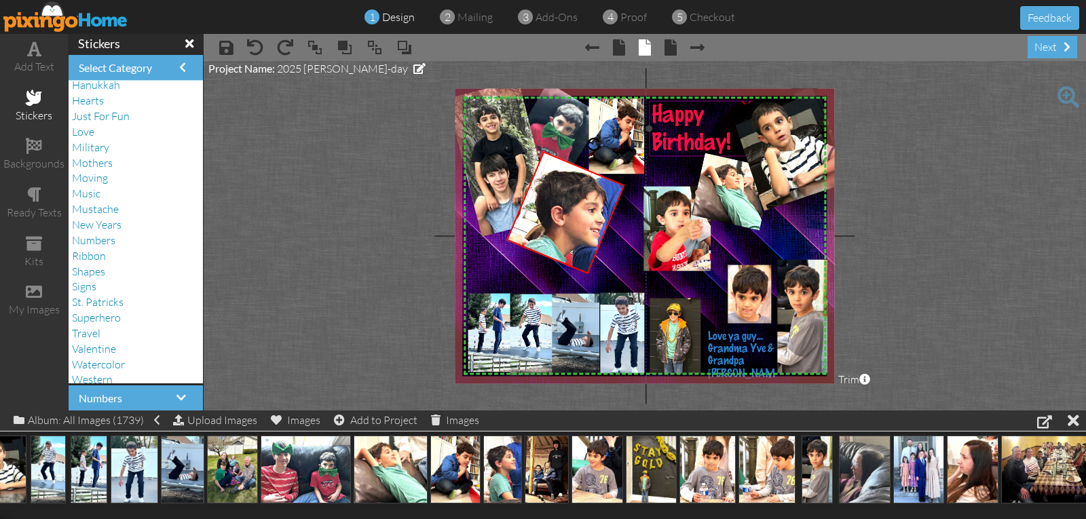
click at [724, 140] on span "Birthday!" at bounding box center [691, 143] width 79 height 24
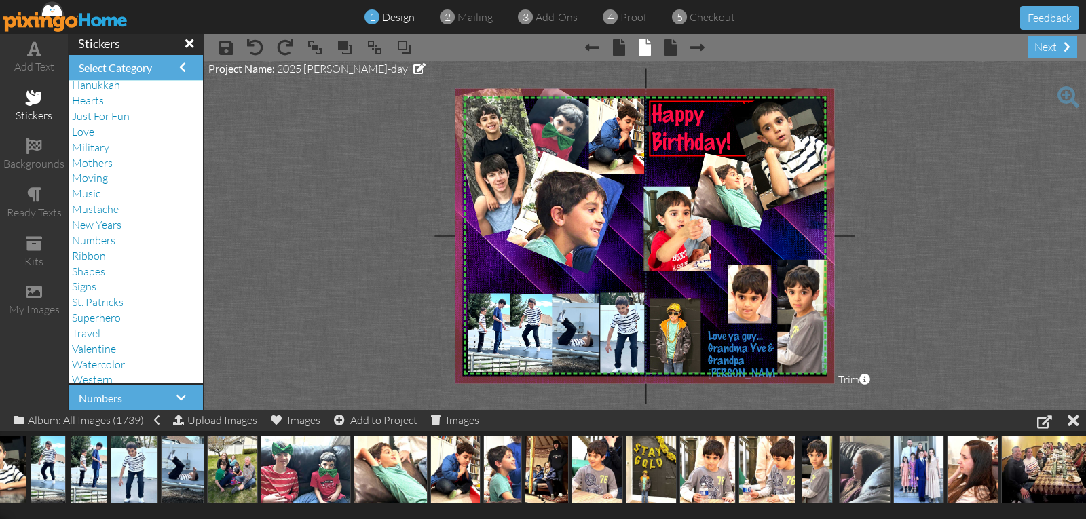
click at [733, 142] on div "Birthday!" at bounding box center [702, 142] width 100 height 28
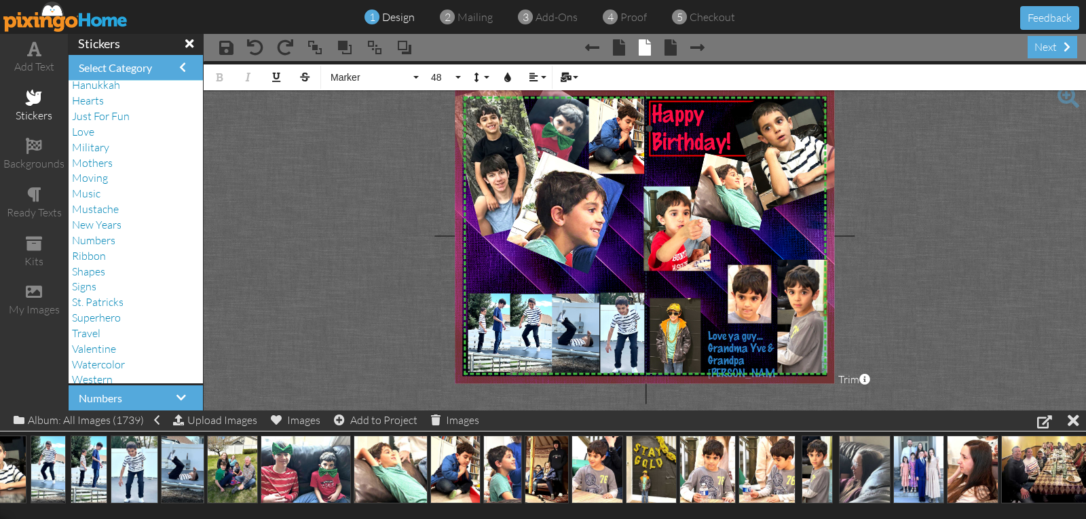
click at [733, 142] on div "Birthday!" at bounding box center [702, 142] width 100 height 28
click at [733, 143] on div "Birthday!" at bounding box center [702, 142] width 100 height 28
click at [733, 138] on div "Birthday!" at bounding box center [702, 142] width 100 height 28
click at [732, 141] on div "Birthday!" at bounding box center [702, 142] width 100 height 28
click at [730, 138] on span "Birthday!" at bounding box center [691, 143] width 79 height 24
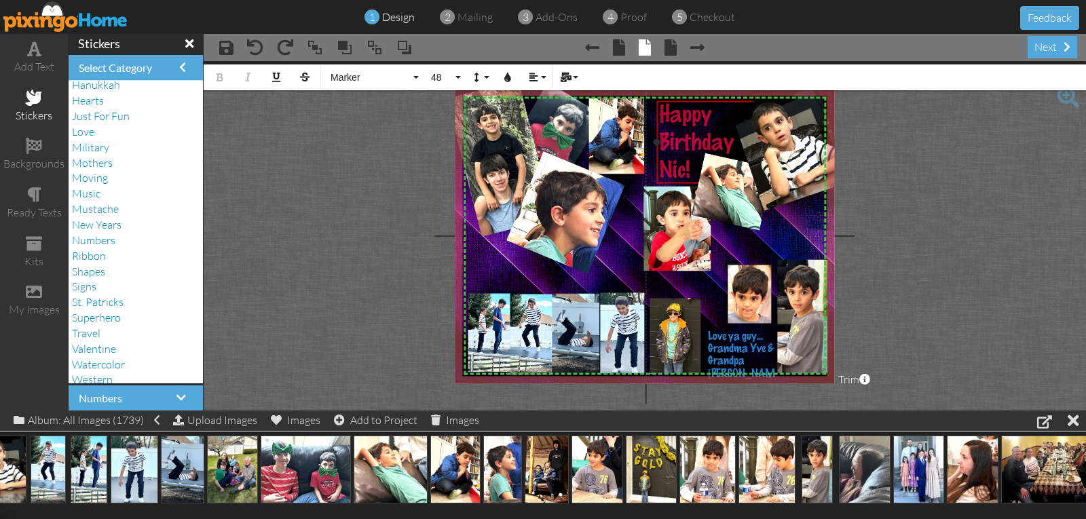
drag, startPoint x: 689, startPoint y: 102, endPoint x: 696, endPoint y: 102, distance: 7.5
click at [696, 102] on div "Happy Birthday ​ ​ Nic!" at bounding box center [709, 143] width 105 height 85
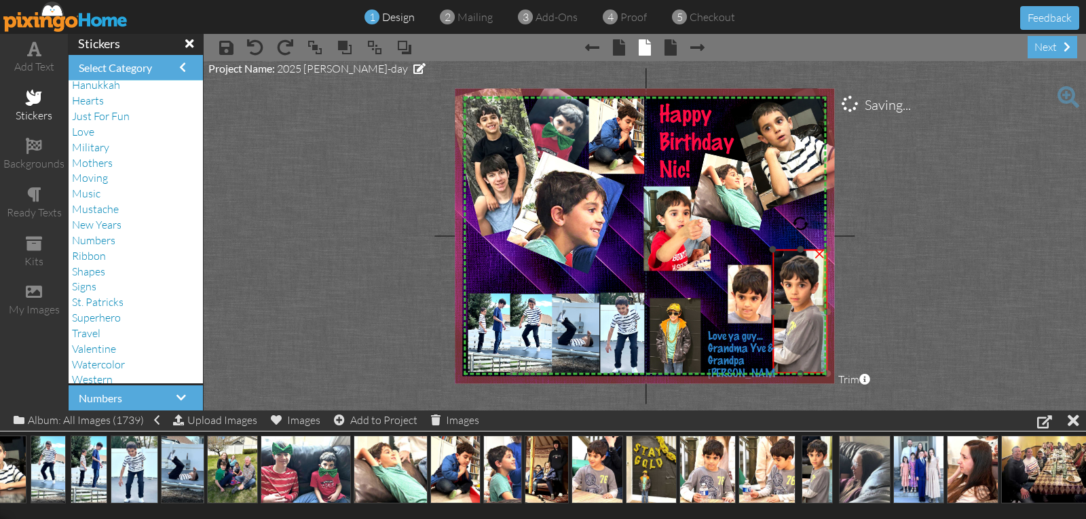
drag, startPoint x: 779, startPoint y: 262, endPoint x: 775, endPoint y: 252, distance: 10.7
click at [775, 252] on div at bounding box center [773, 249] width 7 height 7
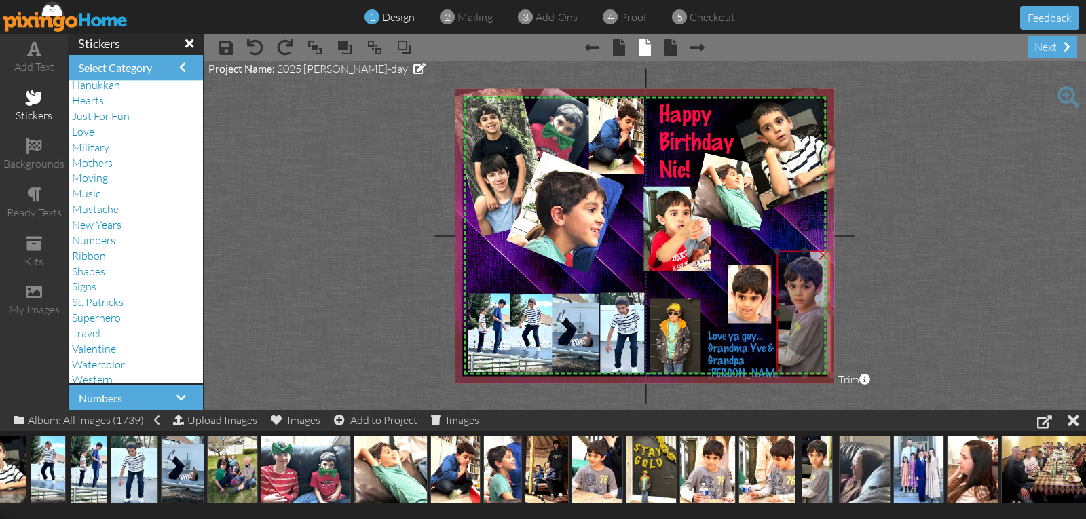
click at [787, 261] on img at bounding box center [804, 313] width 56 height 124
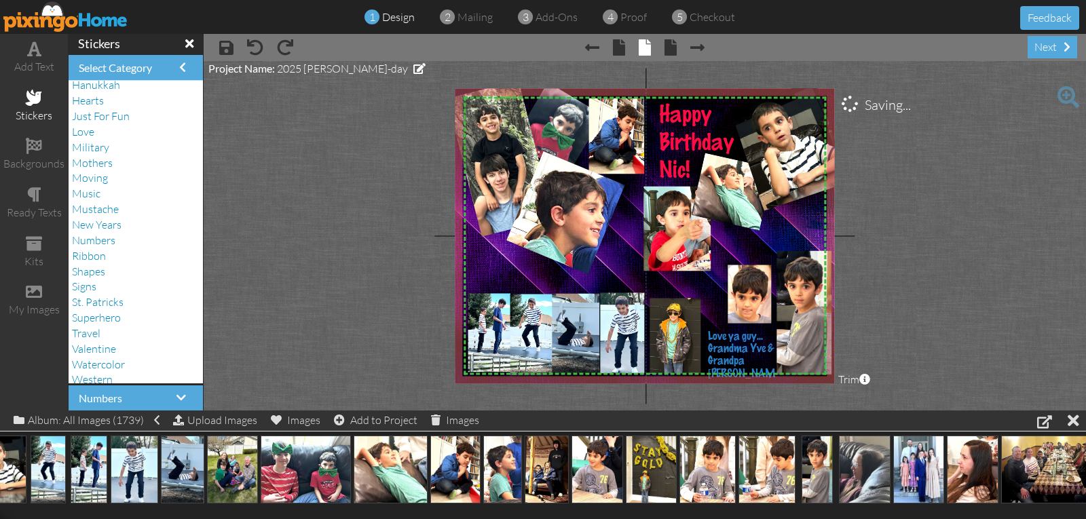
click at [874, 246] on project-studio-wrapper "X X X X X X X X X X X X X X X X X X X X X X X X X X X X X X X X X X X X X X X X…" at bounding box center [645, 236] width 882 height 350
click at [802, 251] on div at bounding box center [804, 253] width 7 height 7
click at [935, 265] on project-studio-wrapper "X X X X X X X X X X X X X X X X X X X X X X X X X X X X X X X X X X X X X X X X…" at bounding box center [645, 236] width 882 height 350
drag, startPoint x: 742, startPoint y: 292, endPoint x: 748, endPoint y: 298, distance: 8.6
click at [748, 298] on img at bounding box center [747, 324] width 94 height 114
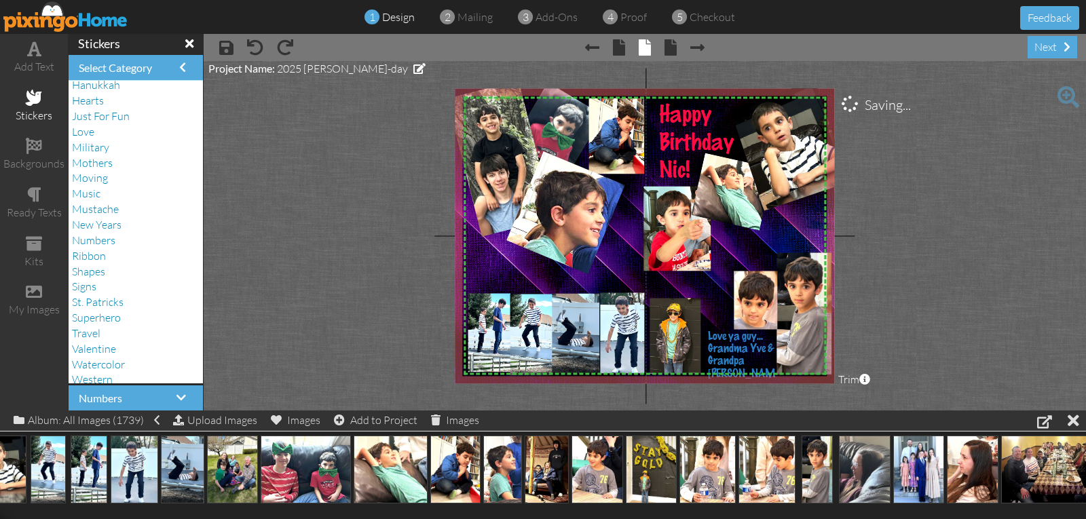
click at [914, 282] on project-studio-wrapper "X X X X X X X X X X X X X X X X X X X X X X X X X X X X X X X X X X X X X X X X…" at bounding box center [645, 236] width 882 height 350
drag, startPoint x: 751, startPoint y: 302, endPoint x: 745, endPoint y: 295, distance: 9.1
click at [745, 295] on img at bounding box center [741, 317] width 94 height 114
drag, startPoint x: 750, startPoint y: 239, endPoint x: 726, endPoint y: 244, distance: 24.9
click at [726, 244] on div at bounding box center [726, 244] width 22 height 22
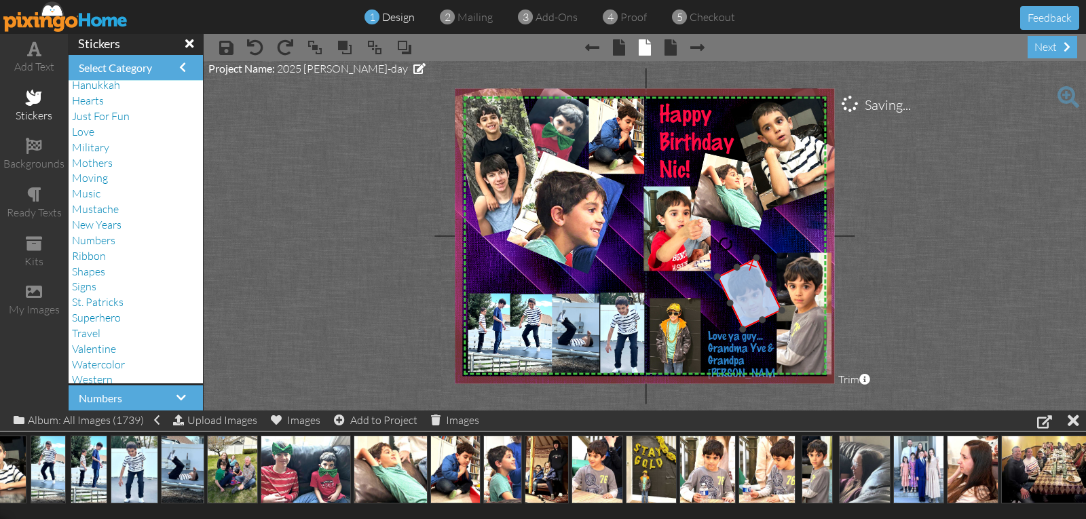
drag, startPoint x: 746, startPoint y: 275, endPoint x: 758, endPoint y: 286, distance: 15.8
click at [758, 286] on div "×" at bounding box center [749, 293] width 64 height 71
click at [741, 289] on img at bounding box center [755, 321] width 134 height 143
click at [874, 316] on project-studio-wrapper "X X X X X X X X X X X X X X X X X X X X X X X X X X X X X X X X X X X X X X X X…" at bounding box center [645, 236] width 882 height 350
drag, startPoint x: 750, startPoint y: 308, endPoint x: 622, endPoint y: 209, distance: 161.6
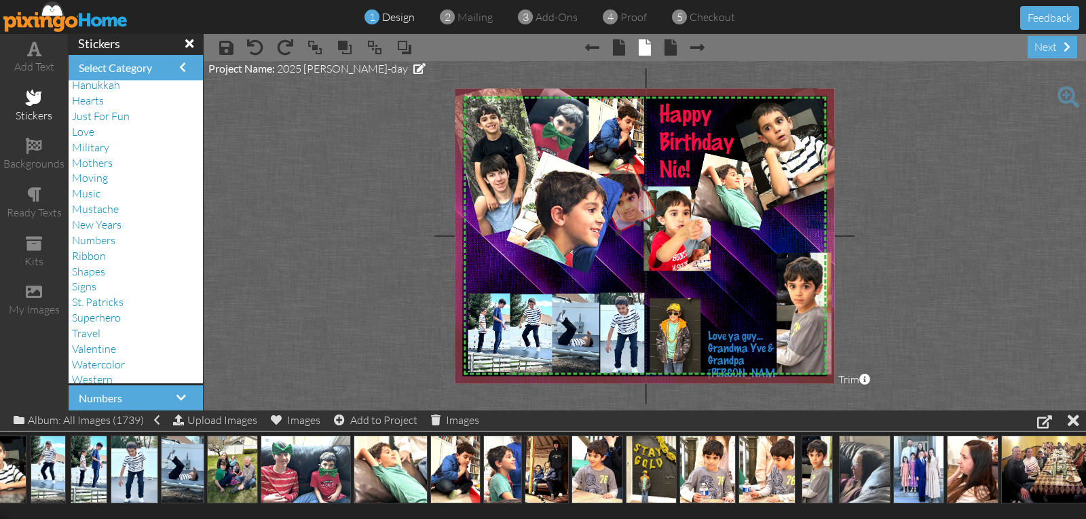
click at [622, 209] on img at bounding box center [628, 222] width 134 height 143
click at [312, 54] on span at bounding box center [315, 47] width 16 height 20
click at [616, 191] on img at bounding box center [628, 222] width 134 height 143
drag, startPoint x: 628, startPoint y: 199, endPoint x: 636, endPoint y: 195, distance: 9.1
click at [636, 195] on img at bounding box center [636, 218] width 134 height 143
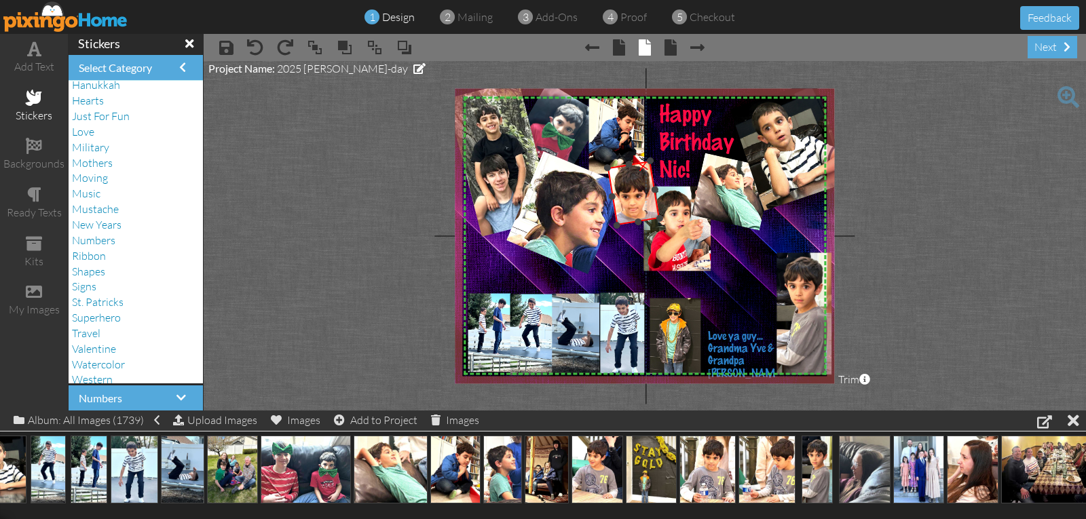
drag, startPoint x: 607, startPoint y: 141, endPoint x: 624, endPoint y: 136, distance: 18.3
click at [624, 136] on div at bounding box center [625, 139] width 19 height 19
drag, startPoint x: 637, startPoint y: 188, endPoint x: 631, endPoint y: 185, distance: 7.6
click at [631, 185] on img at bounding box center [621, 215] width 111 height 128
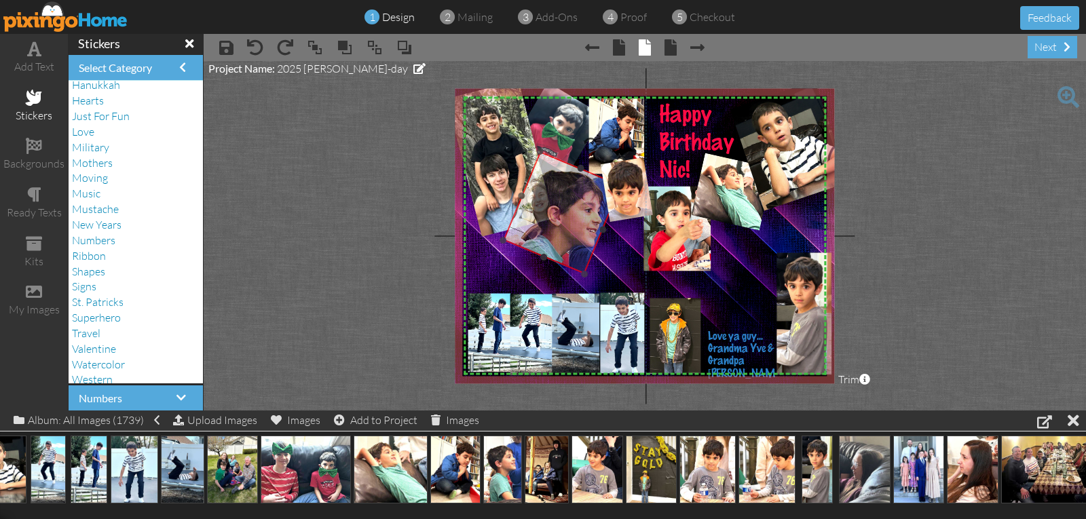
click at [559, 235] on img at bounding box center [559, 233] width 160 height 202
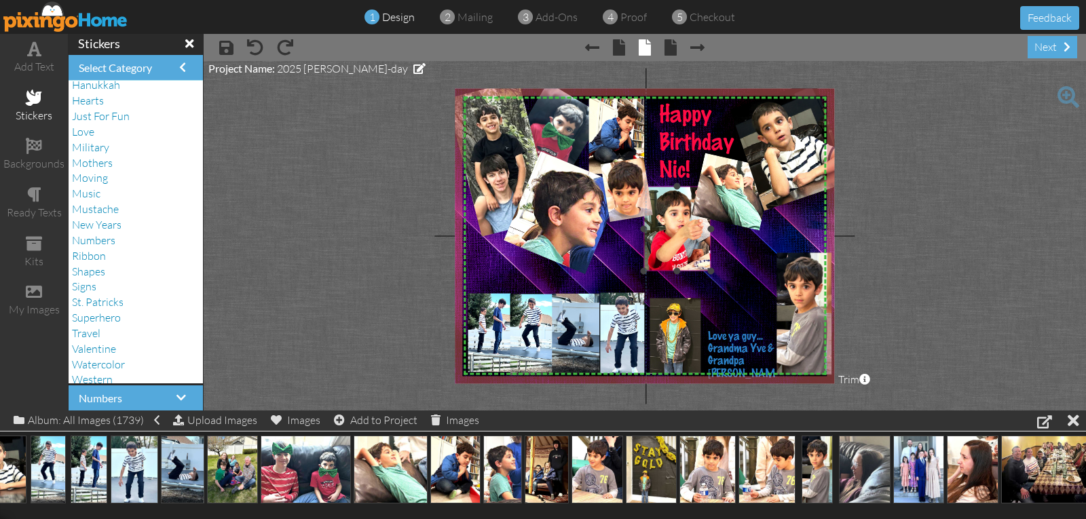
click at [677, 236] on img at bounding box center [672, 229] width 77 height 85
click at [675, 238] on img at bounding box center [672, 229] width 77 height 85
click at [745, 250] on img at bounding box center [674, 237] width 459 height 301
click at [924, 225] on project-studio-wrapper "X X X X X X X X X X X X X X X X X X X X X X X X X X X X X X X X X X X X X X X X…" at bounding box center [645, 236] width 882 height 350
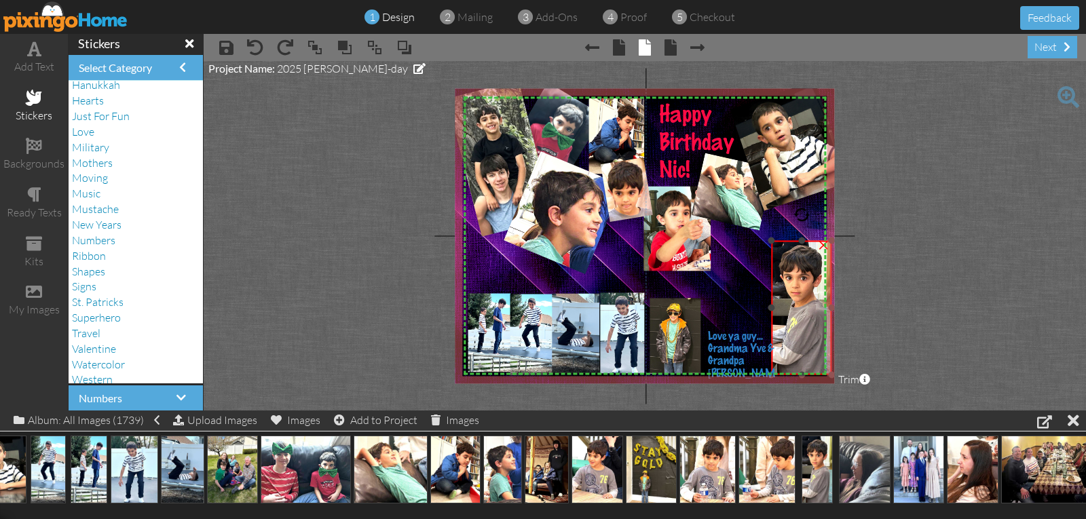
drag, startPoint x: 777, startPoint y: 251, endPoint x: 772, endPoint y: 239, distance: 12.9
click at [772, 239] on div at bounding box center [771, 241] width 7 height 7
click at [726, 339] on span "Love ya guy..." at bounding box center [732, 335] width 55 height 12
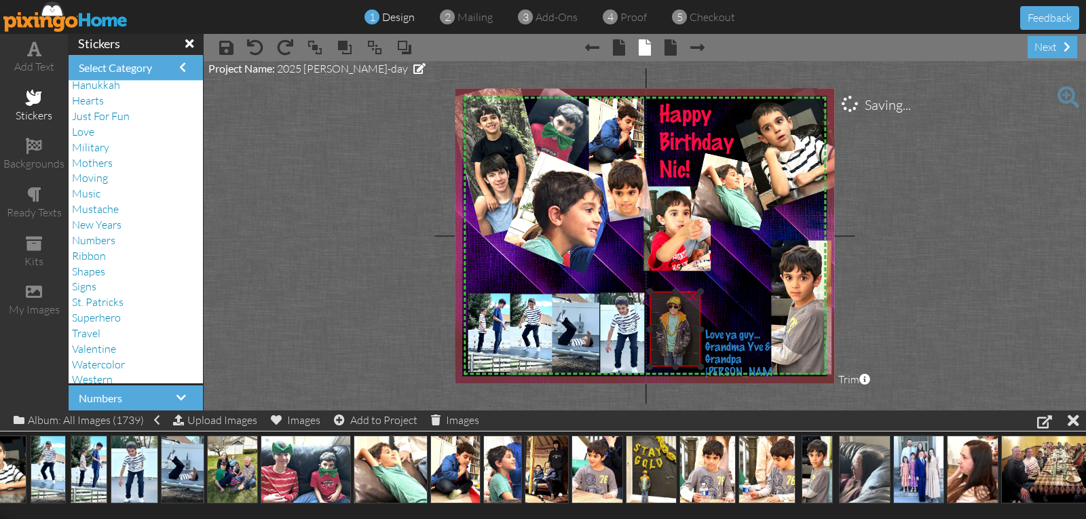
click at [669, 320] on img at bounding box center [692, 295] width 143 height 190
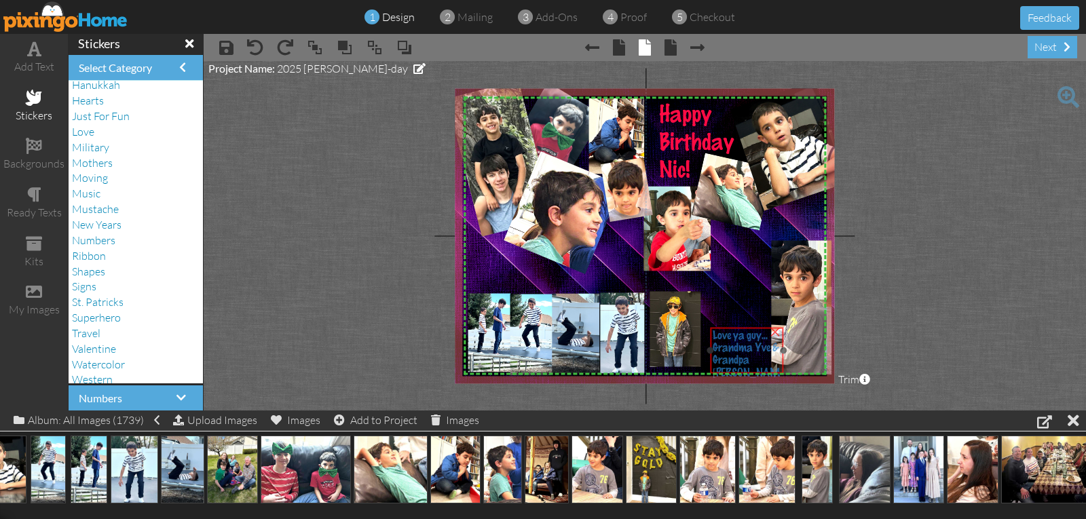
drag, startPoint x: 700, startPoint y: 329, endPoint x: 707, endPoint y: 329, distance: 7.5
click at [707, 329] on div at bounding box center [747, 350] width 80 height 53
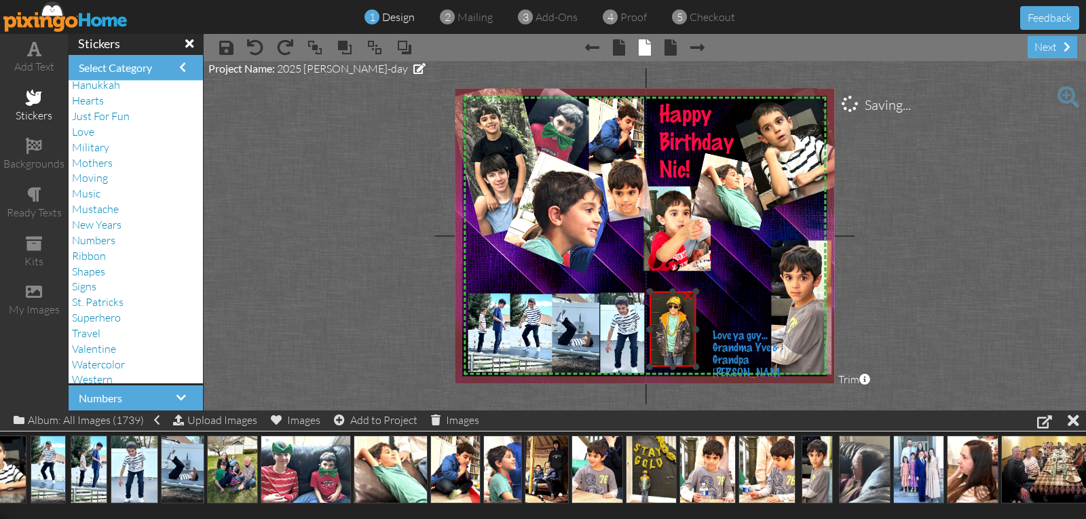
click at [696, 332] on div at bounding box center [695, 329] width 7 height 7
click at [652, 333] on div "×" at bounding box center [674, 329] width 44 height 75
drag, startPoint x: 673, startPoint y: 363, endPoint x: 675, endPoint y: 385, distance: 21.8
click at [679, 390] on project-studio-wrapper "X X X X X X X X X X X X X X X X X X X X X X X X X X X X X X X X X X X X X X X X…" at bounding box center [645, 236] width 882 height 350
drag, startPoint x: 673, startPoint y: 341, endPoint x: 676, endPoint y: 359, distance: 18.6
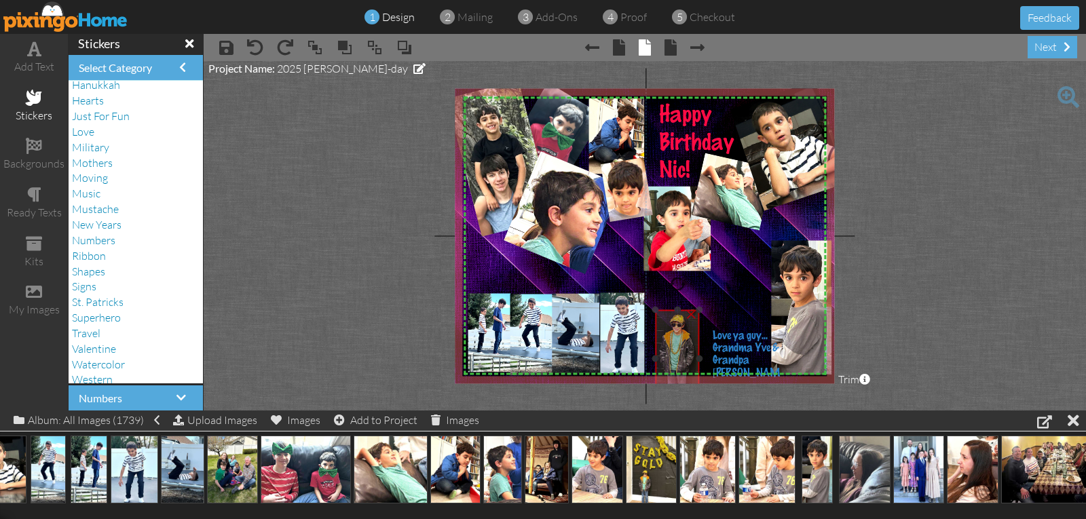
click at [676, 359] on img at bounding box center [695, 313] width 143 height 190
click at [675, 347] on img at bounding box center [696, 312] width 143 height 190
drag, startPoint x: 728, startPoint y: 347, endPoint x: 713, endPoint y: 348, distance: 15.0
click at [715, 348] on span "Grandma Yve &" at bounding box center [736, 347] width 66 height 12
click at [684, 356] on img at bounding box center [692, 312] width 143 height 190
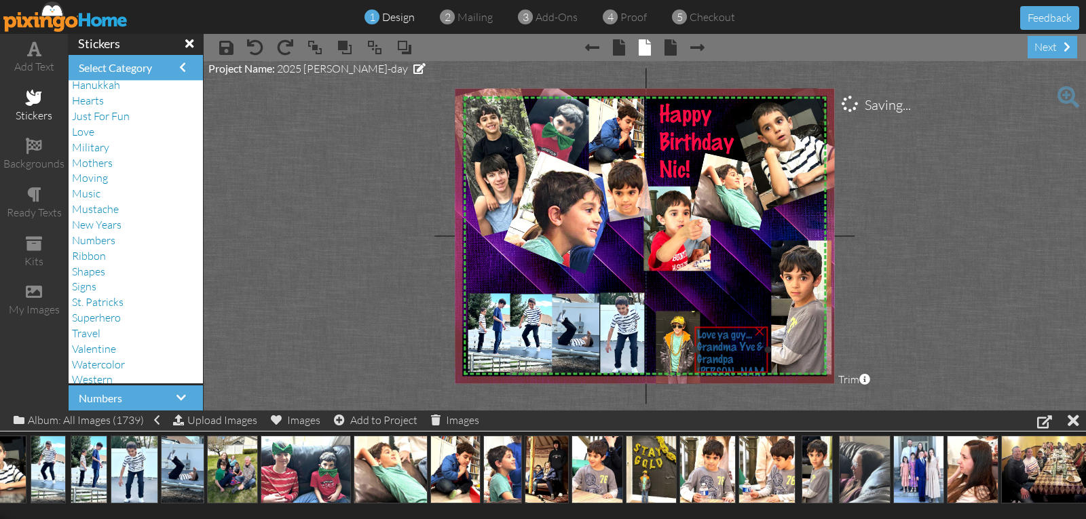
drag, startPoint x: 709, startPoint y: 354, endPoint x: 700, endPoint y: 354, distance: 8.8
click at [705, 354] on div "Grandpa Steve" at bounding box center [731, 375] width 69 height 43
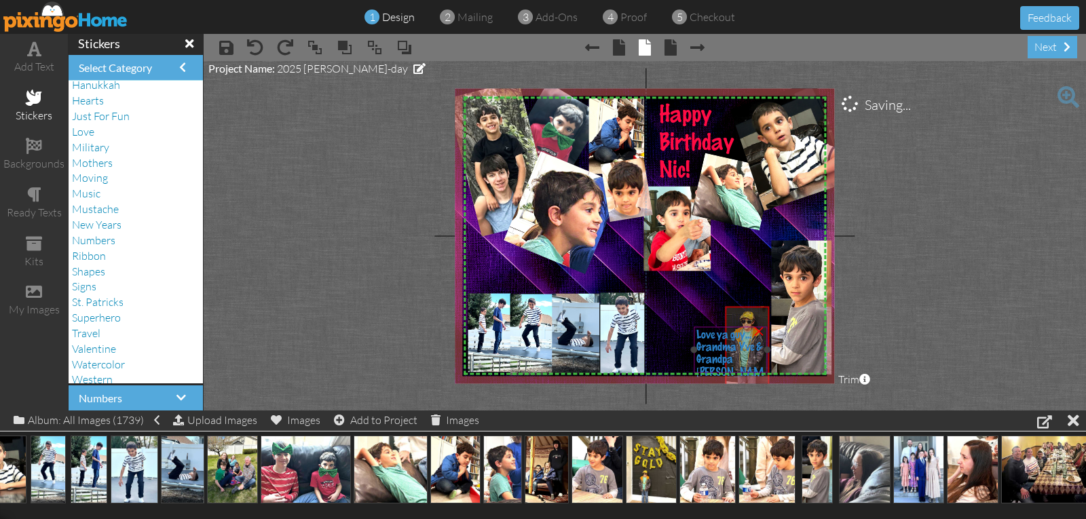
drag, startPoint x: 682, startPoint y: 355, endPoint x: 747, endPoint y: 352, distance: 65.2
click at [749, 352] on div "X X X X X X X X X X X X X X X X X X X X X X X X X X X X X X X X X X X X X X X X…" at bounding box center [644, 235] width 379 height 295
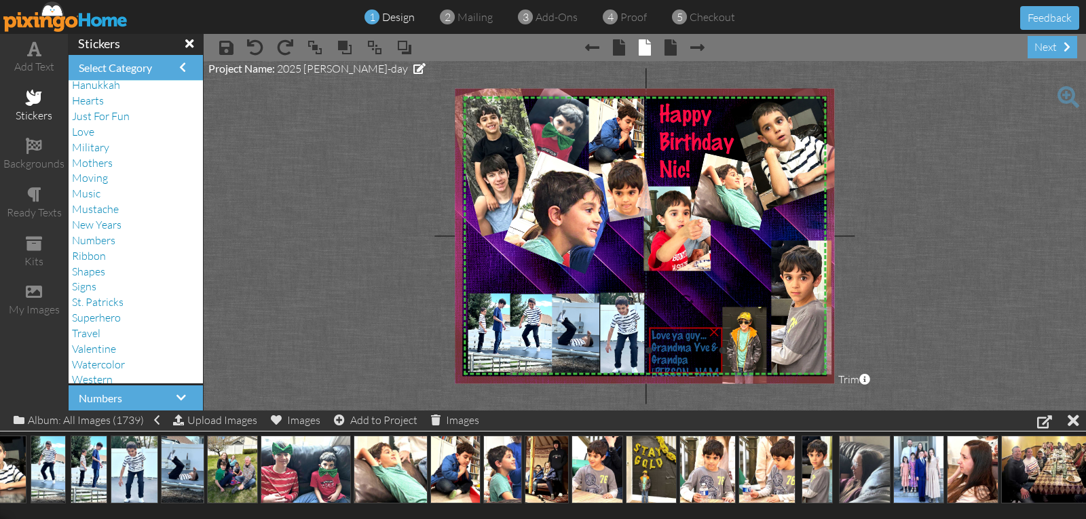
drag, startPoint x: 710, startPoint y: 350, endPoint x: 665, endPoint y: 350, distance: 44.8
click at [665, 350] on span "Grandma Yve &" at bounding box center [685, 348] width 66 height 12
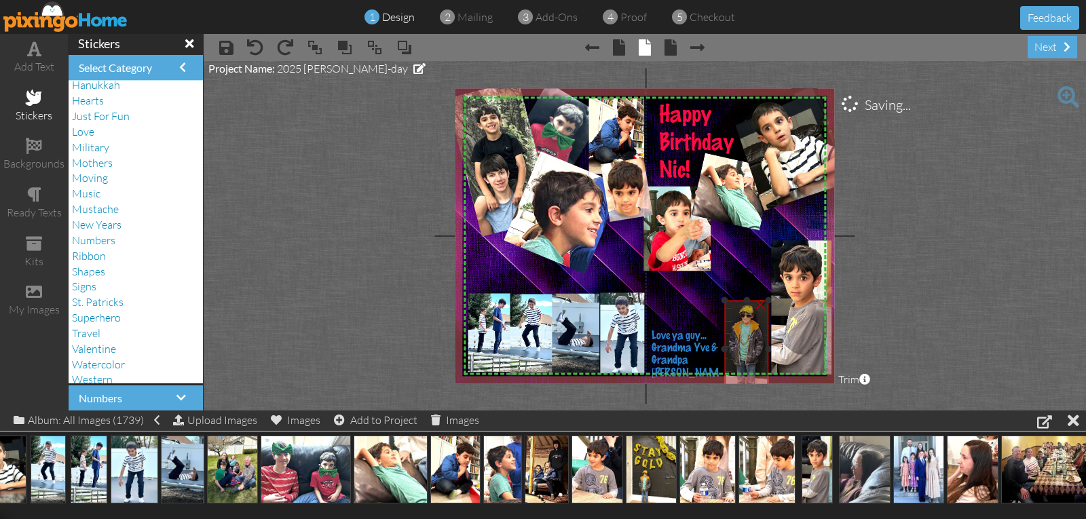
drag, startPoint x: 743, startPoint y: 332, endPoint x: 745, endPoint y: 325, distance: 7.1
click at [745, 325] on img at bounding box center [765, 303] width 143 height 190
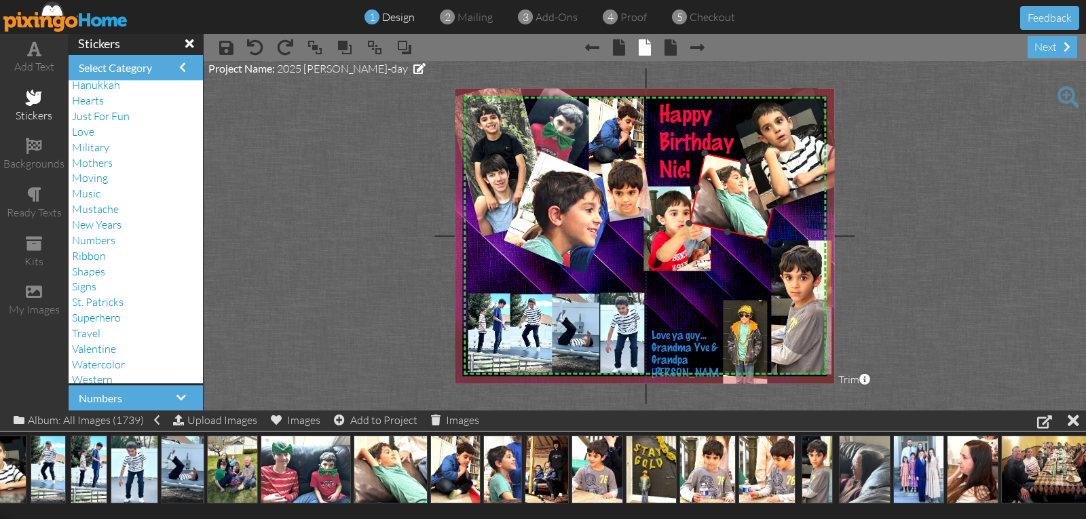
drag, startPoint x: 760, startPoint y: 229, endPoint x: 764, endPoint y: 238, distance: 9.7
click at [764, 238] on div at bounding box center [766, 240] width 8 height 8
drag, startPoint x: 752, startPoint y: 220, endPoint x: 751, endPoint y: 212, distance: 7.5
click at [751, 212] on img at bounding box center [734, 189] width 92 height 87
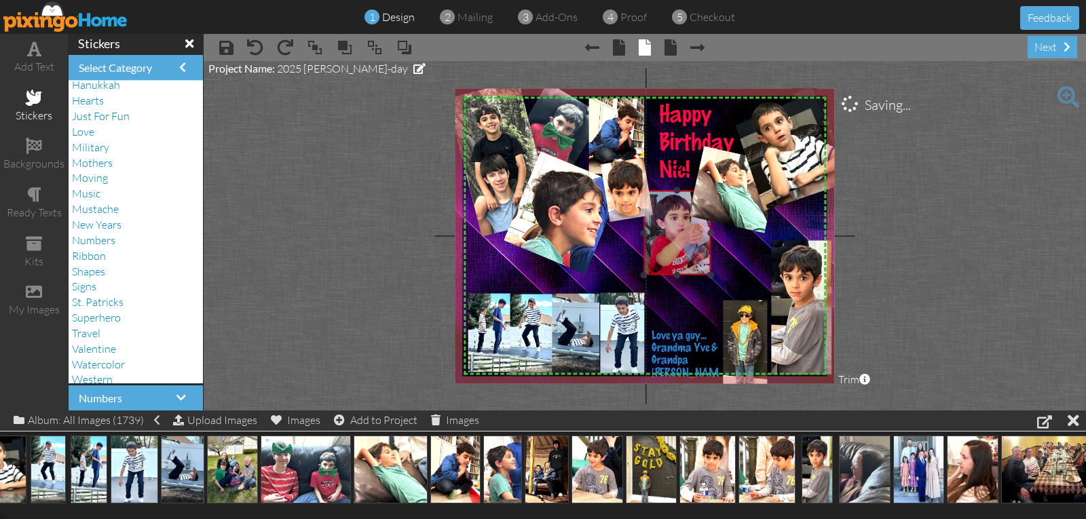
click at [665, 252] on img at bounding box center [672, 233] width 77 height 85
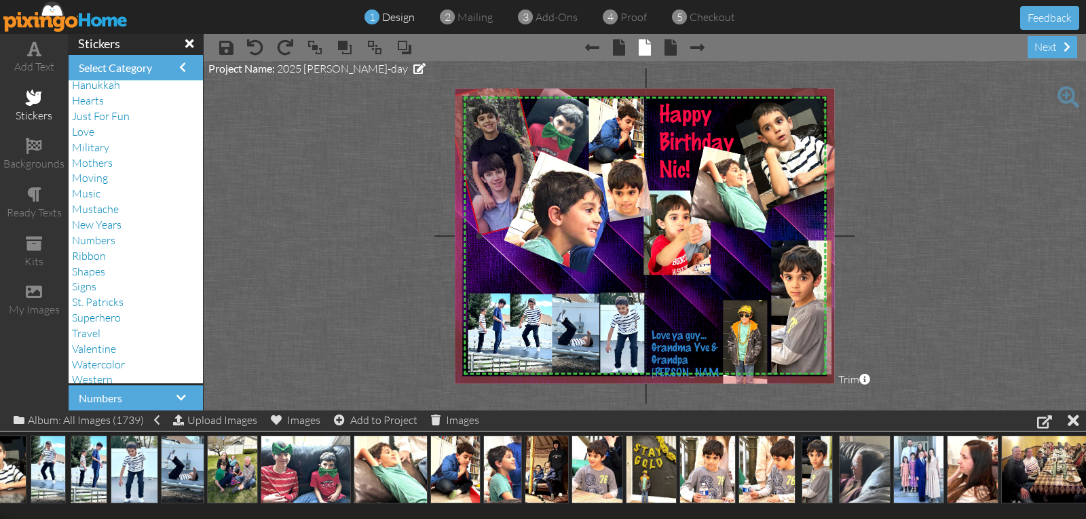
click at [495, 193] on img at bounding box center [497, 161] width 145 height 172
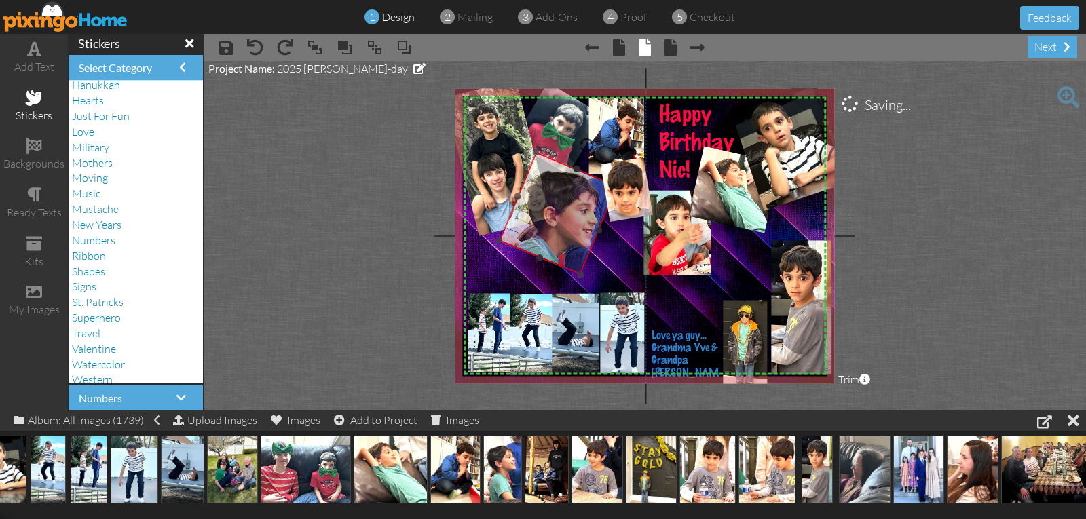
click at [527, 208] on img at bounding box center [555, 234] width 160 height 202
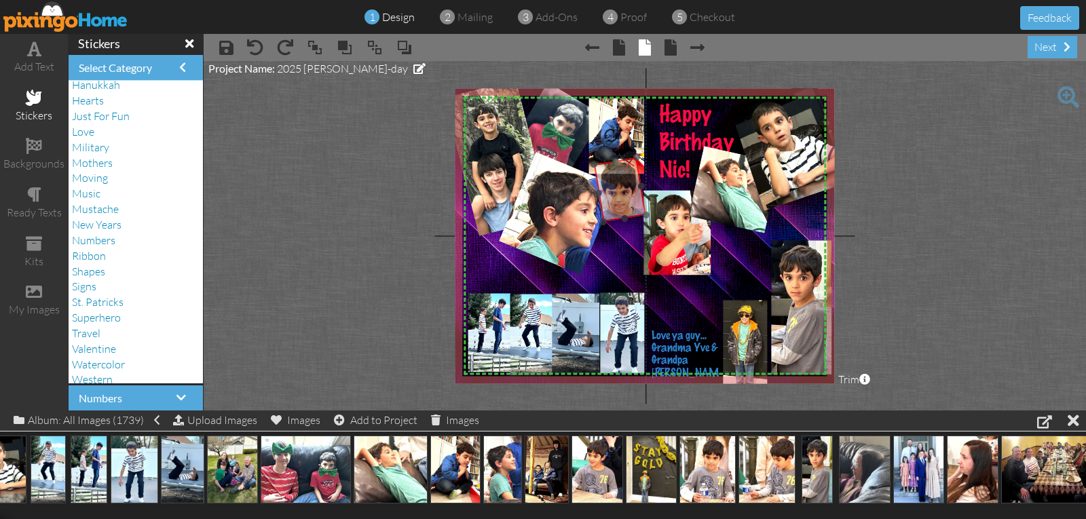
click at [612, 209] on img at bounding box center [614, 215] width 111 height 128
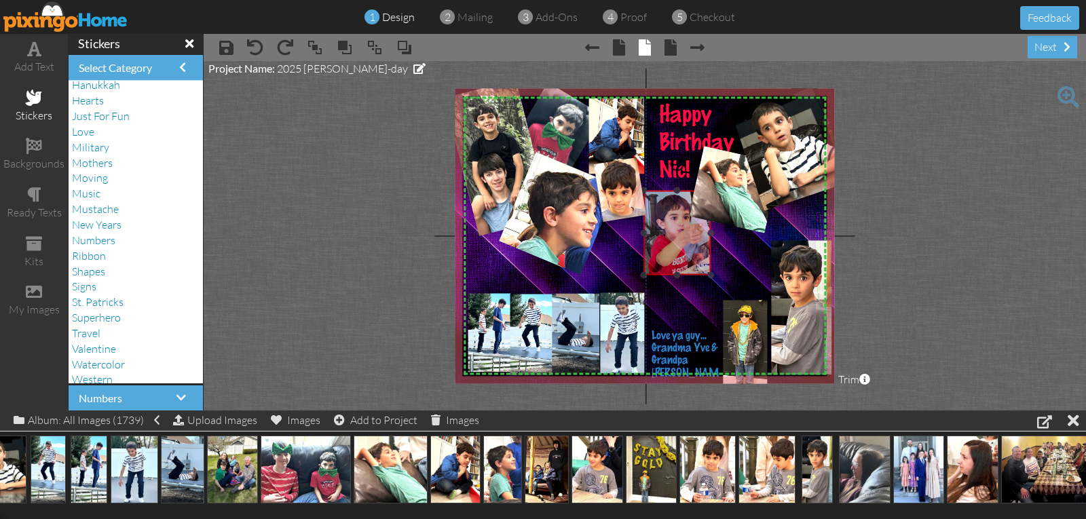
click at [654, 221] on img at bounding box center [672, 233] width 77 height 85
click at [650, 224] on img at bounding box center [668, 233] width 77 height 85
click at [736, 323] on img at bounding box center [763, 303] width 143 height 190
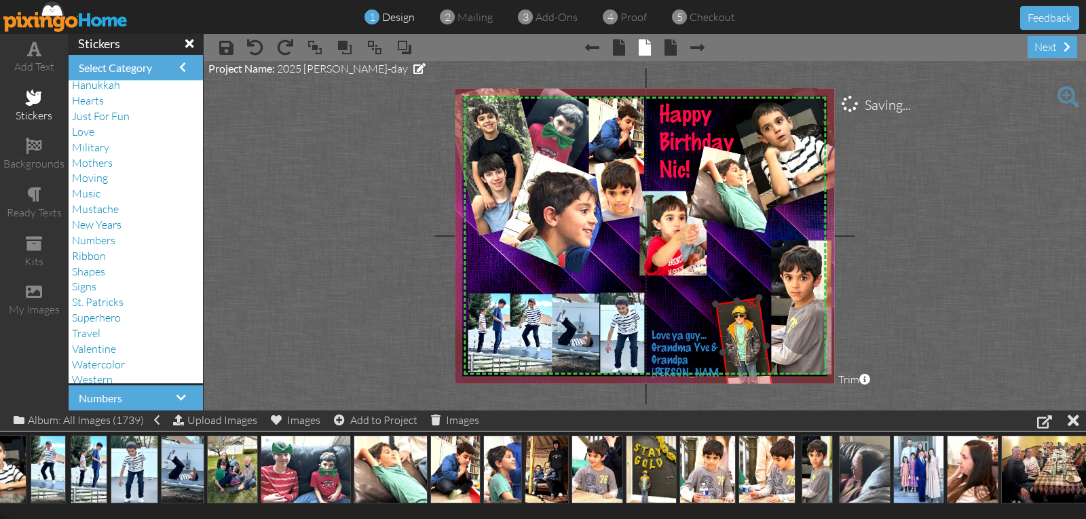
drag, startPoint x: 741, startPoint y: 267, endPoint x: 732, endPoint y: 267, distance: 8.8
click at [732, 267] on div at bounding box center [733, 275] width 18 height 18
drag, startPoint x: 735, startPoint y: 312, endPoint x: 735, endPoint y: 319, distance: 7.5
click at [735, 319] on img at bounding box center [755, 308] width 169 height 209
click at [738, 310] on div at bounding box center [737, 309] width 7 height 7
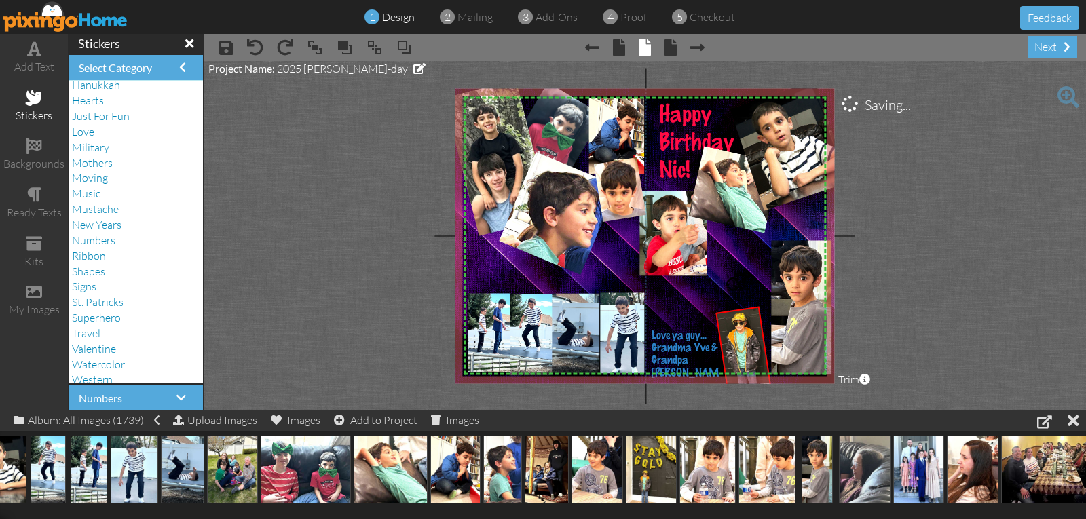
click at [911, 291] on project-studio-wrapper "X X X X X X X X X X X X X X X X X X X X X X X X X X X X X X X X X X X X X X X X…" at bounding box center [645, 236] width 882 height 350
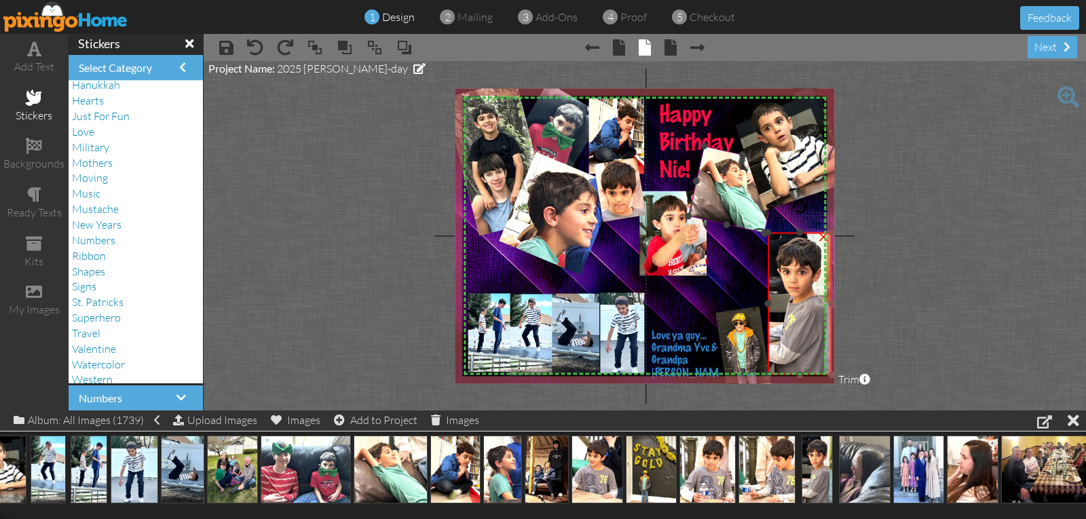
drag, startPoint x: 771, startPoint y: 240, endPoint x: 768, endPoint y: 231, distance: 8.6
click at [768, 231] on div "X X X X X X X X X X X X X X X X X X X X X X X X X X X X X X X X X X X X X X X X…" at bounding box center [644, 235] width 379 height 295
click at [920, 269] on project-studio-wrapper "X X X X X X X X X X X X X X X X X X X X X X X X X X X X X X X X X X X X X X X X…" at bounding box center [645, 236] width 882 height 350
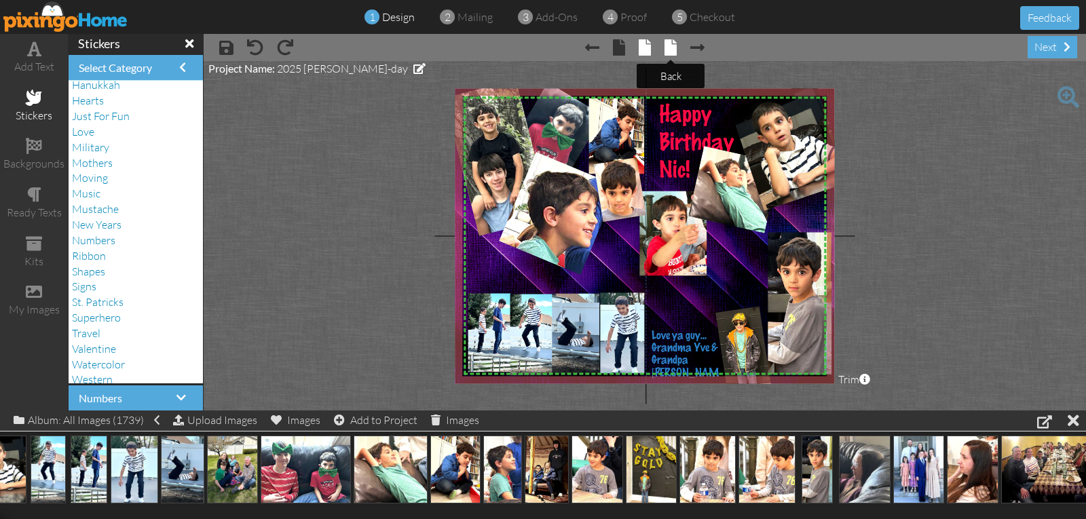
click at [671, 52] on span at bounding box center [671, 47] width 12 height 16
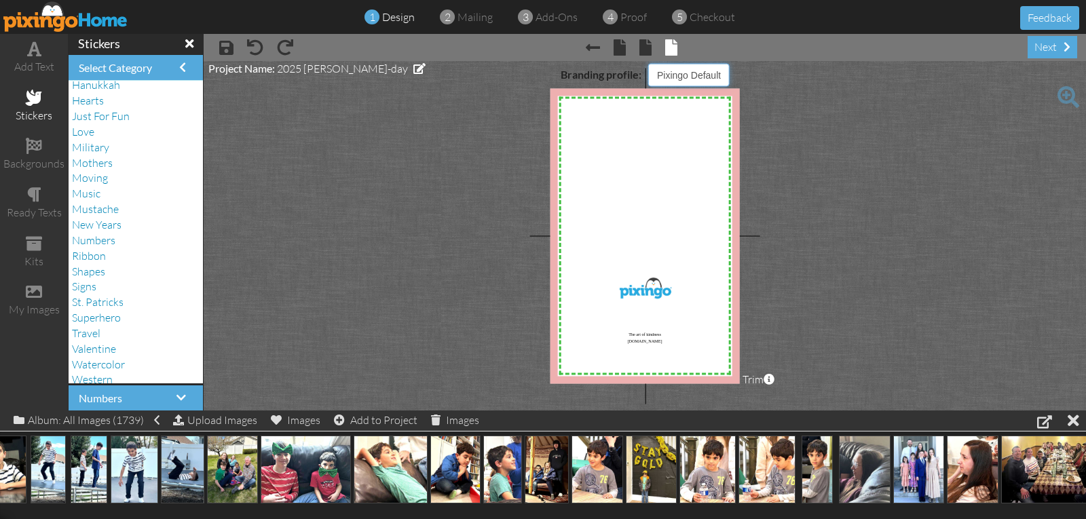
click at [692, 70] on select "Pixingo Default Profile [PERSON_NAME] & [PERSON_NAME] [PERSON_NAME] & [PERSON_N…" at bounding box center [688, 74] width 81 height 23
select select "object:6413"
click at [648, 63] on select "Pixingo Default Profile [PERSON_NAME] & [PERSON_NAME] [PERSON_NAME] & [PERSON_N…" at bounding box center [688, 74] width 81 height 23
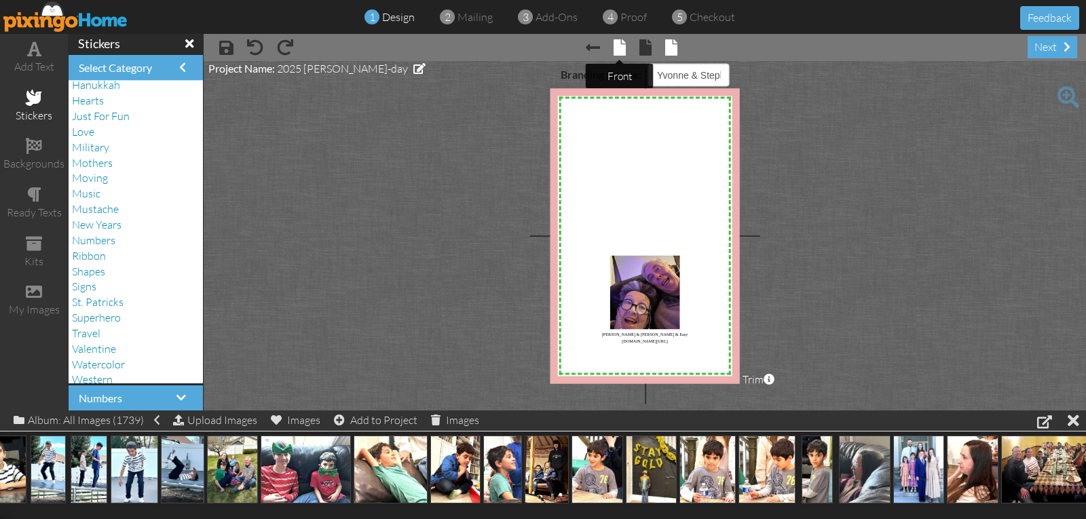
click at [617, 49] on span at bounding box center [620, 47] width 12 height 16
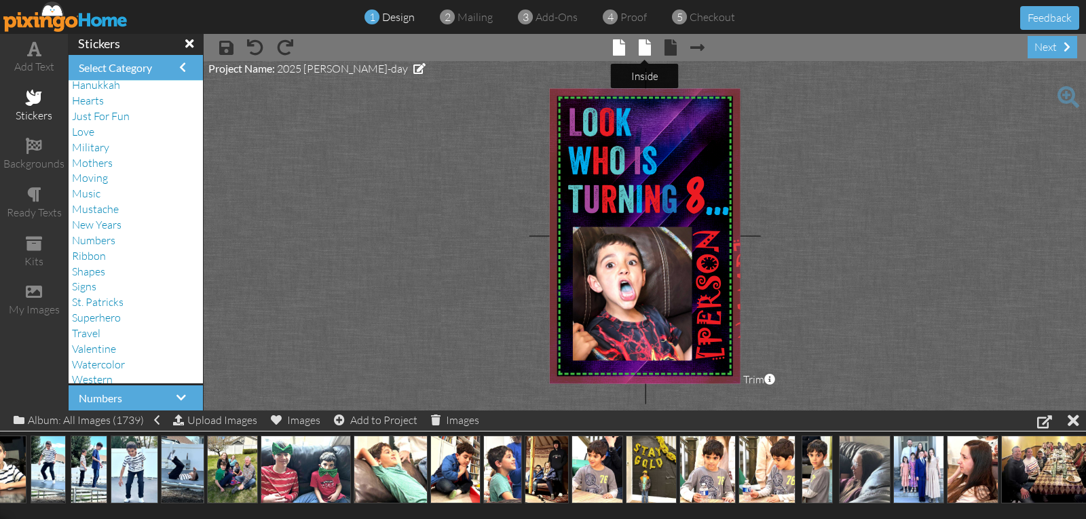
click at [644, 45] on span at bounding box center [645, 47] width 12 height 16
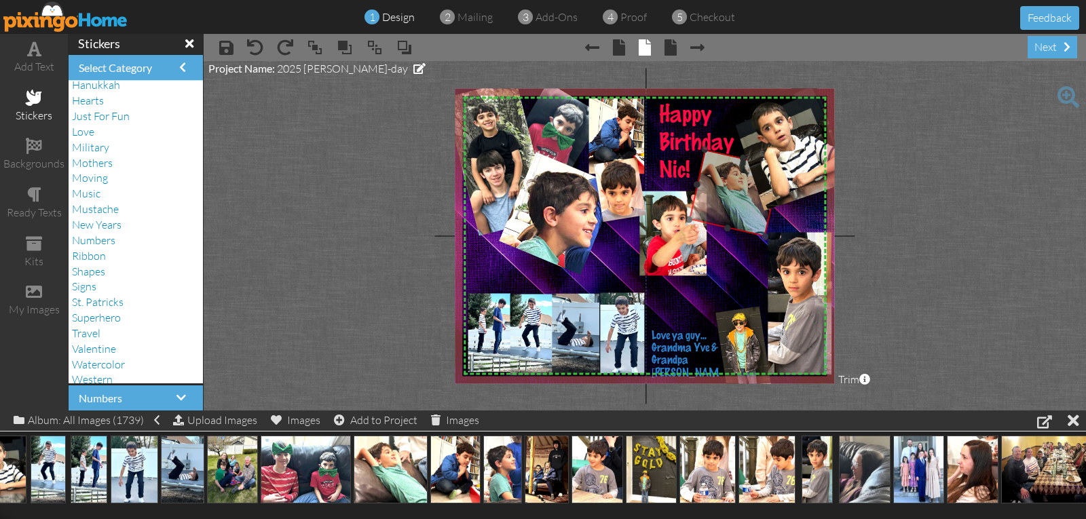
click at [723, 184] on img at bounding box center [735, 192] width 92 height 87
click at [926, 170] on project-studio-wrapper "X X X X X X X X X X X X X X X X X X X X X X X X X X X X X X X X X X X X X X X X…" at bounding box center [645, 236] width 882 height 350
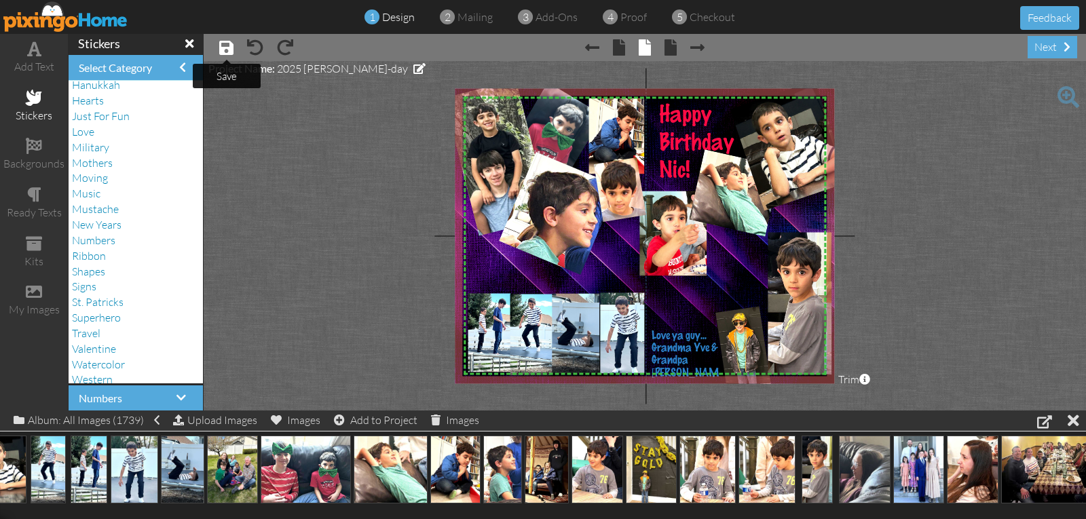
click at [225, 49] on span at bounding box center [226, 47] width 14 height 16
click at [1036, 51] on div "next" at bounding box center [1053, 47] width 50 height 22
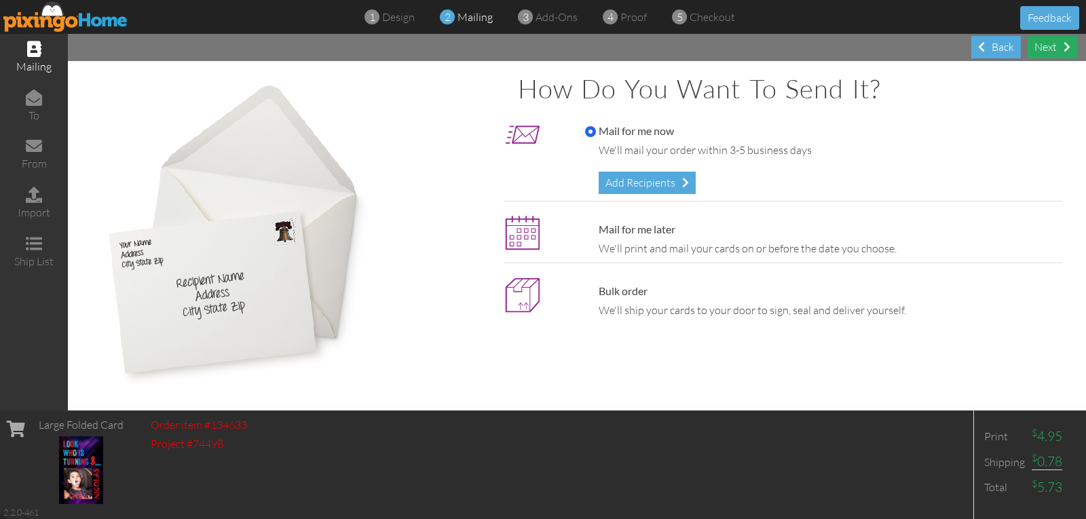
click at [1036, 51] on div "Next" at bounding box center [1053, 47] width 50 height 22
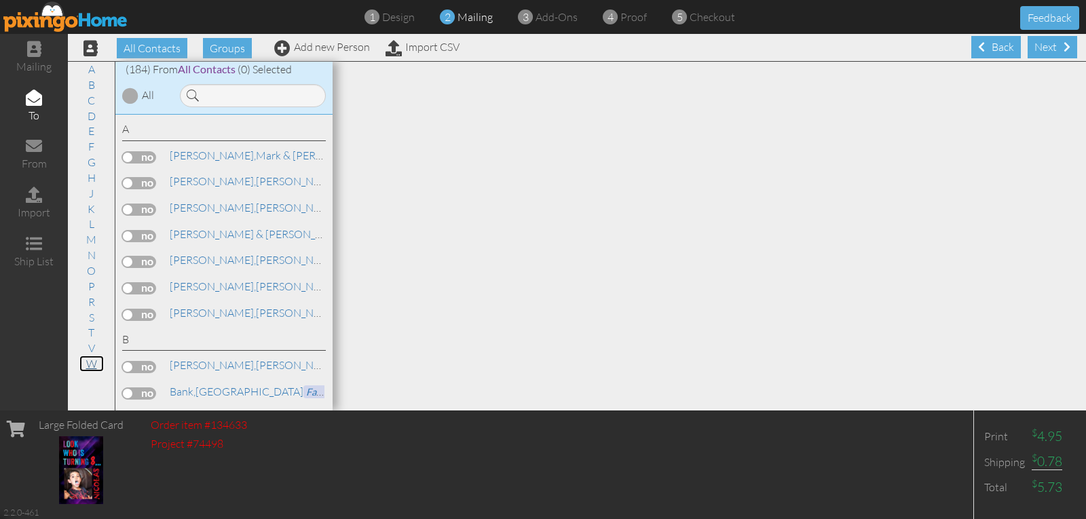
click at [94, 367] on link "W" at bounding box center [91, 364] width 24 height 16
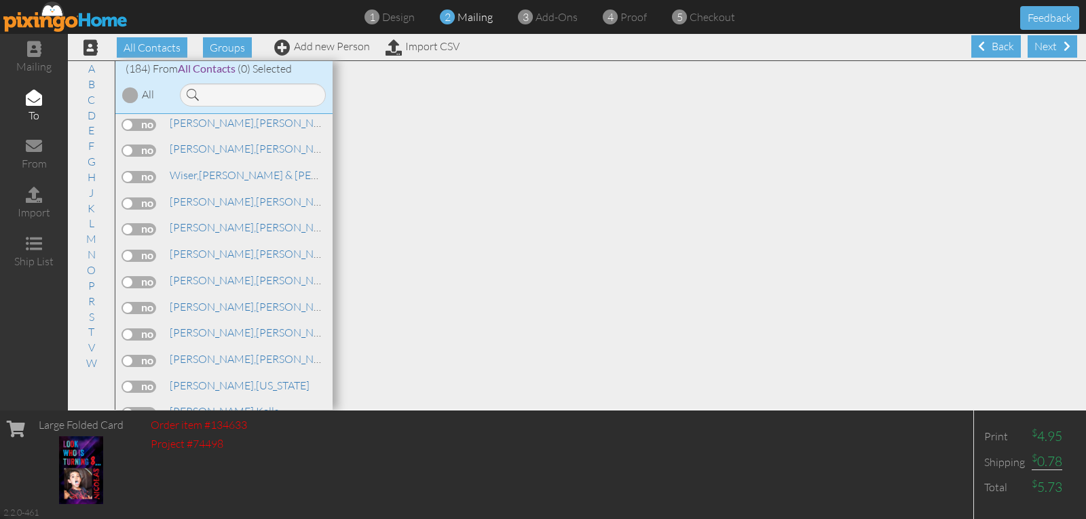
scroll to position [4798, 0]
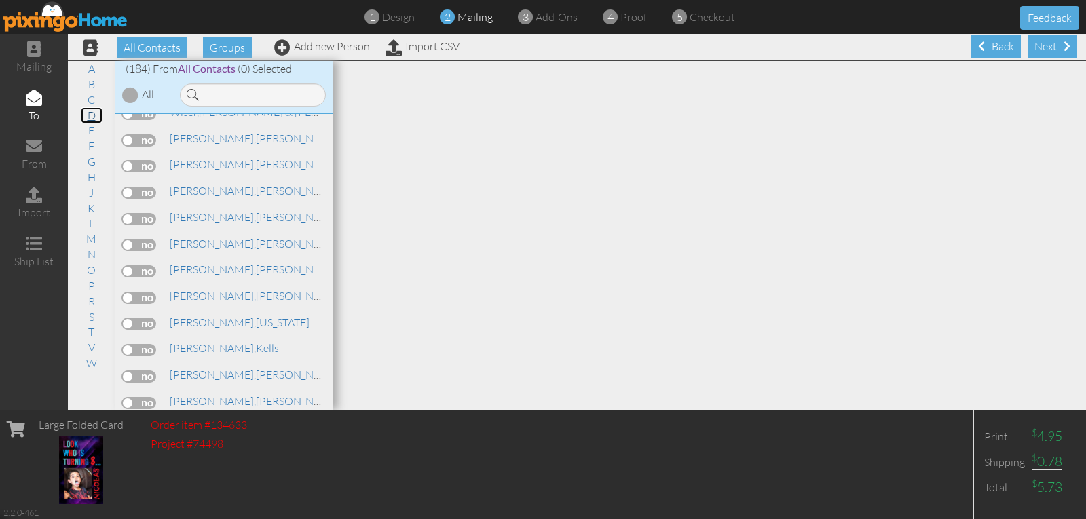
click at [92, 113] on link "D" at bounding box center [92, 115] width 22 height 16
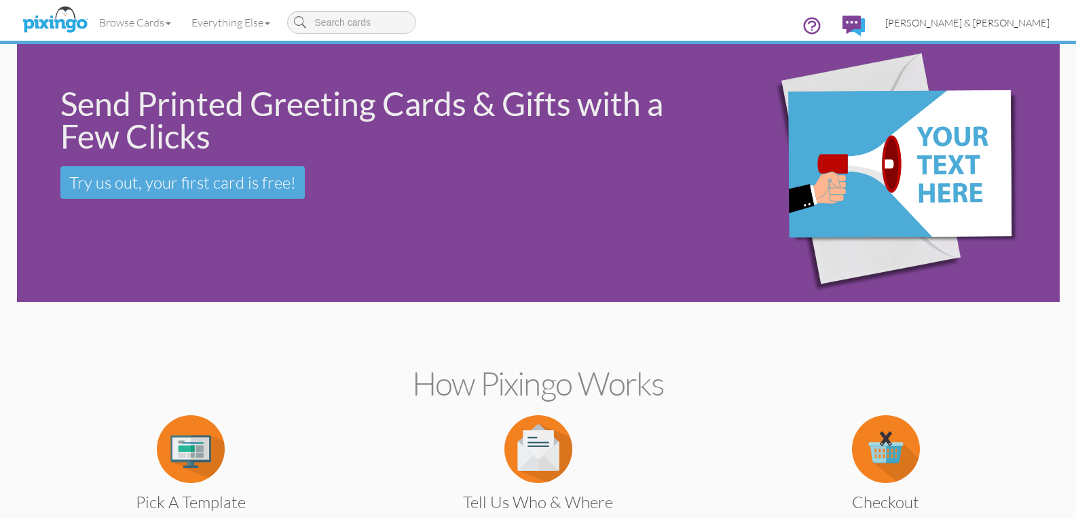
click at [967, 28] on span "[PERSON_NAME] & [PERSON_NAME]" at bounding box center [967, 23] width 164 height 12
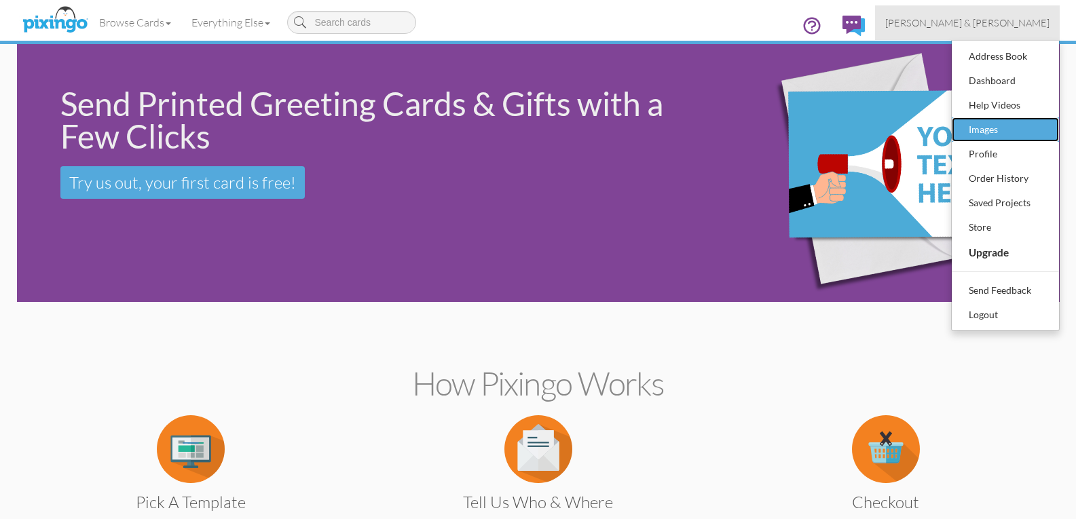
click at [986, 128] on div "Images" at bounding box center [1005, 129] width 80 height 20
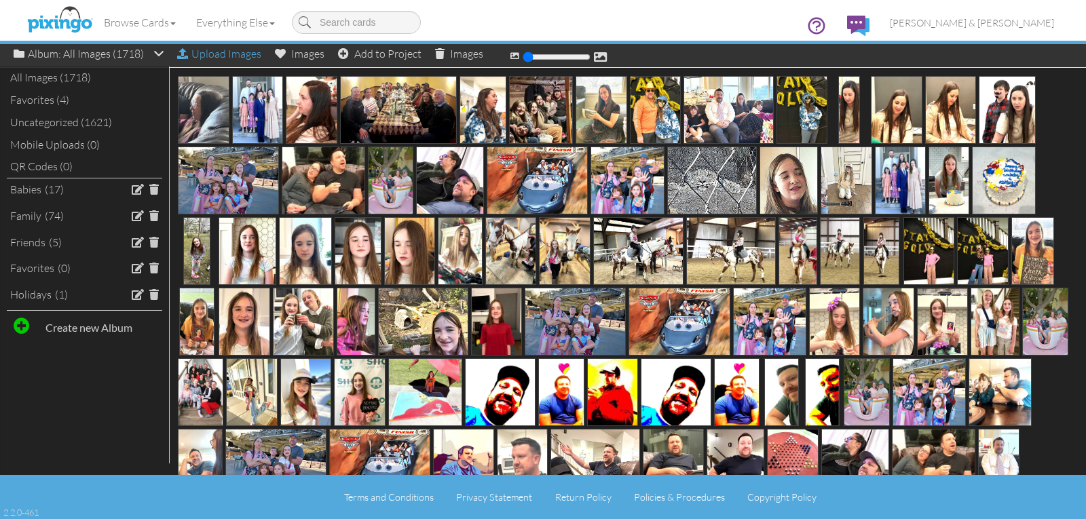
click at [212, 54] on div "Upload Images" at bounding box center [219, 54] width 84 height 20
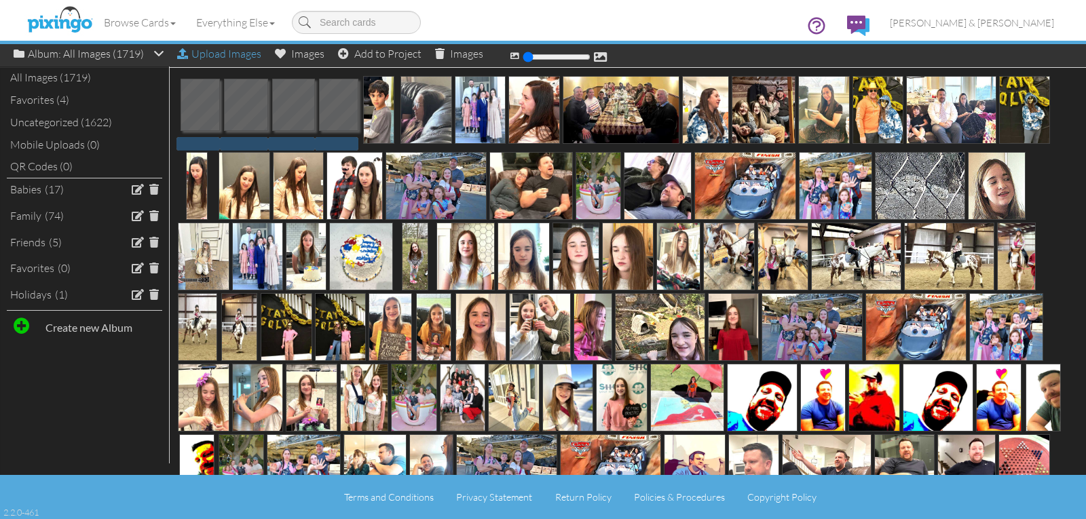
click at [253, 54] on div "Upload Images" at bounding box center [219, 54] width 84 height 20
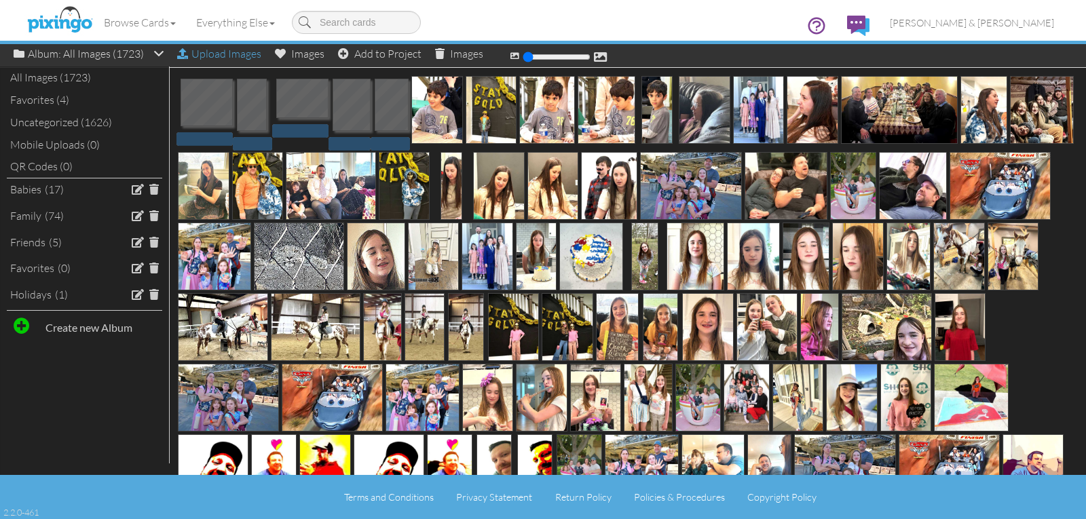
click at [231, 58] on div "Upload Images" at bounding box center [219, 54] width 84 height 20
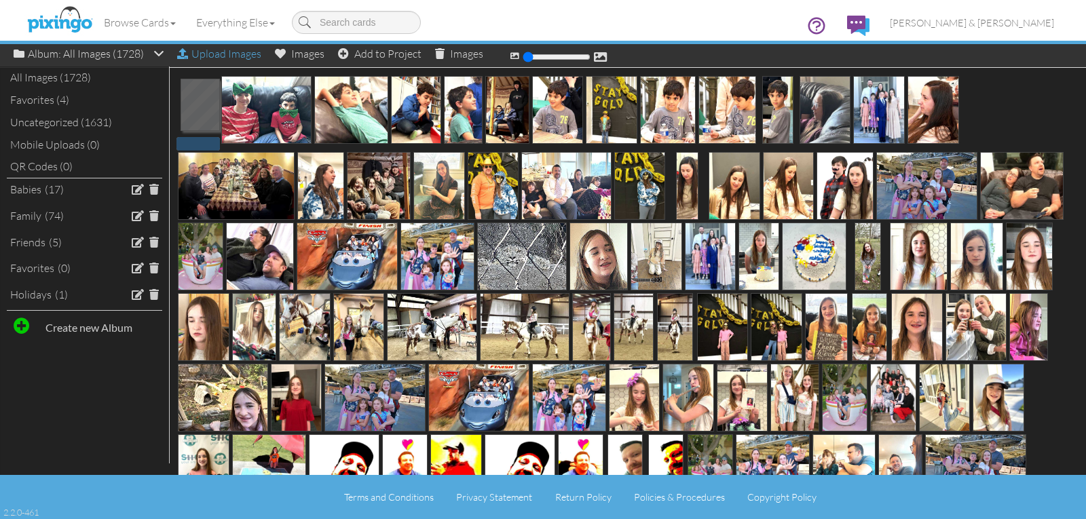
click at [207, 54] on div "Upload Images" at bounding box center [219, 54] width 84 height 20
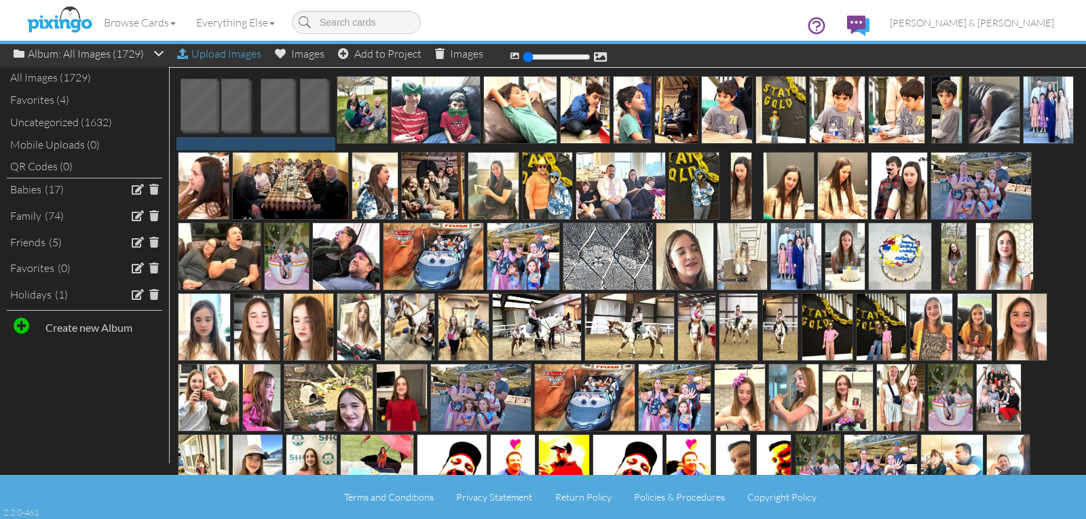
click at [244, 55] on div "Upload Images" at bounding box center [219, 54] width 84 height 20
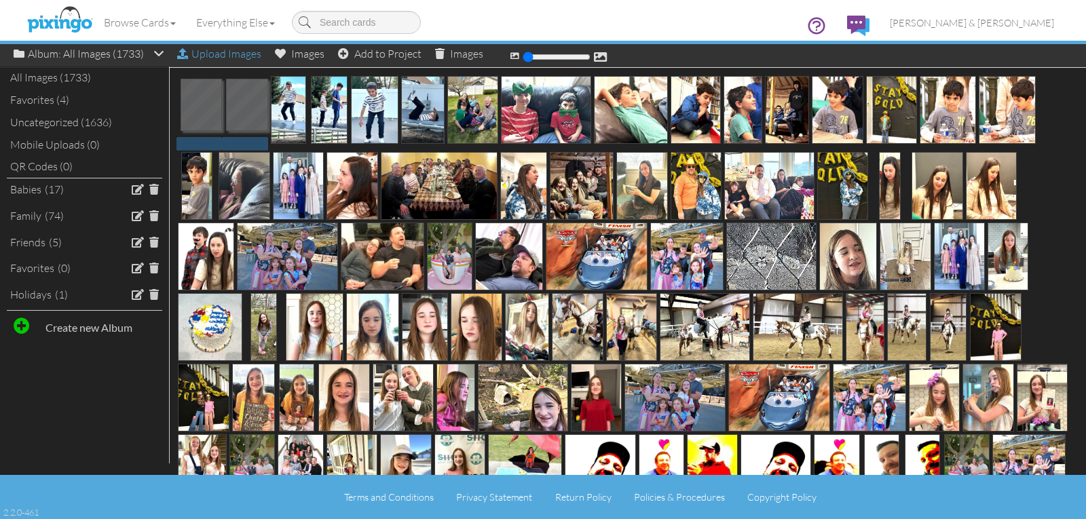
click at [238, 58] on div "Upload Images" at bounding box center [219, 54] width 84 height 20
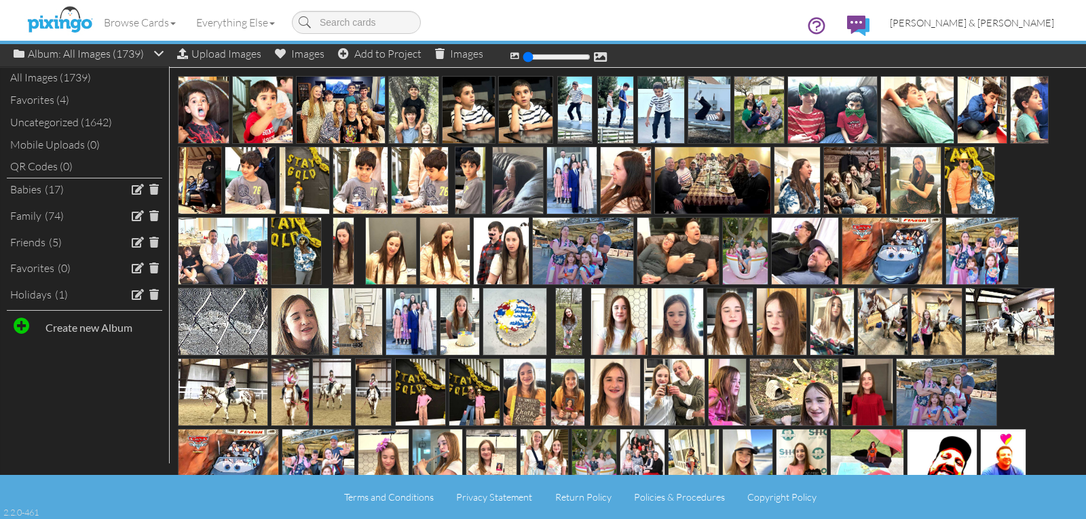
click at [971, 25] on span "[PERSON_NAME] & [PERSON_NAME]" at bounding box center [972, 23] width 164 height 12
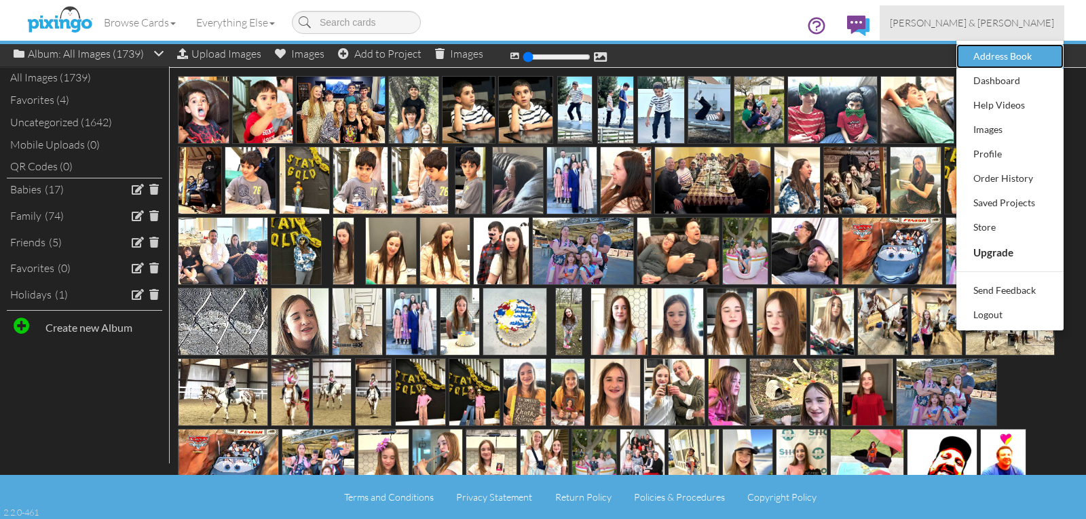
click at [991, 50] on div "Address Book" at bounding box center [1010, 56] width 80 height 20
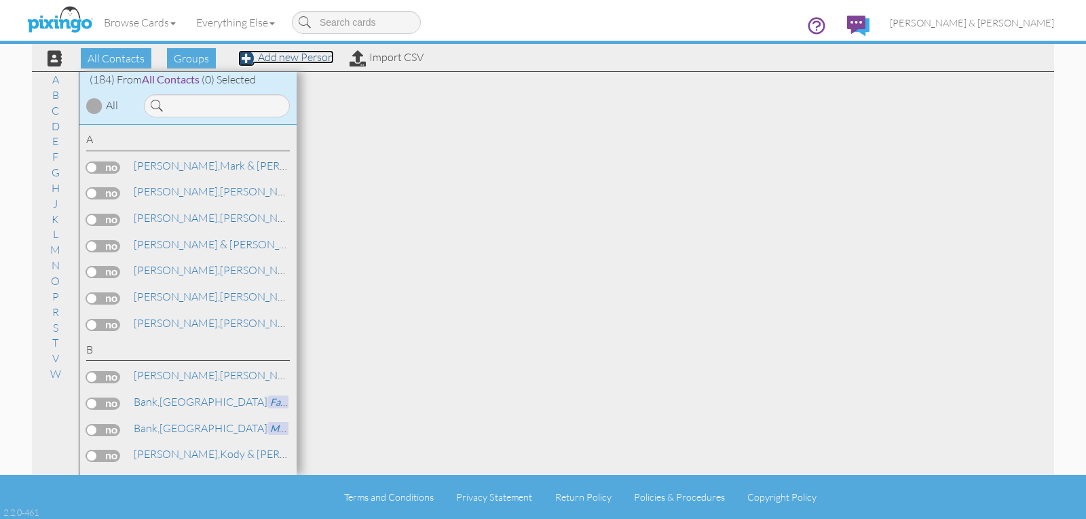
click at [290, 58] on link "Add new Person" at bounding box center [286, 57] width 96 height 14
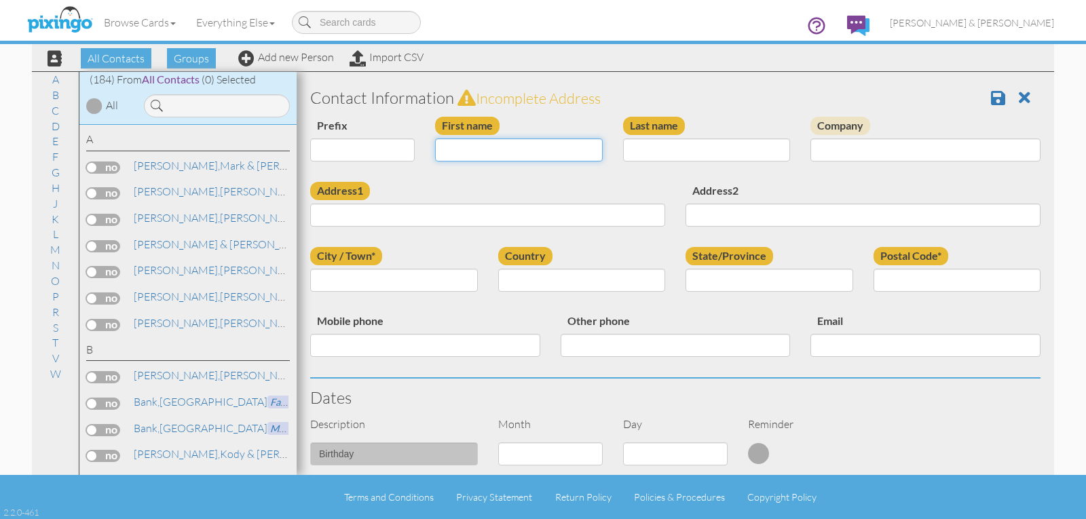
click at [457, 148] on input "First name" at bounding box center [519, 149] width 168 height 23
click at [631, 153] on input "Last name" at bounding box center [707, 149] width 168 height 23
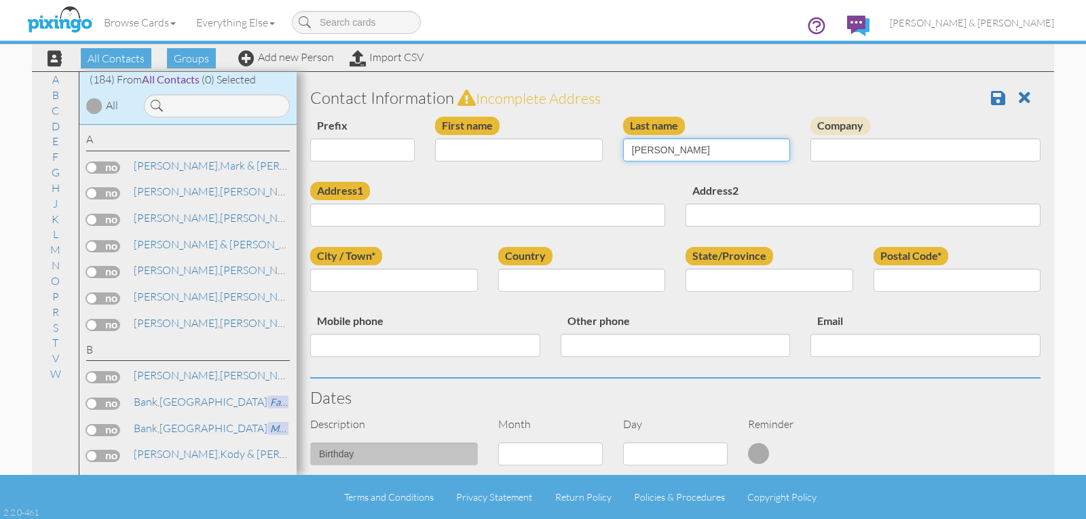
type input "Delgado"
click at [447, 149] on input "First name" at bounding box center [519, 149] width 168 height 23
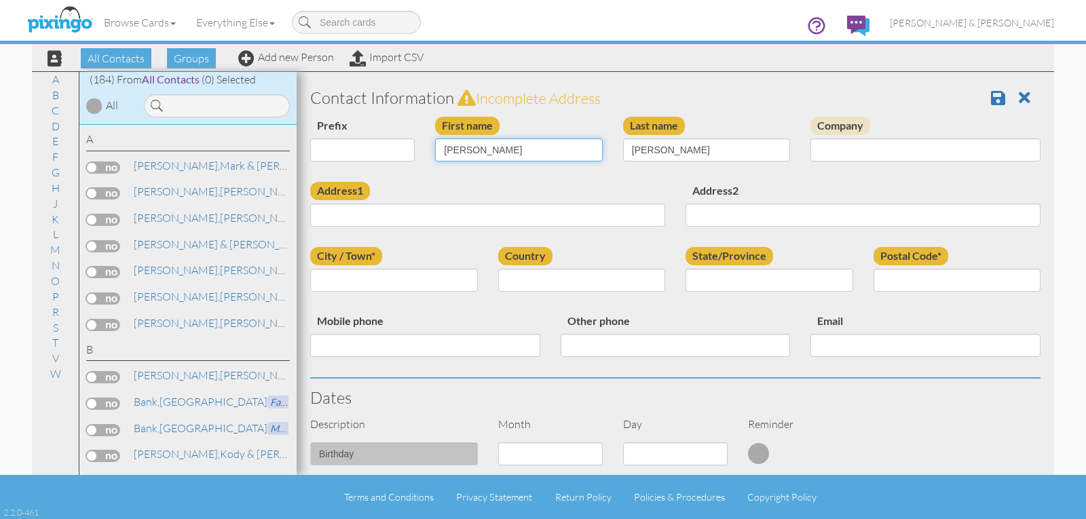
type input "[PERSON_NAME]"
click at [342, 215] on input "Address1" at bounding box center [487, 215] width 355 height 23
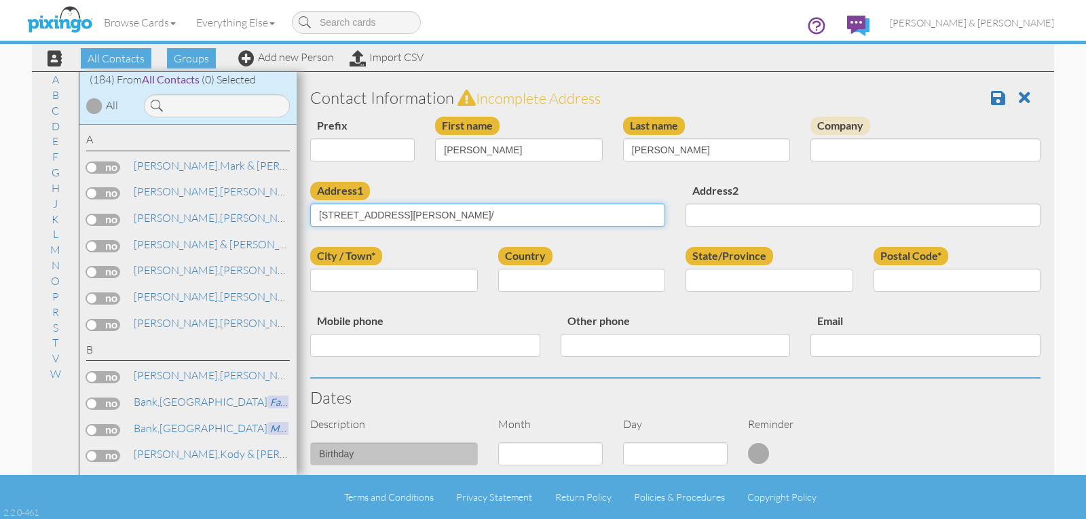
type input "9672 Rosella Ct/"
click at [354, 277] on input "City / Town*" at bounding box center [394, 280] width 168 height 23
type input "South Jordan"
click at [577, 272] on select "United States -------------- Afghanistan Albania Algeria American Samoa Andorra…" at bounding box center [582, 280] width 168 height 23
select select "object:4856"
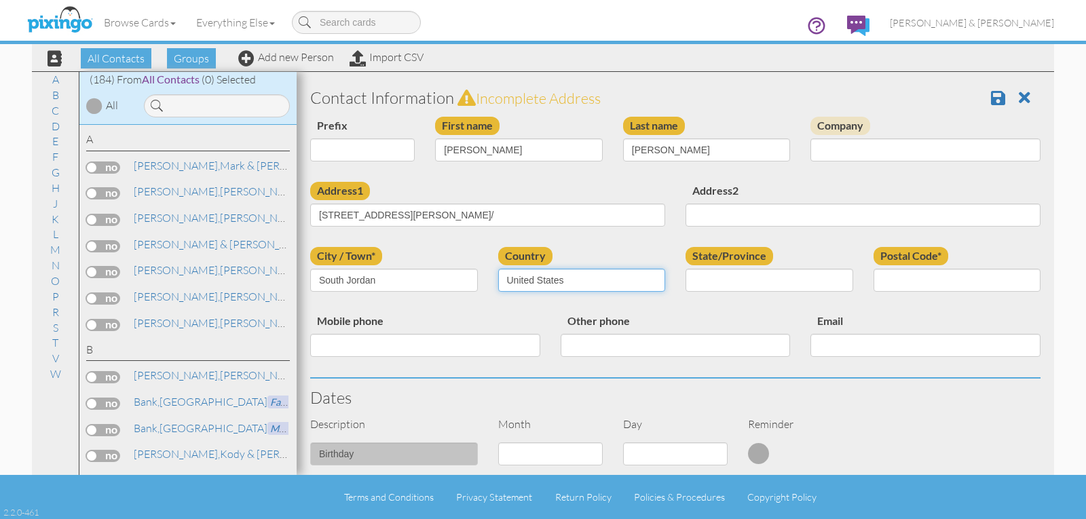
click at [498, 269] on select "United States -------------- Afghanistan Albania Algeria American Samoa Andorra…" at bounding box center [582, 280] width 168 height 23
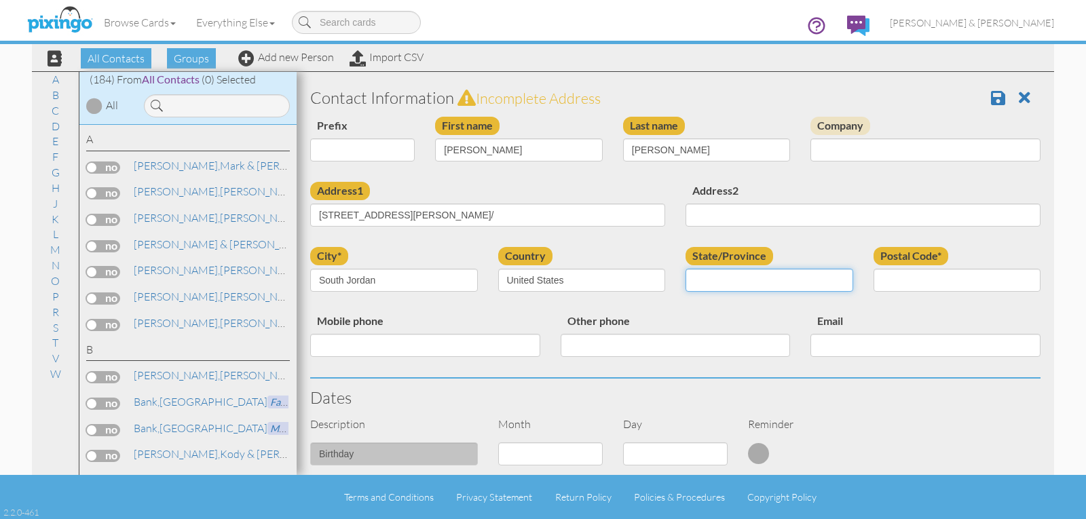
click at [703, 279] on select "AA (Military) AE (Military) Alabama Alaska American Samoa AP (Military) Arizona…" at bounding box center [770, 280] width 168 height 23
select select "object:5155"
click at [686, 269] on select "AA (Military) AE (Military) Alabama Alaska American Samoa AP (Military) Arizona…" at bounding box center [770, 280] width 168 height 23
click at [874, 274] on input "Postal Code*" at bounding box center [958, 280] width 168 height 23
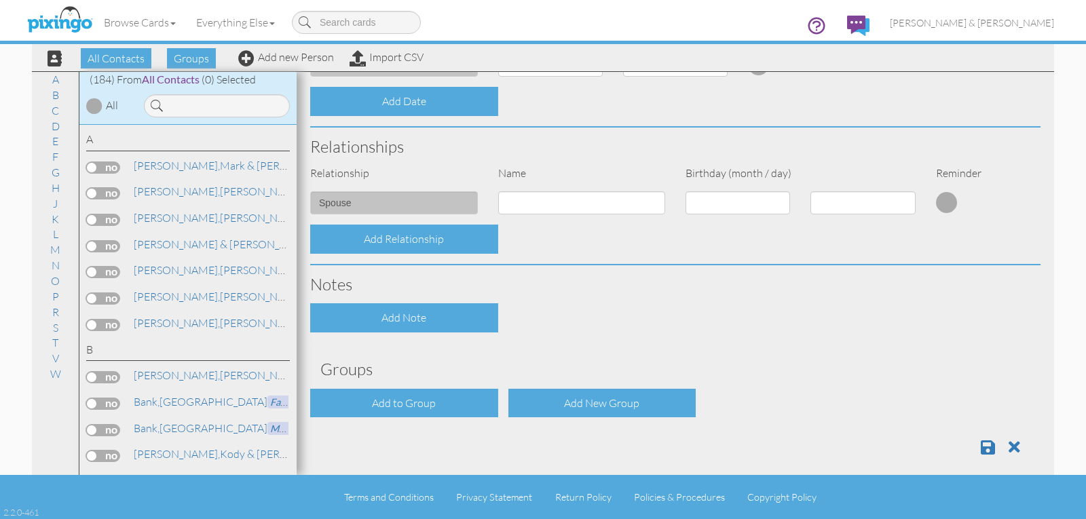
scroll to position [434, 0]
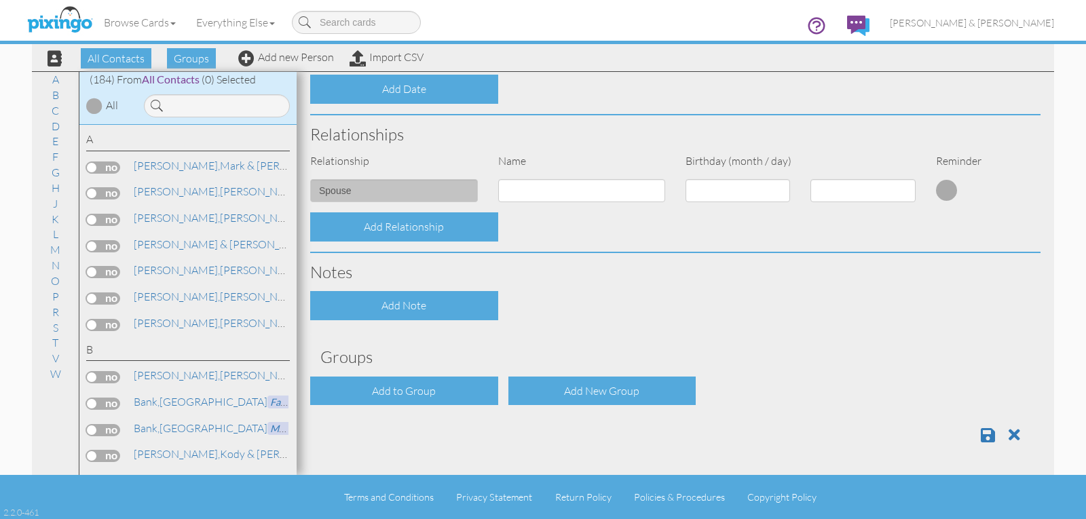
type input "84009"
click at [702, 188] on select "1 - Jan 2 - Feb 3 - Mar 4 - Apr 5 - May 6 - Jun 7 - Jul 8 - Aug 9 - Sep 10 - Oc…" at bounding box center [738, 190] width 105 height 23
select select "object:4851"
click at [686, 179] on select "1 - Jan 2 - Feb 3 - Mar 4 - Apr 5 - May 6 - Jun 7 - Jul 8 - Aug 9 - Sep 10 - Oc…" at bounding box center [738, 190] width 105 height 23
click at [899, 195] on select "1 2 3 4 5 6 7 8 9 10 11 12 13 14 15 16 17 18 19 20 21 22 23 24 25 26 27 28 29 3…" at bounding box center [862, 190] width 105 height 23
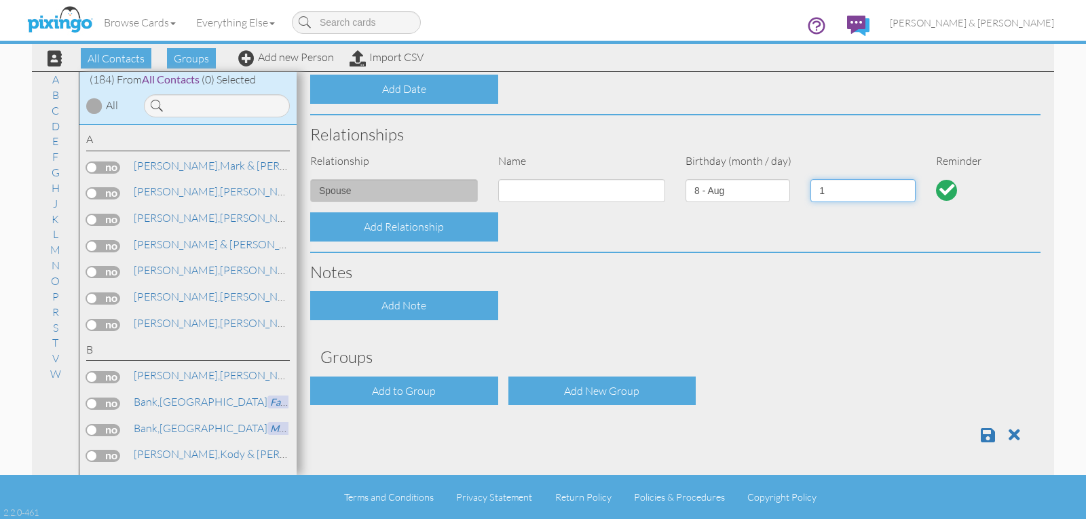
click at [862, 191] on select "1 2 3 4 5 6 7 8 9 10 11 12 13 14 15 16 17 18 19 20 21 22 23 24 25 26 27 28 29 3…" at bounding box center [862, 190] width 105 height 23
select select "number:22"
click at [810, 179] on select "1 2 3 4 5 6 7 8 9 10 11 12 13 14 15 16 17 18 19 20 21 22 23 24 25 26 27 28 29 3…" at bounding box center [862, 190] width 105 height 23
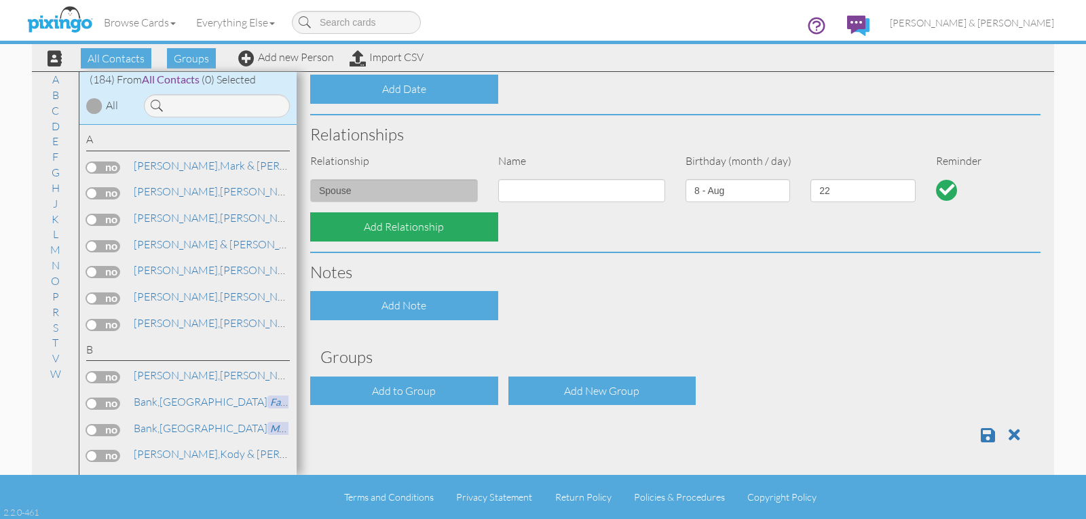
click at [399, 229] on div "Add Relationship" at bounding box center [404, 226] width 188 height 29
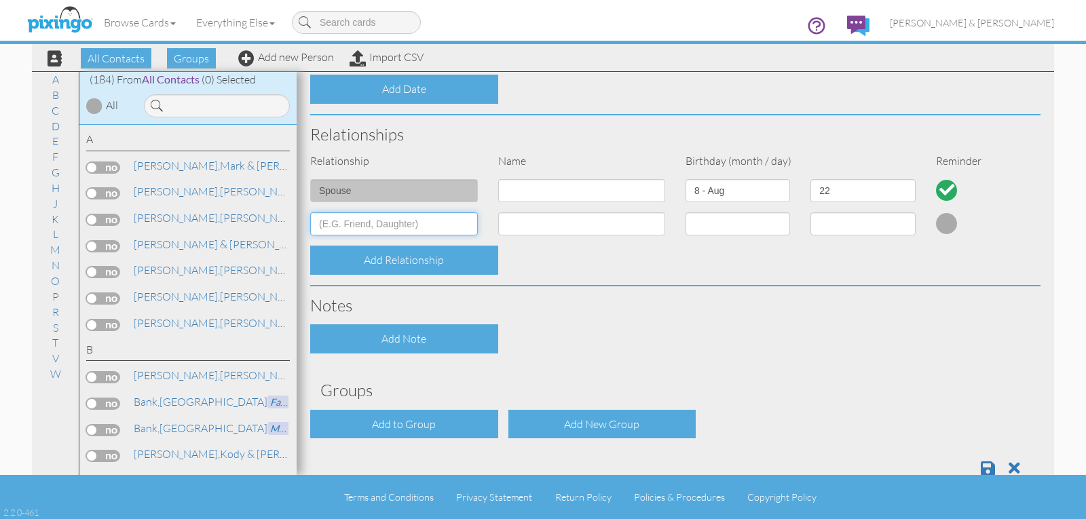
click at [395, 223] on input at bounding box center [394, 223] width 168 height 23
click at [588, 314] on h3 "Notes" at bounding box center [675, 306] width 730 height 18
click at [348, 223] on input "grandson" at bounding box center [394, 223] width 168 height 23
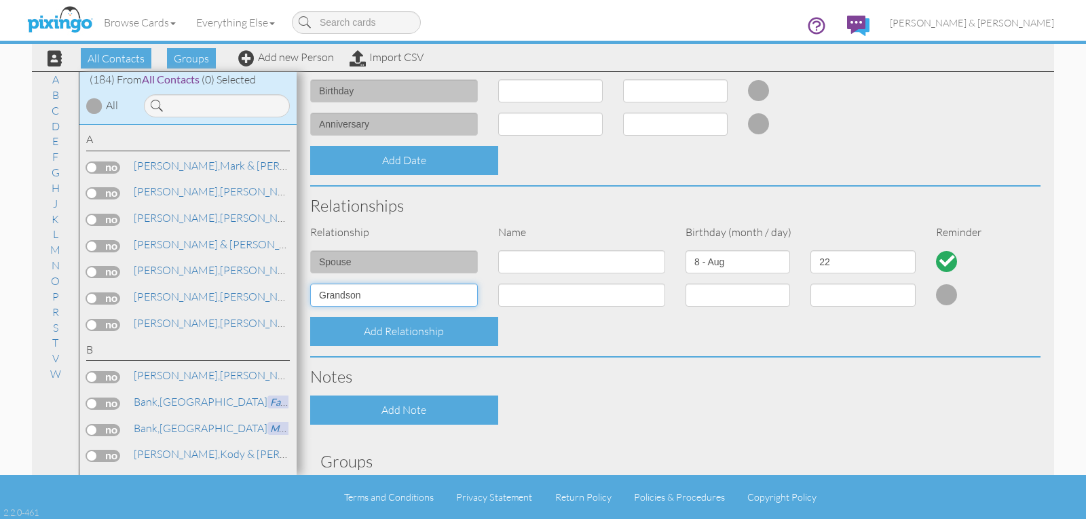
scroll to position [367, 0]
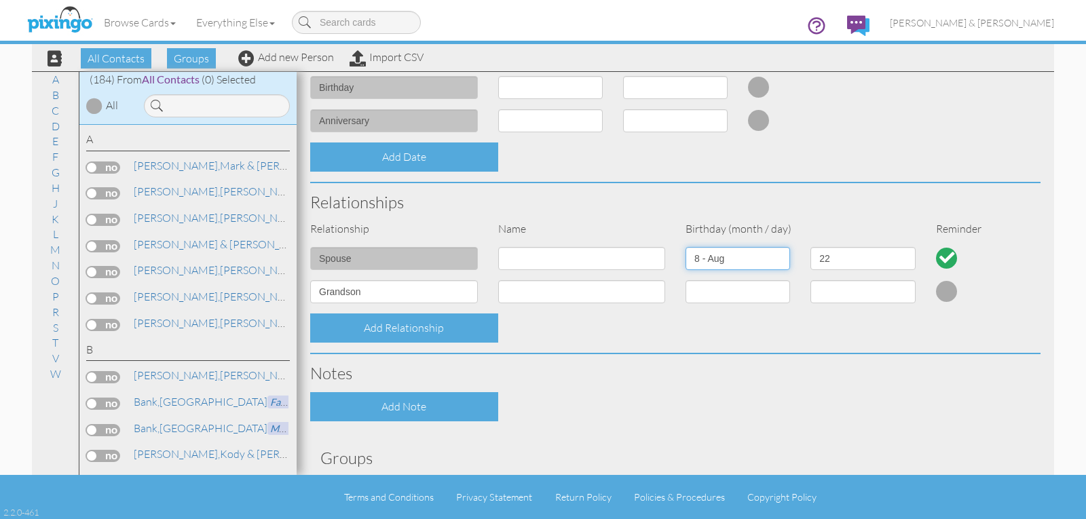
click at [725, 256] on select "1 - Jan 2 - Feb 3 - Mar 4 - Apr 5 - May 6 - Jun 7 - Jul 8 - Aug 9 - Sep 10 - Oc…" at bounding box center [738, 258] width 105 height 23
click at [362, 294] on input "grandson" at bounding box center [394, 291] width 168 height 23
type input "g"
click at [825, 257] on select "1 2 3 4 5 6 7 8 9 10 11 12 13 14 15 16 17 18 19 20 21 22 23 24 25 26 27 28 29 3…" at bounding box center [862, 258] width 105 height 23
select select "number:1"
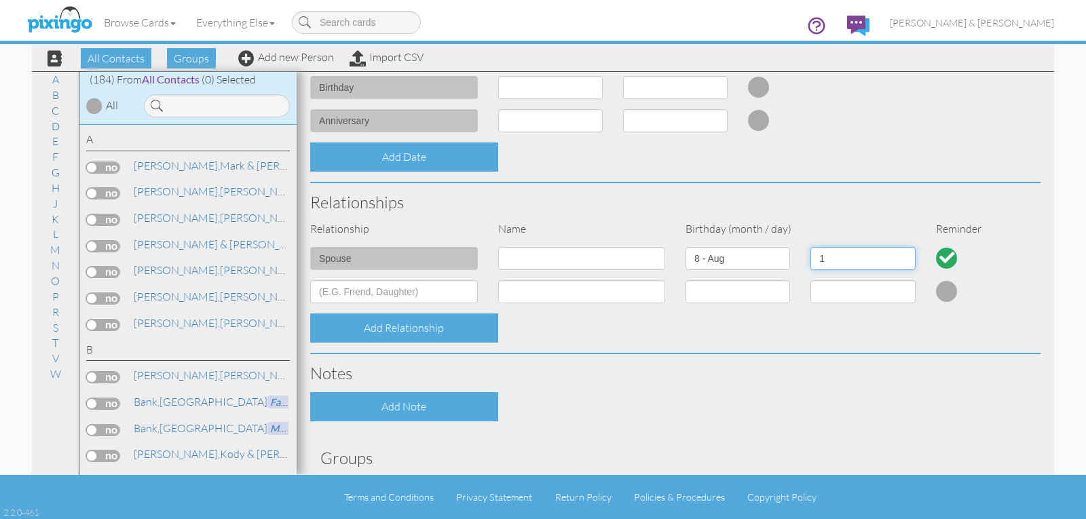
click at [810, 247] on select "1 2 3 4 5 6 7 8 9 10 11 12 13 14 15 16 17 18 19 20 21 22 23 24 25 26 27 28 29 3…" at bounding box center [862, 258] width 105 height 23
click at [728, 261] on select "1 - Jan 2 - Feb 3 - Mar 4 - Apr 5 - May 6 - Jun 7 - Jul 8 - Aug 9 - Sep 10 - Oc…" at bounding box center [738, 258] width 105 height 23
click at [726, 261] on select "1 - Jan 2 - Feb 3 - Mar 4 - Apr 5 - May 6 - Jun 7 - Jul 8 - Aug 9 - Sep 10 - Oc…" at bounding box center [738, 258] width 105 height 23
click at [720, 259] on select "1 - Jan 2 - Feb 3 - Mar 4 - Apr 5 - May 6 - Jun 7 - Jul 8 - Aug 9 - Sep 10 - Oc…" at bounding box center [738, 258] width 105 height 23
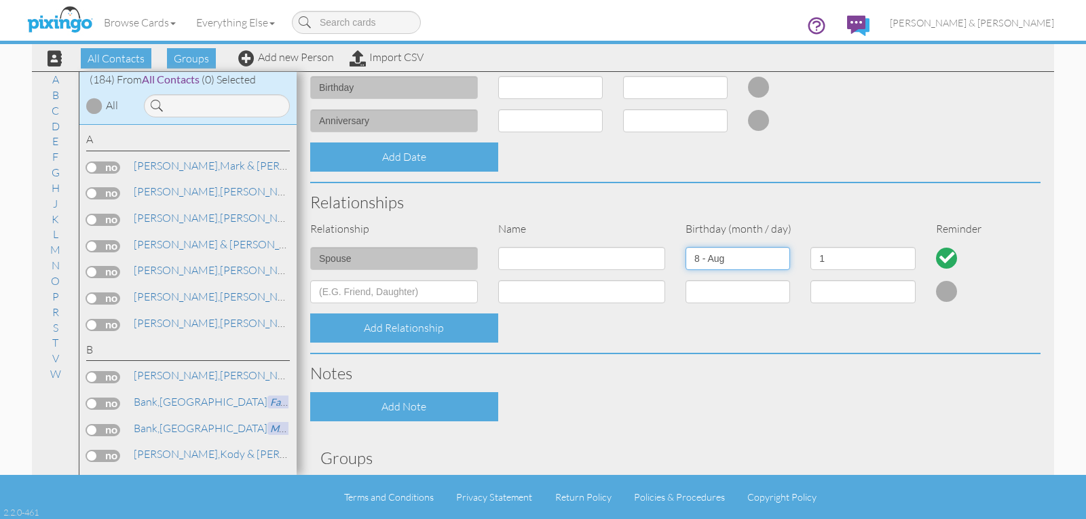
click at [714, 252] on select "1 - Jan 2 - Feb 3 - Mar 4 - Apr 5 - May 6 - Jun 7 - Jul 8 - Aug 9 - Sep 10 - Oc…" at bounding box center [738, 258] width 105 height 23
select select "object:4844"
click at [686, 247] on select "1 - Jan 2 - Feb 3 - Mar 4 - Apr 5 - May 6 - Jun 7 - Jul 8 - Aug 9 - Sep 10 - Oc…" at bounding box center [738, 258] width 105 height 23
click at [535, 94] on select "1 - Jan 2 - Feb 3 - Mar 4 - Apr 5 - May 6 - Jun 7 - Jul 8 - Aug 9 - Sep 10 - Oc…" at bounding box center [550, 87] width 105 height 23
select select "object:4851"
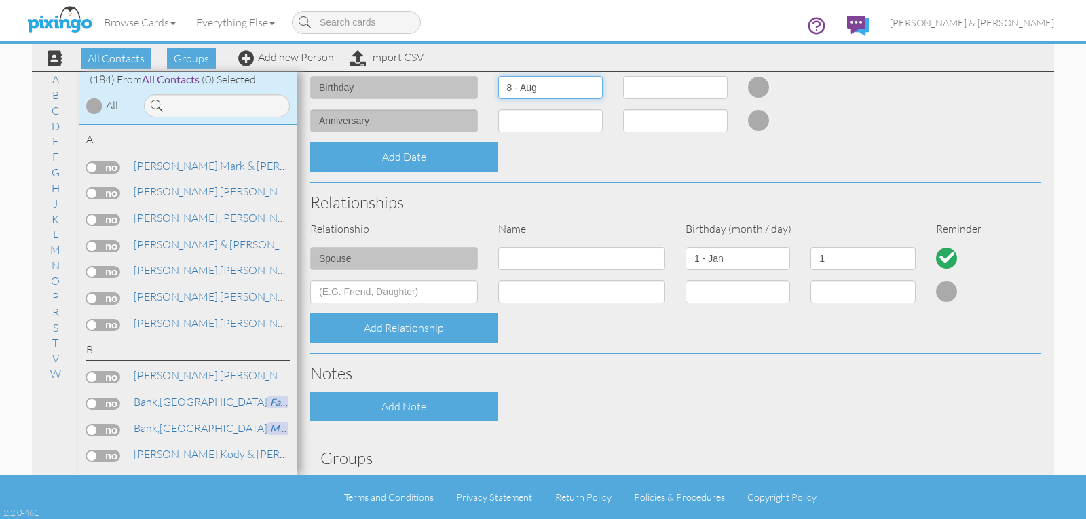
click at [498, 76] on select "1 - Jan 2 - Feb 3 - Mar 4 - Apr 5 - May 6 - Jun 7 - Jul 8 - Aug 9 - Sep 10 - Oc…" at bounding box center [550, 87] width 105 height 23
click at [646, 86] on select "1 2 3 4 5 6 7 8 9 10 11 12 13 14 15 16 17 18 19 20 21 22 23 24 25 26 27 28 29 3…" at bounding box center [675, 87] width 105 height 23
select select "number:22"
click at [623, 76] on select "1 2 3 4 5 6 7 8 9 10 11 12 13 14 15 16 17 18 19 20 21 22 23 24 25 26 27 28 29 3…" at bounding box center [675, 87] width 105 height 23
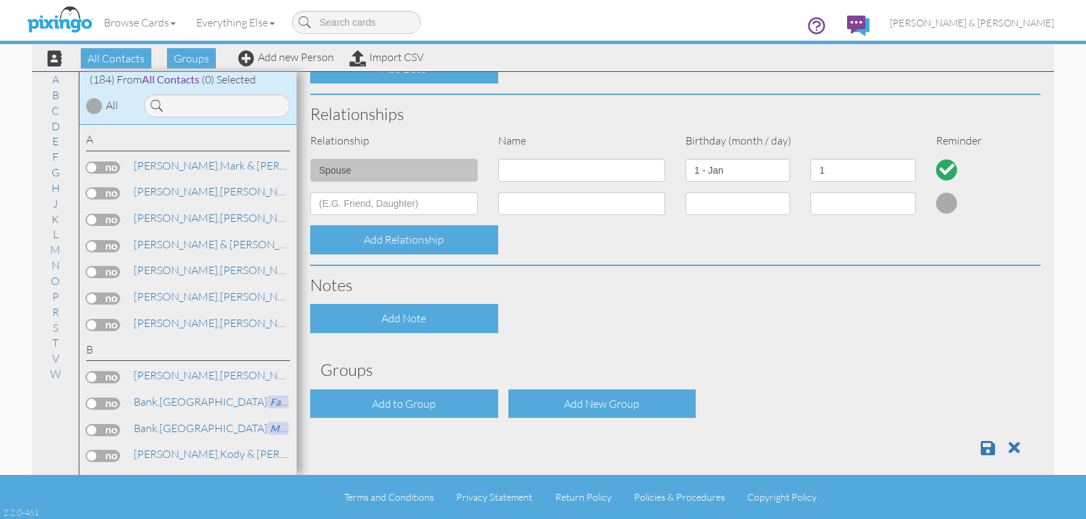
scroll to position [468, 0]
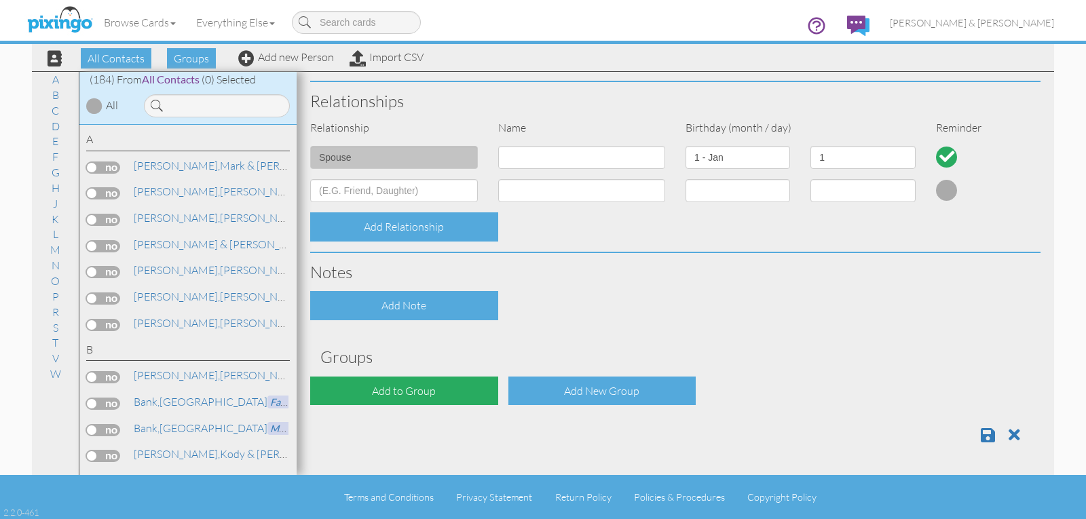
click at [411, 387] on div "Add to Group" at bounding box center [404, 391] width 188 height 29
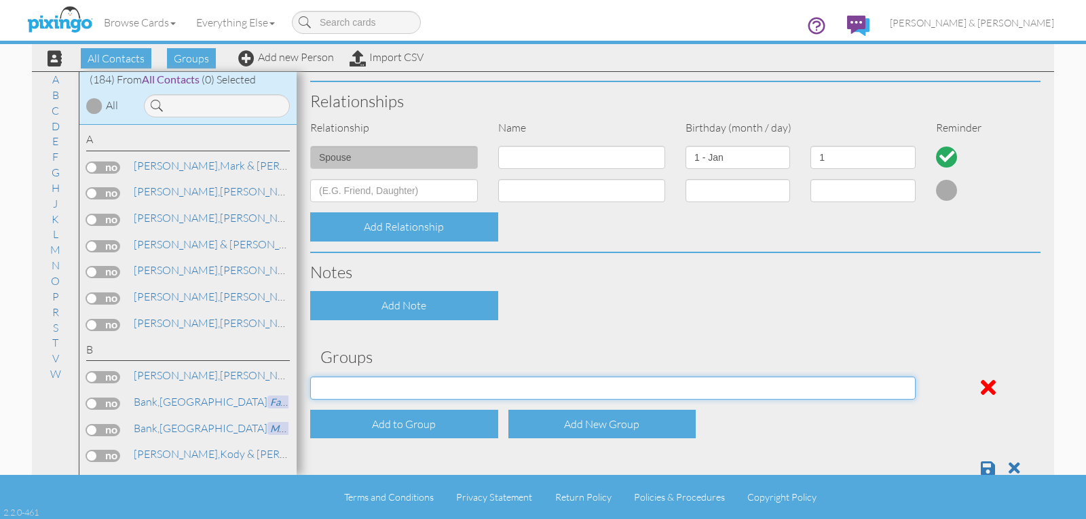
click at [899, 386] on select "Christmas card Dobson.Hayes family Facebook friends Family Friends Hall family …" at bounding box center [612, 388] width 605 height 23
select select "object:5172"
click at [310, 377] on select "Christmas card Dobson.Hayes family Facebook friends Family Friends Hall family …" at bounding box center [612, 388] width 605 height 23
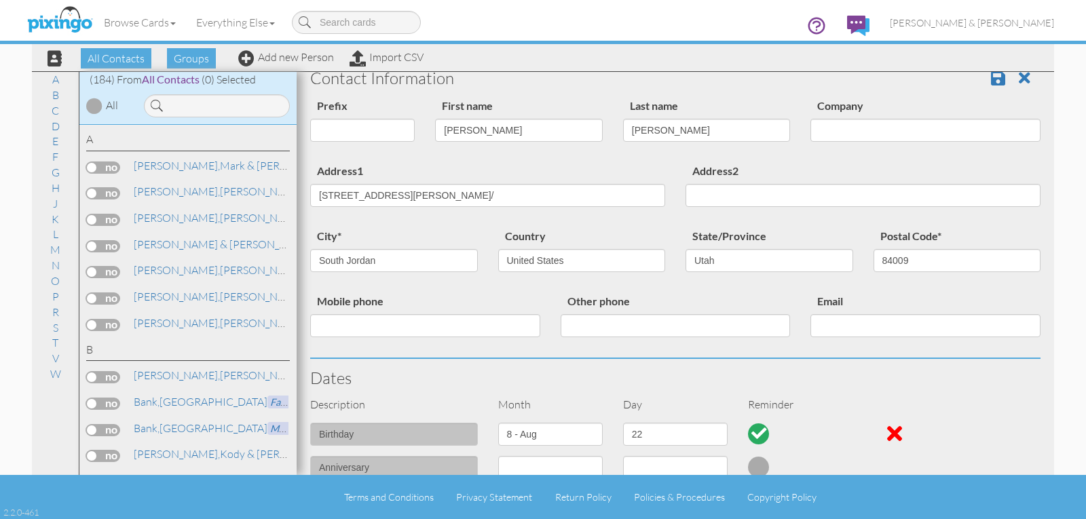
scroll to position [0, 0]
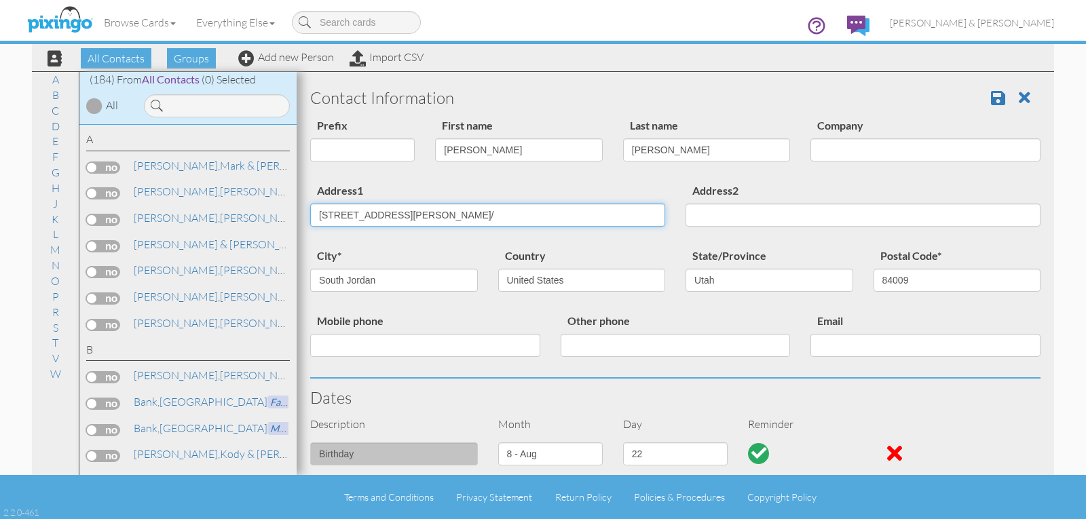
drag, startPoint x: 381, startPoint y: 215, endPoint x: 392, endPoint y: 217, distance: 10.4
click at [392, 217] on input "9672 Rosella Ct/" at bounding box center [487, 215] width 355 height 23
type input "[STREET_ADDRESS][PERSON_NAME]"
click at [991, 98] on span at bounding box center [998, 98] width 14 height 16
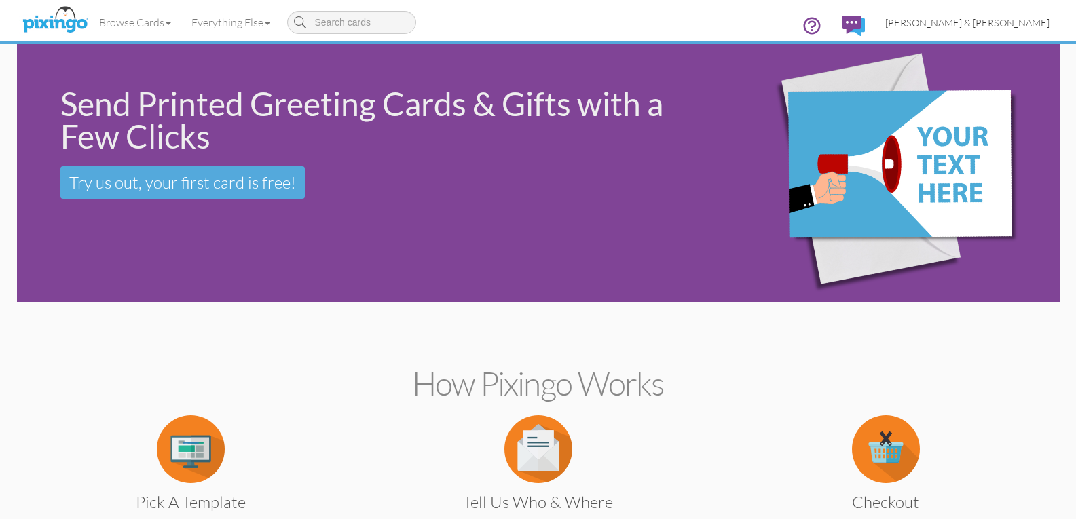
click at [979, 24] on span "[PERSON_NAME] & [PERSON_NAME]" at bounding box center [967, 23] width 164 height 12
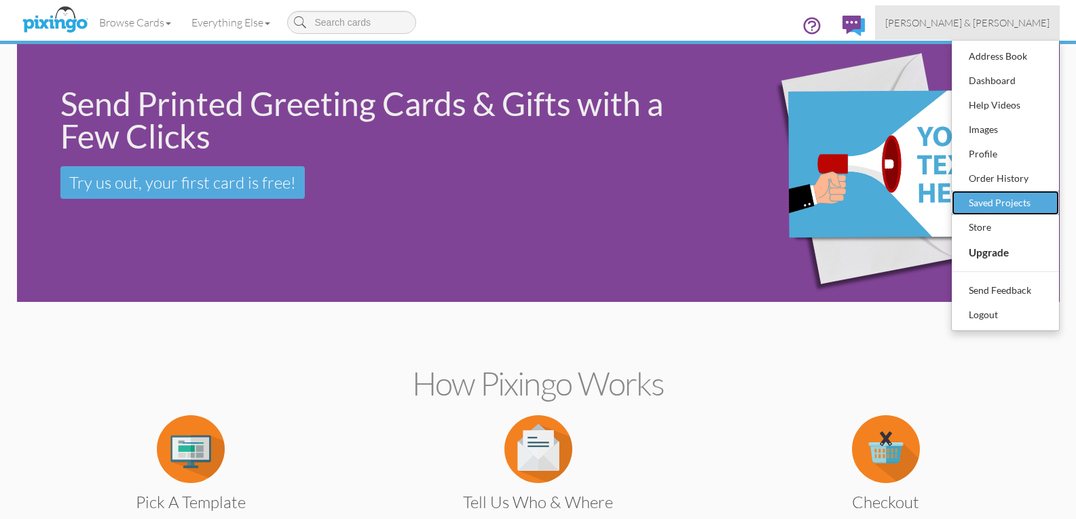
click at [999, 202] on div "Saved Projects" at bounding box center [1005, 203] width 80 height 20
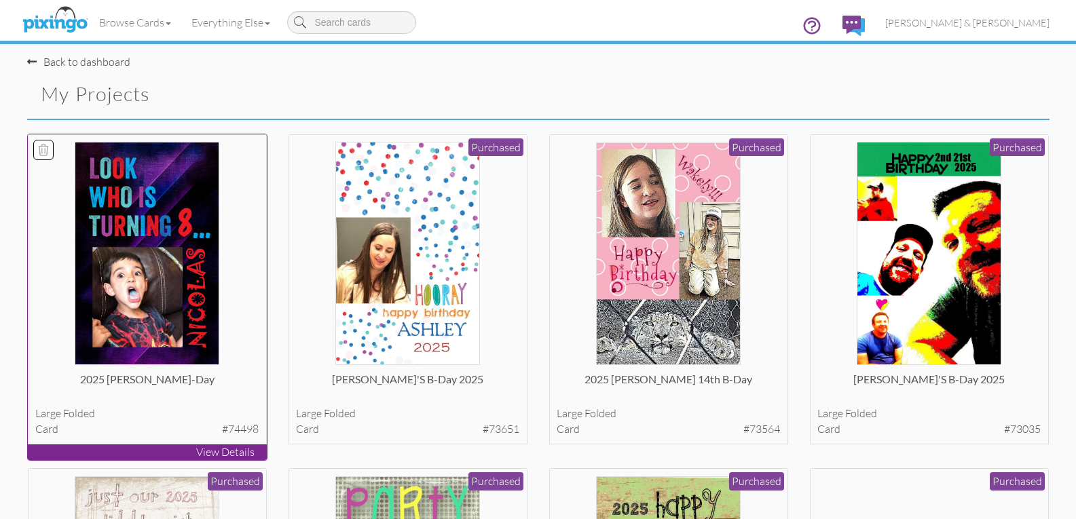
click at [164, 272] on img at bounding box center [147, 253] width 144 height 223
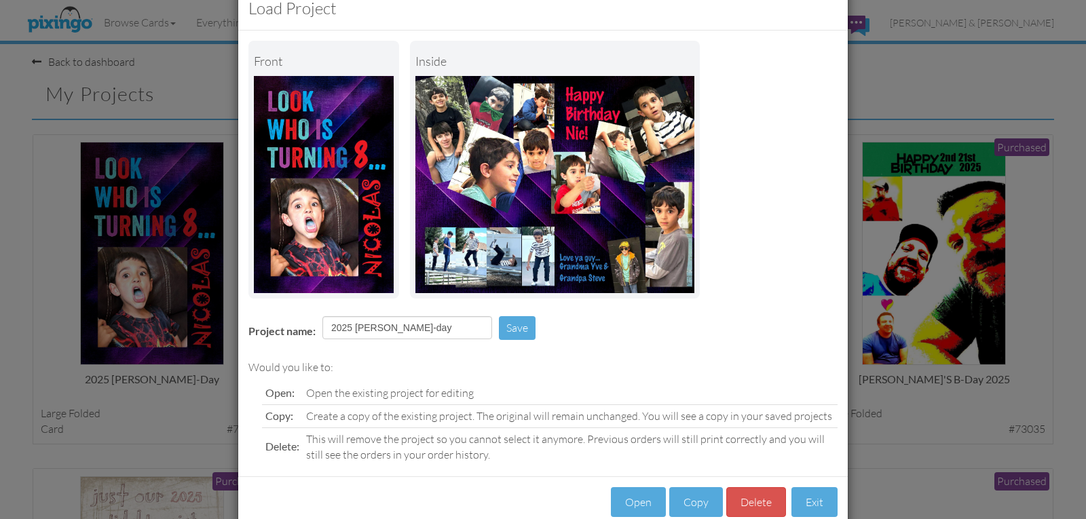
scroll to position [64, 0]
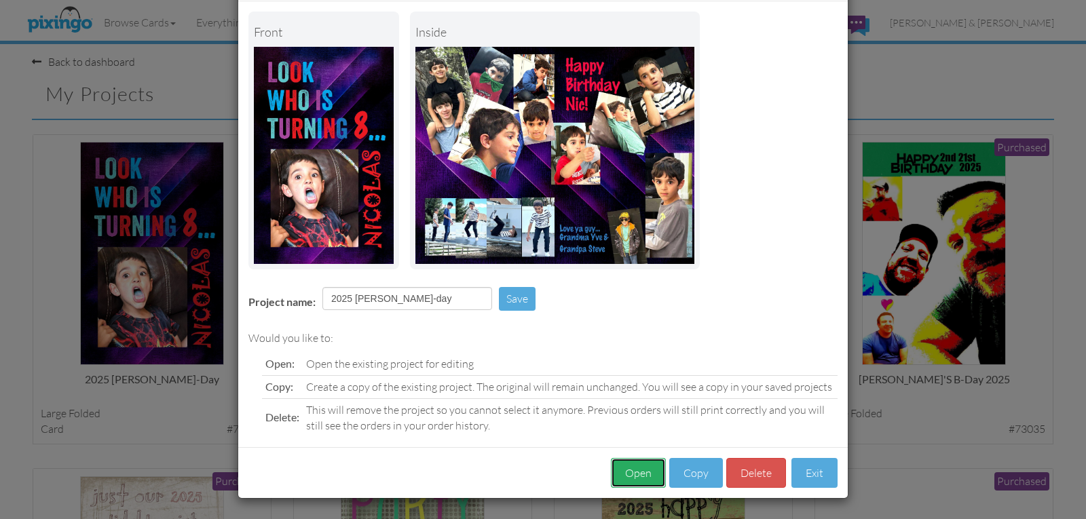
click at [642, 473] on button "Open" at bounding box center [638, 473] width 55 height 31
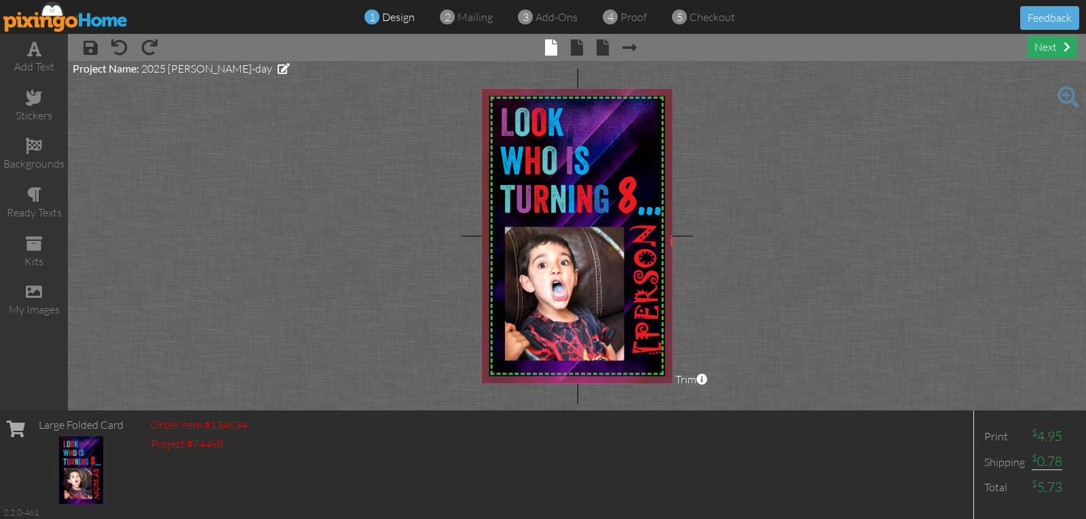
click at [1051, 47] on div "next" at bounding box center [1053, 47] width 50 height 22
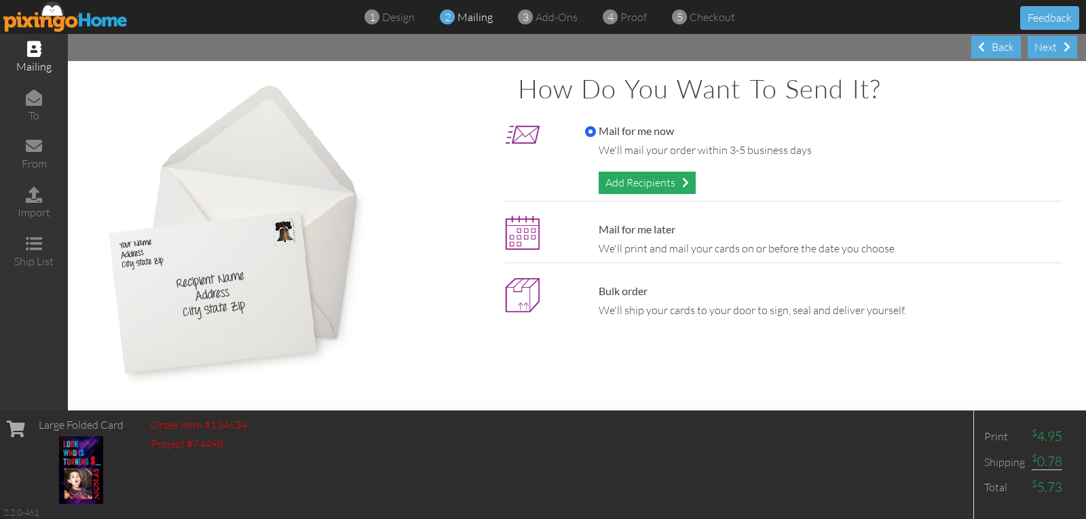
click at [661, 185] on div "Add Recipients" at bounding box center [647, 183] width 97 height 22
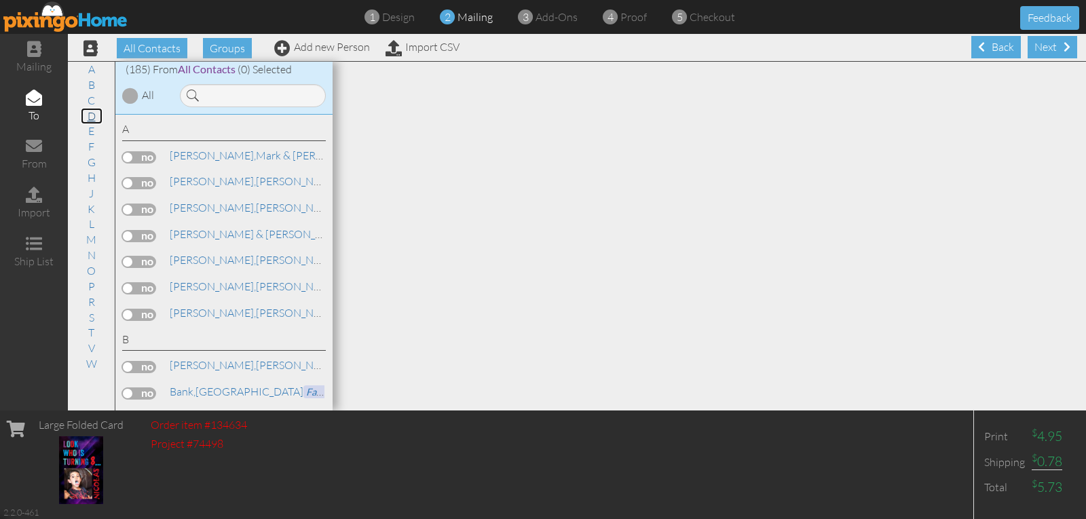
click at [92, 117] on link "D" at bounding box center [92, 116] width 22 height 16
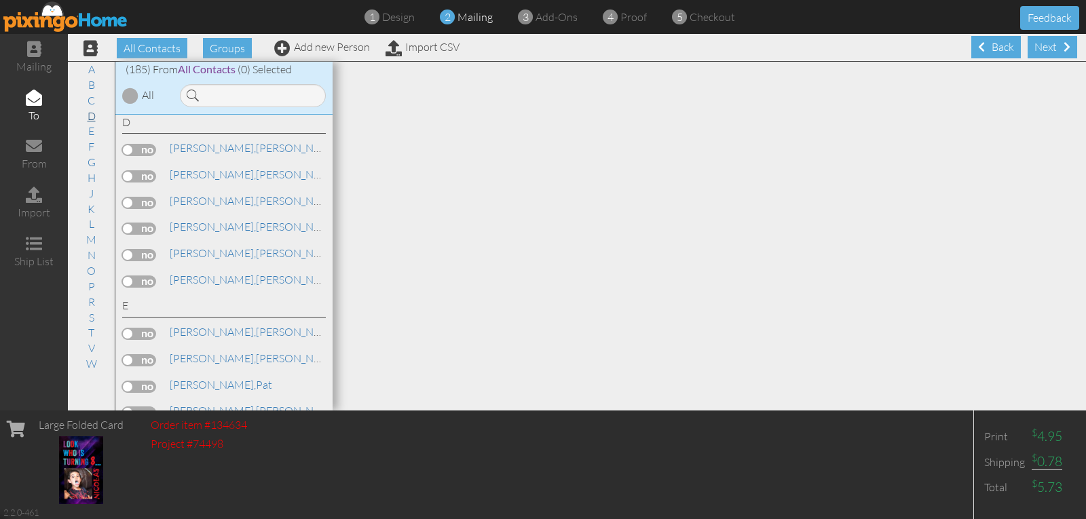
scroll to position [1, 0]
click at [147, 198] on label at bounding box center [139, 202] width 34 height 12
click at [0, 0] on input "checkbox" at bounding box center [0, 0] width 0 height 0
click at [86, 361] on link "W" at bounding box center [91, 363] width 24 height 16
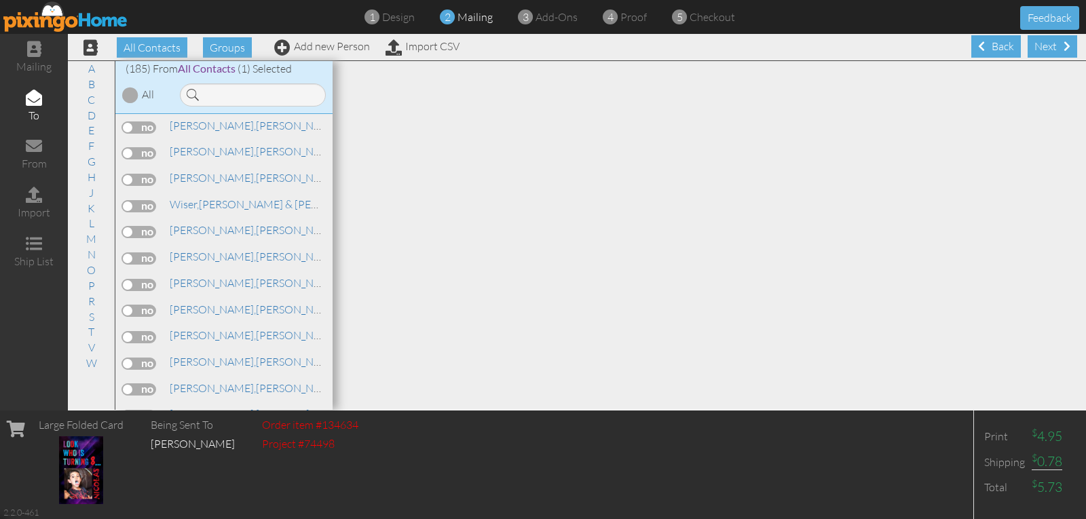
scroll to position [5095, 0]
click at [148, 368] on label at bounding box center [139, 367] width 34 height 12
click at [0, 0] on input "checkbox" at bounding box center [0, 0] width 0 height 0
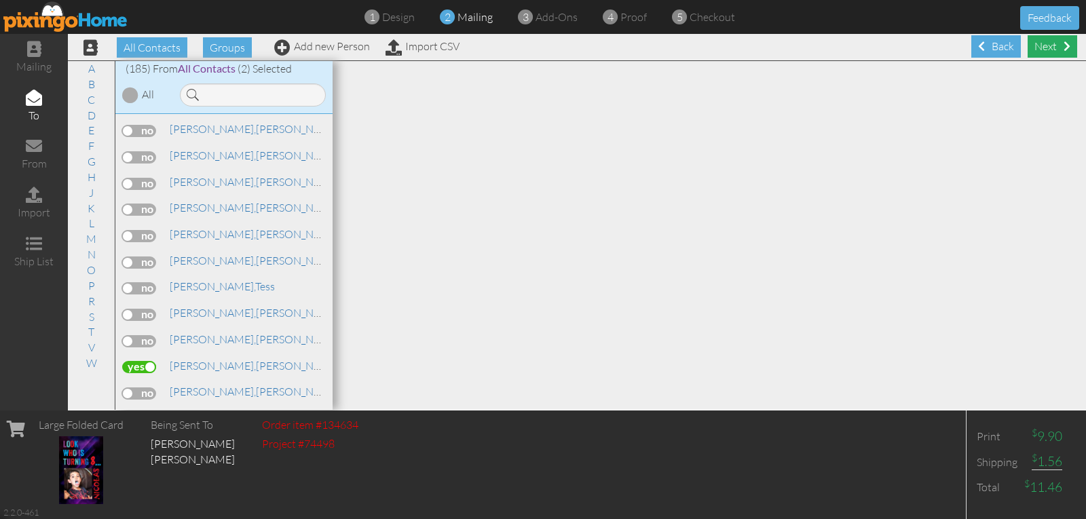
click at [1037, 49] on div "Next" at bounding box center [1053, 46] width 50 height 22
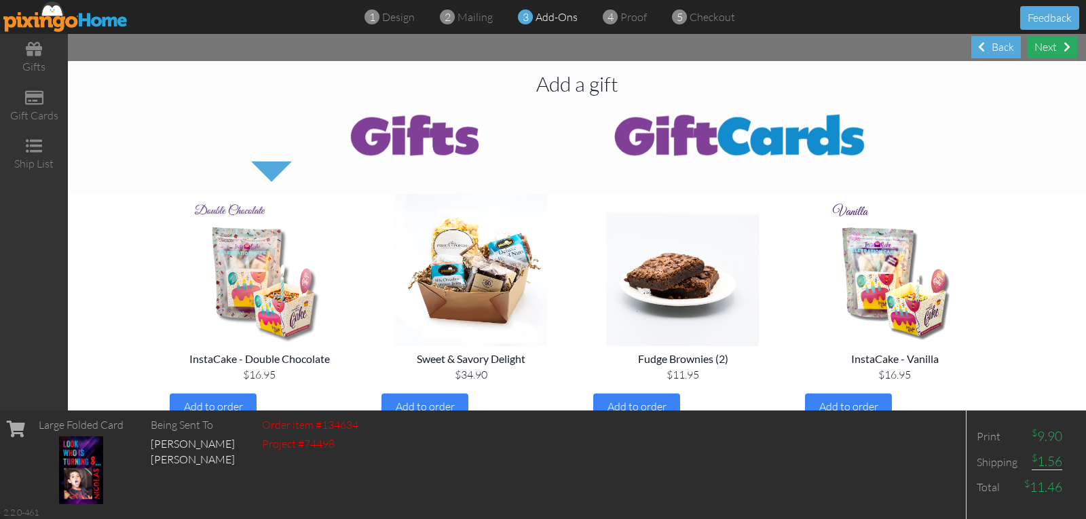
click at [1043, 49] on div "Next" at bounding box center [1053, 47] width 50 height 22
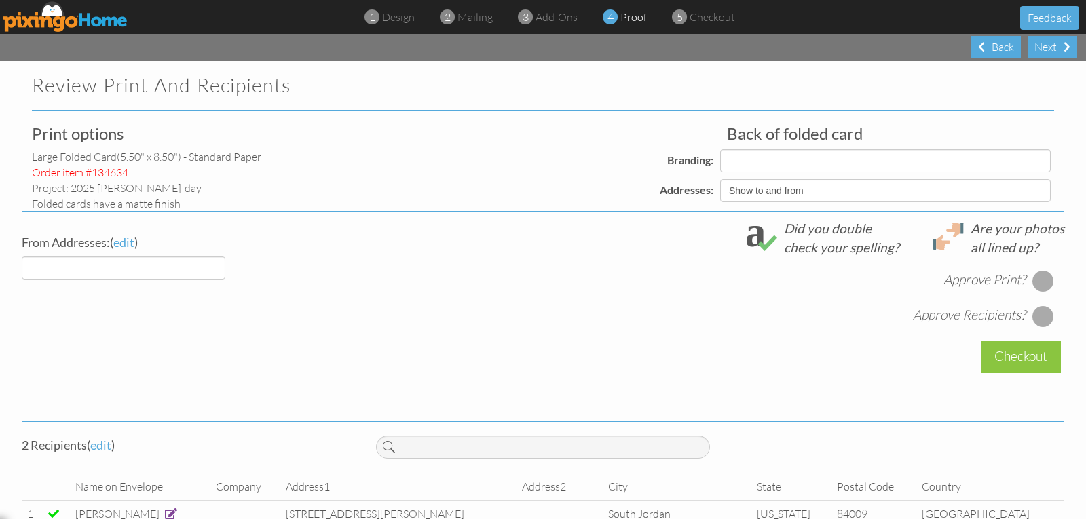
select select "object:1557"
select select "object:1555"
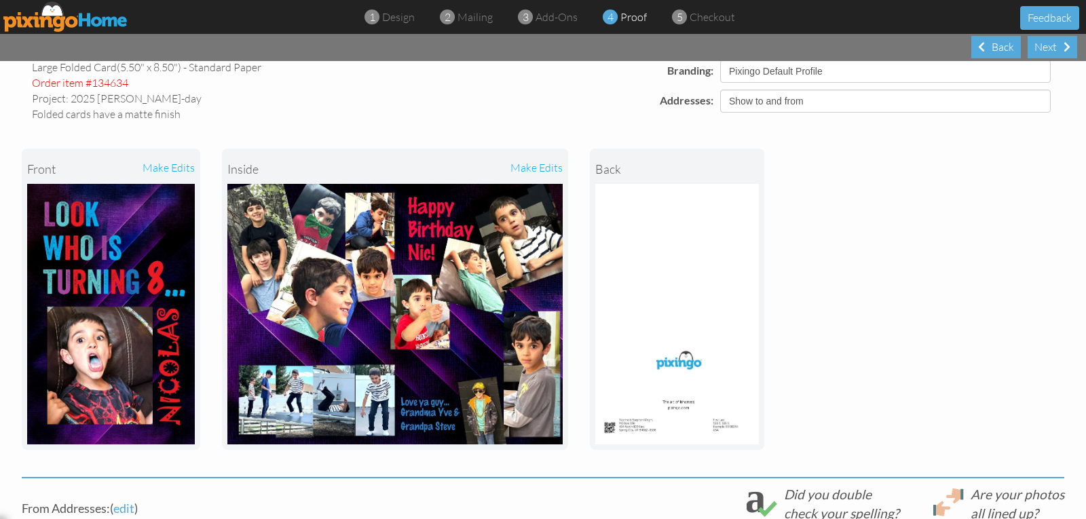
scroll to position [136, 0]
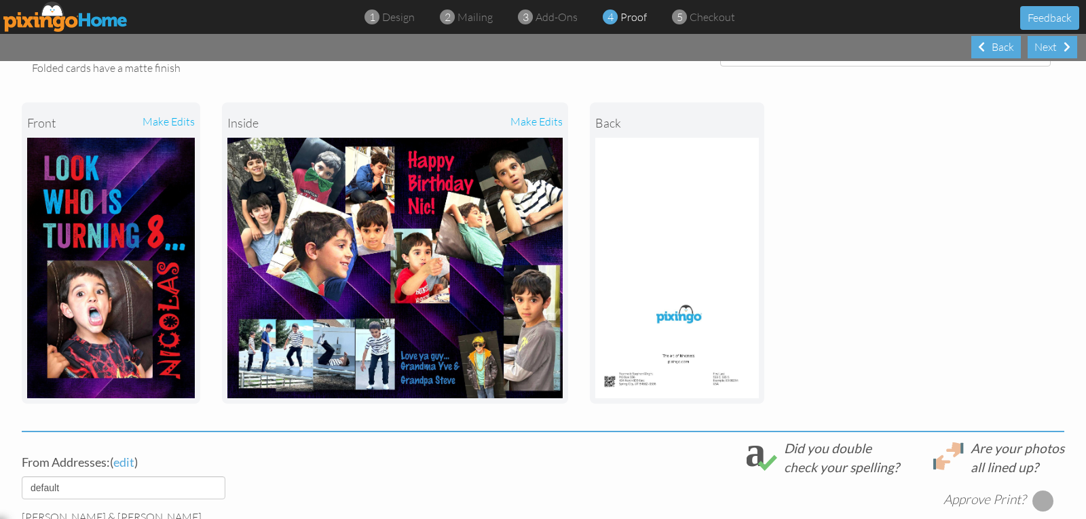
click at [607, 126] on div "back" at bounding box center [636, 123] width 82 height 30
click at [681, 324] on img at bounding box center [677, 268] width 164 height 261
click at [535, 121] on div "make edits" at bounding box center [479, 123] width 168 height 30
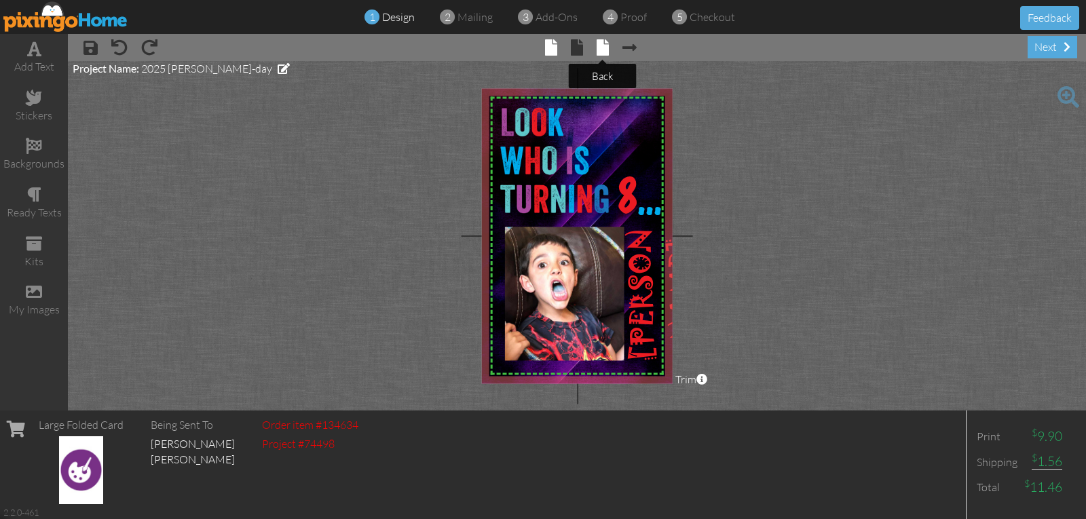
click at [603, 48] on span at bounding box center [603, 47] width 12 height 16
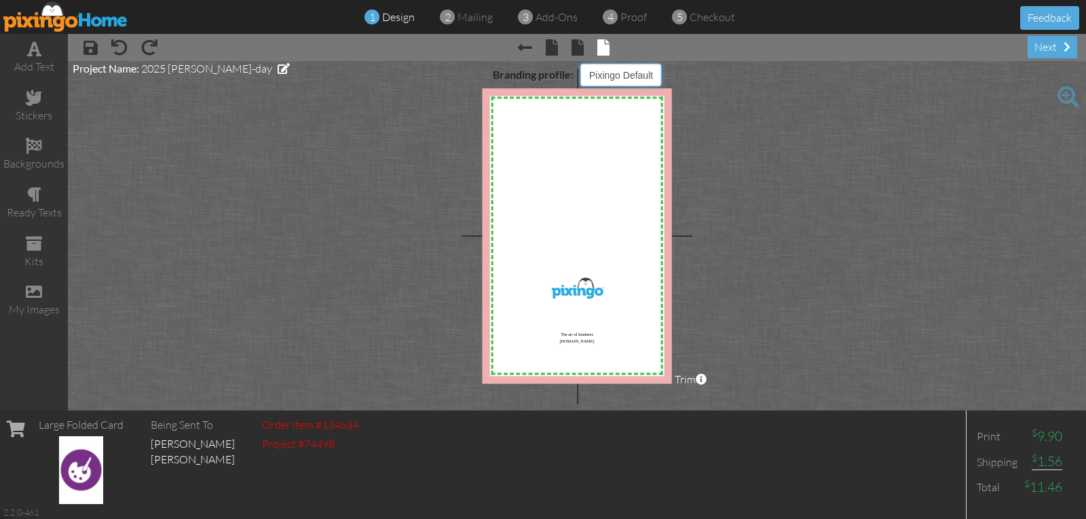
click at [614, 77] on select "Pixingo Default Profile [PERSON_NAME] & [PERSON_NAME] [PERSON_NAME] & [PERSON_N…" at bounding box center [620, 74] width 81 height 23
select select "object:1636"
click at [580, 63] on select "Pixingo Default Profile [PERSON_NAME] & [PERSON_NAME] [PERSON_NAME] & [PERSON_N…" at bounding box center [620, 74] width 81 height 23
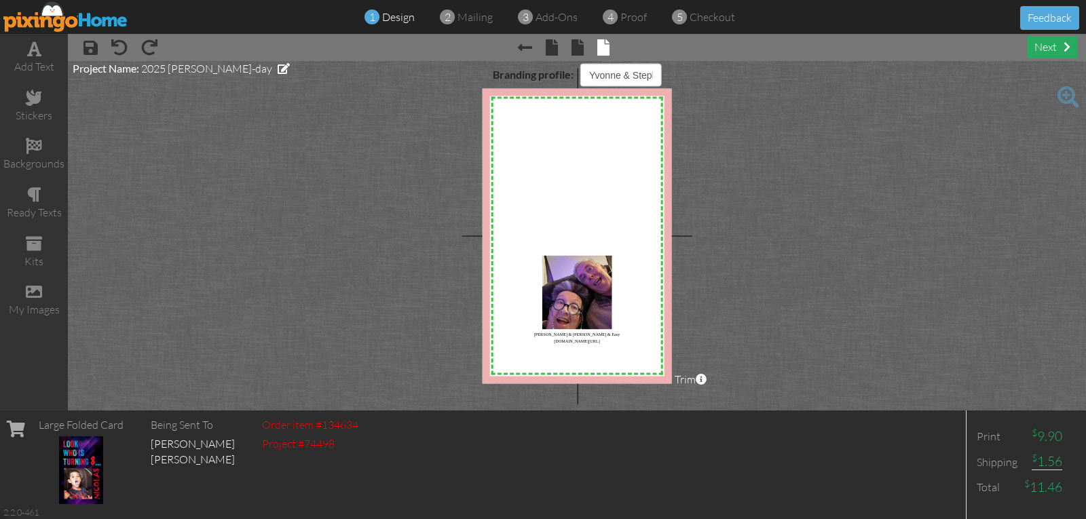
click at [1056, 47] on div "next" at bounding box center [1053, 47] width 50 height 22
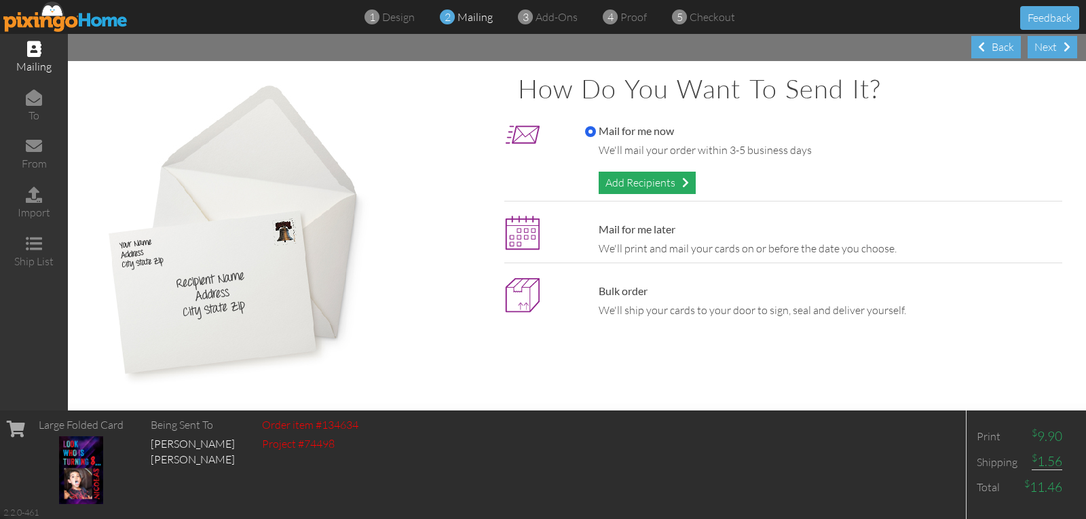
click at [636, 183] on div "Add Recipients" at bounding box center [647, 183] width 97 height 22
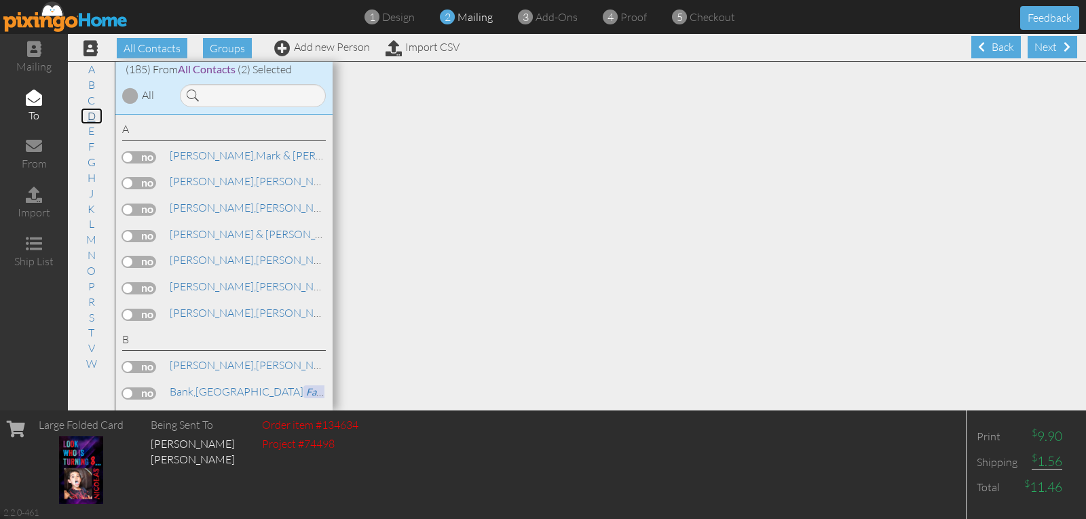
click at [88, 120] on link "D" at bounding box center [92, 116] width 22 height 16
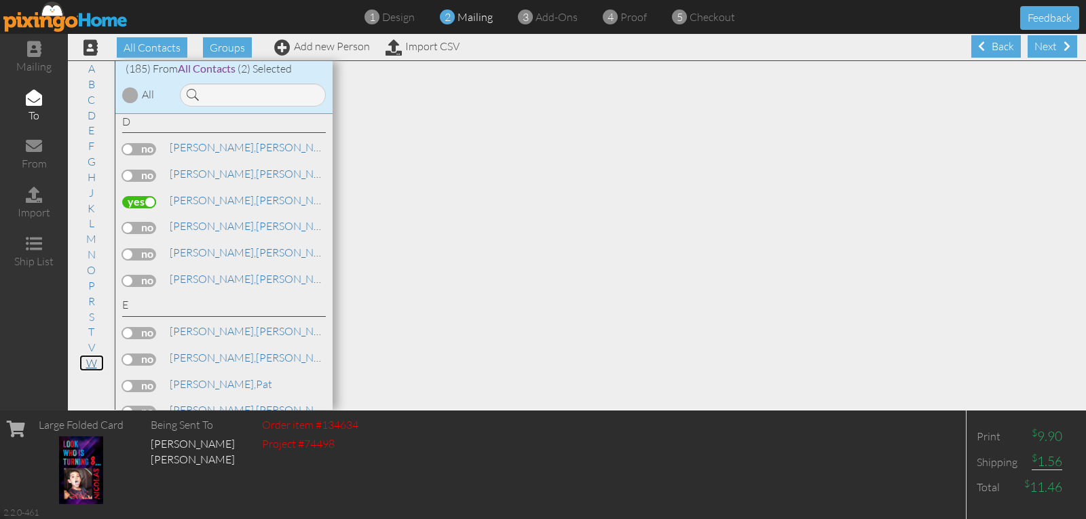
click at [87, 363] on link "W" at bounding box center [91, 363] width 24 height 16
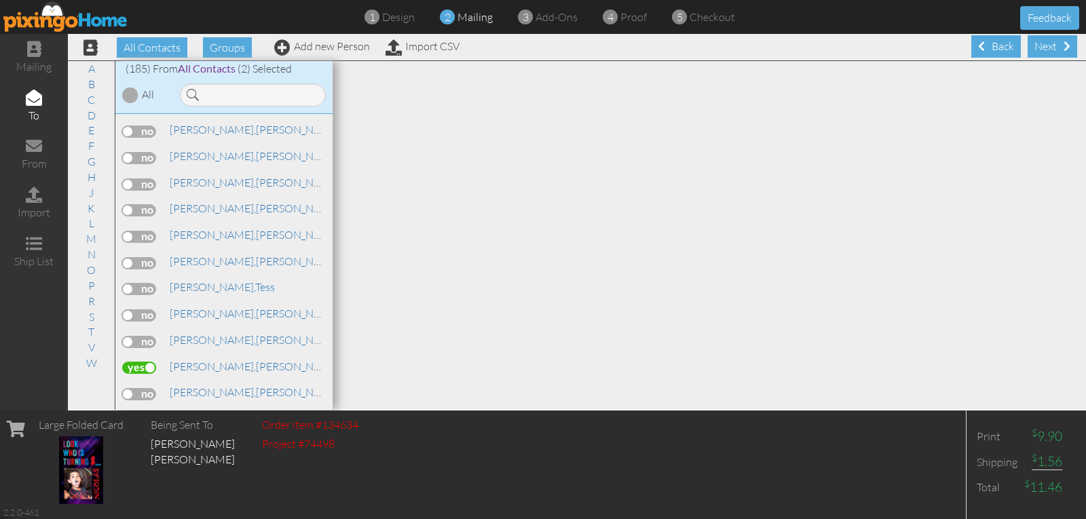
scroll to position [5095, 0]
click at [1041, 39] on div "Next" at bounding box center [1053, 46] width 50 height 22
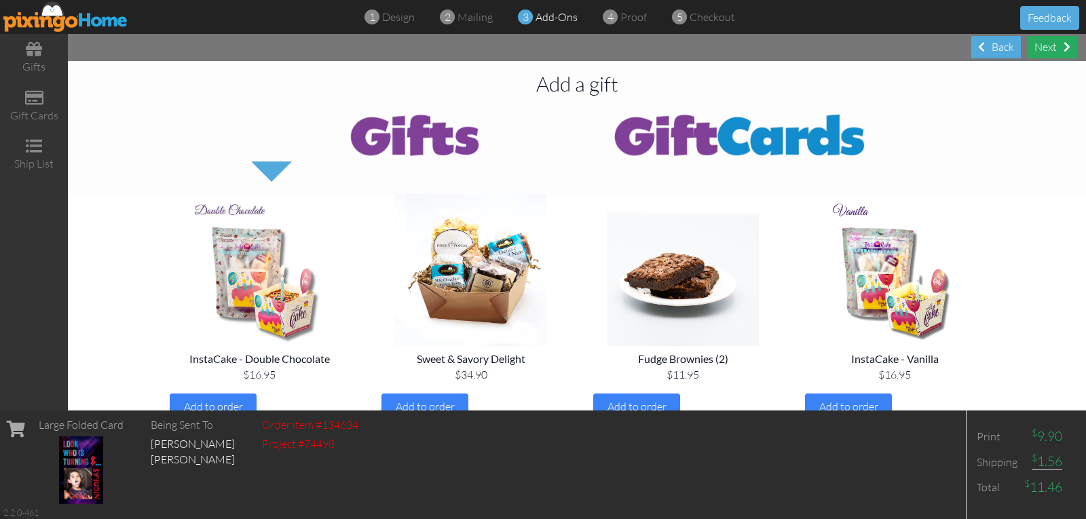
click at [1045, 44] on div "Next" at bounding box center [1053, 47] width 50 height 22
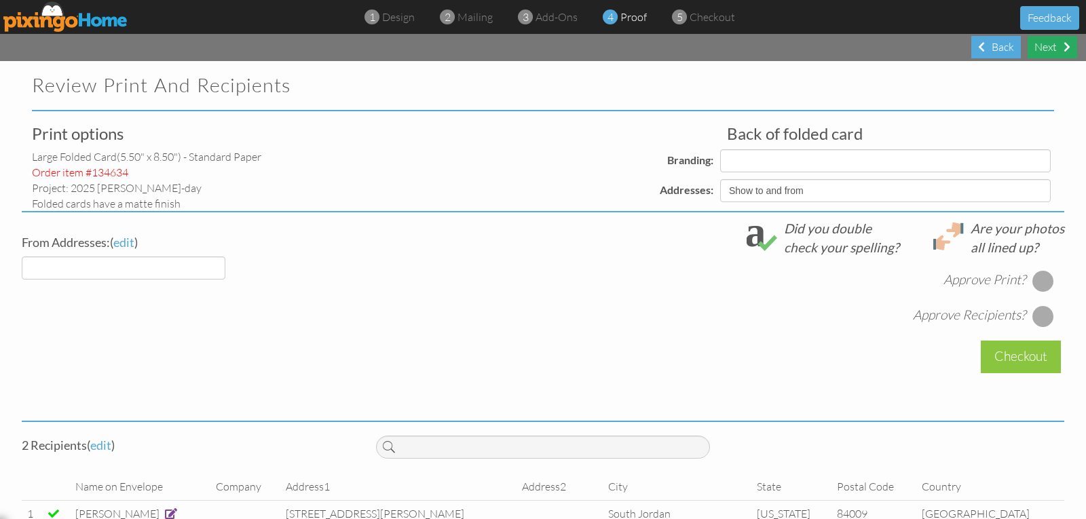
select select "object:2235"
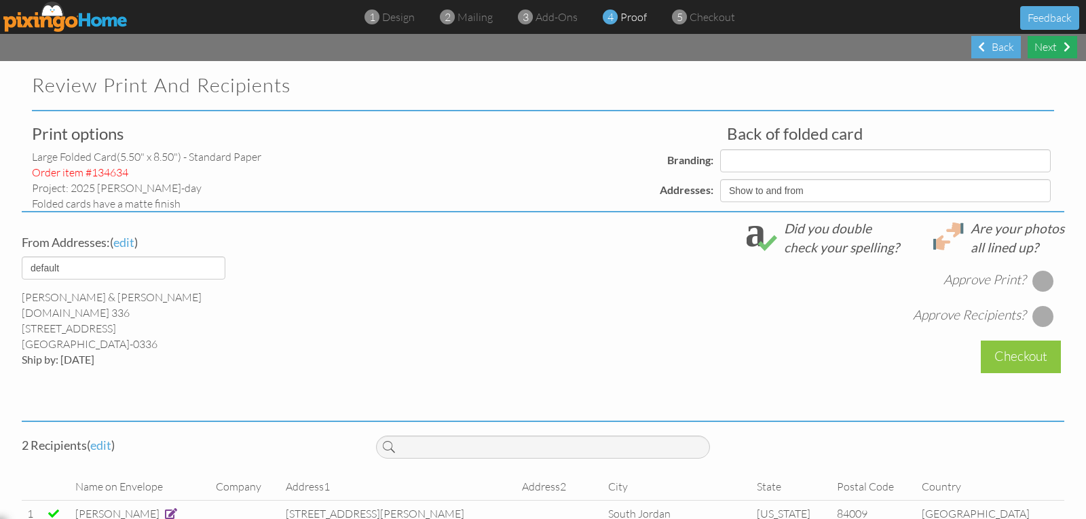
select select "object:2246"
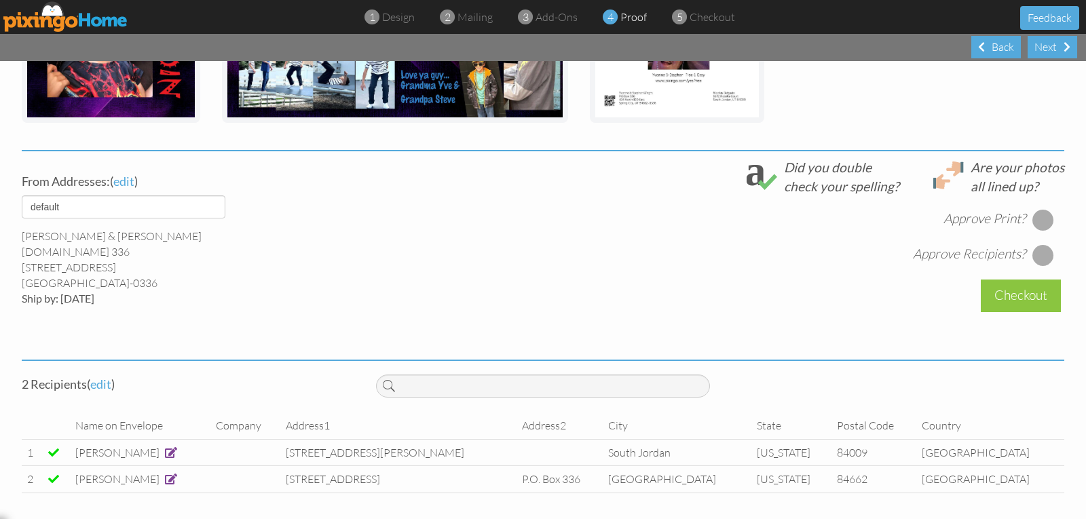
scroll to position [418, 0]
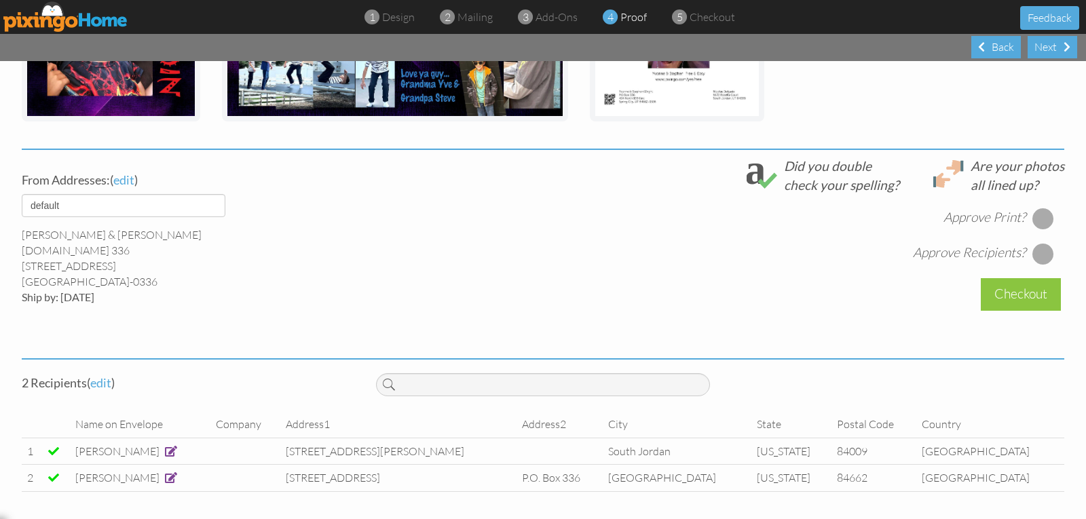
click at [1035, 217] on div at bounding box center [1043, 219] width 22 height 22
click at [1034, 244] on div at bounding box center [1043, 254] width 22 height 22
click at [1000, 294] on div "Checkout" at bounding box center [1021, 294] width 80 height 32
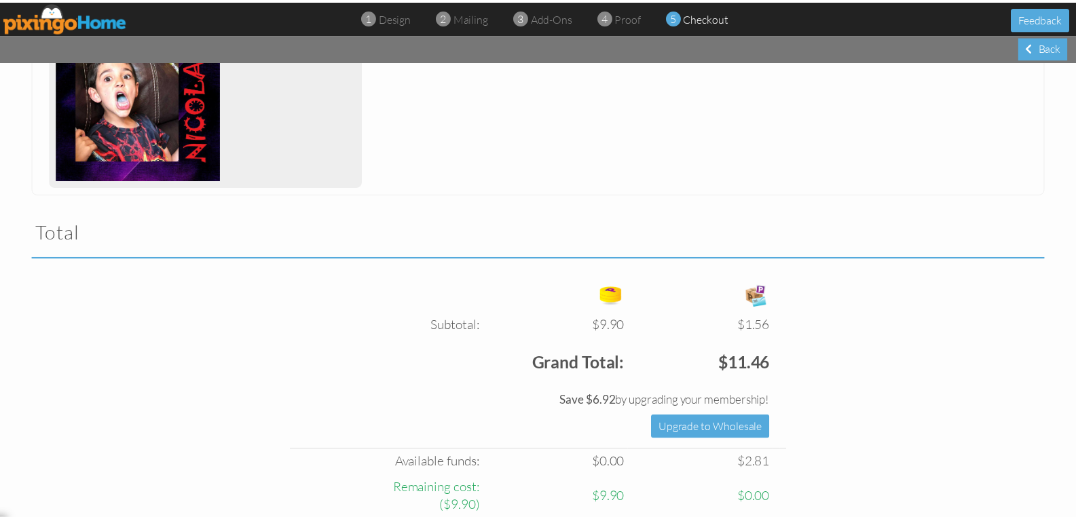
scroll to position [462, 0]
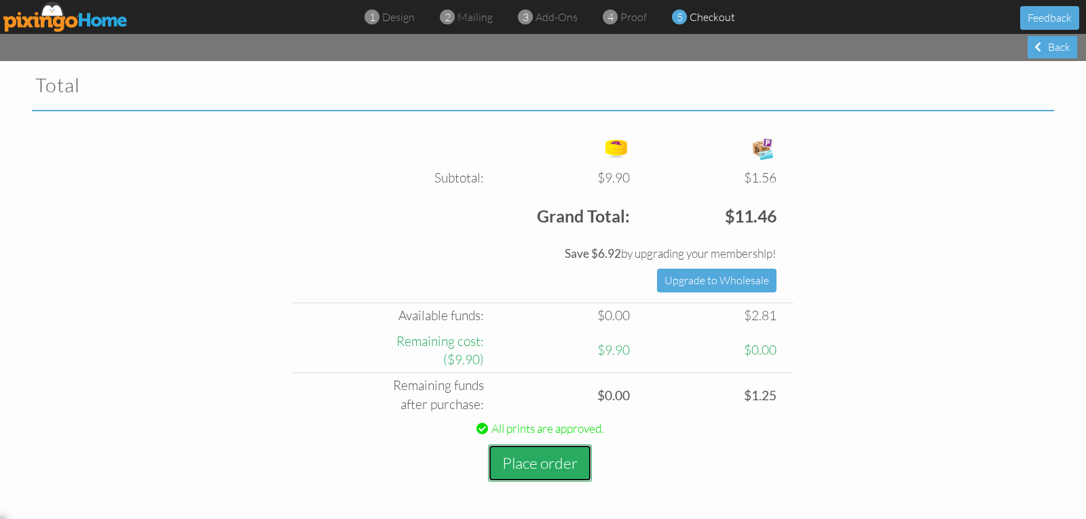
click at [558, 464] on button "Place order" at bounding box center [540, 463] width 104 height 37
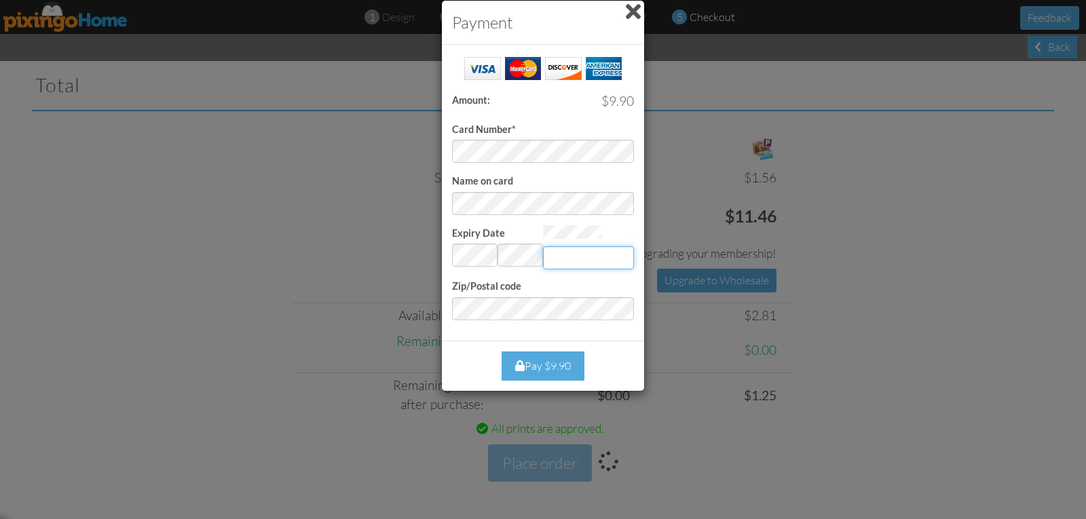
type input "945"
click at [541, 365] on div "Pay $9.90" at bounding box center [543, 366] width 83 height 29
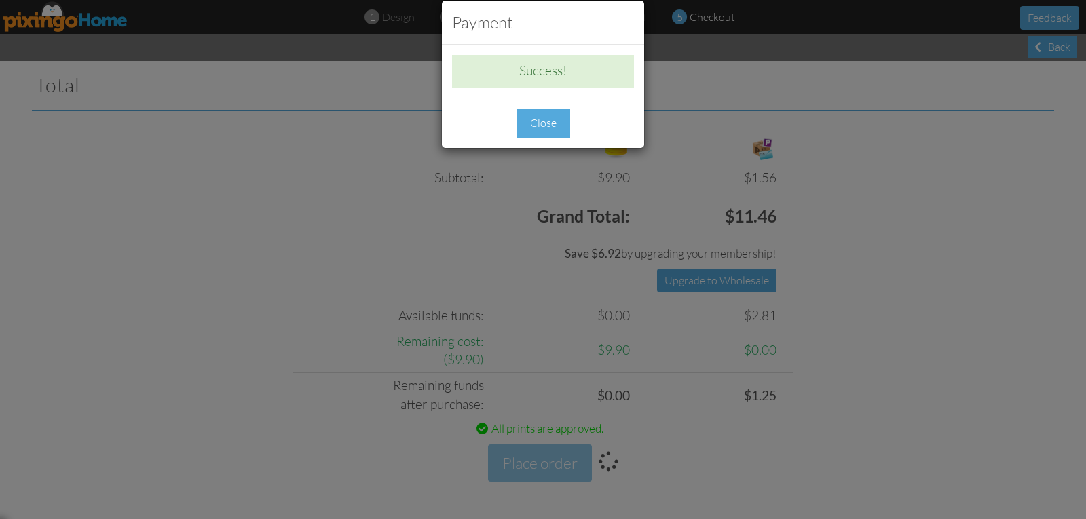
click at [557, 124] on div "Close" at bounding box center [544, 123] width 54 height 29
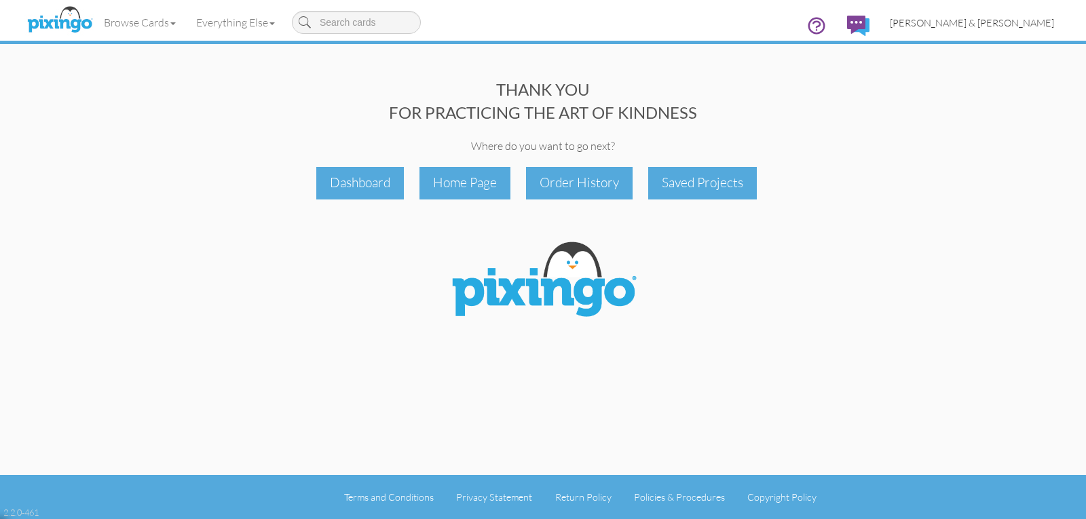
click at [1013, 24] on span "[PERSON_NAME] & [PERSON_NAME]" at bounding box center [972, 23] width 164 height 12
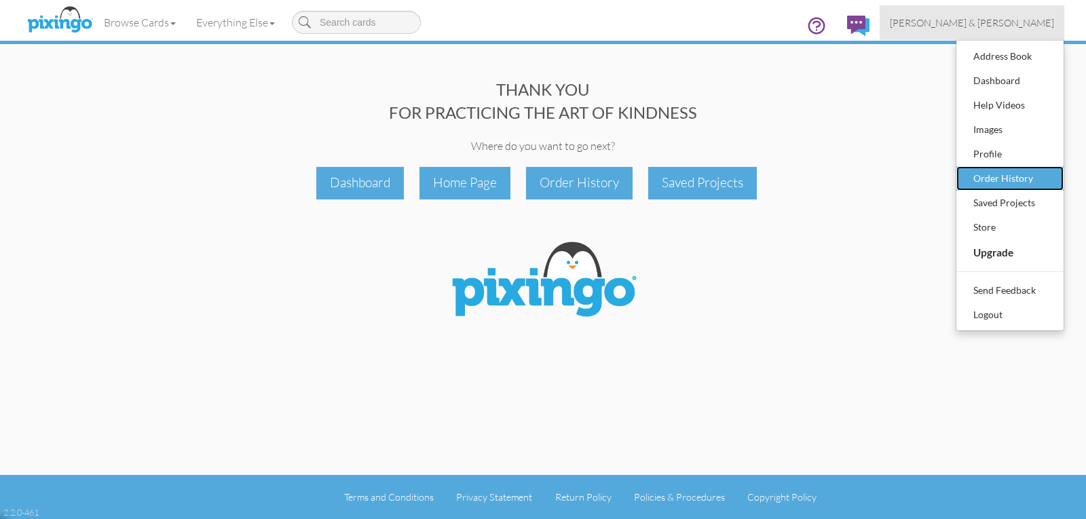
click at [1000, 183] on div "Order History" at bounding box center [1010, 178] width 80 height 20
